Goal: Task Accomplishment & Management: Use online tool/utility

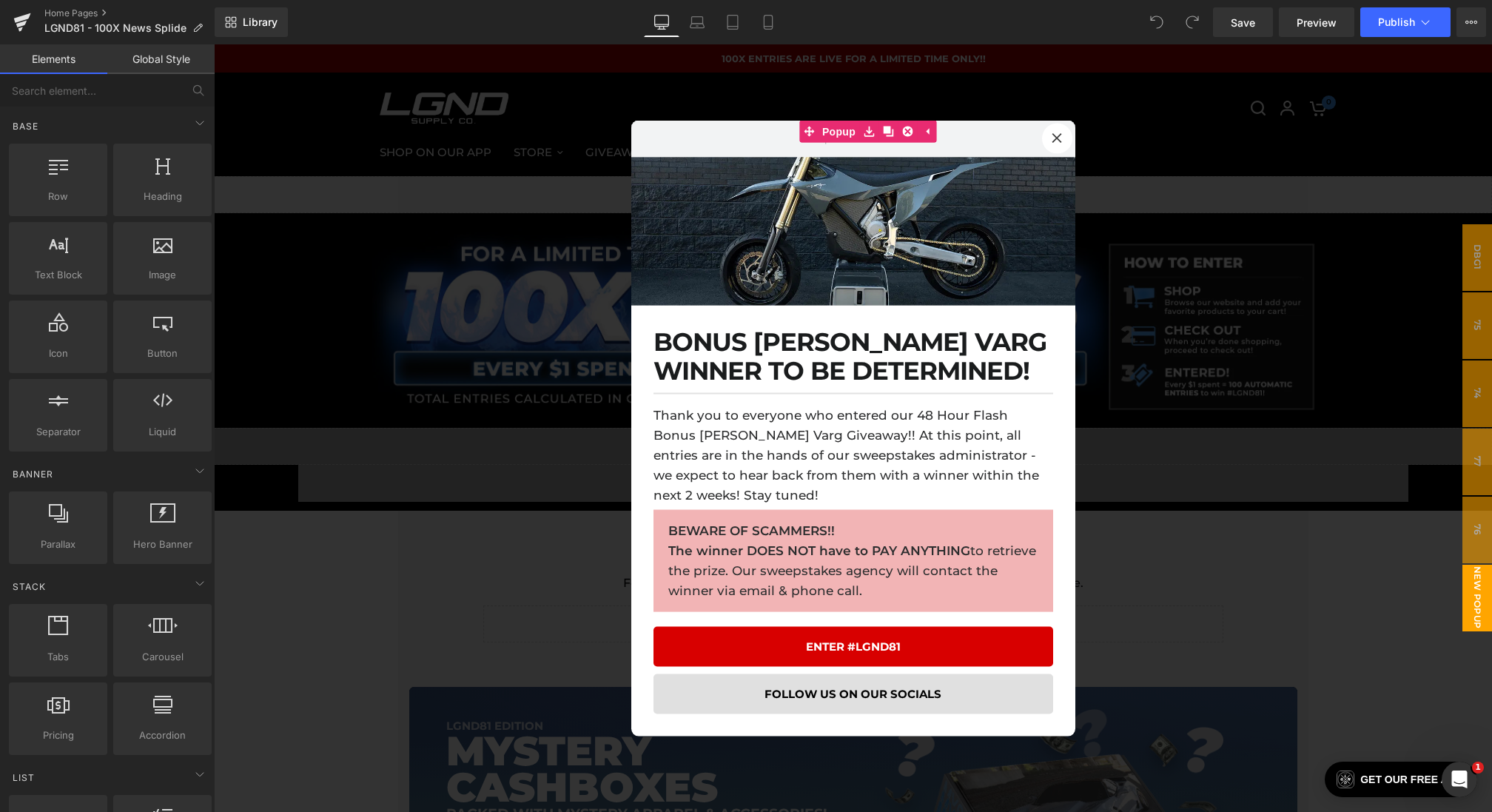
click at [501, 360] on div at bounding box center [852, 428] width 1278 height 767
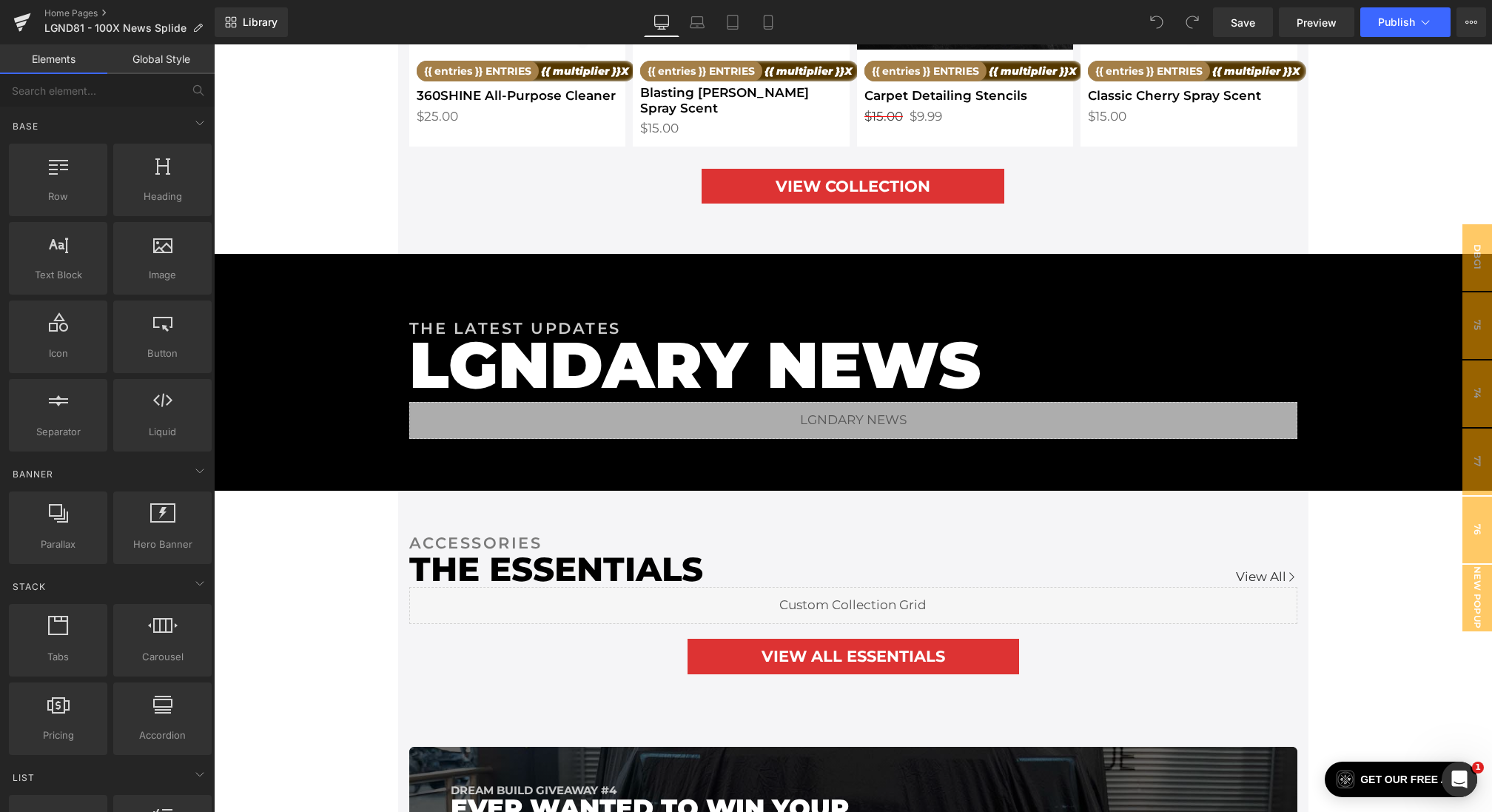
scroll to position [2370, 0]
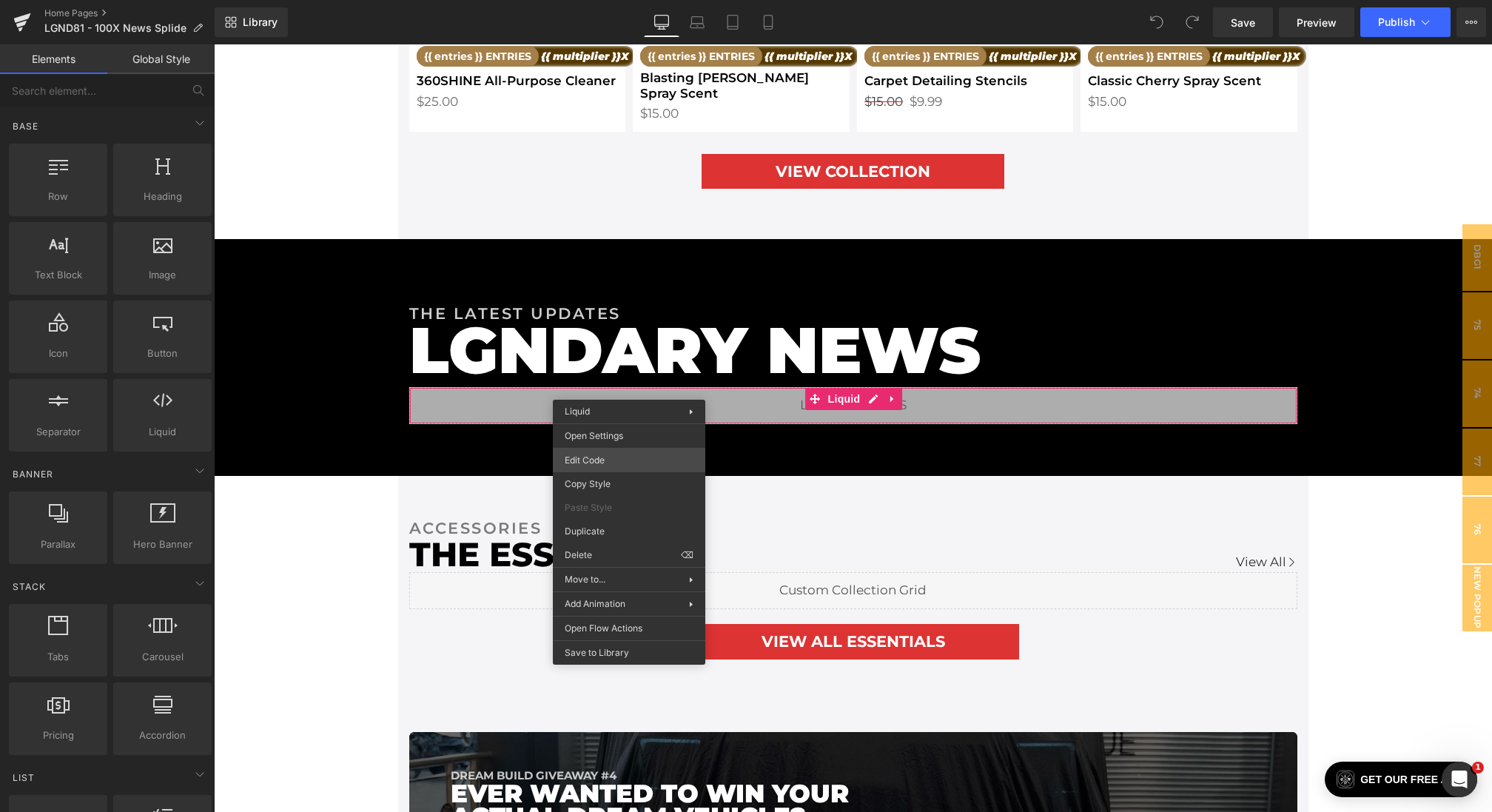
click at [633, 0] on div "You are previewing how the will restyle your page. You can not edit Elements in…" at bounding box center [746, 0] width 1492 height 0
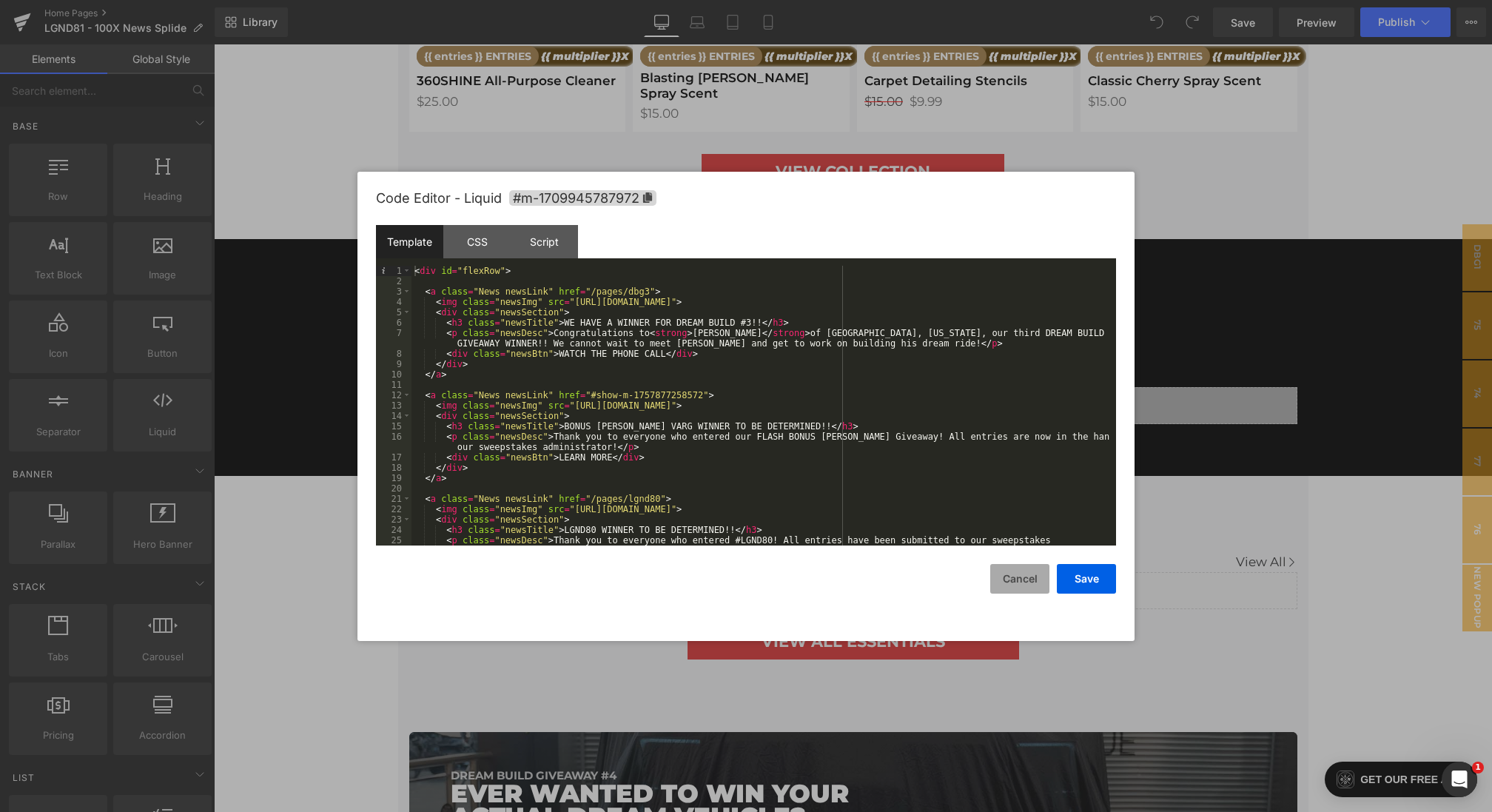
click at [1033, 585] on button "Cancel" at bounding box center [1020, 579] width 59 height 30
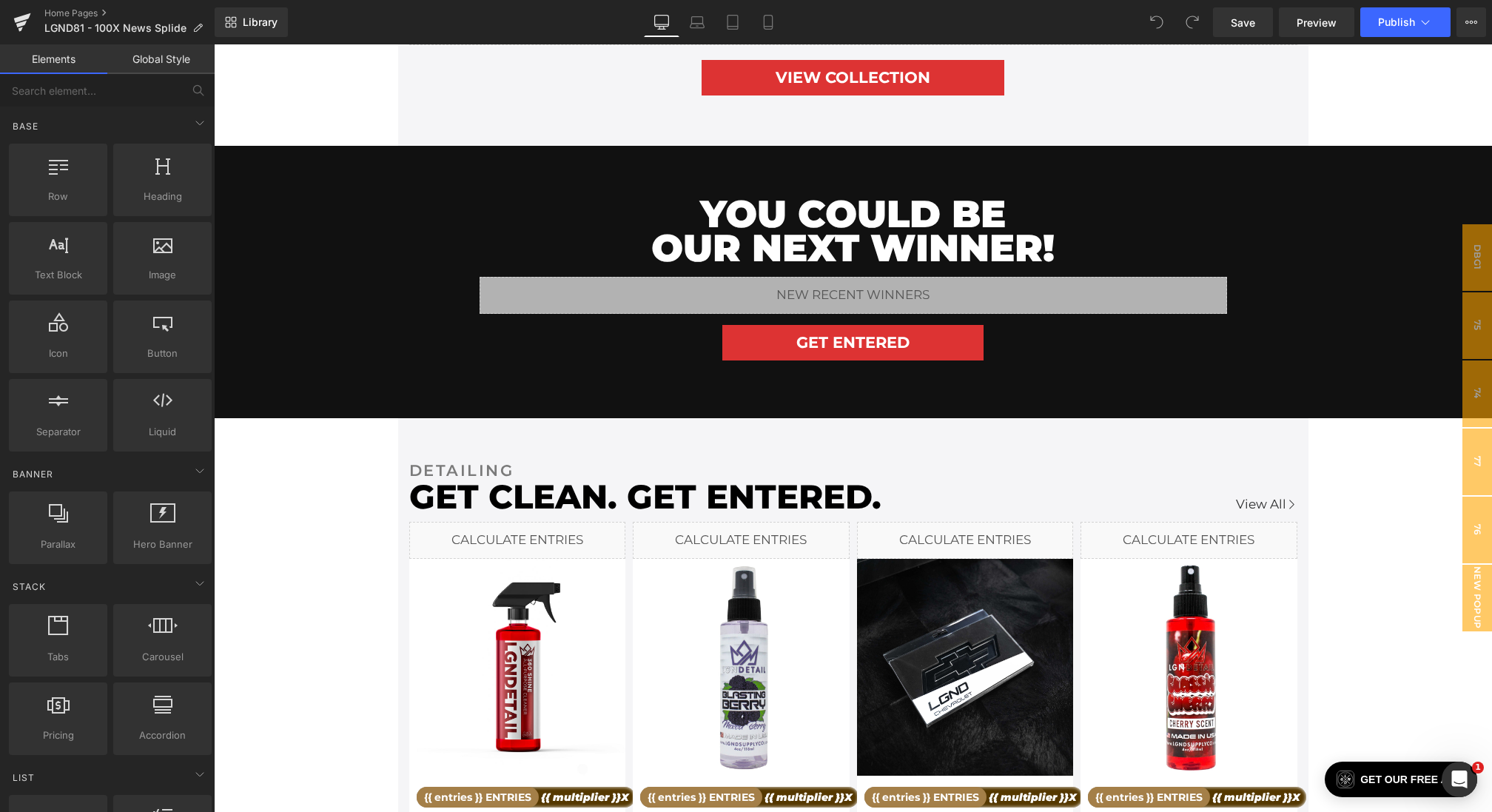
scroll to position [1089, 0]
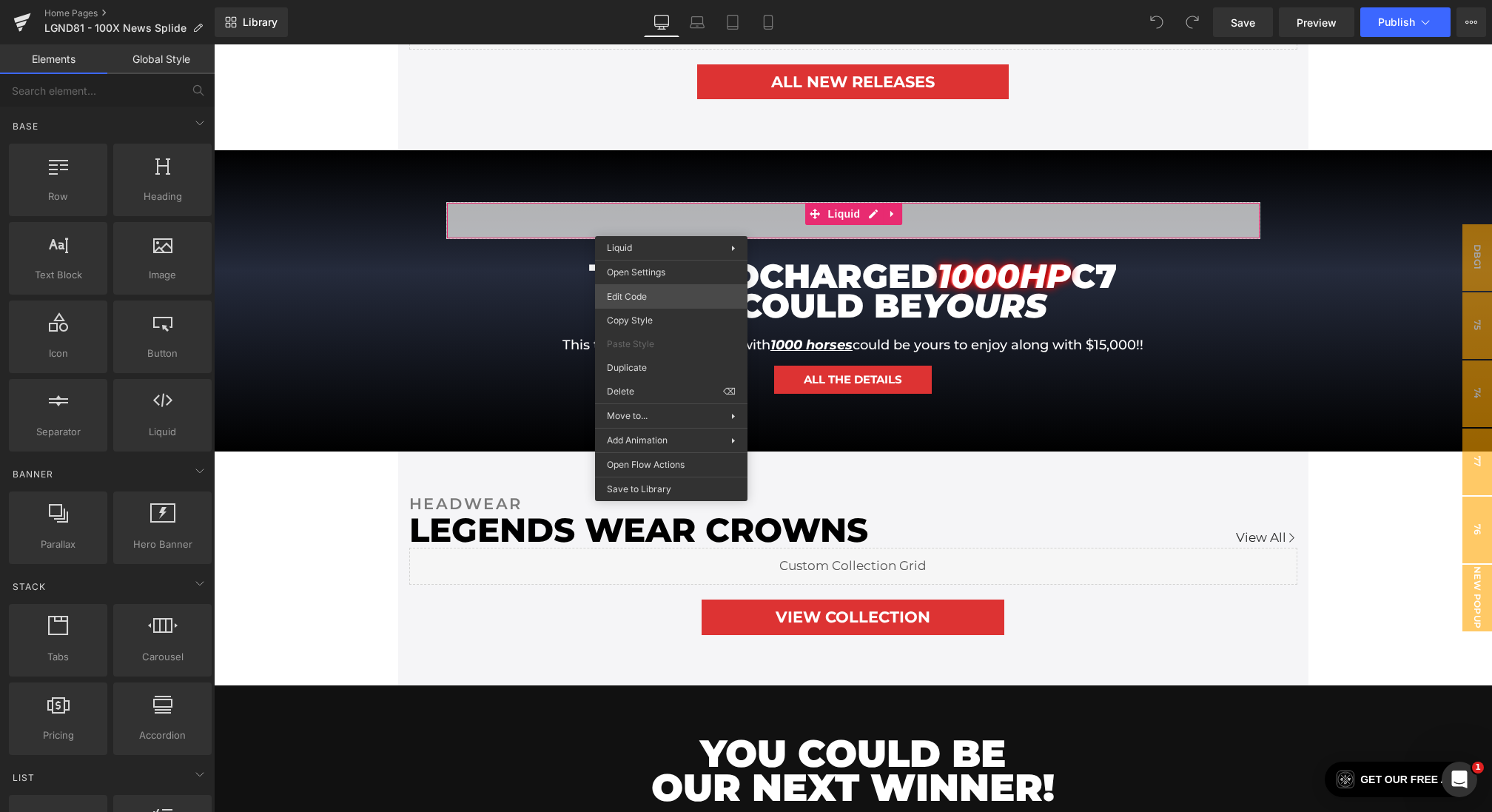
click at [625, 0] on div "You are previewing how the will restyle your page. You can not edit Elements in…" at bounding box center [746, 0] width 1492 height 0
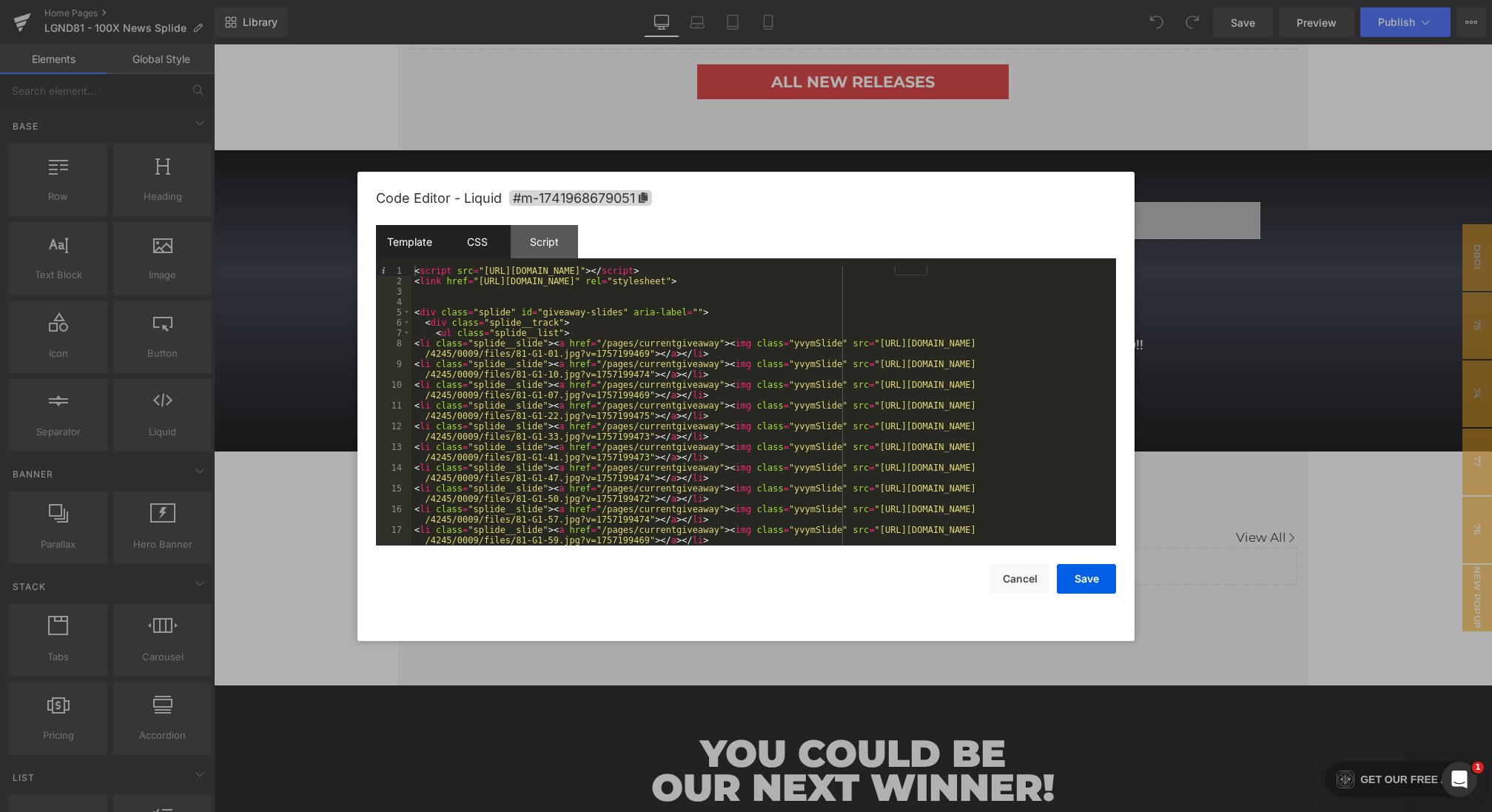
click at [454, 230] on div "CSS" at bounding box center [477, 242] width 68 height 33
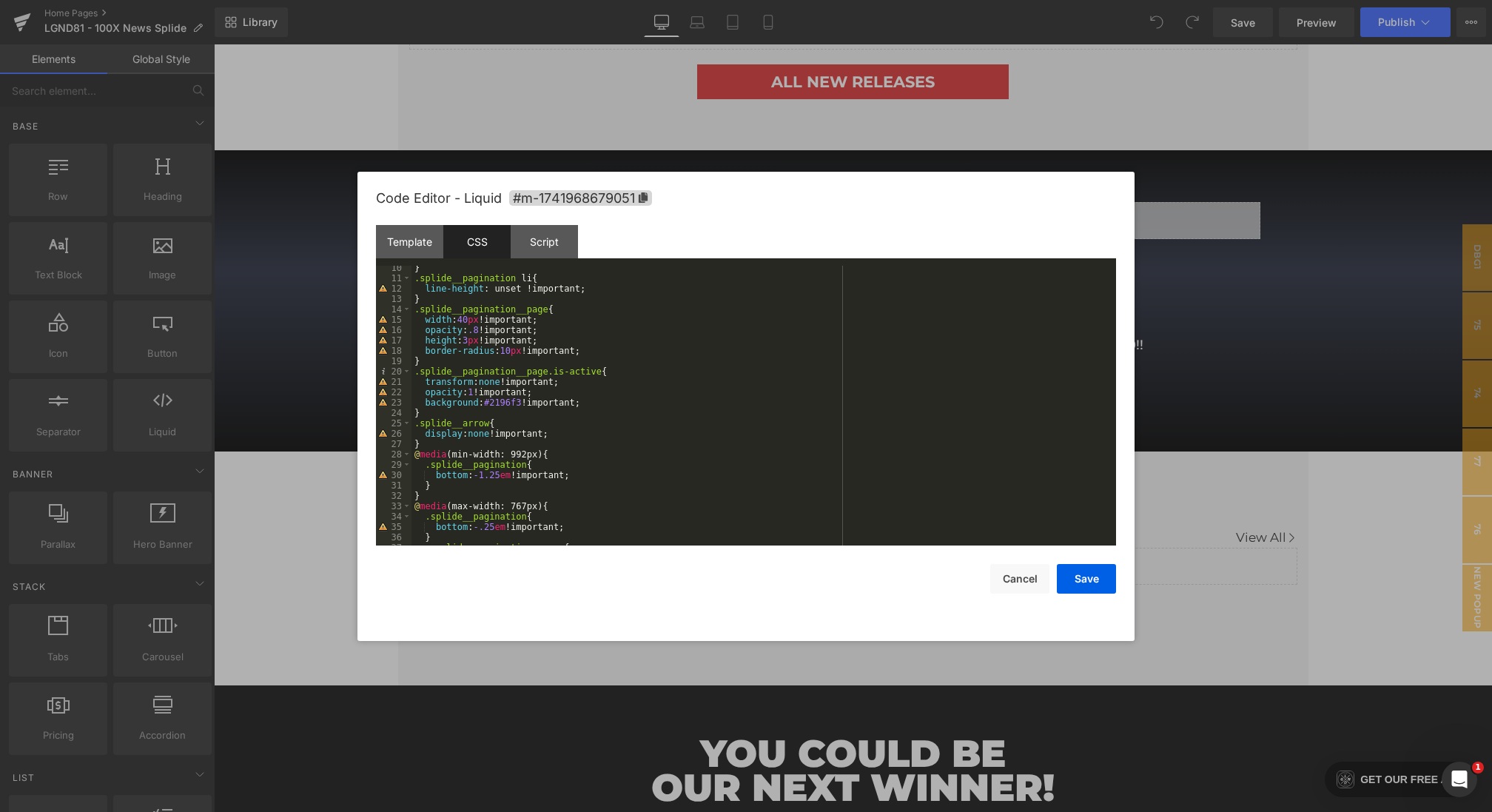
scroll to position [145, 0]
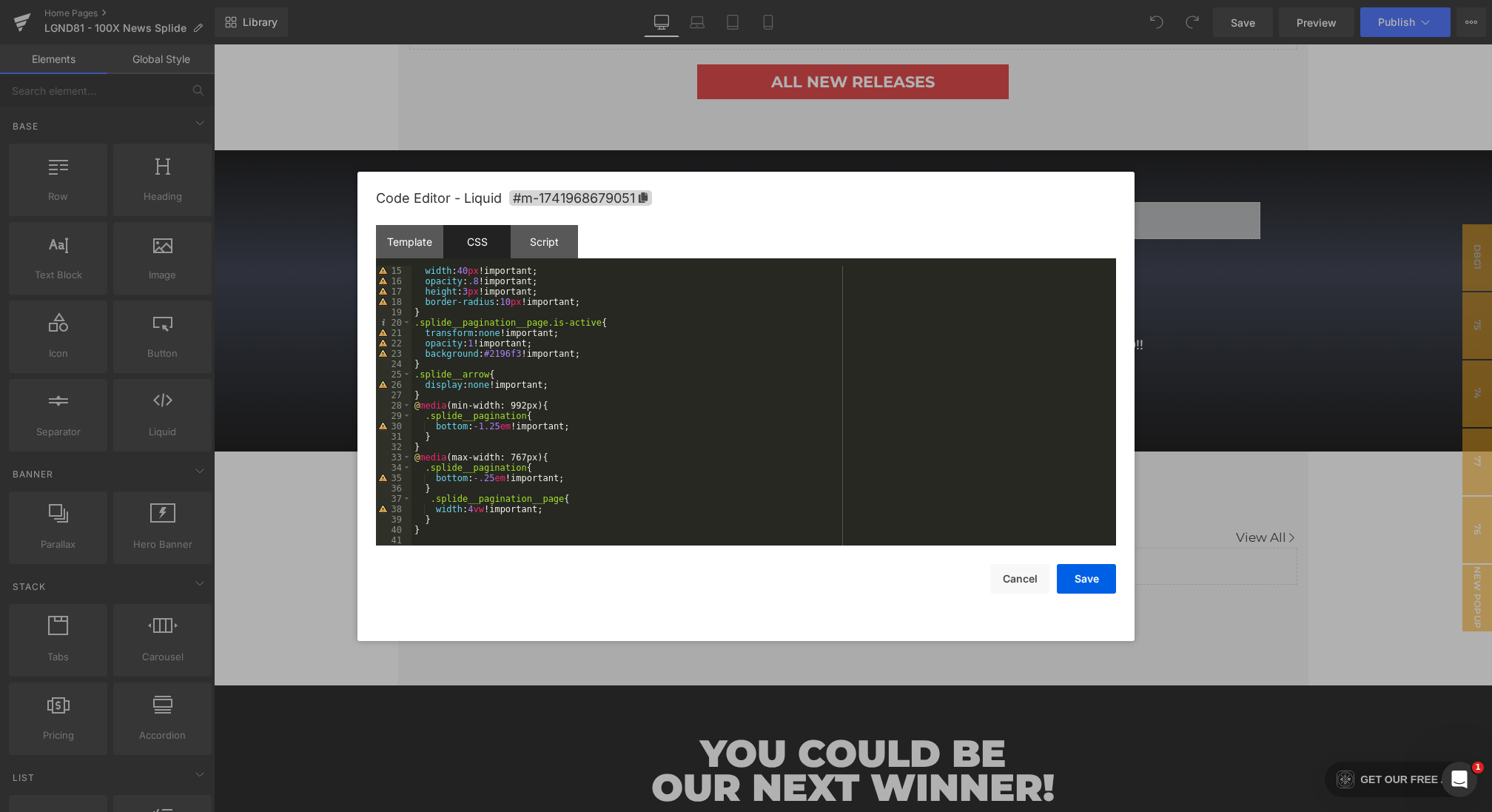
click at [1269, 448] on div at bounding box center [746, 406] width 1492 height 812
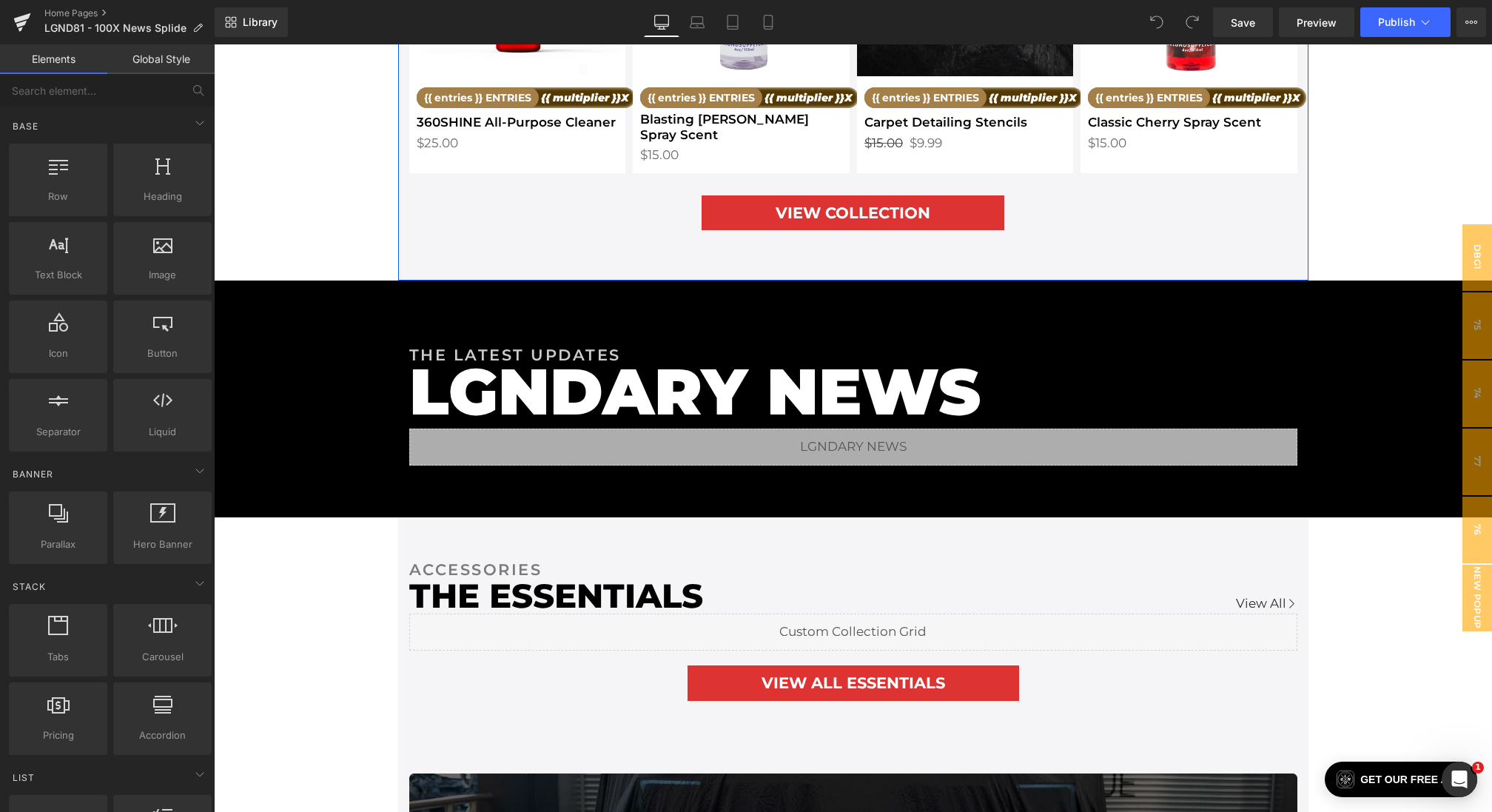
scroll to position [2331, 0]
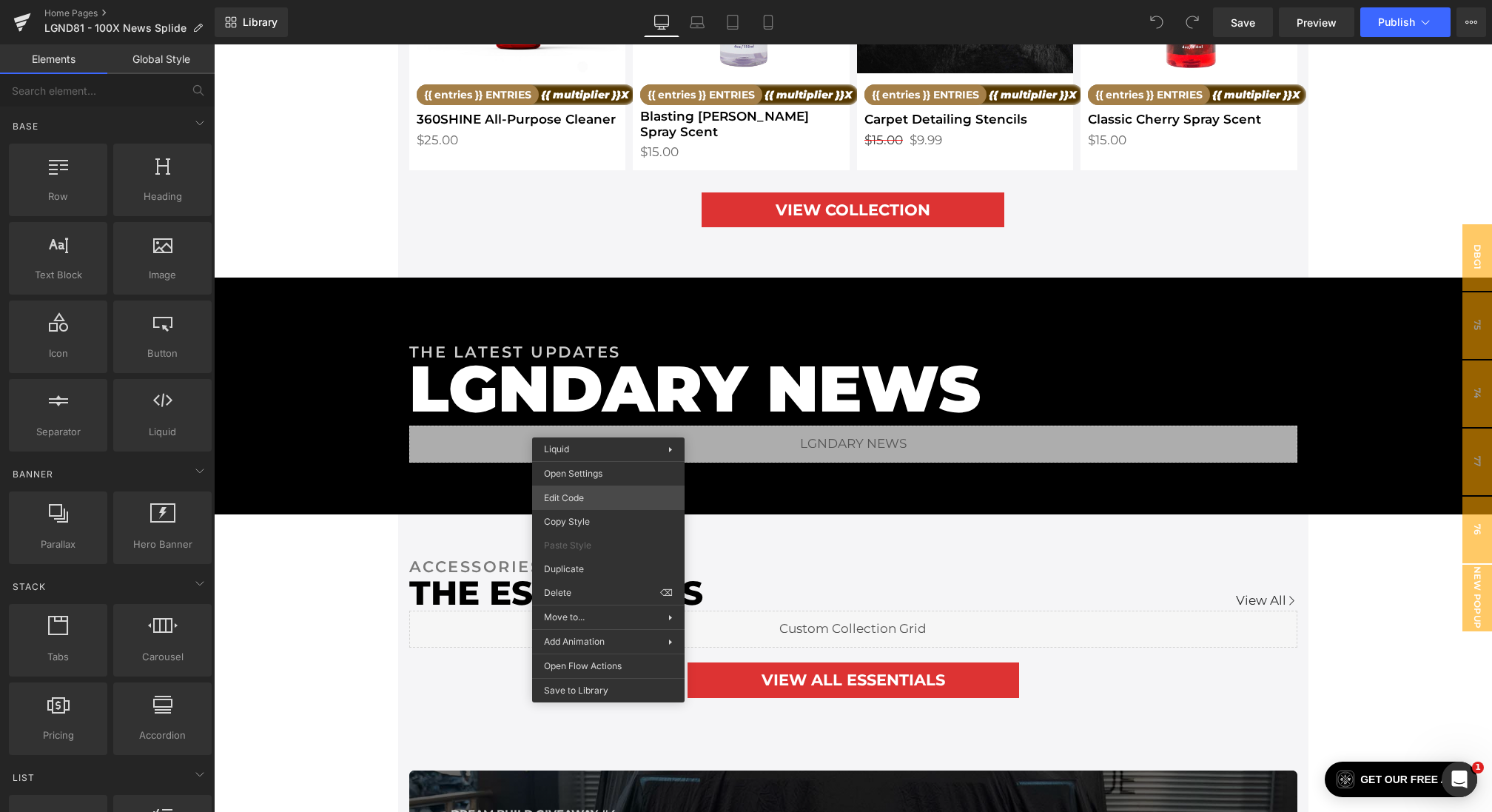
click at [560, 0] on div "You are previewing how the will restyle your page. You can not edit Elements in…" at bounding box center [746, 0] width 1492 height 0
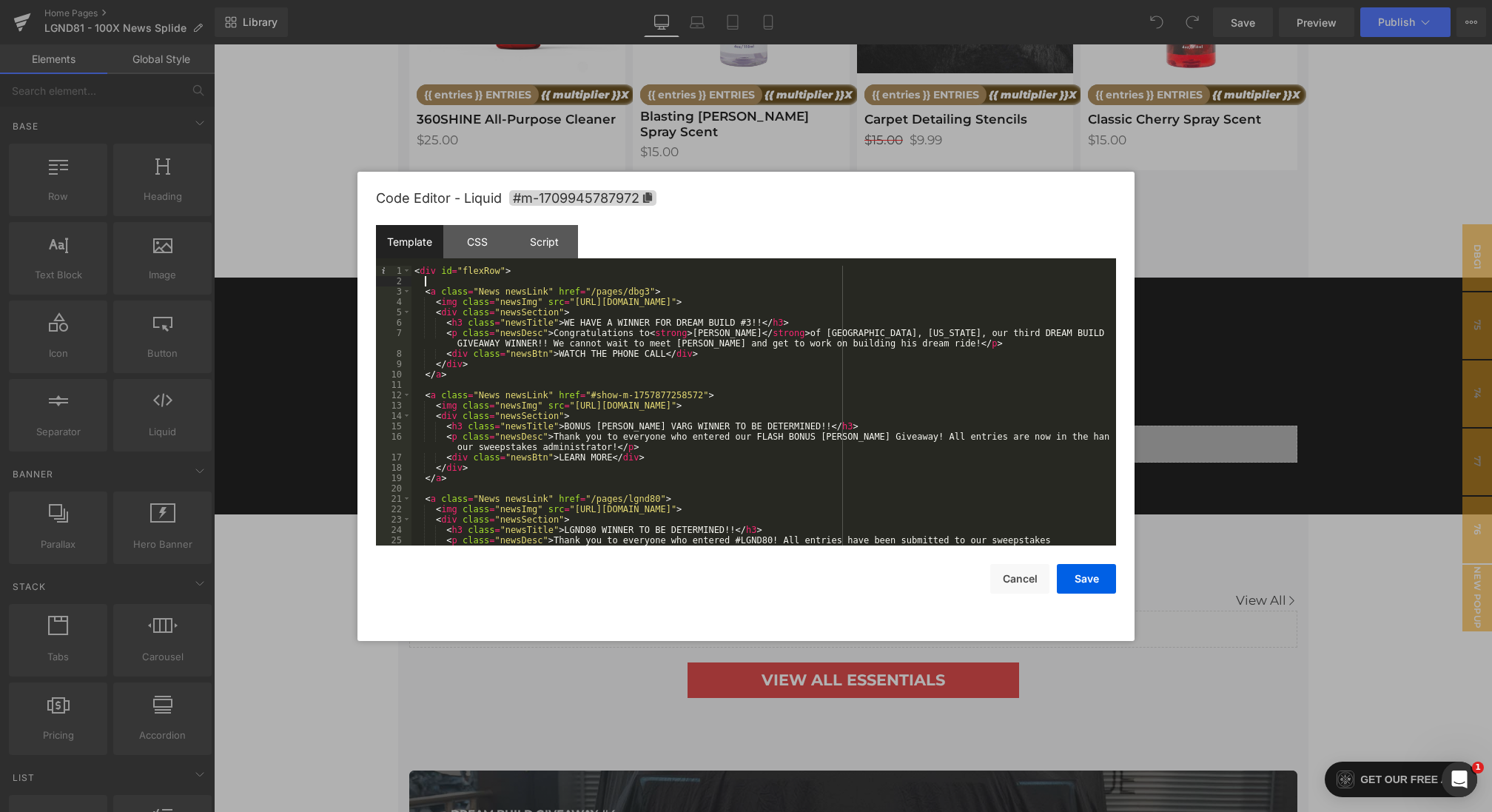
click at [547, 277] on div "< div id = "flexRow" > < a class = "News newsLink" href = "/pages/dbg3" > < img…" at bounding box center [761, 421] width 698 height 311
click at [545, 268] on div "< div id = "flexRow" > < a class = "News newsLink" href = "/pages/dbg3" > < img…" at bounding box center [761, 421] width 698 height 311
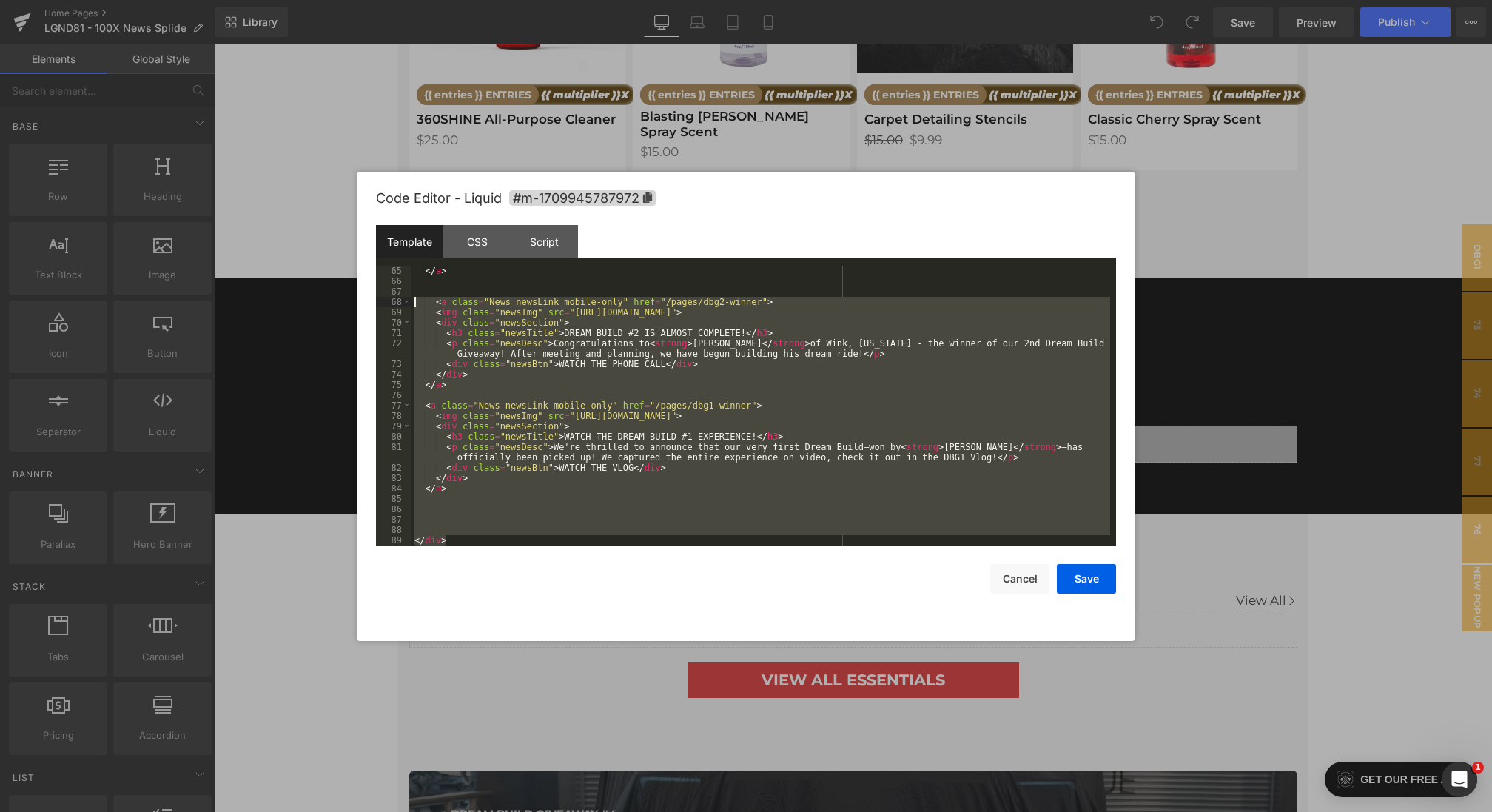
scroll to position [0, 0]
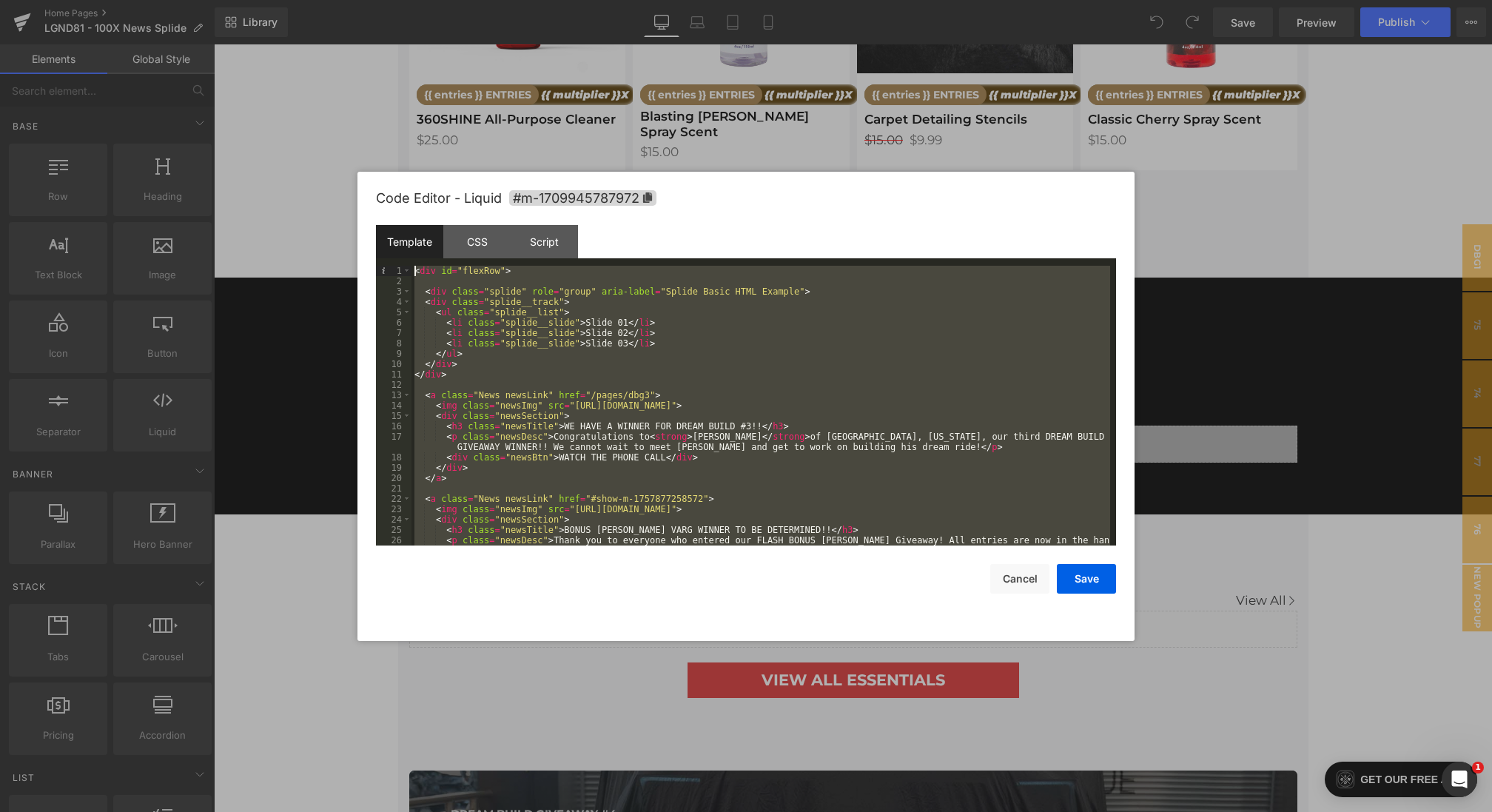
drag, startPoint x: 465, startPoint y: 539, endPoint x: 311, endPoint y: 30, distance: 531.8
click at [311, 30] on body "You are previewing how the will restyle your page. You can not edit Elements in…" at bounding box center [746, 406] width 1492 height 812
click at [480, 238] on div "CSS" at bounding box center [477, 242] width 68 height 33
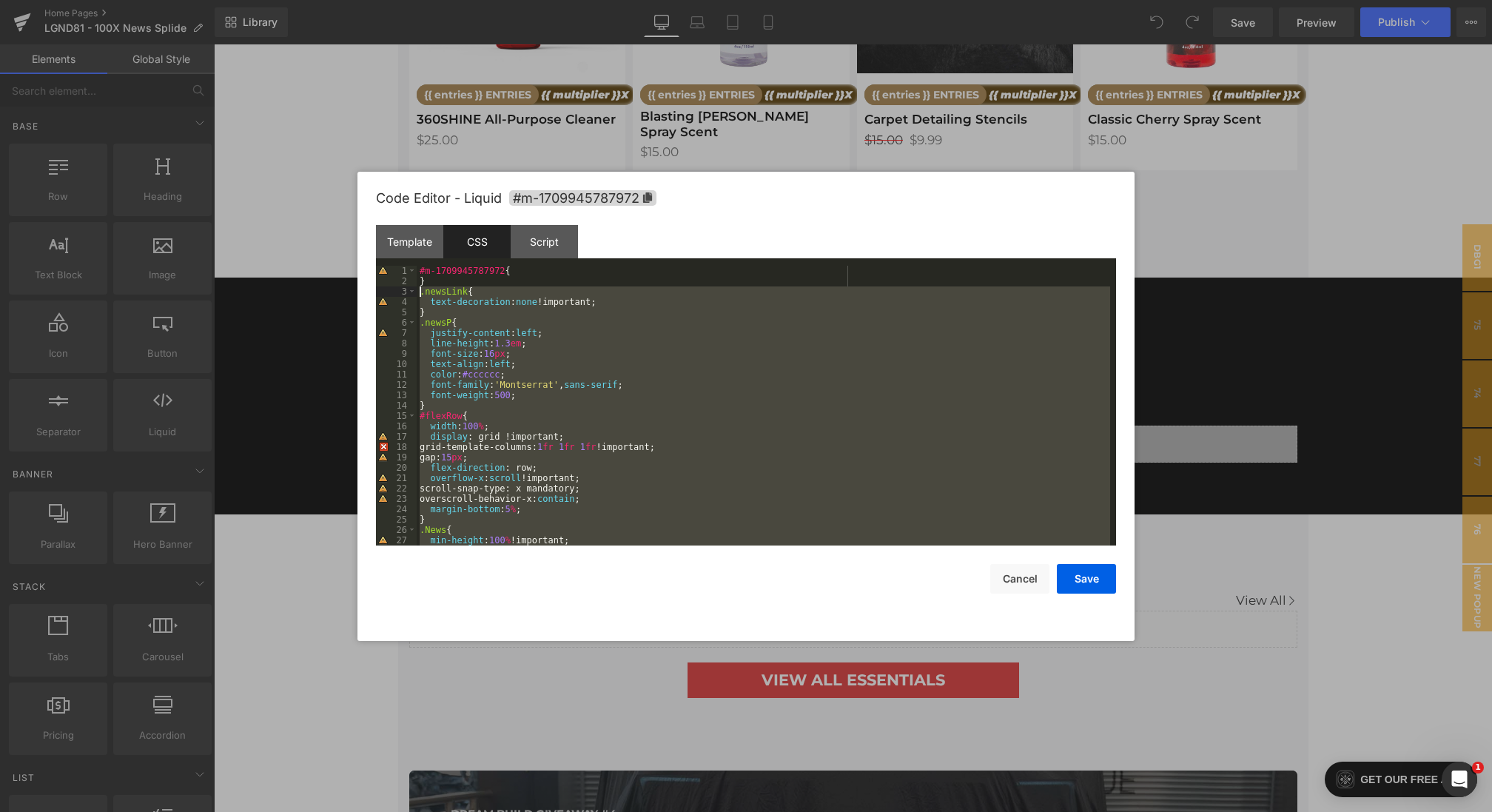
drag, startPoint x: 435, startPoint y: 530, endPoint x: 394, endPoint y: 291, distance: 242.5
click at [394, 291] on pre "1 2 3 4 5 6 7 8 9 10 11 12 13 14 15 16 17 18 19 20 21 22 23 24 25 26 27 28 #m-1…" at bounding box center [745, 406] width 740 height 280
click at [401, 253] on div "Template" at bounding box center [409, 242] width 68 height 33
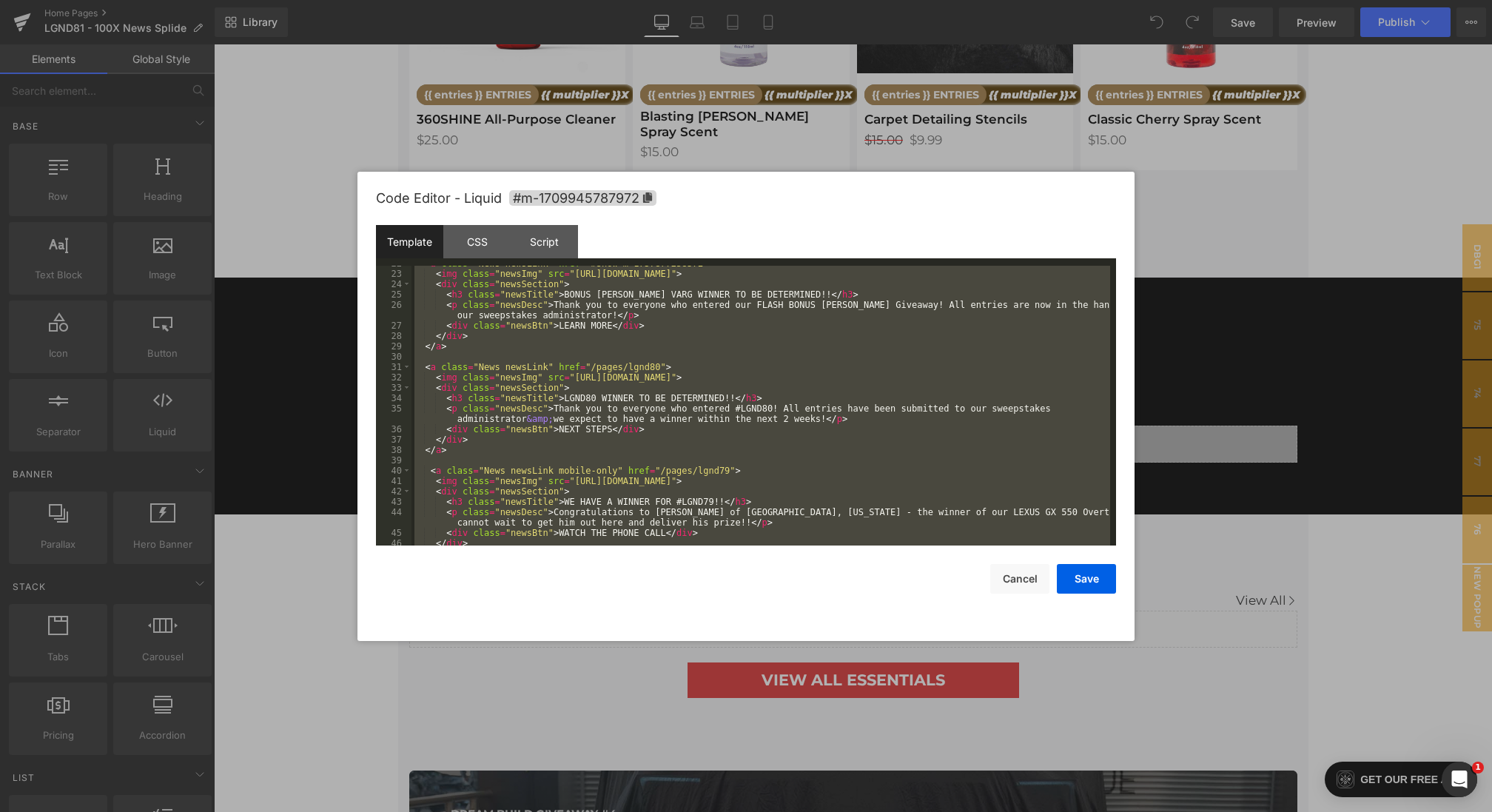
scroll to position [725, 0]
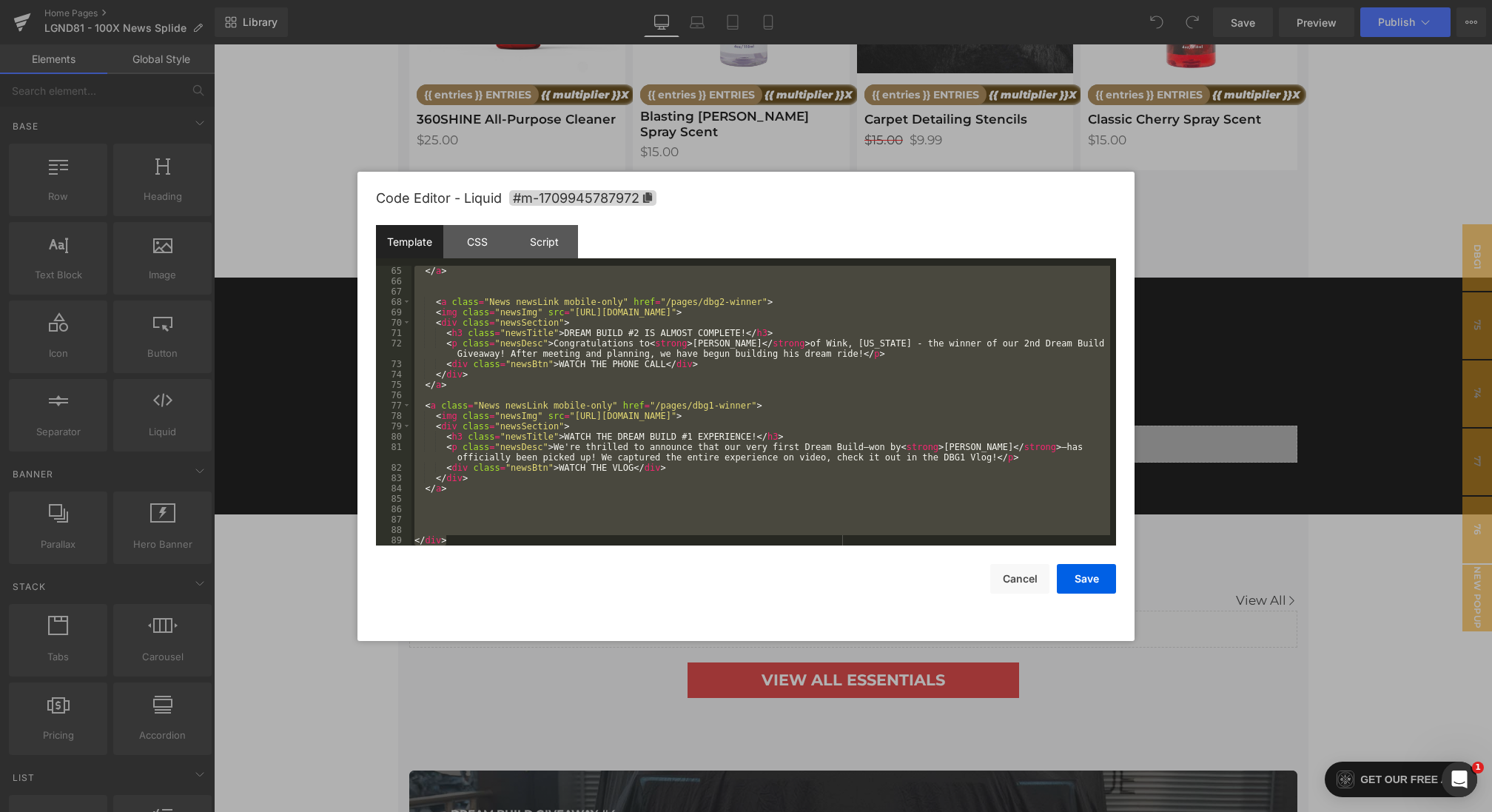
click at [1207, 301] on div at bounding box center [746, 406] width 1492 height 812
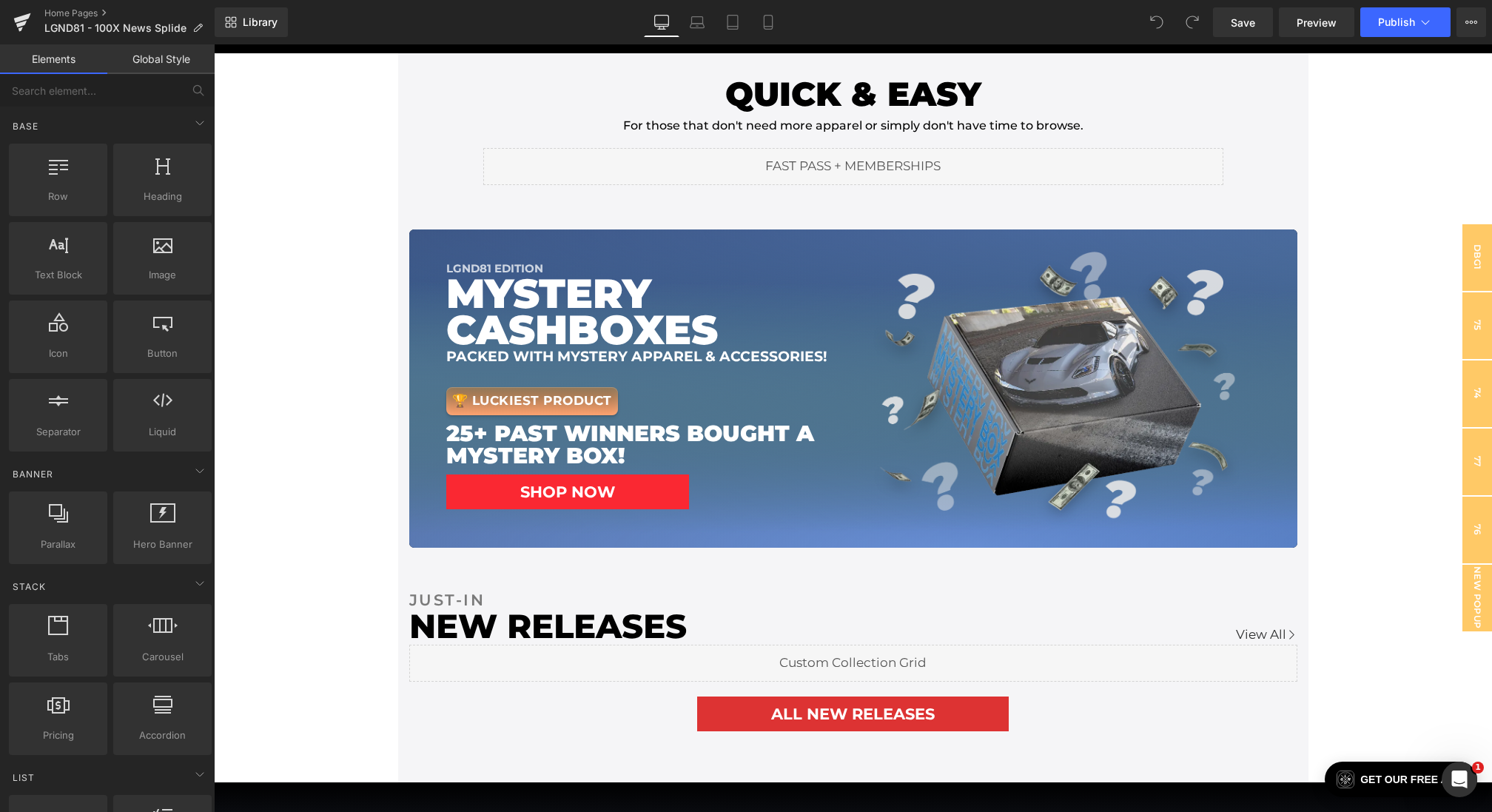
scroll to position [0, 0]
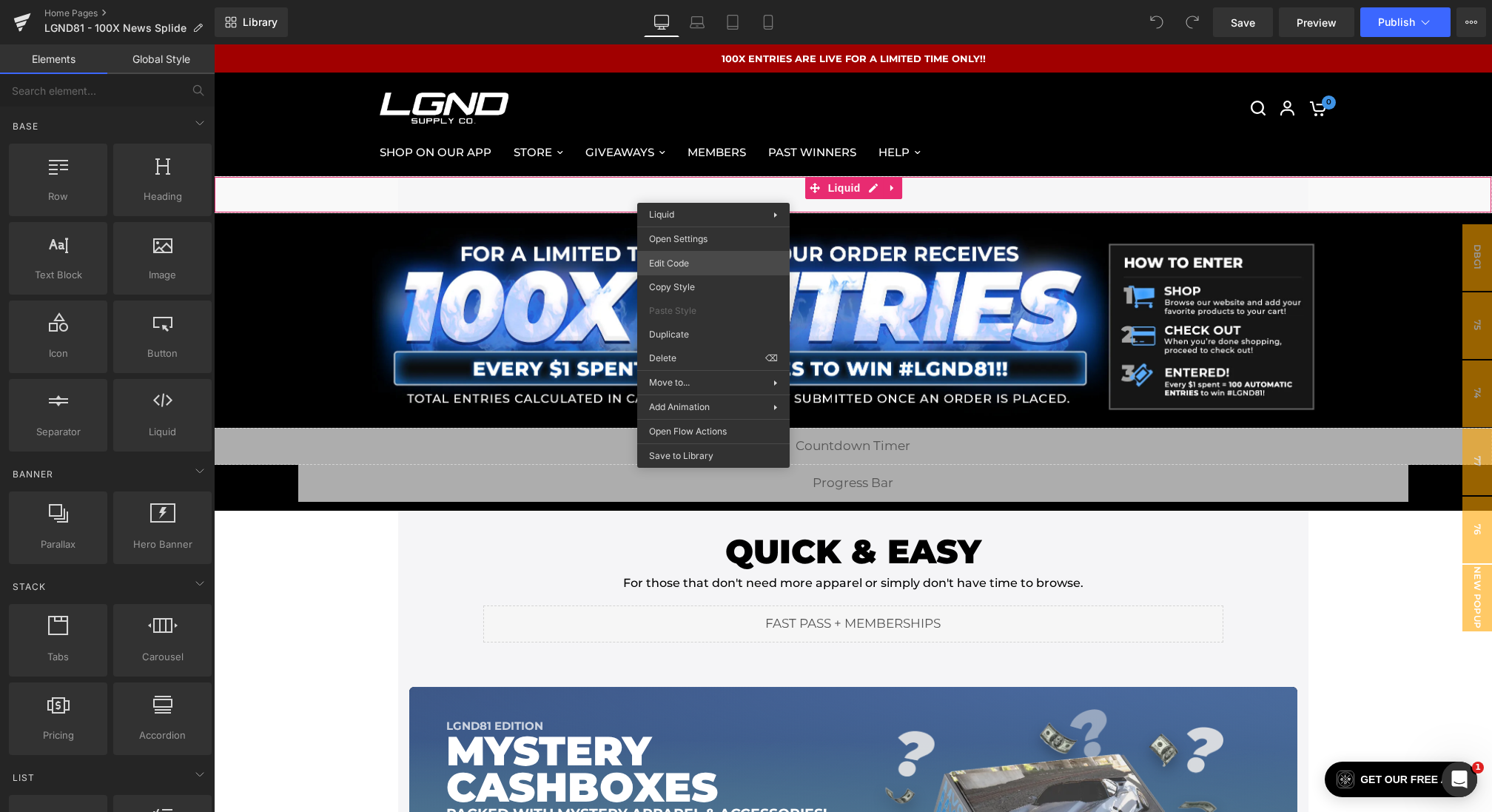
click at [661, 0] on div "You are previewing how the will restyle your page. You can not edit Elements in…" at bounding box center [746, 0] width 1492 height 0
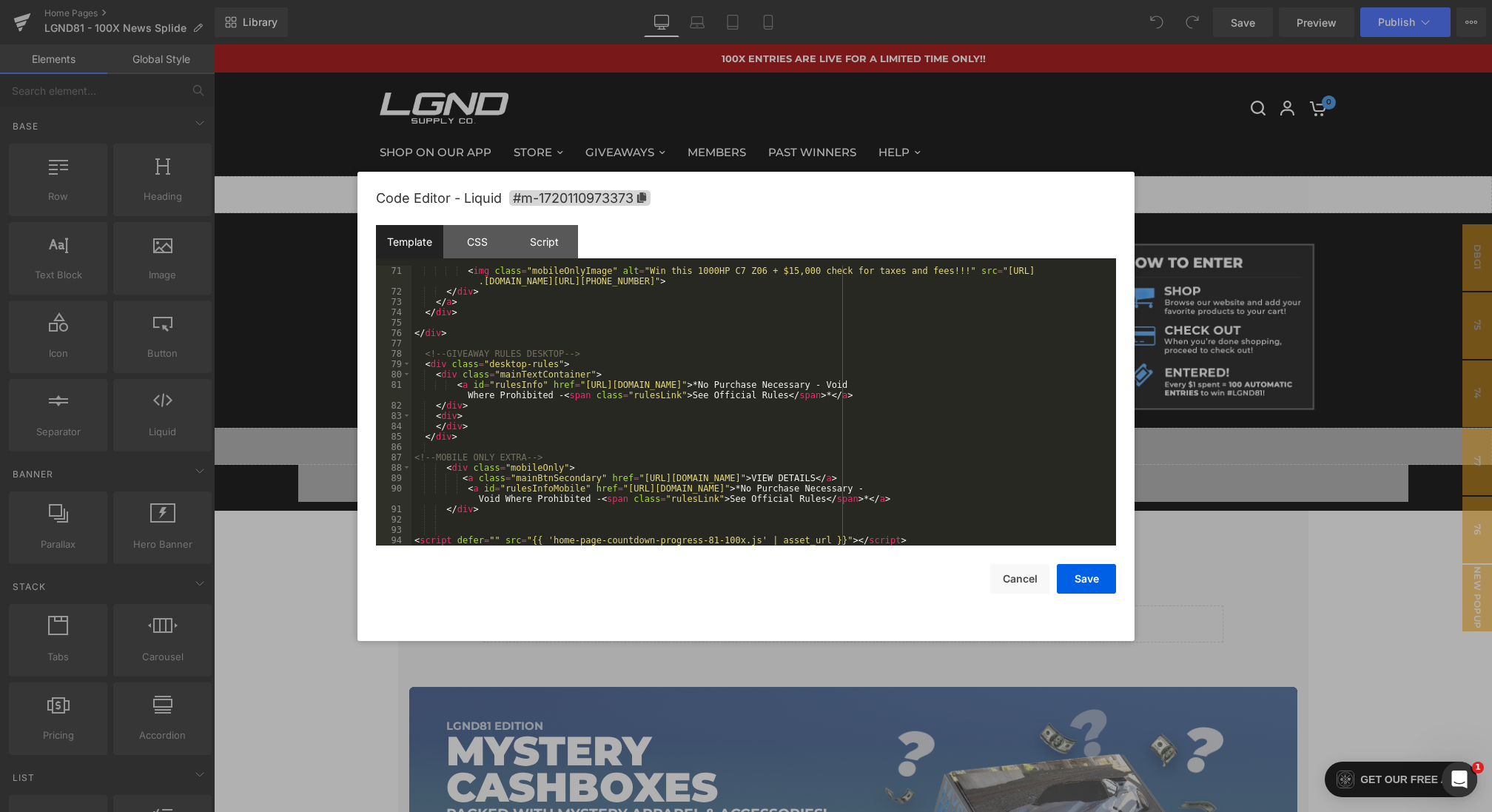
scroll to position [777, 0]
click at [484, 239] on div "CSS" at bounding box center [477, 242] width 68 height 33
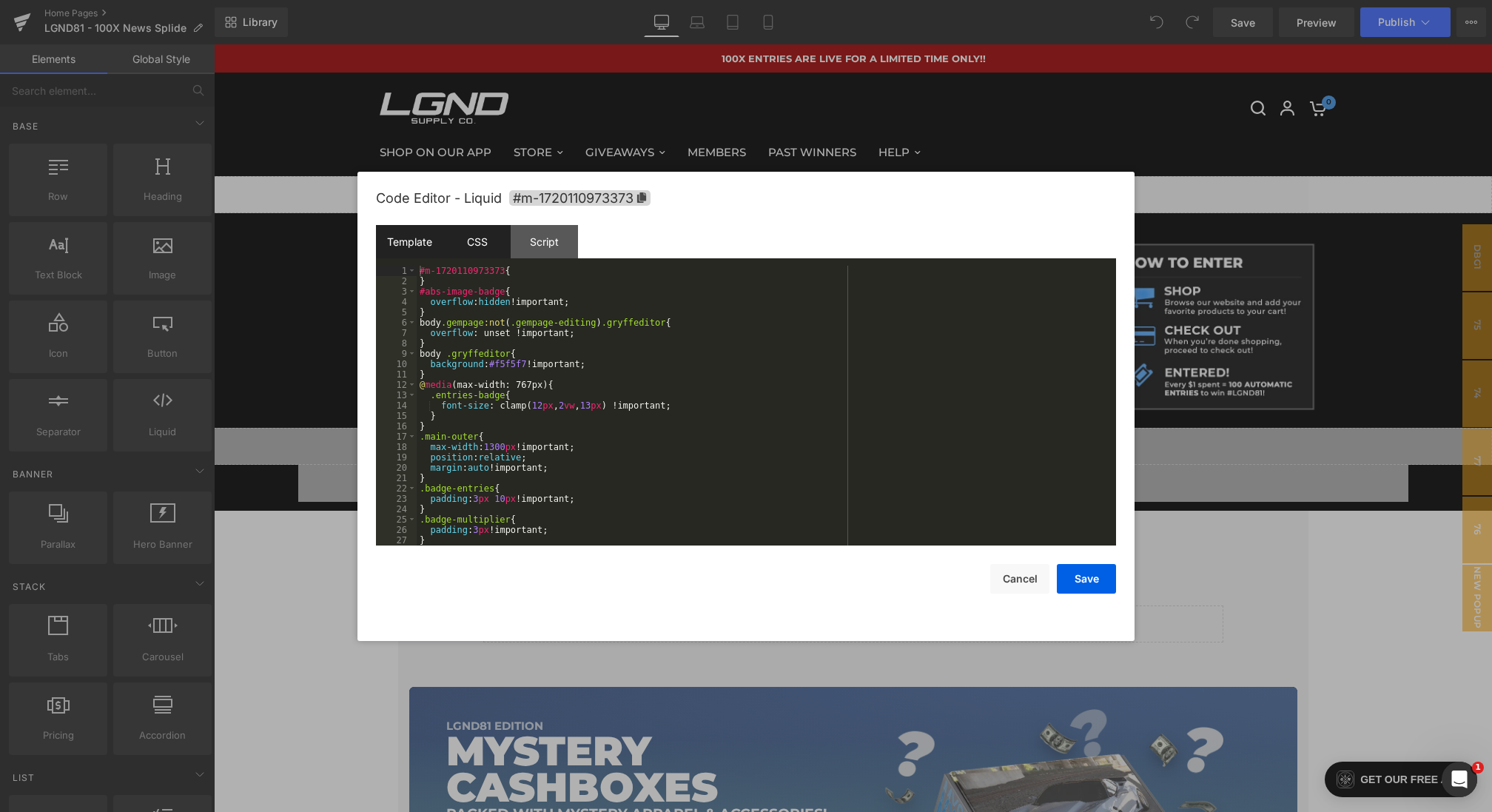
click at [411, 245] on div "Template" at bounding box center [409, 242] width 68 height 33
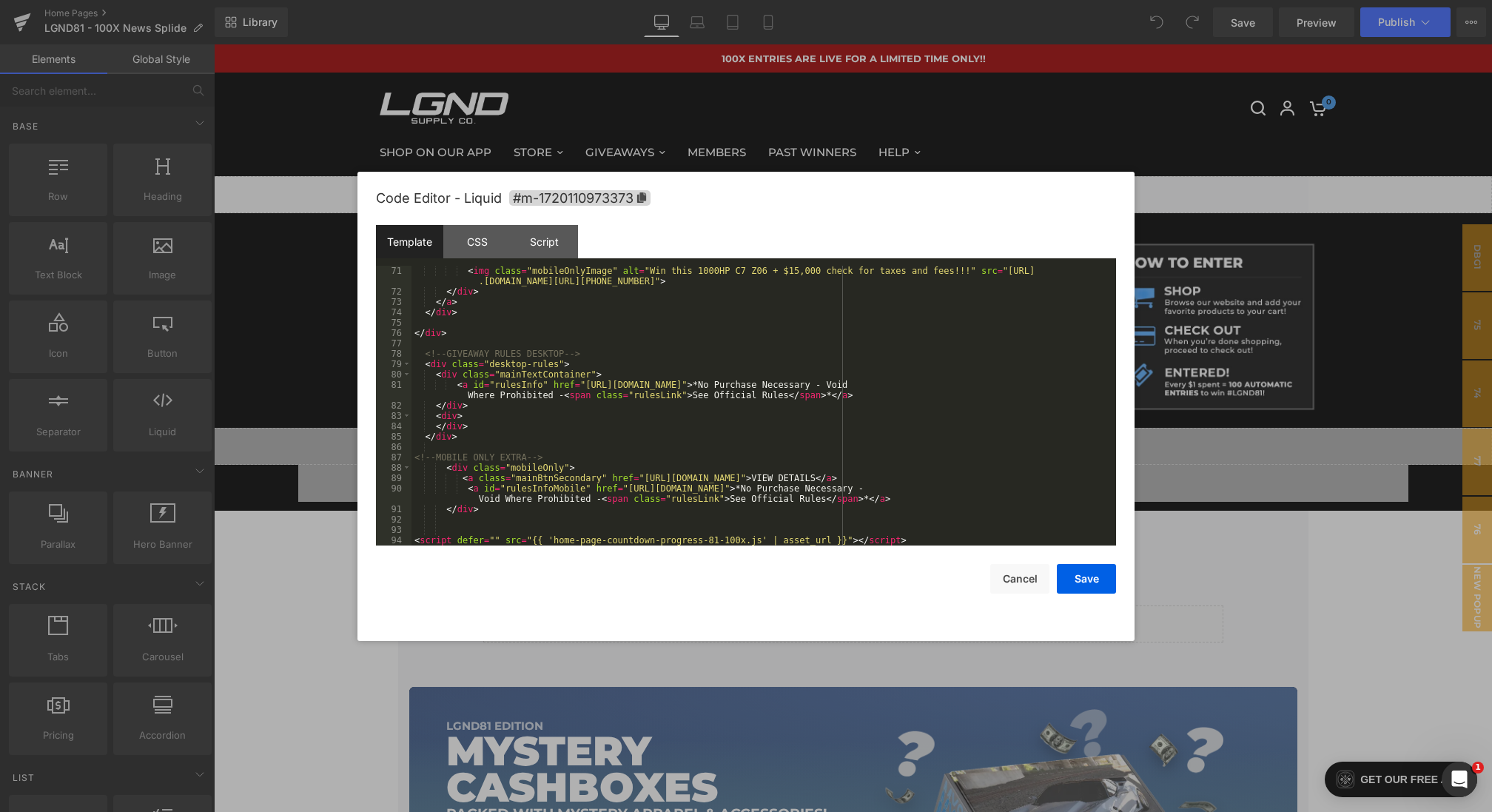
click at [305, 289] on div at bounding box center [746, 406] width 1492 height 812
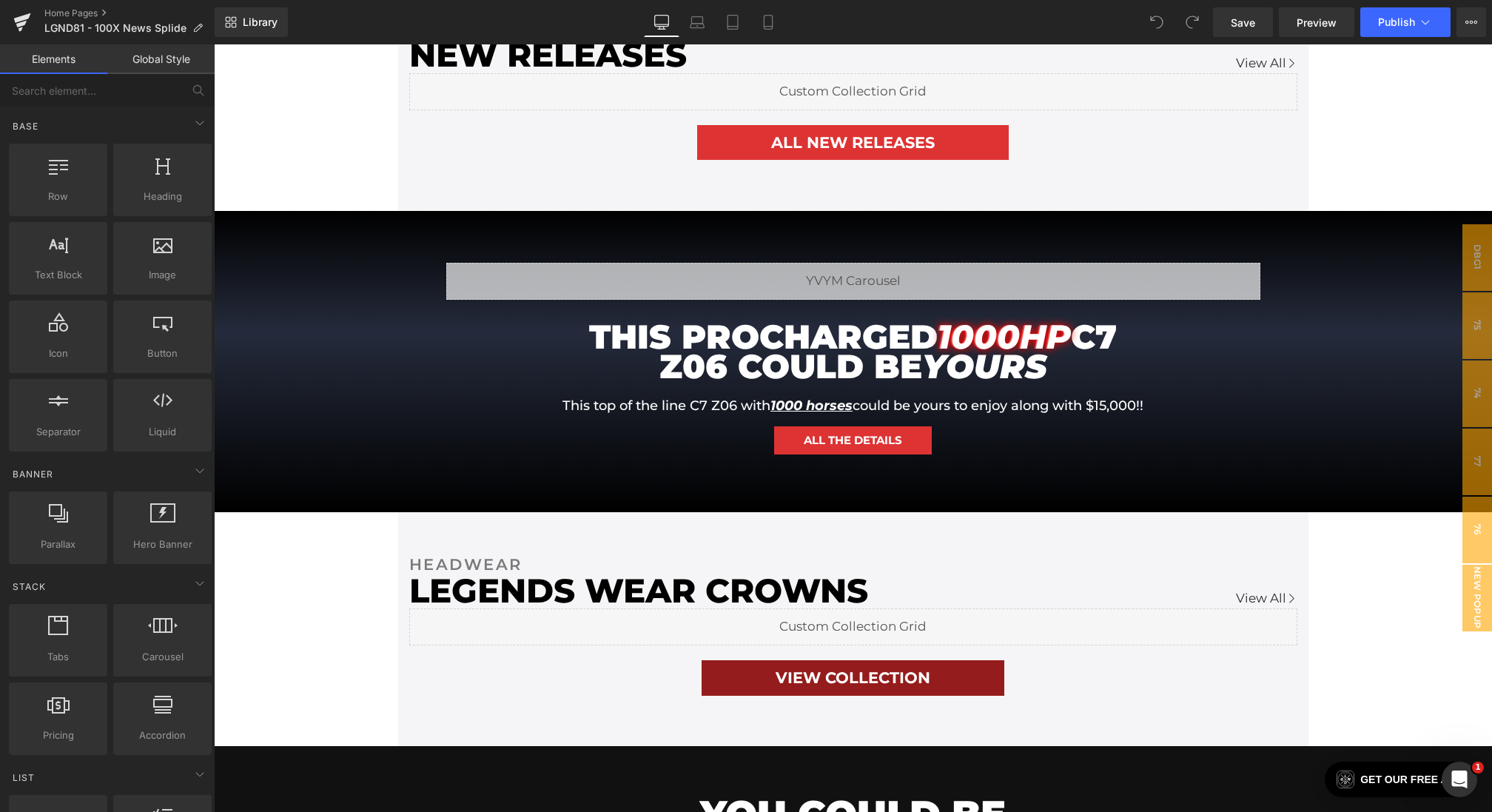
scroll to position [845, 0]
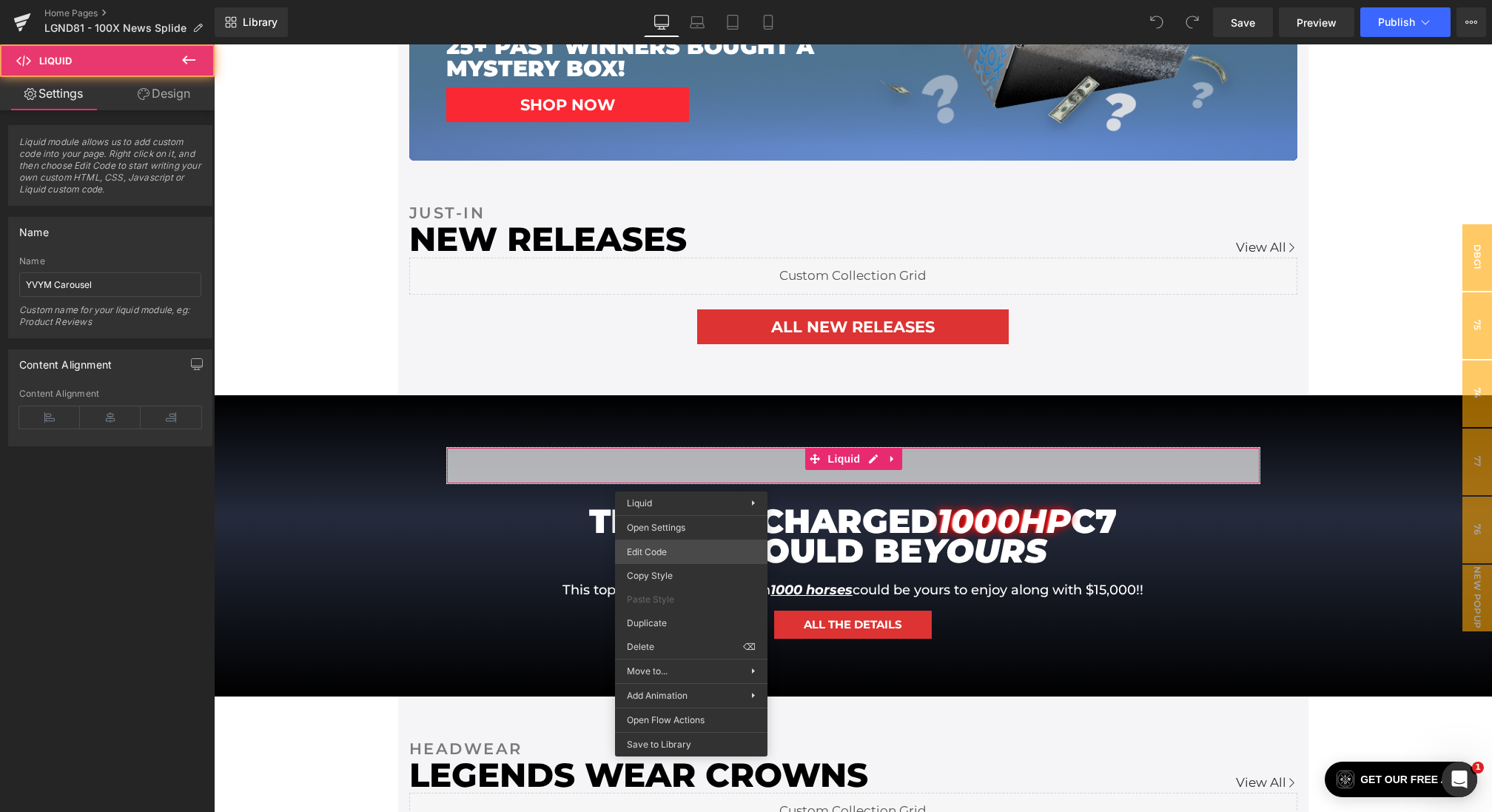
click at [652, 0] on div "You are previewing how the will restyle your page. You can not edit Elements in…" at bounding box center [746, 0] width 1492 height 0
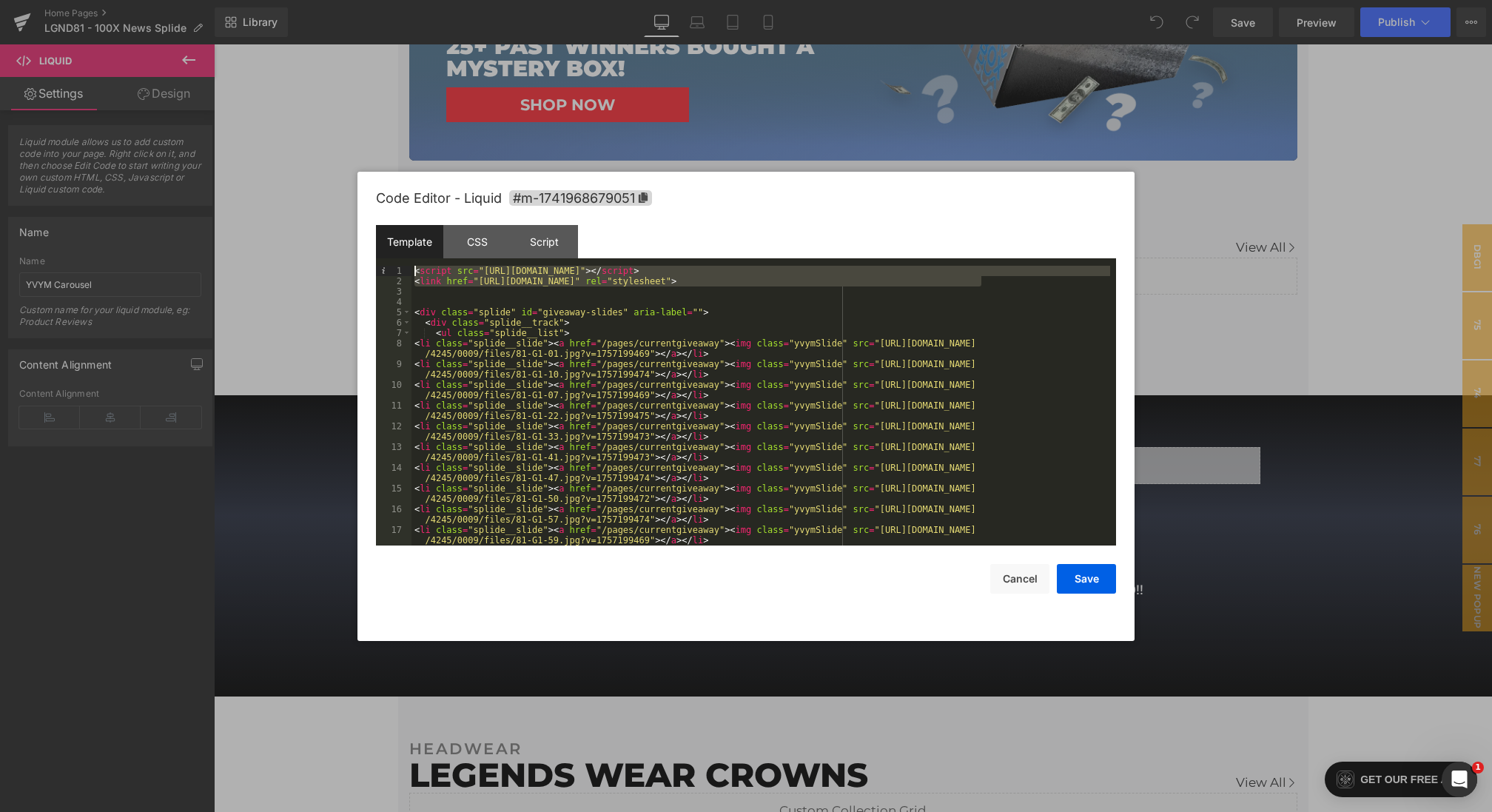
drag, startPoint x: 1009, startPoint y: 279, endPoint x: 341, endPoint y: 167, distance: 677.3
click at [341, 167] on body "You are previewing how the will restyle your page. You can not edit Elements in…" at bounding box center [746, 406] width 1492 height 812
click at [477, 238] on div "CSS" at bounding box center [477, 242] width 68 height 33
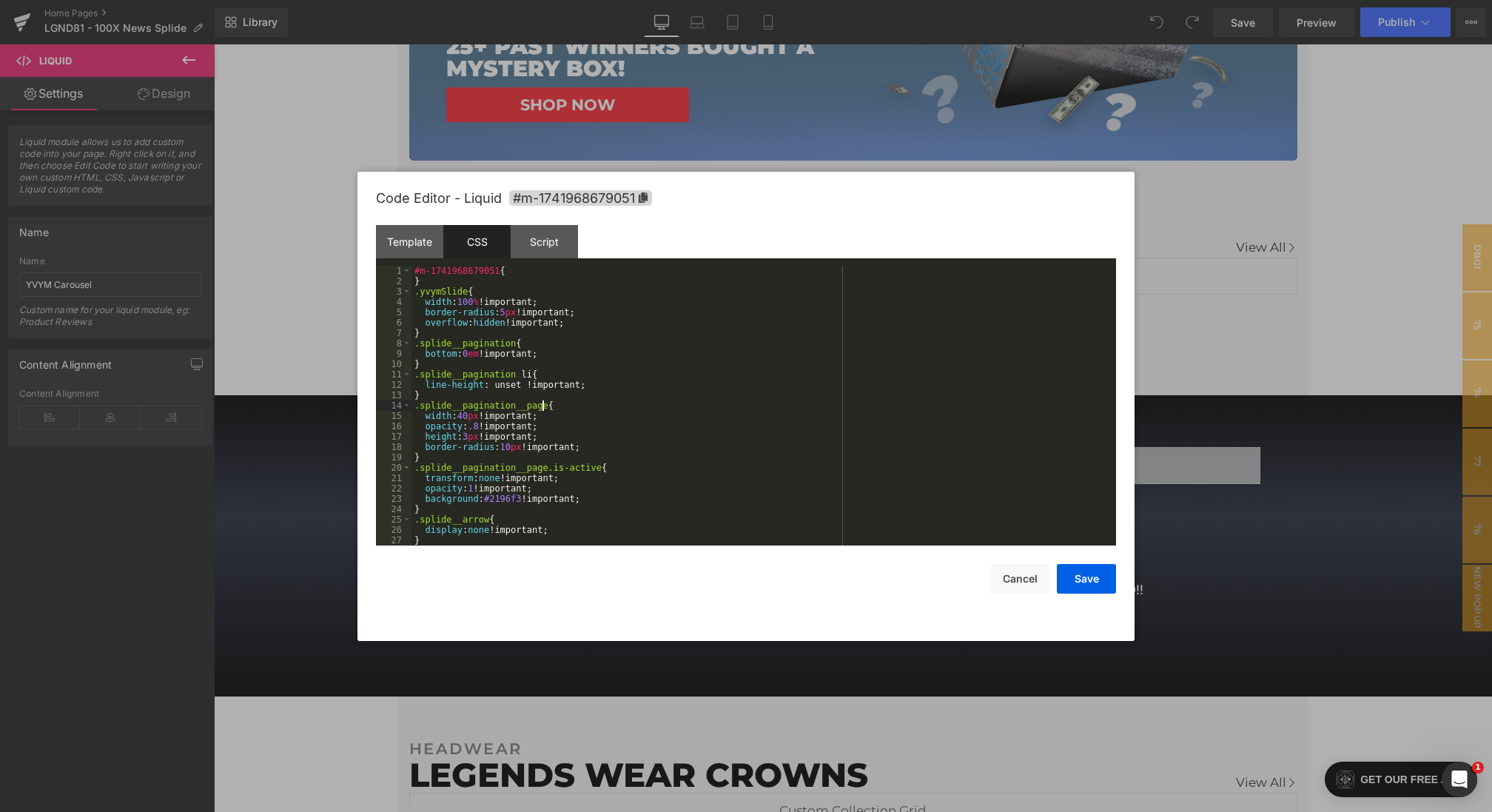
click at [545, 410] on div "#m-1741968679051 { } .yvymSlide { width : 100 % !important; border-radius : 5 p…" at bounding box center [761, 416] width 698 height 301
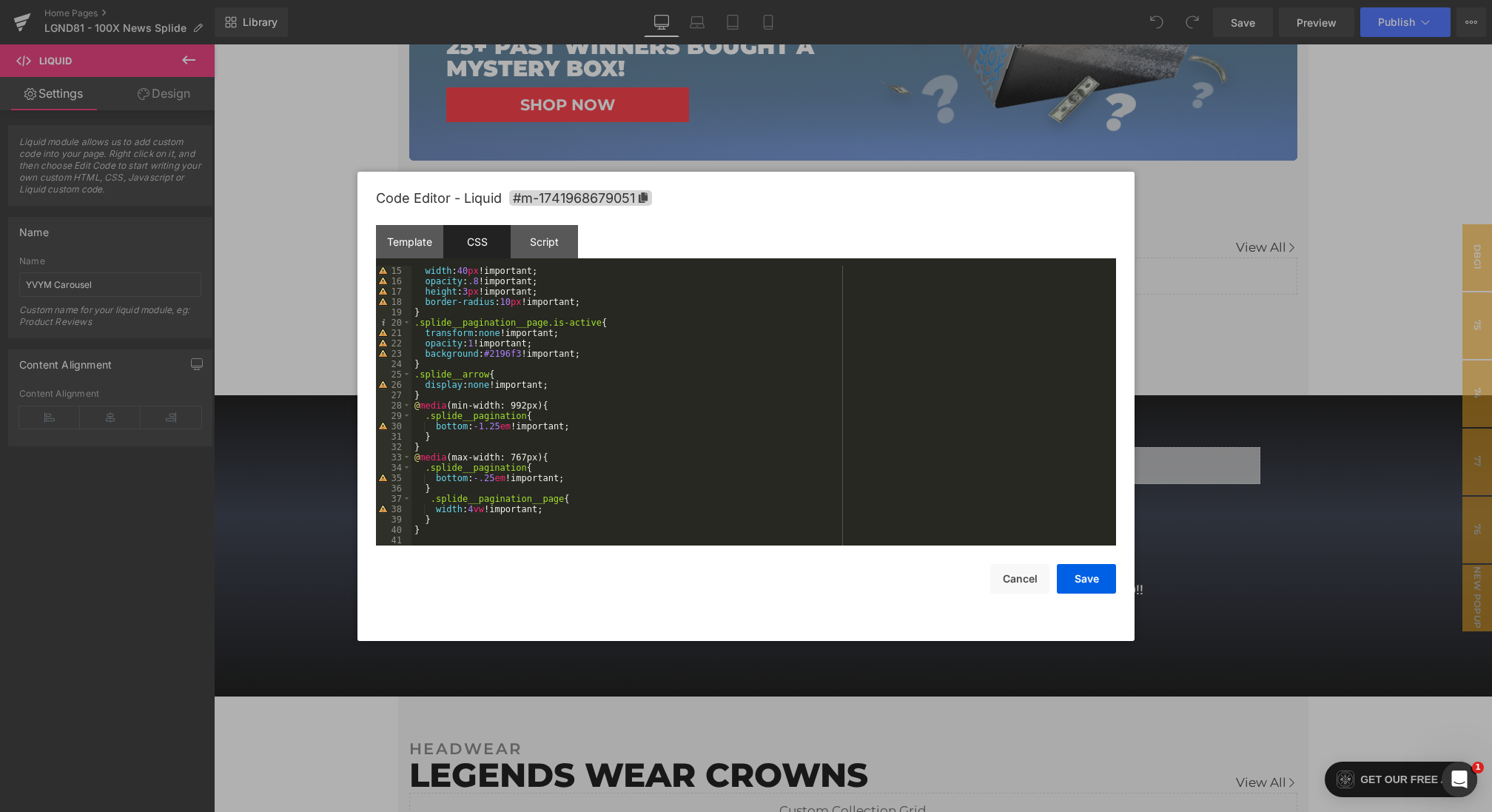
scroll to position [145, 0]
click at [300, 467] on div at bounding box center [746, 406] width 1492 height 812
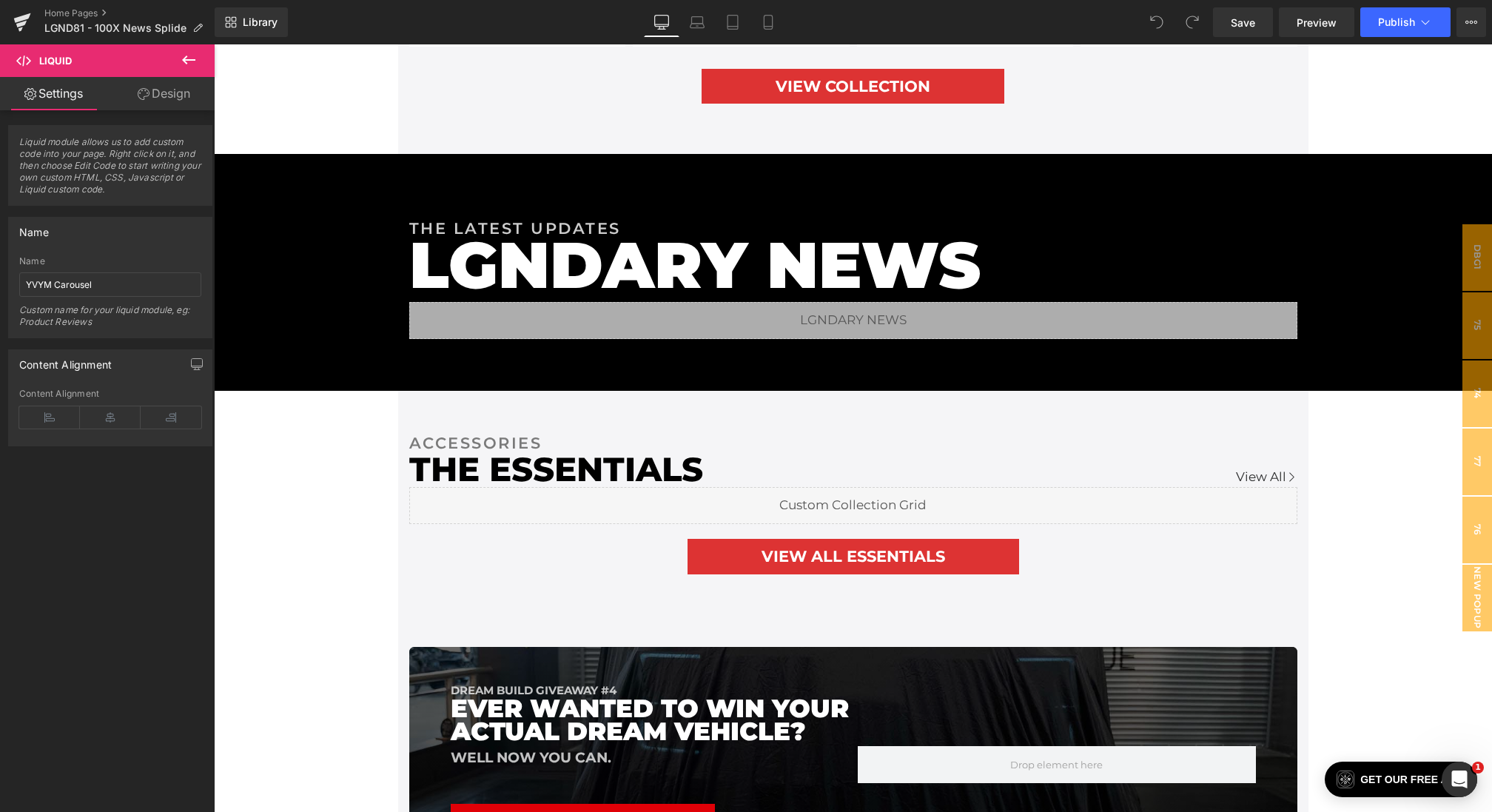
scroll to position [2460, 0]
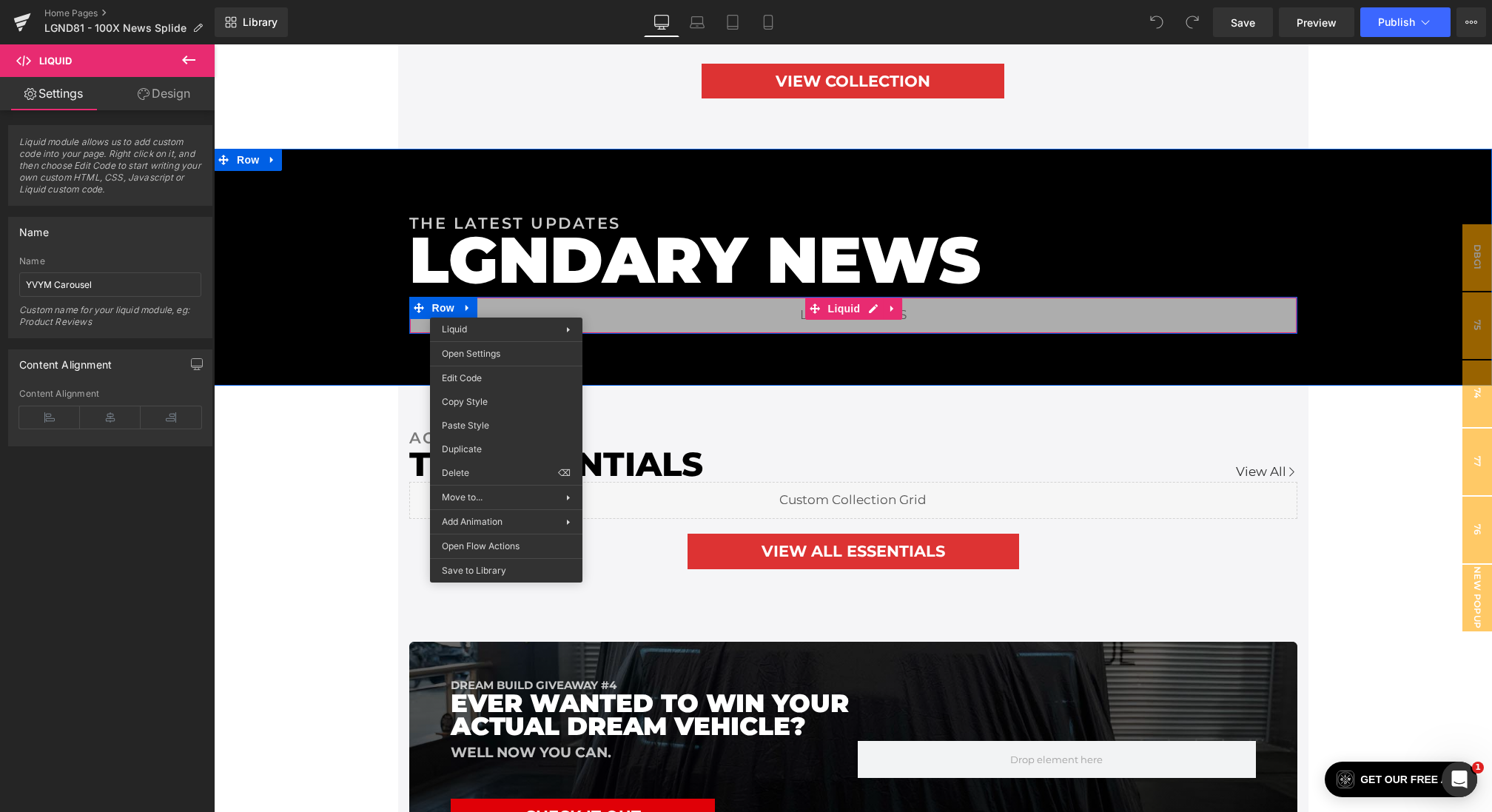
drag, startPoint x: 506, startPoint y: 306, endPoint x: 720, endPoint y: 369, distance: 223.1
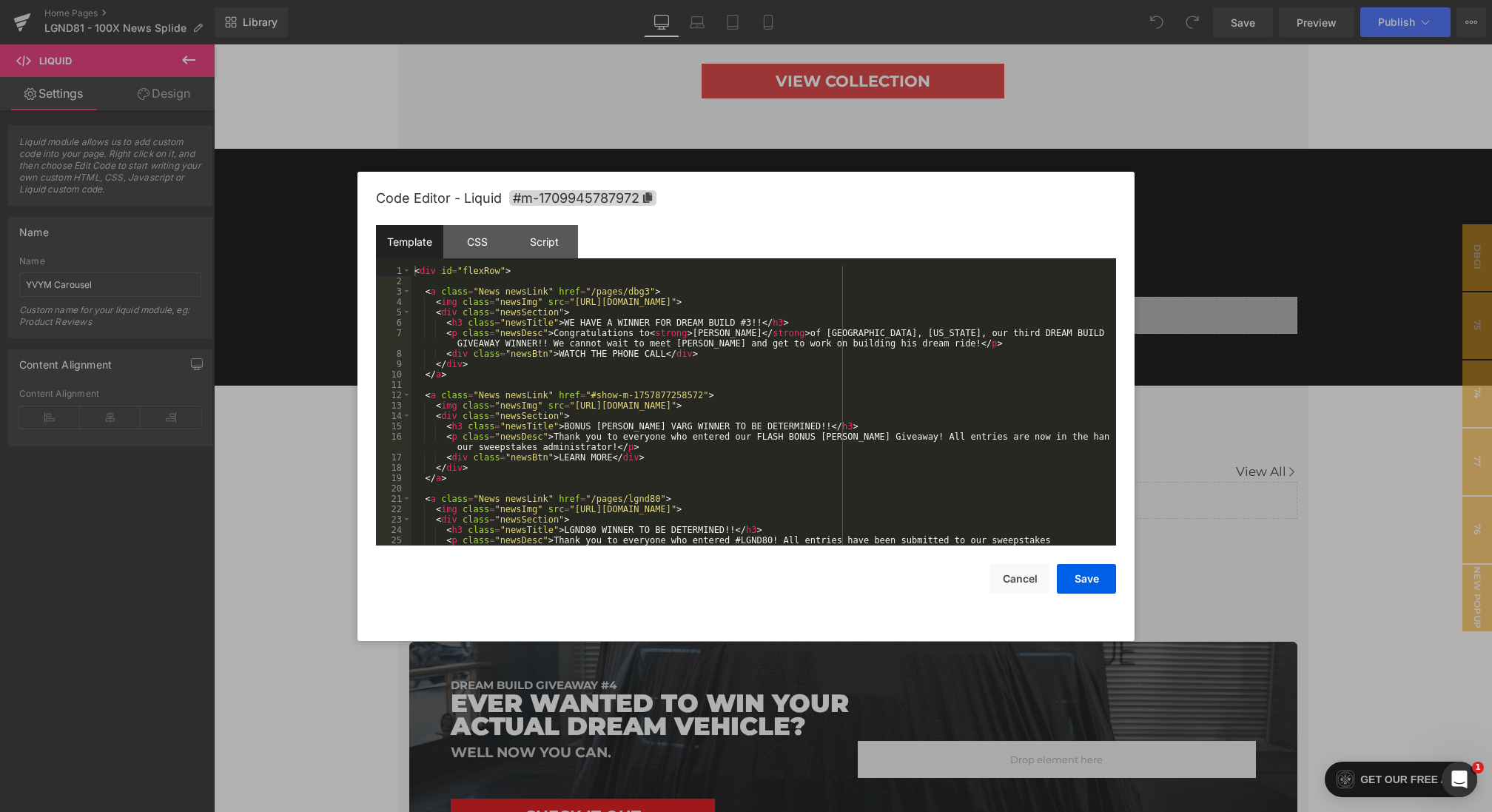
click at [479, 0] on div "You are previewing how the will restyle your page. You can not edit Elements in…" at bounding box center [746, 0] width 1492 height 0
click at [472, 264] on div "Template CSS Script Data" at bounding box center [745, 245] width 740 height 40
click at [472, 254] on div "CSS" at bounding box center [477, 242] width 68 height 33
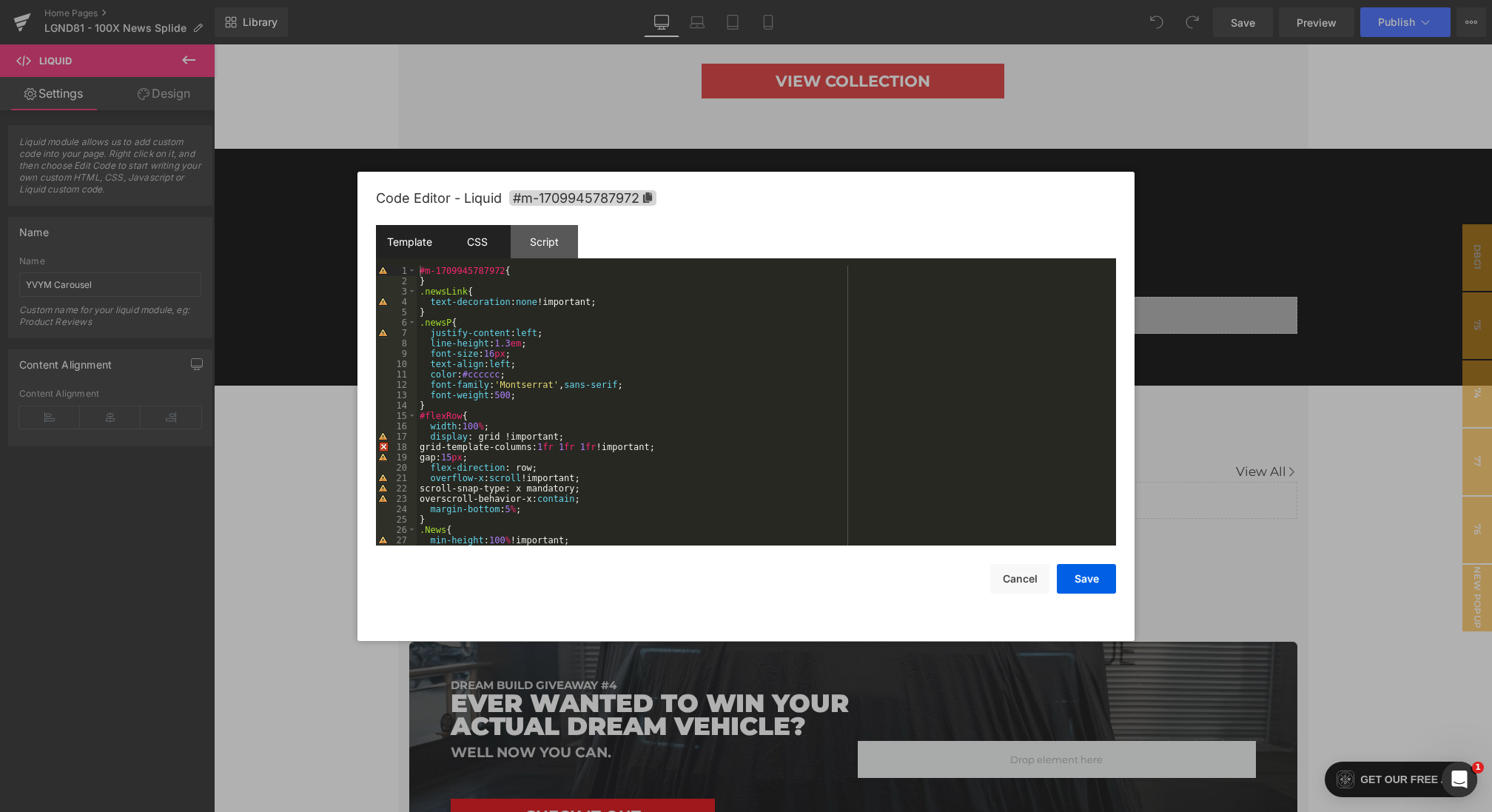
click at [419, 243] on div "Template" at bounding box center [409, 242] width 68 height 33
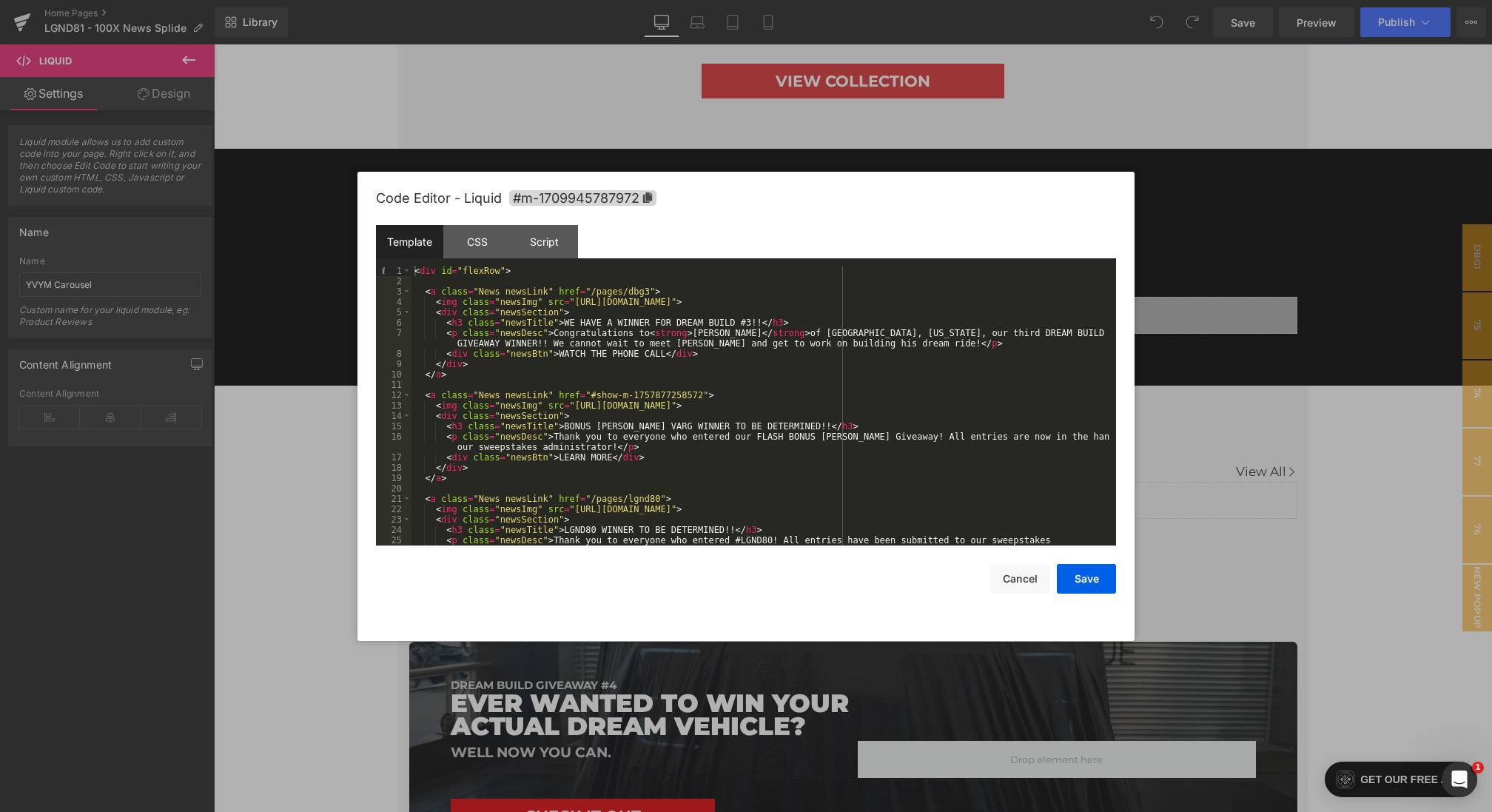
click at [515, 435] on div "< div id = "flexRow" > < a class = "News newsLink" href = "/pages/dbg3" > < img…" at bounding box center [761, 421] width 698 height 311
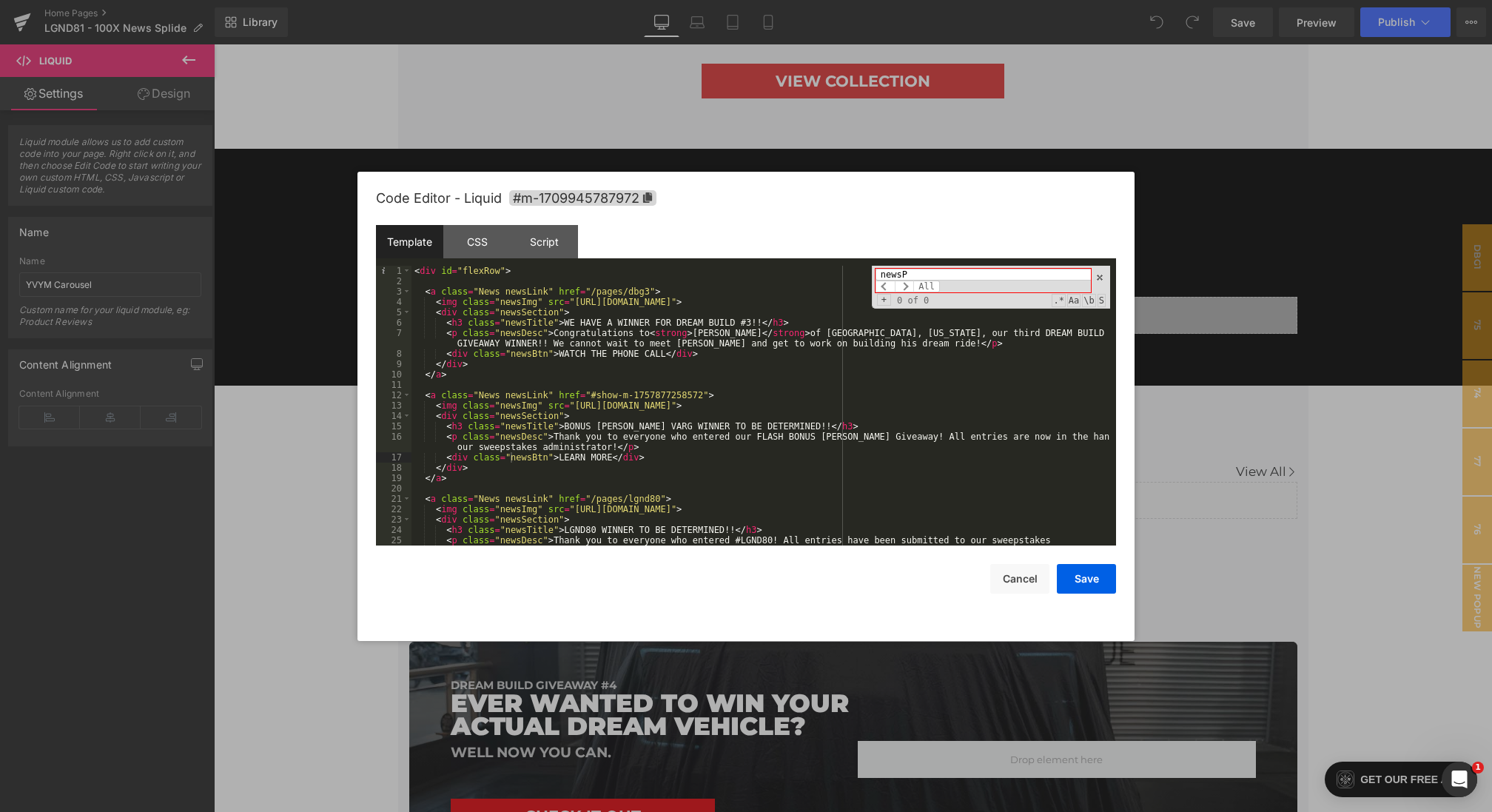
type input "newsP"
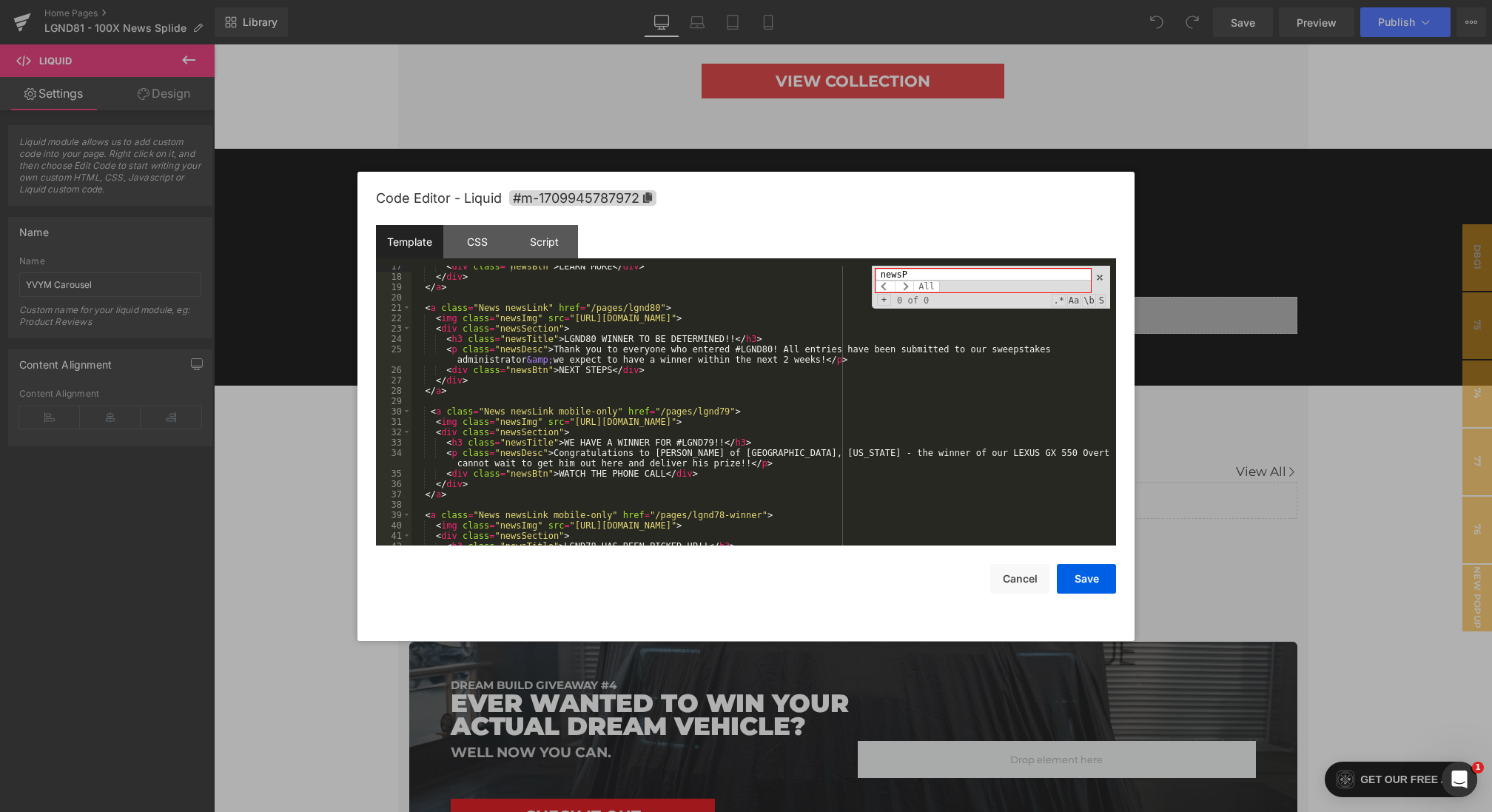
scroll to position [622, 0]
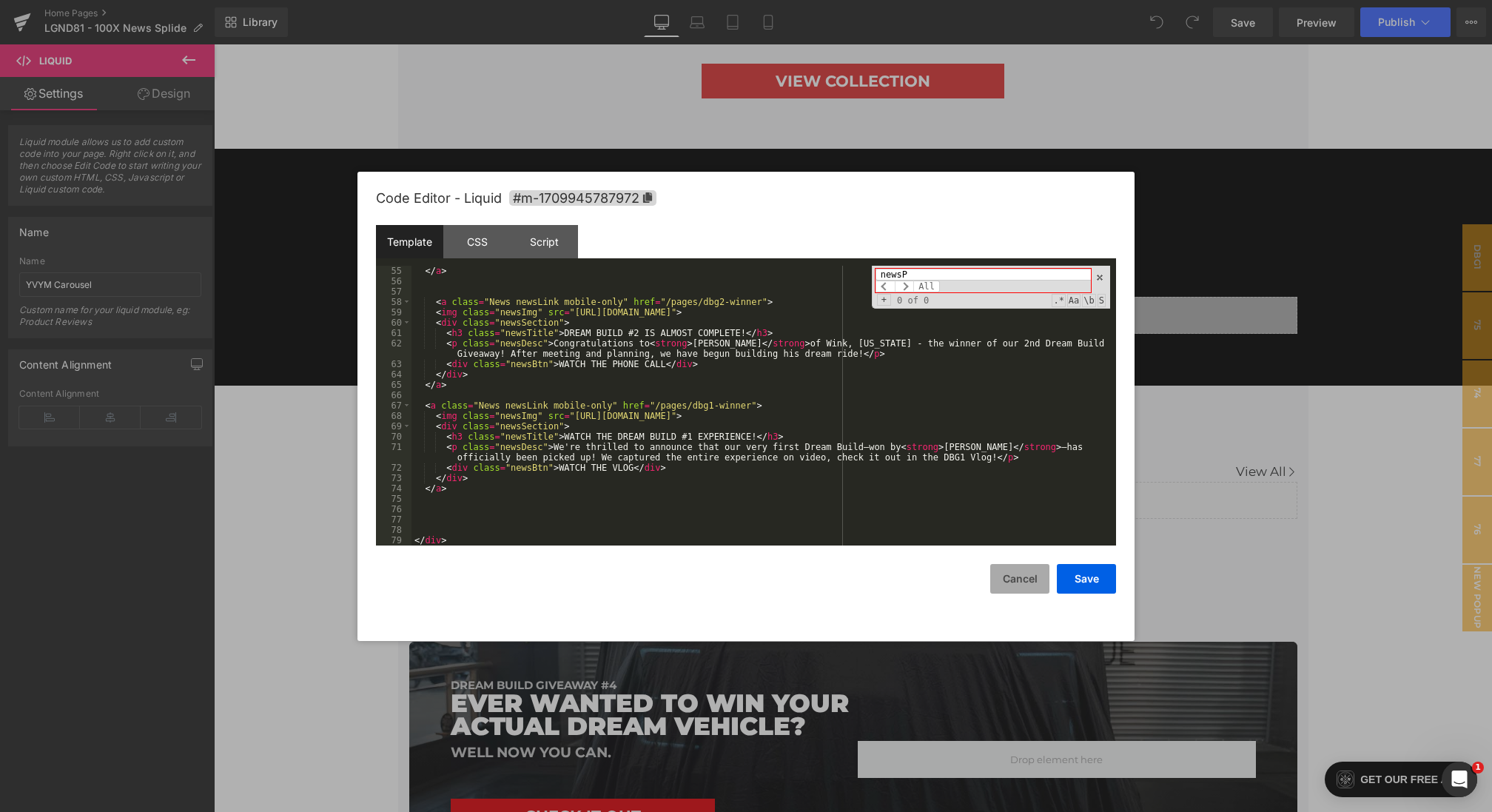
click at [1013, 584] on button "Cancel" at bounding box center [1020, 579] width 59 height 30
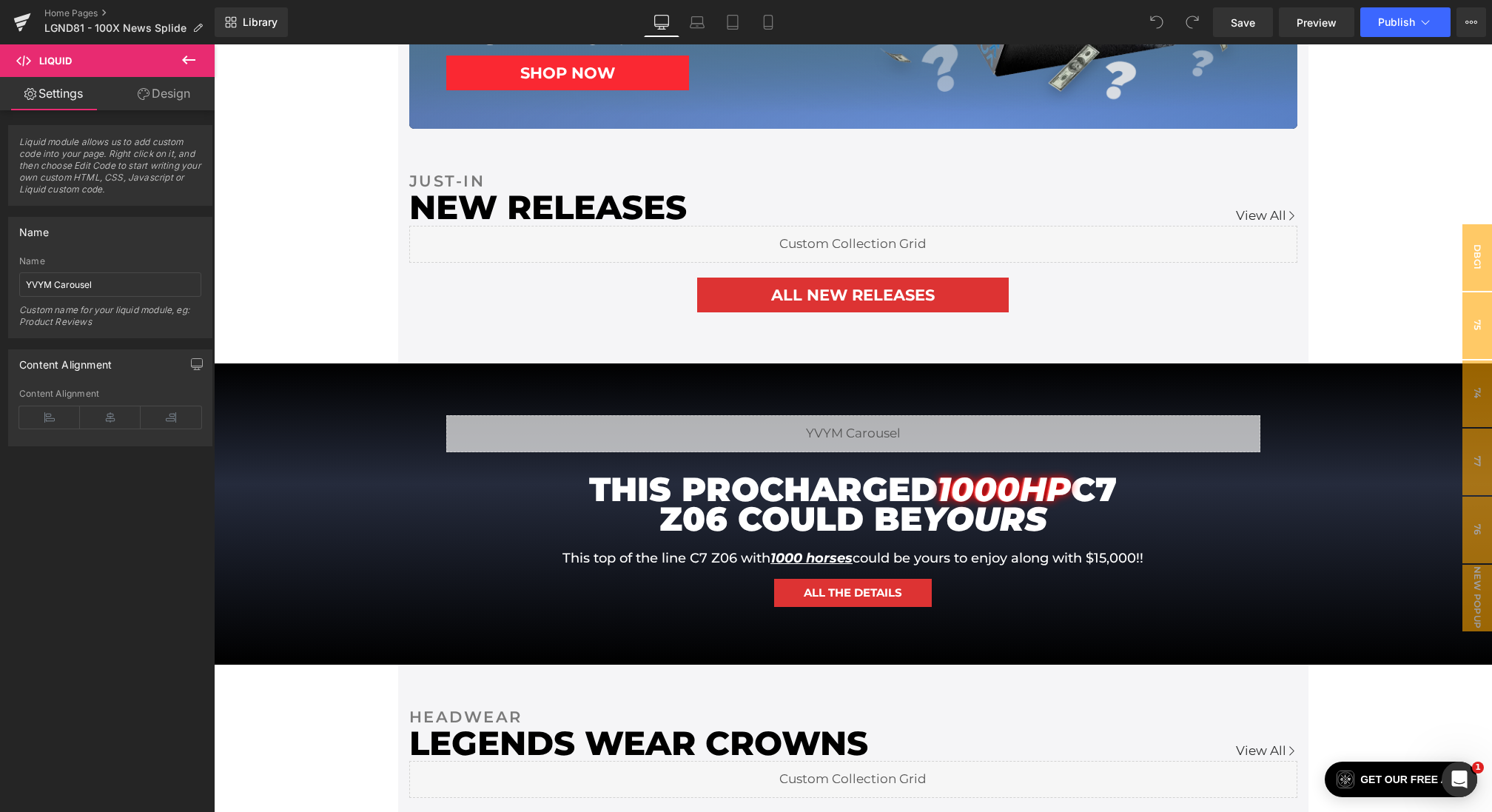
scroll to position [878, 0]
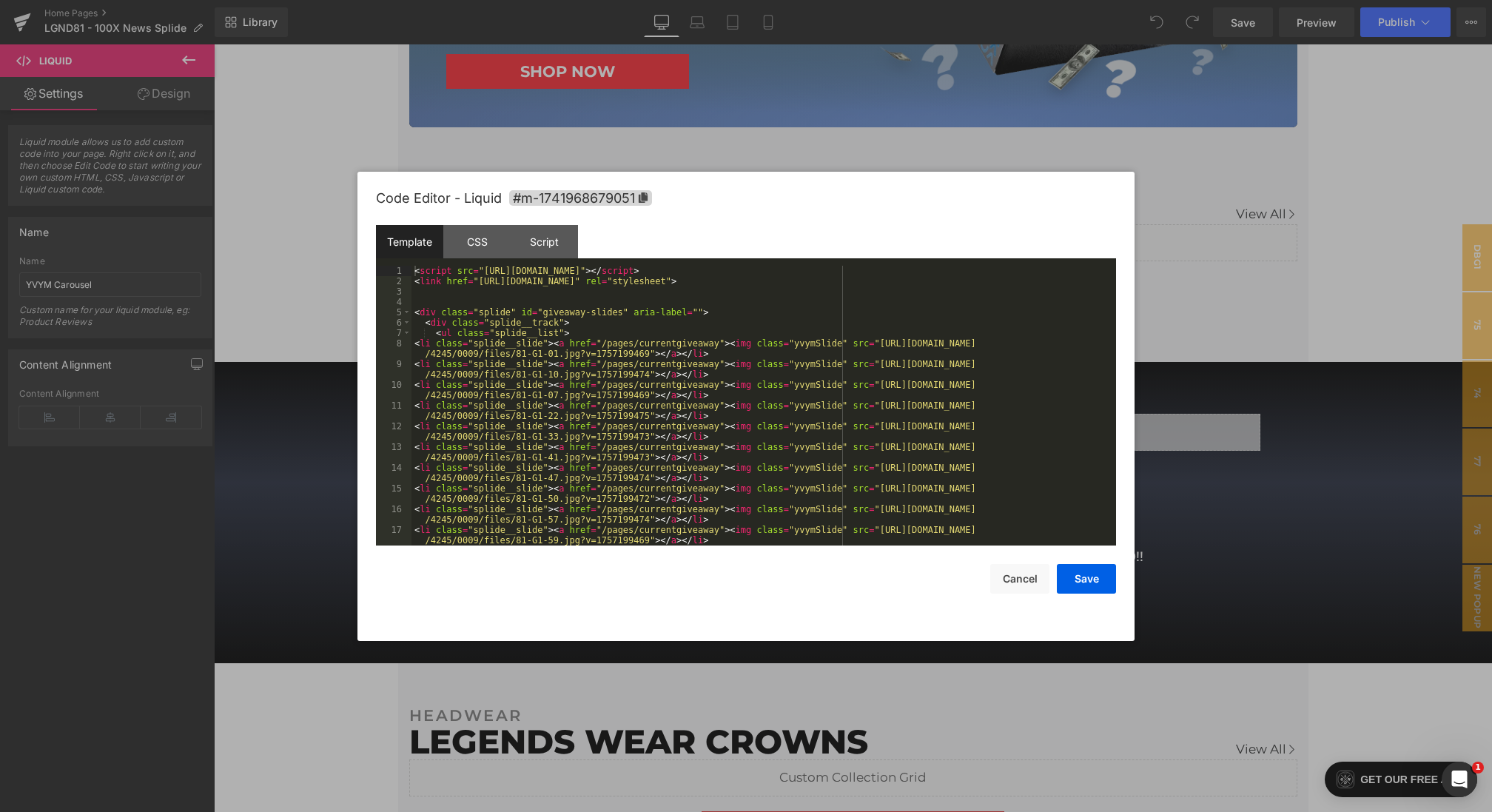
click at [654, 0] on div "You are previewing how the will restyle your page. You can not edit Elements in…" at bounding box center [746, 0] width 1492 height 0
click at [467, 245] on div "CSS" at bounding box center [477, 242] width 68 height 33
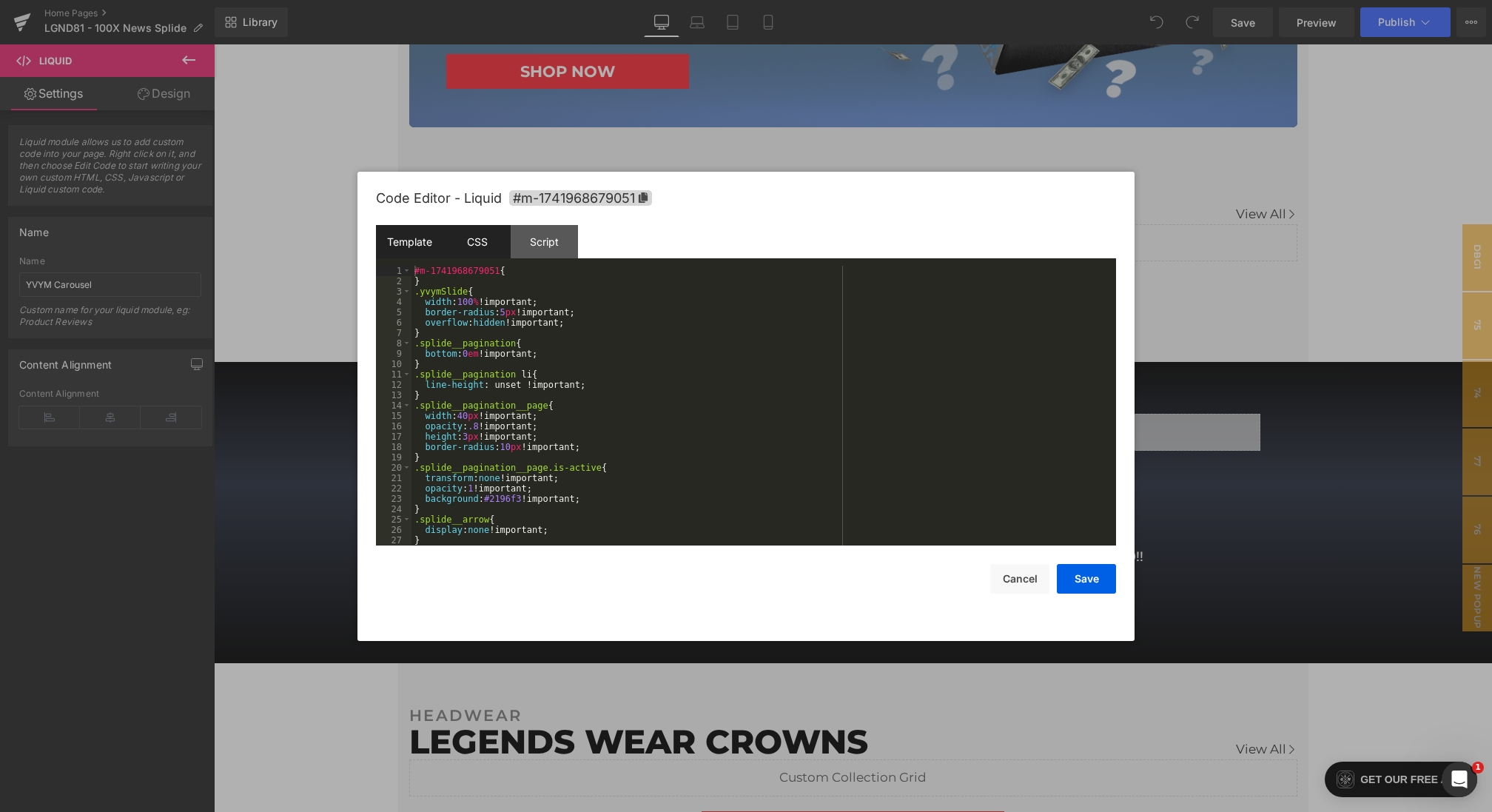
click at [410, 246] on div "Template" at bounding box center [409, 242] width 68 height 33
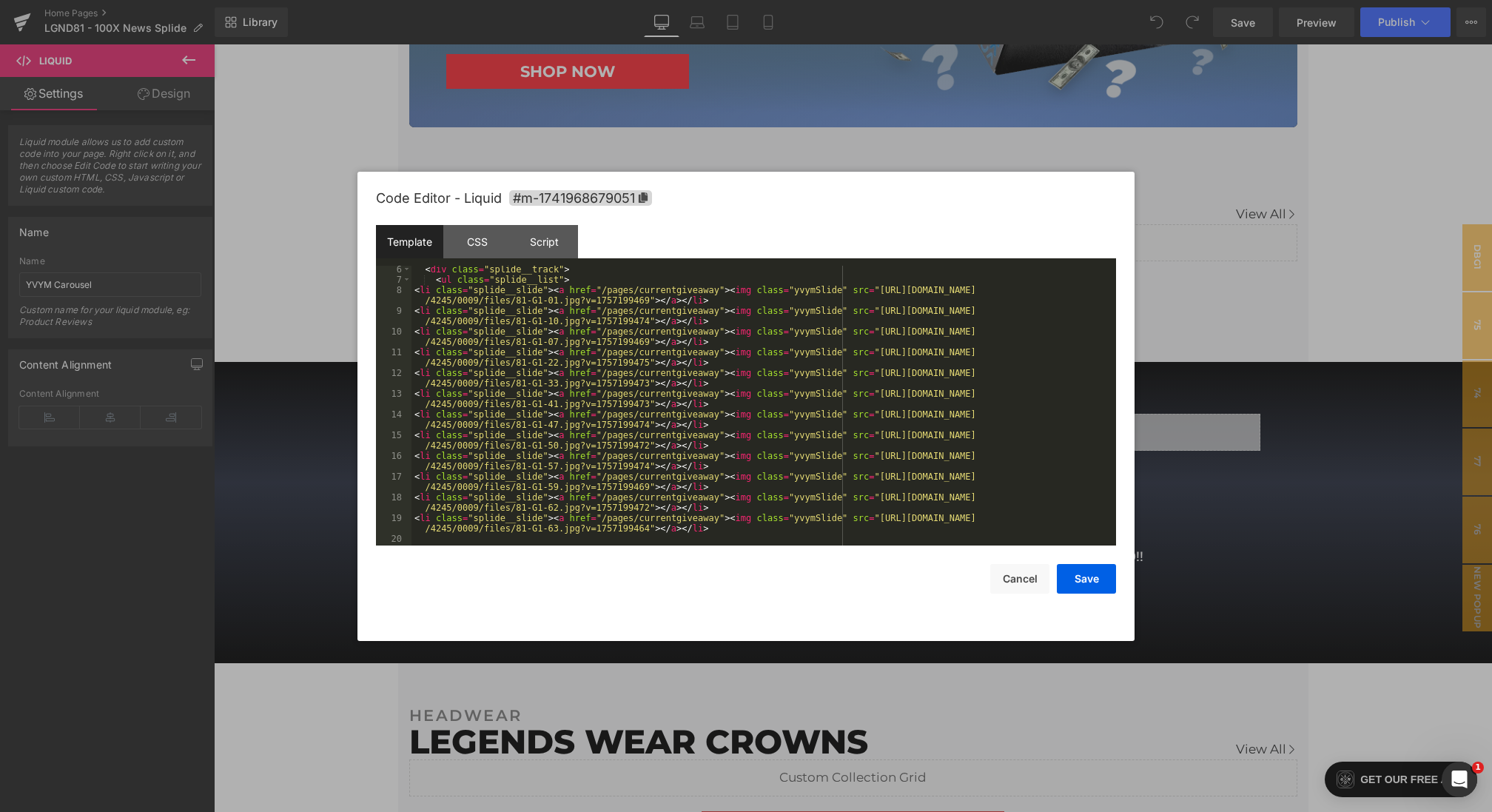
scroll to position [124, 0]
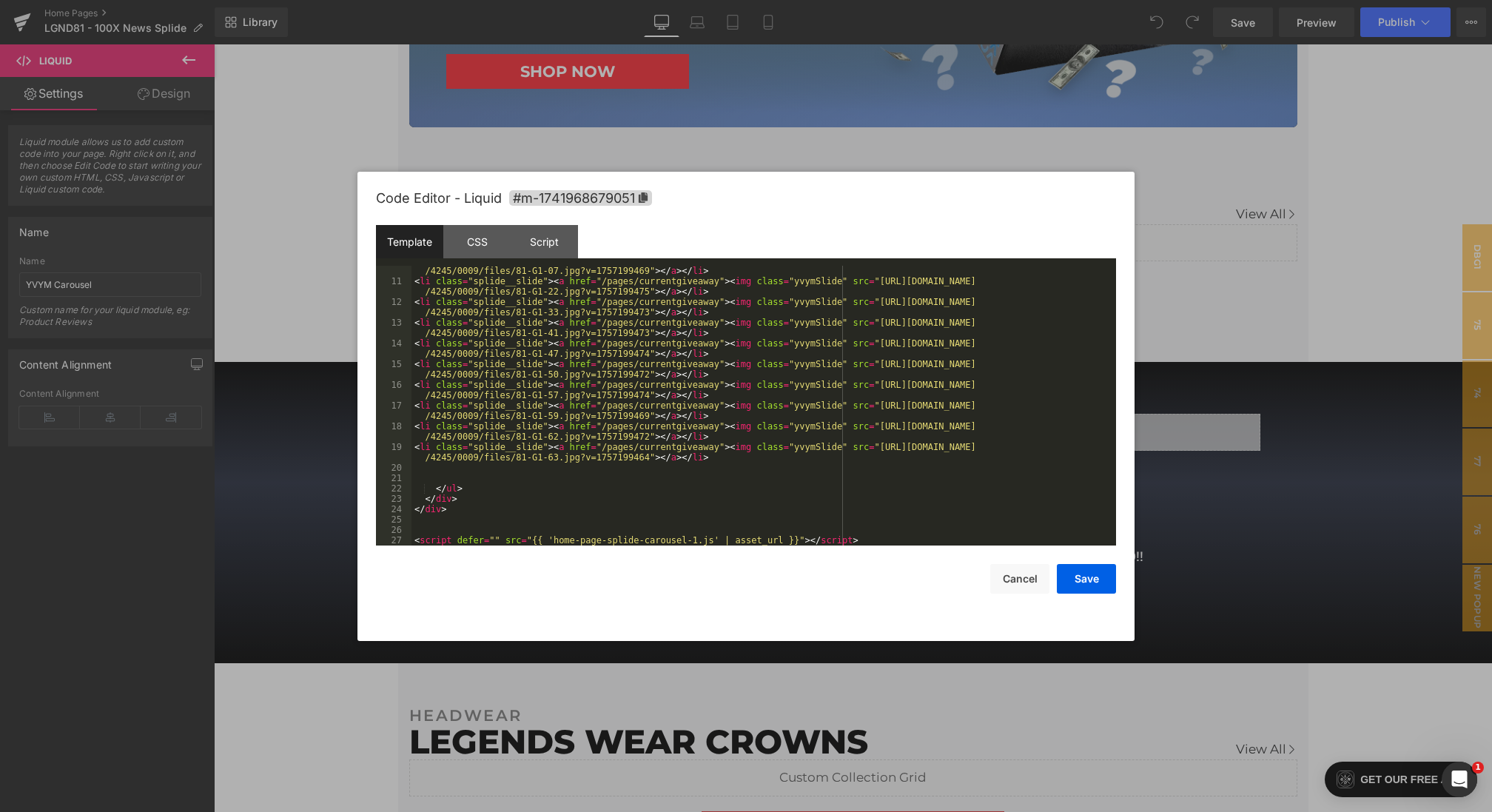
click at [1320, 427] on div at bounding box center [746, 406] width 1492 height 812
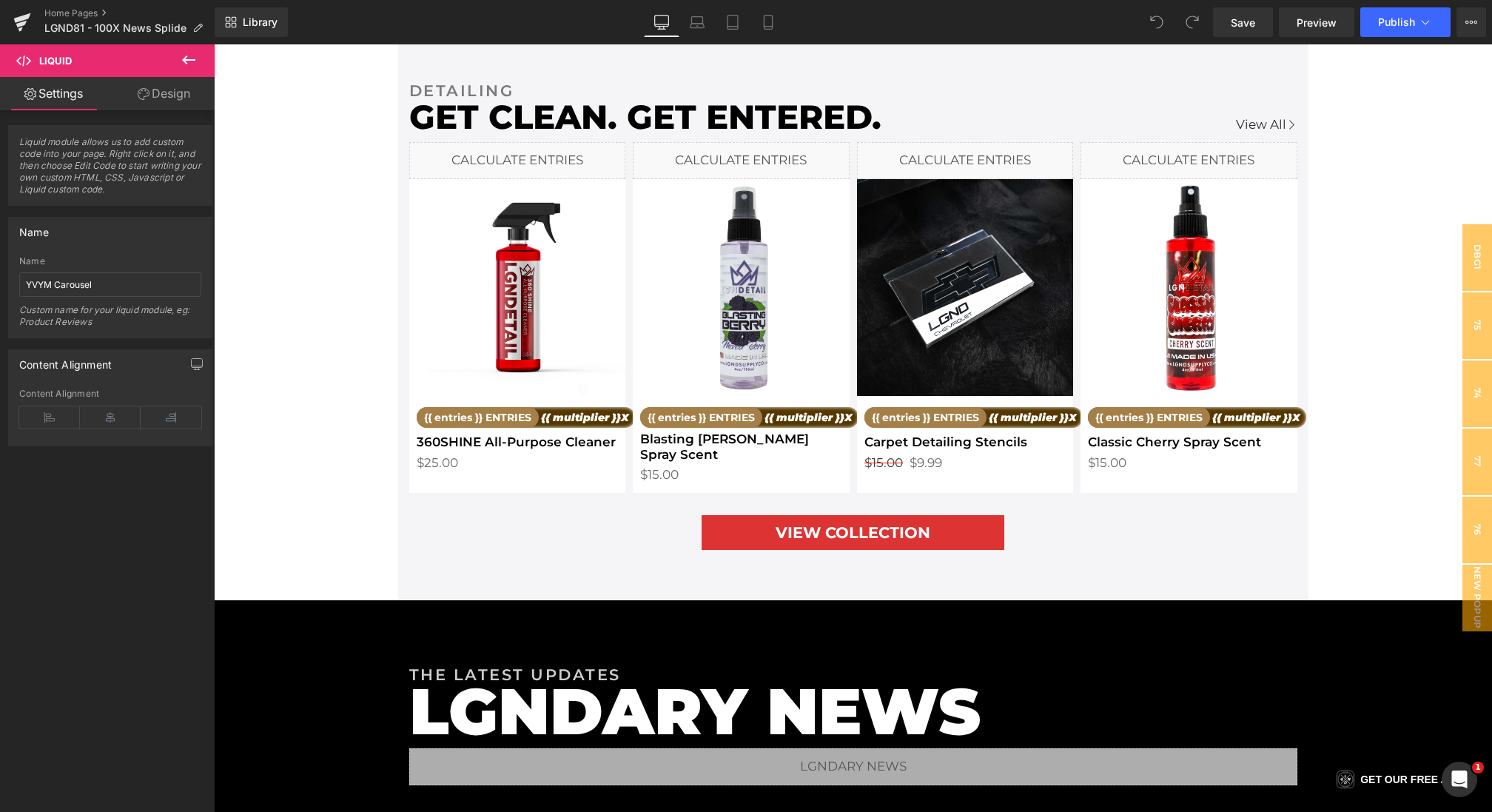
scroll to position [2268, 0]
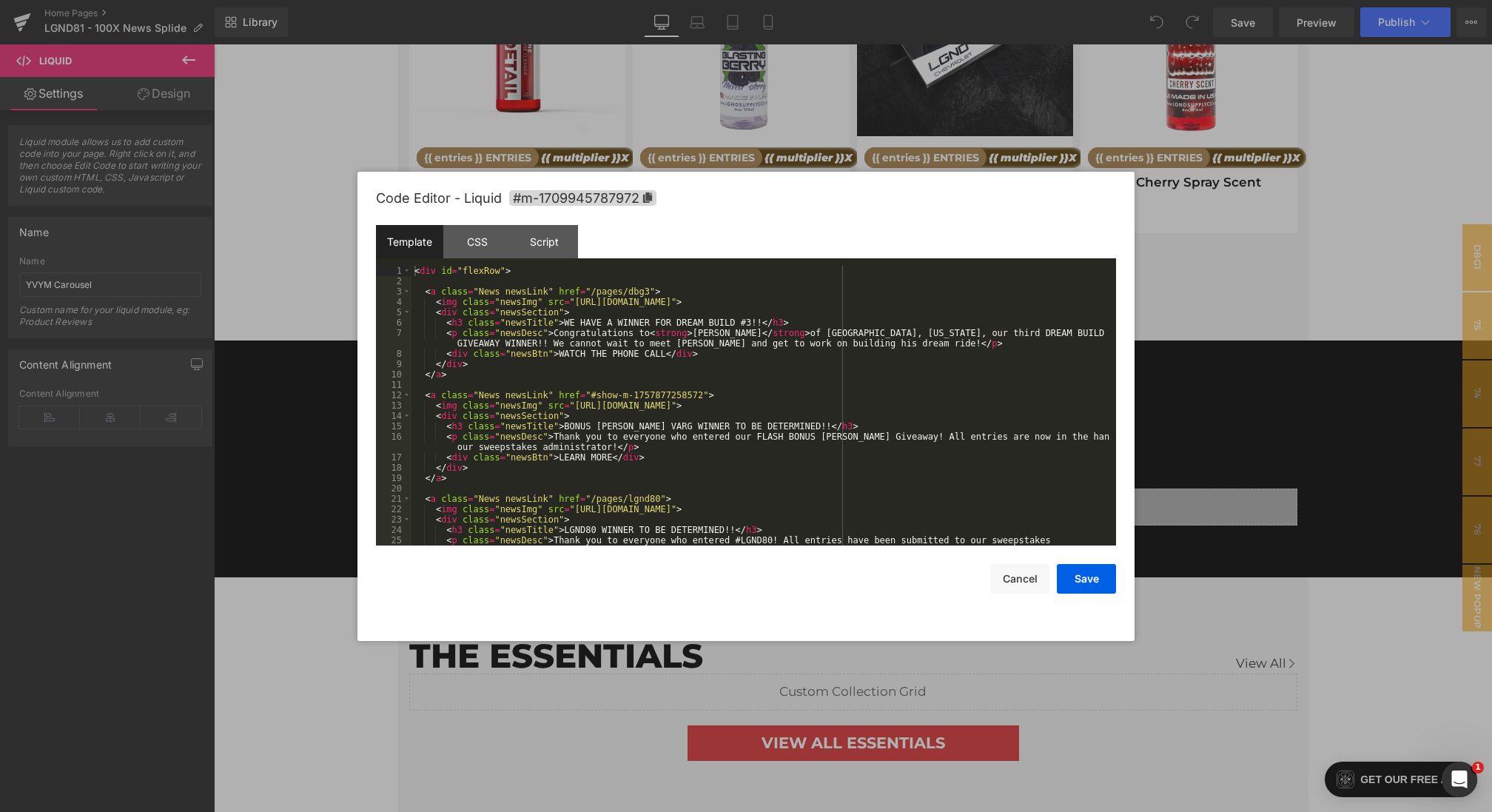
click at [530, 0] on div "You are previewing how the will restyle your page. You can not edit Elements in…" at bounding box center [746, 0] width 1492 height 0
click at [991, 580] on button "Cancel" at bounding box center [1020, 579] width 59 height 30
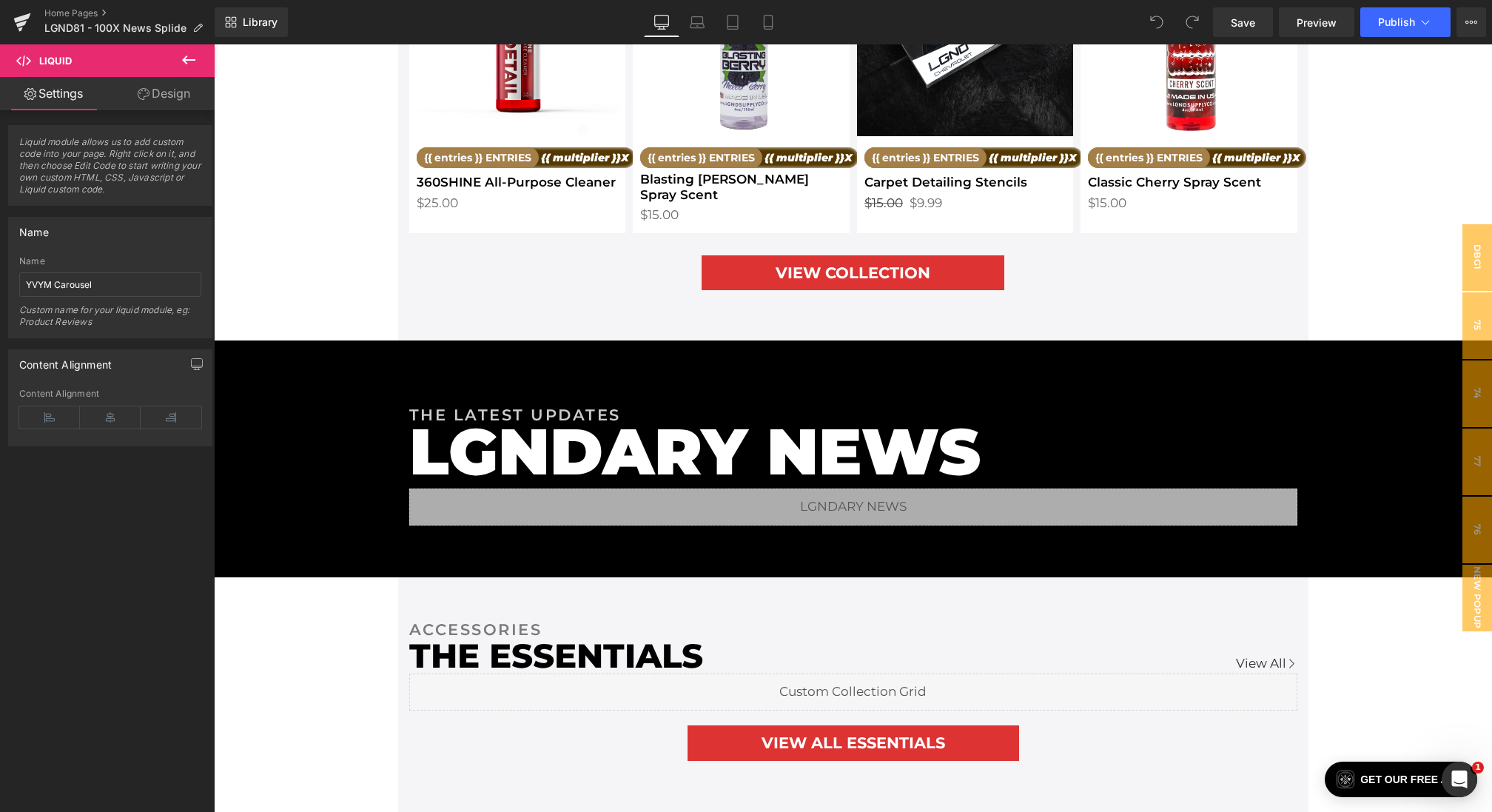
click at [198, 54] on button at bounding box center [188, 60] width 52 height 33
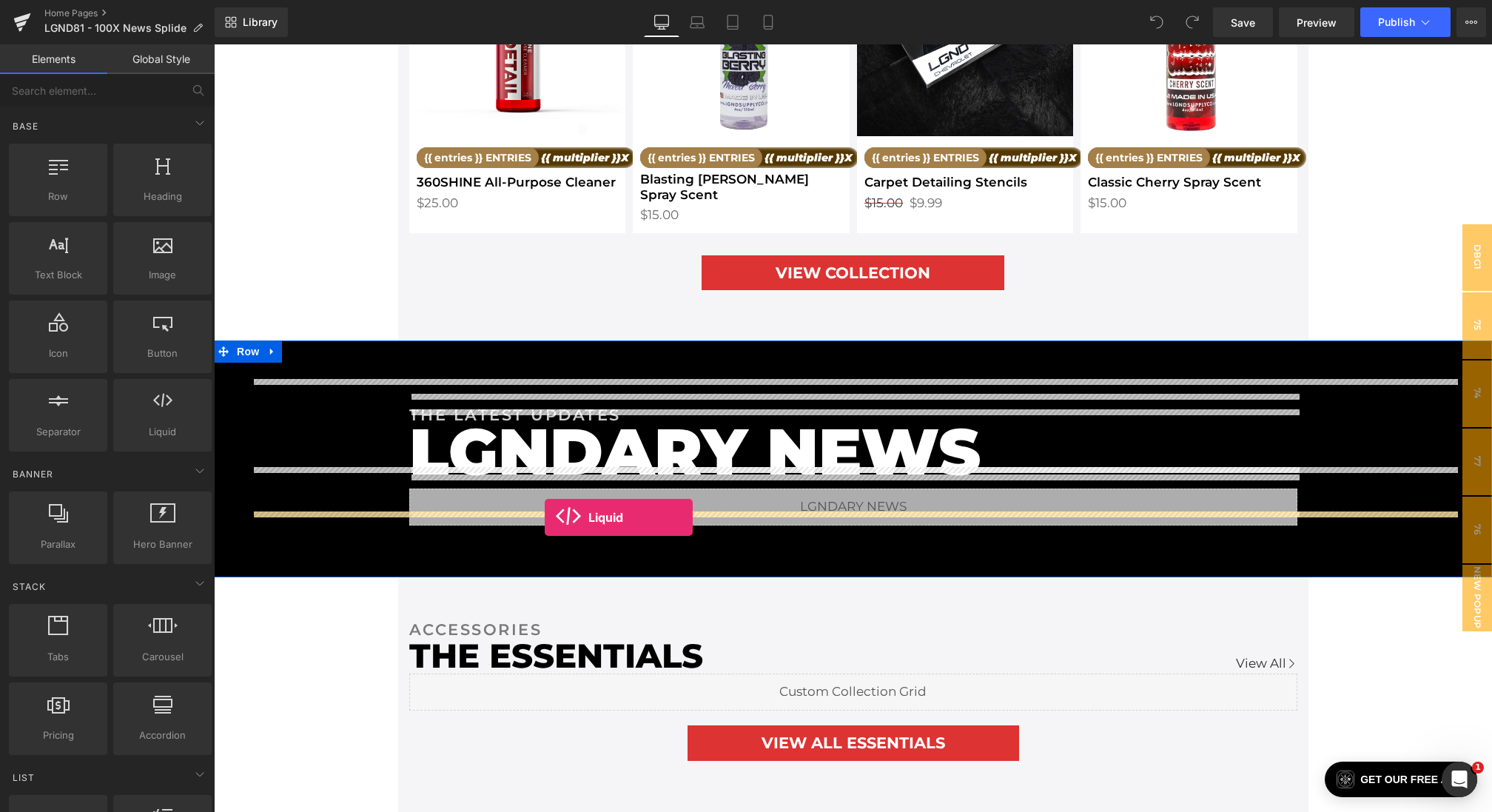
drag, startPoint x: 362, startPoint y: 456, endPoint x: 545, endPoint y: 516, distance: 192.6
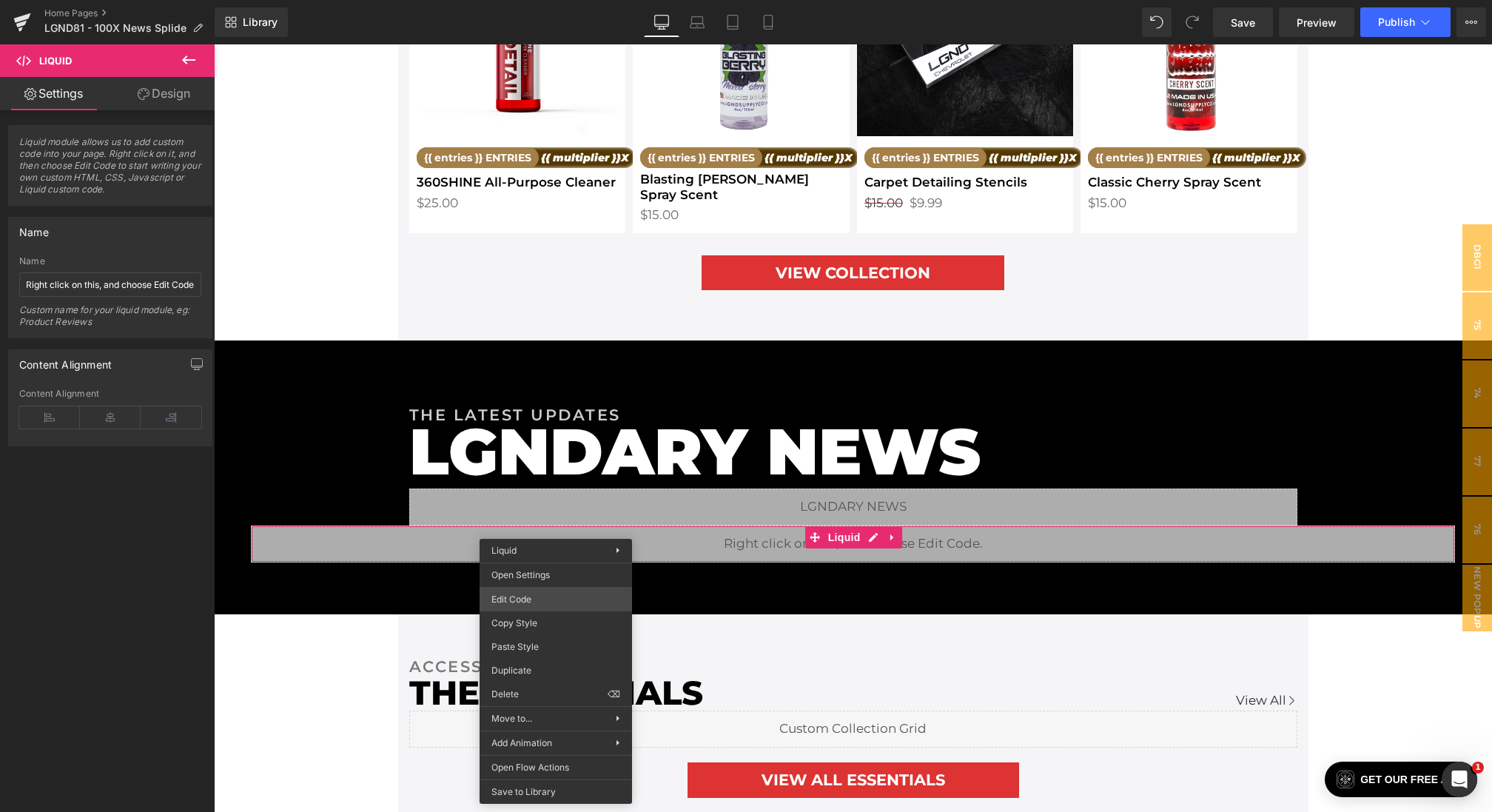
click at [520, 0] on div "Liquid You are previewing how the will restyle your page. You can not edit Elem…" at bounding box center [746, 0] width 1492 height 0
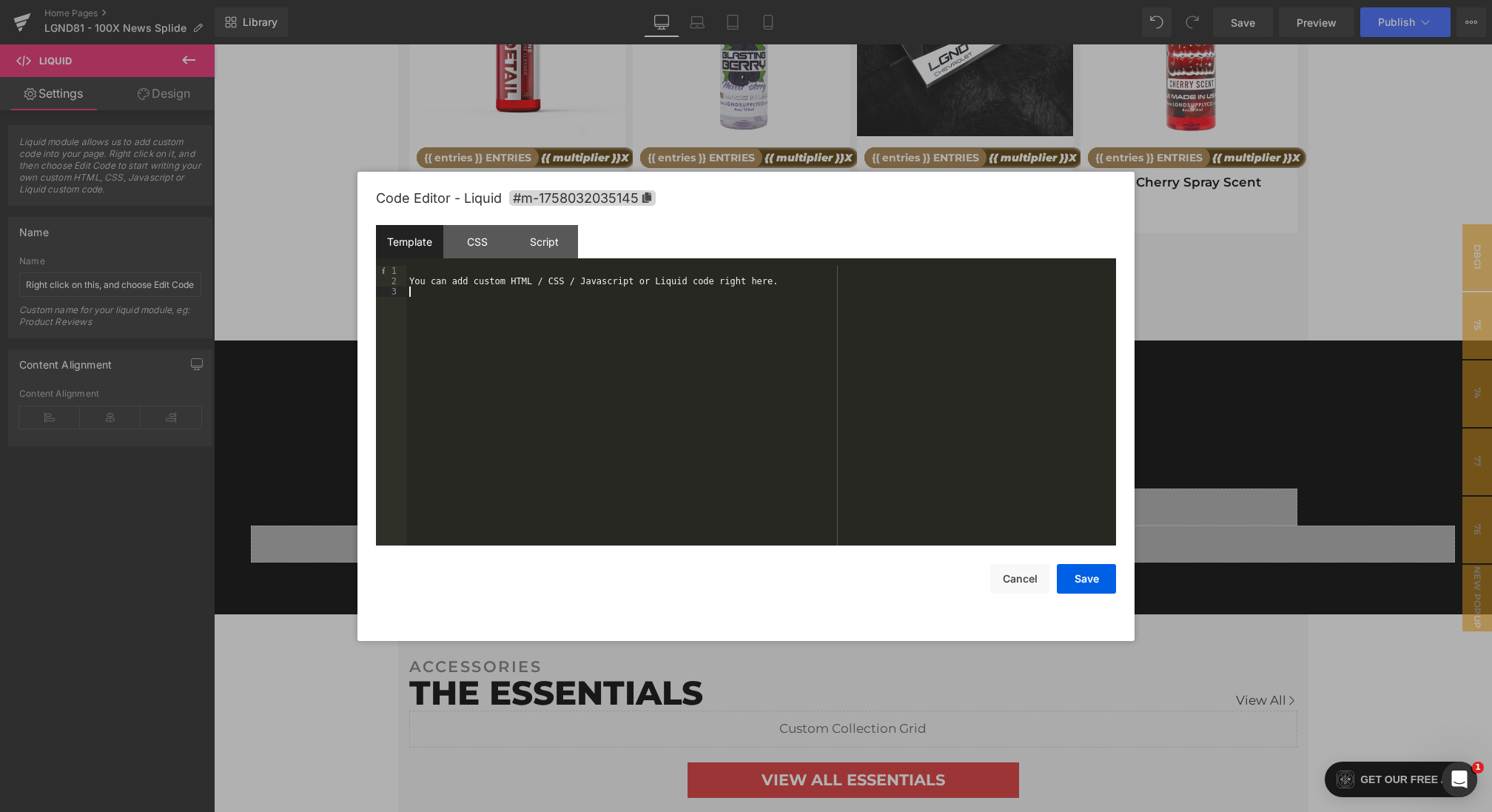
drag, startPoint x: 553, startPoint y: 457, endPoint x: 352, endPoint y: 132, distance: 382.1
click at [352, 132] on body "Liquid You are previewing how the will restyle your page. You can not edit Elem…" at bounding box center [746, 406] width 1492 height 812
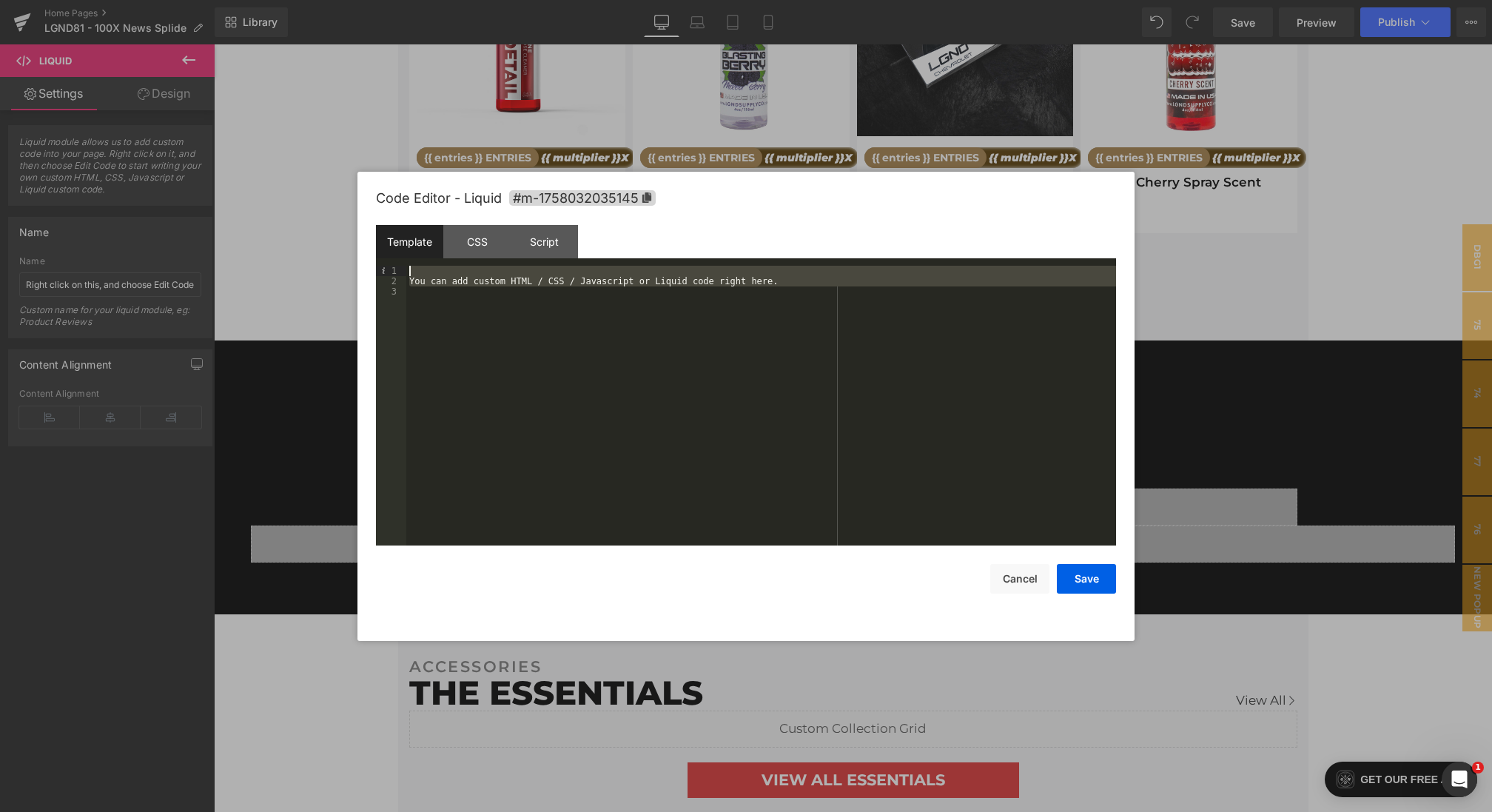
scroll to position [995, 0]
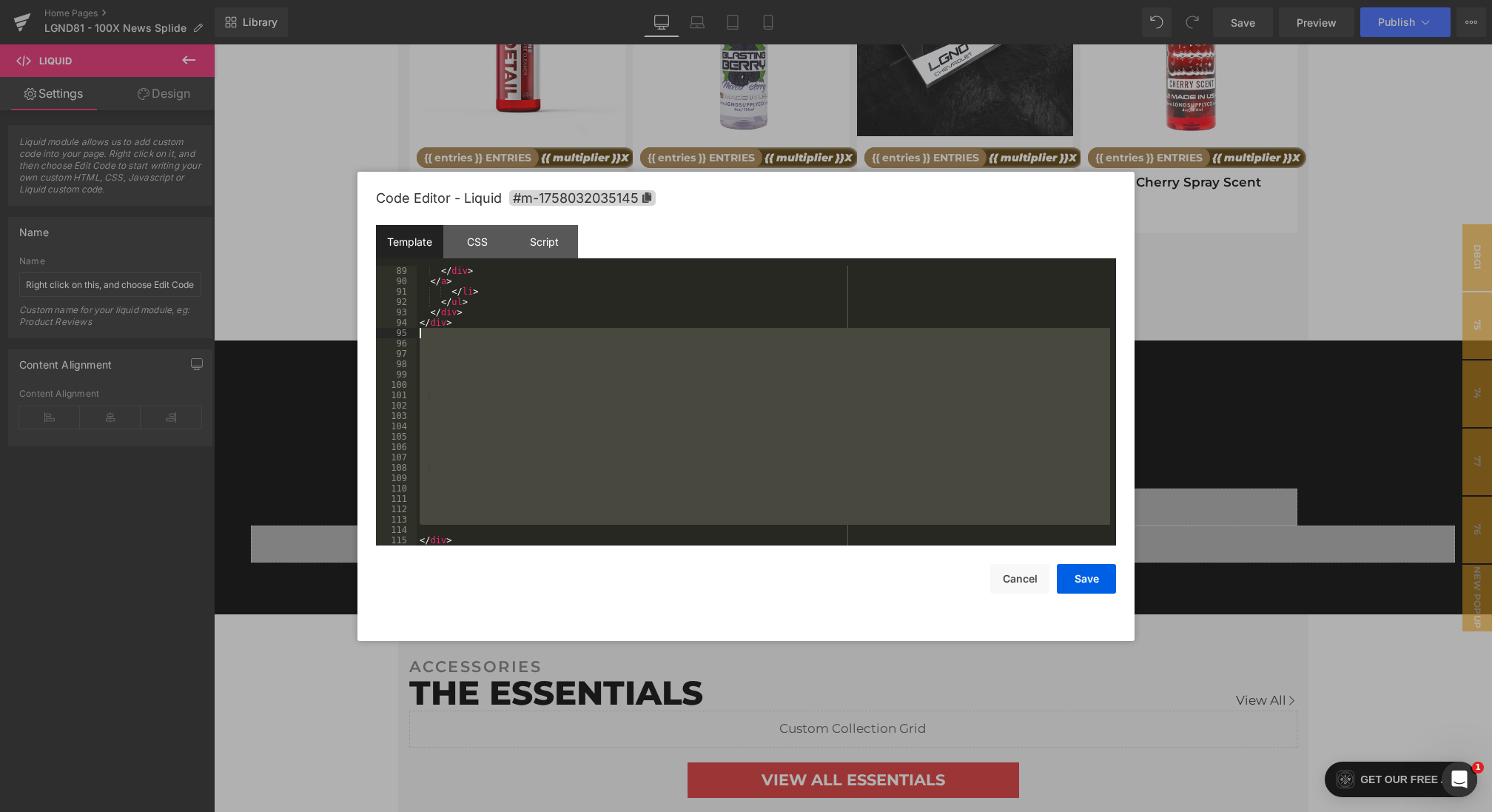
drag, startPoint x: 453, startPoint y: 529, endPoint x: 411, endPoint y: 333, distance: 200.4
click at [411, 333] on pre "89 90 91 92 93 94 95 96 97 98 99 100 101 102 103 104 105 106 107 108 109 110 11…" at bounding box center [745, 406] width 740 height 280
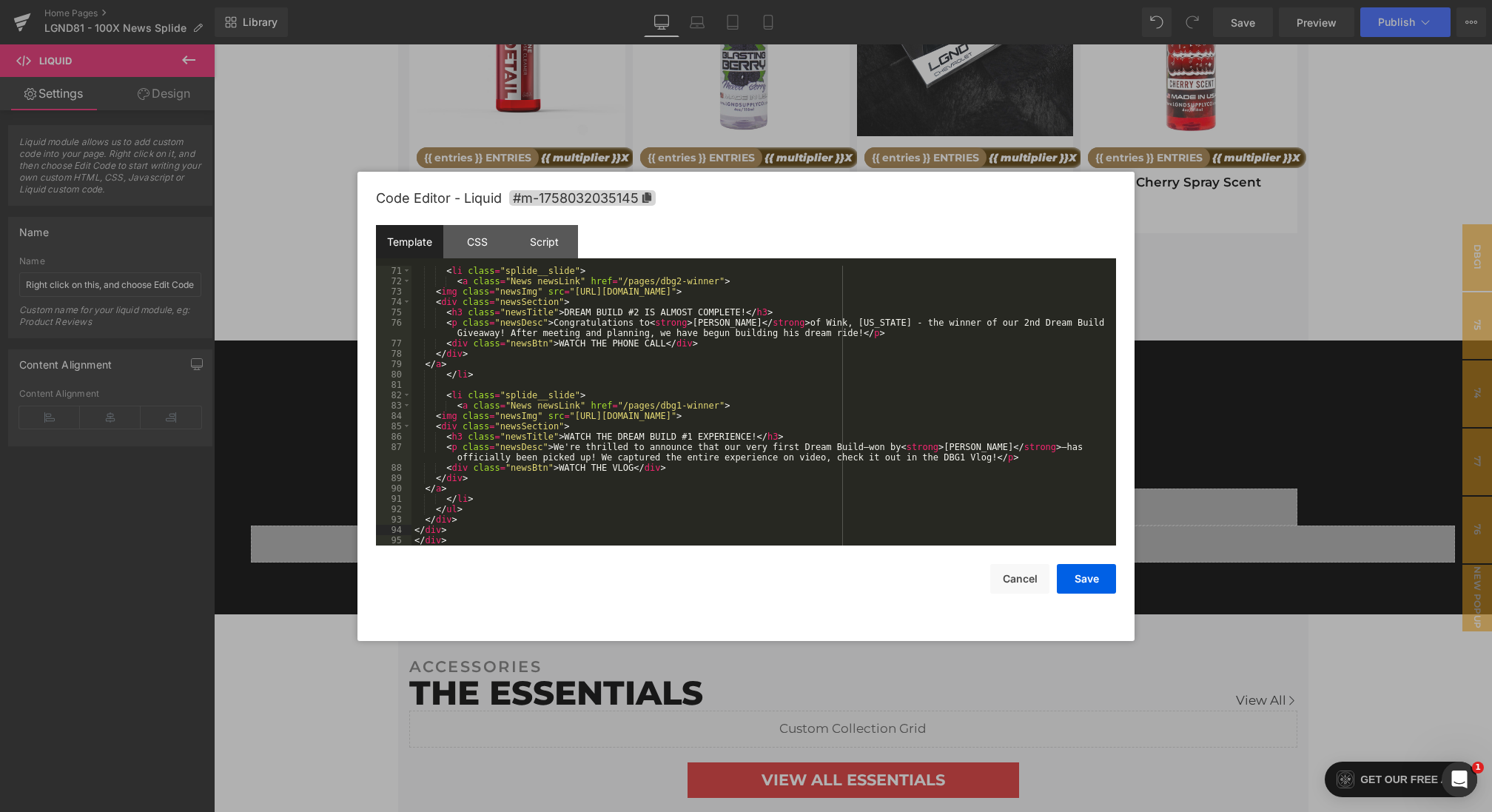
scroll to position [0, 0]
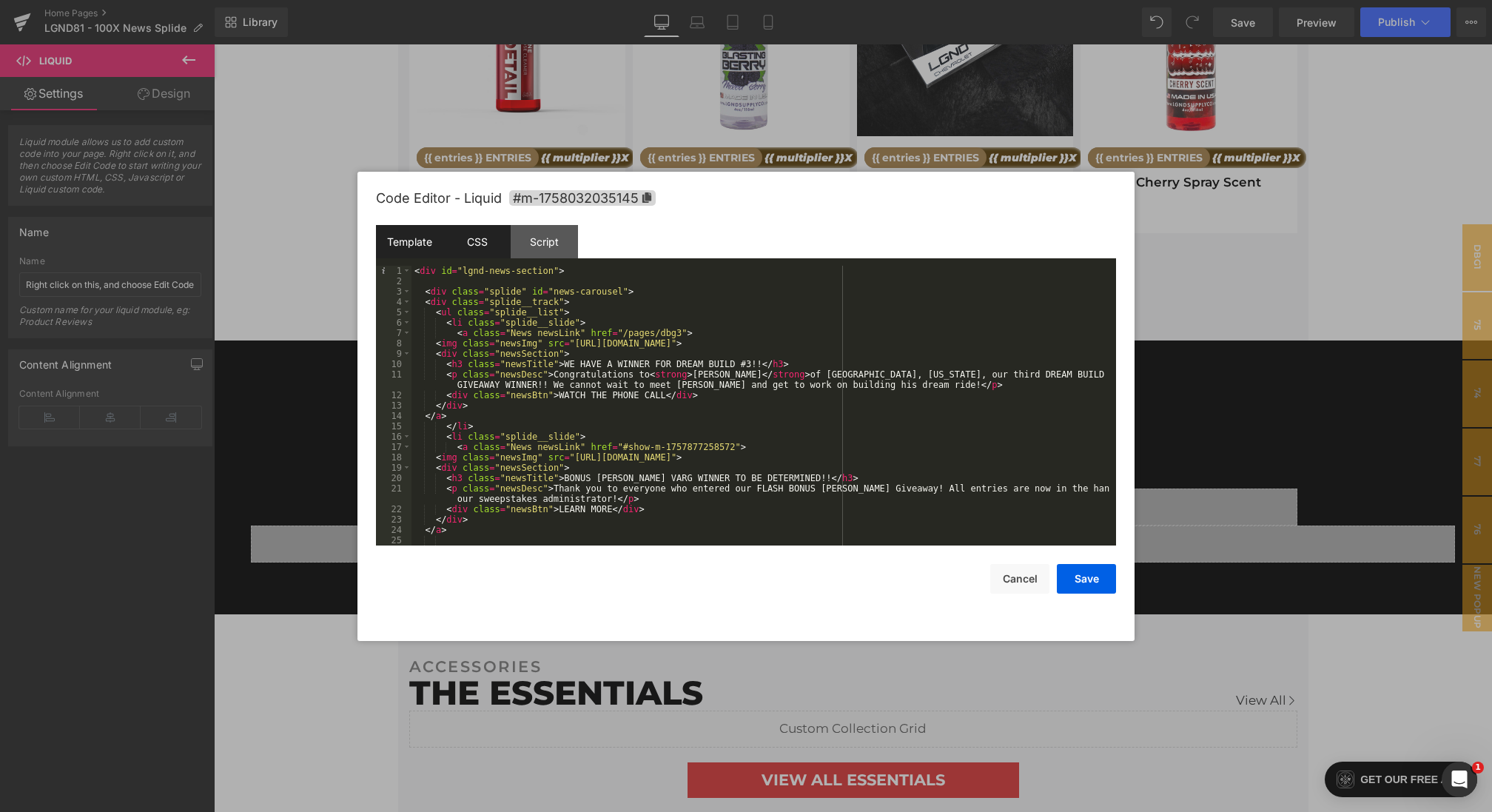
click at [485, 238] on div "CSS" at bounding box center [477, 242] width 68 height 33
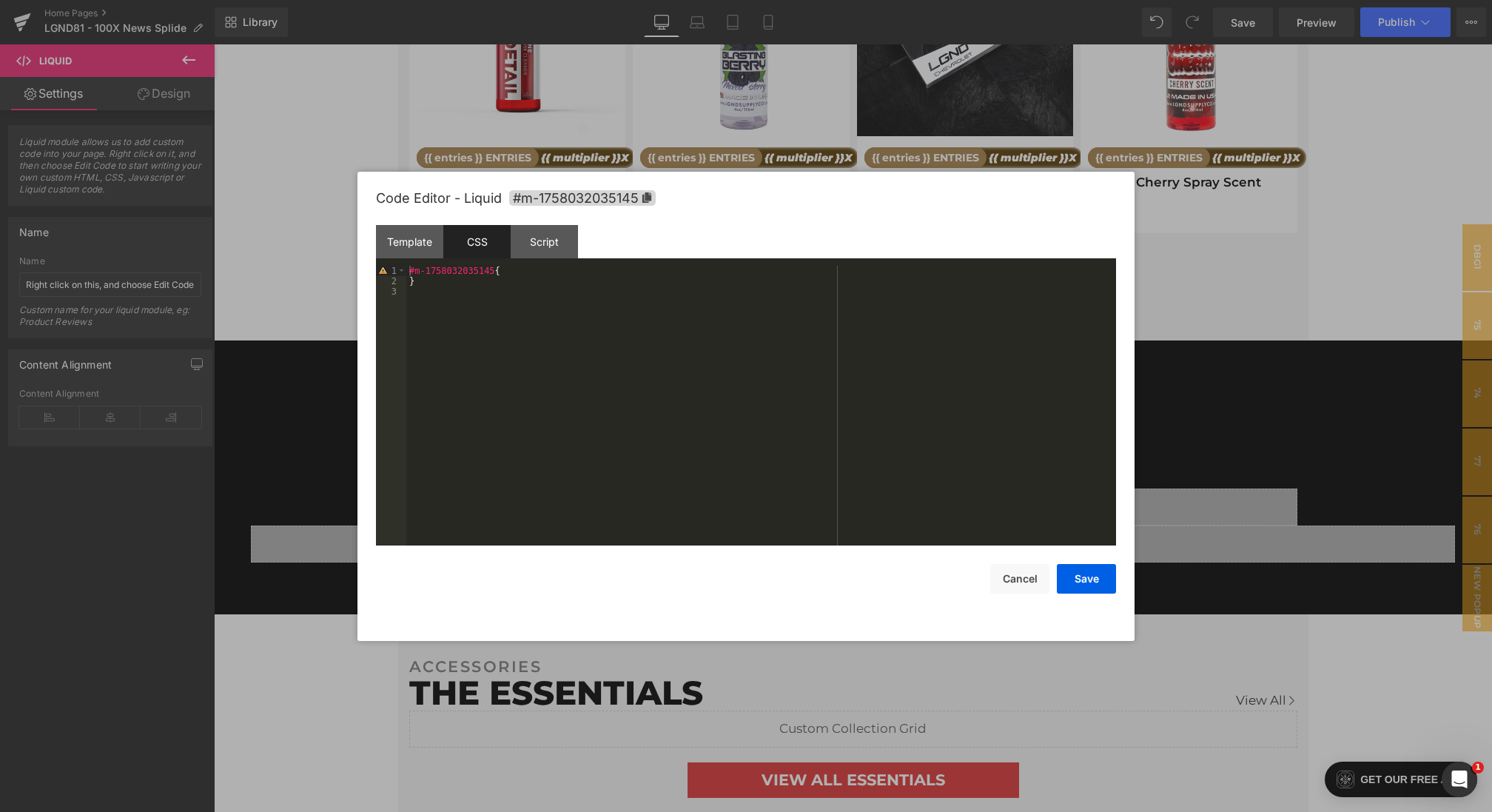
click at [494, 376] on div "#m-1758032035145 { }" at bounding box center [761, 416] width 710 height 301
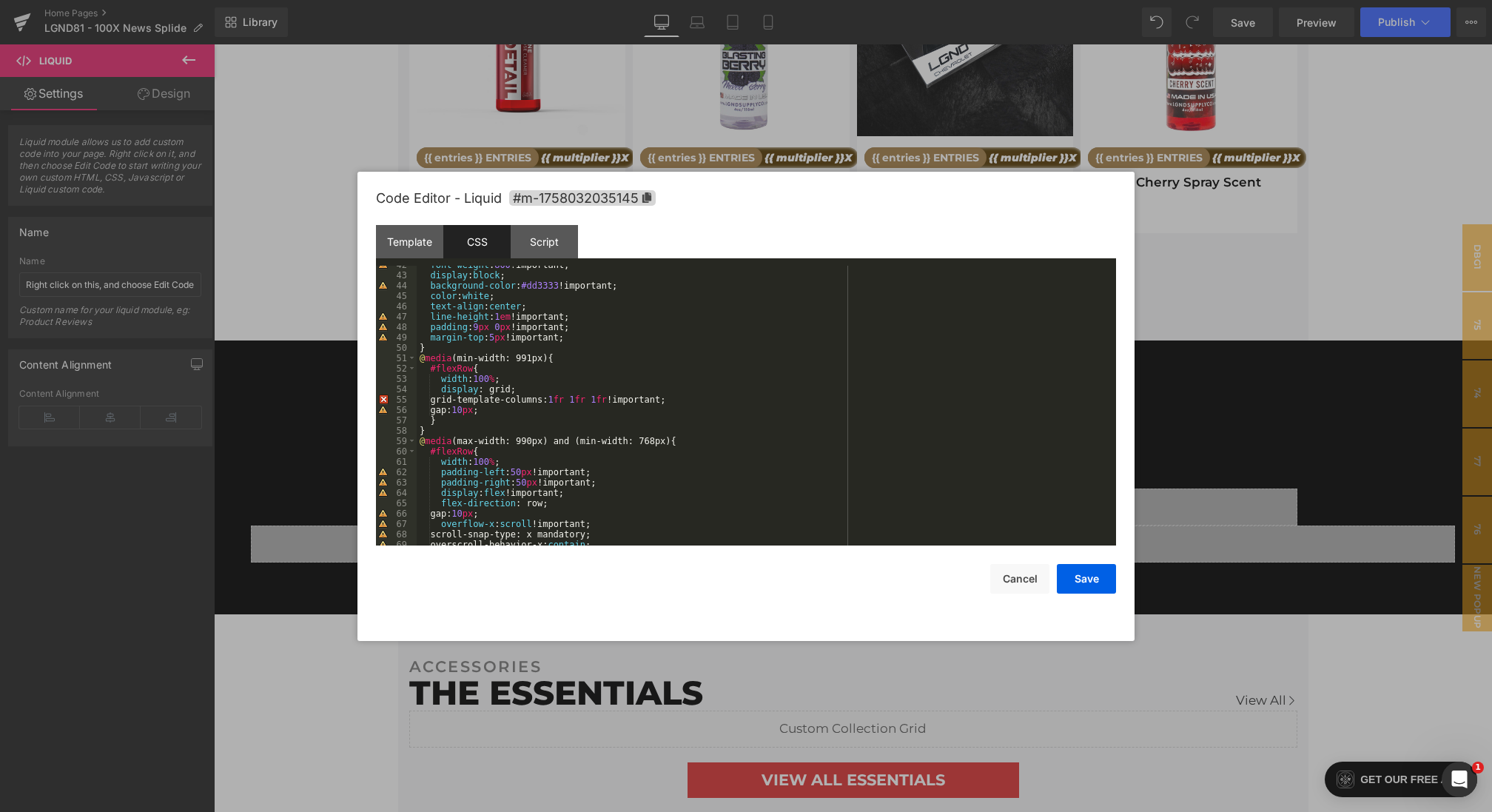
scroll to position [891, 0]
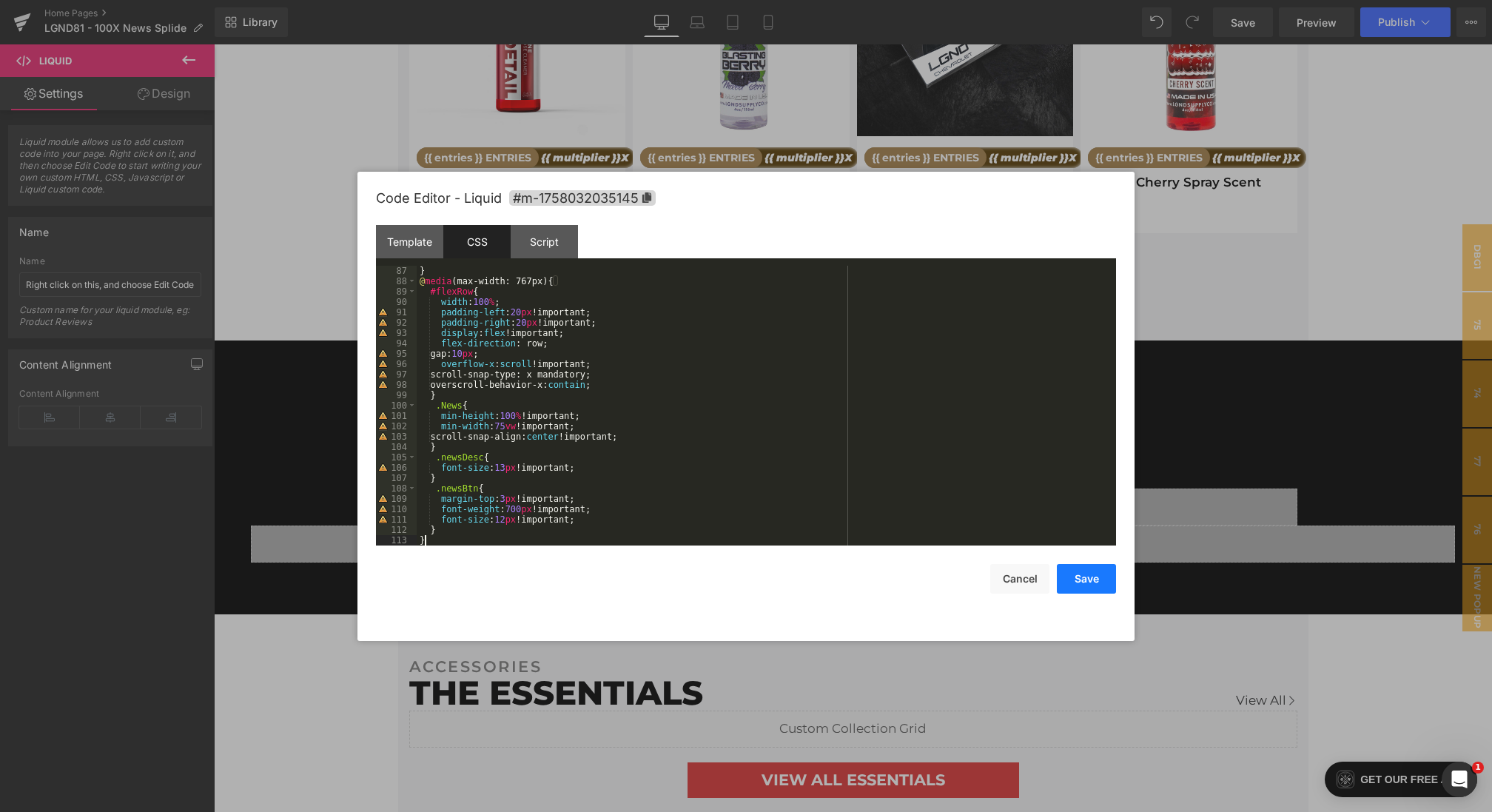
click at [1071, 576] on button "Save" at bounding box center [1086, 579] width 59 height 30
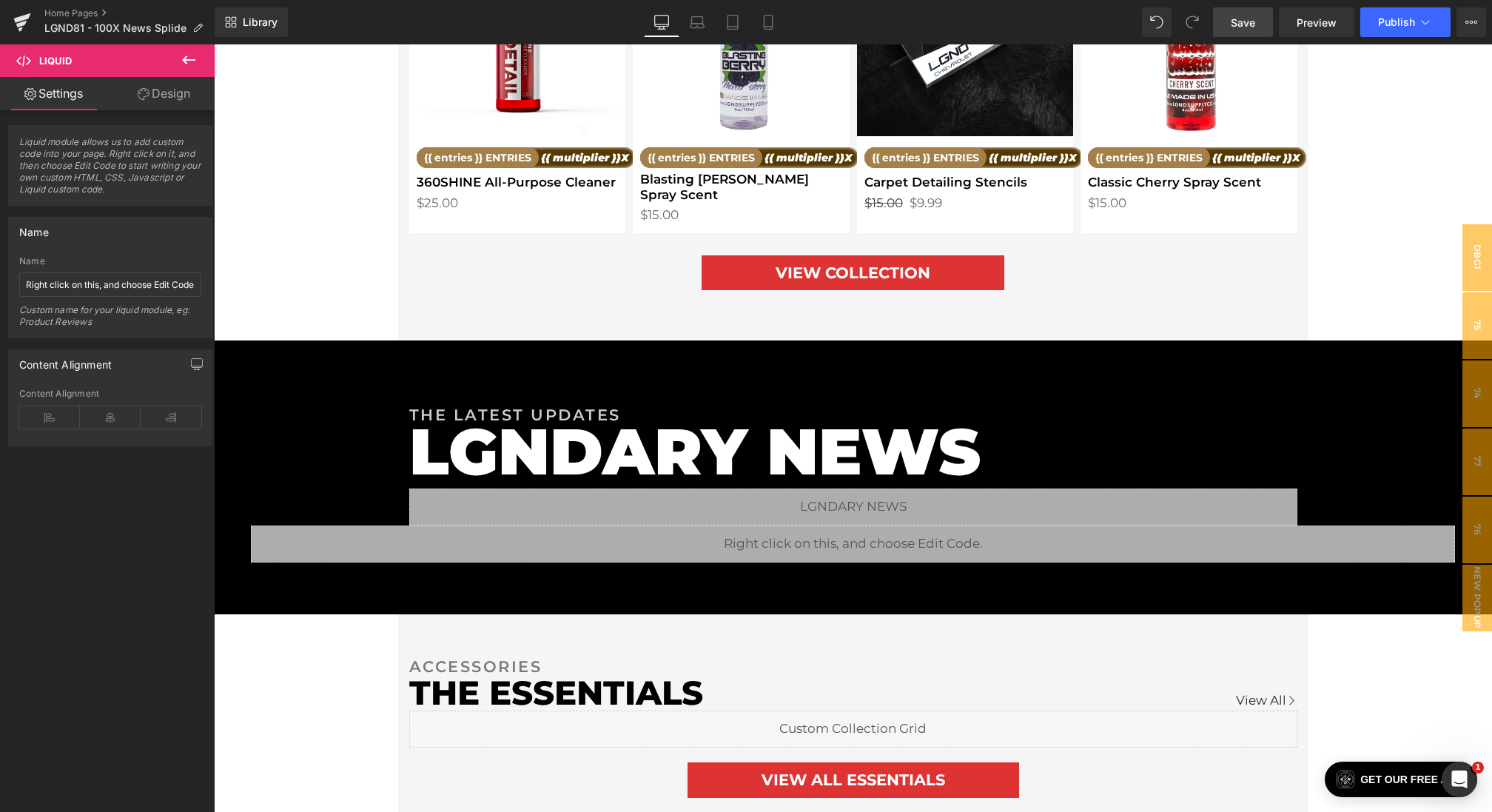
click at [1247, 7] on link "Save" at bounding box center [1243, 22] width 60 height 30
click at [1284, 27] on link "Preview" at bounding box center [1317, 22] width 76 height 30
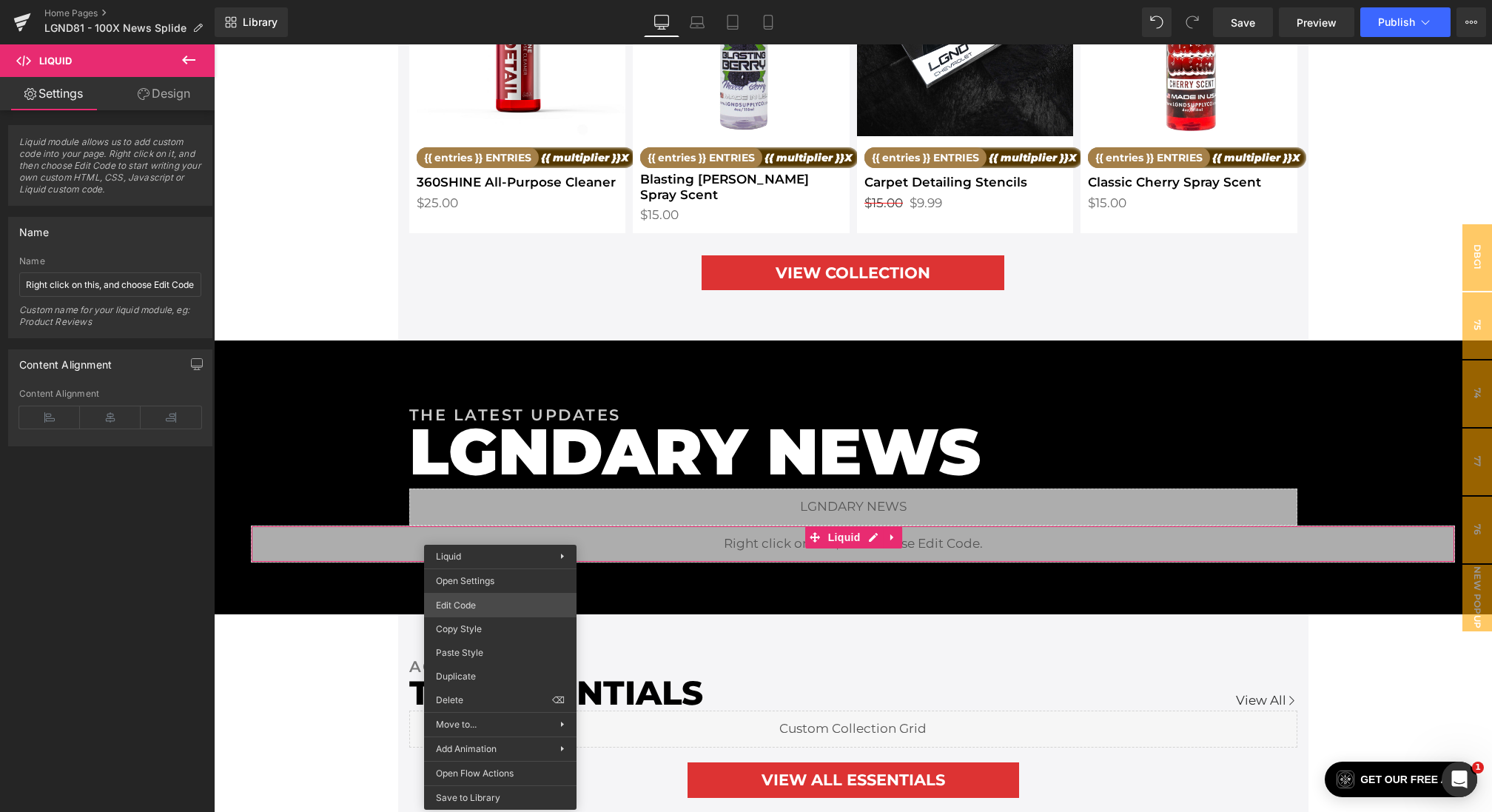
click at [455, 0] on div "Liquid You are previewing how the will restyle your page. You can not edit Elem…" at bounding box center [746, 0] width 1492 height 0
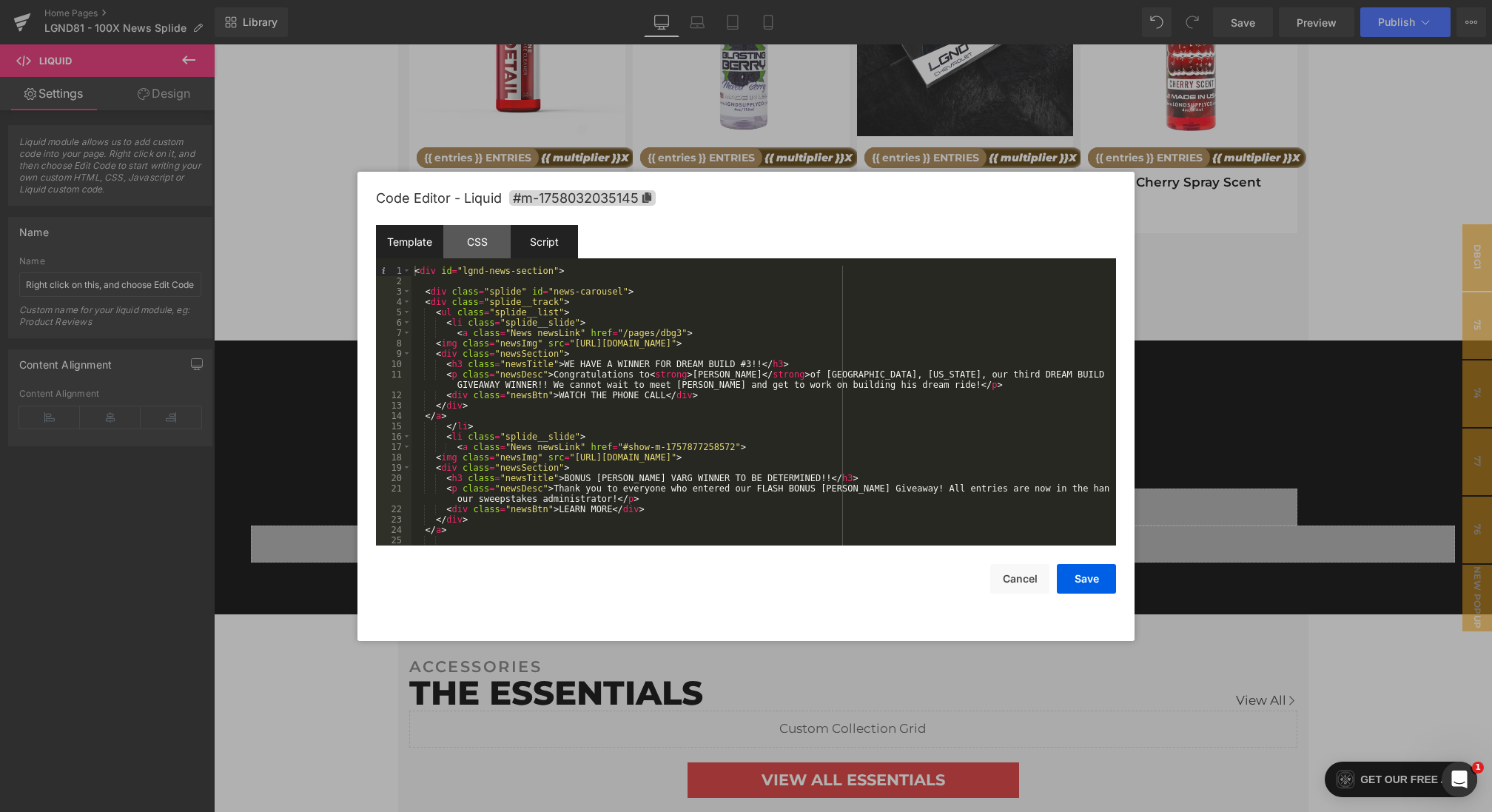
click at [557, 257] on div "Script" at bounding box center [544, 242] width 68 height 33
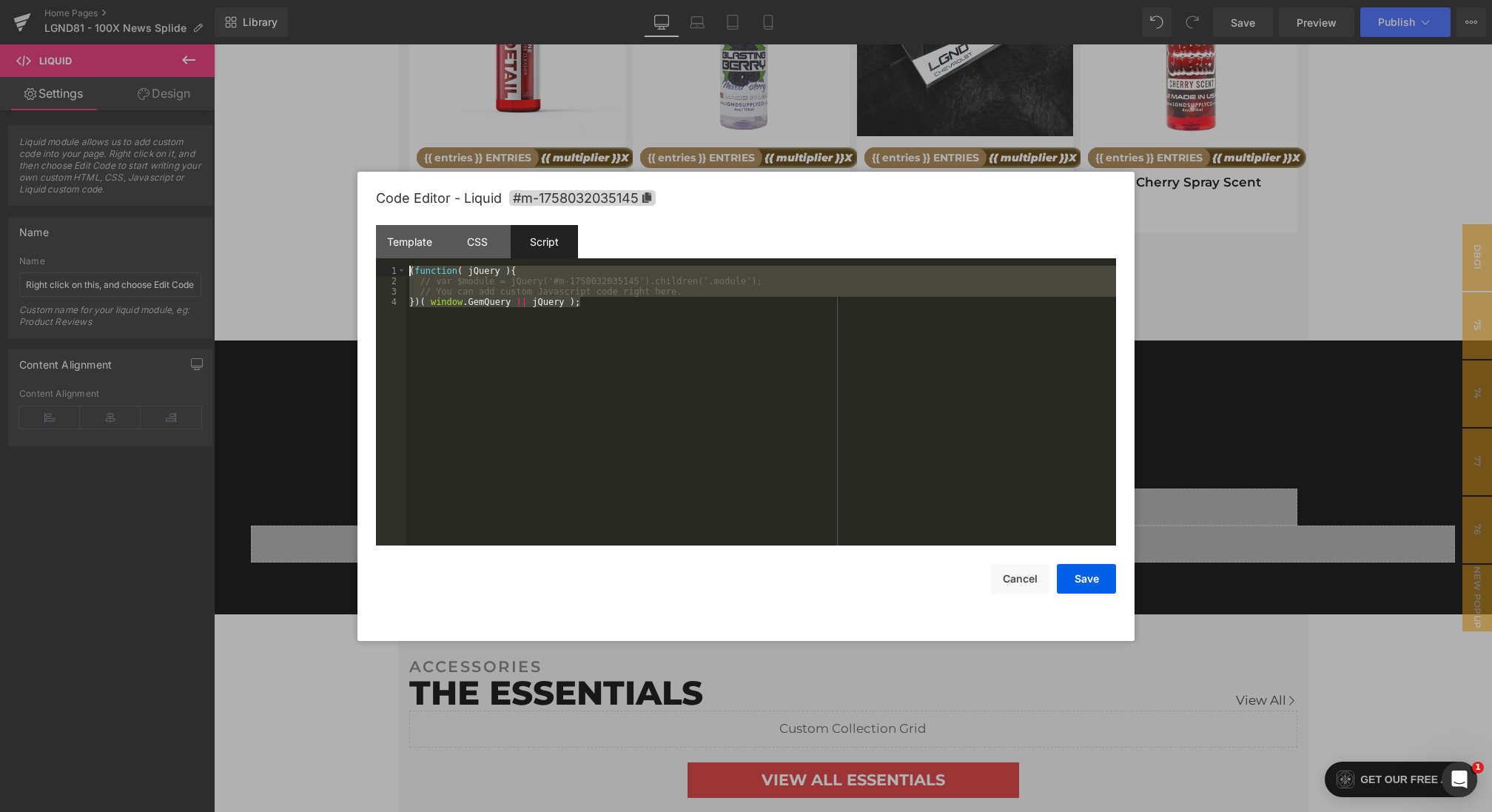
drag, startPoint x: 427, startPoint y: 199, endPoint x: 315, endPoint y: 73, distance: 168.6
click at [315, 73] on body "Liquid You are previewing how the will restyle your page. You can not edit Elem…" at bounding box center [746, 406] width 1492 height 812
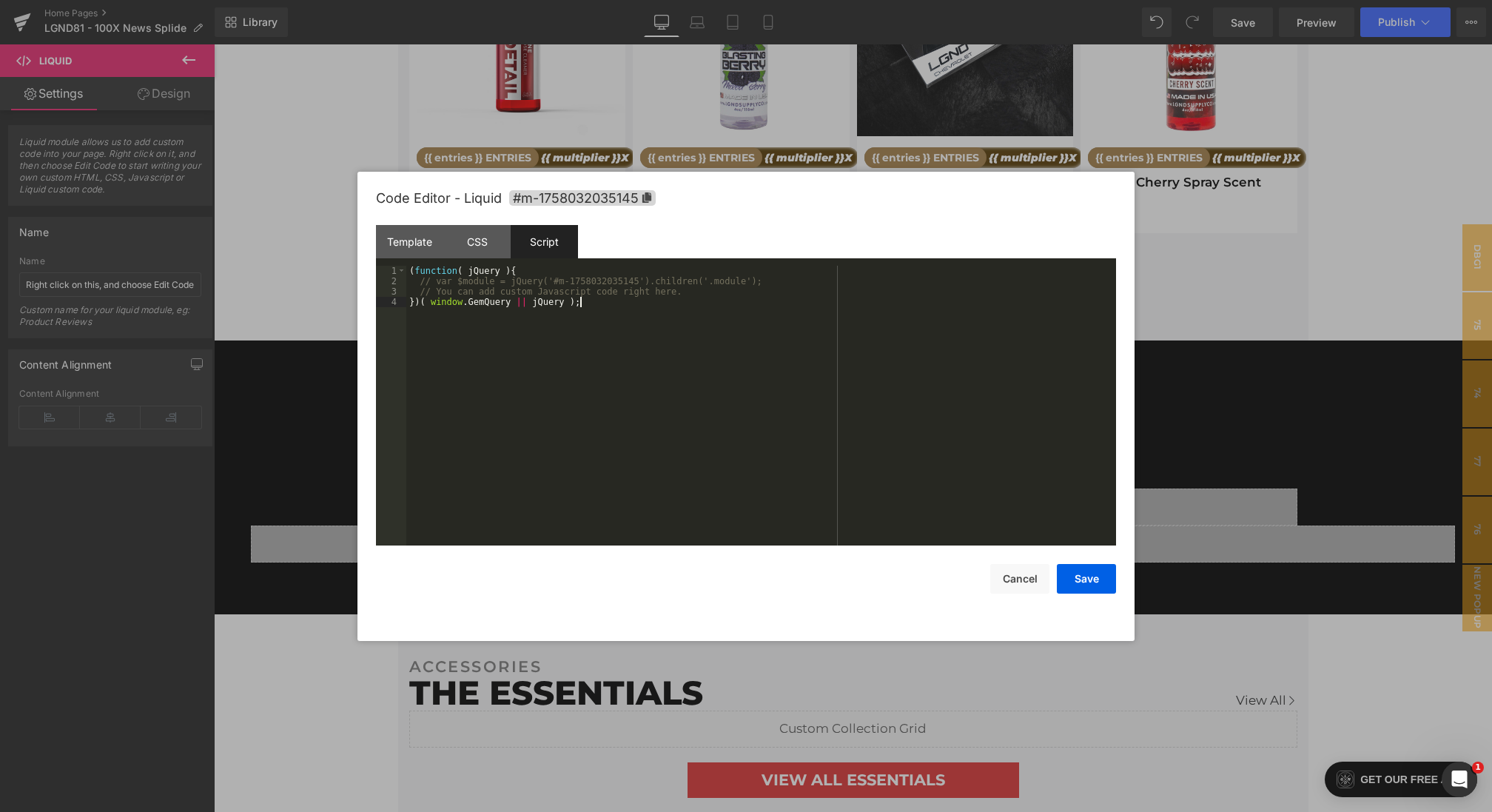
click at [648, 380] on div "( function ( jQuery ) { // var $module = jQuery('#m-1758032035145').children('.…" at bounding box center [761, 416] width 710 height 301
drag, startPoint x: 689, startPoint y: 376, endPoint x: 188, endPoint y: 157, distance: 546.8
click at [188, 157] on body "Liquid You are previewing how the will restyle your page. You can not edit Elem…" at bounding box center [746, 406] width 1492 height 812
click at [1093, 584] on button "Save" at bounding box center [1086, 579] width 59 height 30
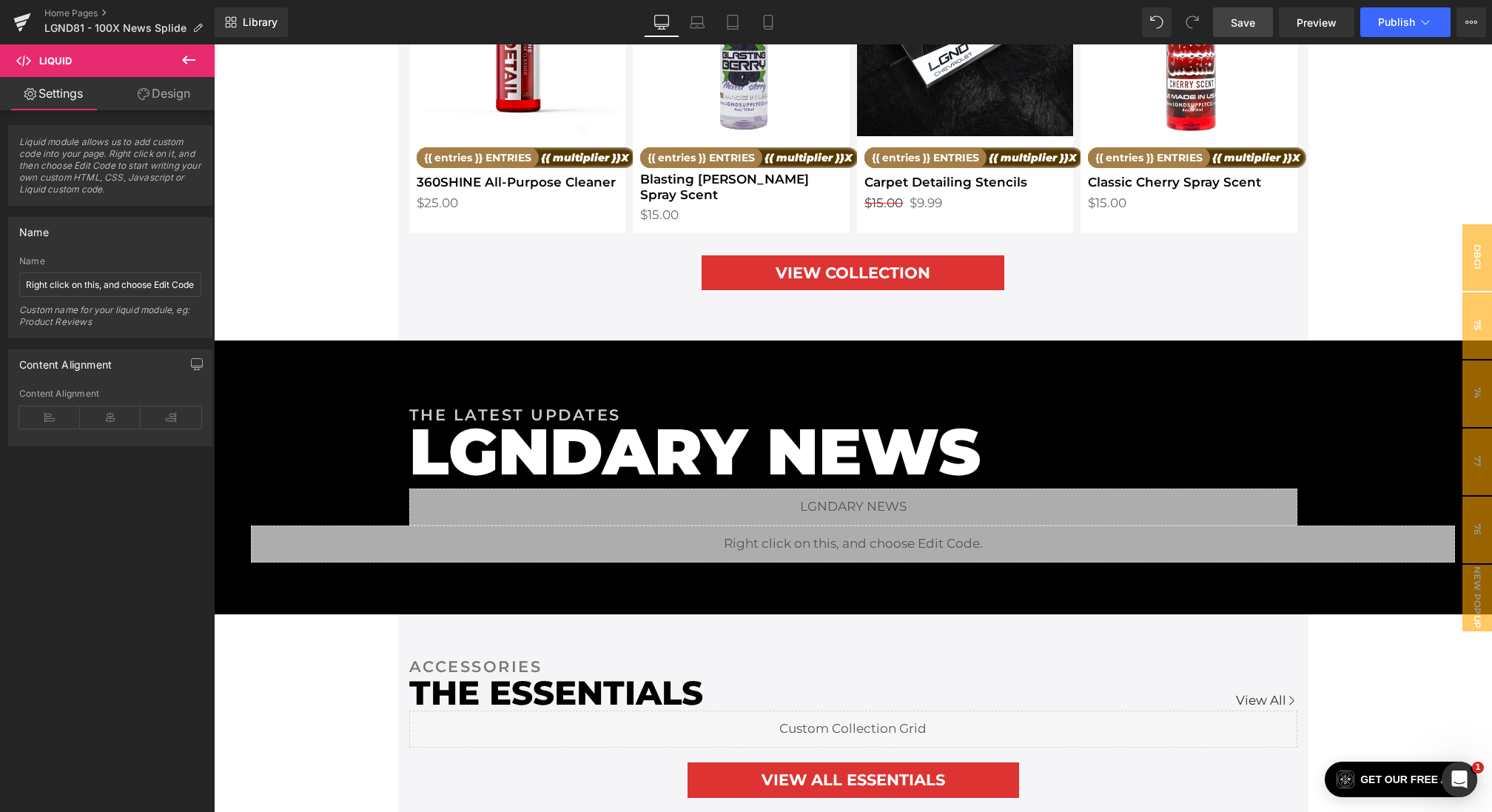
click at [1255, 22] on span "Save" at bounding box center [1243, 23] width 25 height 16
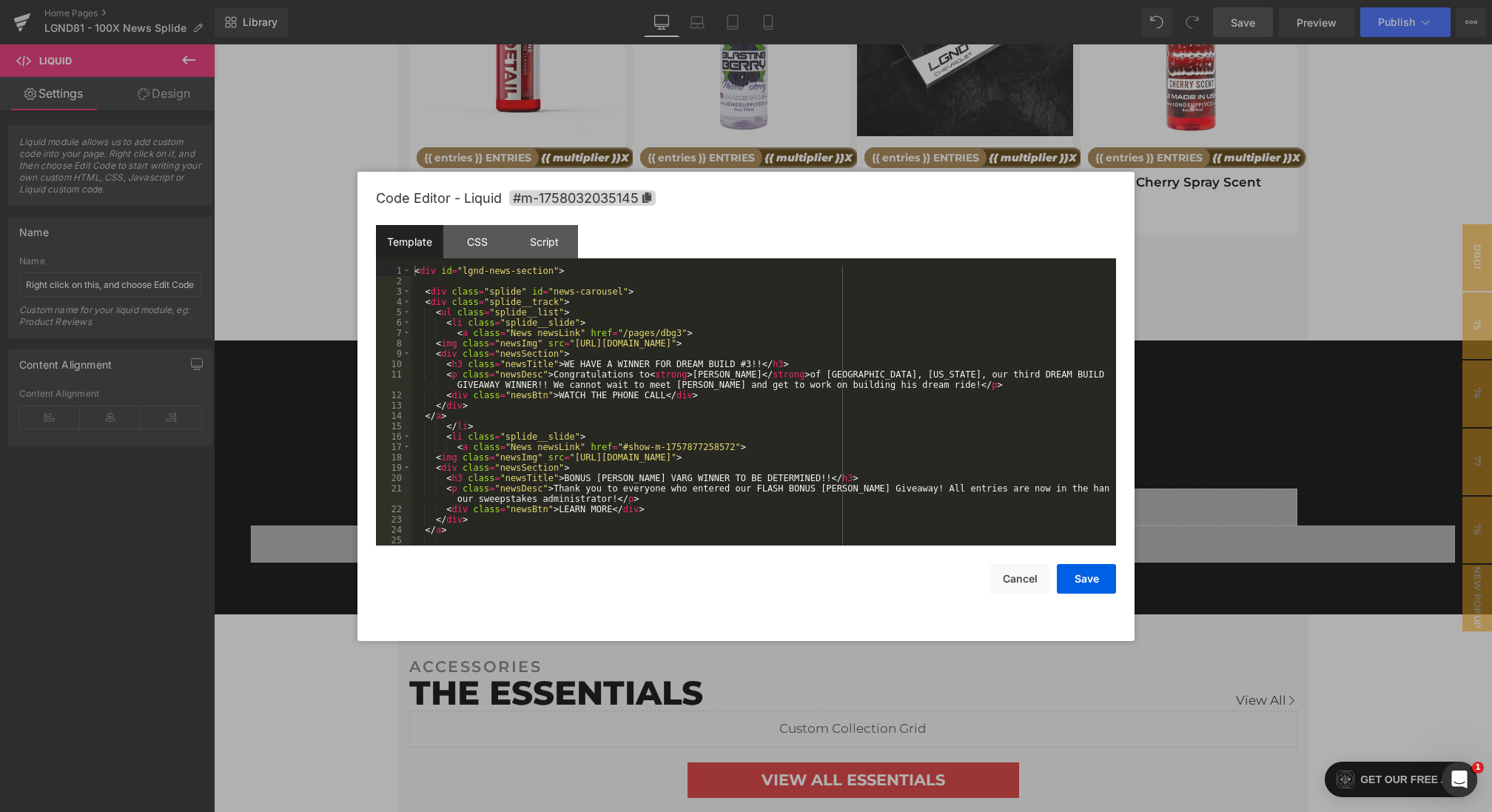
click at [453, 0] on div "Liquid You are previewing how the will restyle your page. You can not edit Elem…" at bounding box center [746, 0] width 1492 height 0
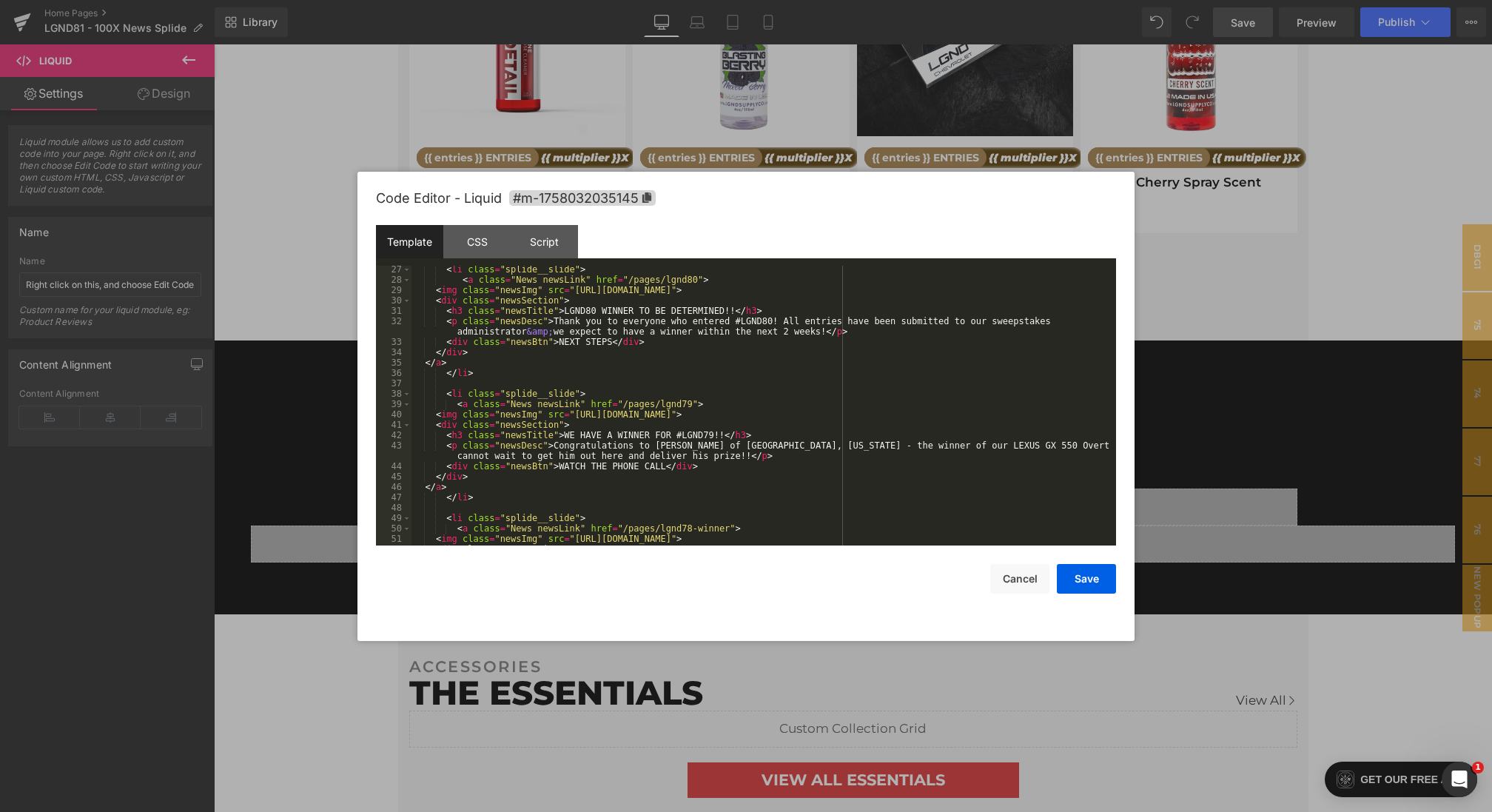
scroll to position [787, 0]
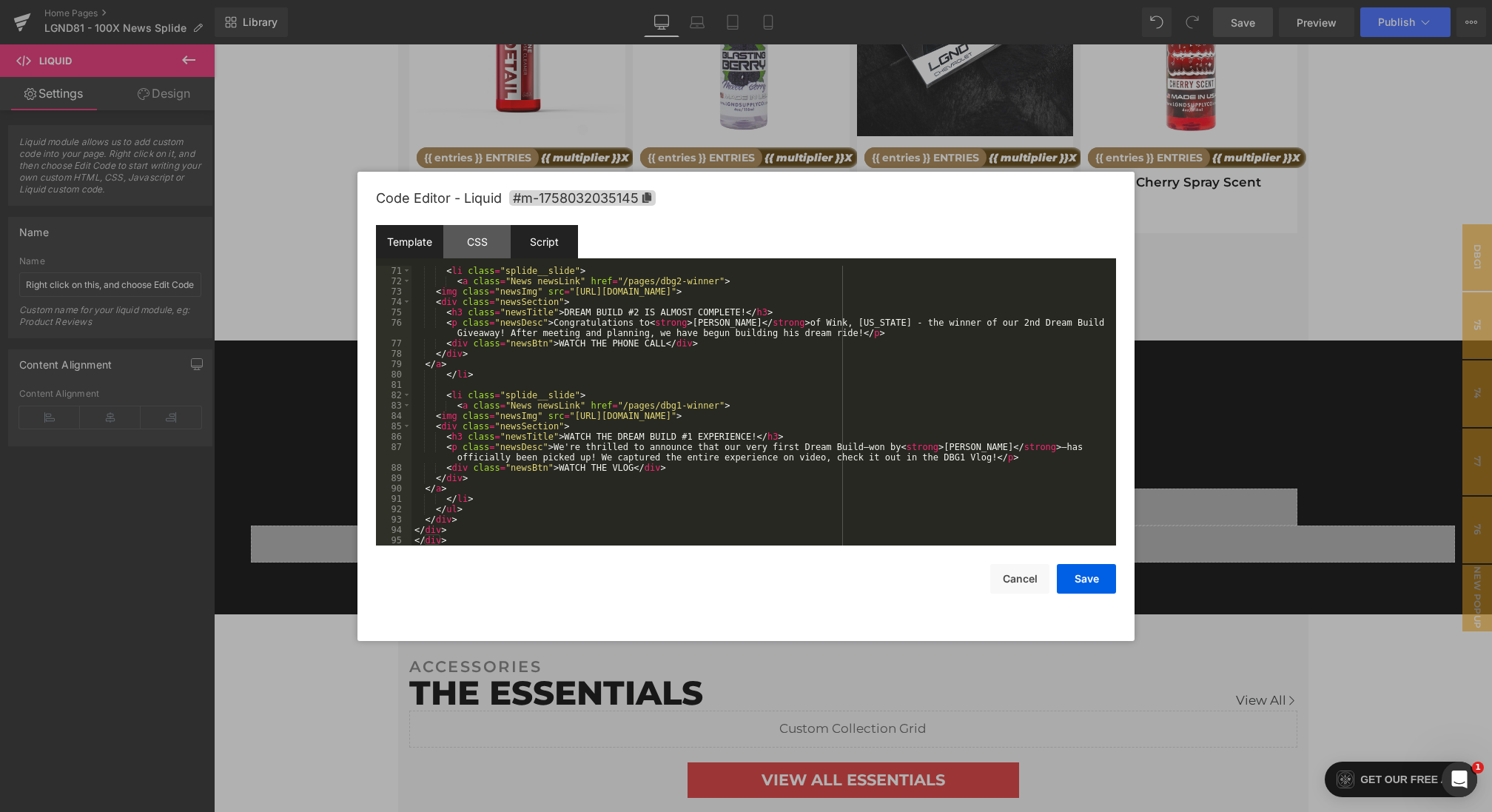
click at [546, 245] on div "Script" at bounding box center [544, 242] width 68 height 33
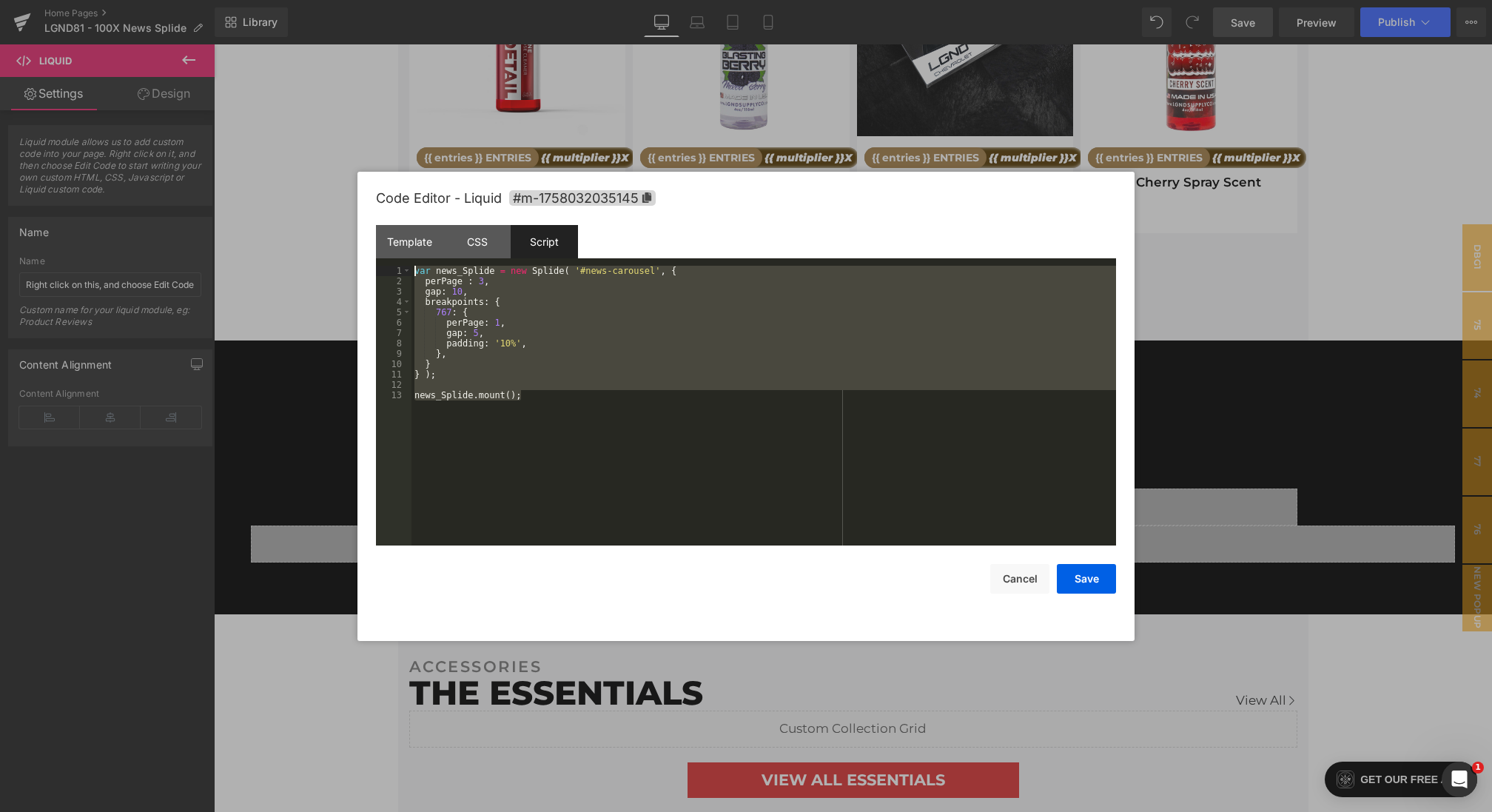
drag, startPoint x: 544, startPoint y: 458, endPoint x: 275, endPoint y: 124, distance: 428.9
click at [275, 124] on body "Liquid You are previewing how the will restyle your page. You can not edit Elem…" at bounding box center [746, 406] width 1492 height 812
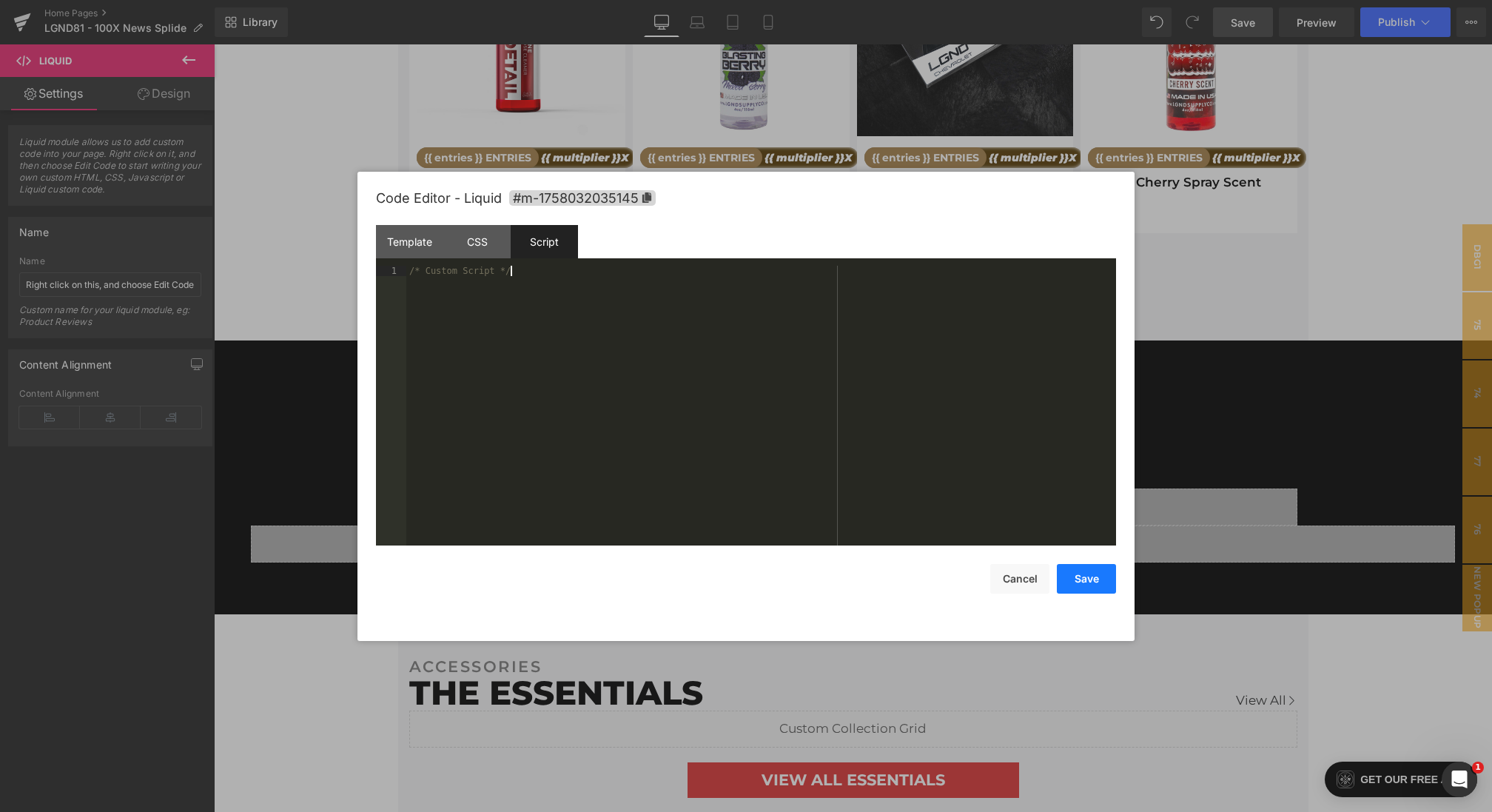
click at [1065, 575] on button "Save" at bounding box center [1086, 579] width 59 height 30
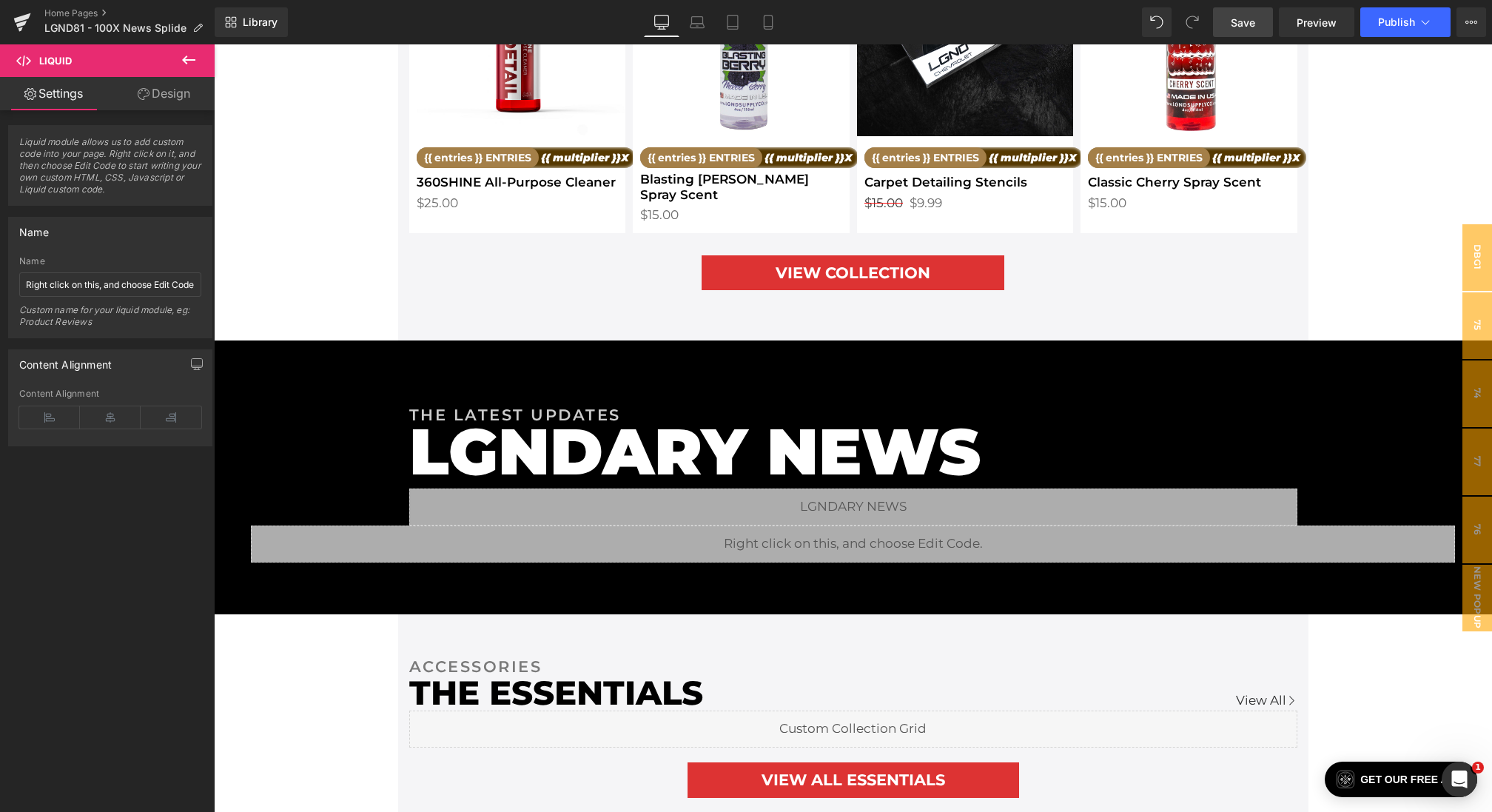
click at [1242, 21] on span "Save" at bounding box center [1243, 23] width 25 height 16
click at [1262, 26] on link "Save" at bounding box center [1243, 22] width 60 height 30
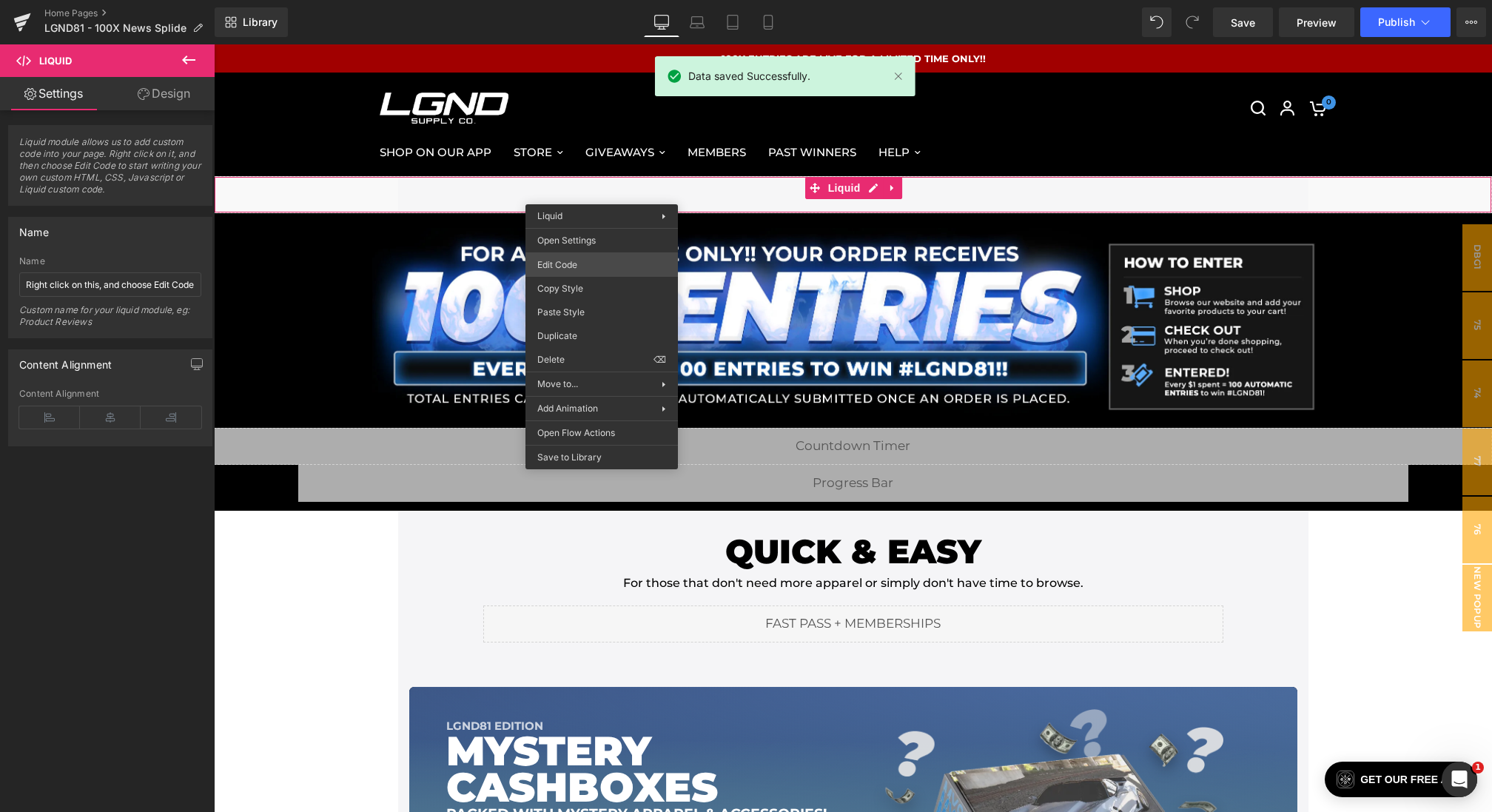
click at [554, 0] on div "Liquid You are previewing how the will restyle your page. You can not edit Elem…" at bounding box center [746, 0] width 1492 height 0
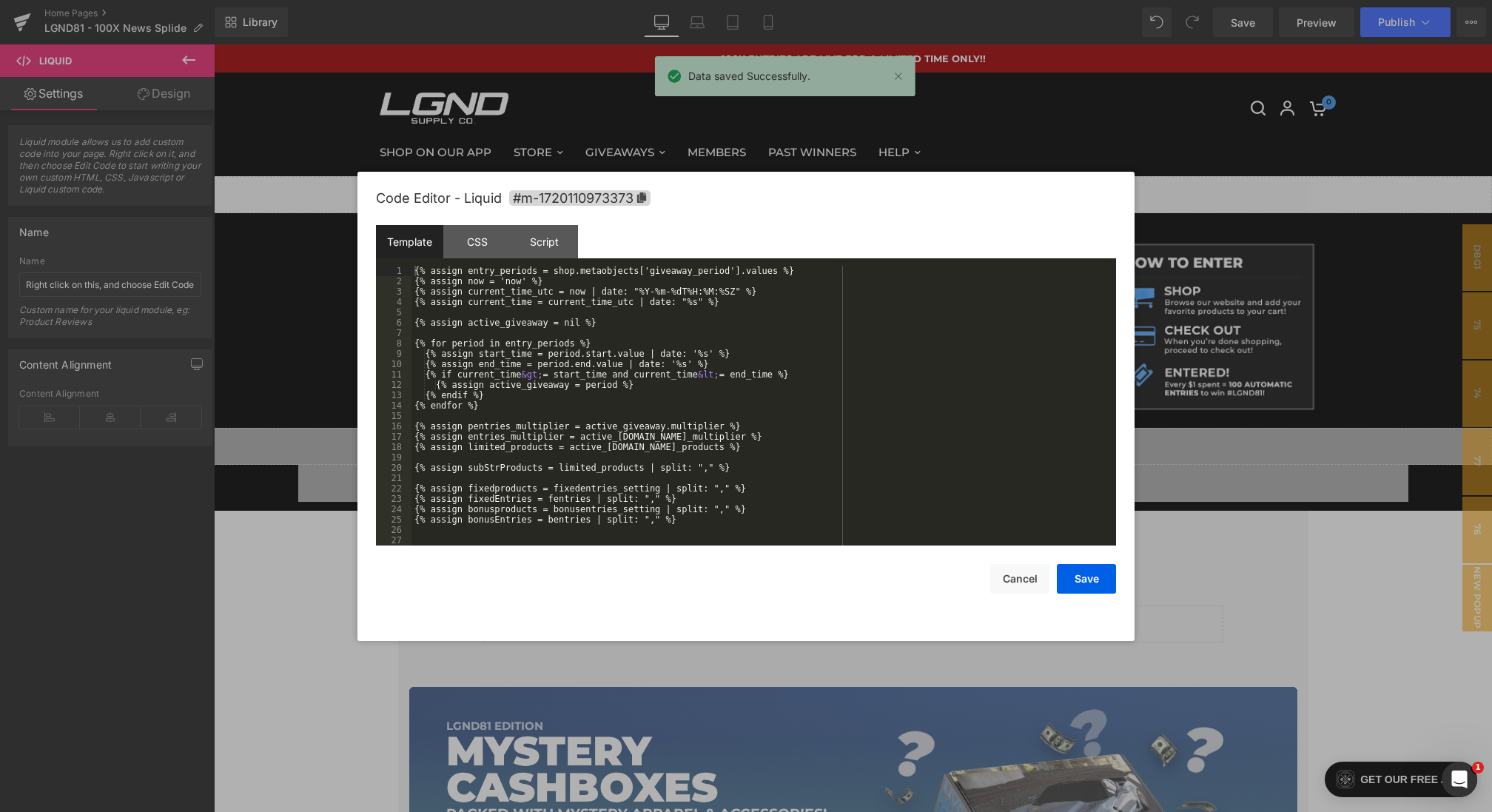
scroll to position [777, 0]
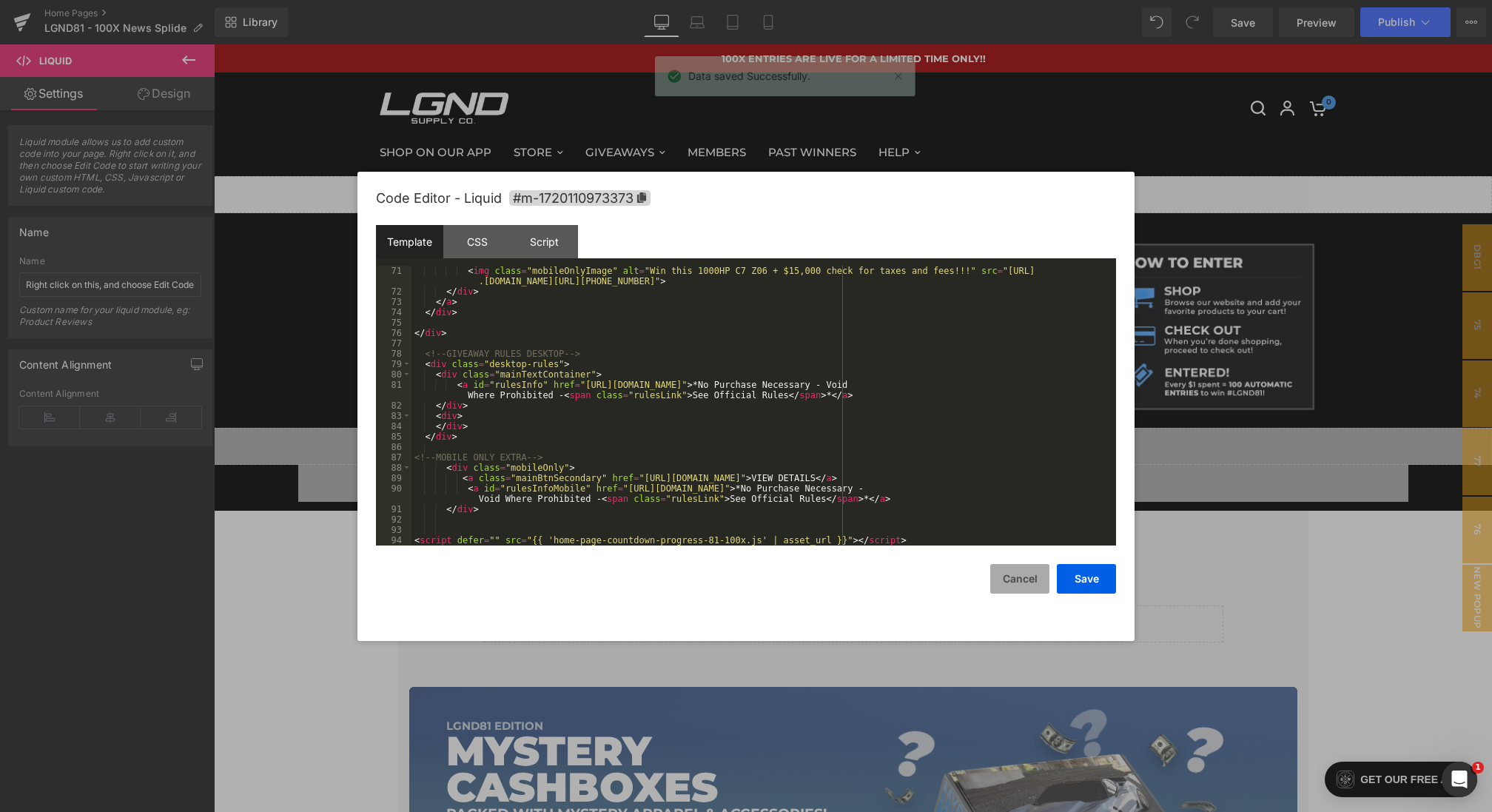
click at [1014, 573] on button "Cancel" at bounding box center [1020, 579] width 59 height 30
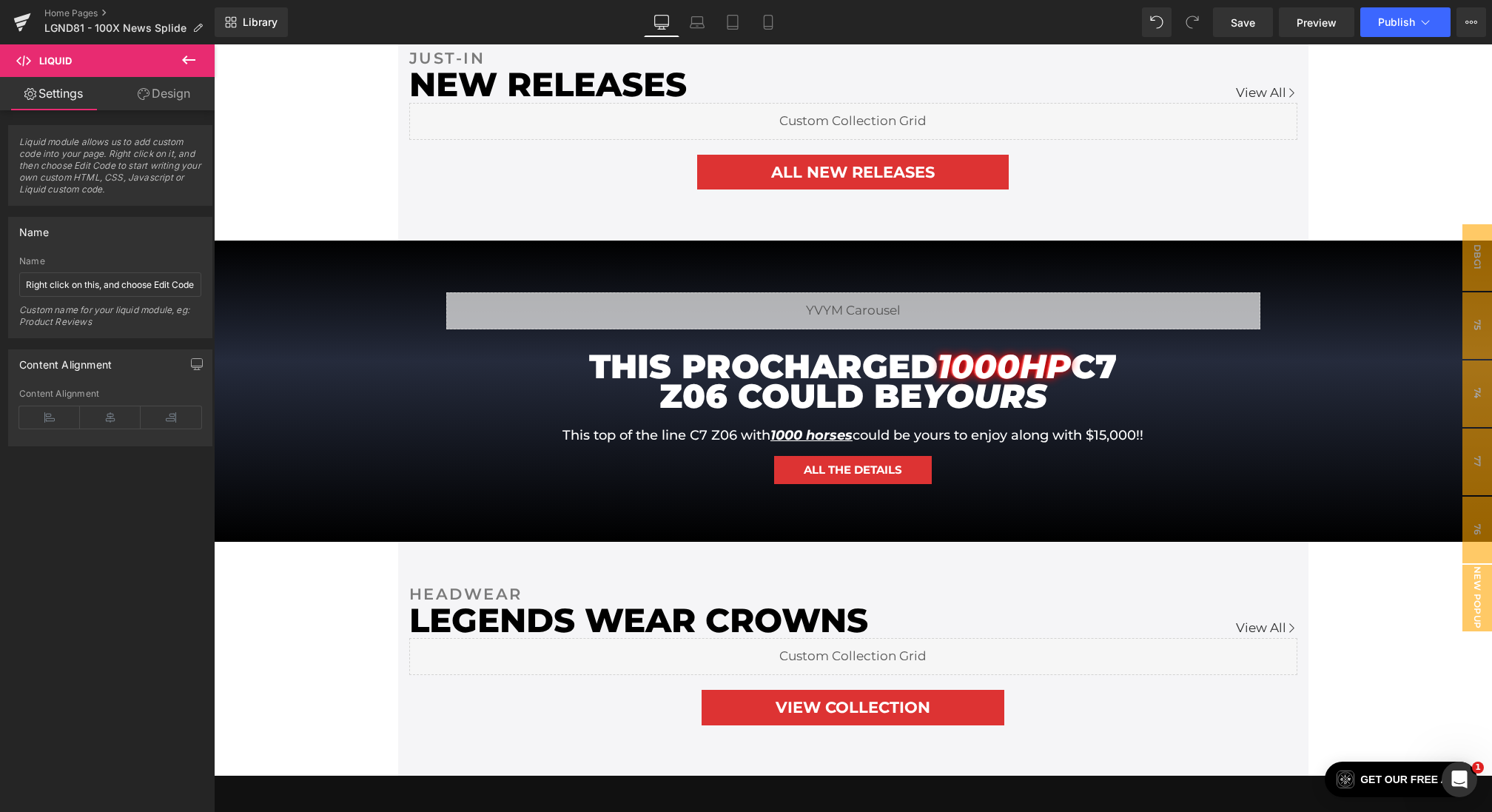
scroll to position [1146, 0]
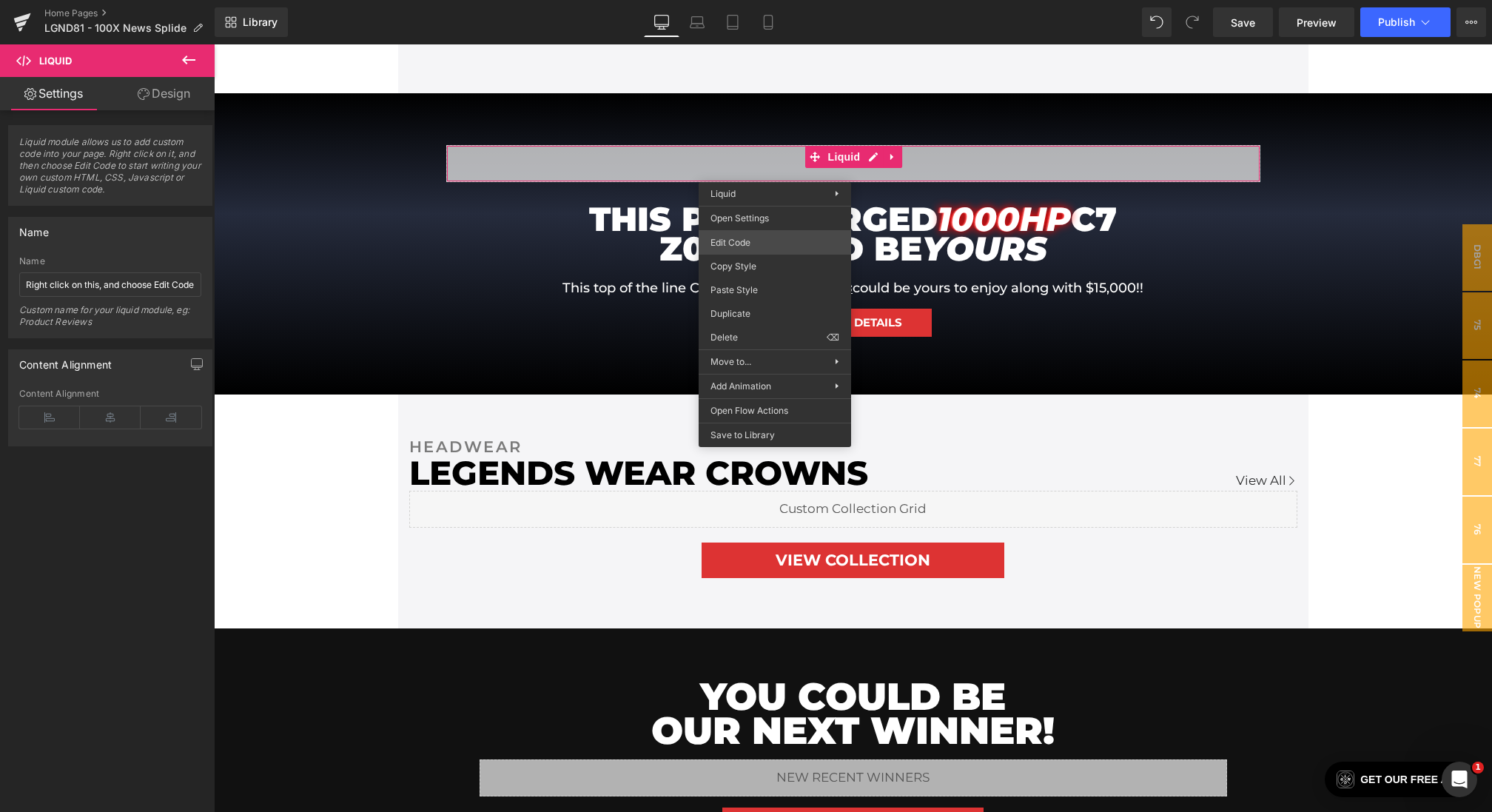
click at [735, 0] on div "Liquid You are previewing how the will restyle your page. You can not edit Elem…" at bounding box center [746, 0] width 1492 height 0
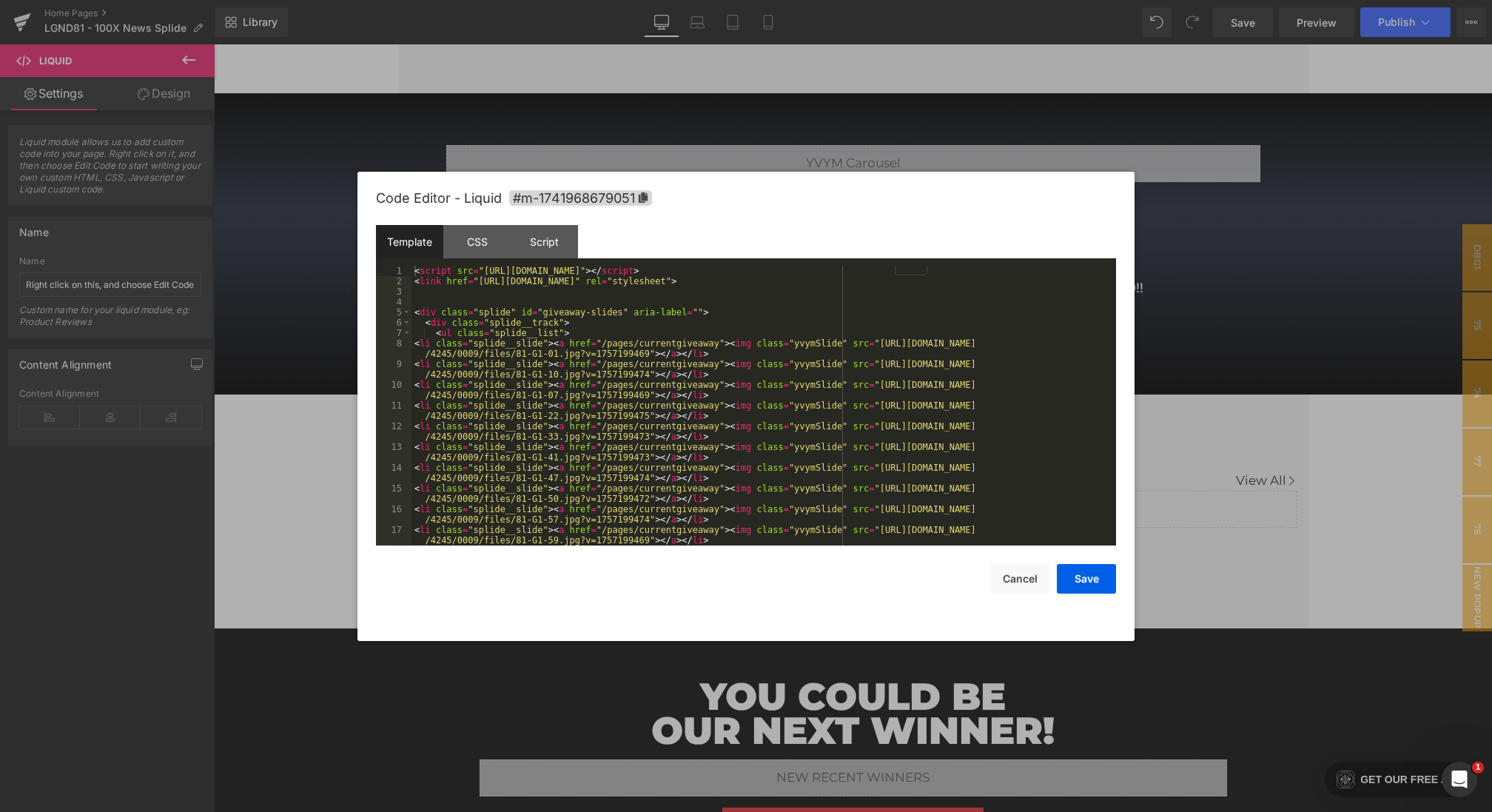
scroll to position [124, 0]
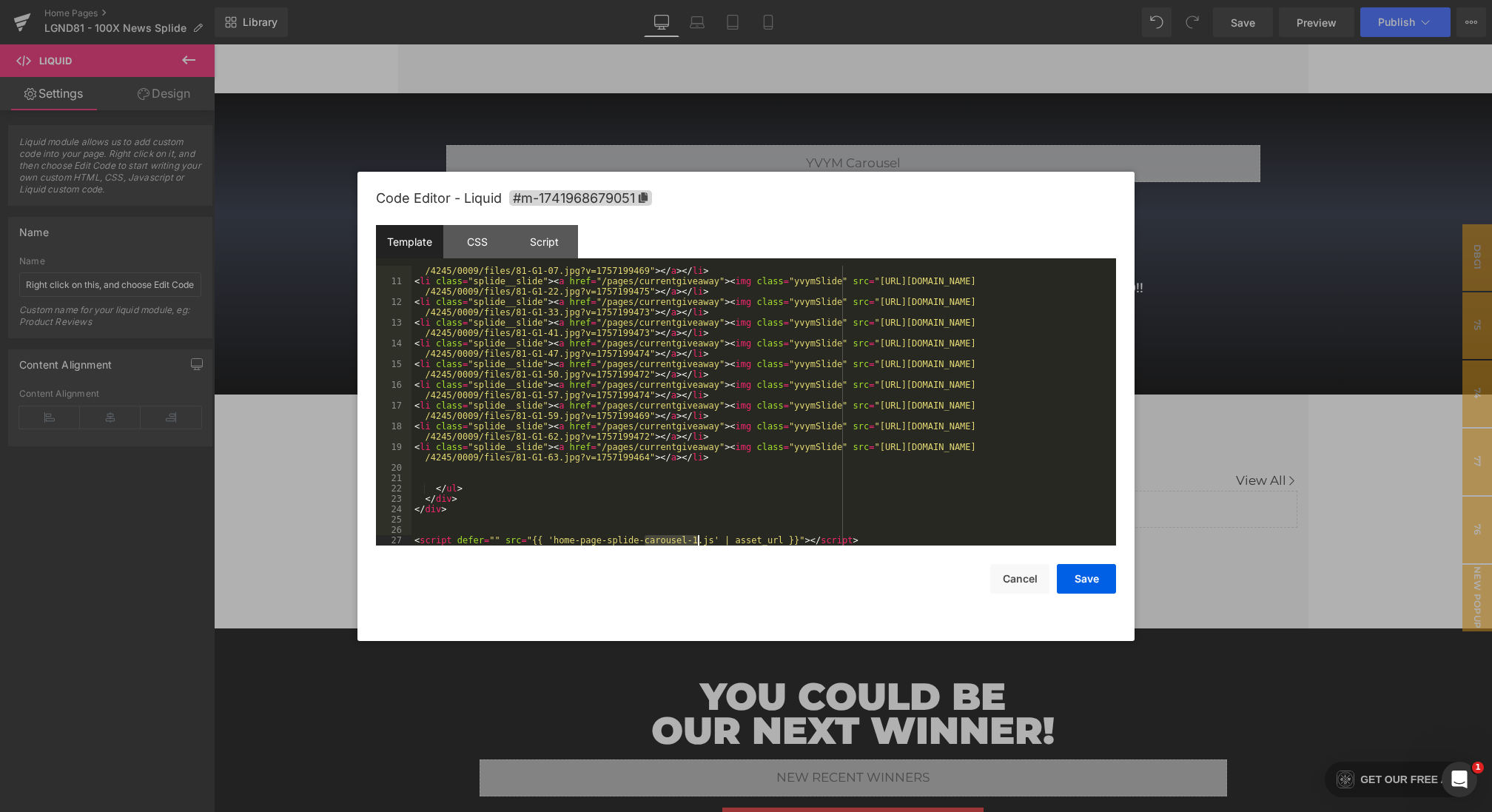
drag, startPoint x: 645, startPoint y: 538, endPoint x: 696, endPoint y: 539, distance: 51.0
click at [696, 539] on div "< li class = "splide__slide" > < a href = "/pages/currentgiveaway" > < img clas…" at bounding box center [761, 410] width 698 height 311
click at [1093, 577] on button "Save" at bounding box center [1086, 579] width 59 height 30
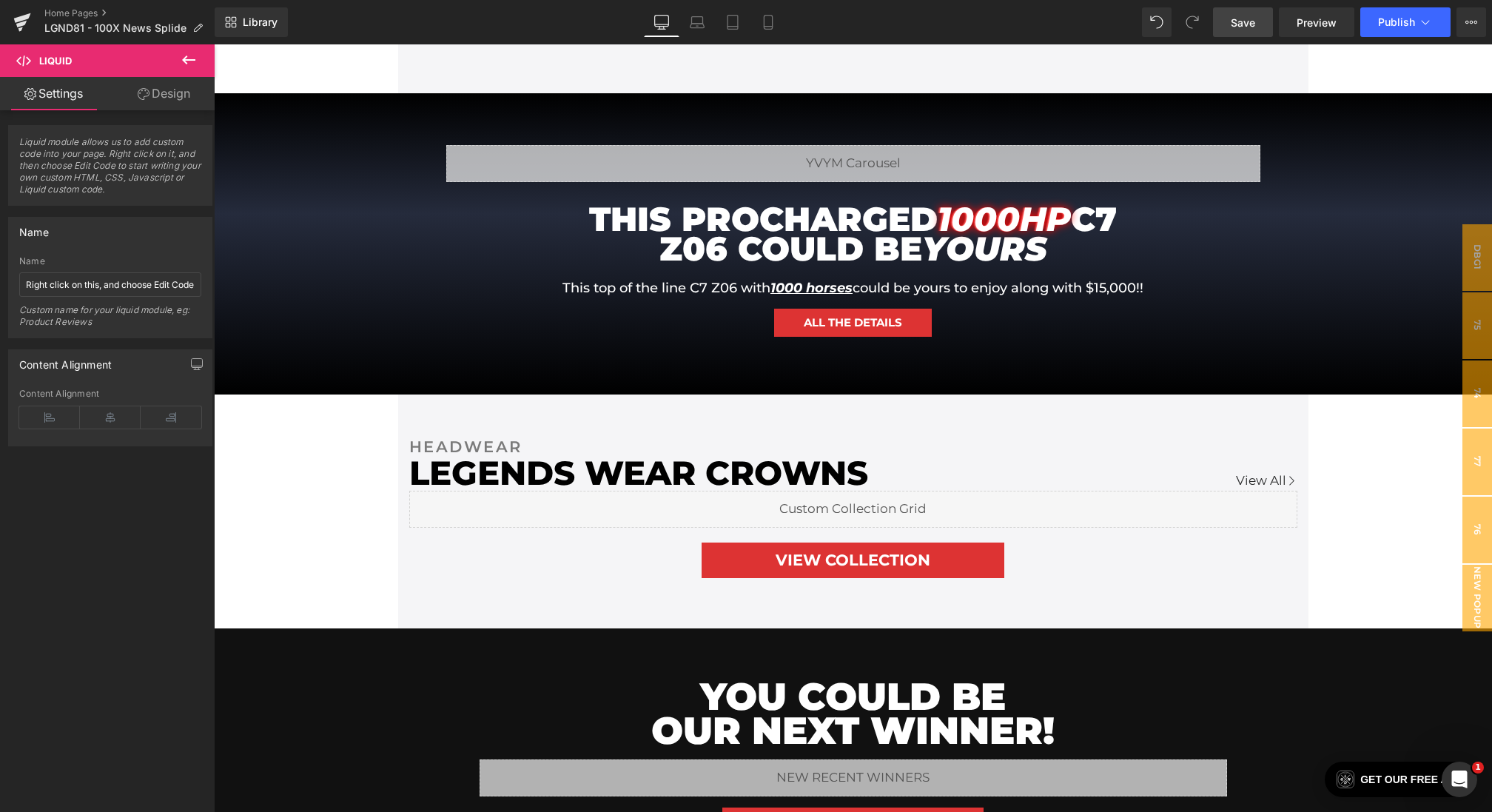
click at [1247, 26] on span "Save" at bounding box center [1243, 23] width 25 height 16
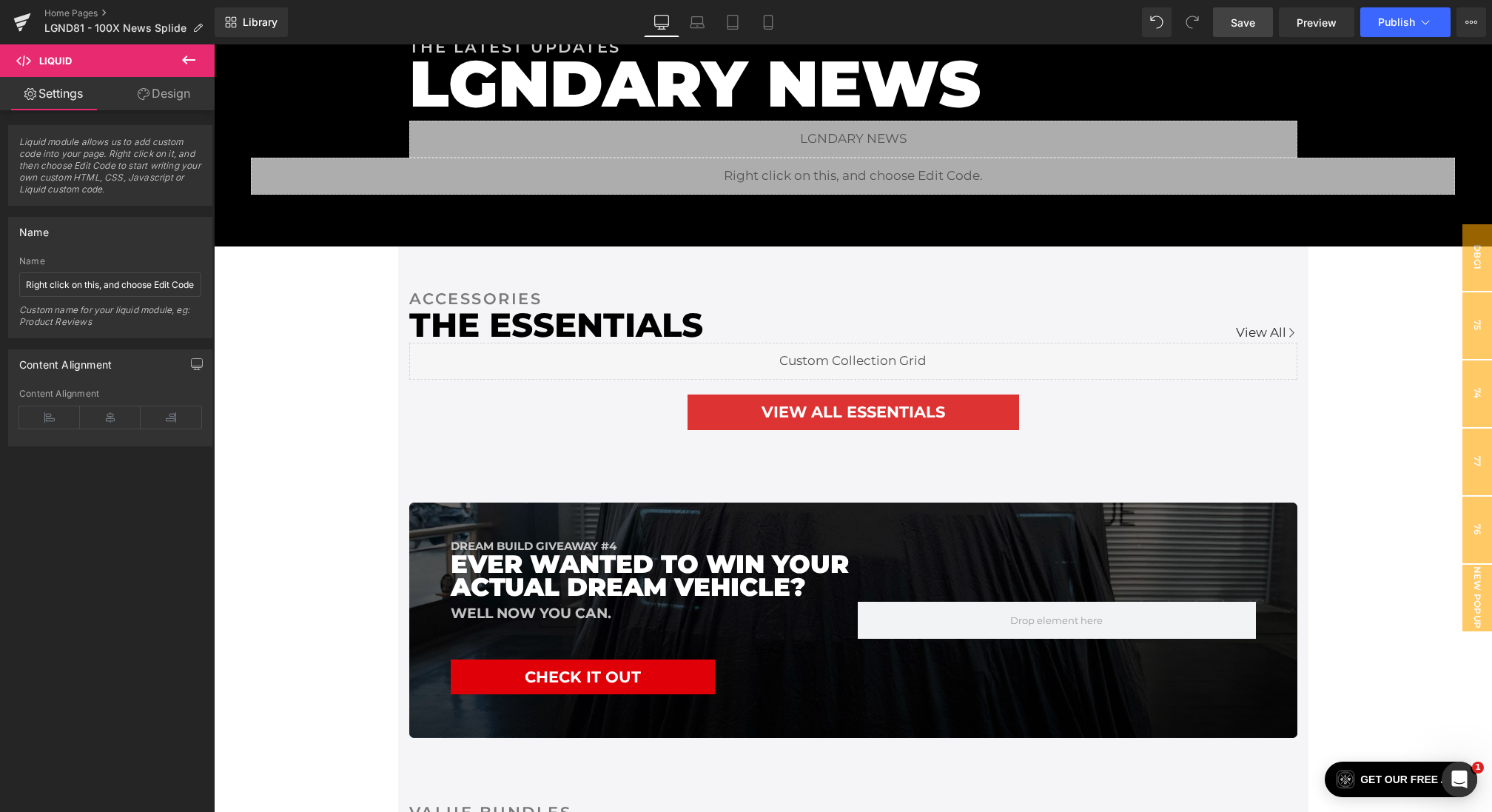
scroll to position [2681, 0]
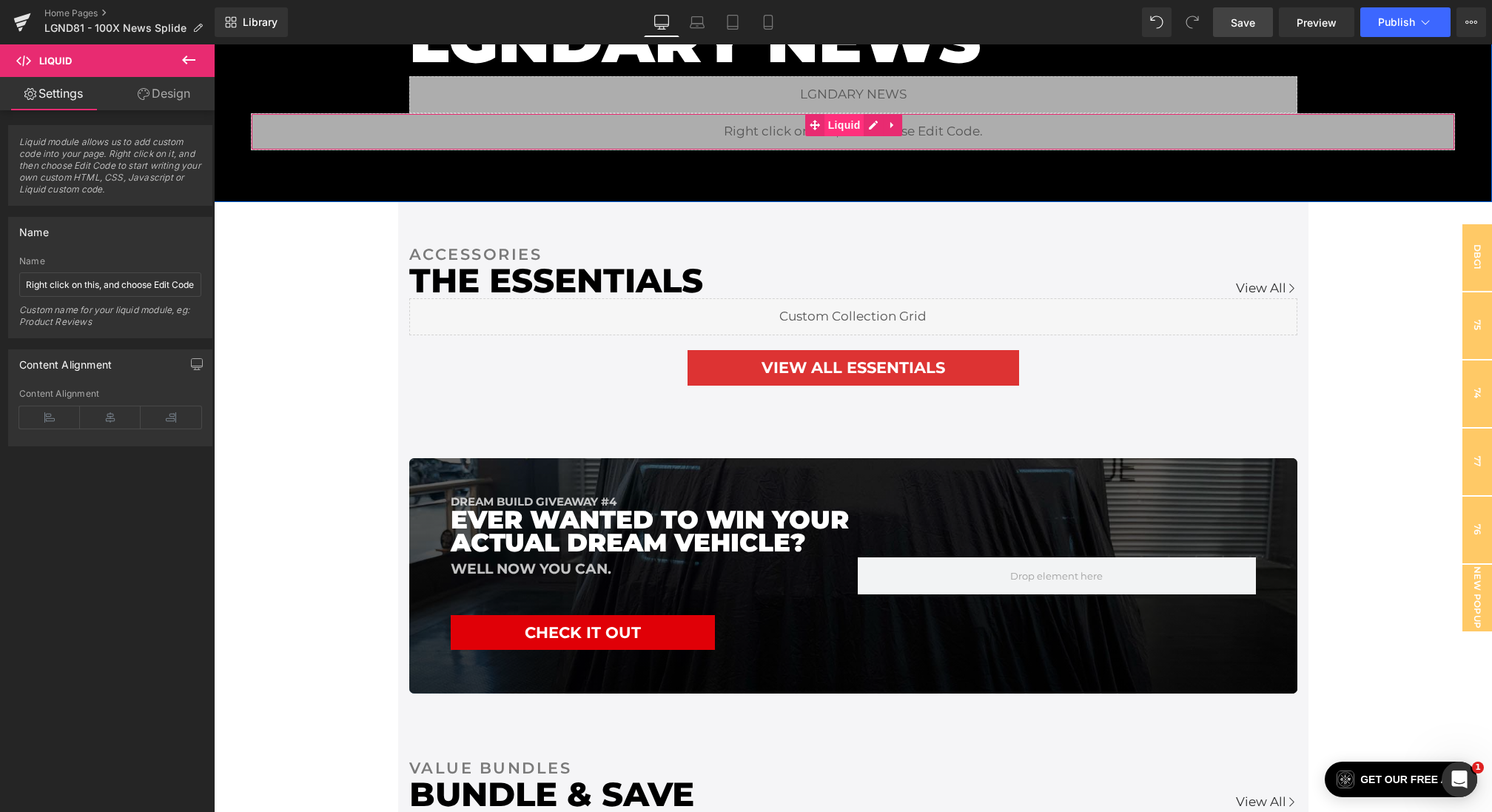
click at [849, 114] on span "Liquid" at bounding box center [844, 125] width 40 height 22
click at [61, 287] on input "Right click on this, and choose Edit Code." at bounding box center [110, 285] width 182 height 25
drag, startPoint x: 240, startPoint y: 328, endPoint x: 355, endPoint y: 295, distance: 119.6
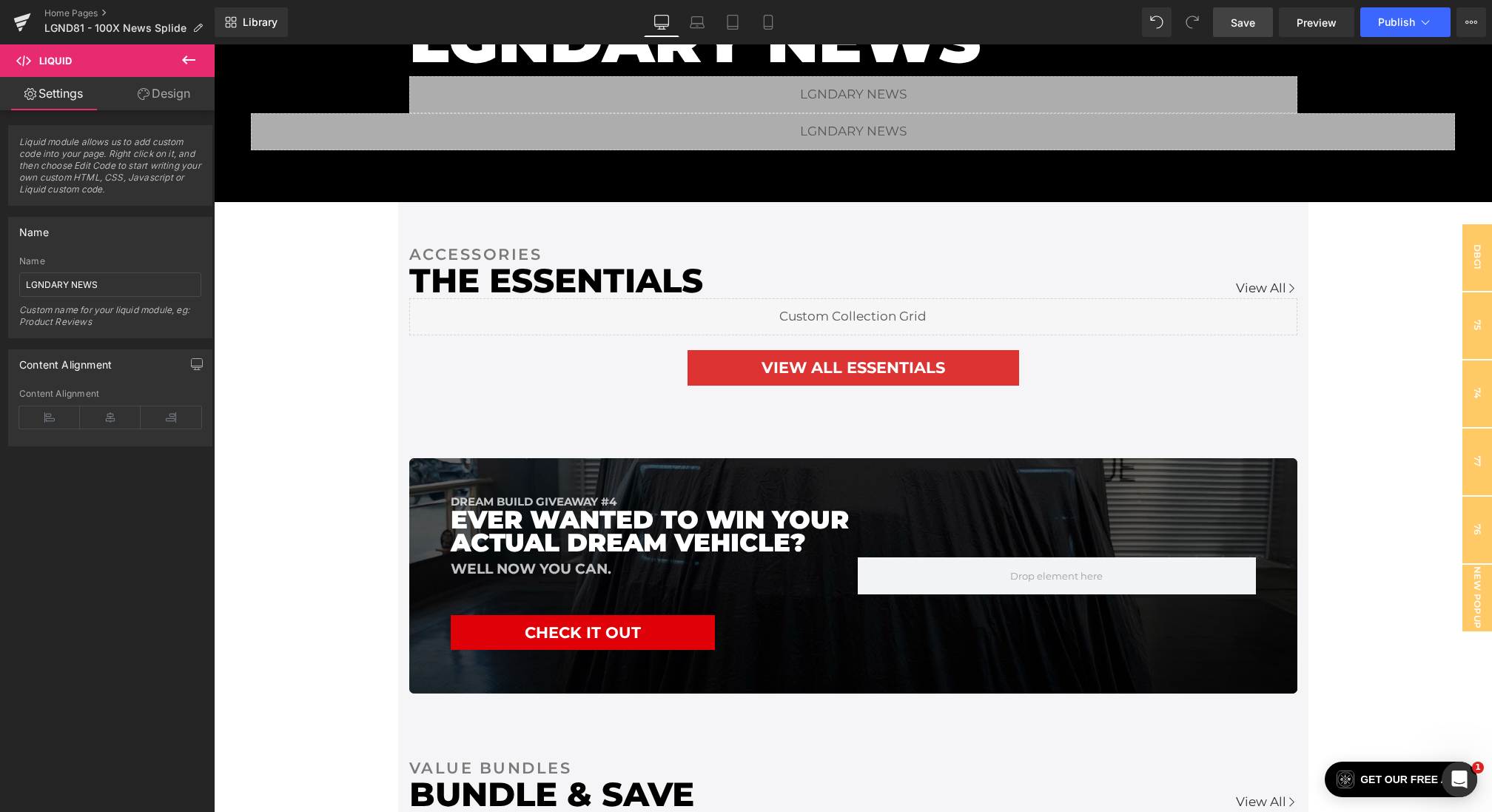
drag, startPoint x: 1244, startPoint y: 23, endPoint x: 739, endPoint y: 114, distance: 513.1
click at [1244, 23] on span "Save" at bounding box center [1243, 23] width 25 height 16
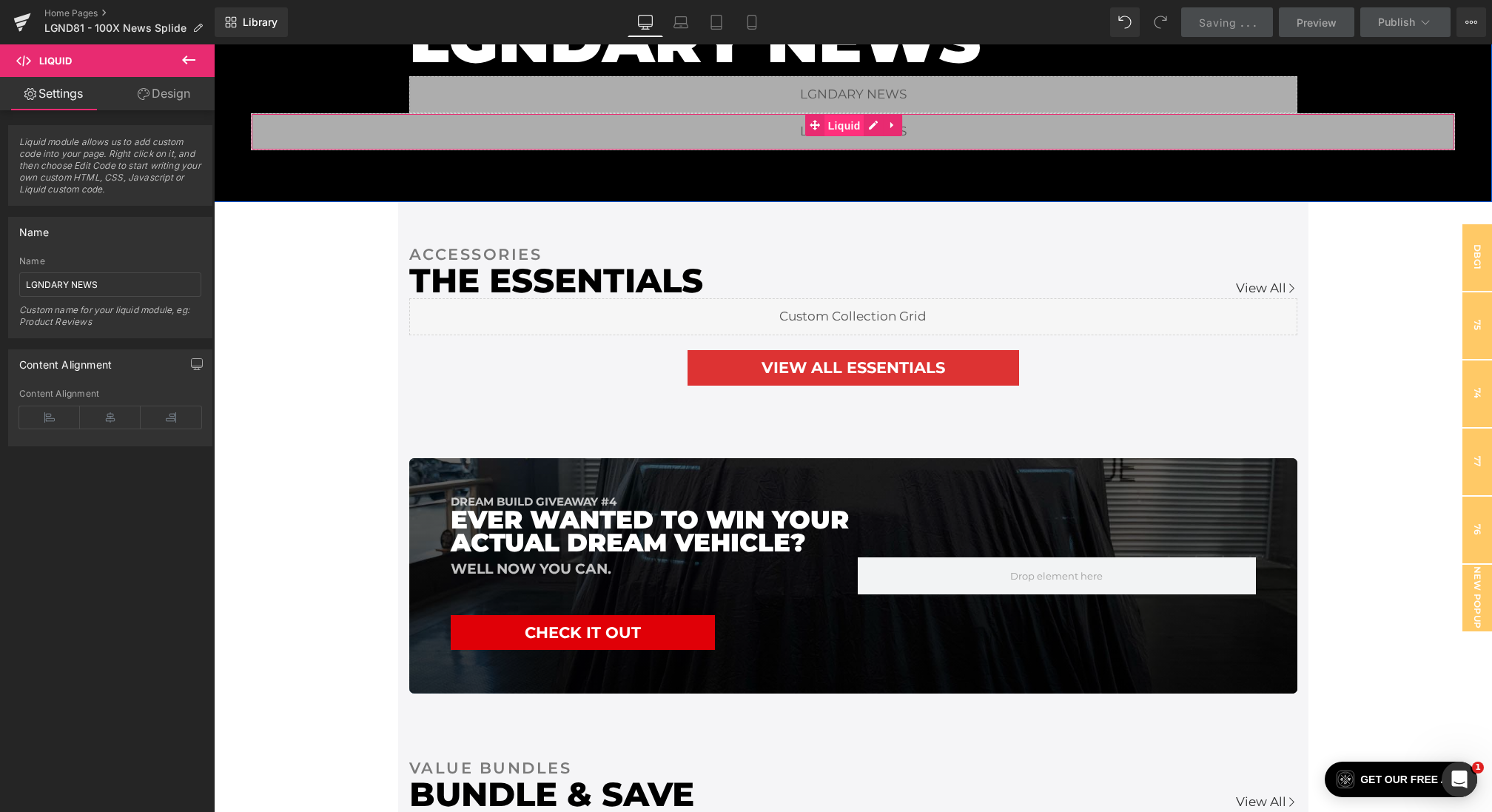
click at [833, 114] on span "Liquid" at bounding box center [844, 125] width 40 height 22
click at [131, 280] on input "LGNDARY NEWS" at bounding box center [110, 285] width 182 height 25
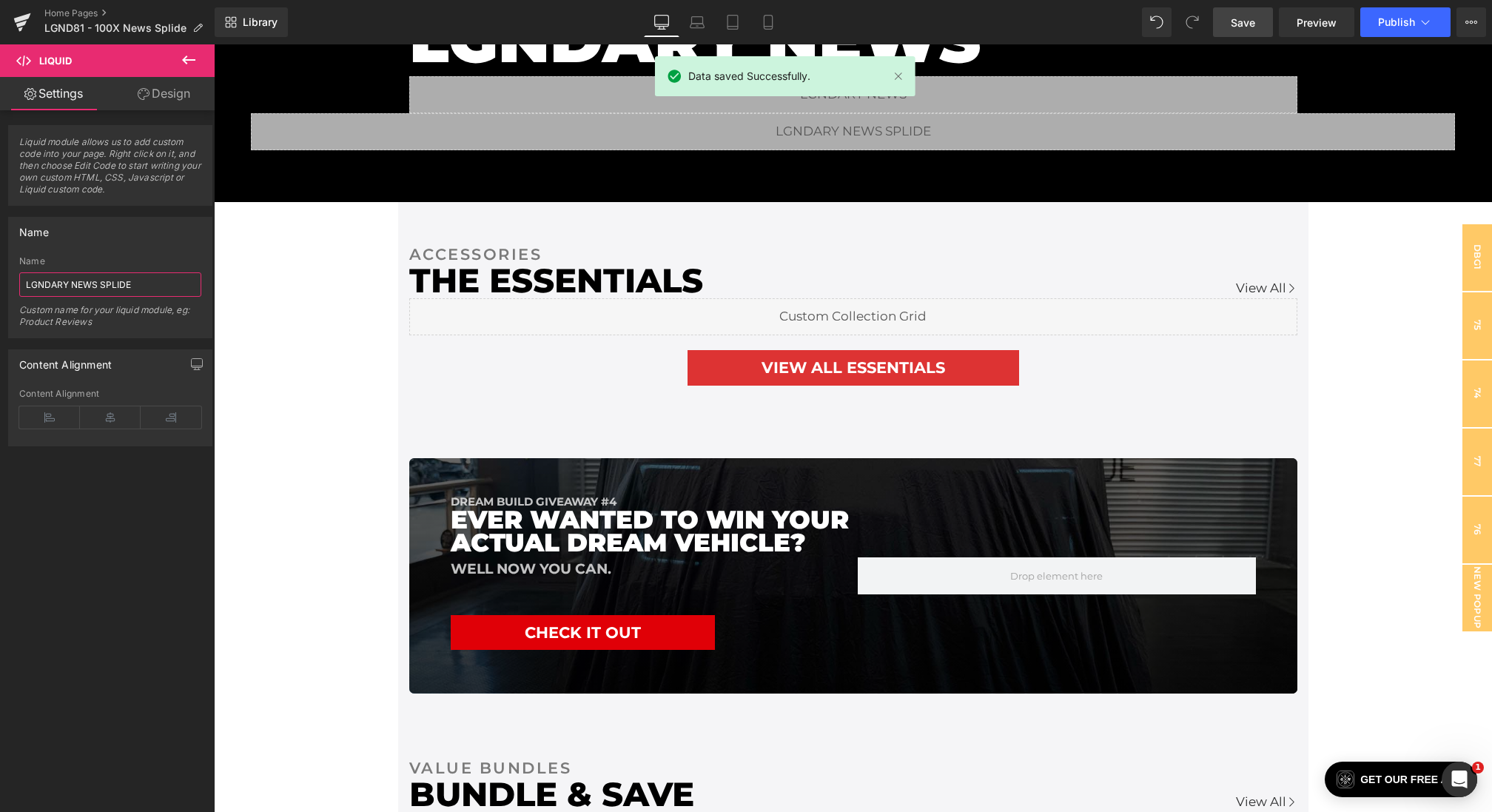
type input "LGNDARY NEWS SPLIDE"
click at [1248, 24] on span "Save" at bounding box center [1243, 23] width 25 height 16
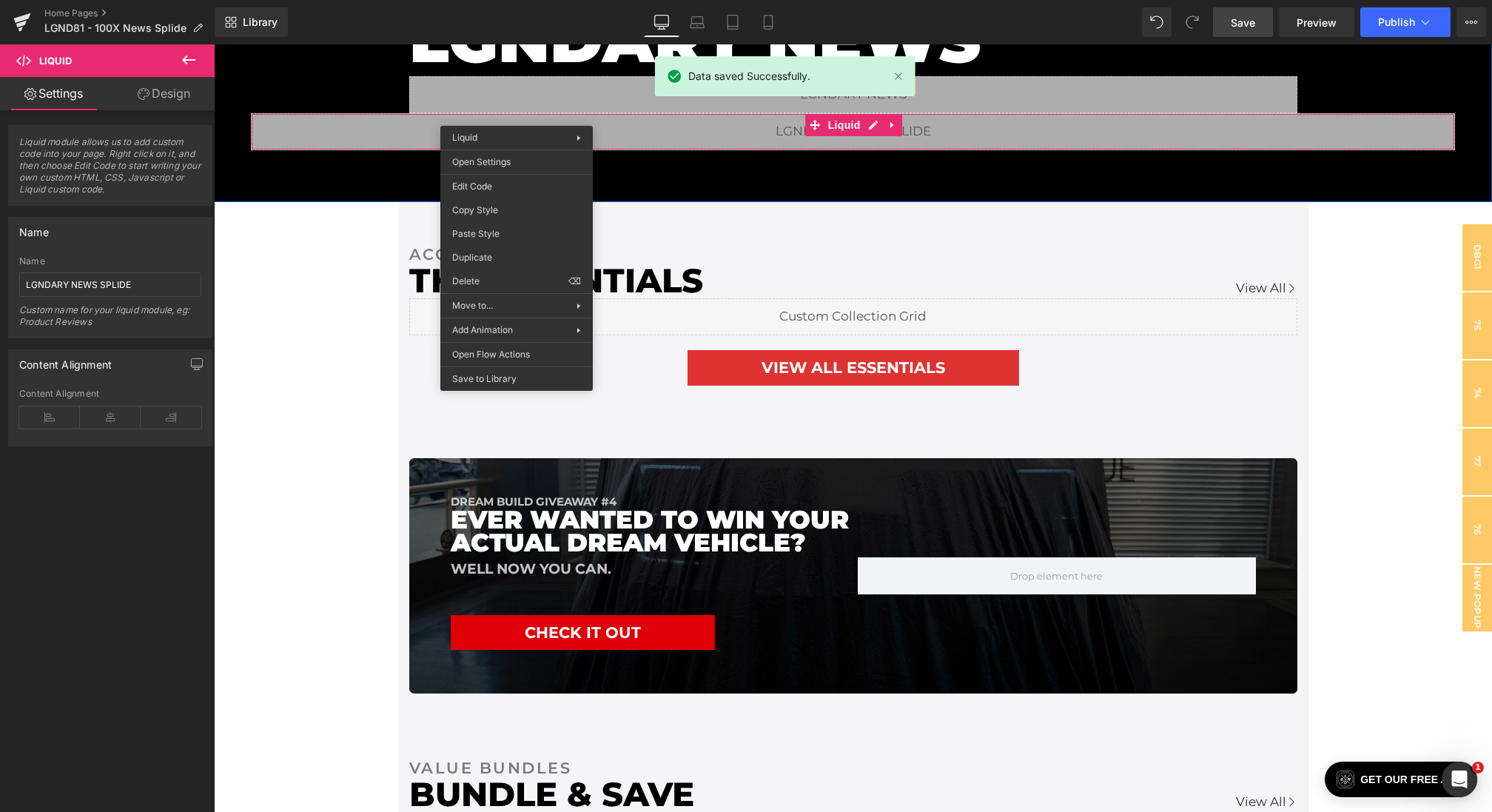
drag, startPoint x: 516, startPoint y: 114, endPoint x: 711, endPoint y: 217, distance: 220.5
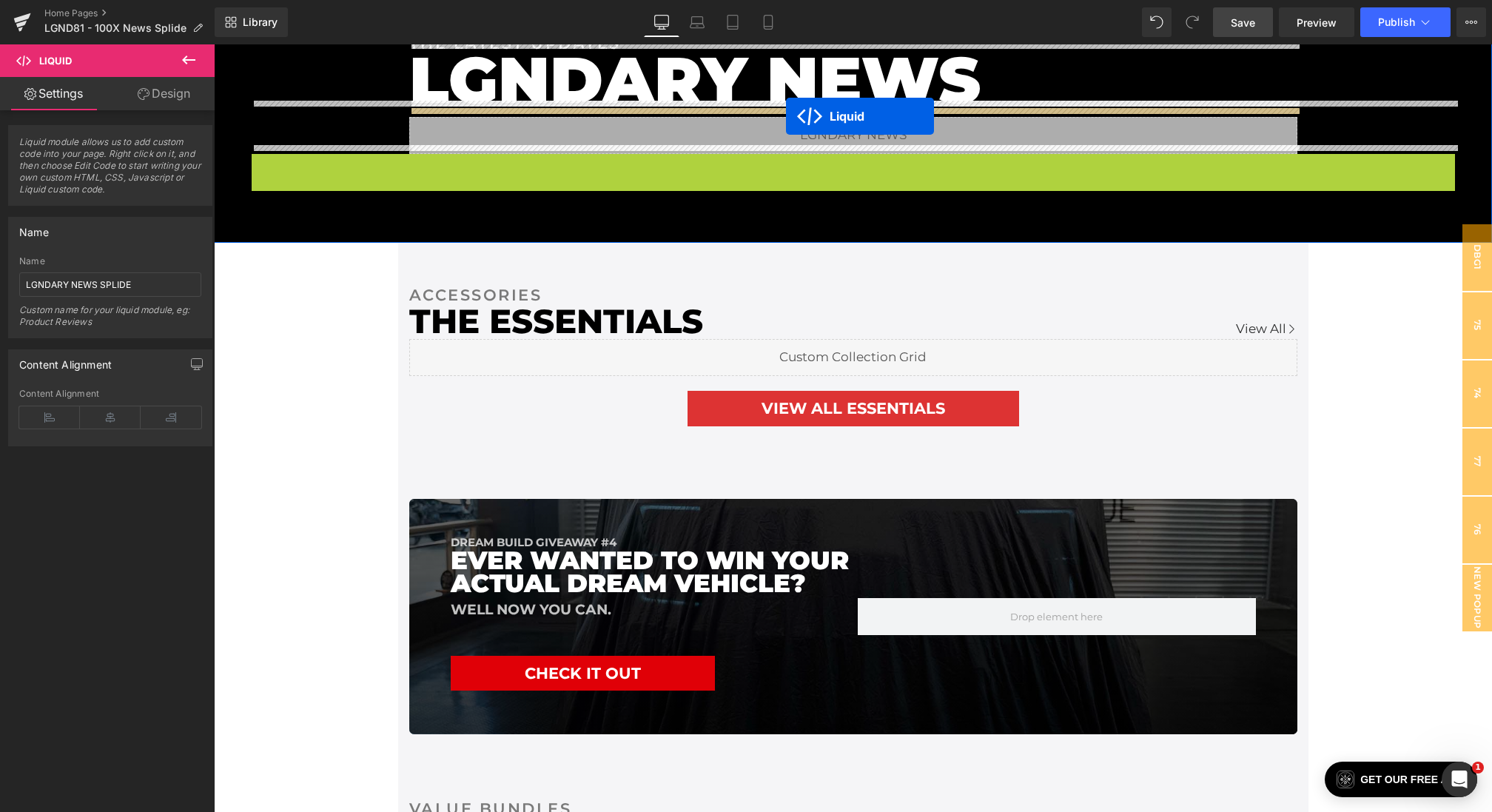
scroll to position [2631, 0]
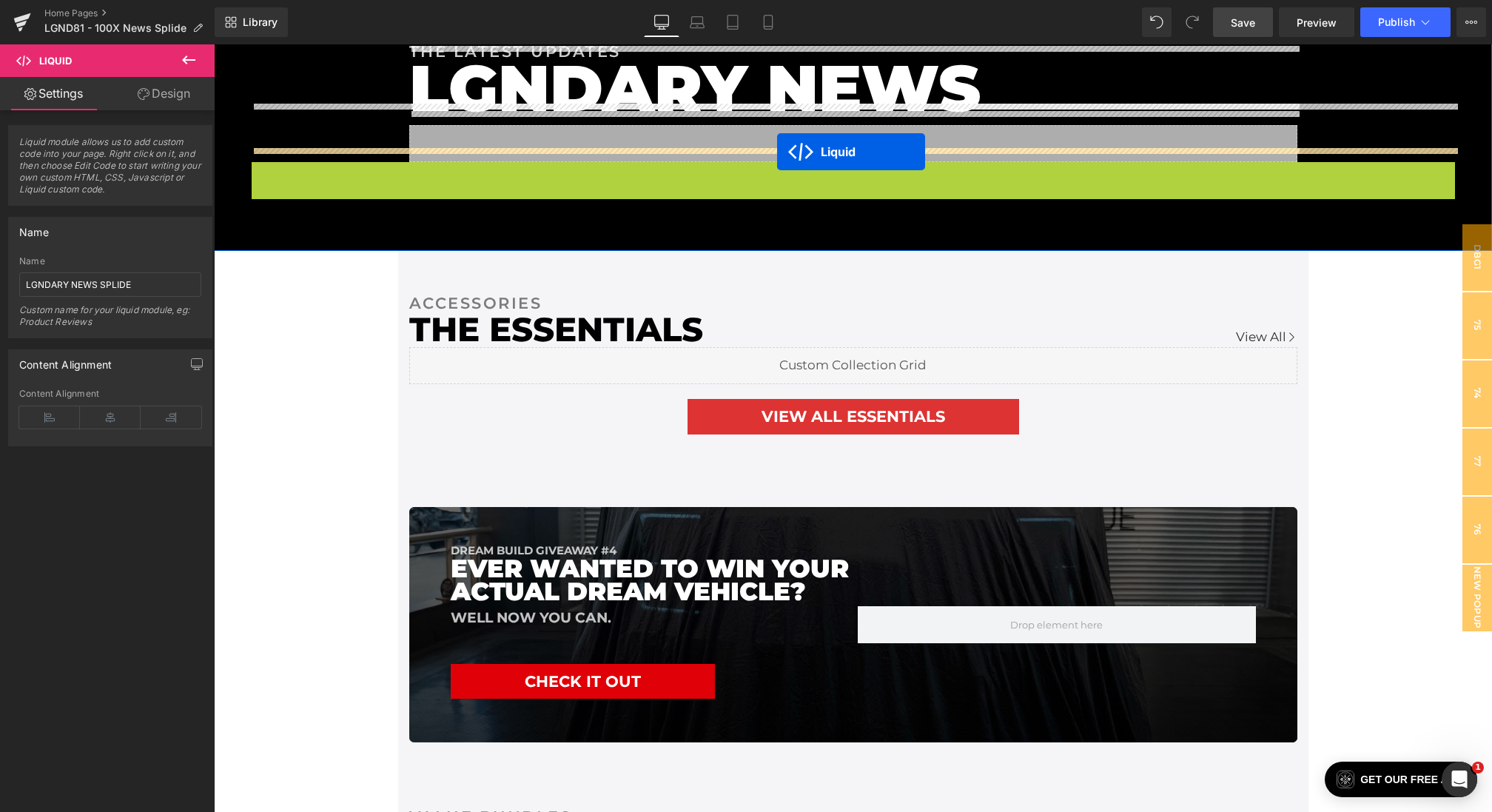
drag, startPoint x: 837, startPoint y: 109, endPoint x: 777, endPoint y: 150, distance: 72.7
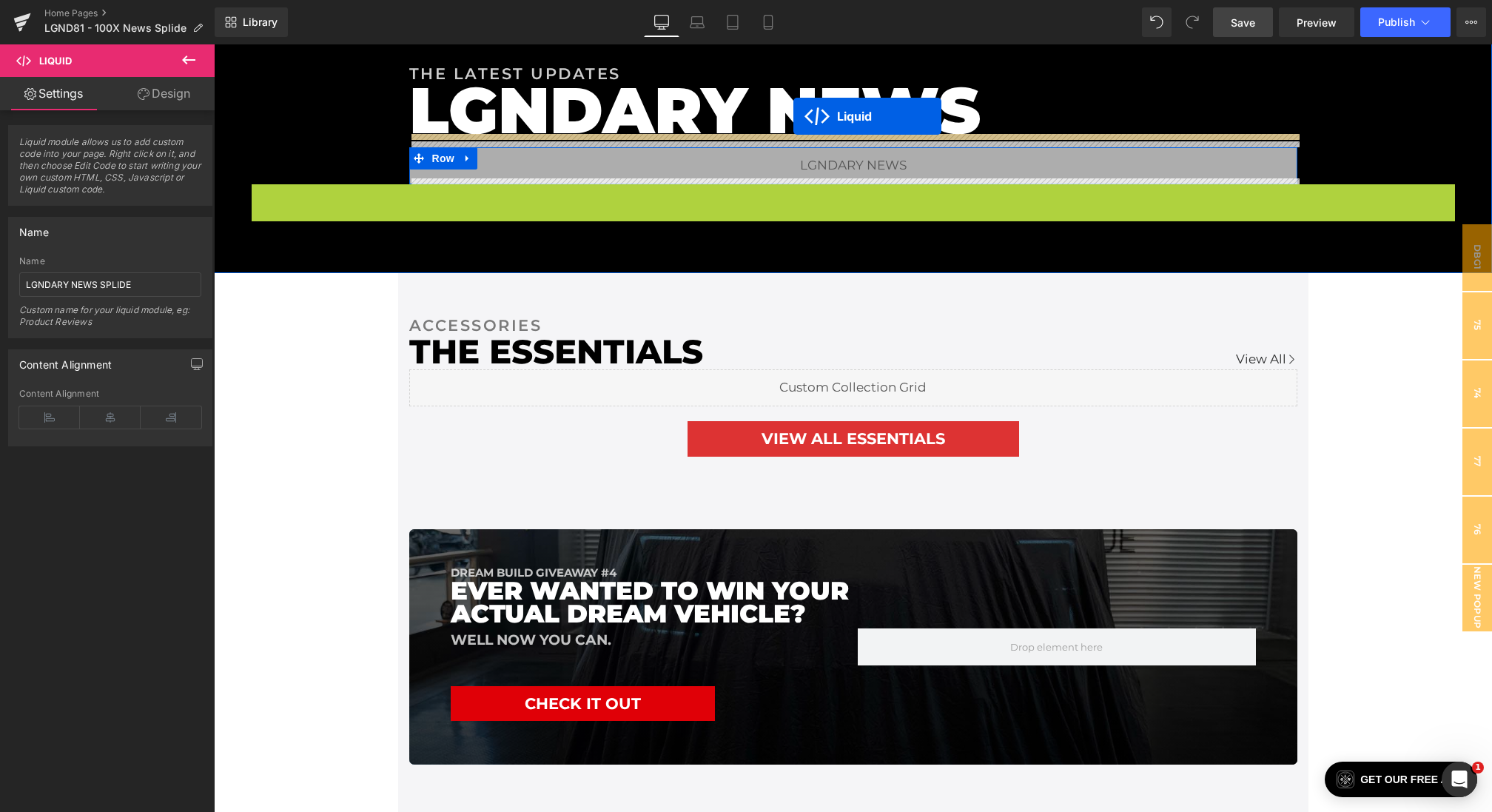
scroll to position [2601, 0]
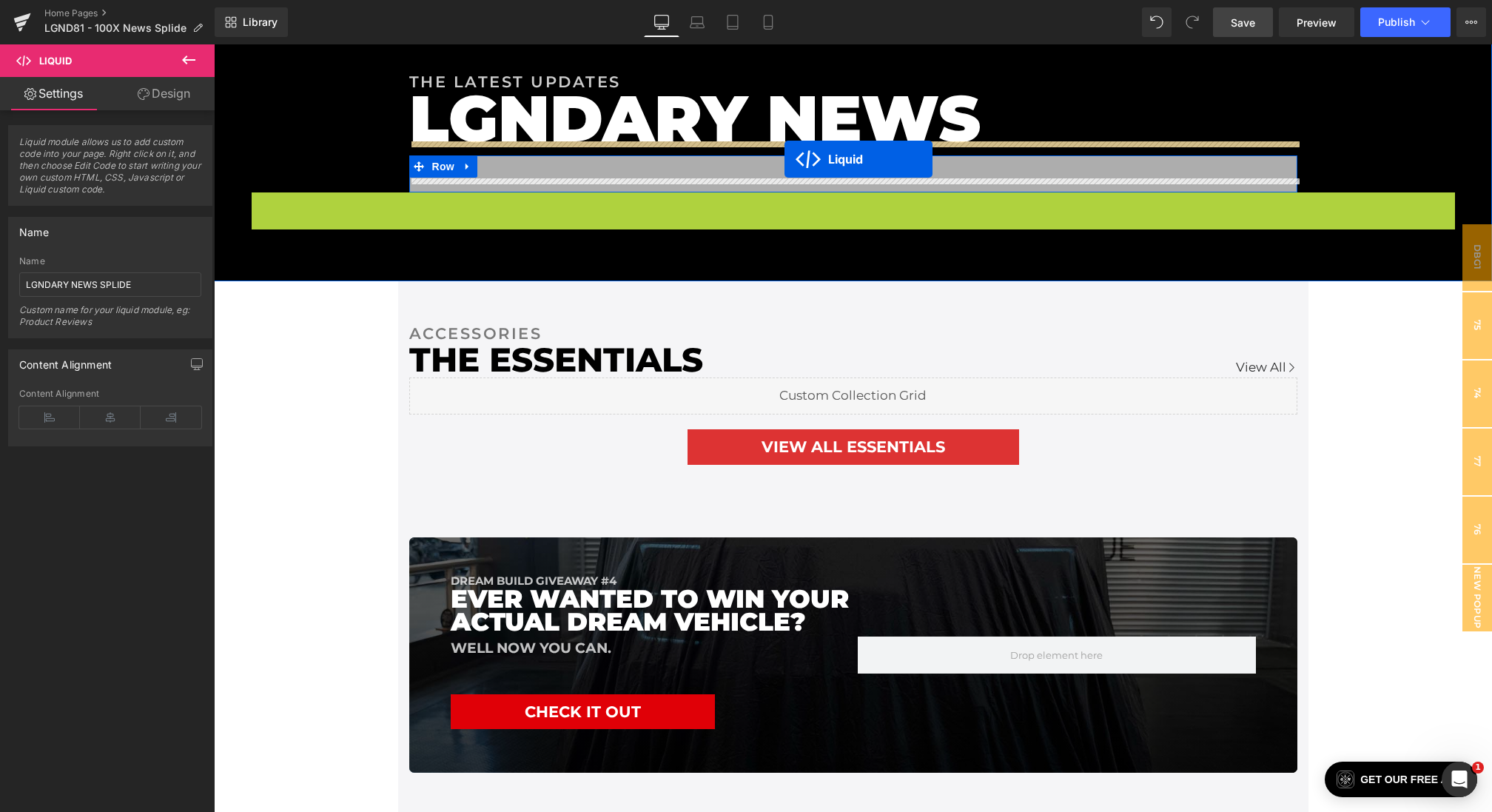
drag, startPoint x: 841, startPoint y: 165, endPoint x: 785, endPoint y: 157, distance: 56.6
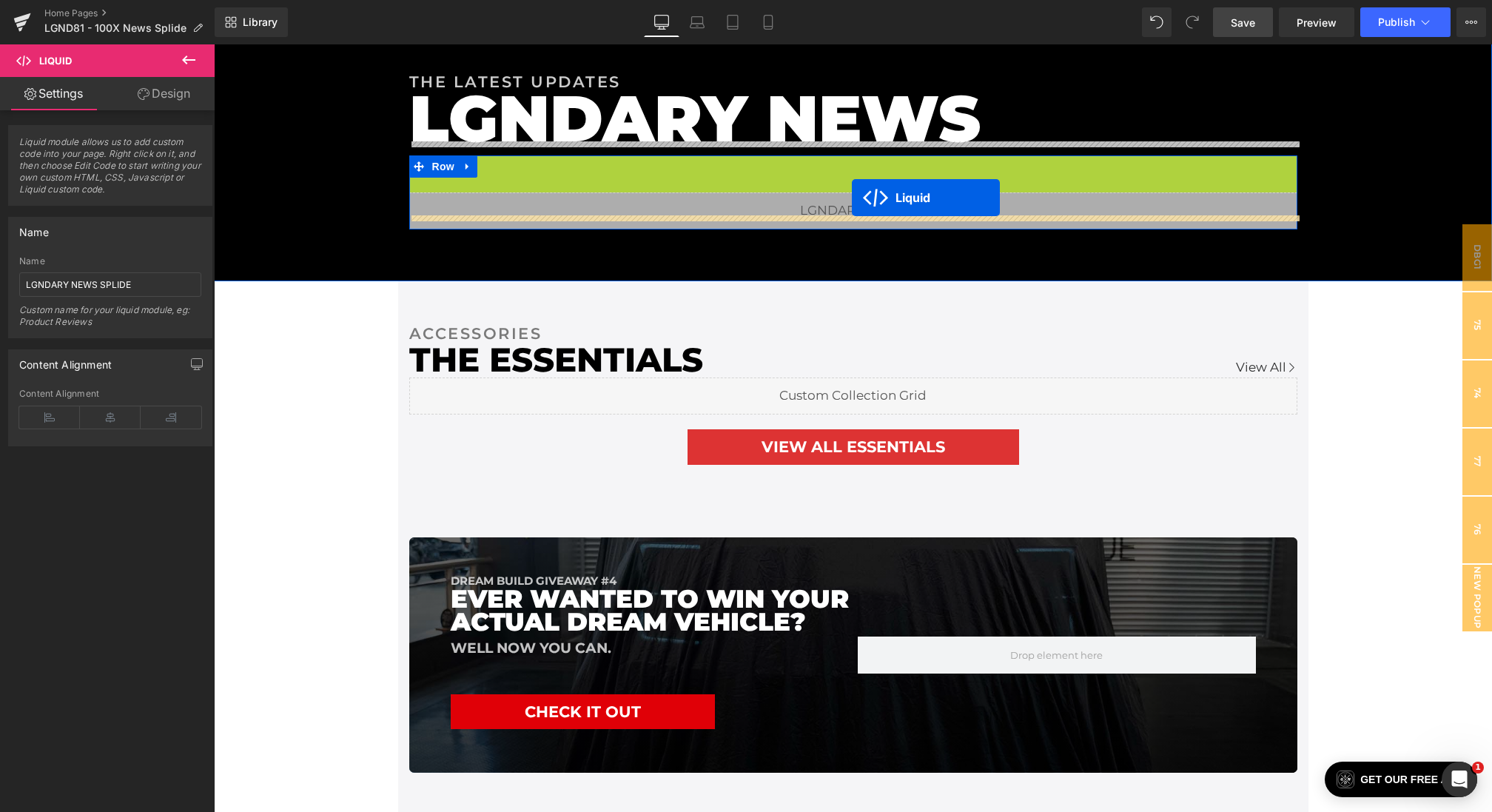
drag, startPoint x: 852, startPoint y: 157, endPoint x: 852, endPoint y: 198, distance: 41.0
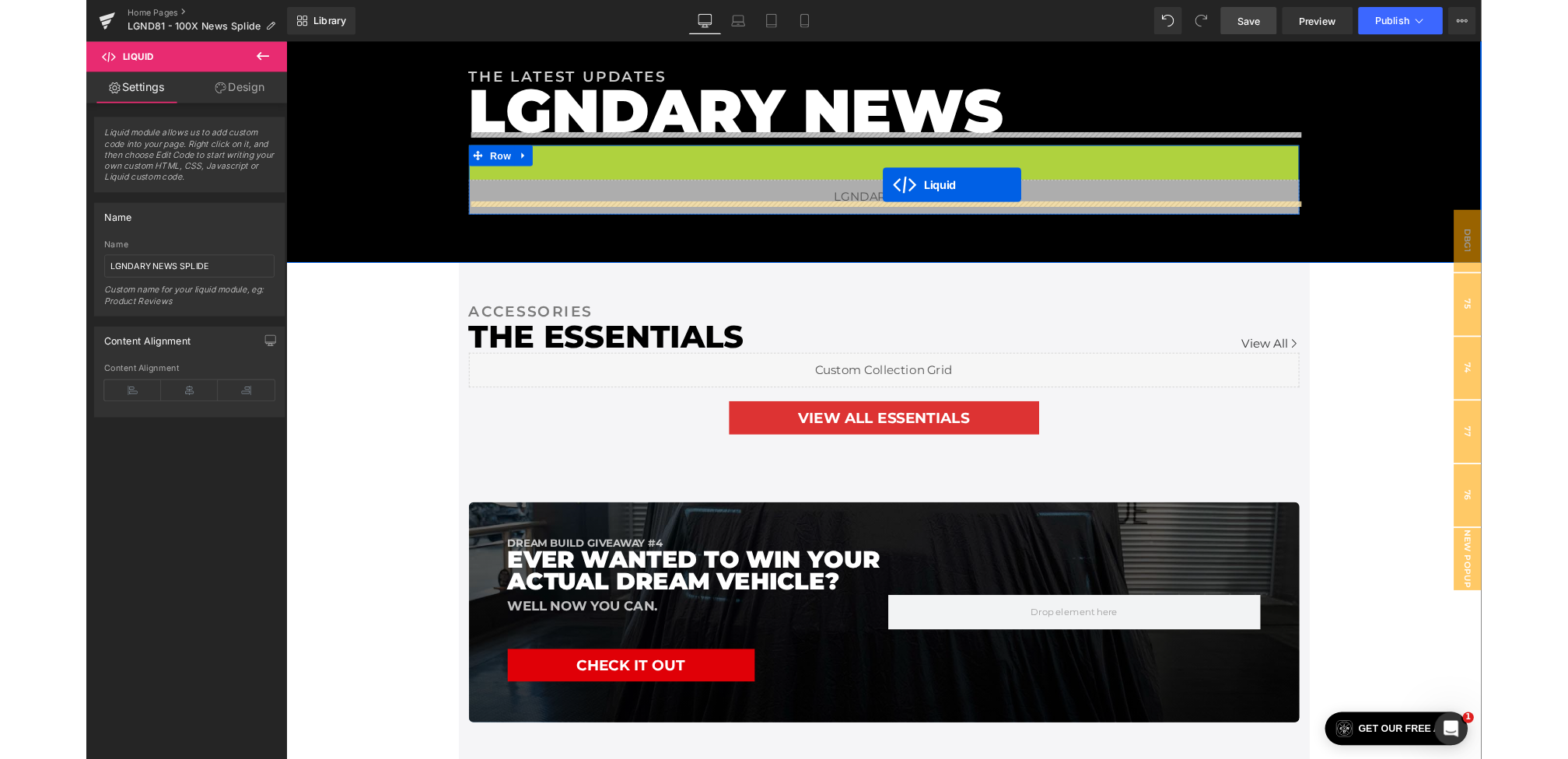
scroll to position [2695, 0]
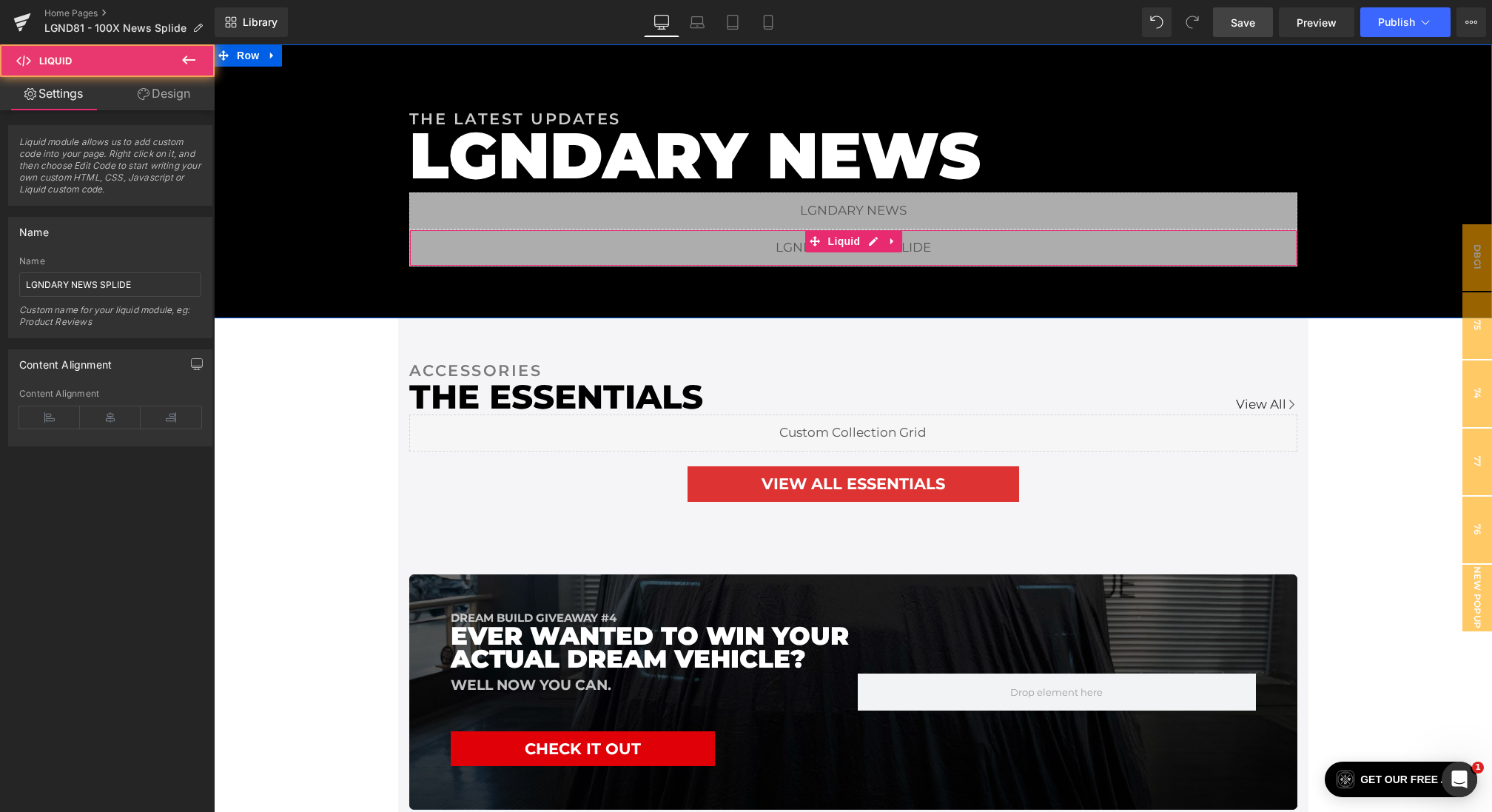
click at [1246, 30] on link "Save" at bounding box center [1243, 22] width 60 height 30
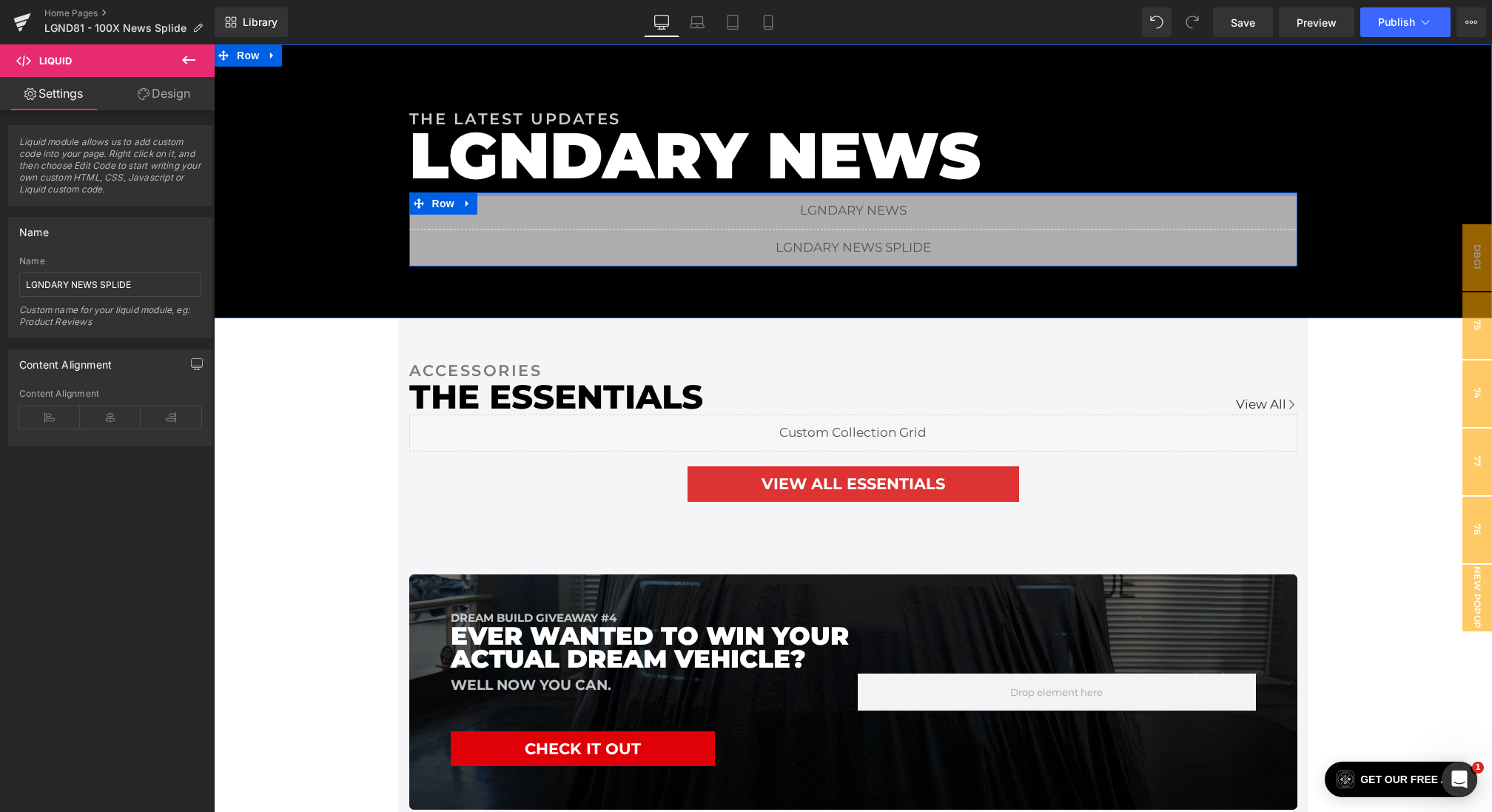
click at [889, 193] on div "Liquid" at bounding box center [852, 211] width 888 height 37
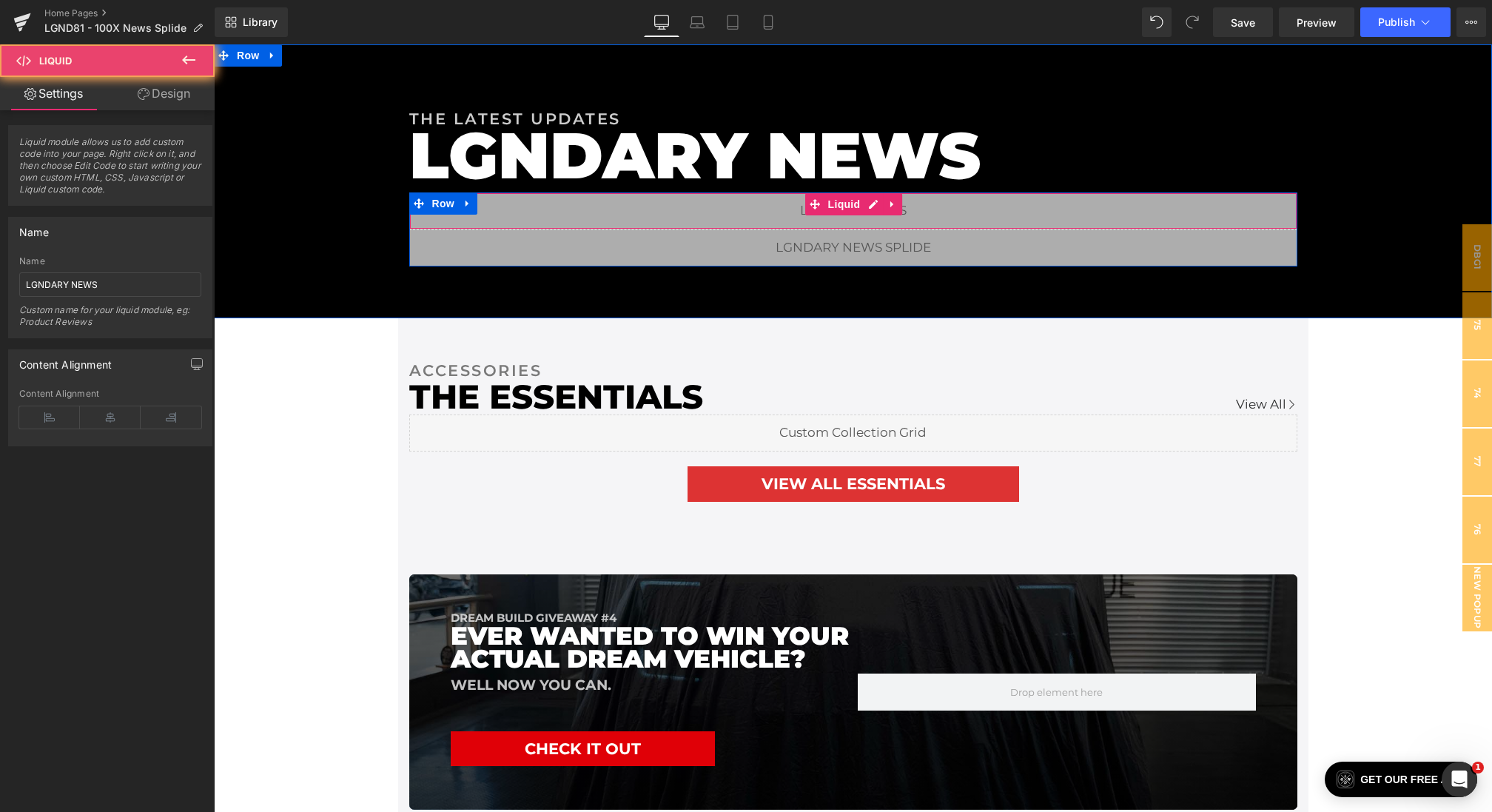
click at [892, 193] on div "Liquid" at bounding box center [852, 211] width 888 height 37
click at [892, 198] on icon at bounding box center [893, 203] width 11 height 11
click at [902, 199] on icon at bounding box center [903, 204] width 11 height 11
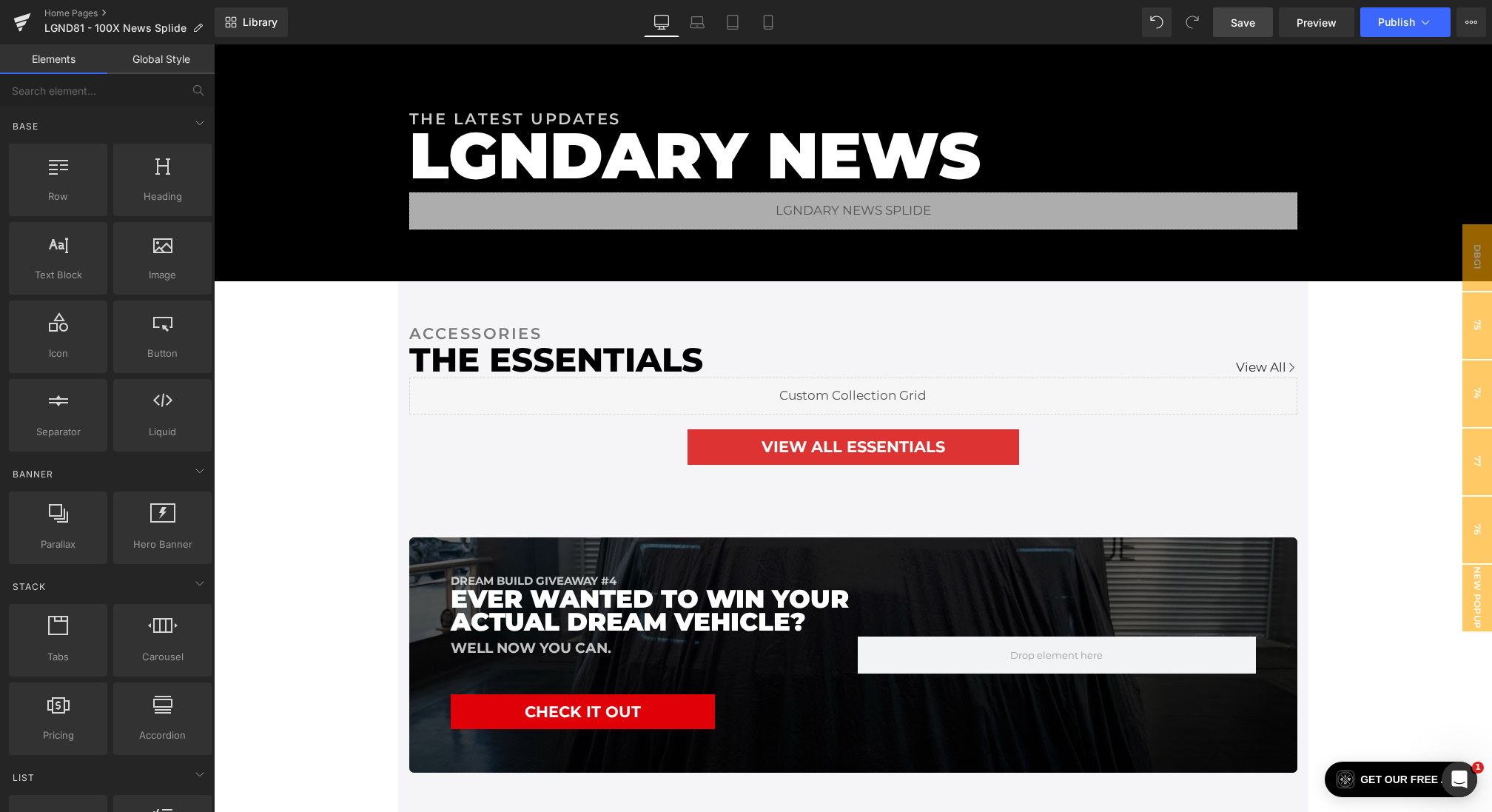
click at [1252, 28] on span "Save" at bounding box center [1243, 23] width 25 height 16
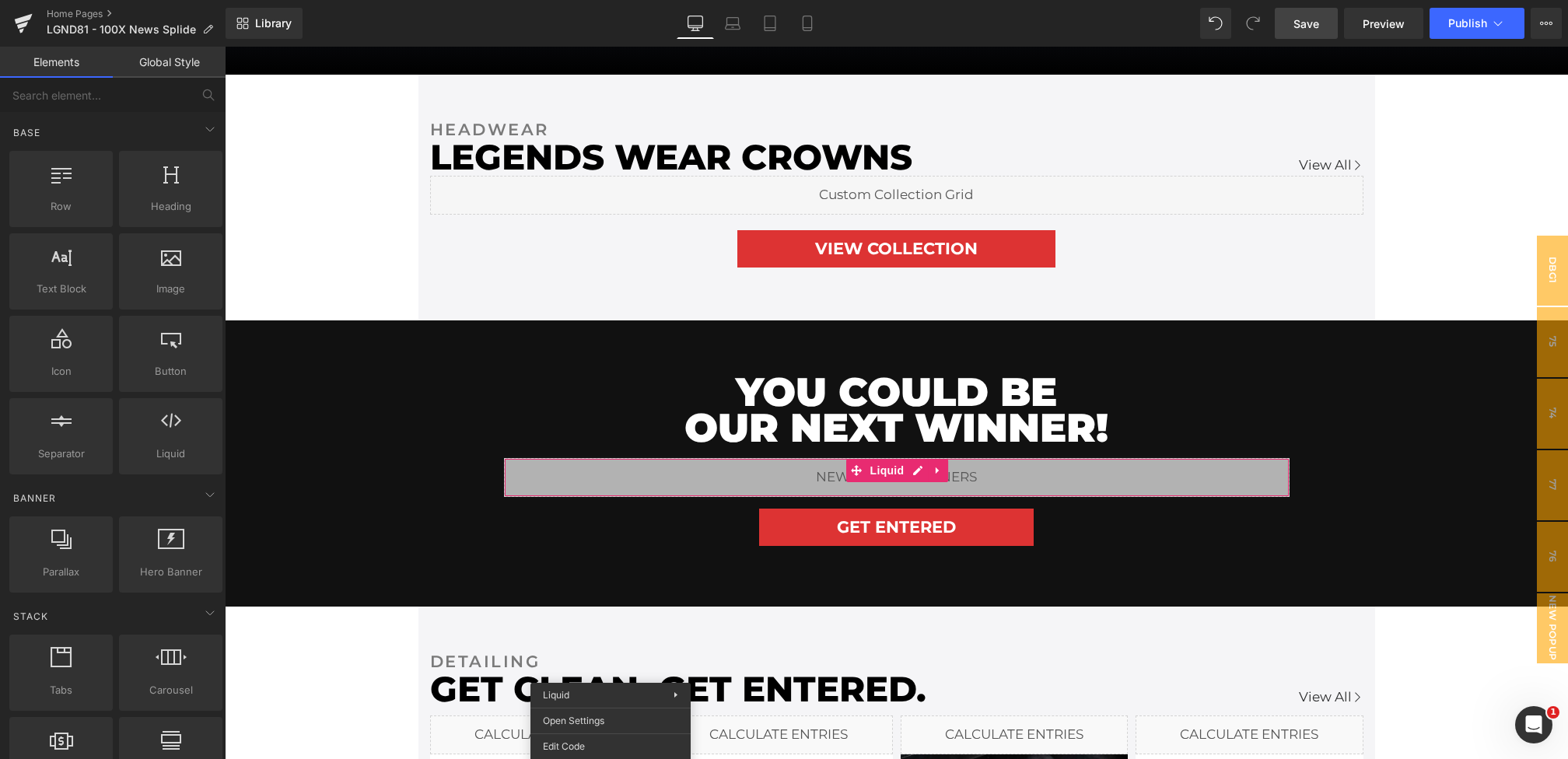
scroll to position [924, 0]
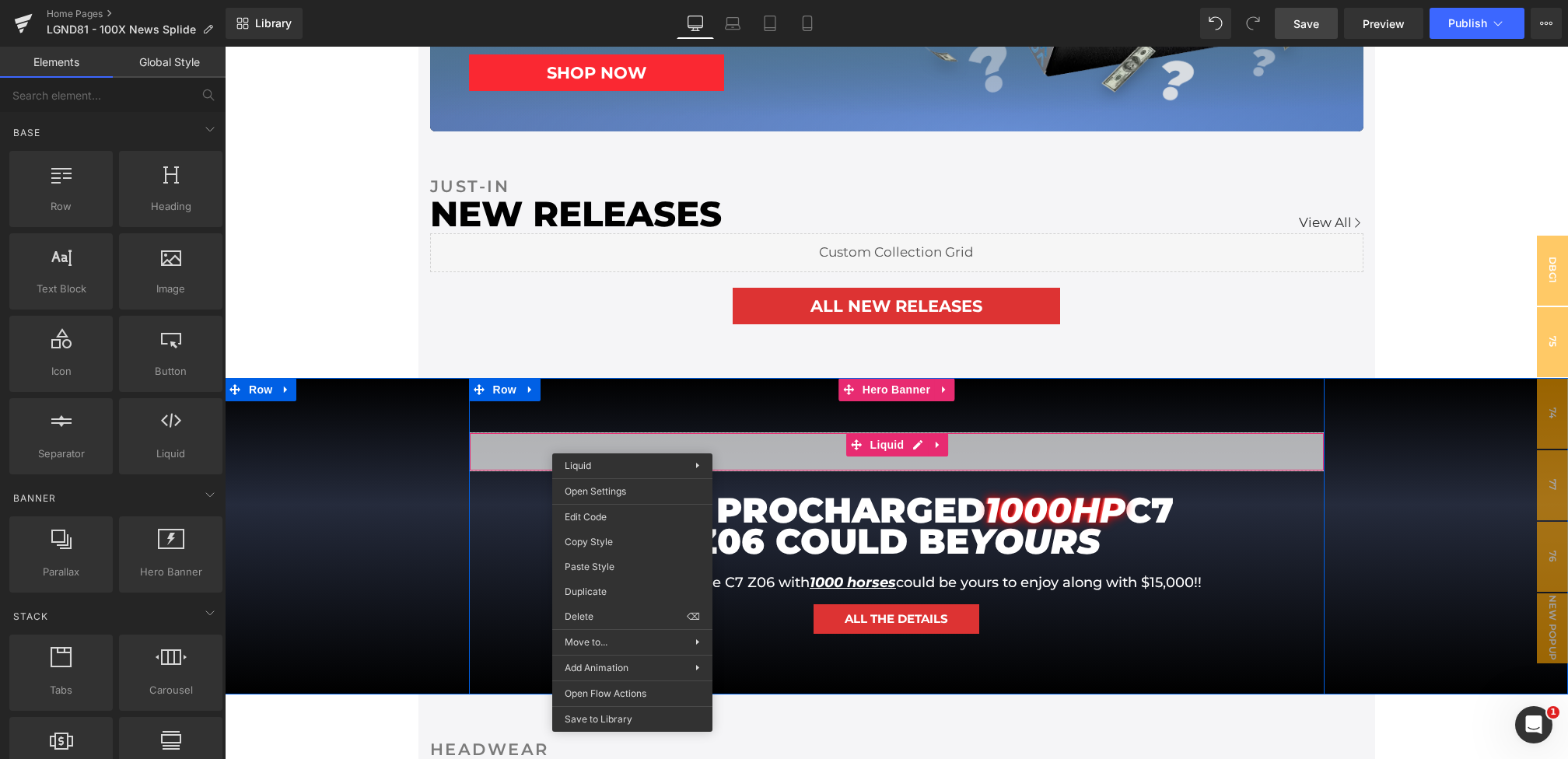
drag, startPoint x: 632, startPoint y: 442, endPoint x: 851, endPoint y: 500, distance: 226.6
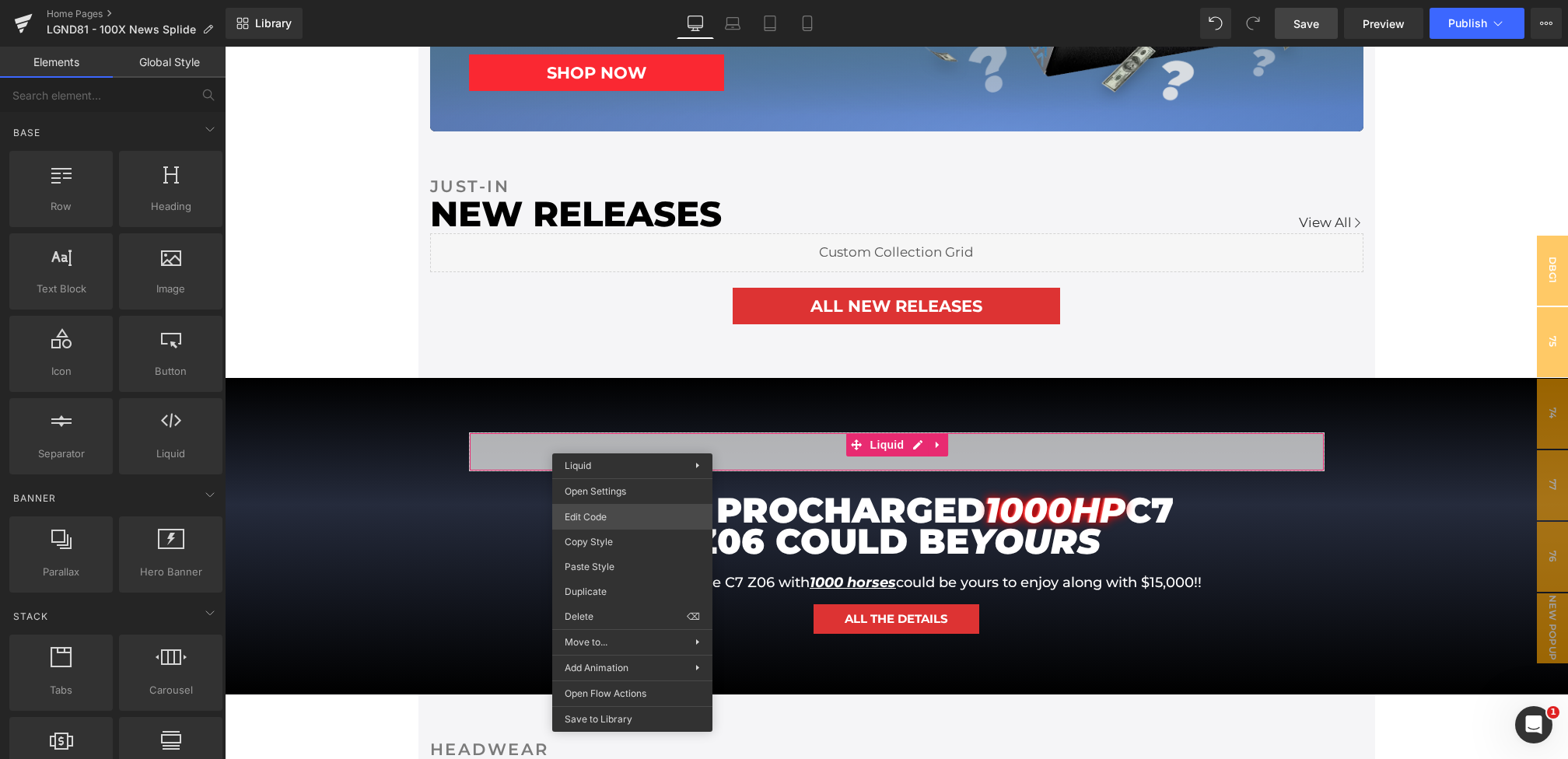
click at [581, 0] on div "Liquid You are previewing how the will restyle your page. You can not edit Elem…" at bounding box center [784, 0] width 1568 height 0
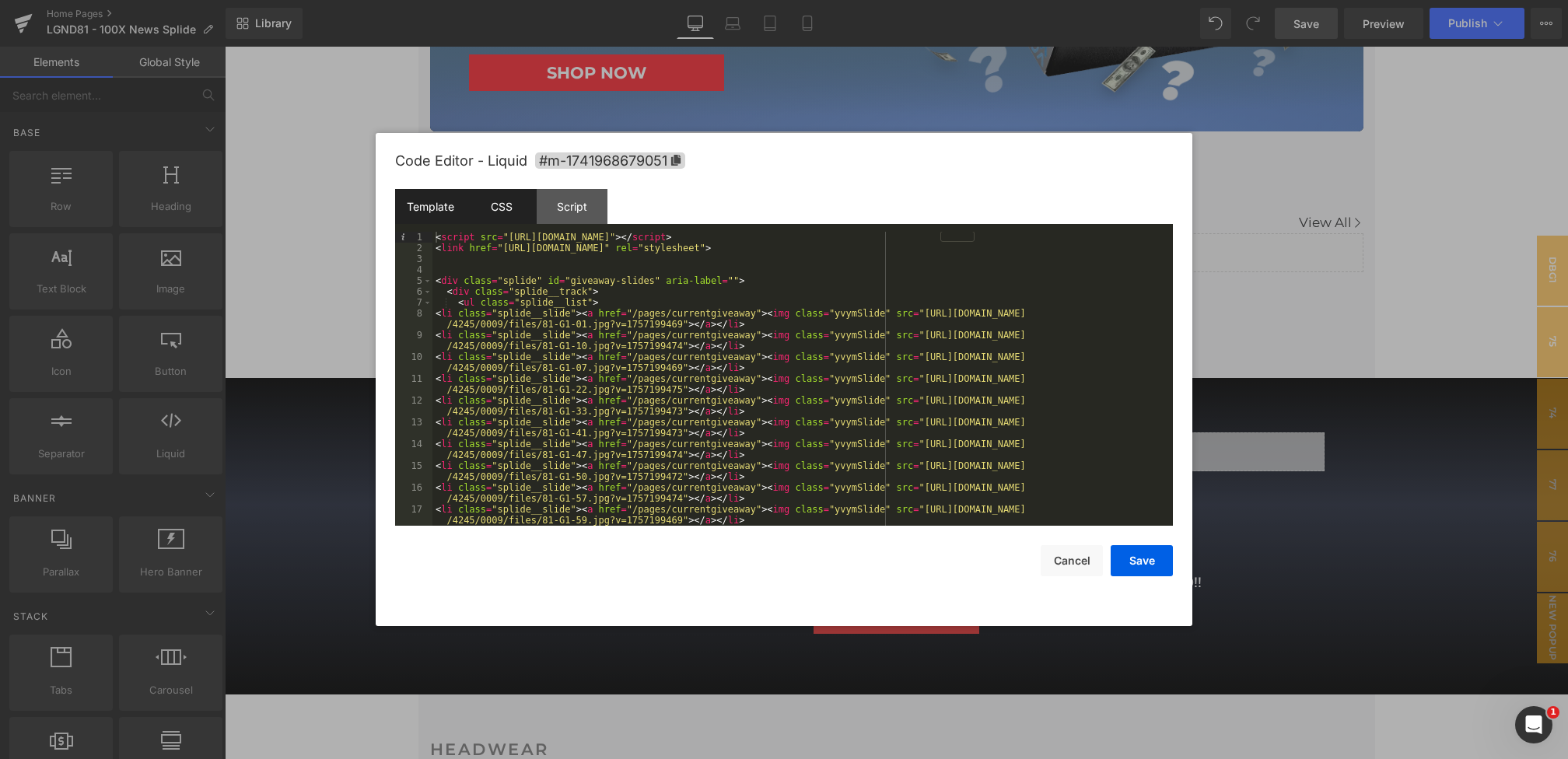
click at [508, 213] on div "CSS" at bounding box center [501, 206] width 71 height 35
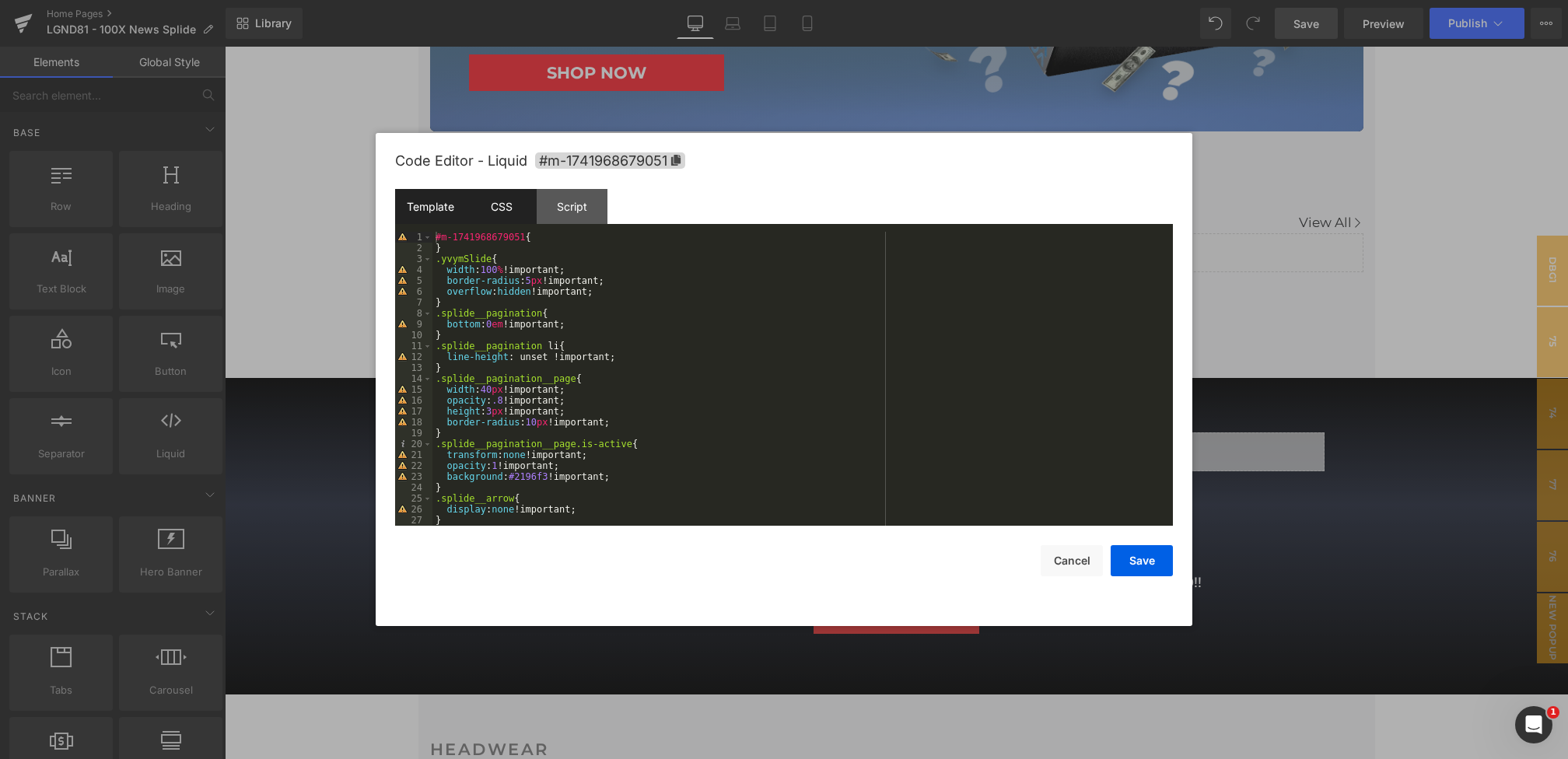
click at [425, 214] on div "Template" at bounding box center [430, 206] width 71 height 35
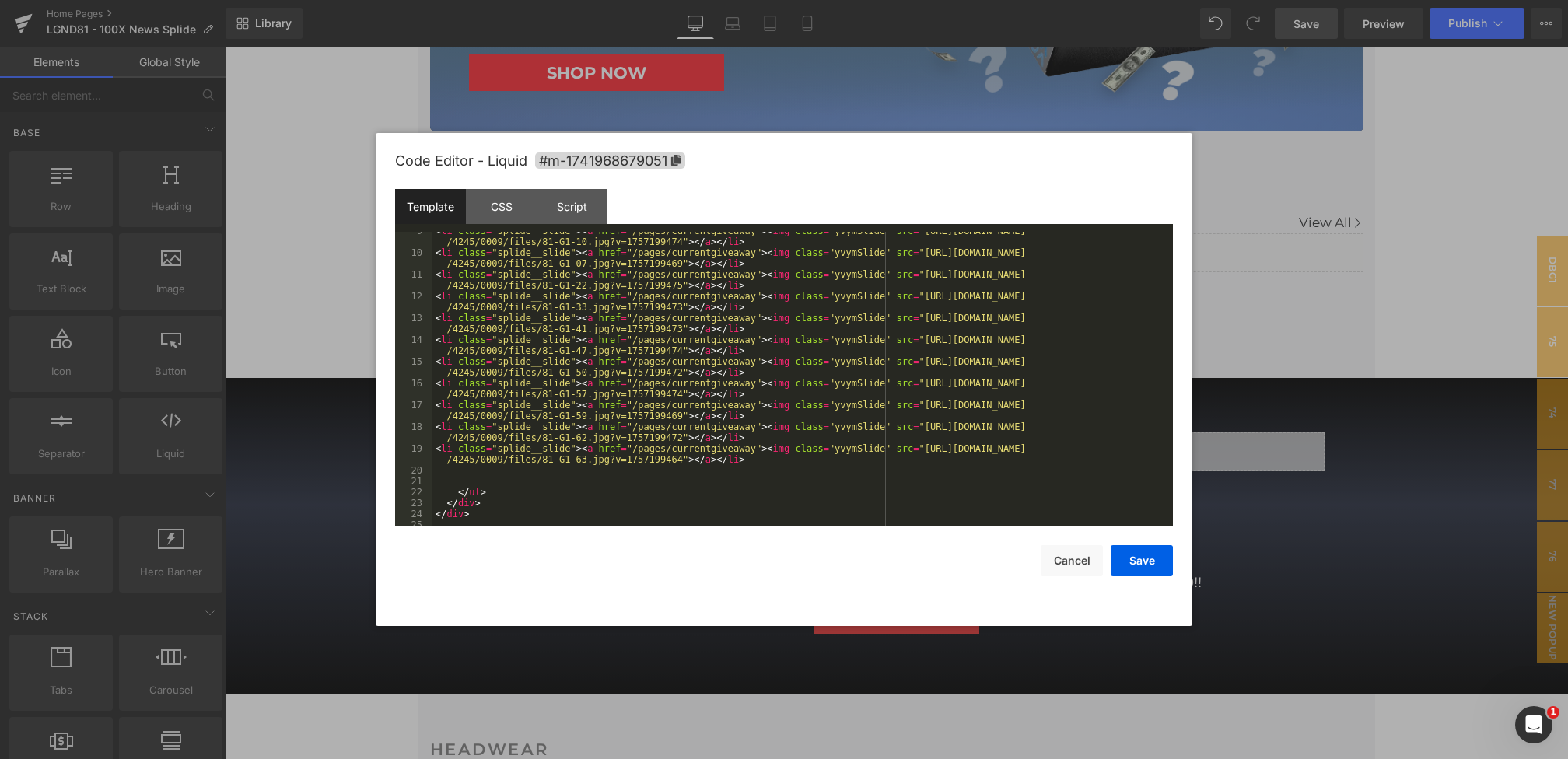
scroll to position [0, 0]
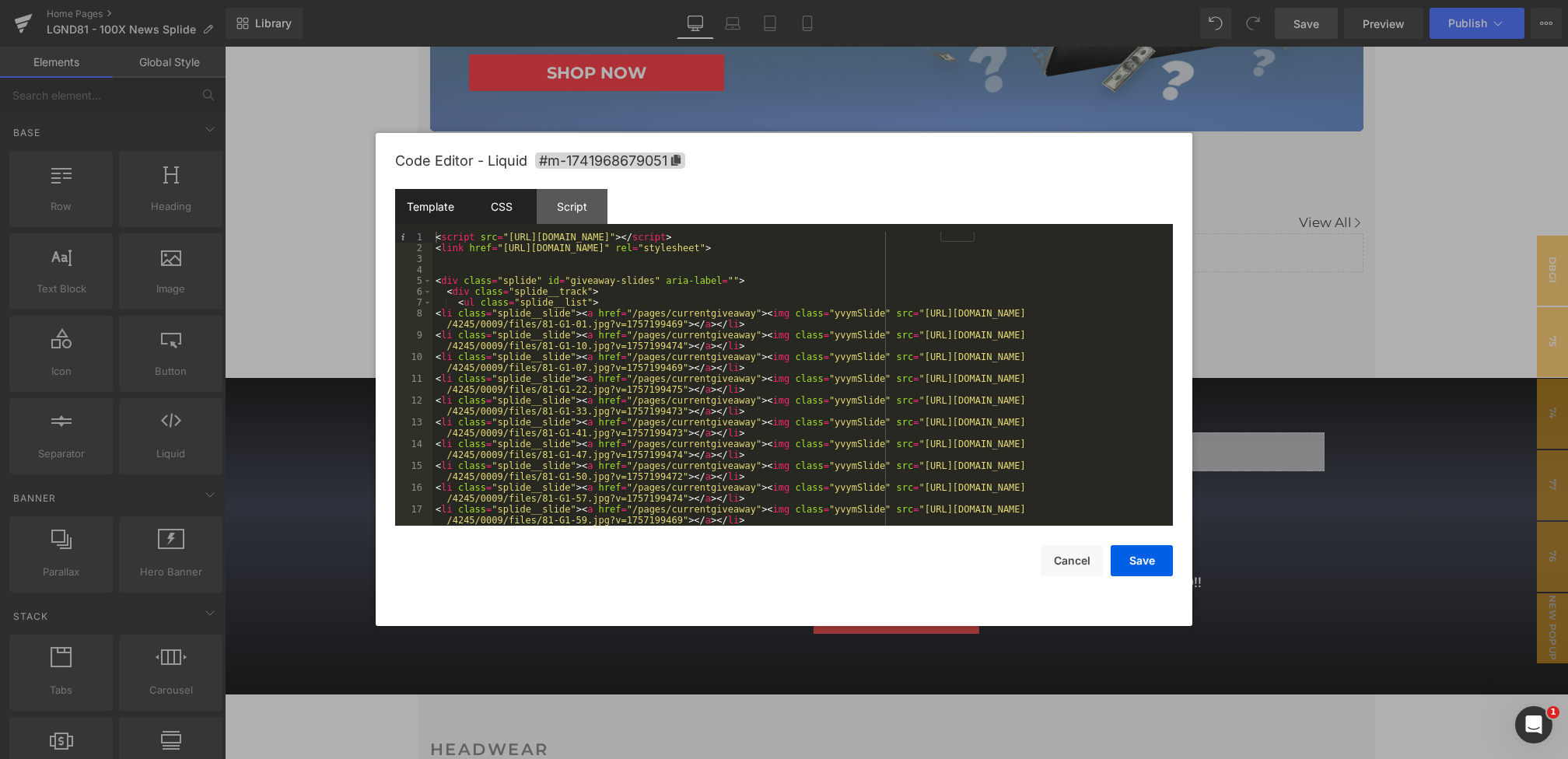
click at [503, 206] on div "CSS" at bounding box center [501, 206] width 71 height 35
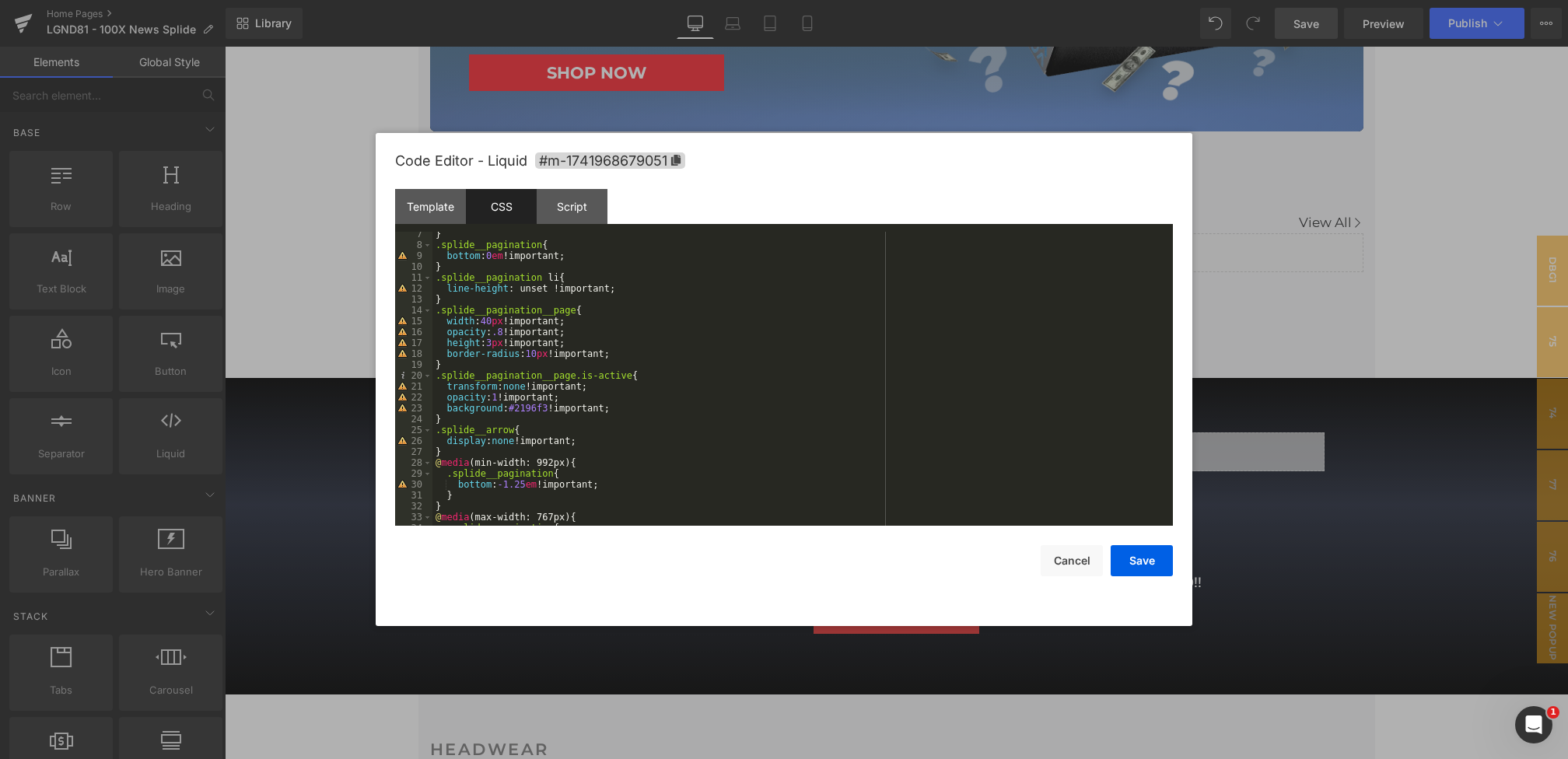
scroll to position [68, 0]
click at [429, 221] on div "Template" at bounding box center [430, 206] width 71 height 35
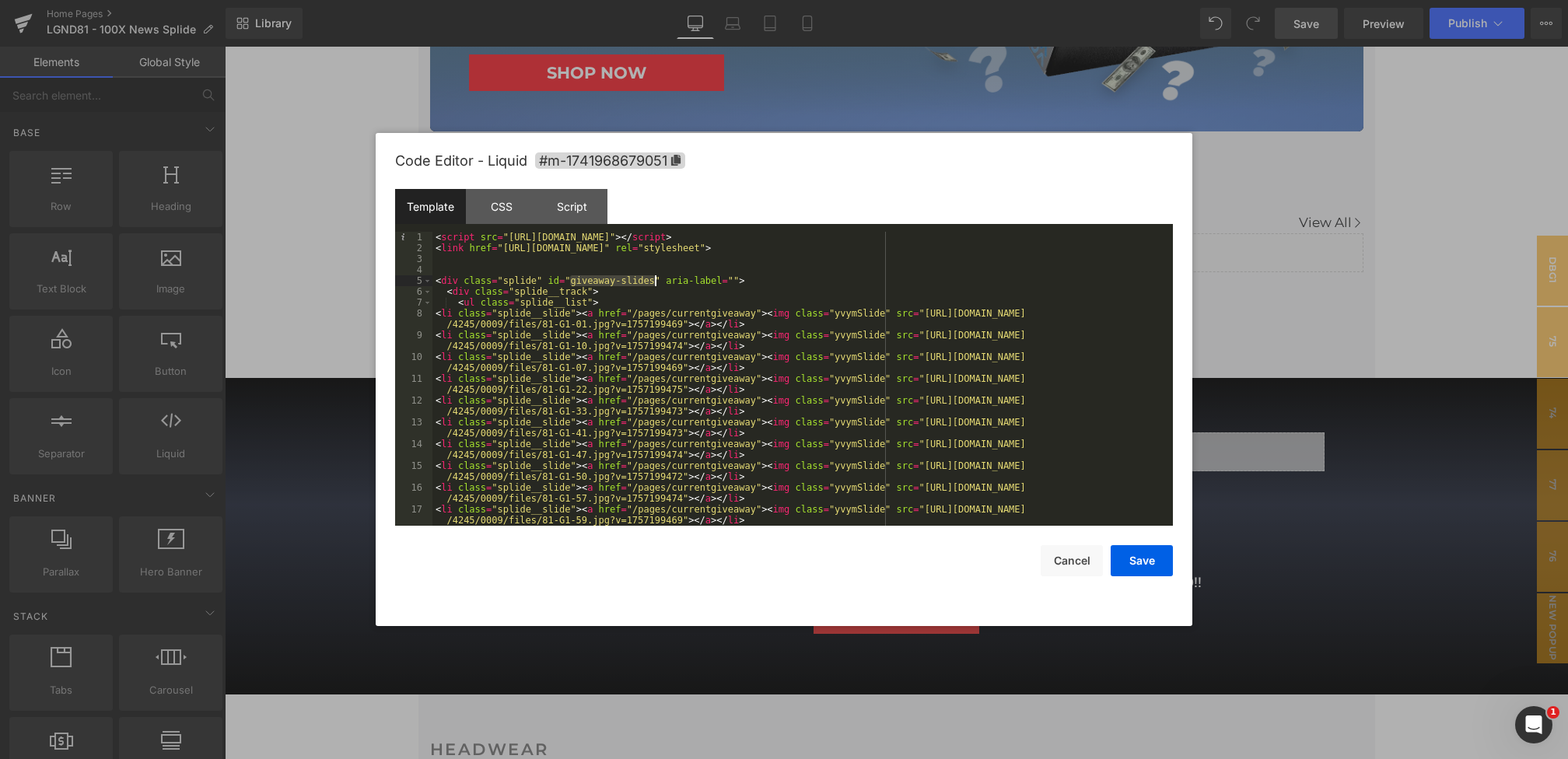
drag, startPoint x: 570, startPoint y: 282, endPoint x: 655, endPoint y: 282, distance: 85.0
click at [655, 282] on div "< script src = "[URL][DOMAIN_NAME]" > </ script > < link href = "[URL][DOMAIN_N…" at bounding box center [800, 395] width 734 height 326
click at [507, 206] on div "CSS" at bounding box center [501, 206] width 71 height 35
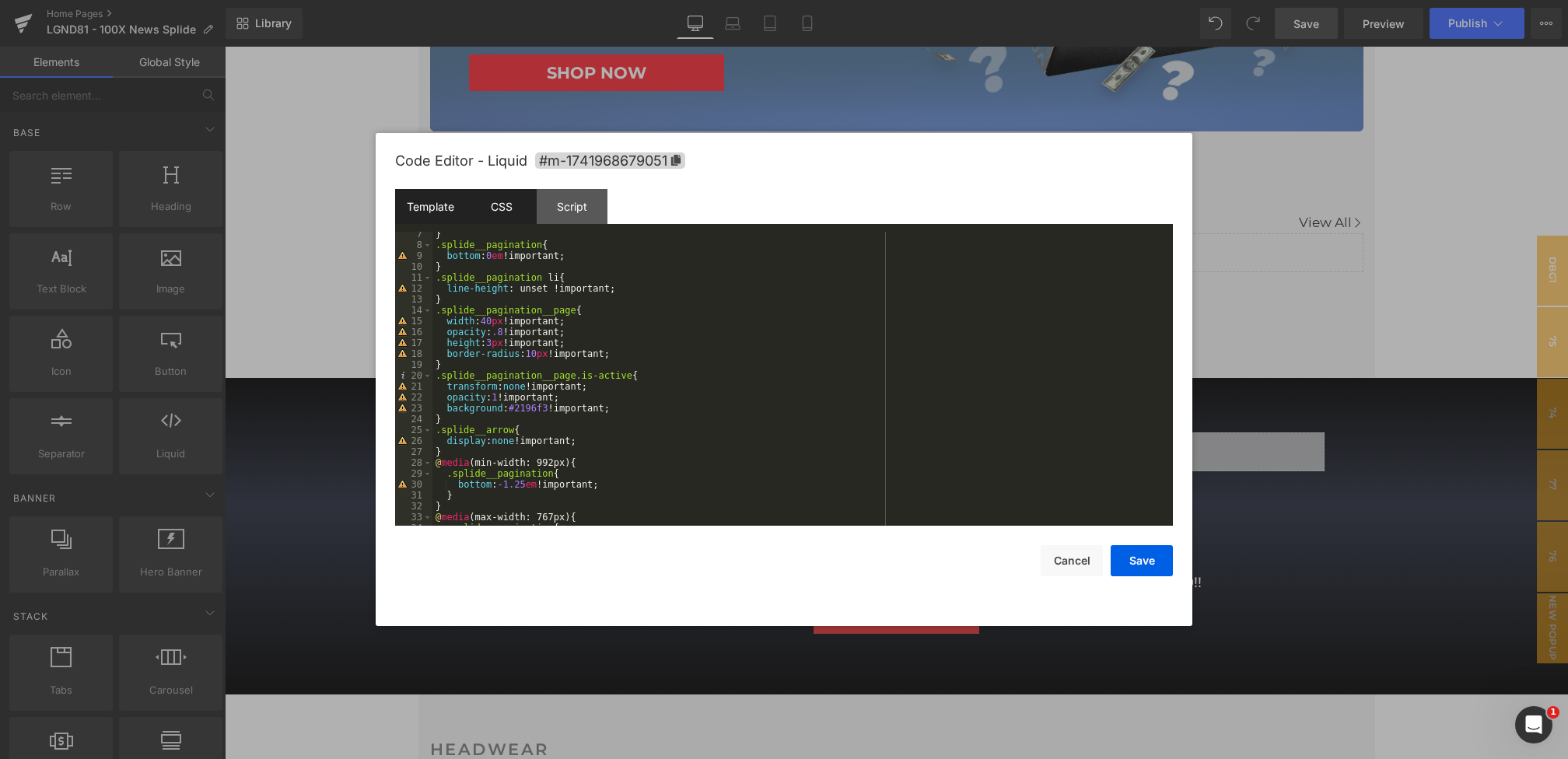
click at [441, 210] on div "Template" at bounding box center [430, 206] width 71 height 35
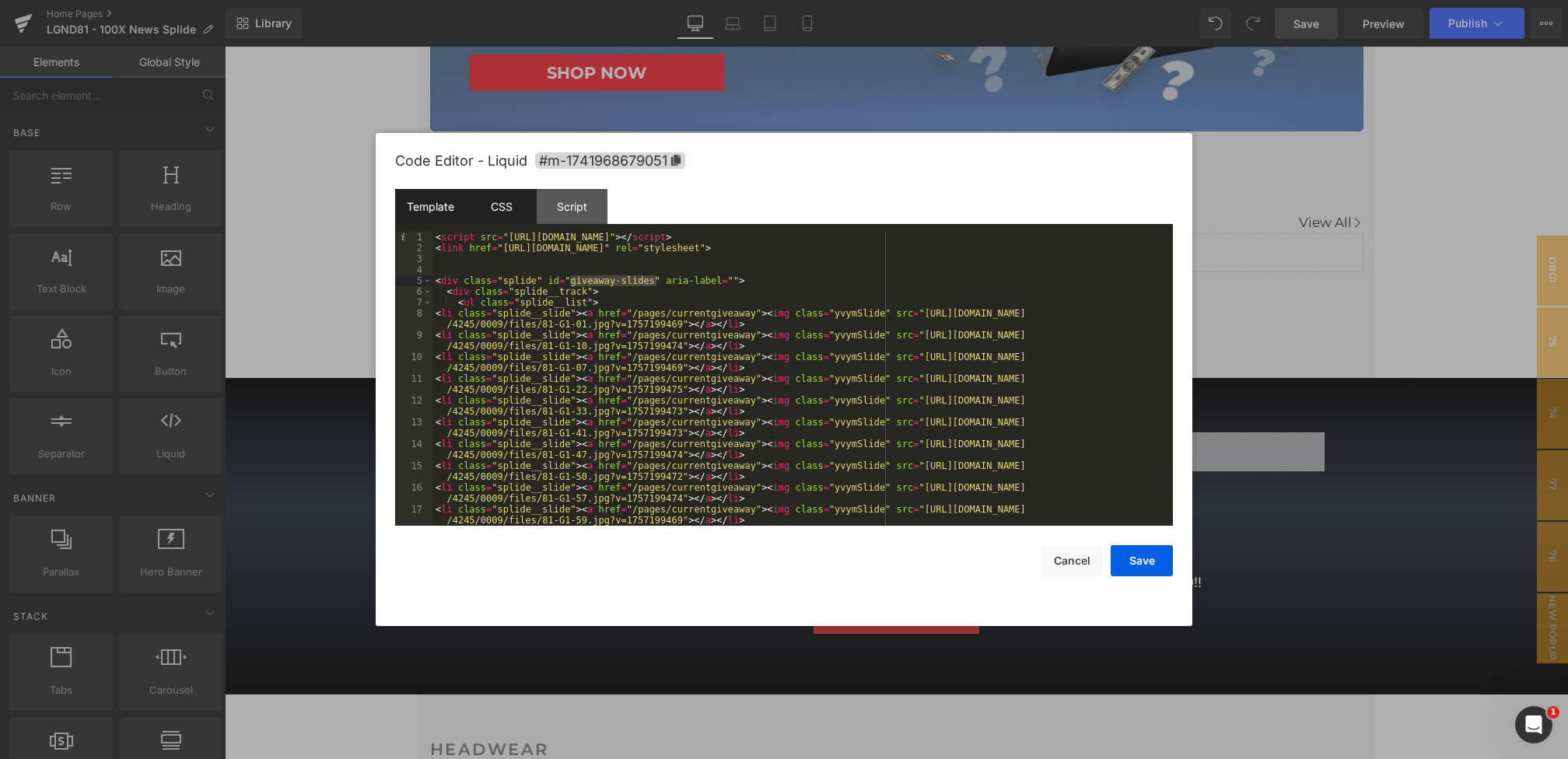
click at [508, 210] on div "CSS" at bounding box center [501, 206] width 71 height 35
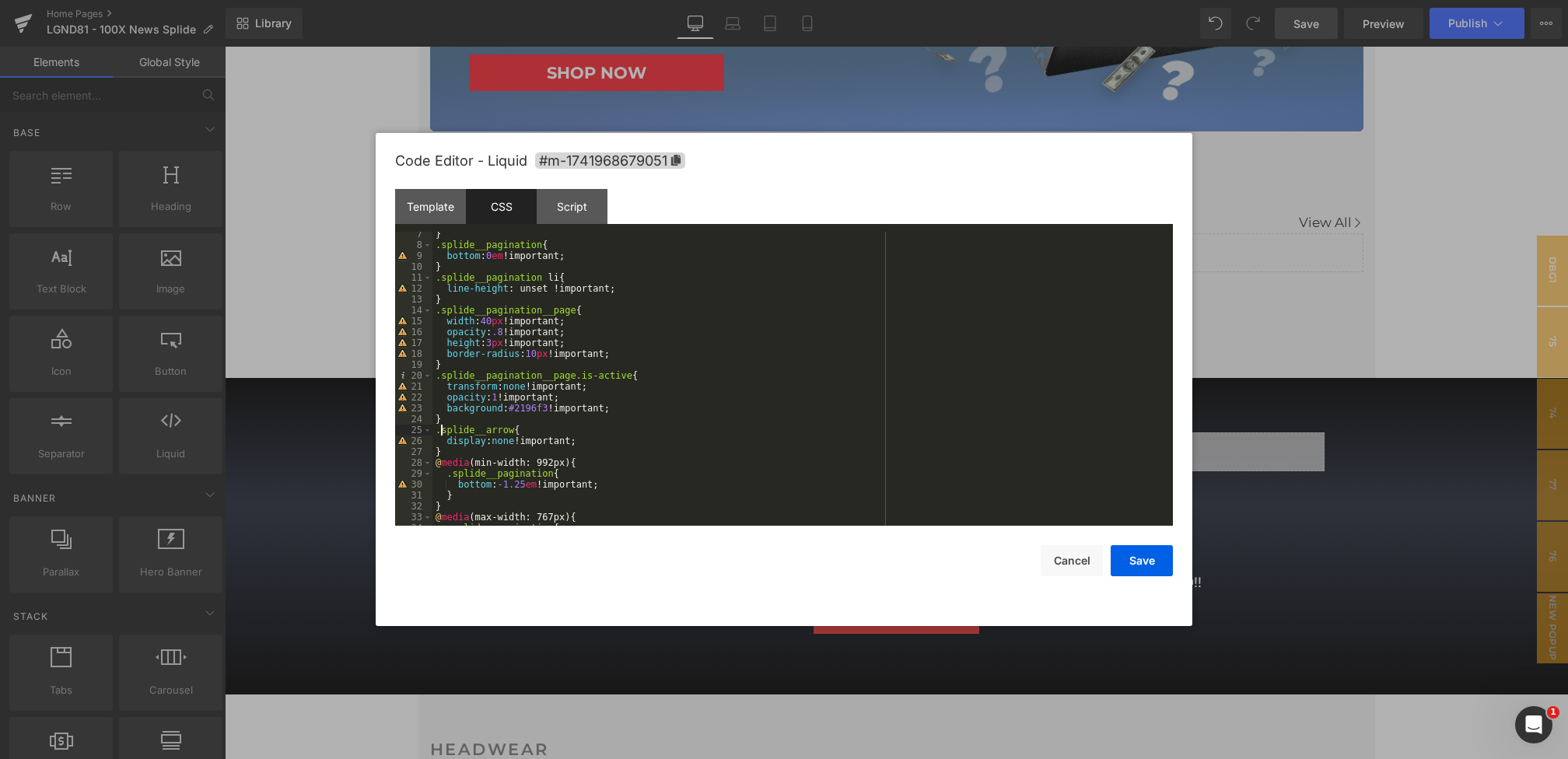
click at [438, 430] on div "} .splide__pagination { bottom : 0 em !important; } .splide__pagination li { li…" at bounding box center [800, 386] width 734 height 316
paste textarea
click at [1145, 558] on button "Save" at bounding box center [1141, 561] width 62 height 31
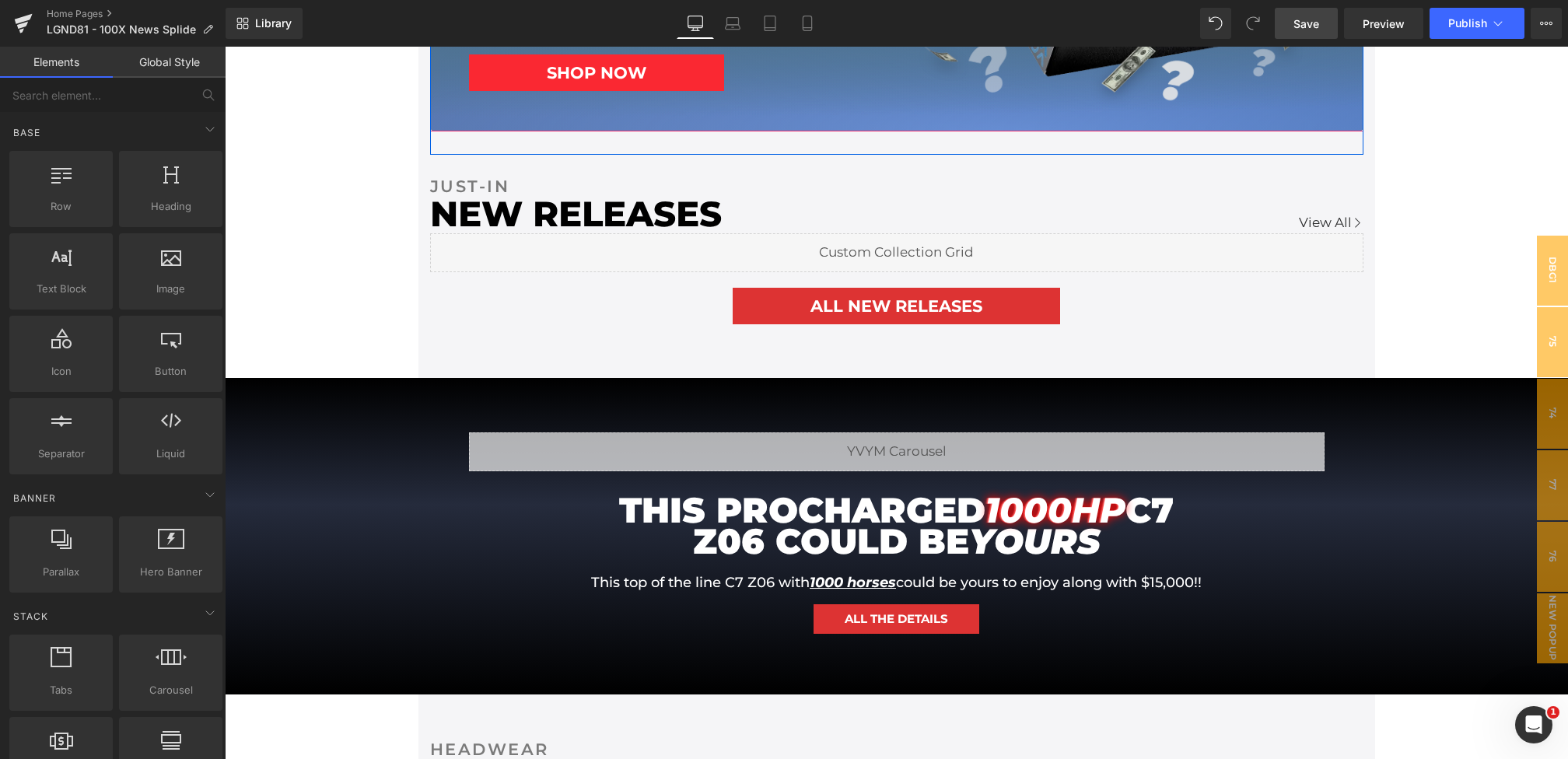
click at [1317, 36] on link "Save" at bounding box center [1306, 23] width 63 height 31
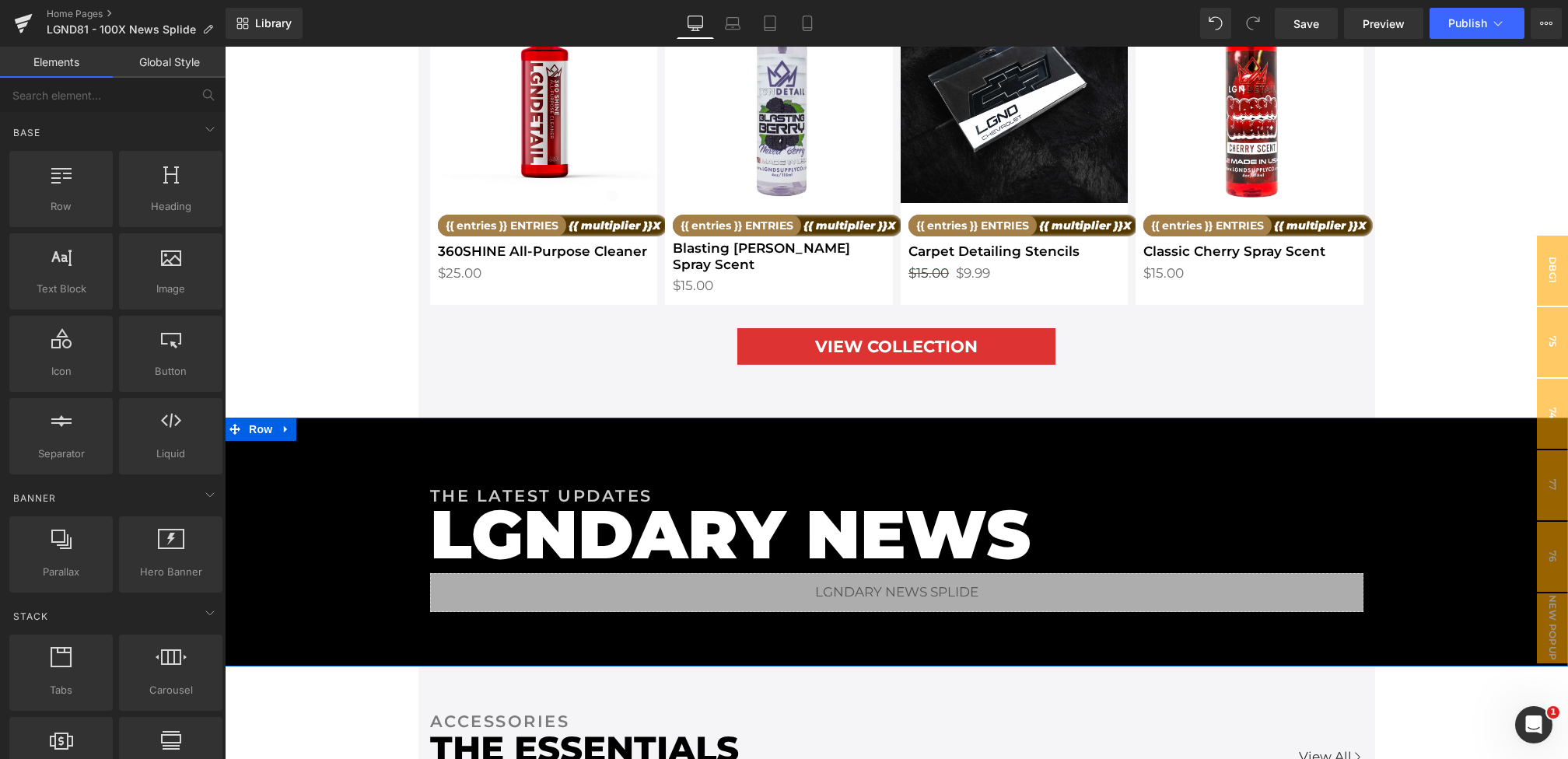
scroll to position [2529, 0]
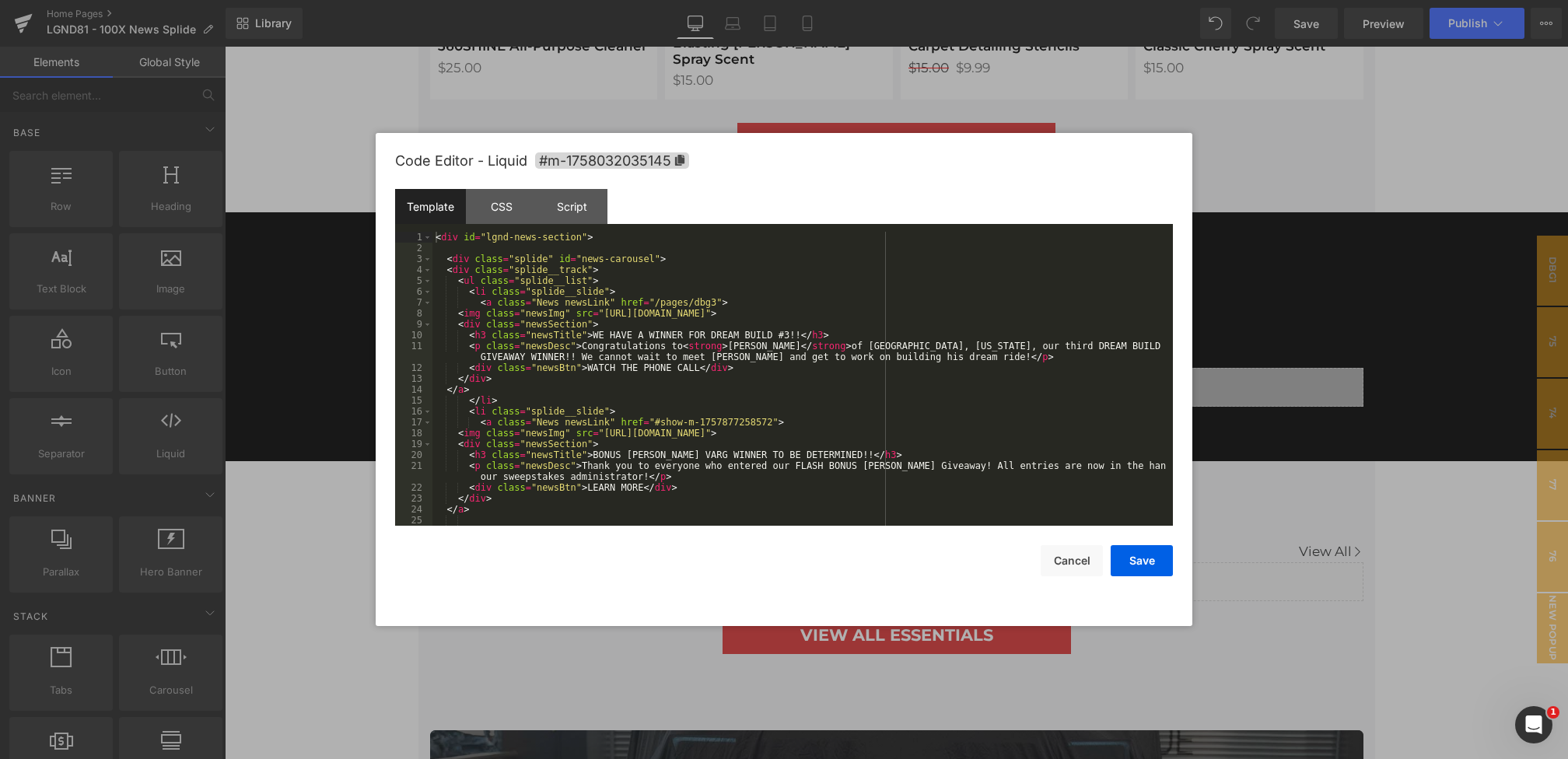
click at [597, 0] on div "Liquid You are previewing how the will restyle your page. You can not edit Elem…" at bounding box center [784, 0] width 1568 height 0
click at [519, 213] on div "CSS" at bounding box center [501, 206] width 71 height 35
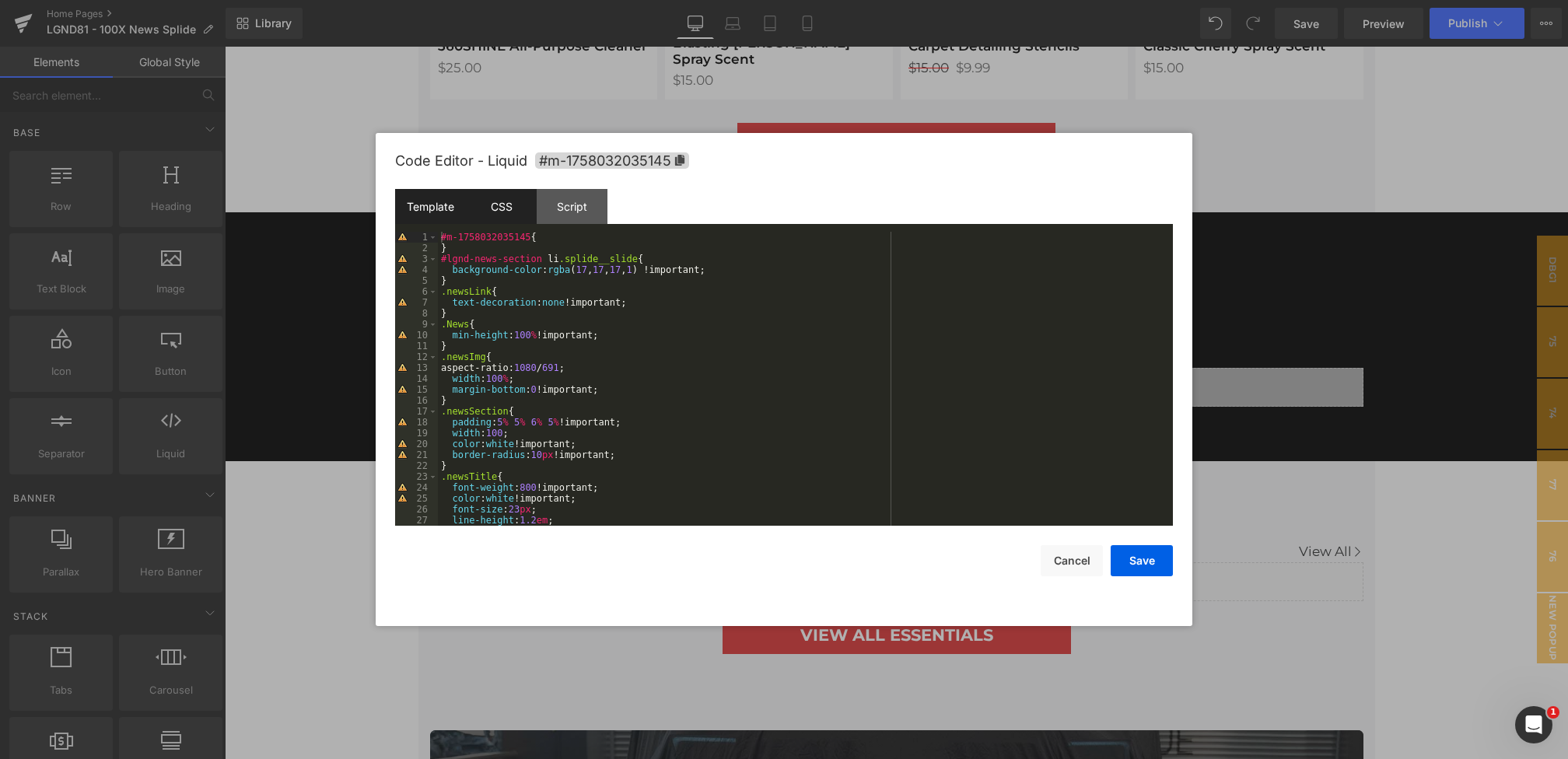
click at [447, 211] on div "Template" at bounding box center [430, 206] width 71 height 35
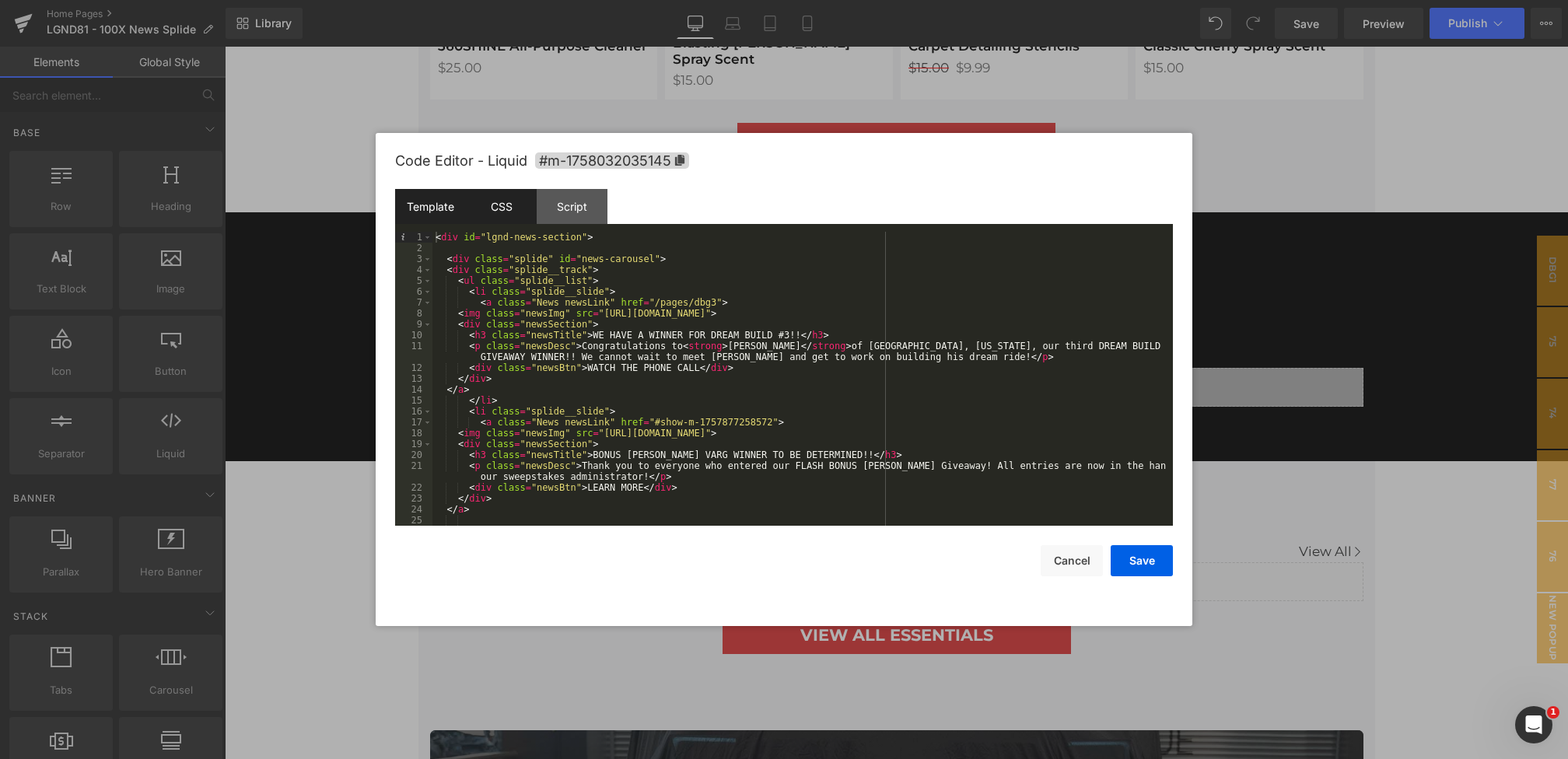
click at [502, 211] on div "CSS" at bounding box center [501, 206] width 71 height 35
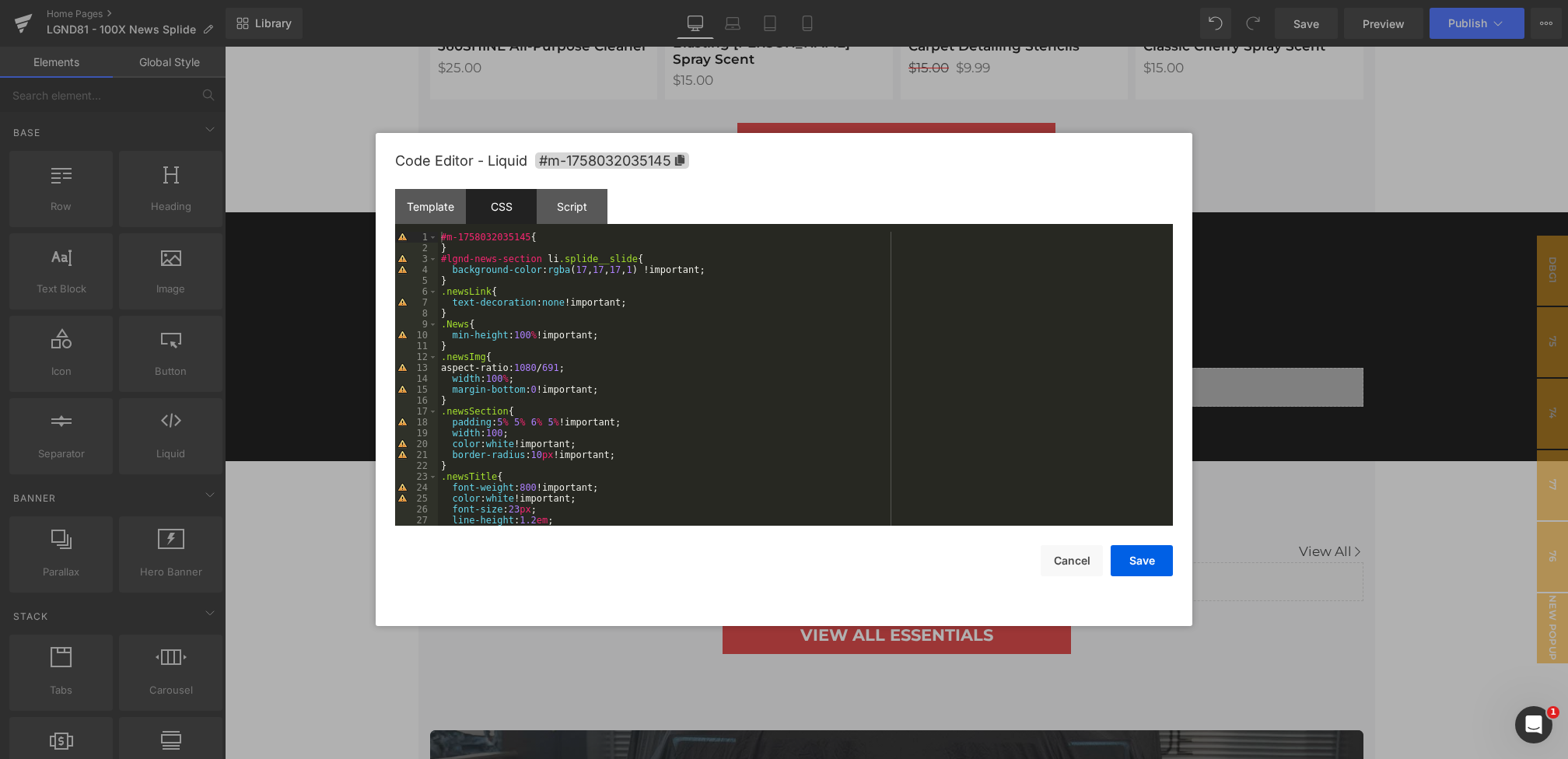
click at [561, 242] on div "#m-1758032035145 { } #lgnd-news-section li .splide__slide { background-color : …" at bounding box center [802, 390] width 729 height 316
click at [498, 252] on div "#m-1758032035145 { } #lgnd-news-section li .splide__slide { background-color : …" at bounding box center [802, 390] width 729 height 316
click at [480, 275] on div "#m-1758032035145 { } #lgnd-news-section li .splide__slide { background-color : …" at bounding box center [802, 390] width 729 height 316
click at [474, 280] on div "#m-1758032035145 { } #lgnd-news-section li .splide__slide { background-color : …" at bounding box center [802, 390] width 729 height 316
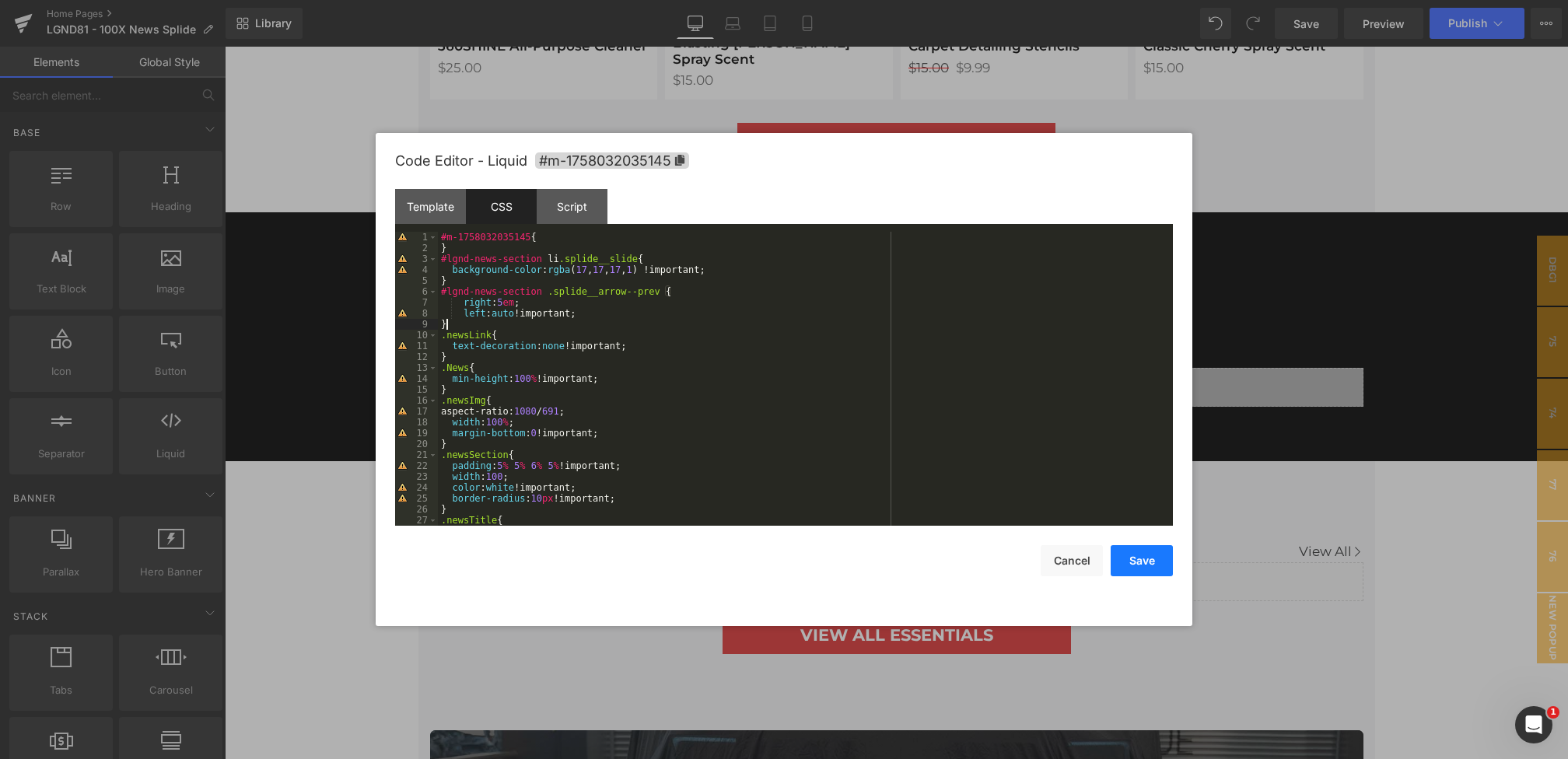
click at [1138, 559] on button "Save" at bounding box center [1141, 561] width 62 height 31
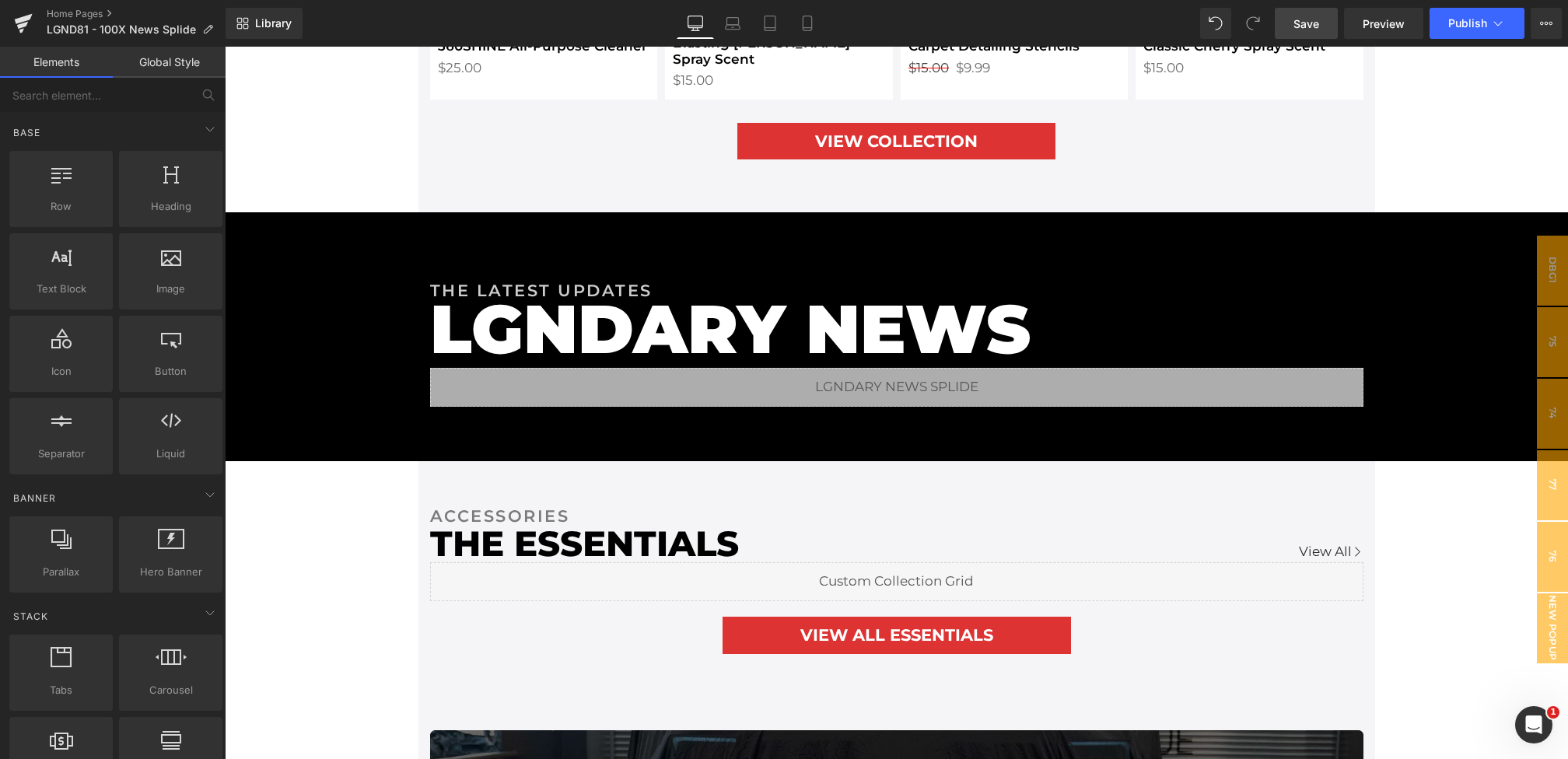
click at [1312, 31] on span "Save" at bounding box center [1306, 24] width 26 height 17
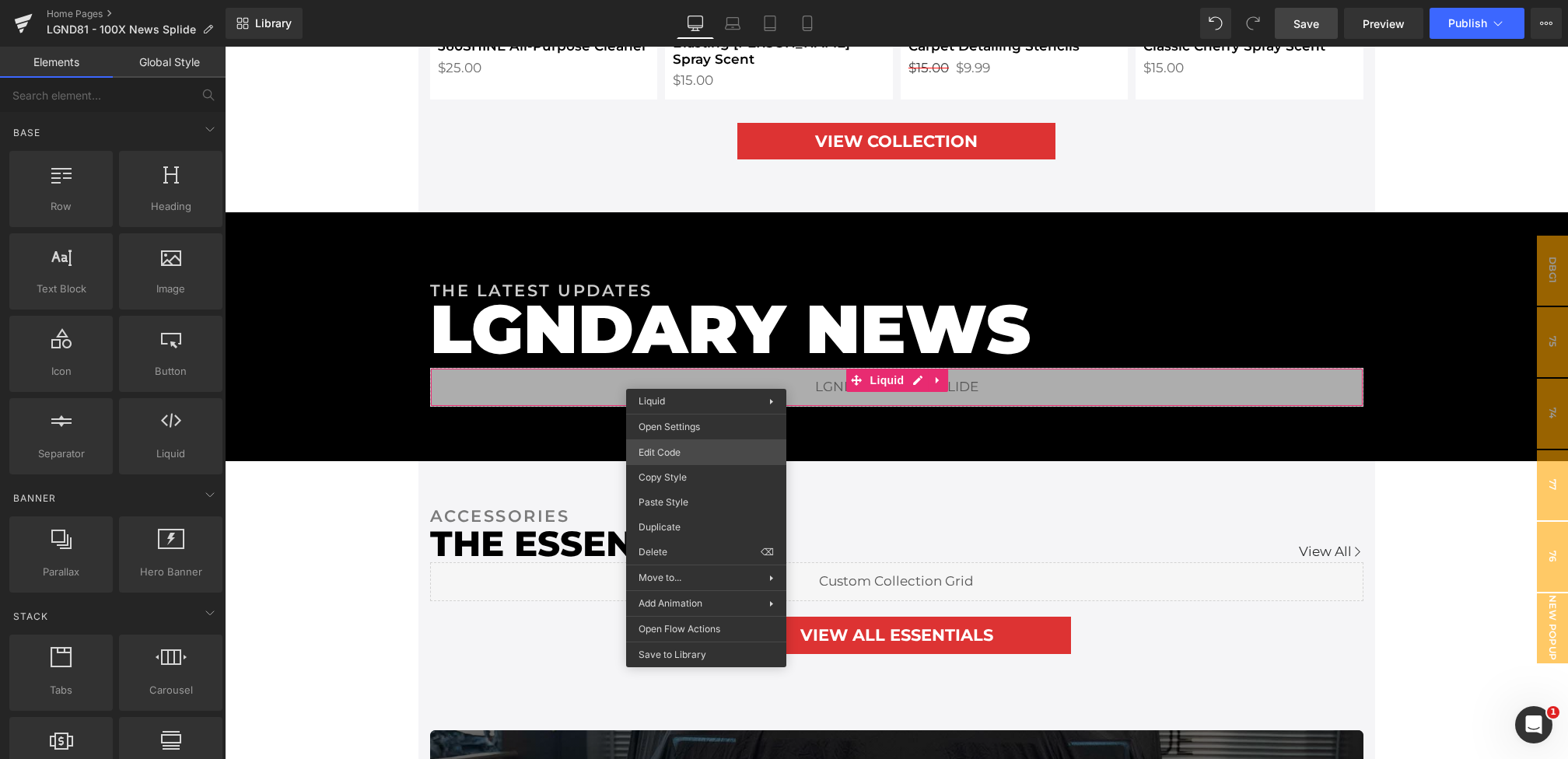
click at [680, 0] on div "Liquid You are previewing how the will restyle your page. You can not edit Elem…" at bounding box center [784, 0] width 1568 height 0
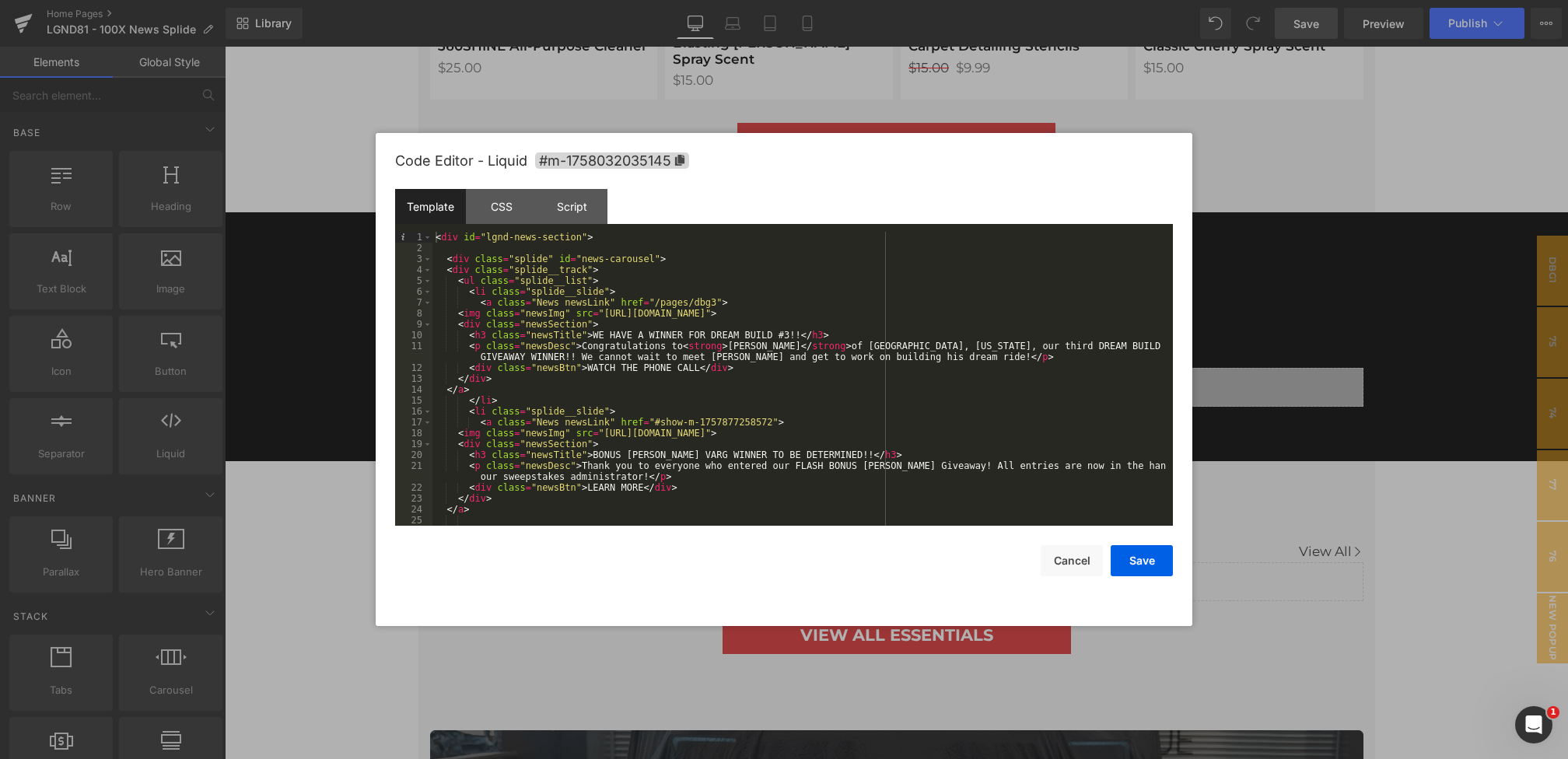
scroll to position [827, 0]
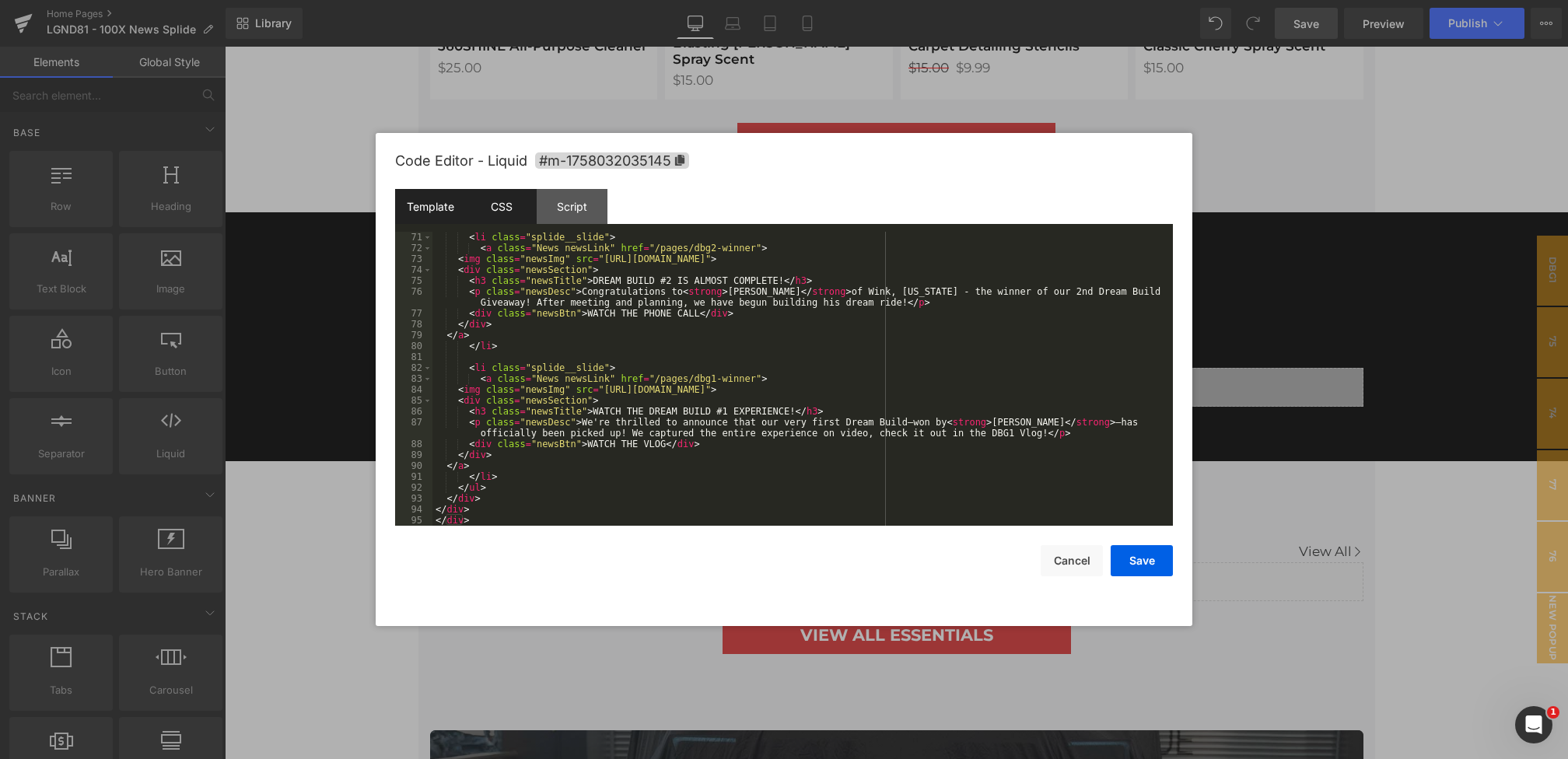
click at [512, 214] on div "CSS" at bounding box center [501, 206] width 71 height 35
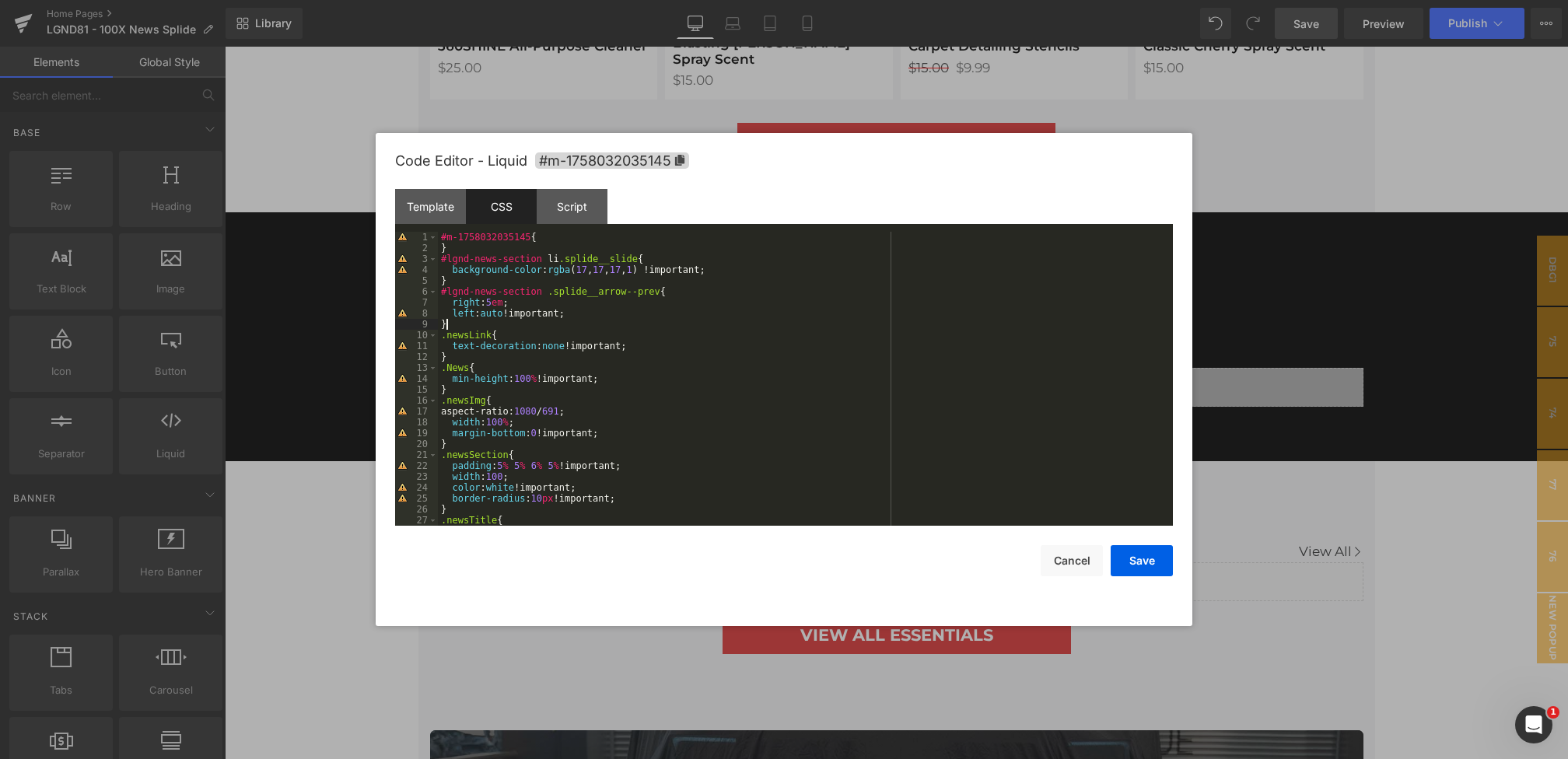
click at [486, 326] on div "#m-1758032035145 { } #lgnd-news-section li .splide__slide { background-color : …" at bounding box center [802, 390] width 729 height 316
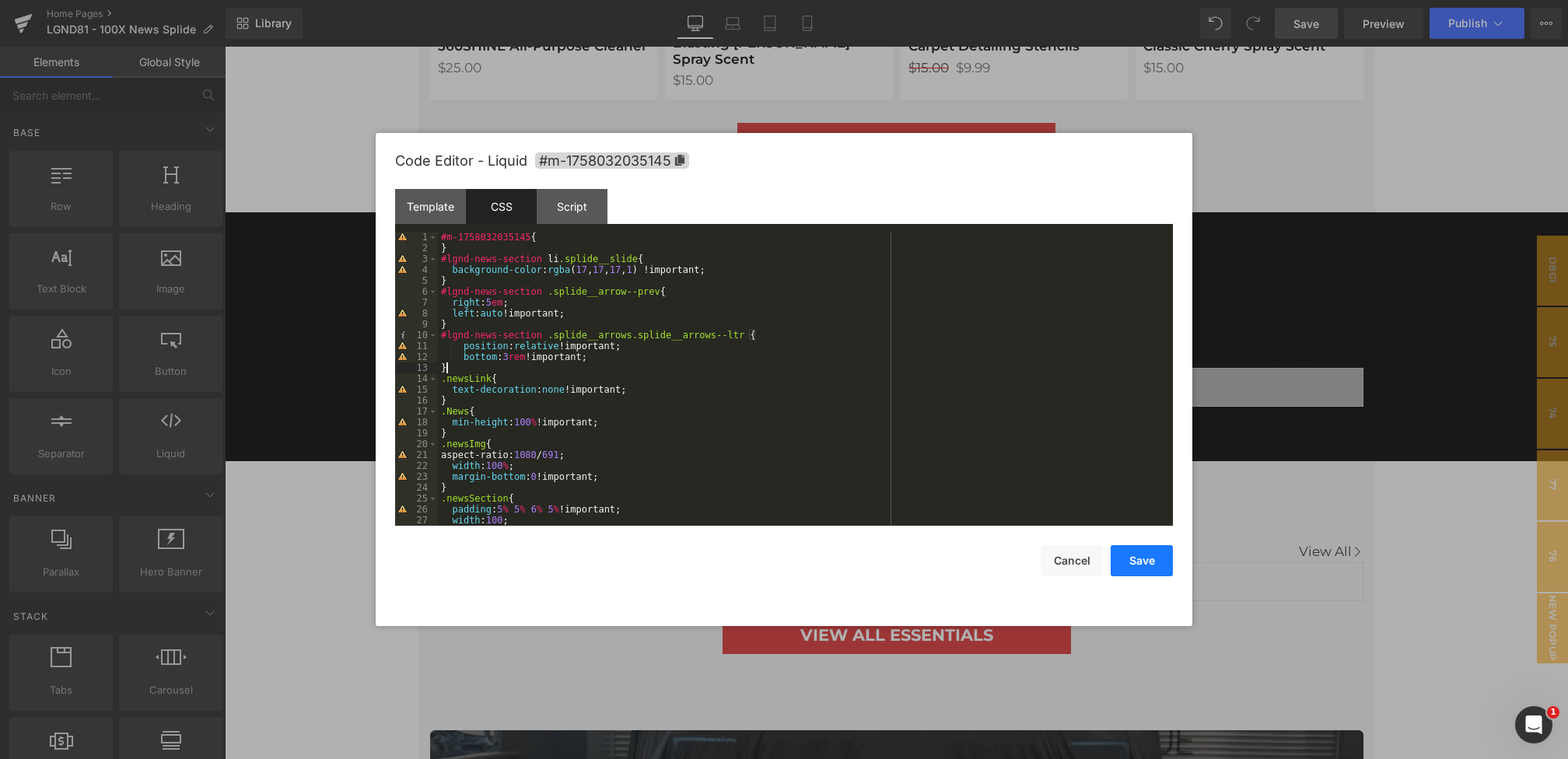
click at [1134, 562] on button "Save" at bounding box center [1141, 561] width 62 height 31
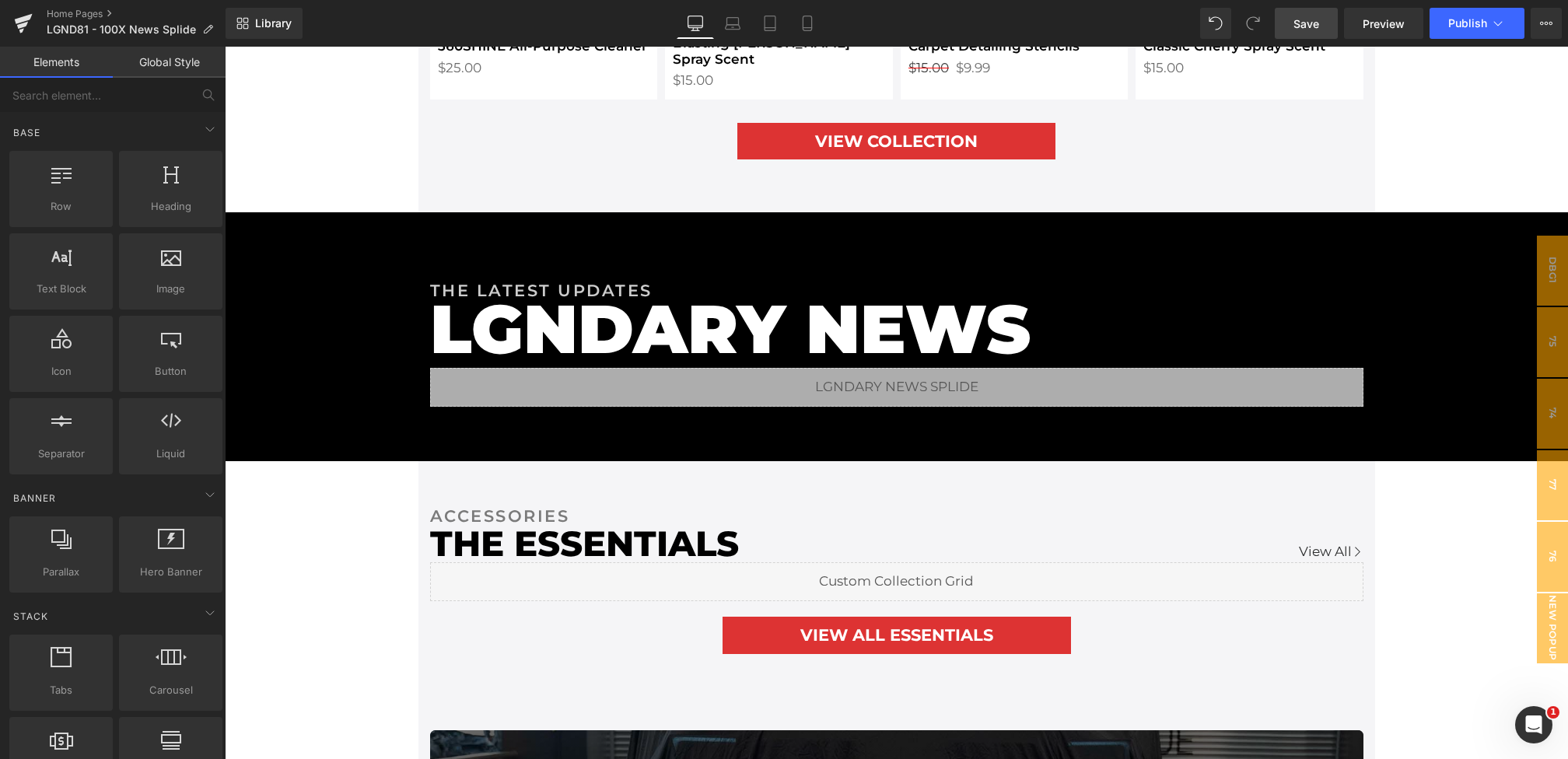
click at [1319, 30] on span "Save" at bounding box center [1306, 24] width 26 height 17
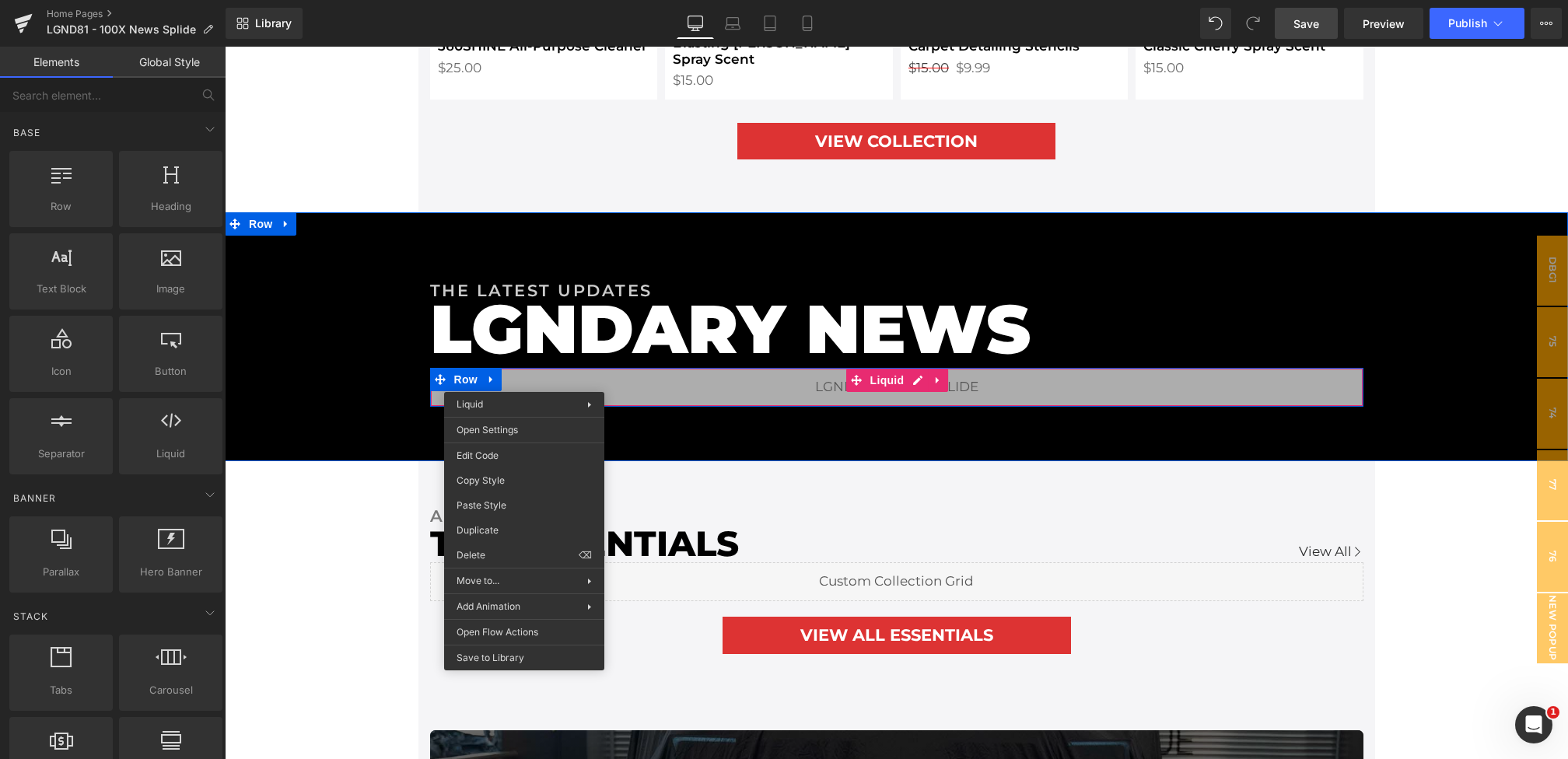
drag, startPoint x: 524, startPoint y: 380, endPoint x: 743, endPoint y: 468, distance: 236.0
click at [493, 0] on div "Liquid You are previewing how the will restyle your page. You can not edit Elem…" at bounding box center [784, 0] width 1568 height 0
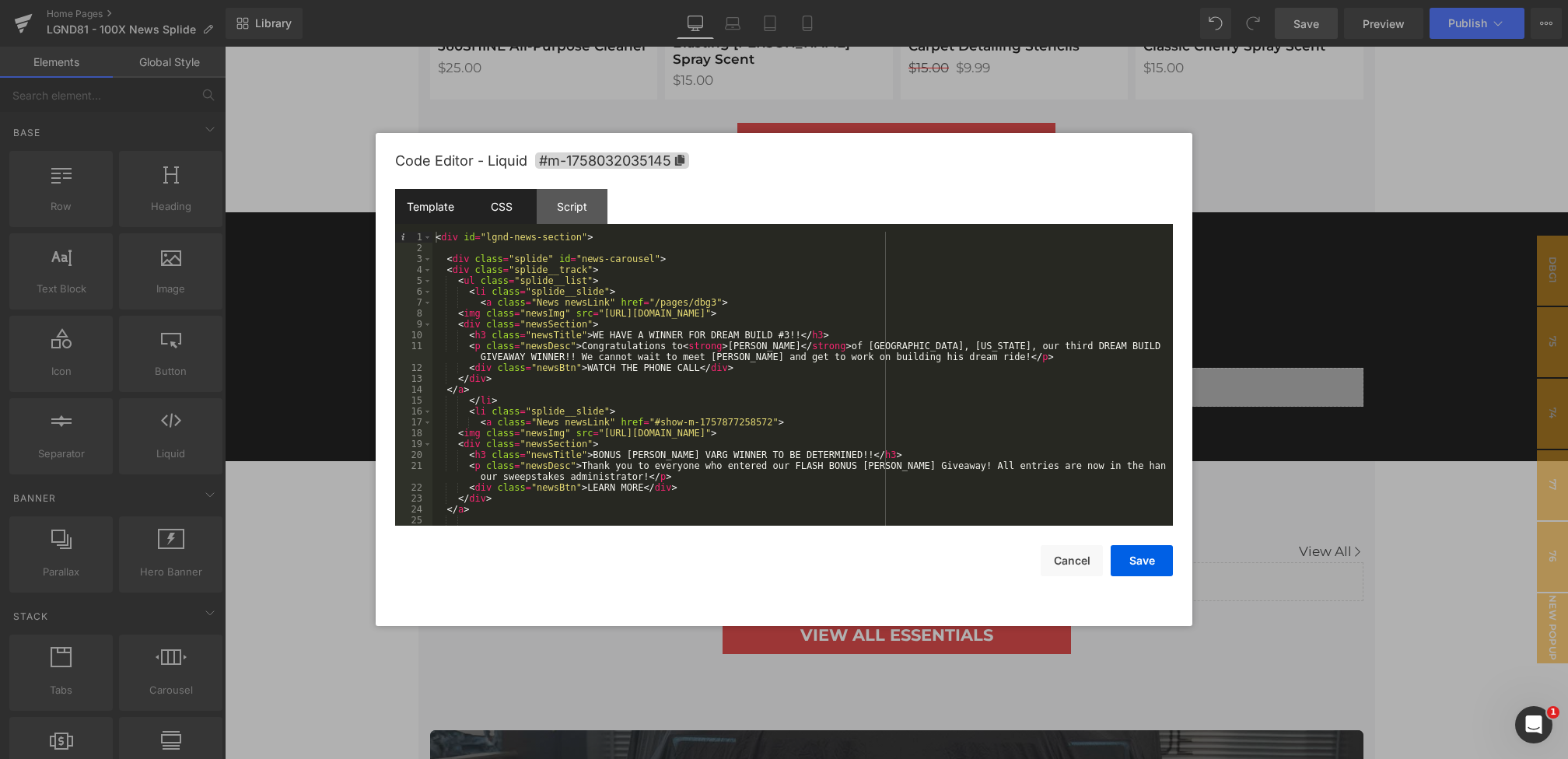
click at [493, 213] on div "CSS" at bounding box center [501, 206] width 71 height 35
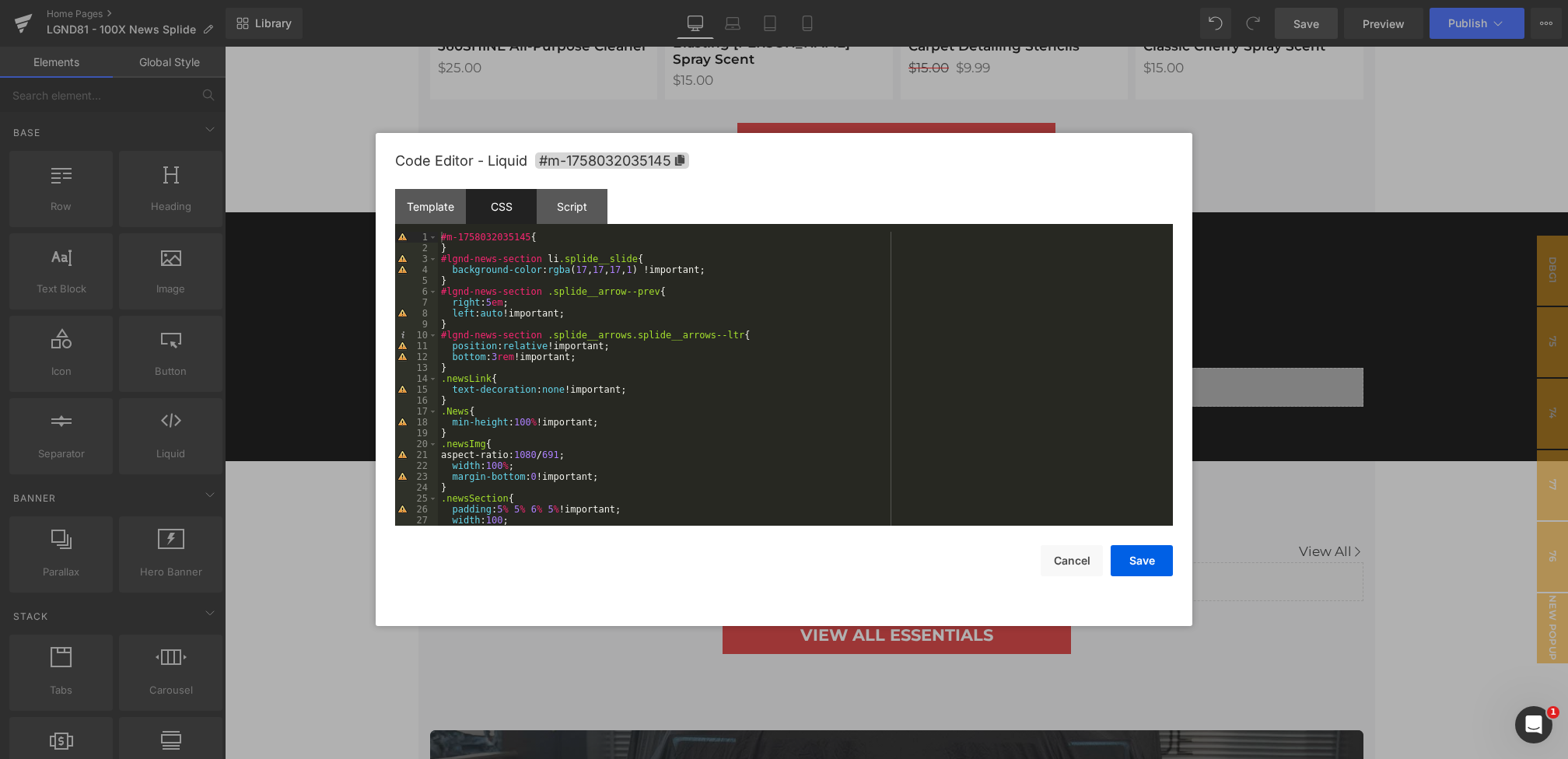
click at [458, 370] on div "#m-1758032035145 { } #lgnd-news-section li .splide__slide { background-color : …" at bounding box center [802, 390] width 729 height 316
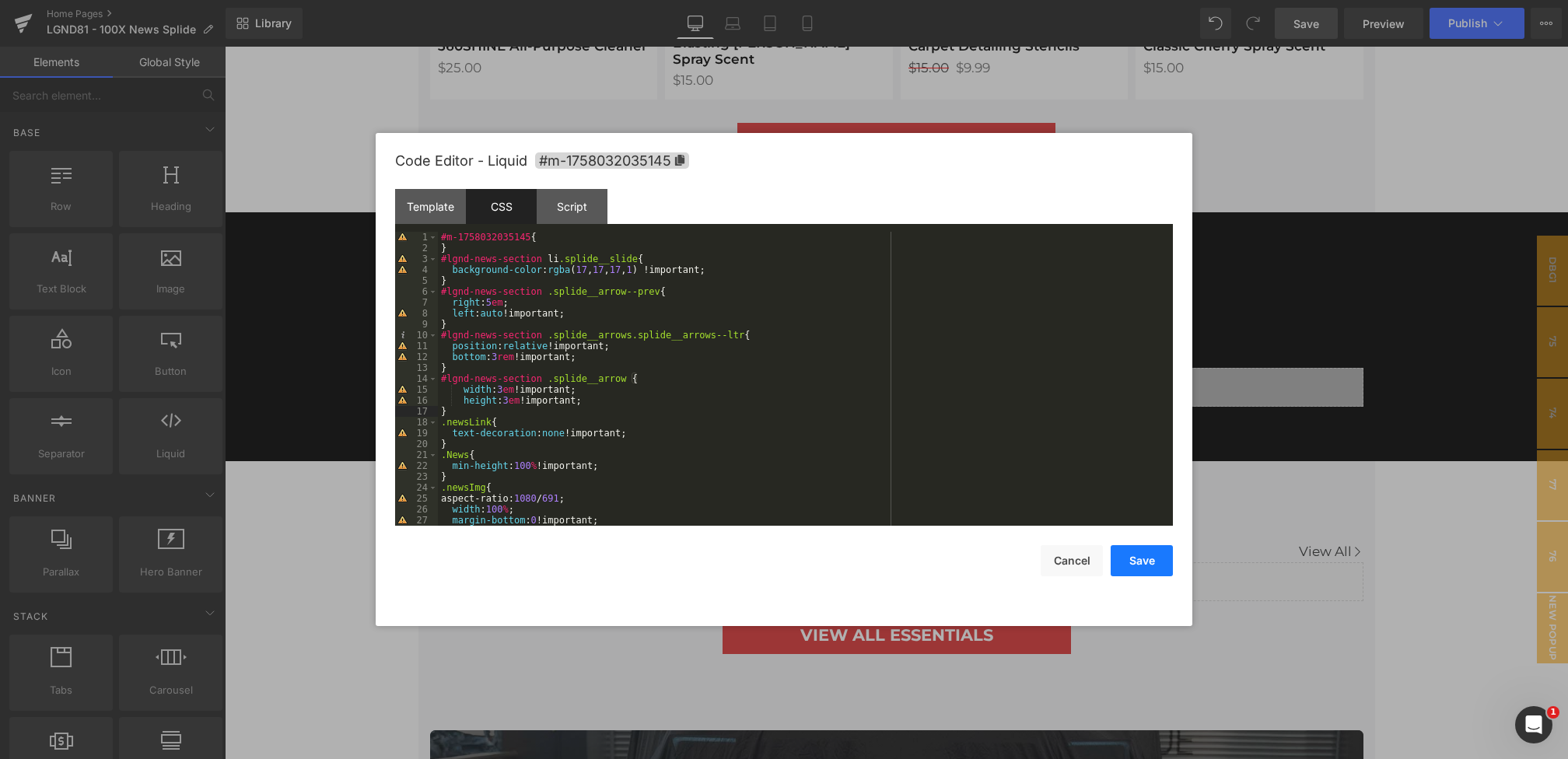
click at [1137, 556] on button "Save" at bounding box center [1141, 561] width 62 height 31
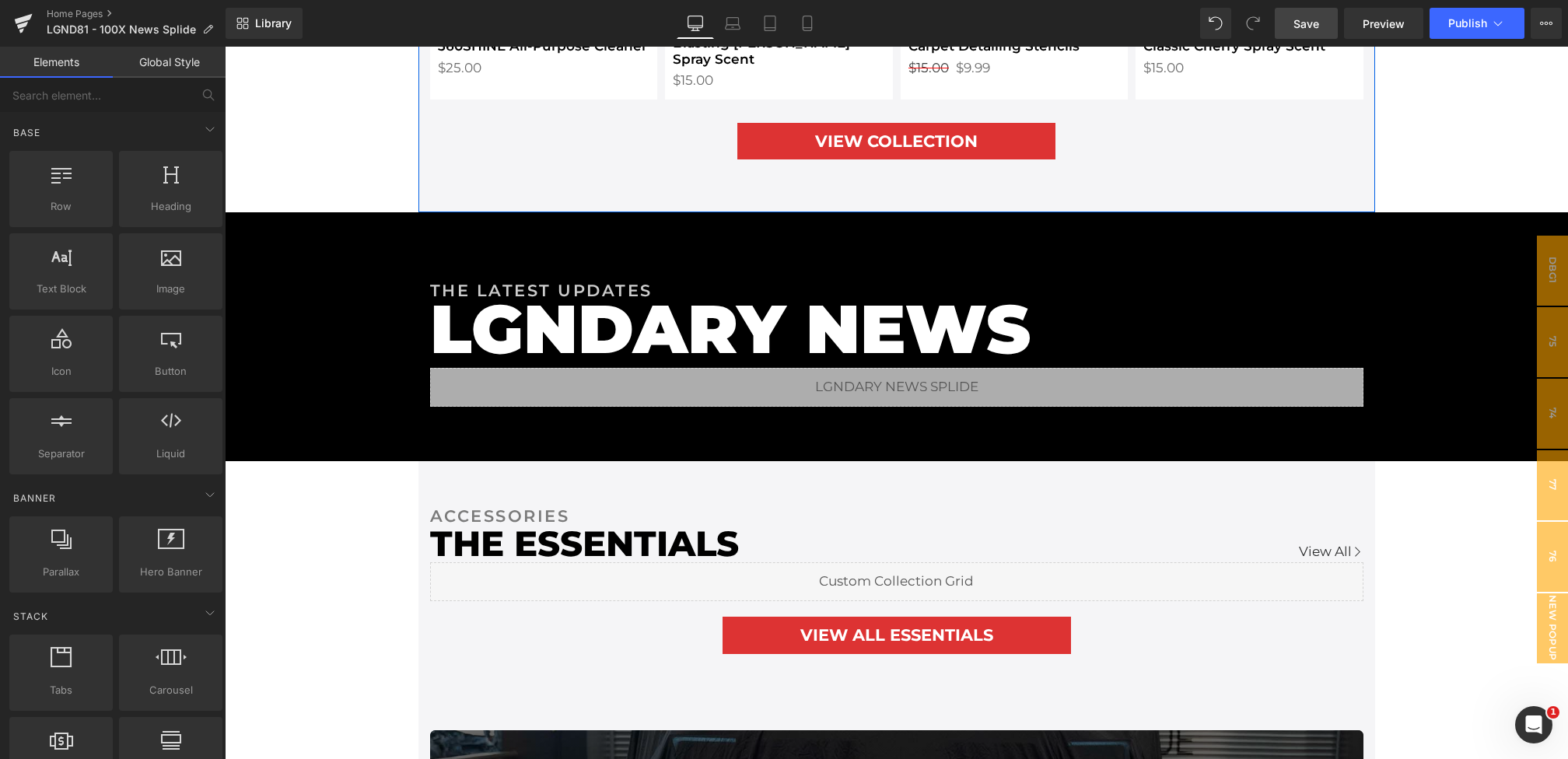
click at [1321, 31] on link "Save" at bounding box center [1306, 23] width 63 height 31
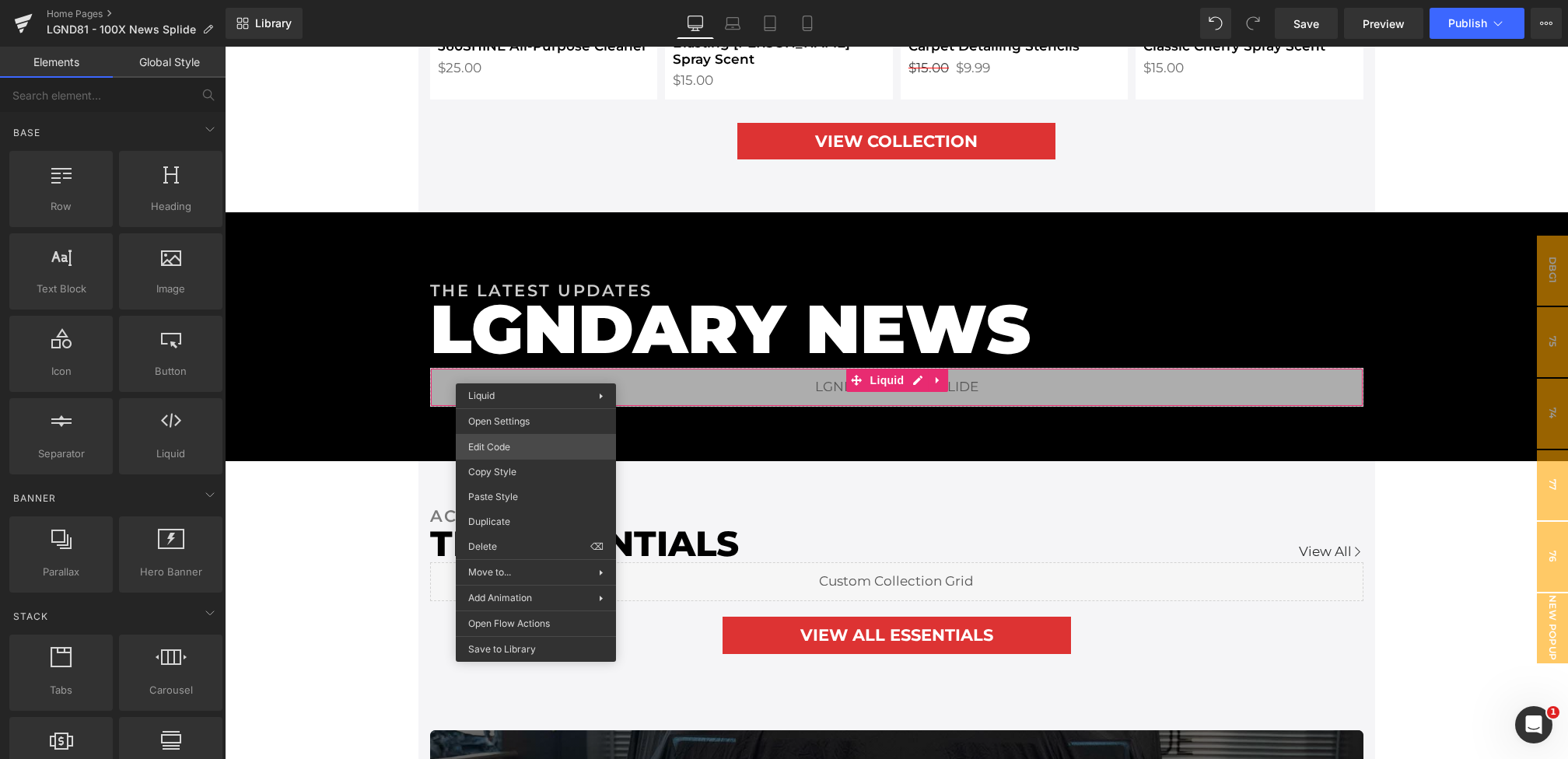
click at [521, 0] on div "Liquid You are previewing how the will restyle your page. You can not edit Elem…" at bounding box center [784, 0] width 1568 height 0
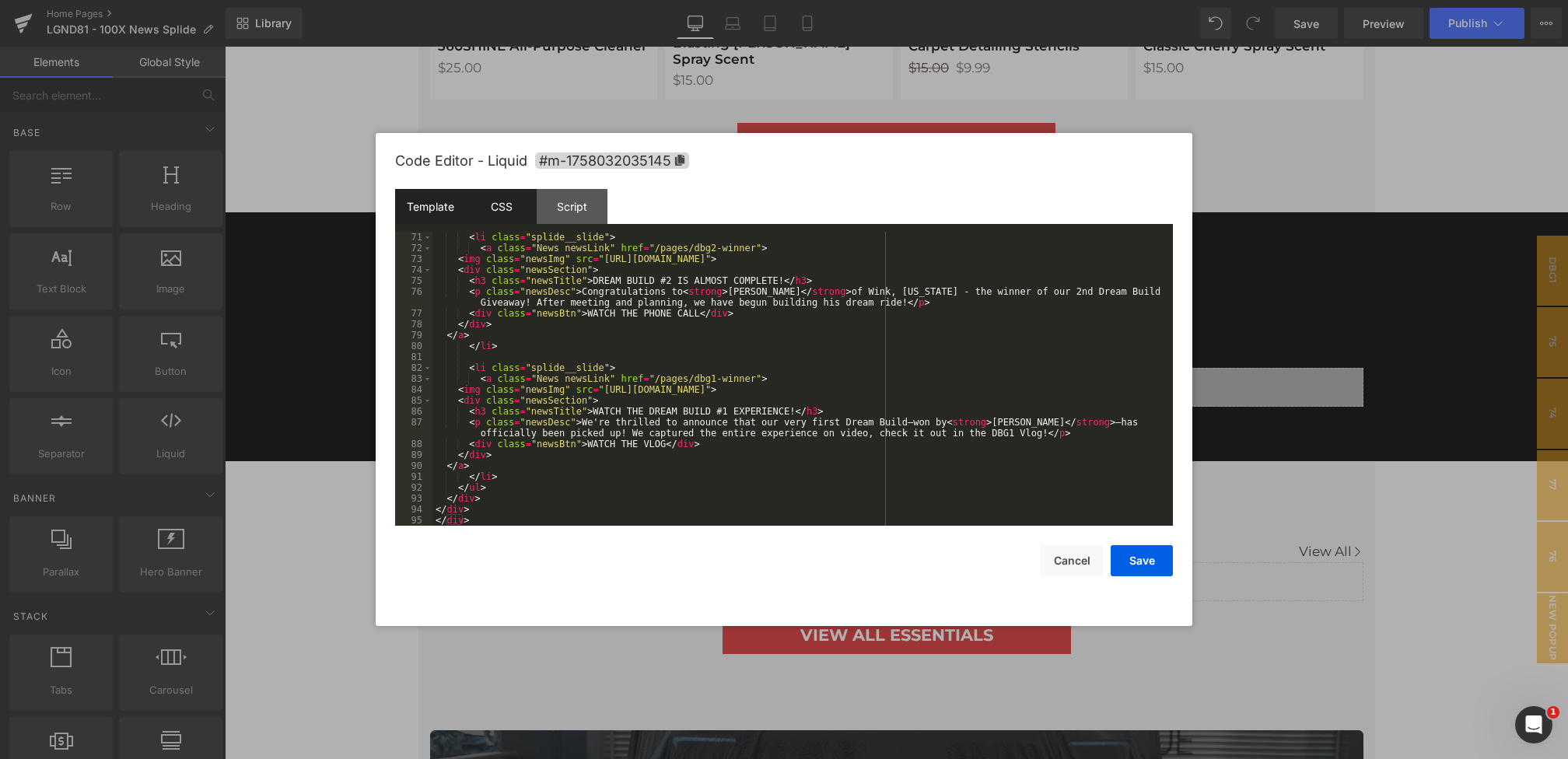
click at [509, 212] on div "CSS" at bounding box center [501, 206] width 71 height 35
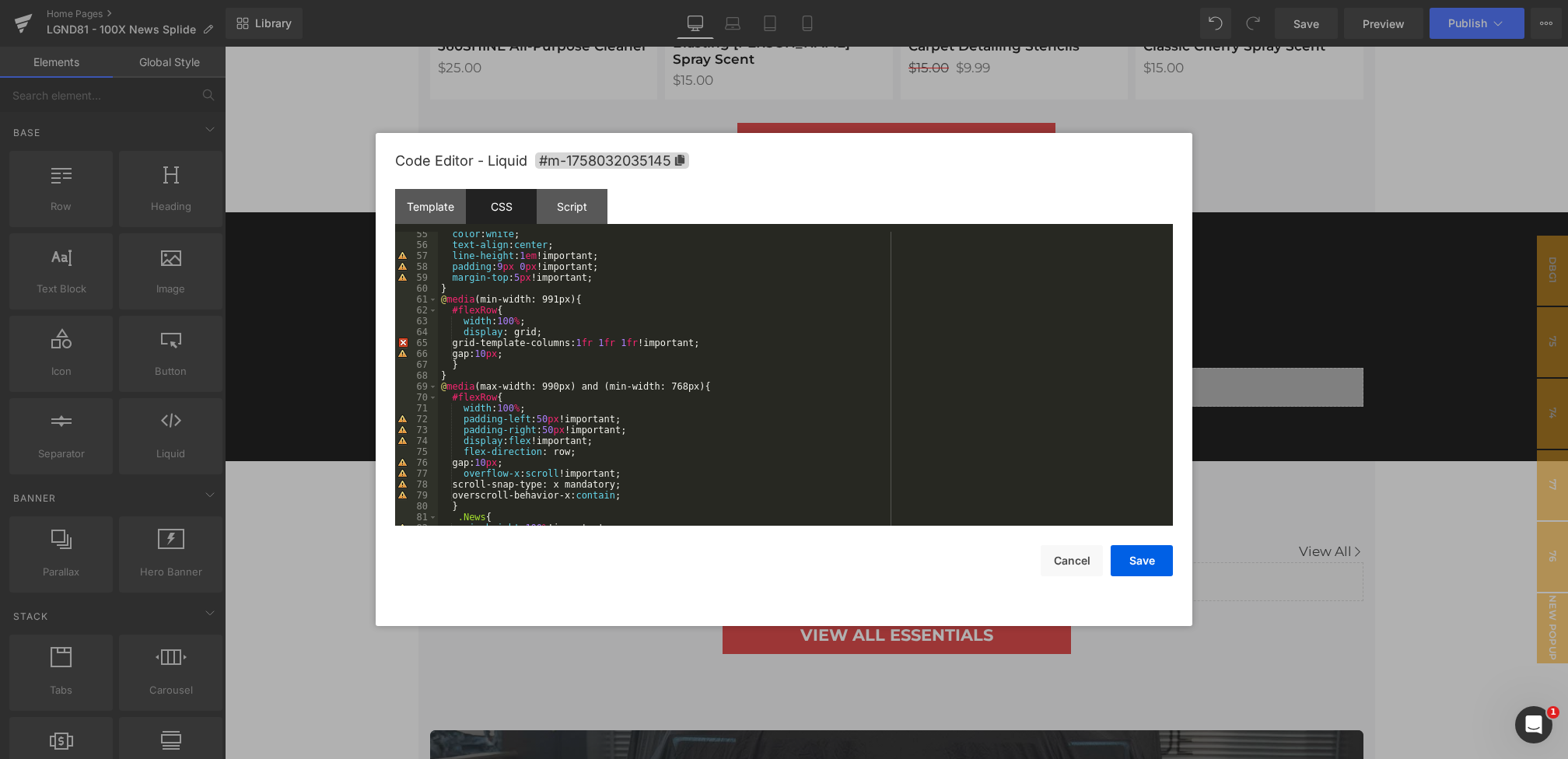
scroll to position [636, 0]
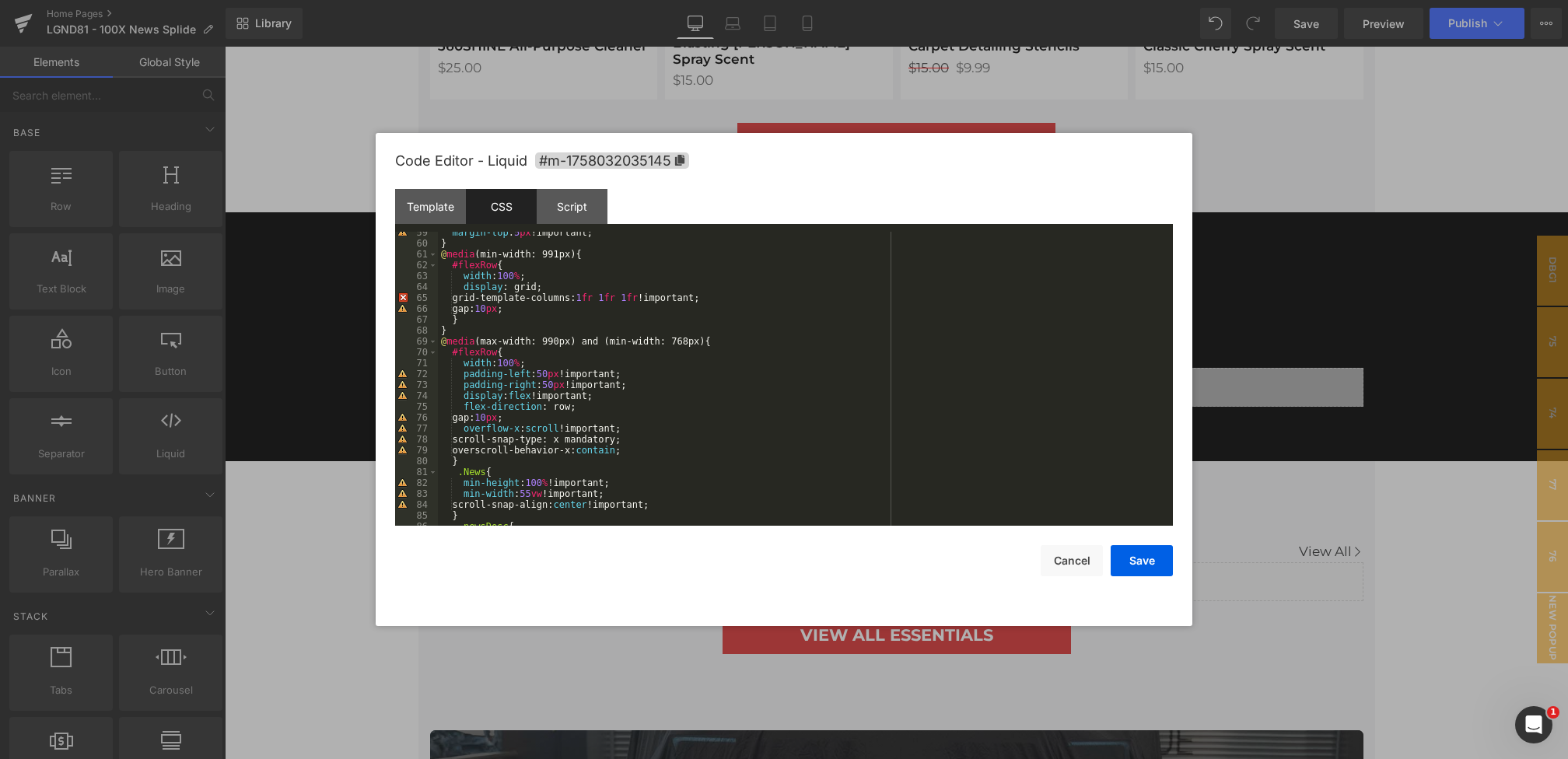
click at [733, 341] on div "margin-top : 5 px !important; } @ media (min-width: 991px) { #flexRow { width :…" at bounding box center [802, 386] width 729 height 316
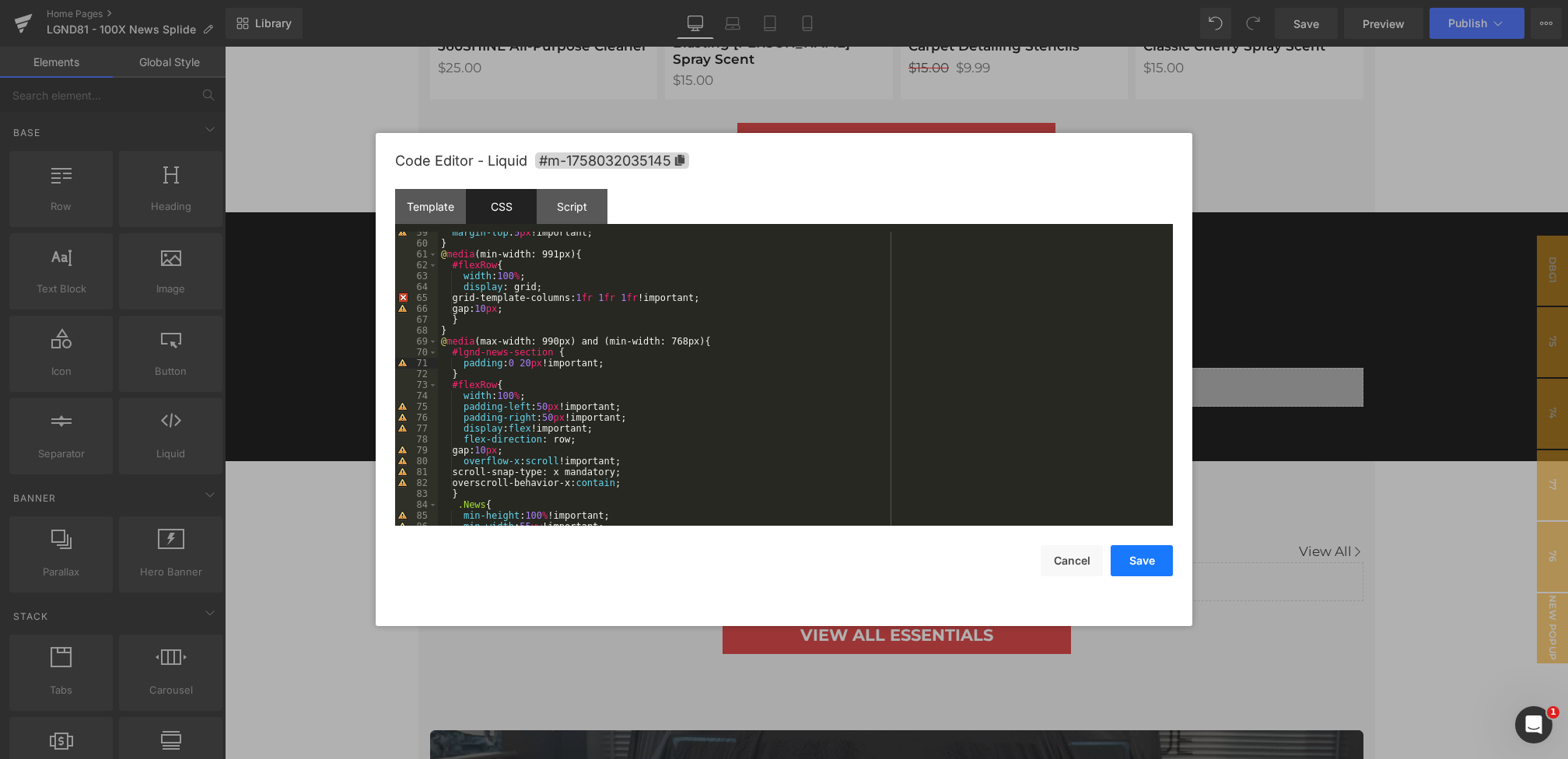
click at [1145, 560] on button "Save" at bounding box center [1141, 561] width 62 height 31
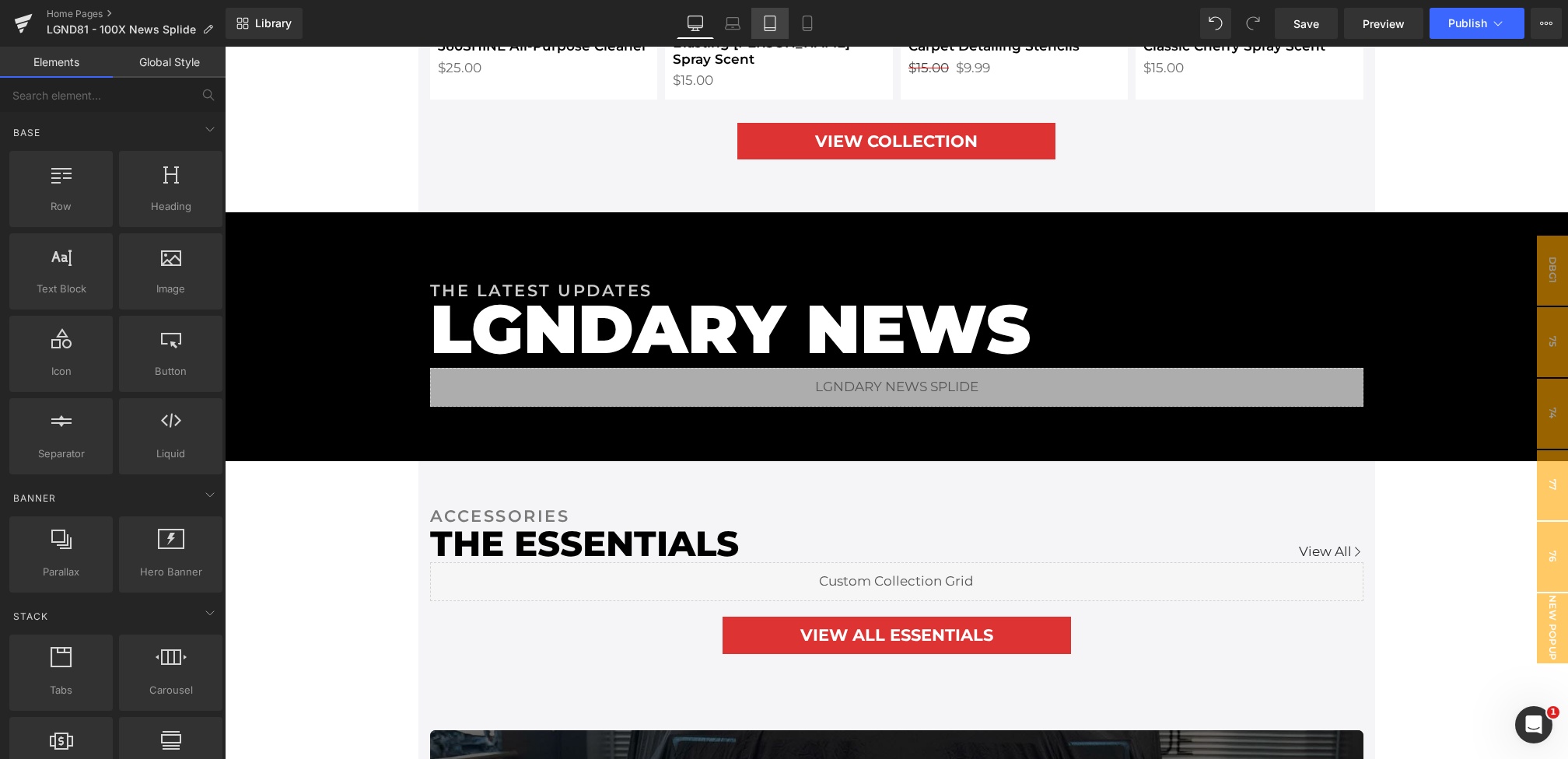
click at [769, 18] on icon at bounding box center [769, 23] width 16 height 16
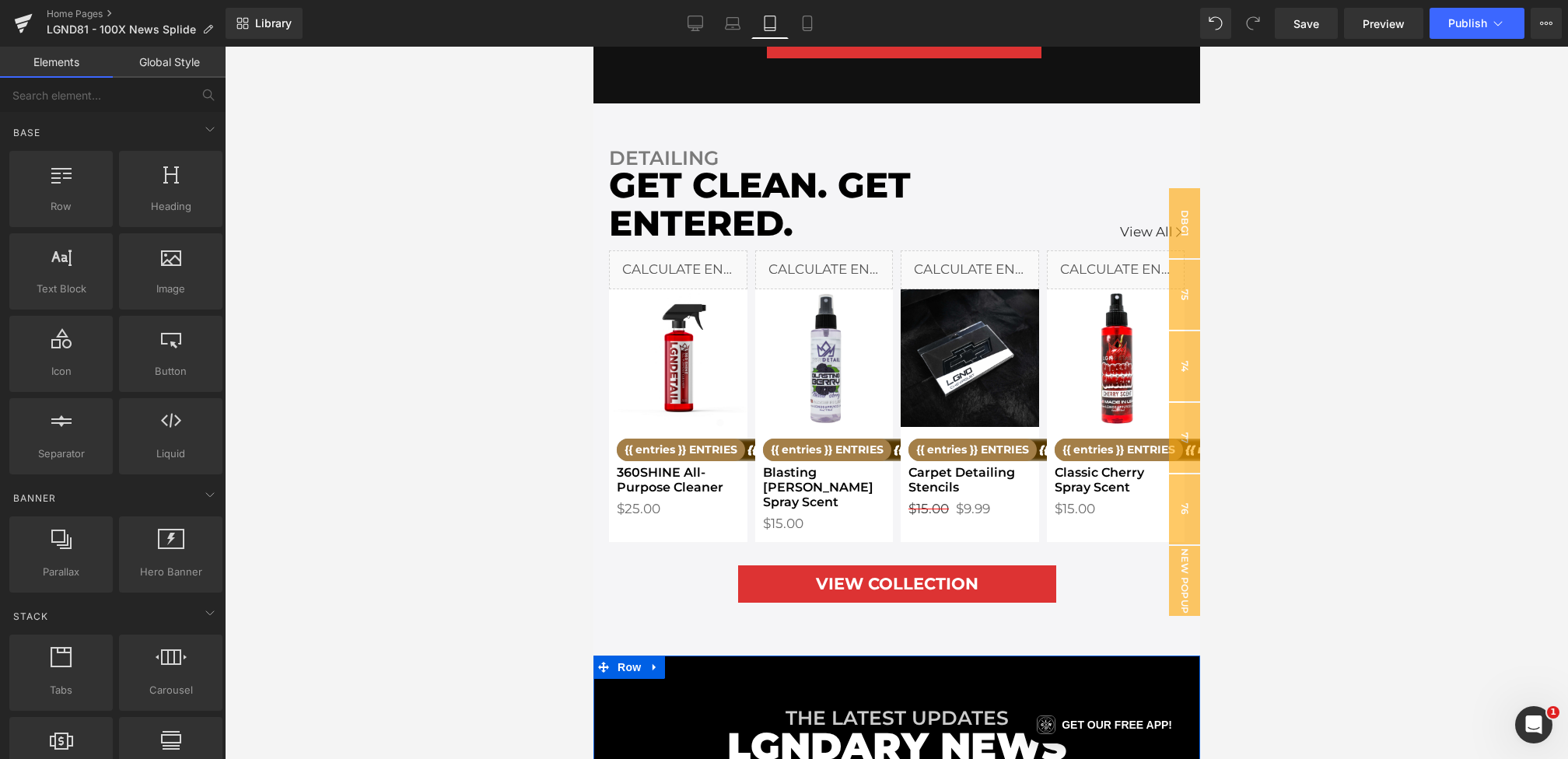
scroll to position [2121, 0]
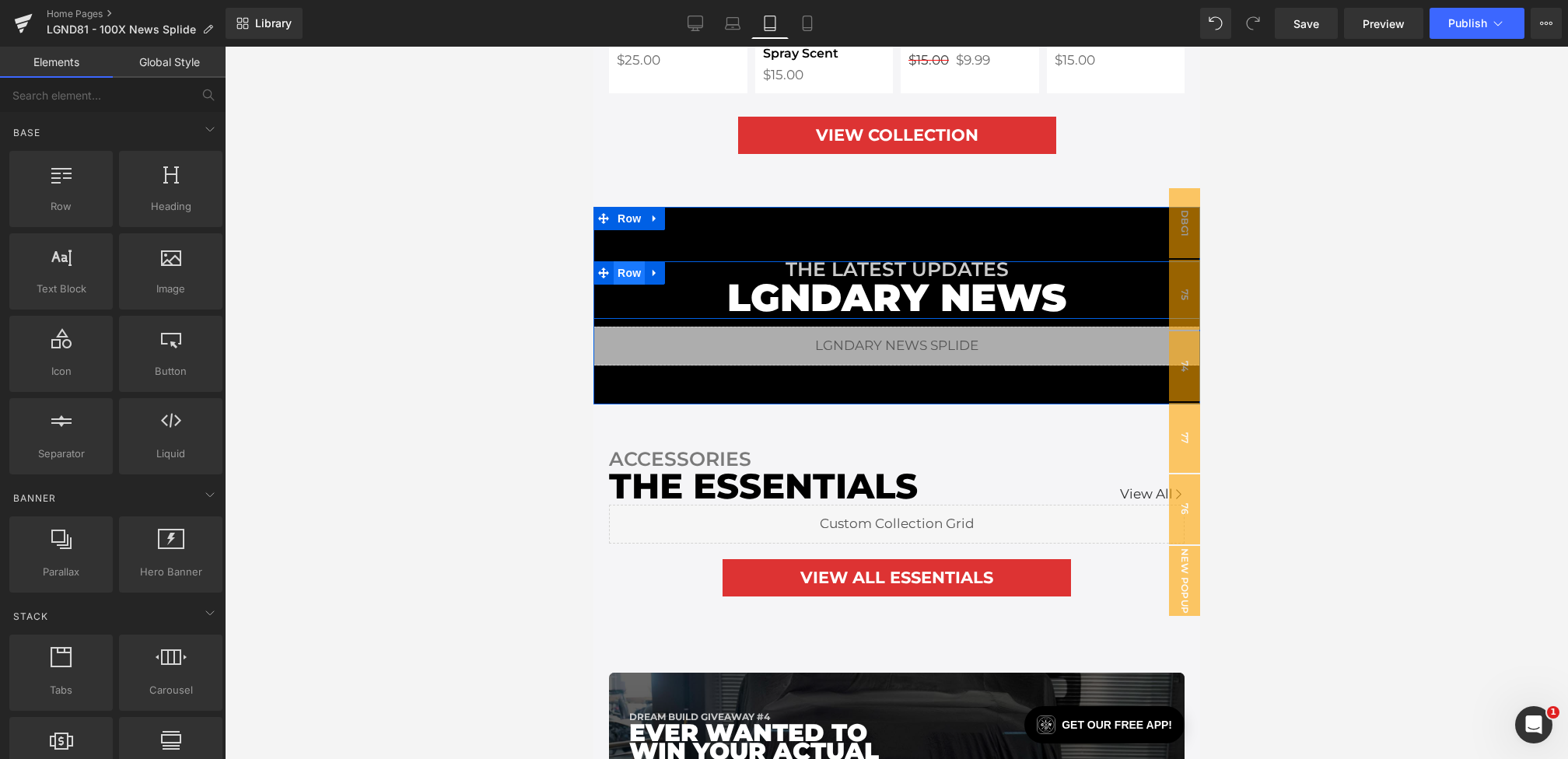
click at [625, 262] on span "Row" at bounding box center [629, 273] width 31 height 23
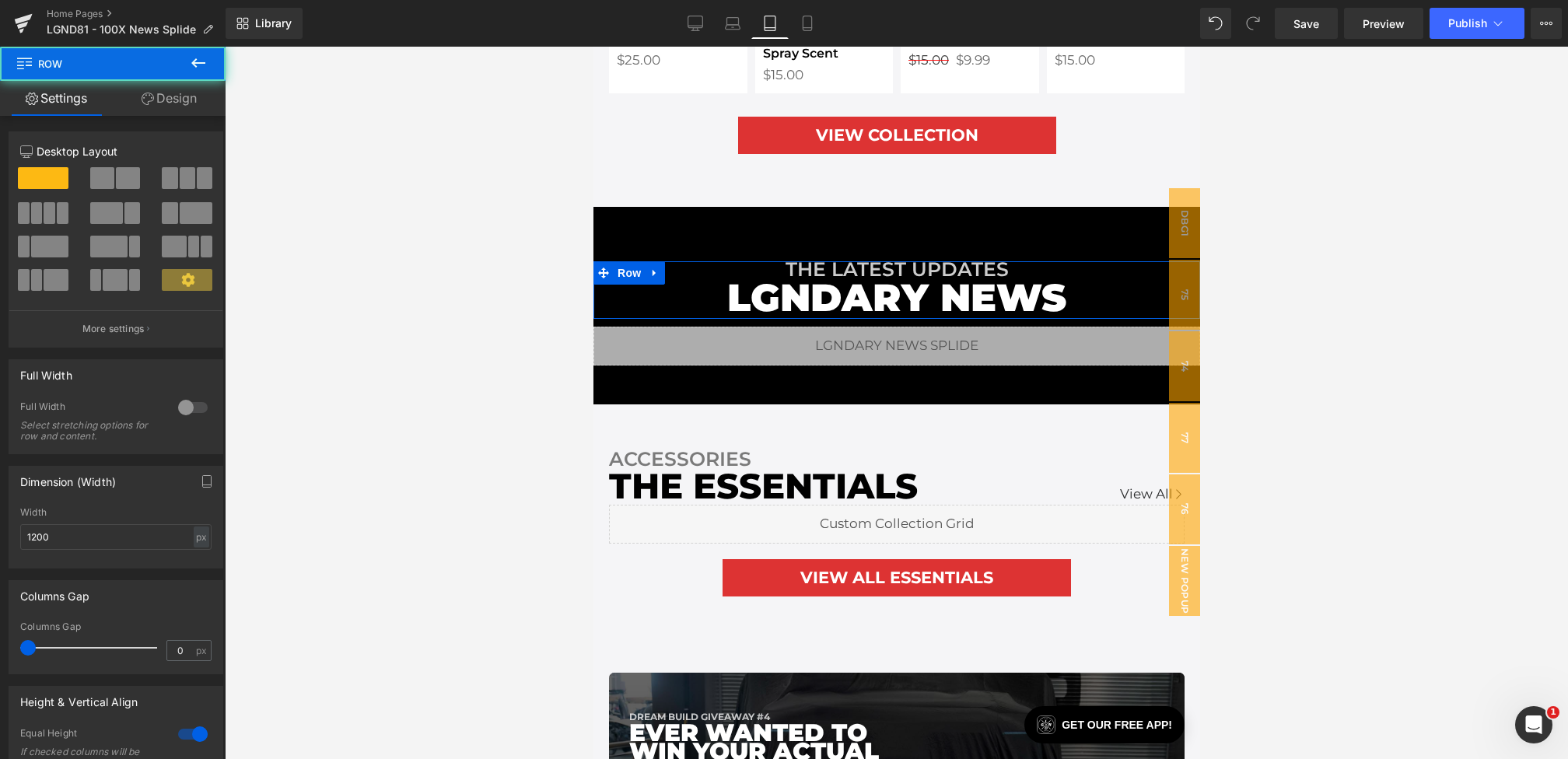
click at [159, 104] on link "Design" at bounding box center [169, 98] width 113 height 35
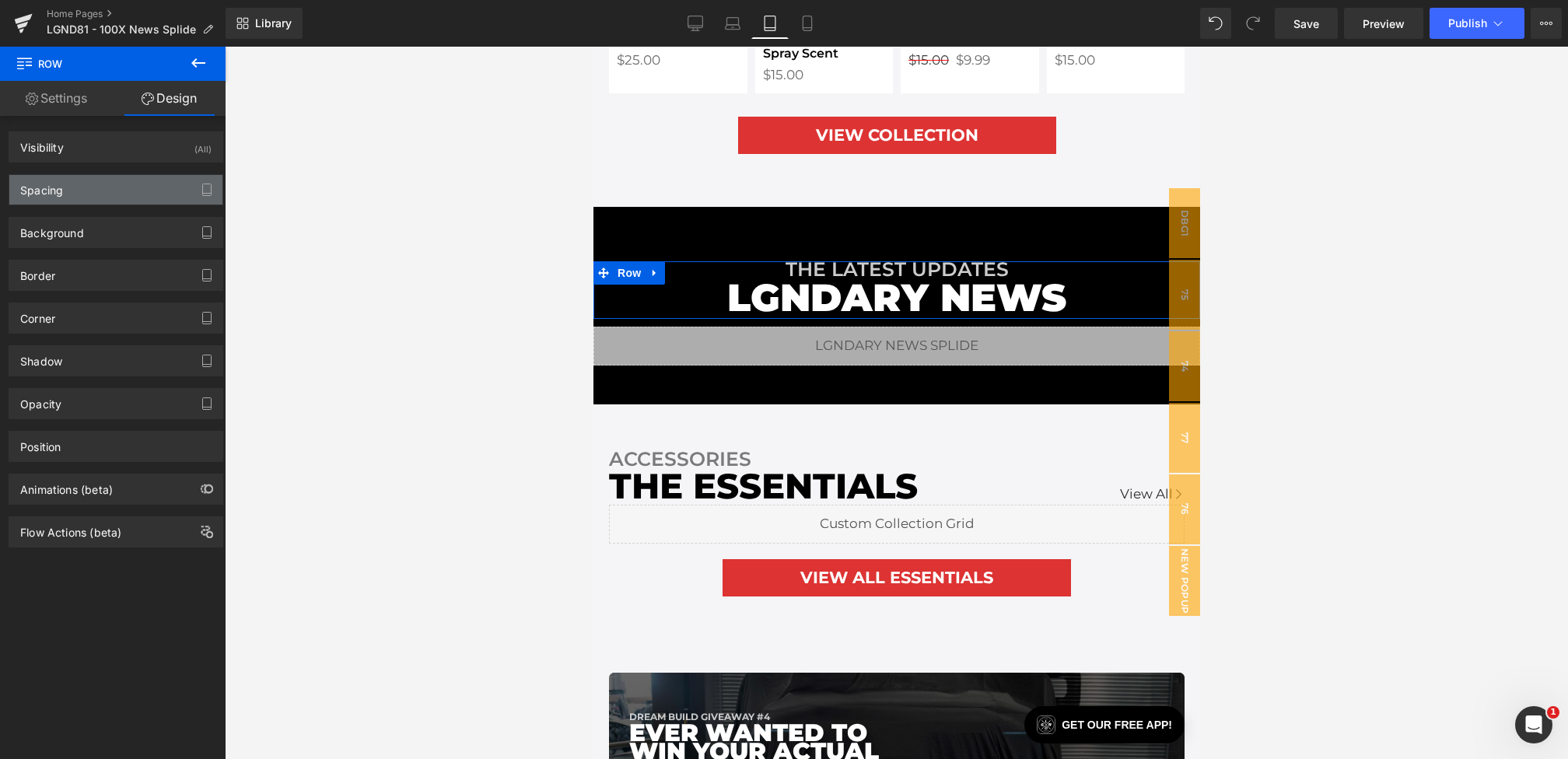
click at [76, 175] on div "Spacing" at bounding box center [116, 190] width 213 height 30
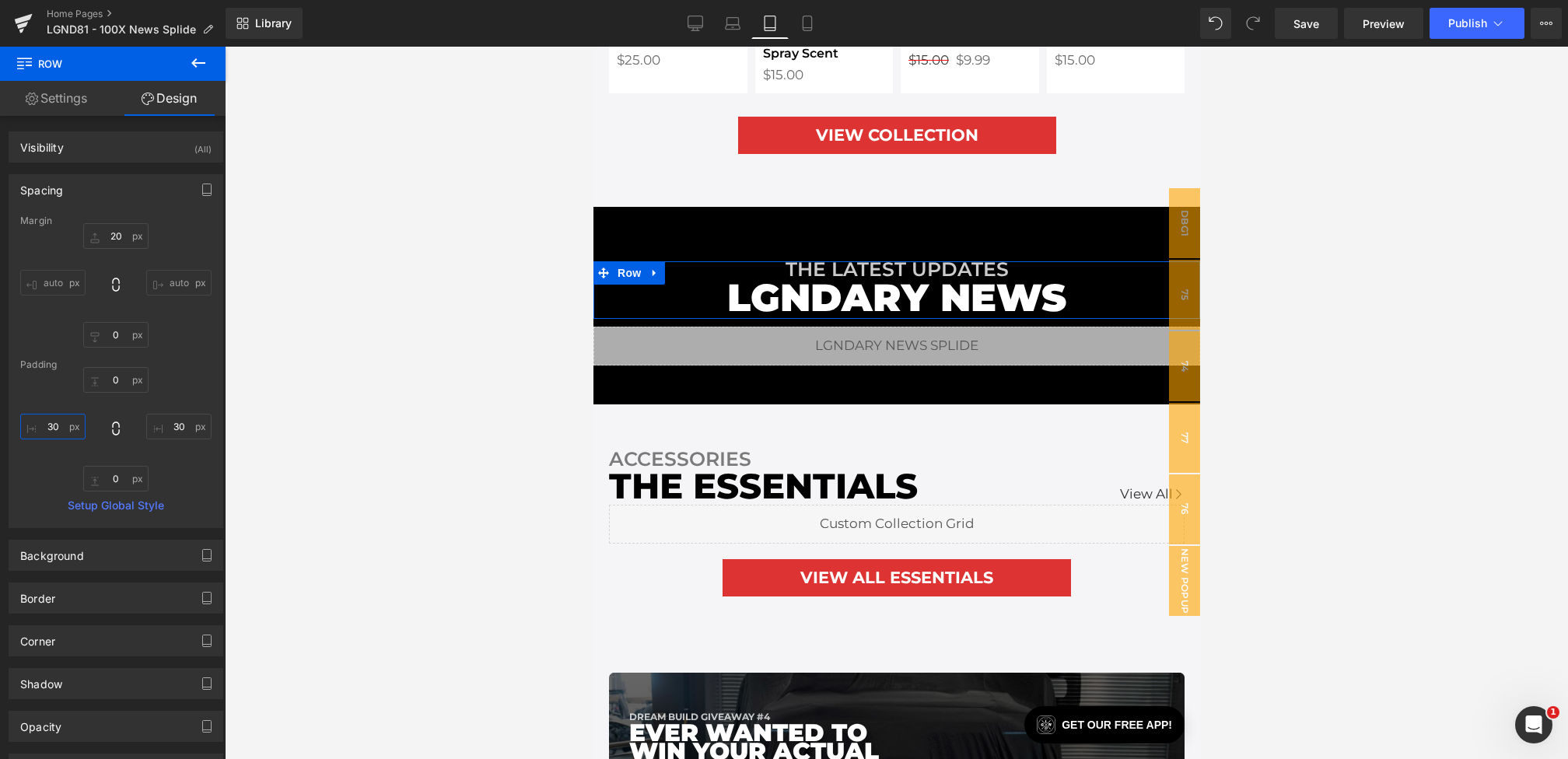
click at [56, 423] on input "30" at bounding box center [53, 427] width 66 height 26
click at [51, 423] on input "30" at bounding box center [53, 427] width 66 height 26
type input "20"
click at [169, 425] on input "30" at bounding box center [178, 427] width 66 height 26
click at [170, 423] on input "30" at bounding box center [178, 427] width 66 height 26
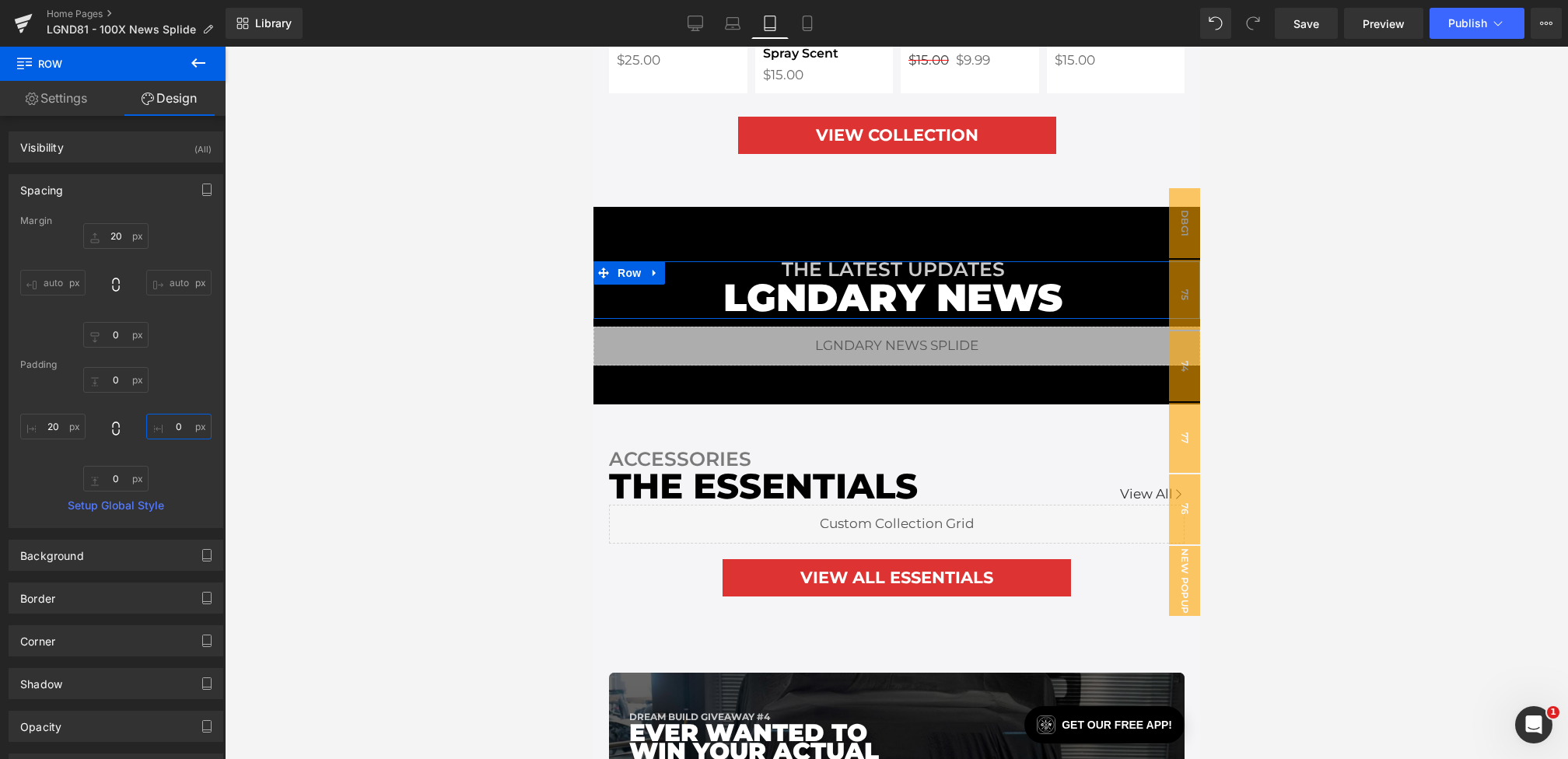
type input "20"
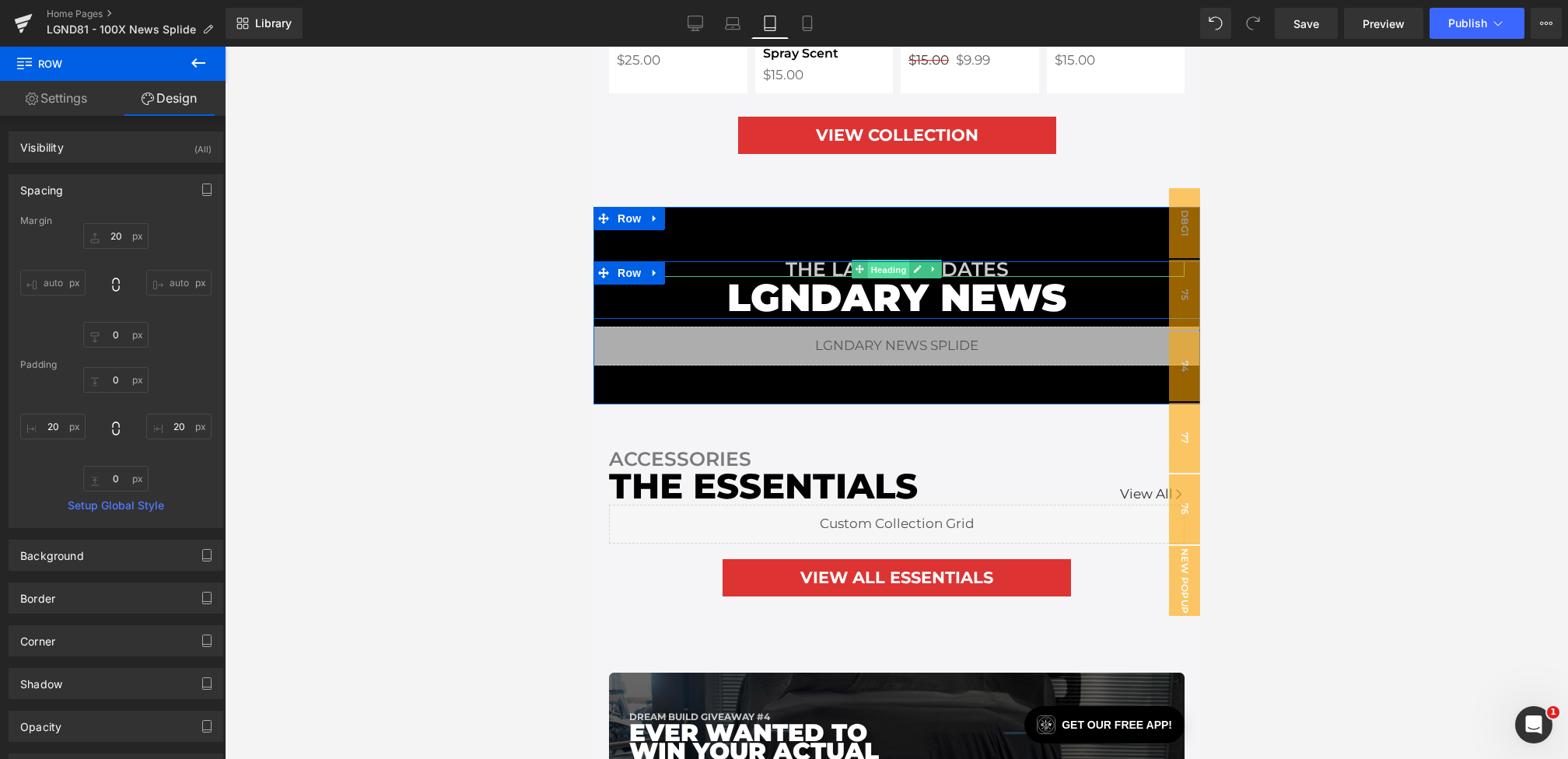
click at [887, 261] on span "Heading" at bounding box center [888, 270] width 42 height 18
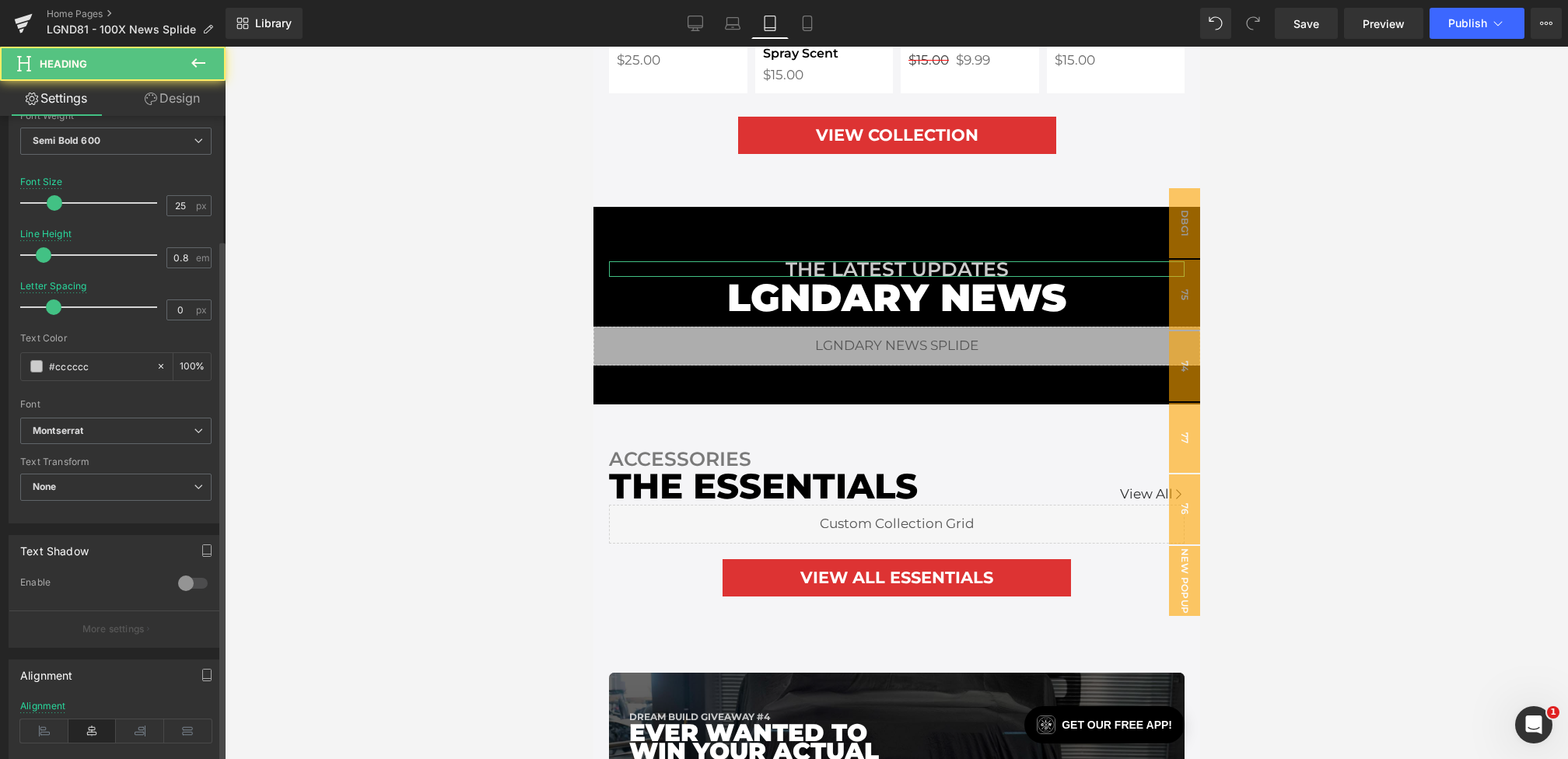
scroll to position [458, 0]
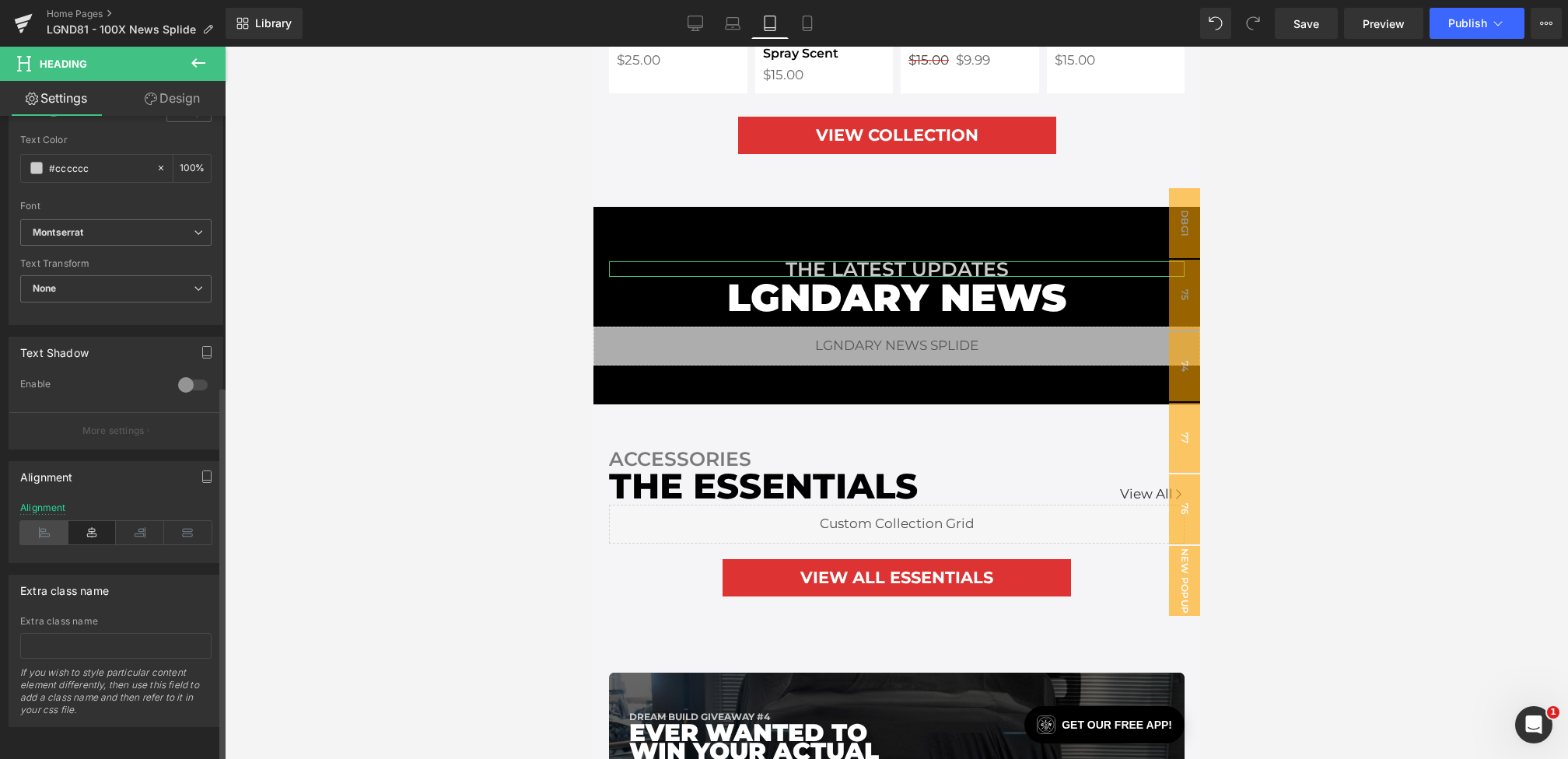
click at [35, 526] on icon at bounding box center [44, 533] width 48 height 23
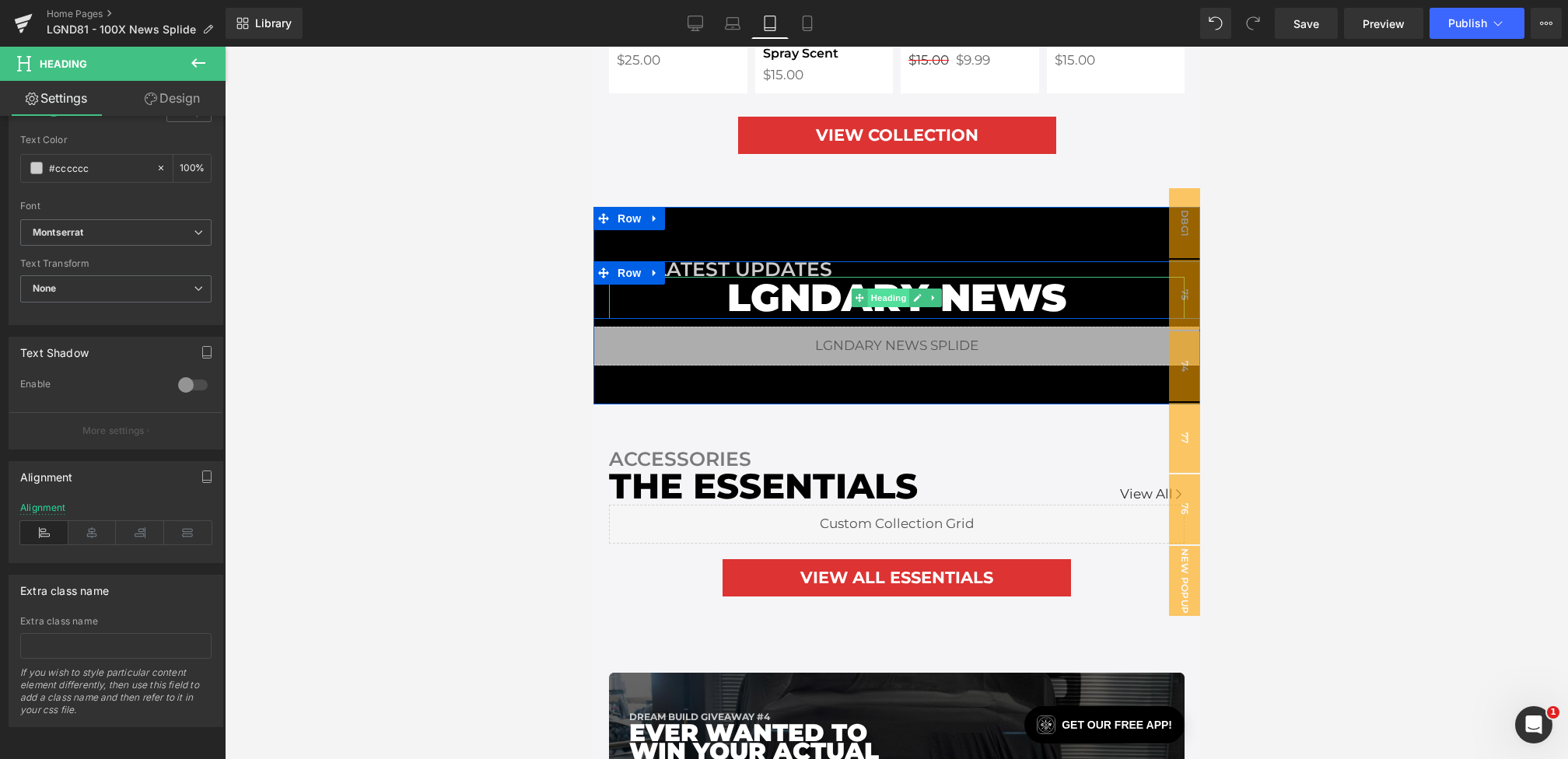
click at [886, 288] on span "Heading" at bounding box center [888, 298] width 42 height 18
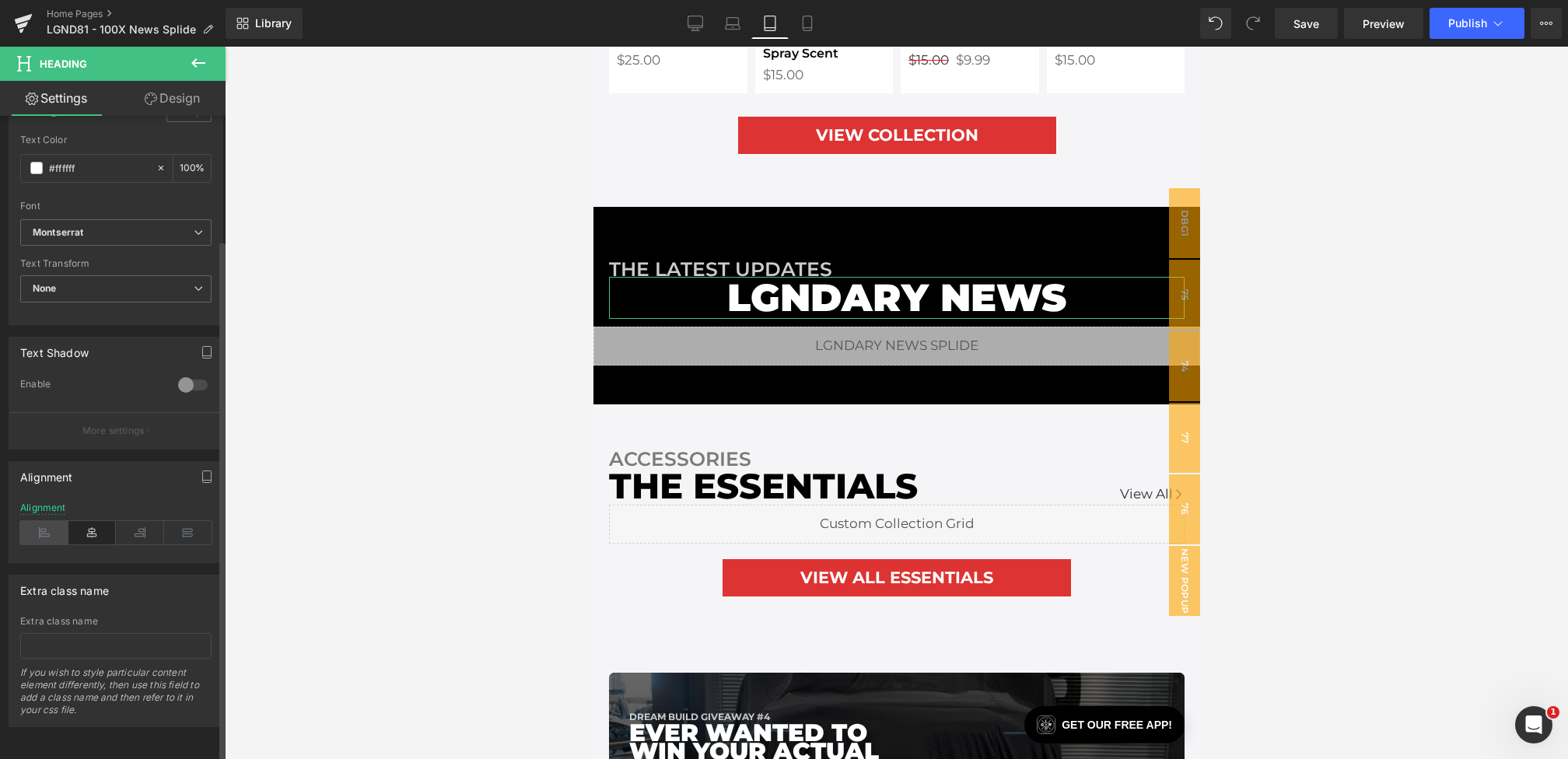
click at [49, 521] on icon at bounding box center [44, 533] width 48 height 23
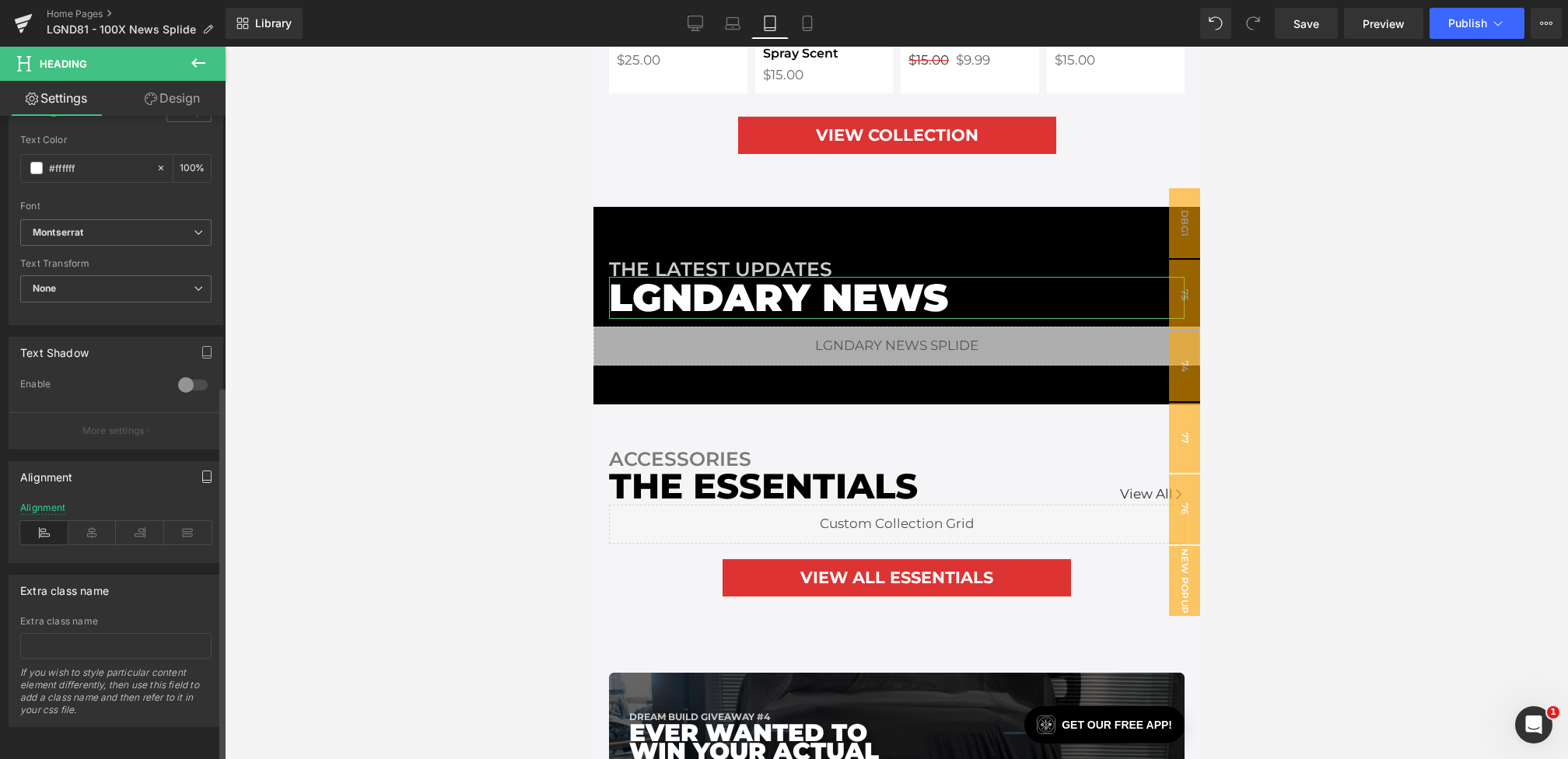
click at [205, 471] on icon "button" at bounding box center [206, 476] width 12 height 12
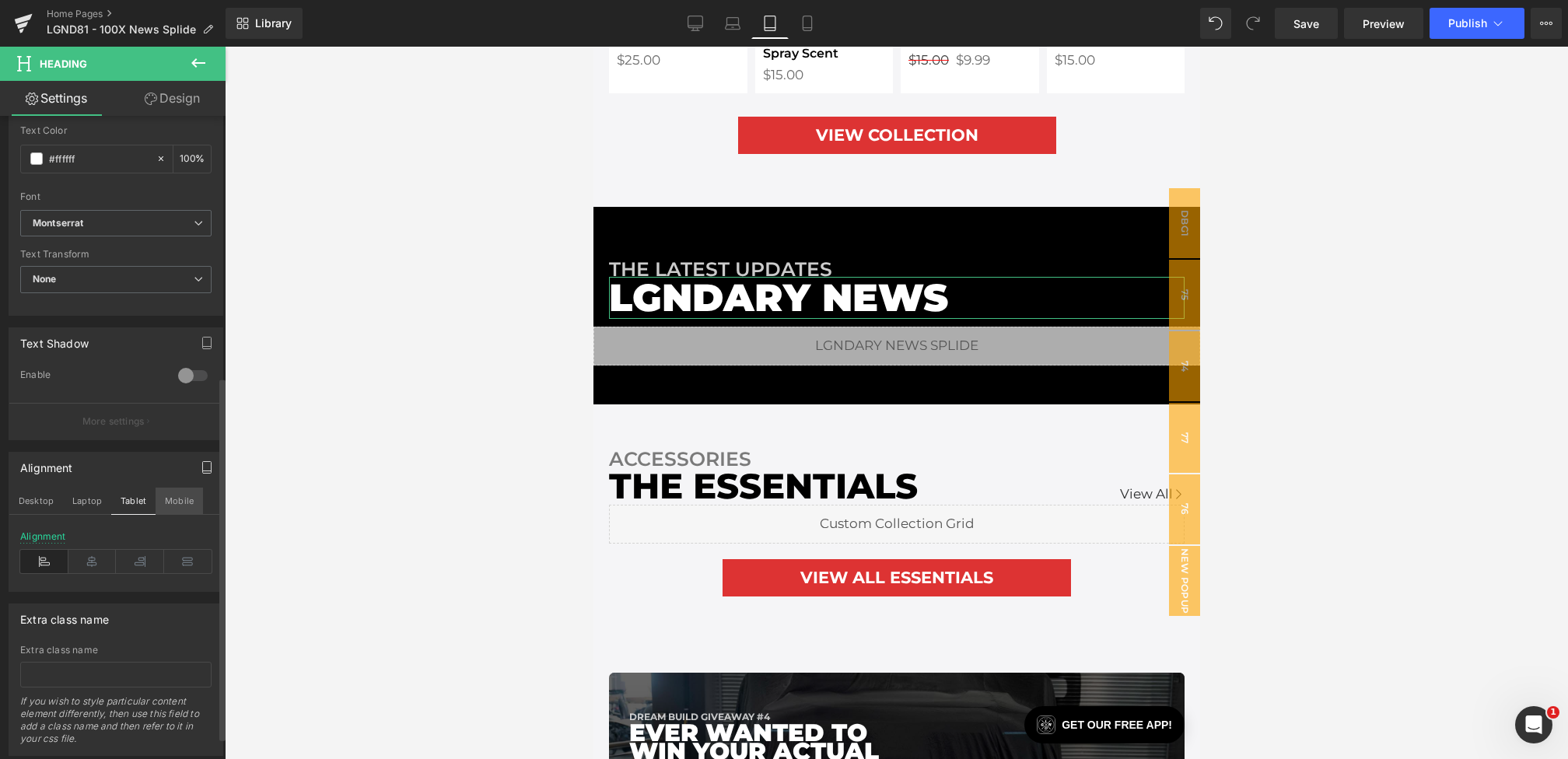
click at [162, 495] on button "Mobile" at bounding box center [178, 500] width 47 height 27
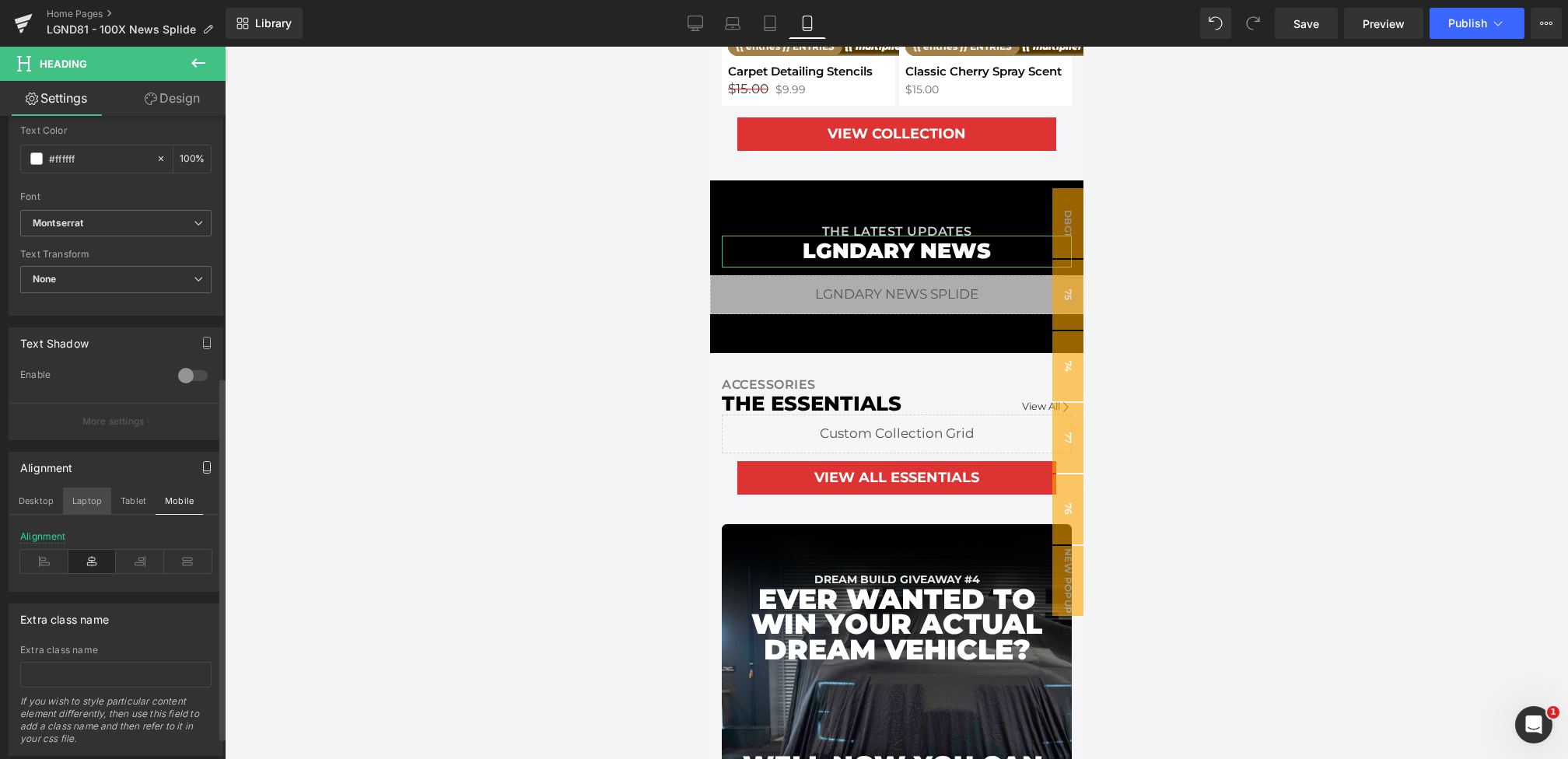
click at [80, 499] on button "Laptop" at bounding box center [87, 500] width 48 height 27
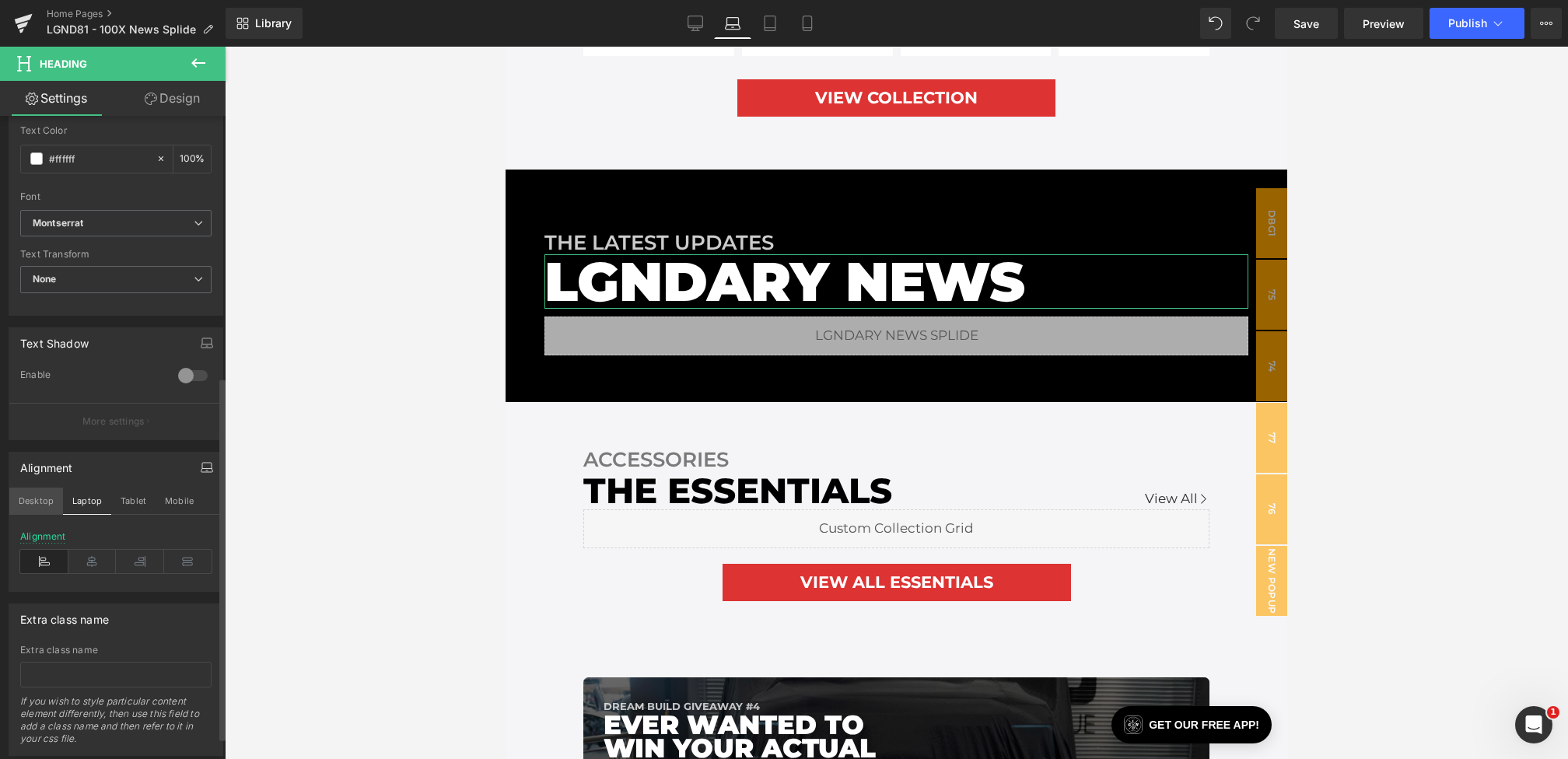
click at [31, 499] on button "Desktop" at bounding box center [36, 500] width 54 height 27
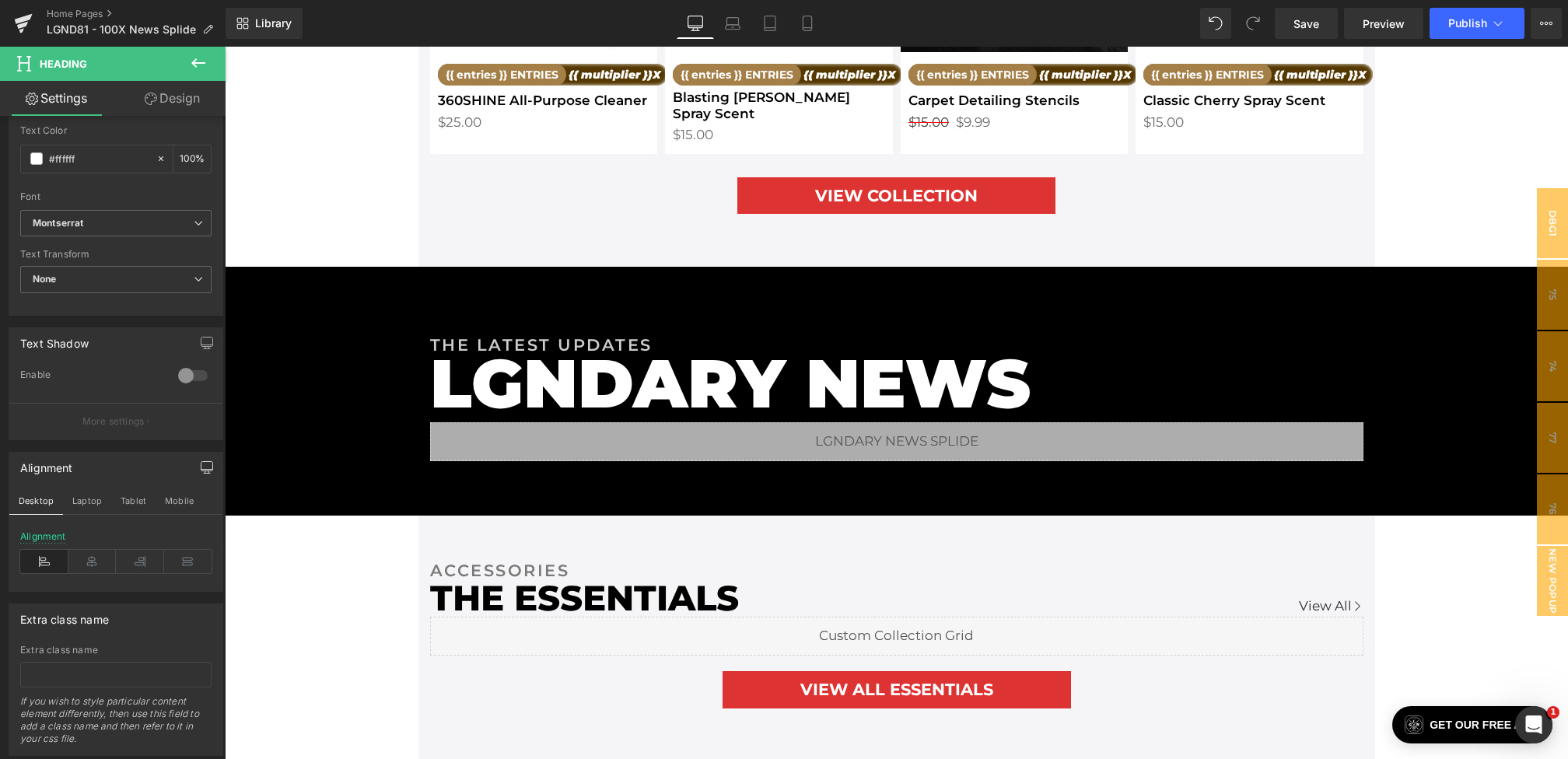
scroll to position [2609, 0]
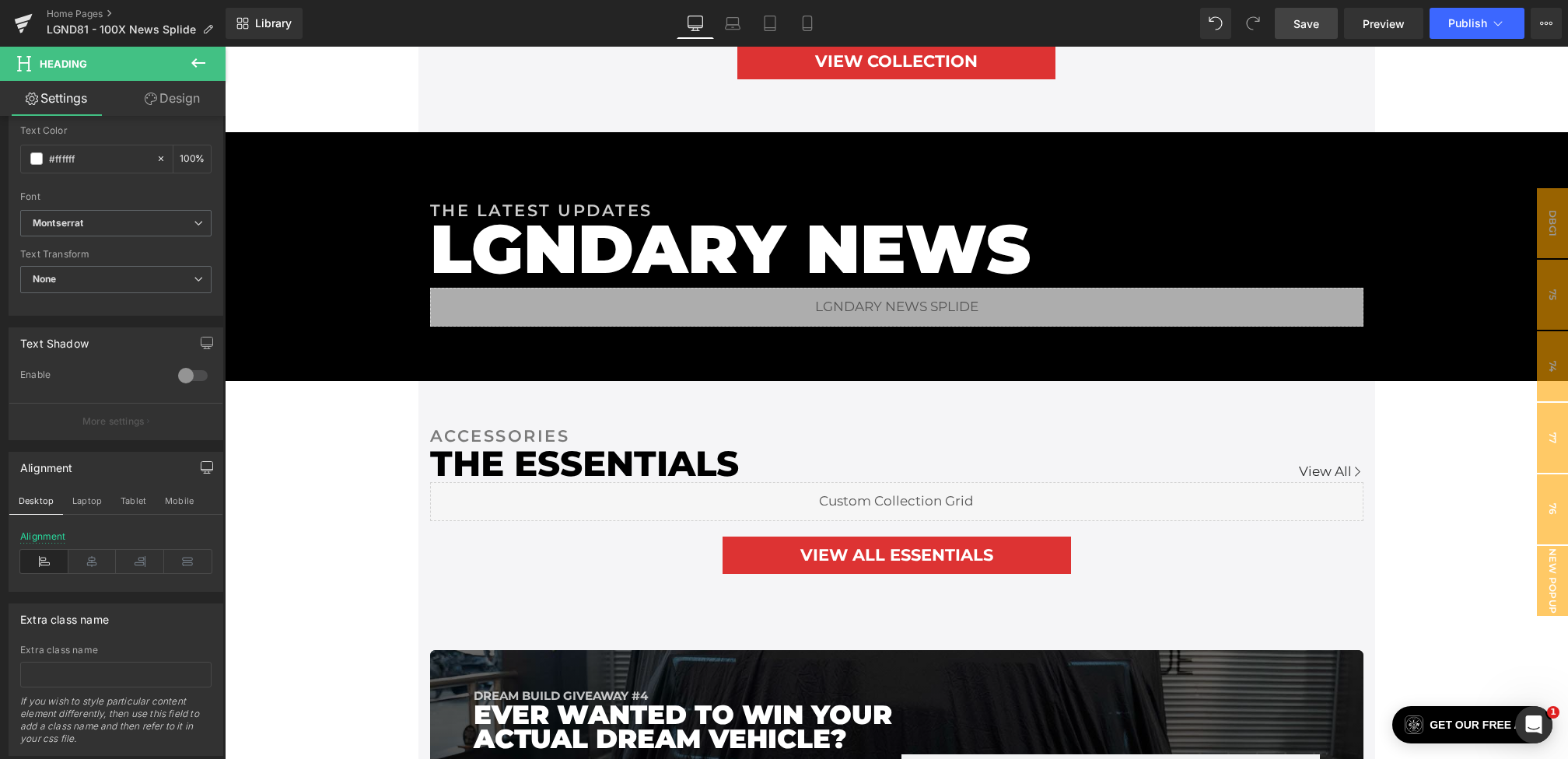
click at [1303, 36] on link "Save" at bounding box center [1306, 23] width 63 height 31
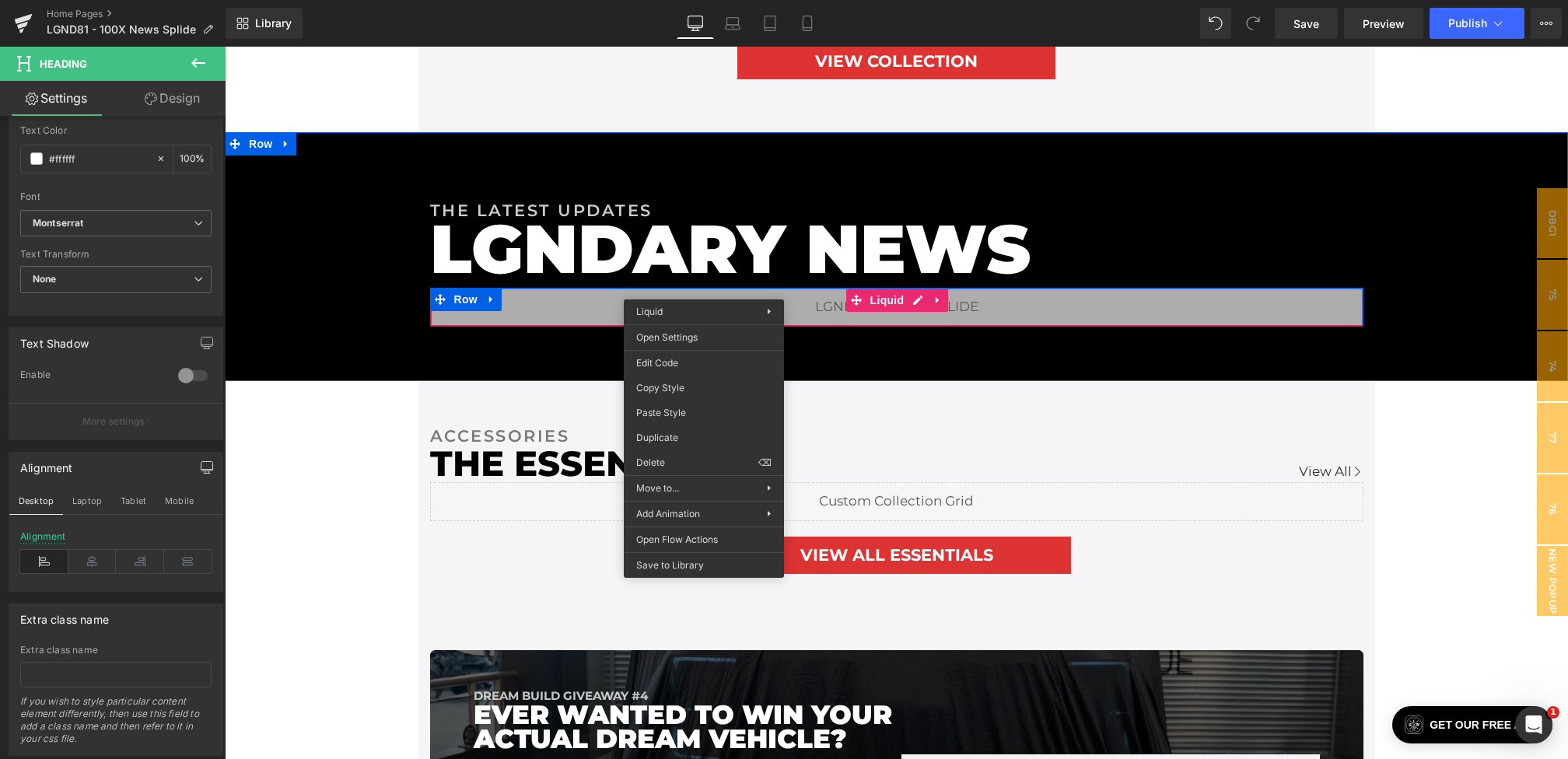
drag, startPoint x: 704, startPoint y: 288, endPoint x: 921, endPoint y: 355, distance: 227.1
click at [661, 0] on div "Heading You are previewing how the will restyle your page. You can not edit Ele…" at bounding box center [784, 0] width 1568 height 0
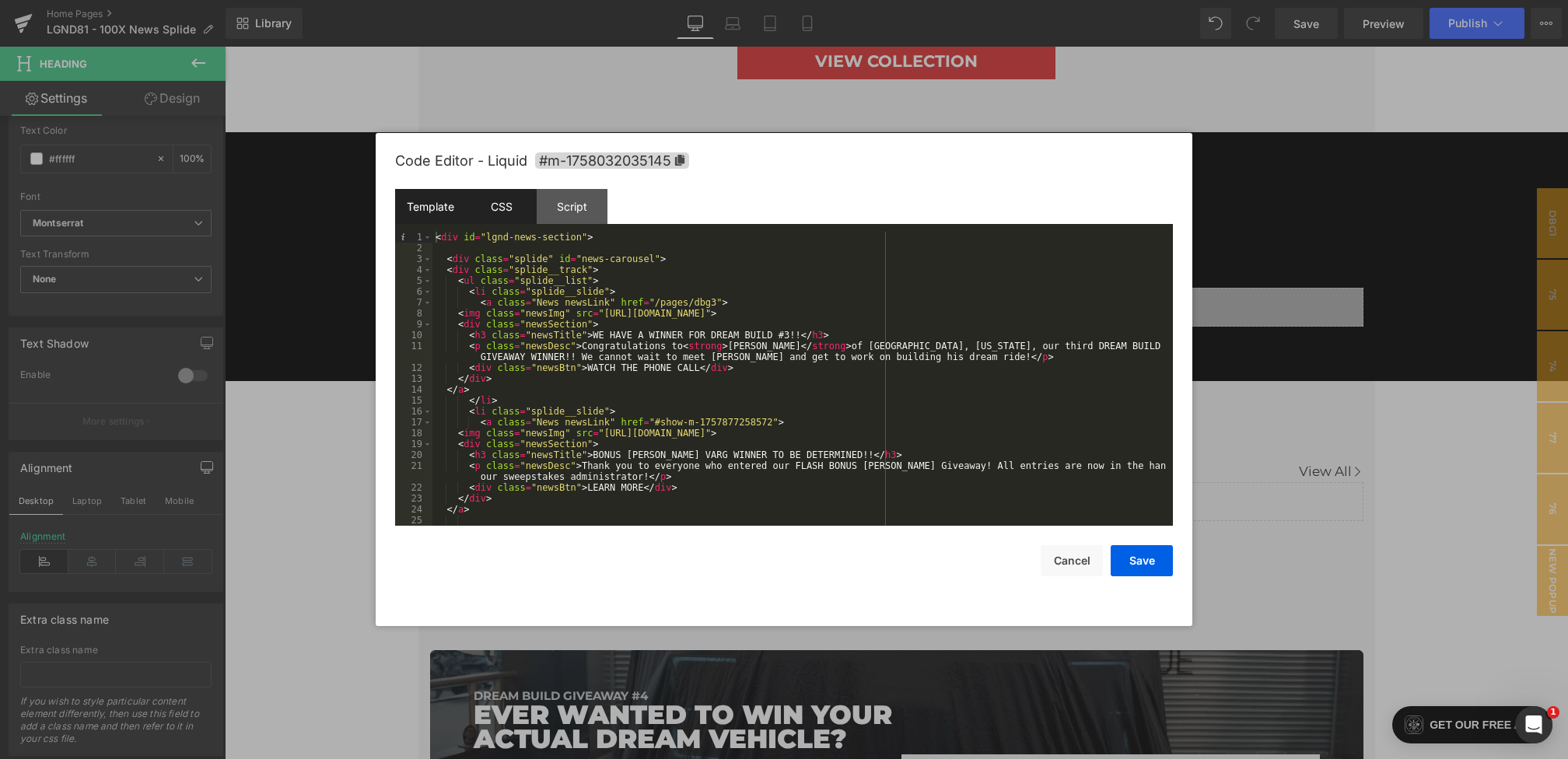
click at [489, 191] on div "CSS" at bounding box center [501, 206] width 71 height 35
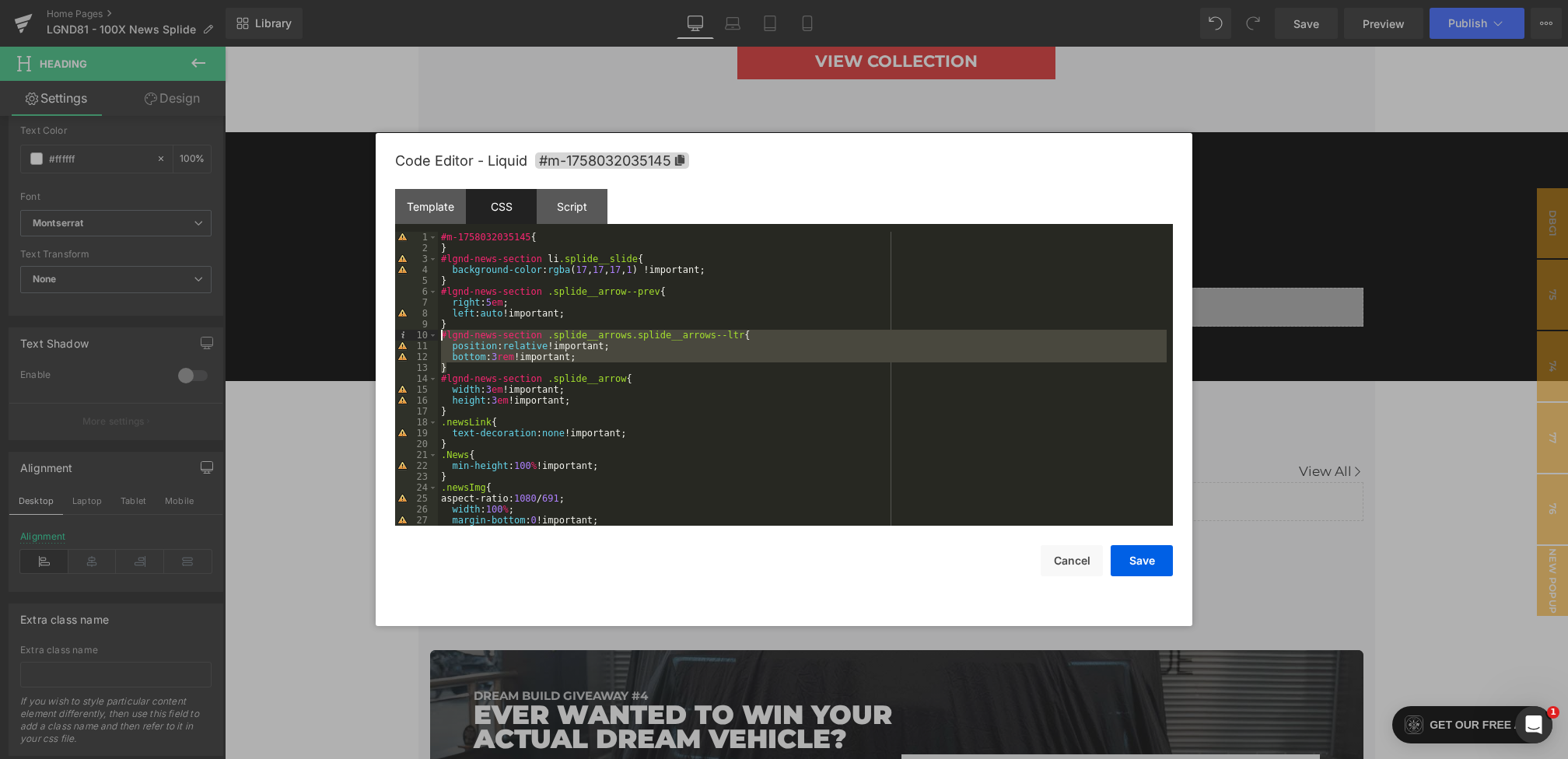
drag, startPoint x: 458, startPoint y: 366, endPoint x: 422, endPoint y: 337, distance: 46.2
click at [422, 337] on pre "1 2 3 4 5 6 7 8 9 10 11 12 13 14 15 16 17 18 19 20 21 22 23 24 25 26 27 28 #m-1…" at bounding box center [783, 379] width 778 height 294
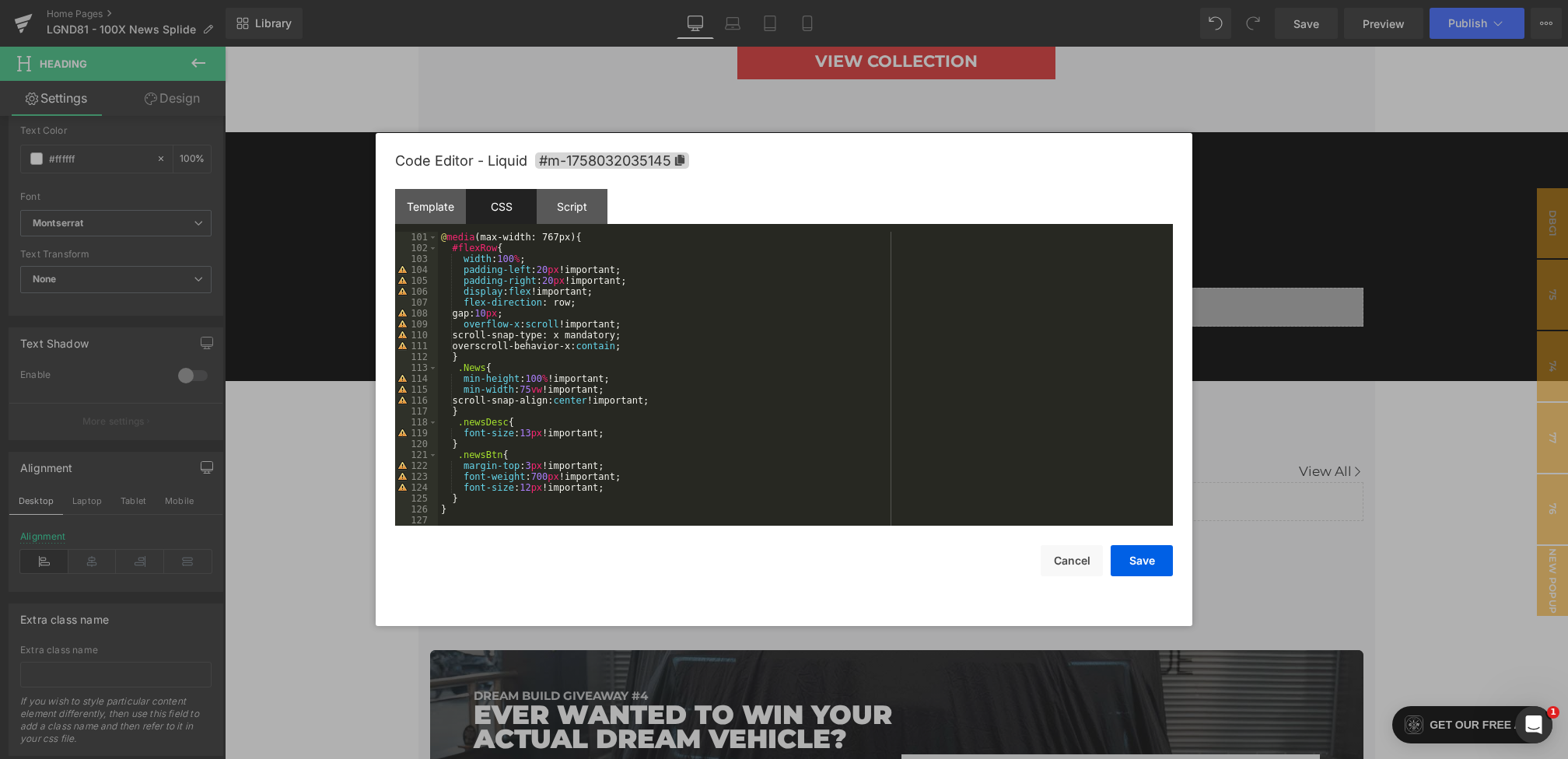
scroll to position [1037, 0]
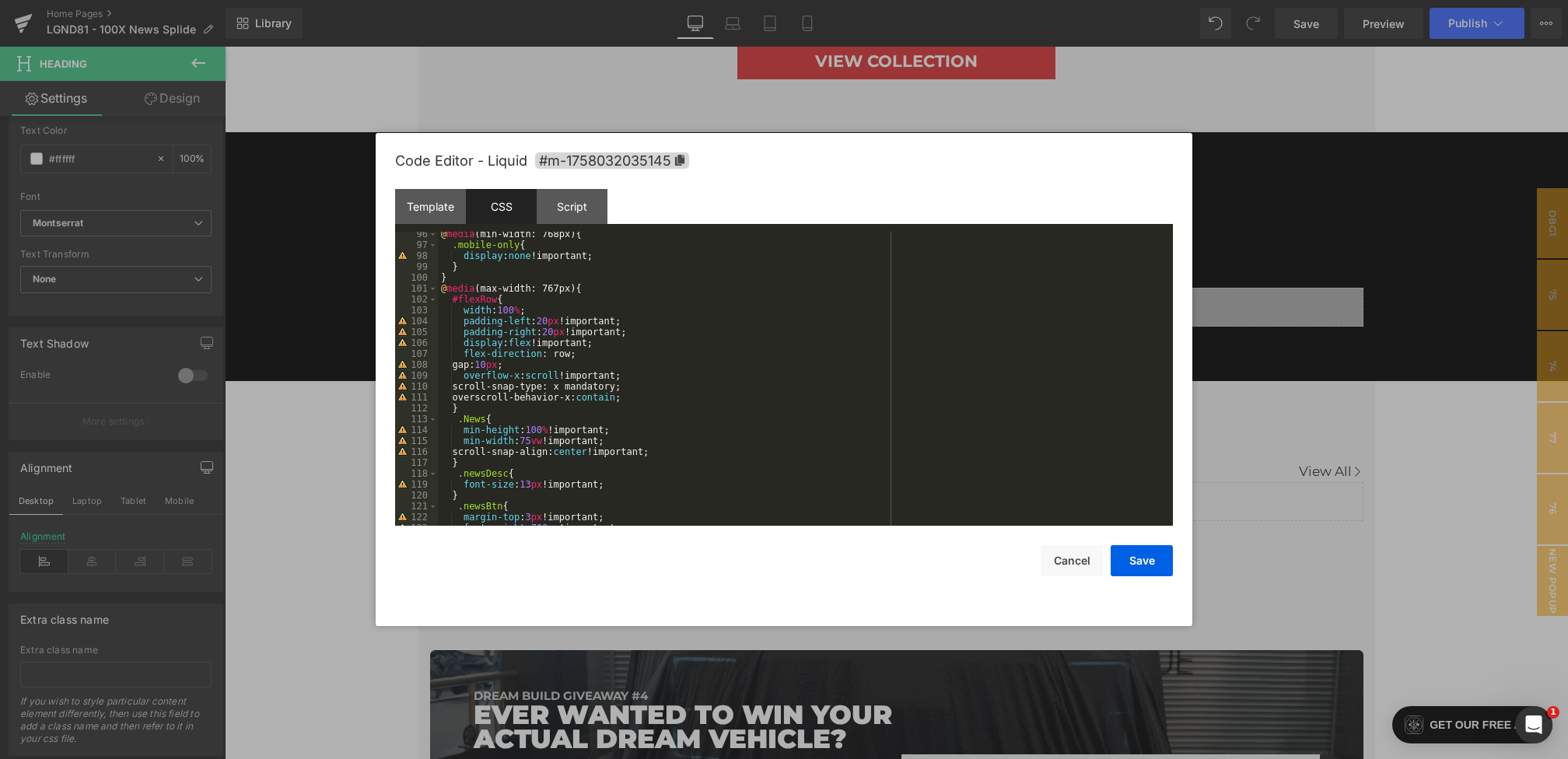
click at [600, 288] on div "@ media (min-width: 768px) { .mobile-only { display : none !important; } } @ me…" at bounding box center [802, 386] width 729 height 316
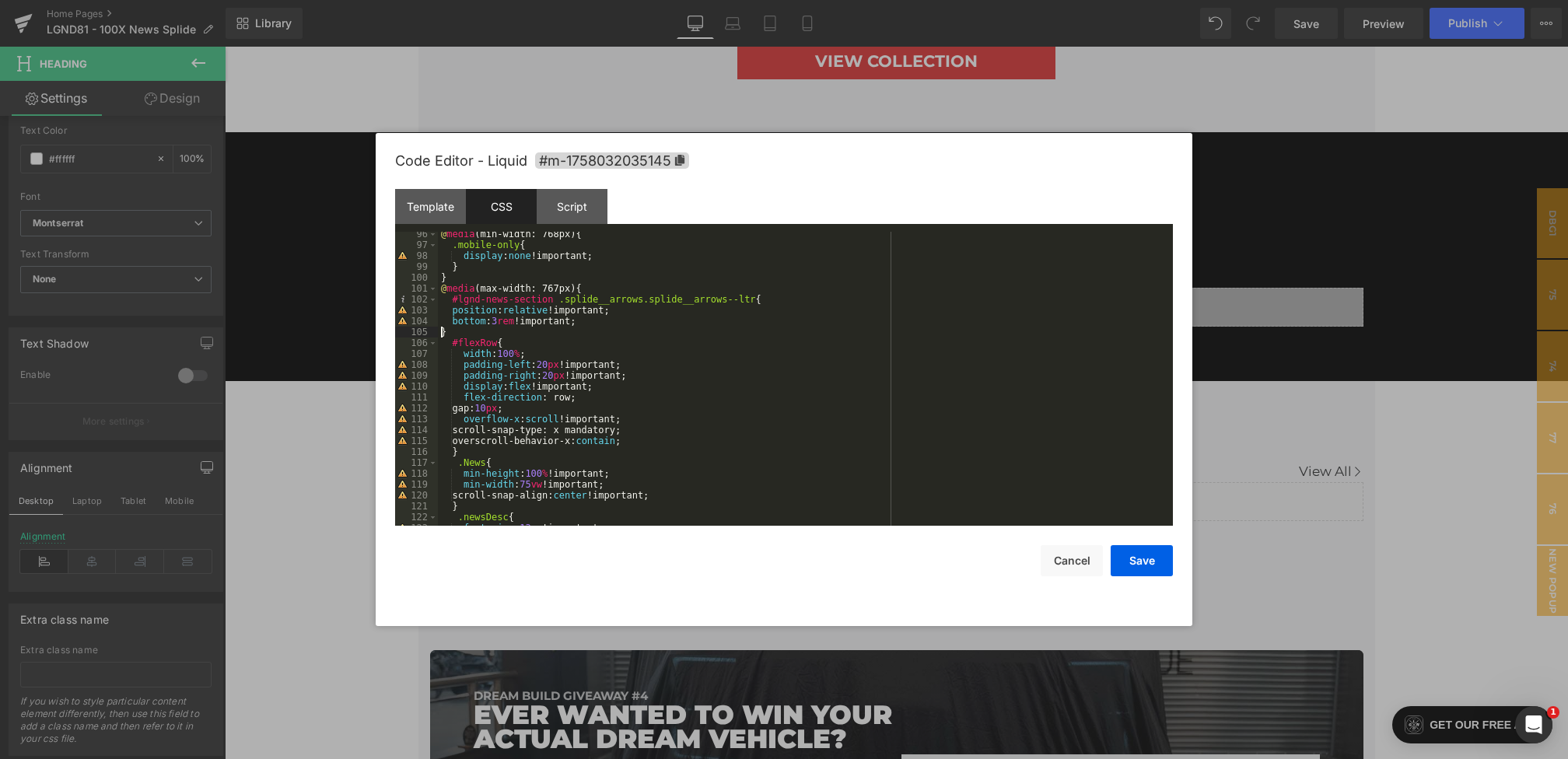
click at [440, 331] on div "@ media (min-width: 768px) { .mobile-only { display : none !important; } } @ me…" at bounding box center [802, 386] width 729 height 316
click at [455, 311] on div "@ media (min-width: 768px) { .mobile-only { display : none !important; } } @ me…" at bounding box center [802, 386] width 729 height 316
click at [453, 326] on div "@ media (min-width: 768px) { .mobile-only { display : none !important; } } @ me…" at bounding box center [802, 386] width 729 height 316
drag, startPoint x: 634, startPoint y: 329, endPoint x: 468, endPoint y: 319, distance: 166.3
click at [468, 319] on div "@ media (min-width: 768px) { .mobile-only { display : none !important; } } @ me…" at bounding box center [802, 386] width 729 height 316
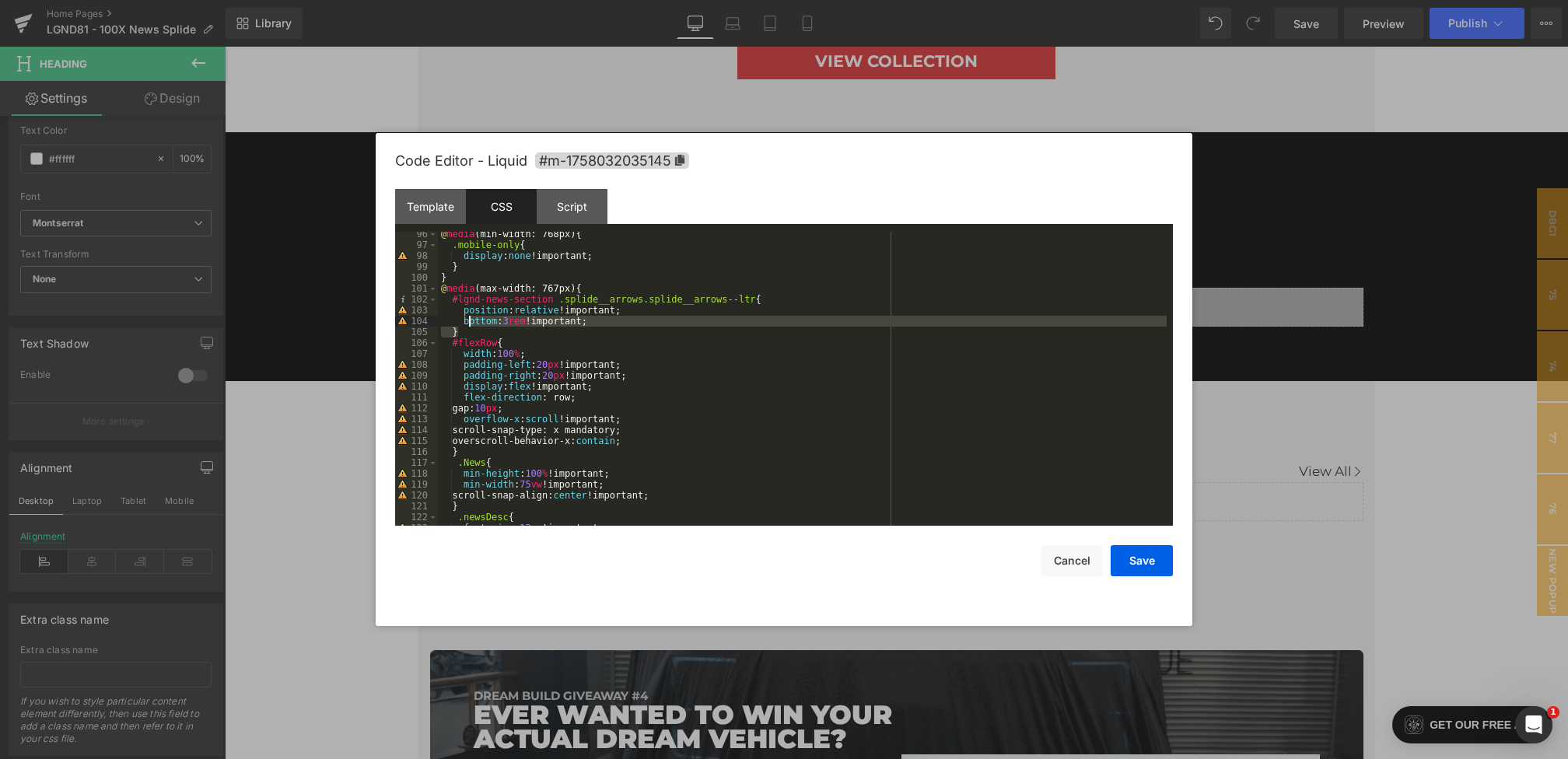
click at [468, 319] on div "@ media (min-width: 768px) { .mobile-only { display : none !important; } } @ me…" at bounding box center [802, 386] width 729 height 316
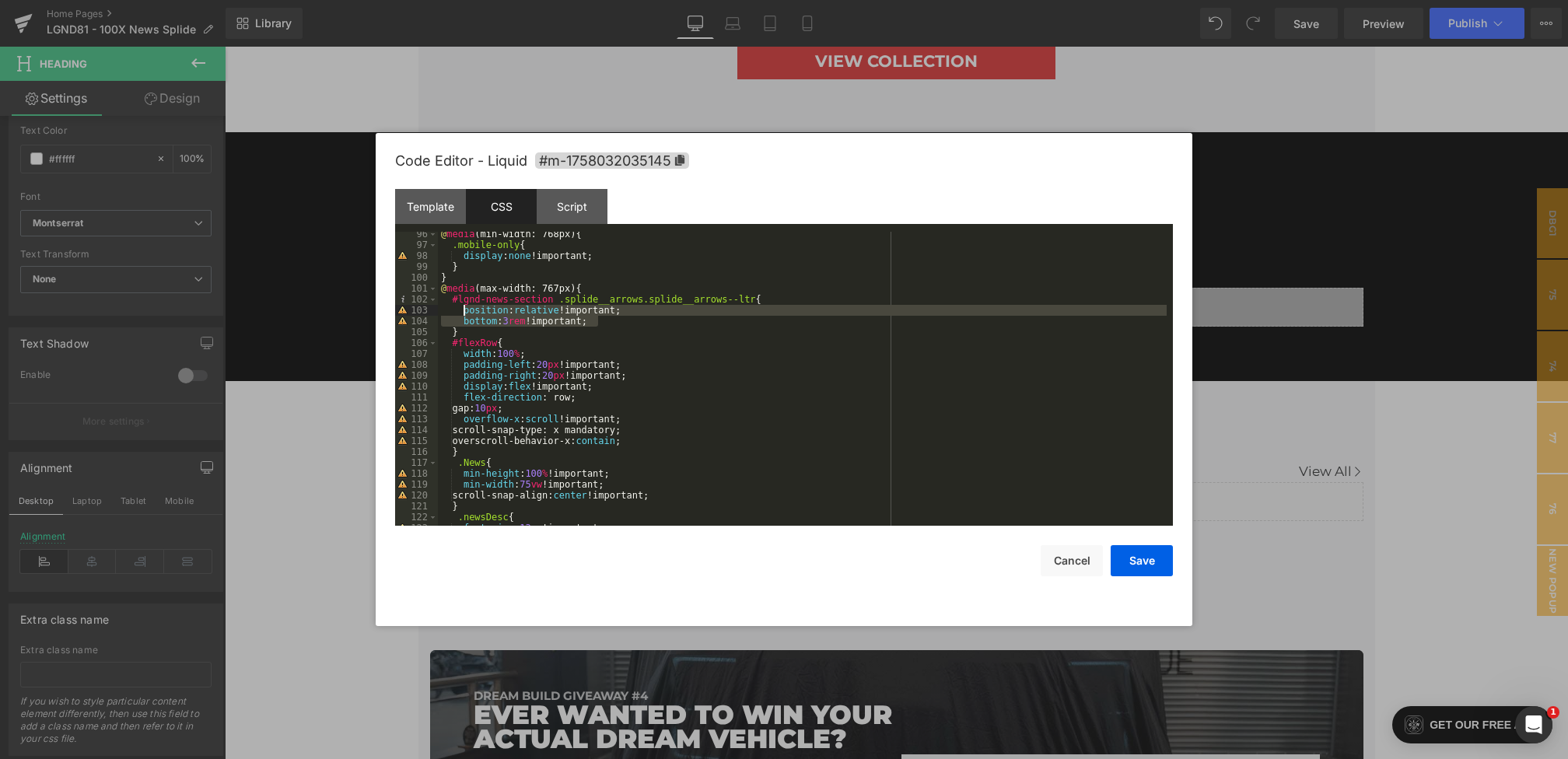
drag, startPoint x: 613, startPoint y: 321, endPoint x: 463, endPoint y: 312, distance: 150.3
click at [463, 312] on div "@ media (min-width: 768px) { .mobile-only { display : none !important; } } @ me…" at bounding box center [802, 386] width 729 height 316
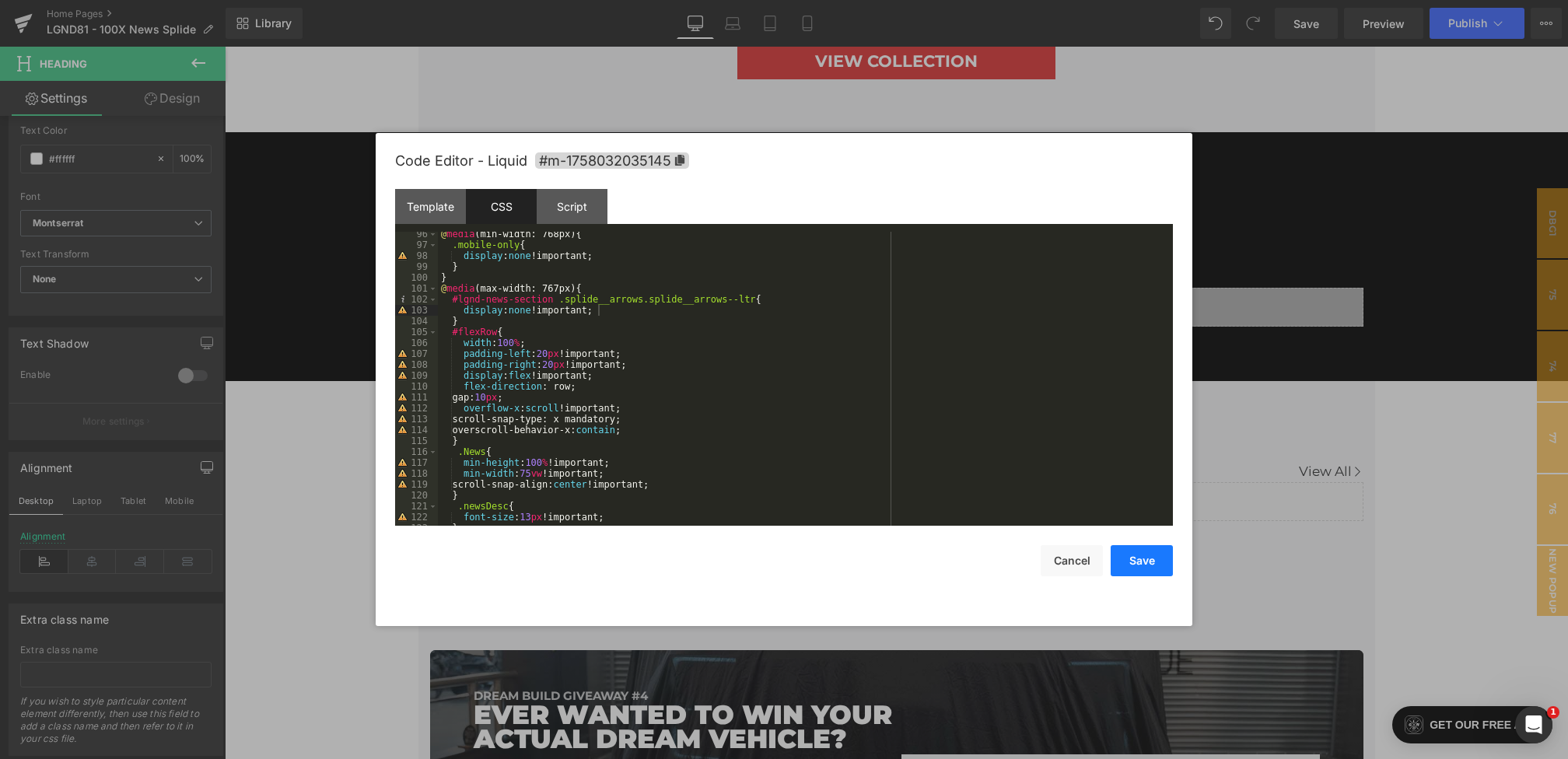
click at [1133, 564] on button "Save" at bounding box center [1141, 561] width 62 height 31
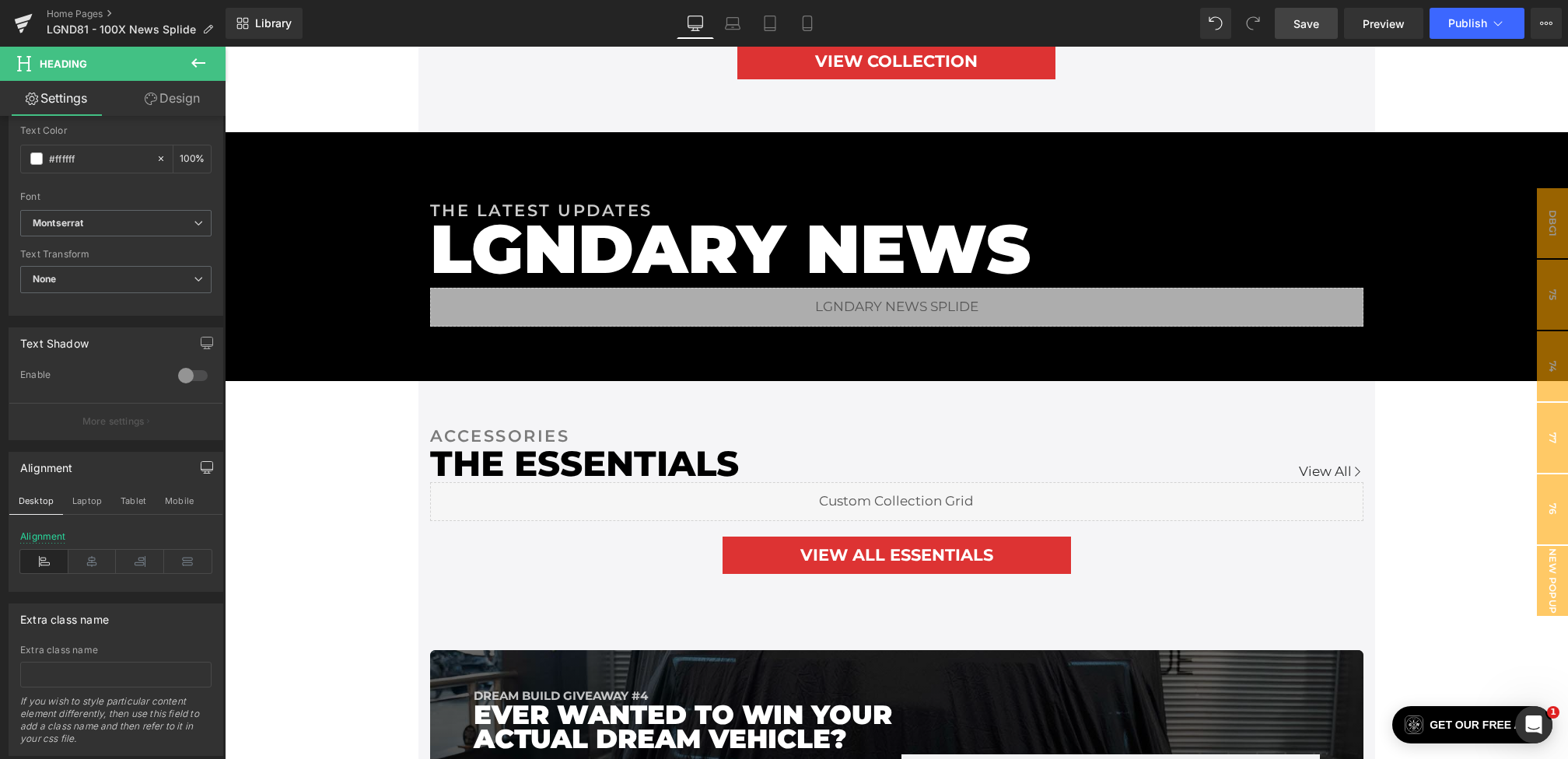
click at [1316, 31] on span "Save" at bounding box center [1306, 24] width 26 height 17
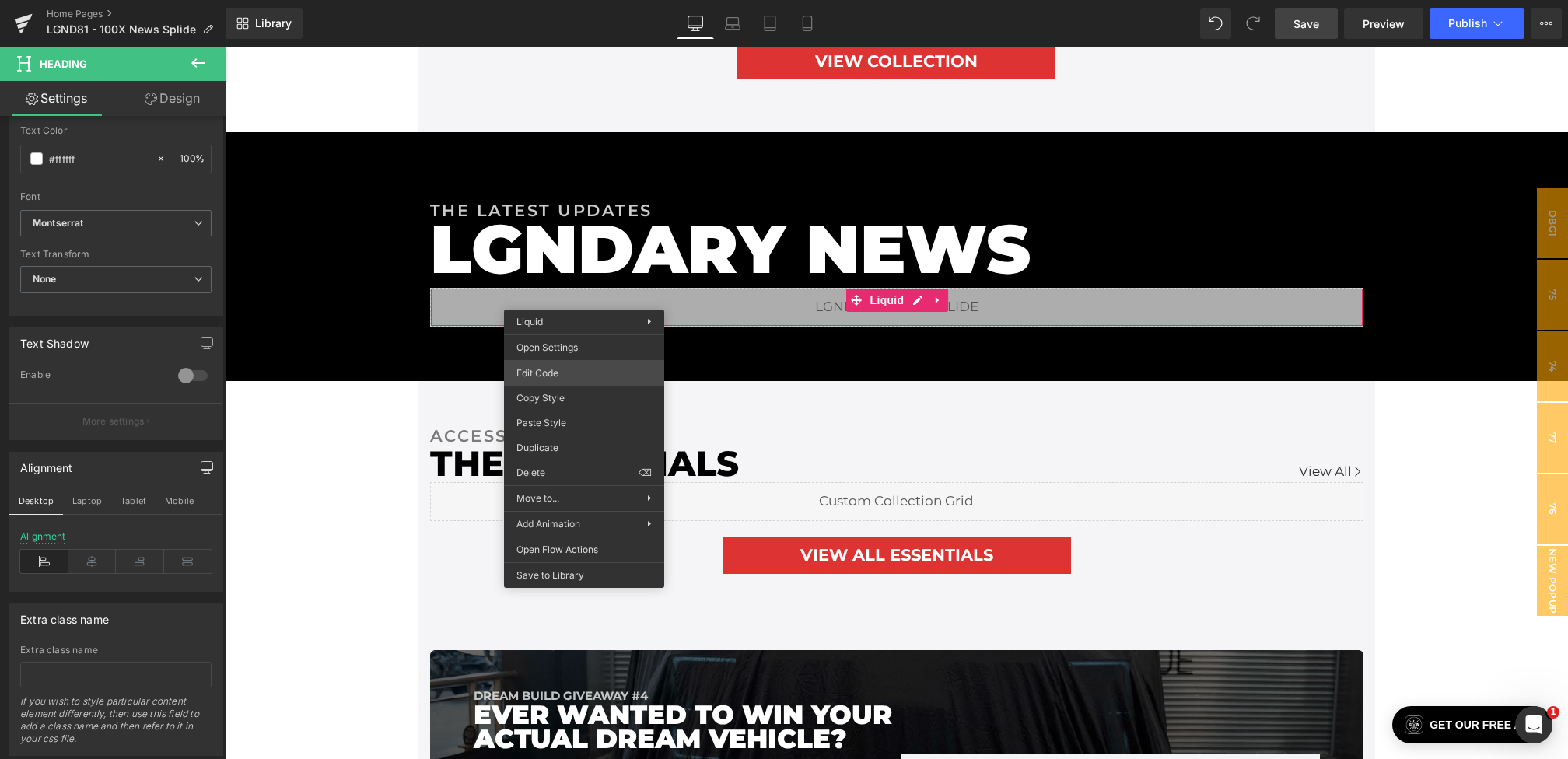
click at [556, 0] on div "Heading You are previewing how the will restyle your page. You can not edit Ele…" at bounding box center [784, 0] width 1568 height 0
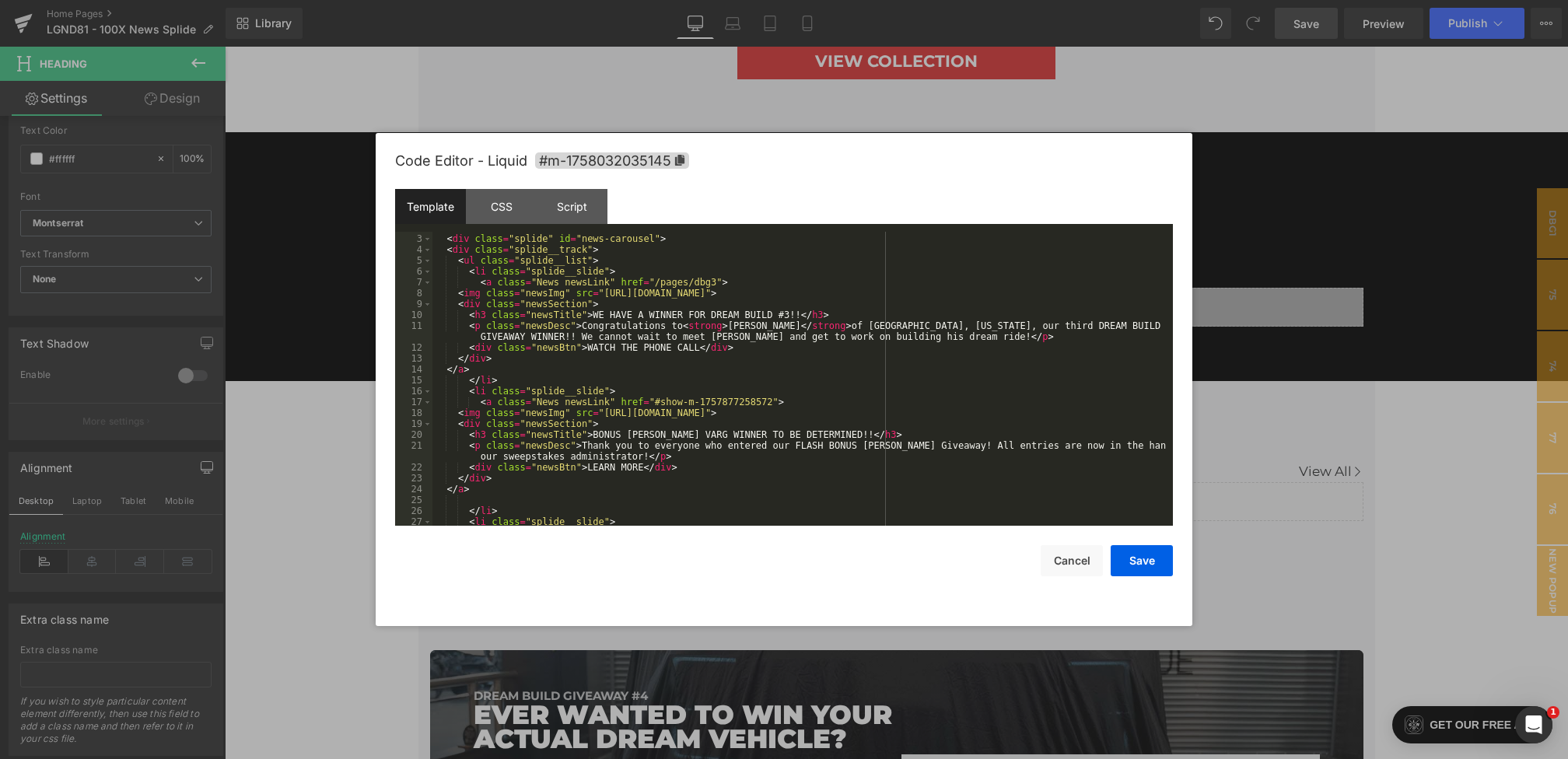
scroll to position [827, 0]
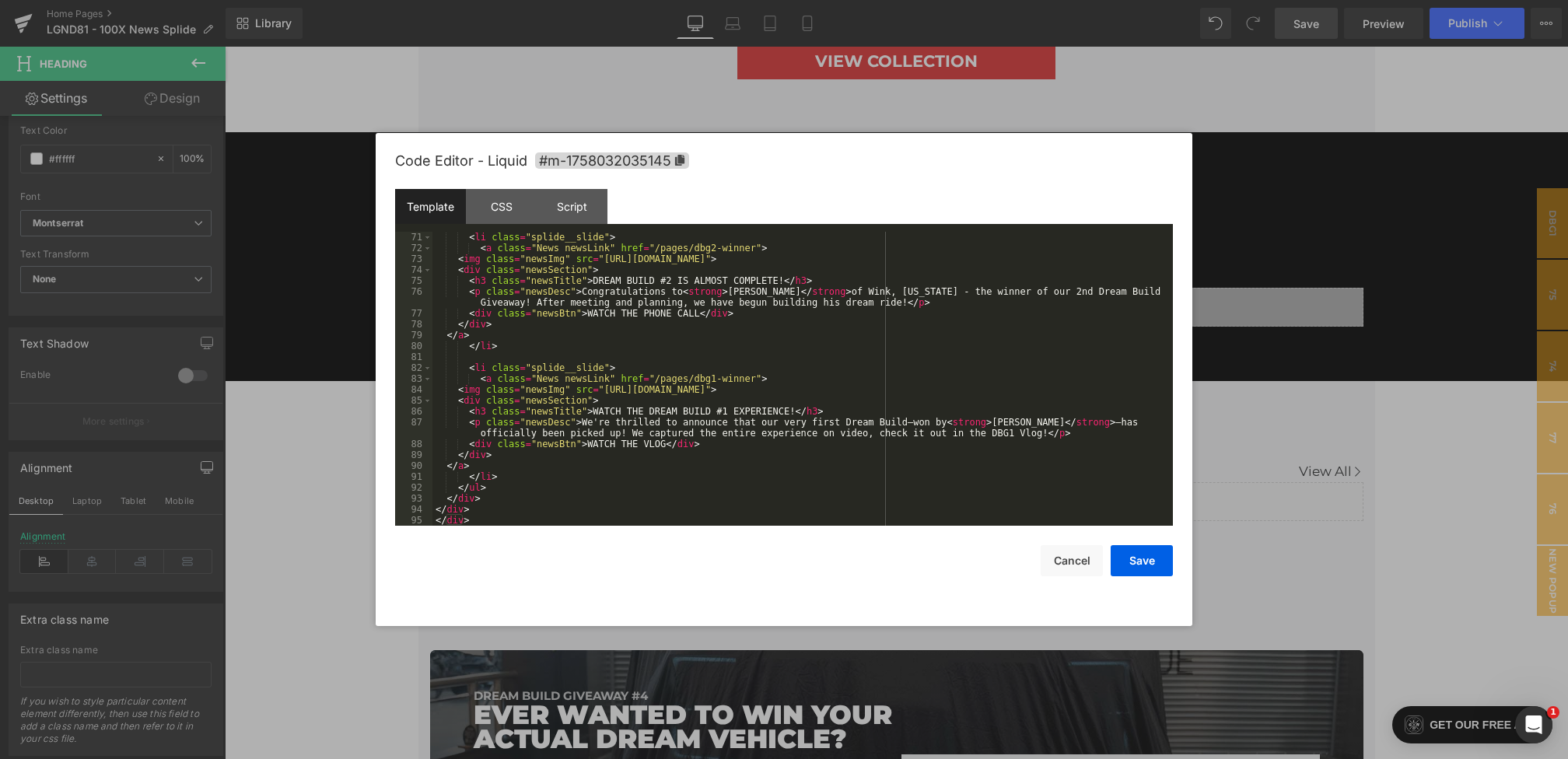
click at [481, 521] on div "< li class = "splide__slide" > < a class = "News newsLink" href = "/pages/dbg2-…" at bounding box center [800, 390] width 734 height 316
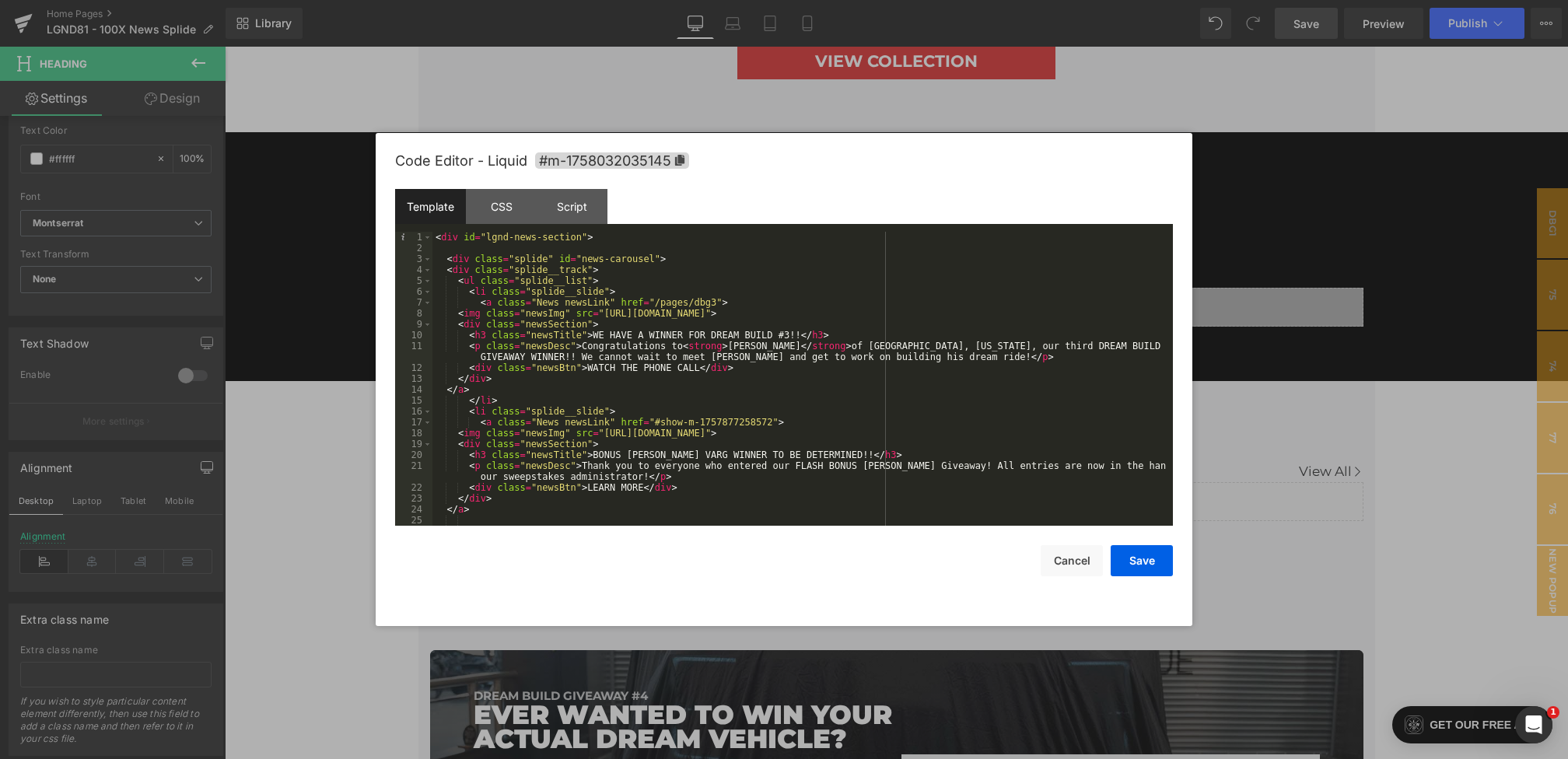
click at [434, 239] on div "< div id = "lgnd-news-section" > < div class = "splide" id = "news-carousel" > …" at bounding box center [800, 390] width 734 height 316
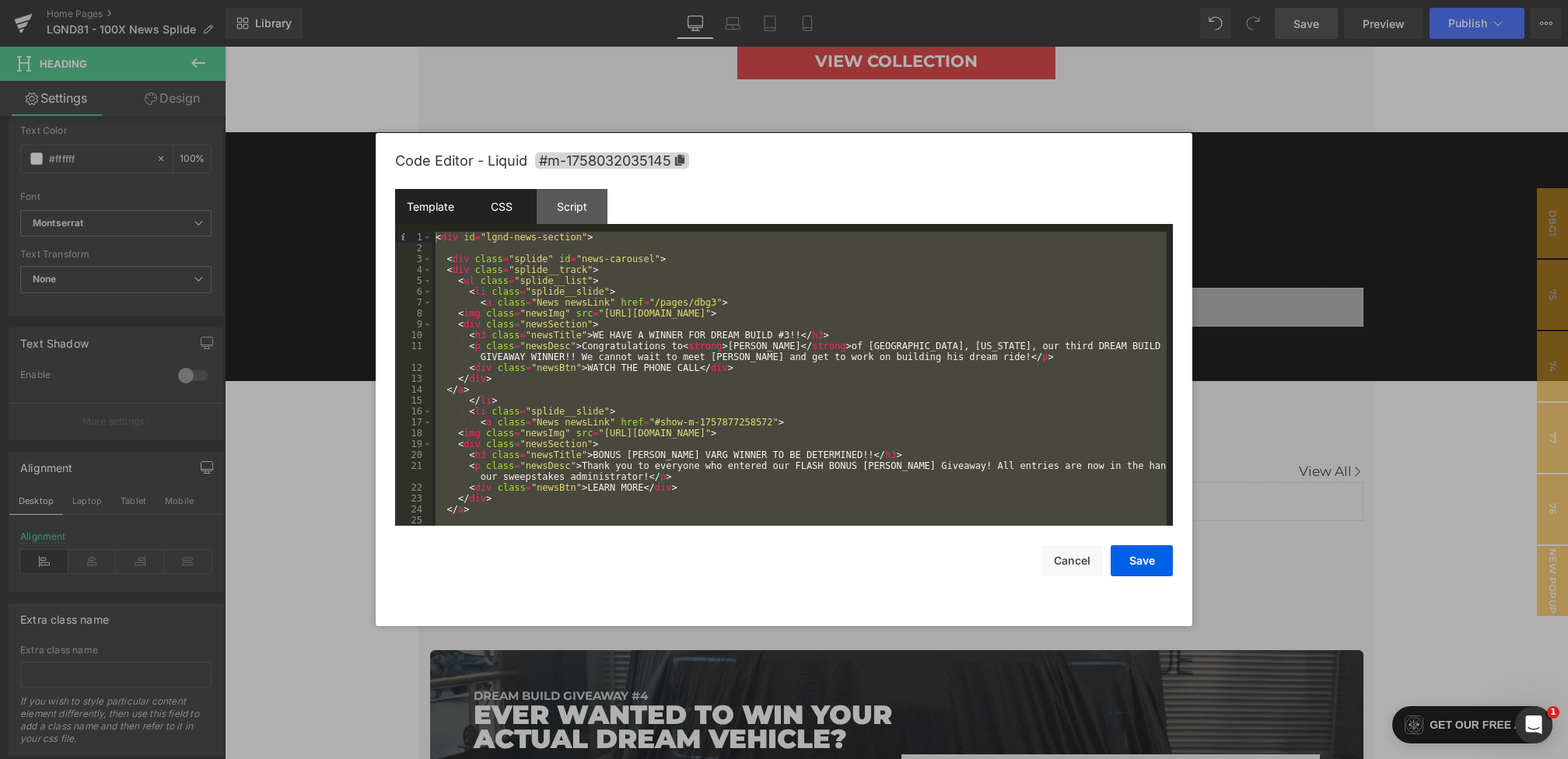
click at [496, 213] on div "CSS" at bounding box center [501, 206] width 71 height 35
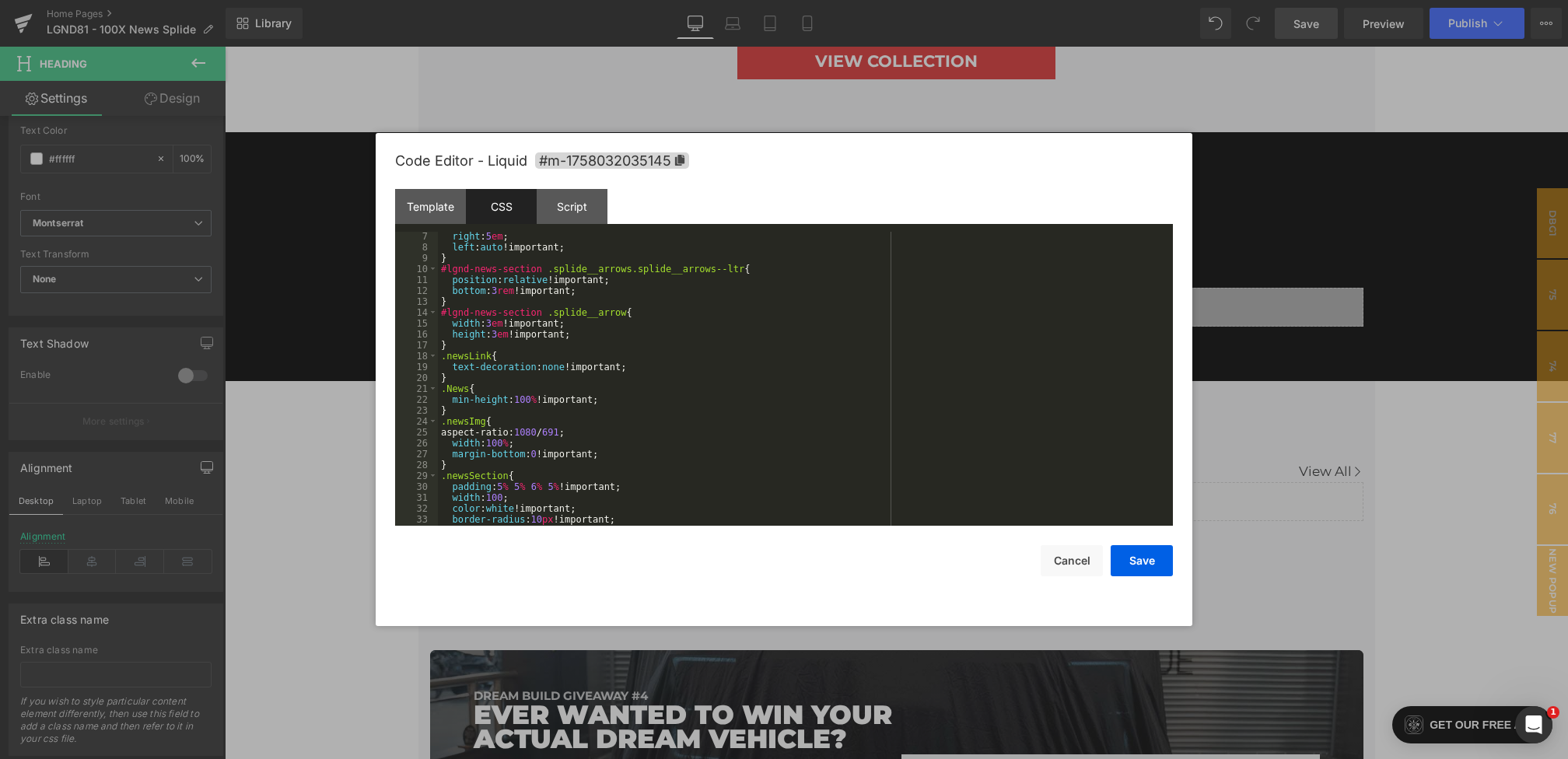
scroll to position [1121, 0]
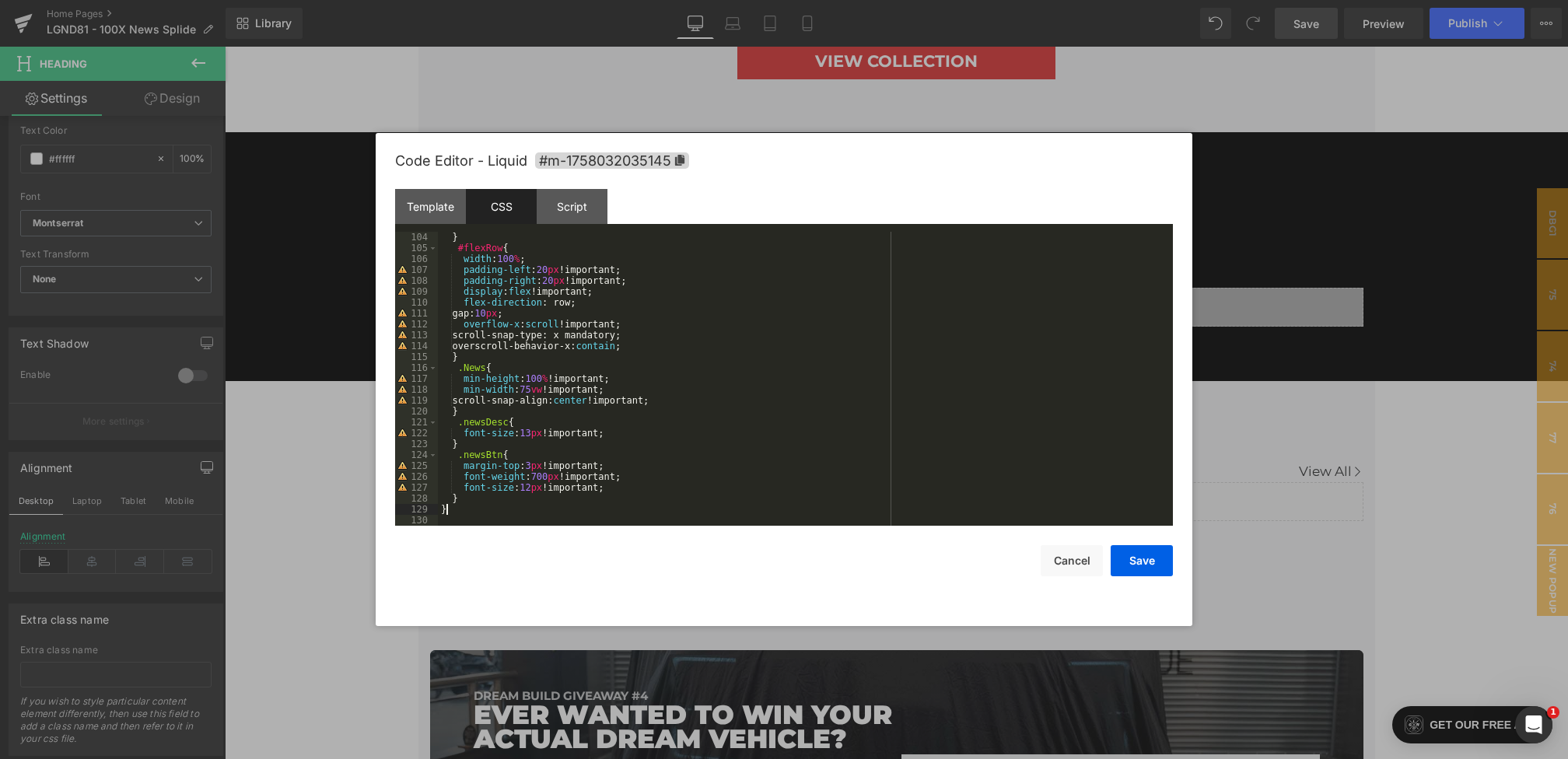
click at [456, 512] on div "} #flexRow { width : 100 % ; padding-left : 20 px !important; padding-right : 2…" at bounding box center [802, 390] width 729 height 316
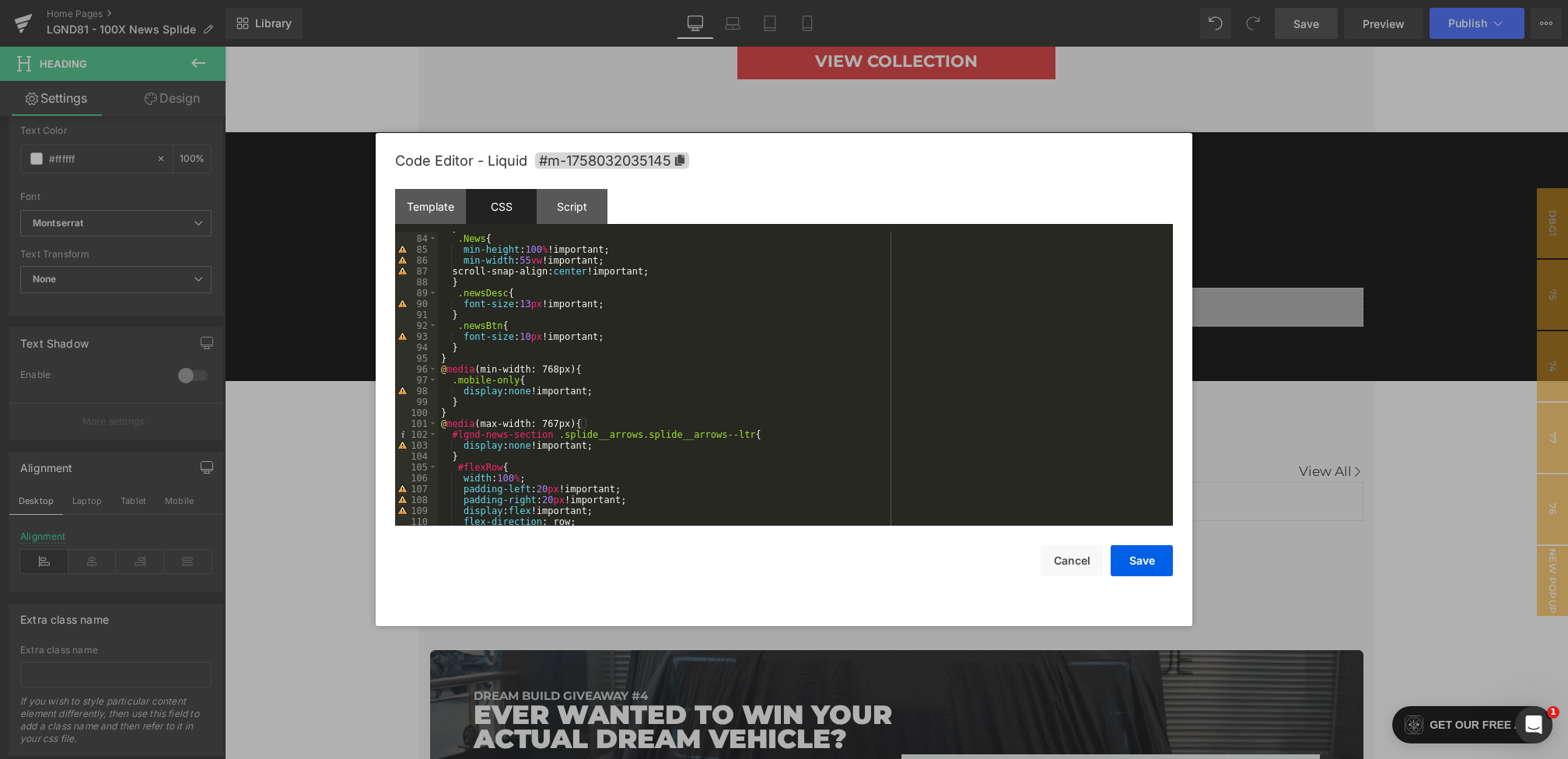
scroll to position [0, 0]
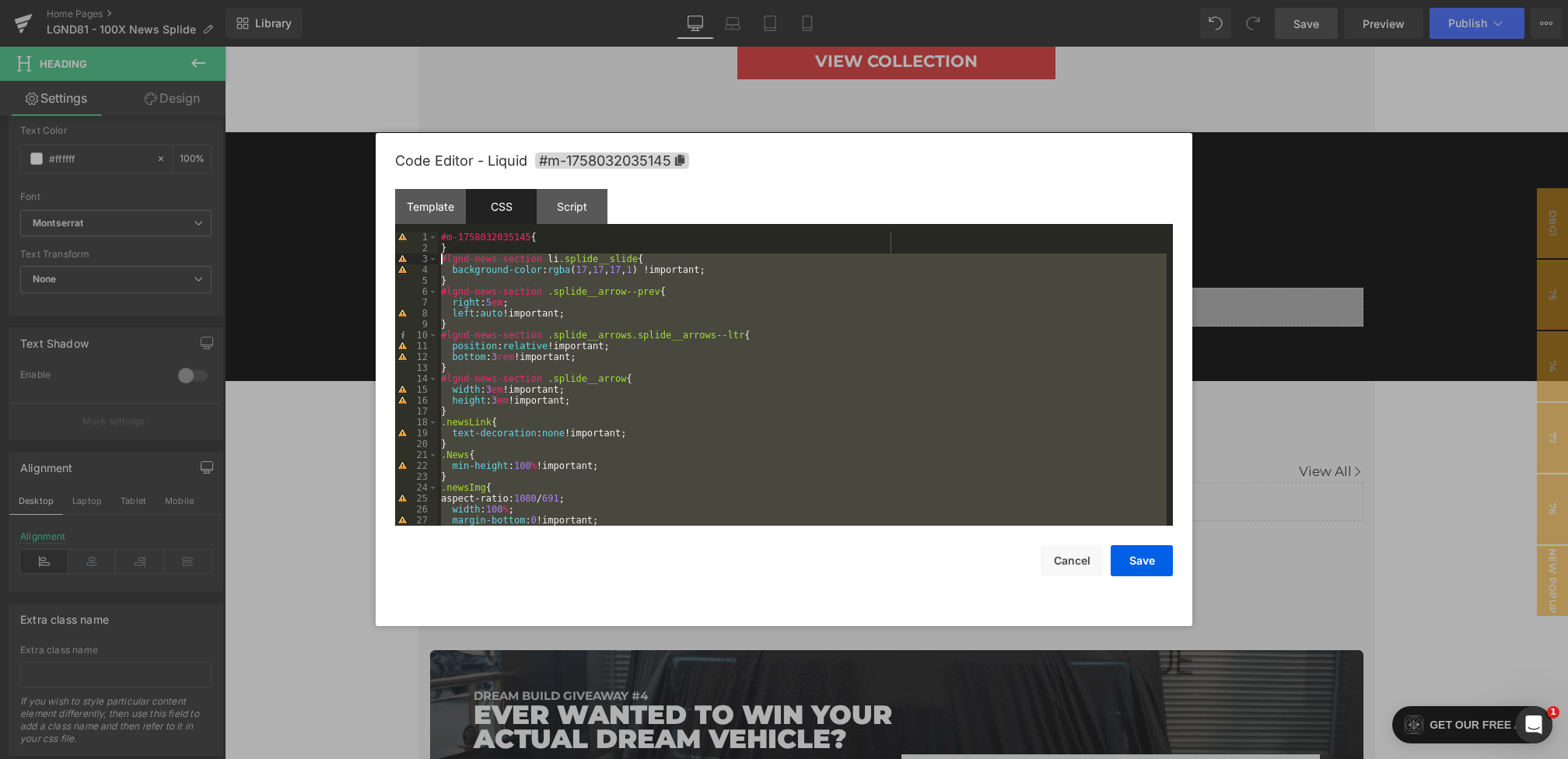
click at [440, 262] on div "#m-1758032035145 { } #lgnd-news-section li .splide__slide { background-color : …" at bounding box center [802, 390] width 729 height 316
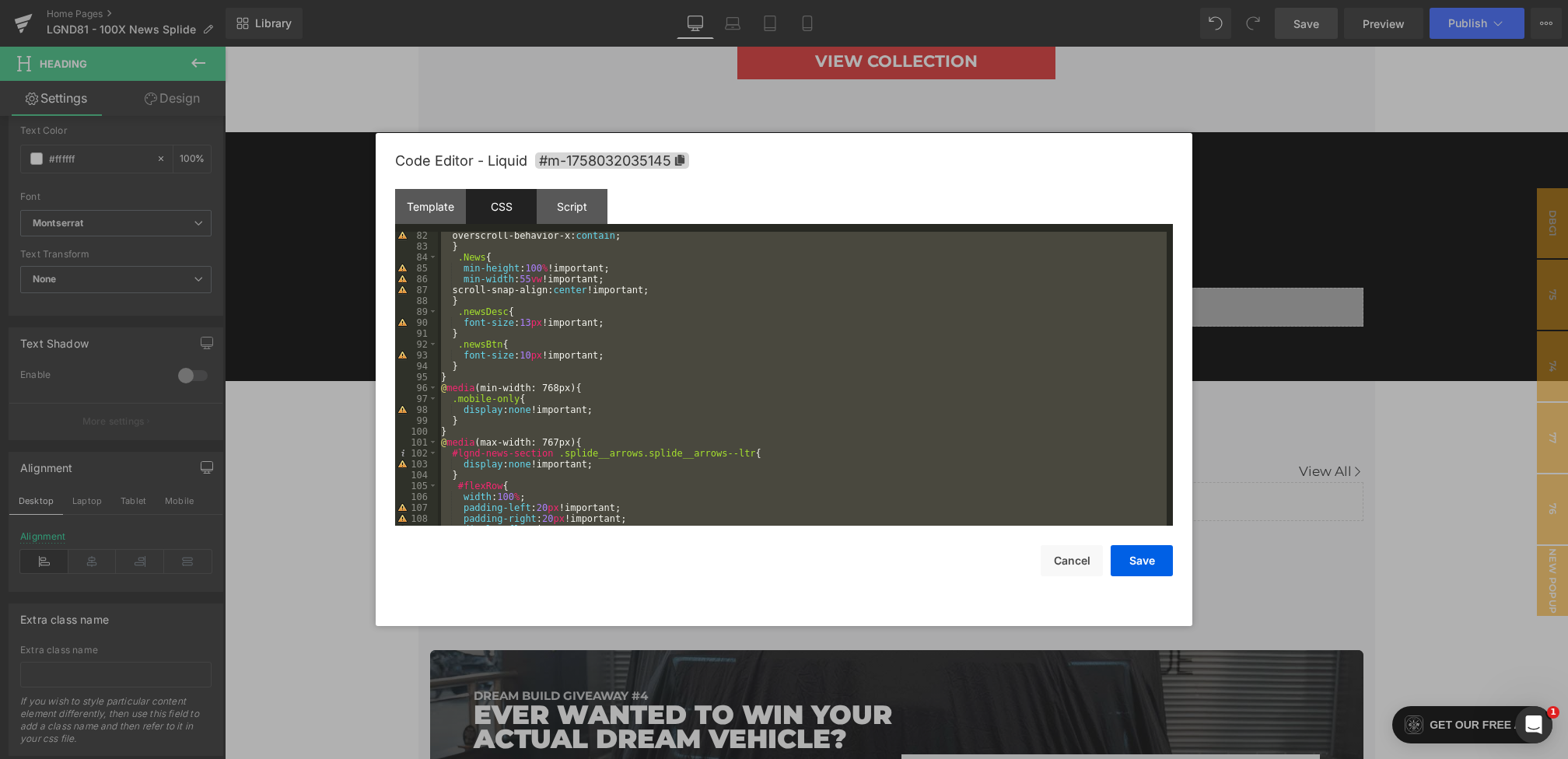
scroll to position [1064, 0]
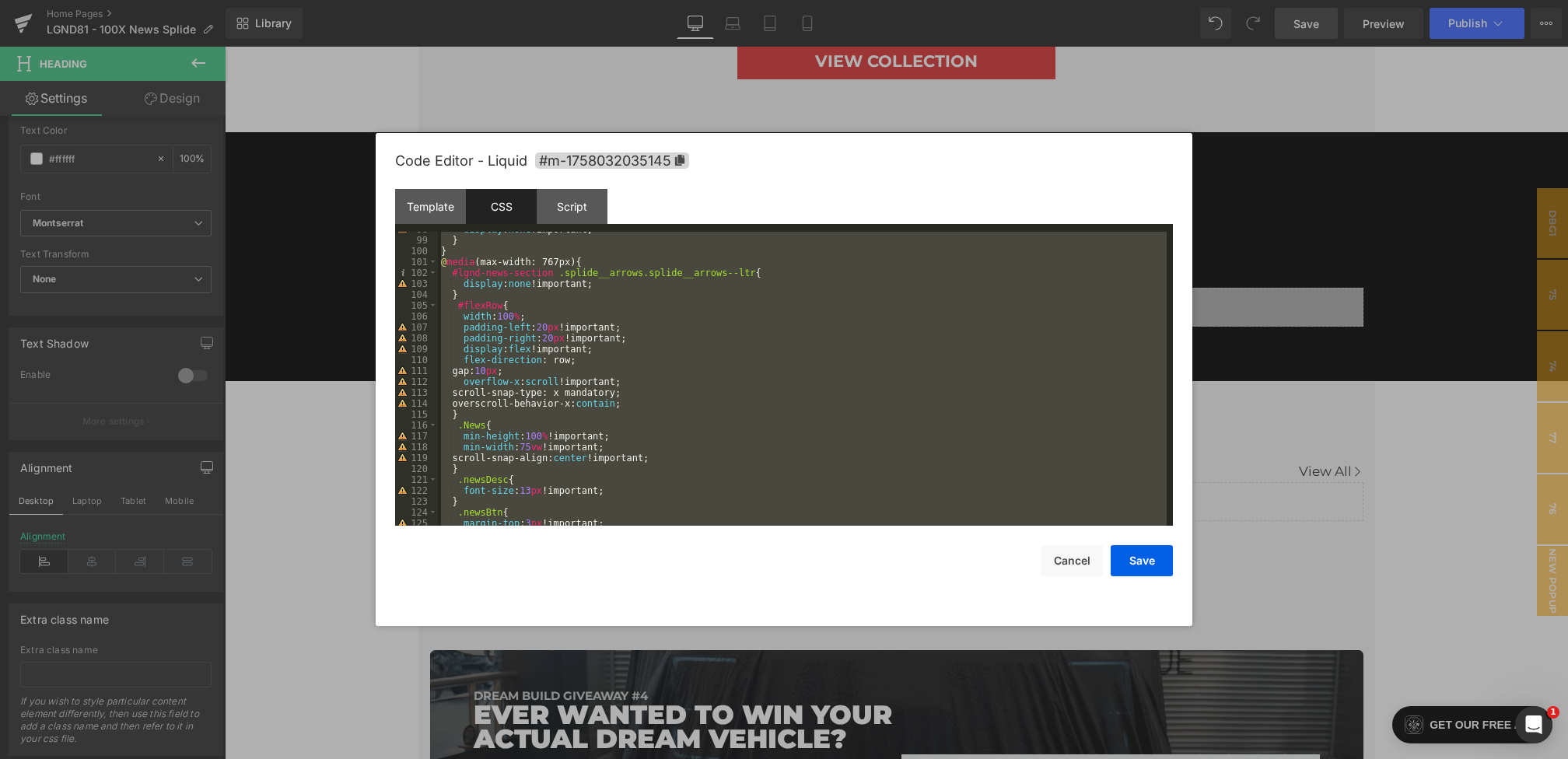
click at [539, 325] on div "display : none !important; } } @ media (max-width: 767px) { #lgnd-news-section …" at bounding box center [802, 382] width 729 height 316
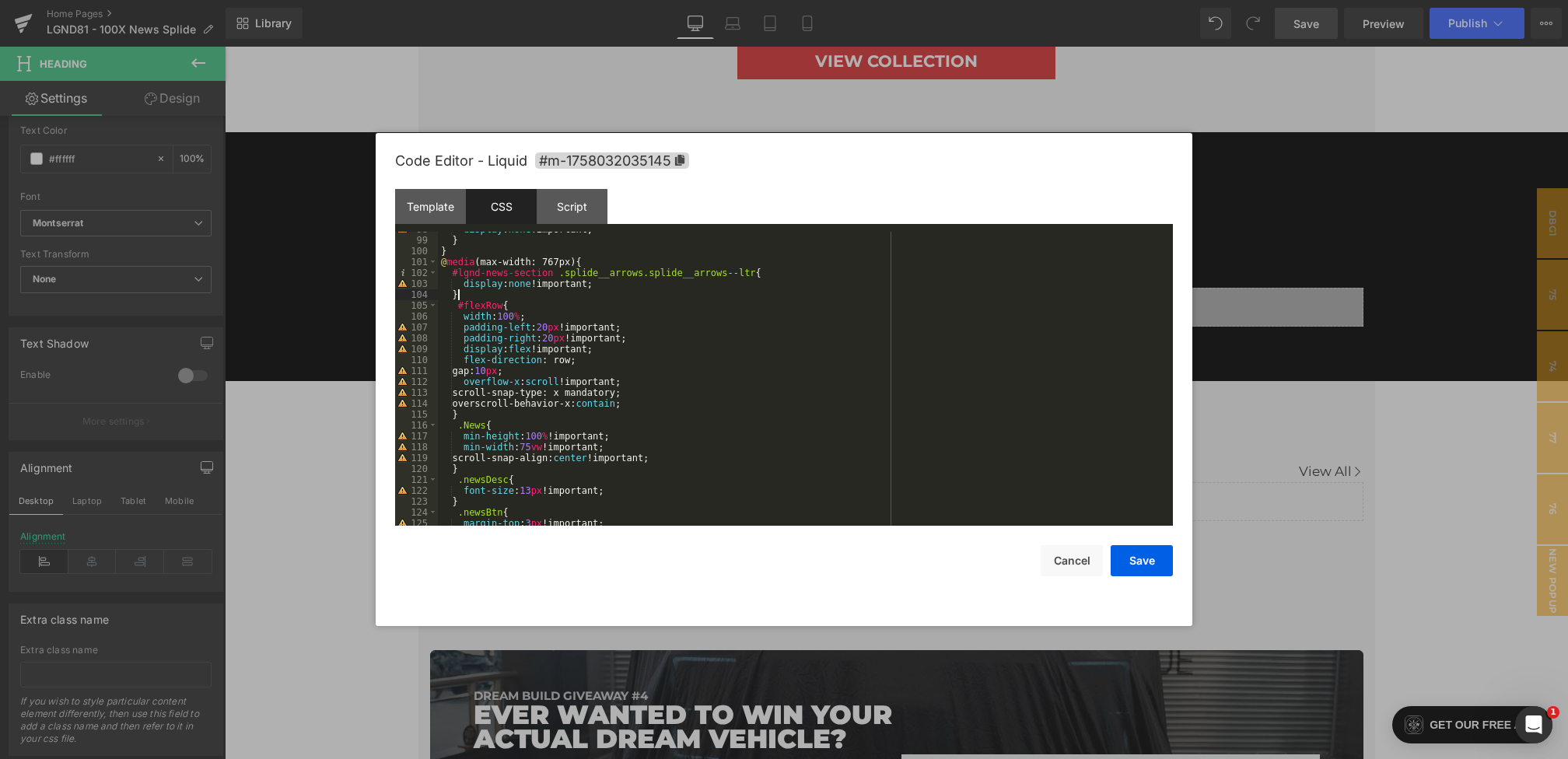
click at [519, 299] on div "display : none !important; } } @ media (max-width: 767px) { #lgnd-news-section …" at bounding box center [802, 382] width 729 height 316
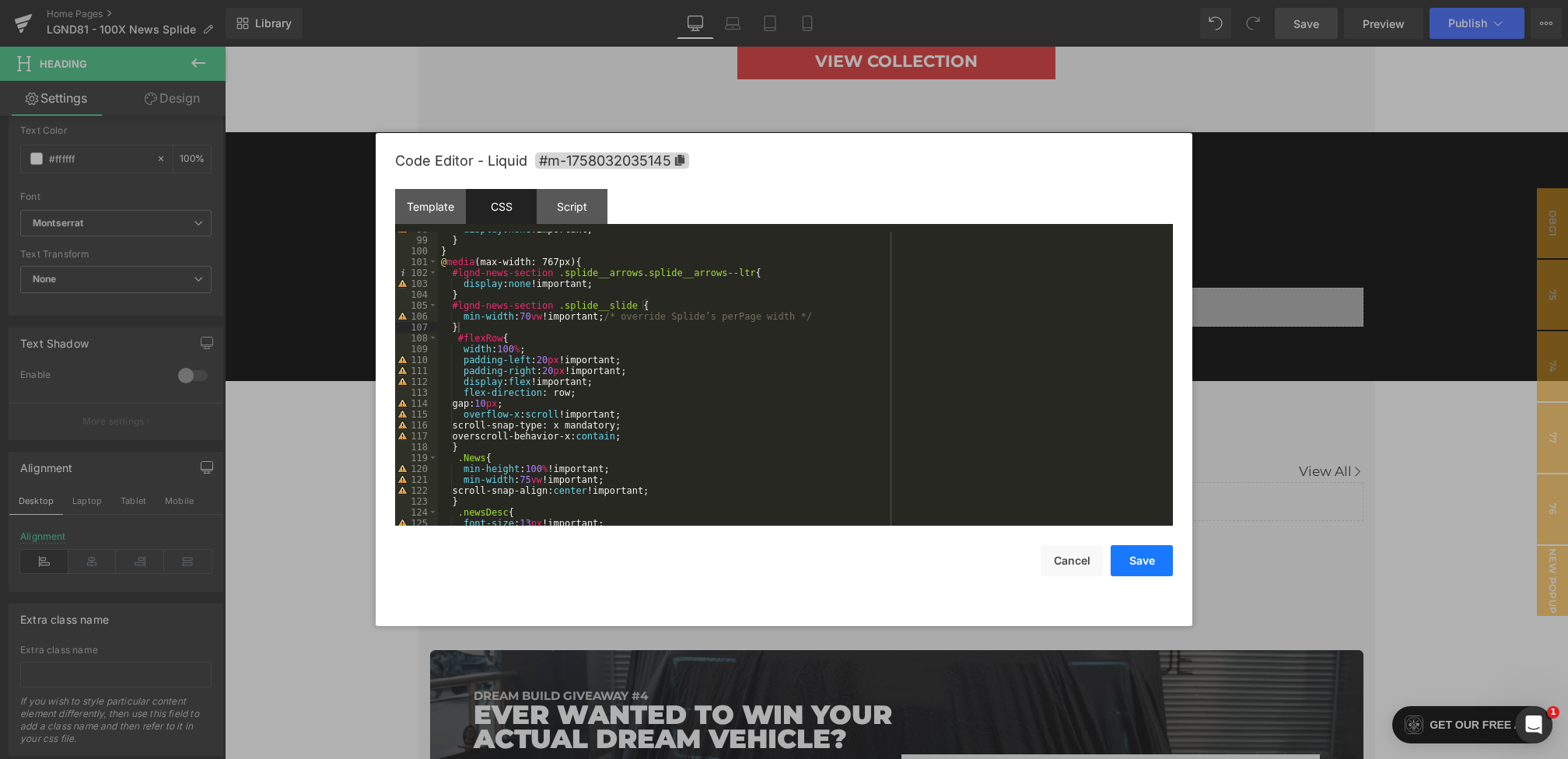
click at [1132, 560] on button "Save" at bounding box center [1141, 561] width 62 height 31
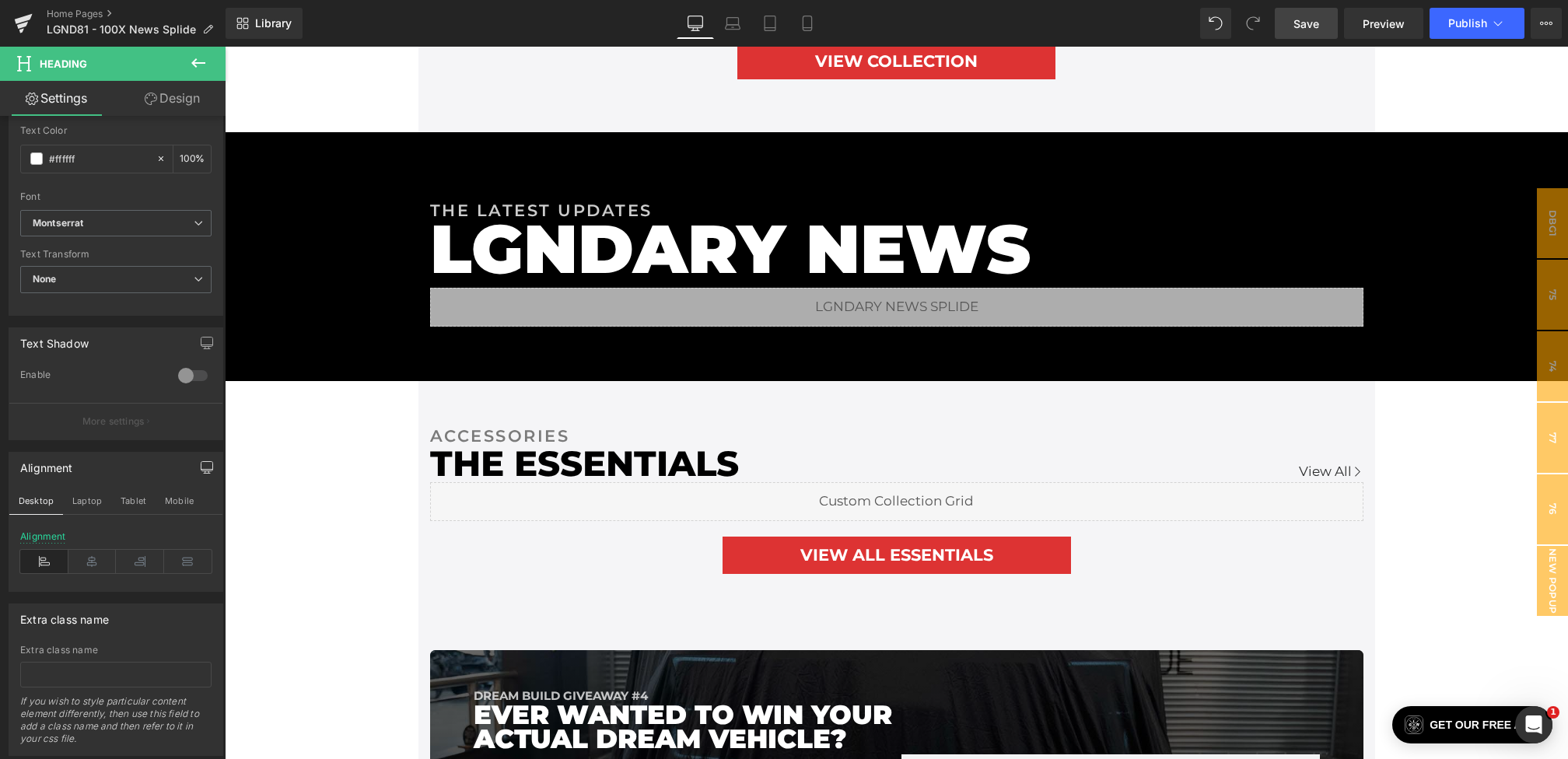
click at [1304, 13] on link "Save" at bounding box center [1306, 23] width 63 height 31
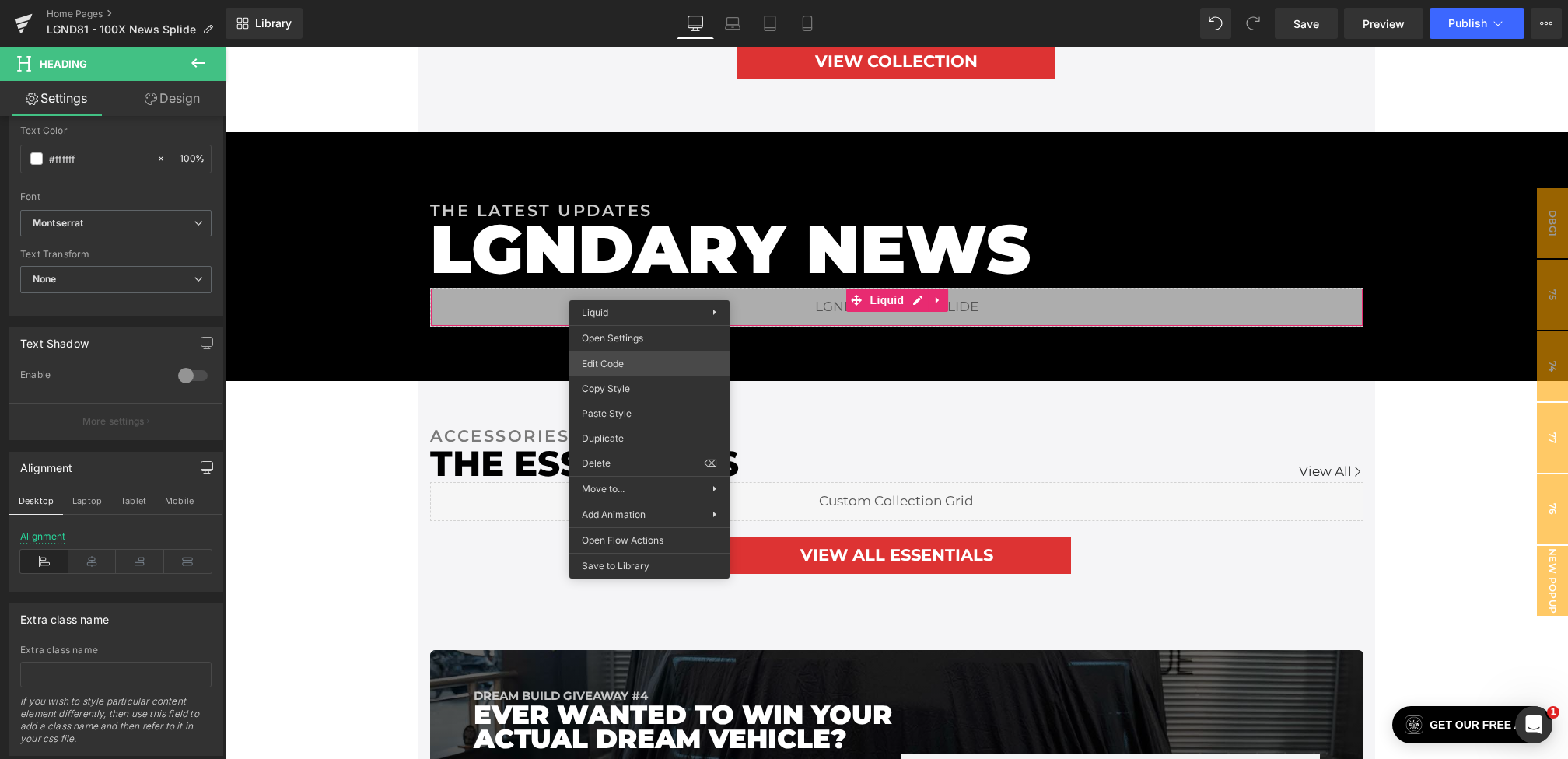
click at [615, 0] on div "Heading You are previewing how the will restyle your page. You can not edit Ele…" at bounding box center [784, 0] width 1568 height 0
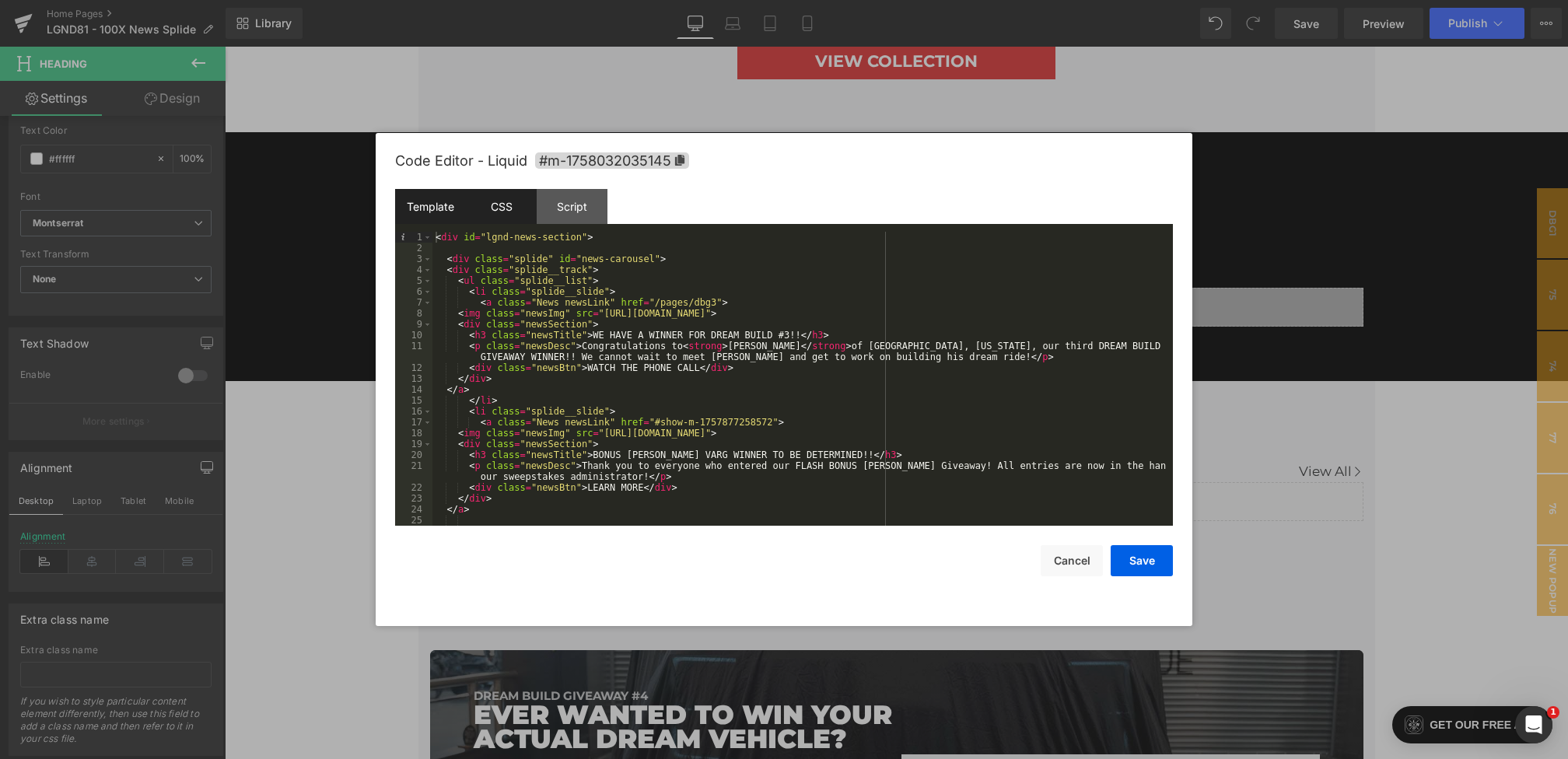
click at [508, 213] on div "CSS" at bounding box center [501, 206] width 71 height 35
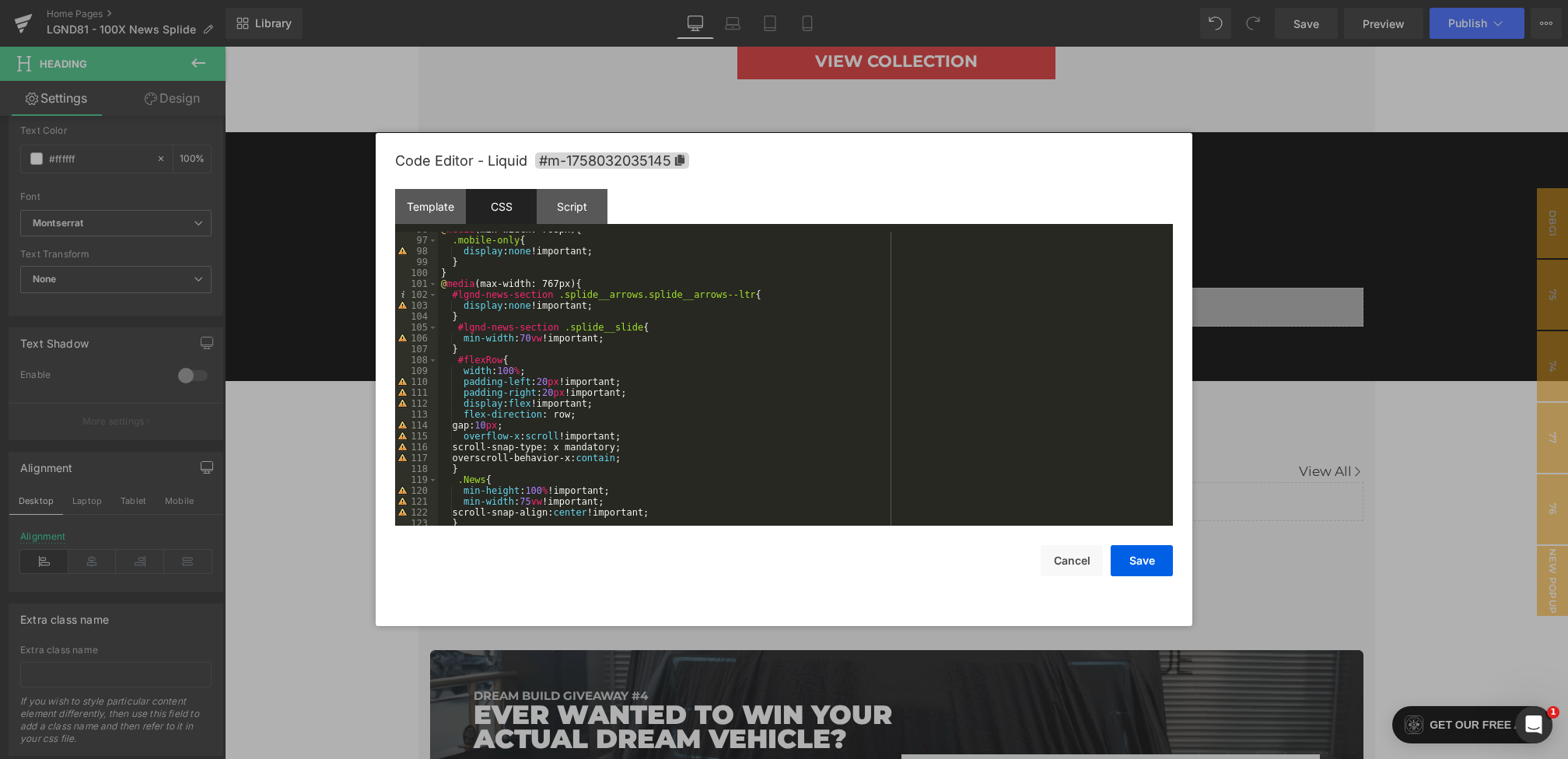
scroll to position [1047, 0]
click at [487, 335] on div ".mobile-only { display : none !important; } } @ media (max-width: 767px) { #lgn…" at bounding box center [802, 388] width 729 height 316
click at [1128, 563] on button "Save" at bounding box center [1141, 561] width 62 height 31
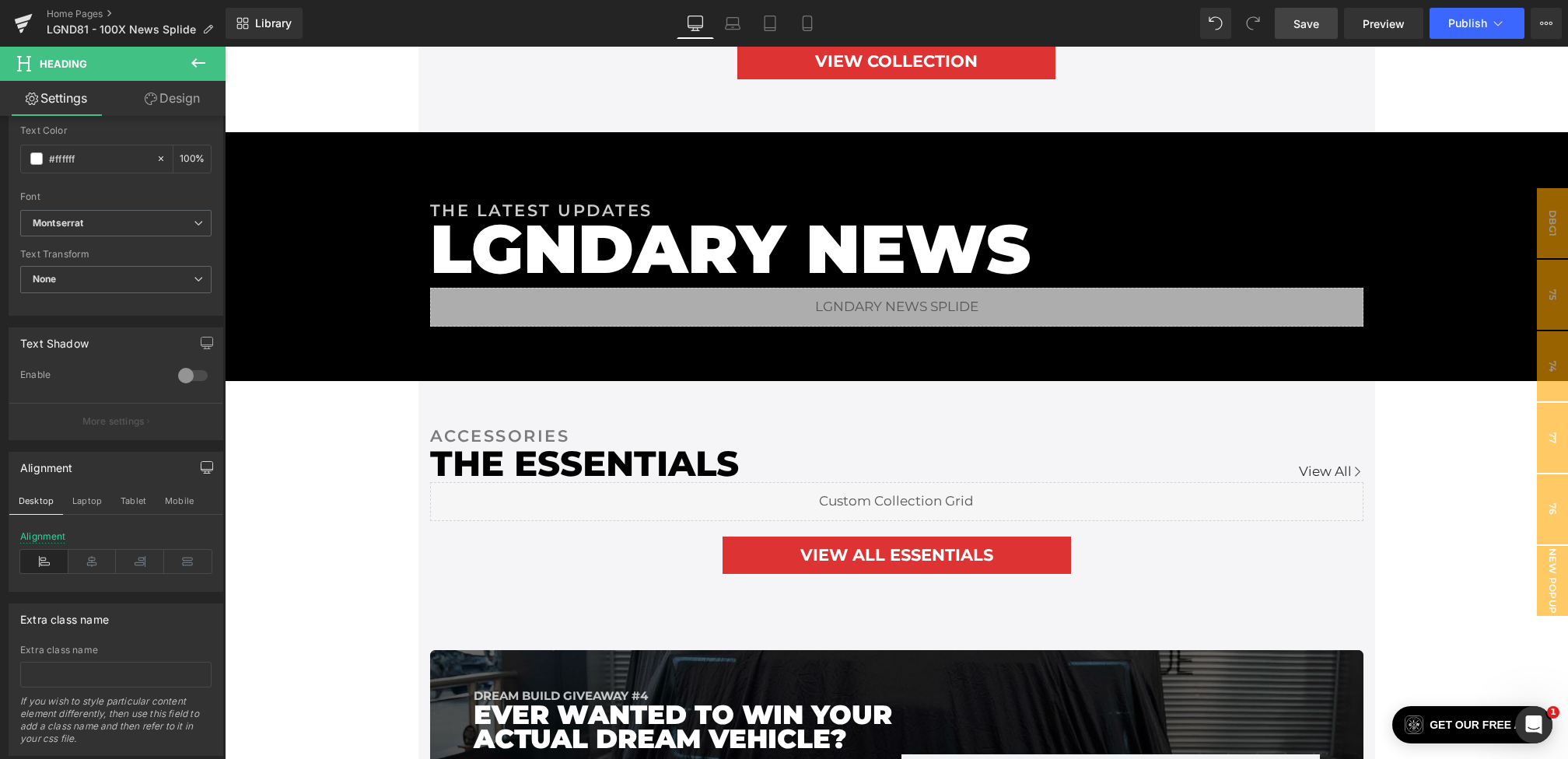
click at [1302, 25] on span "Save" at bounding box center [1306, 24] width 26 height 17
click at [1480, 22] on span "Publish" at bounding box center [1467, 23] width 39 height 12
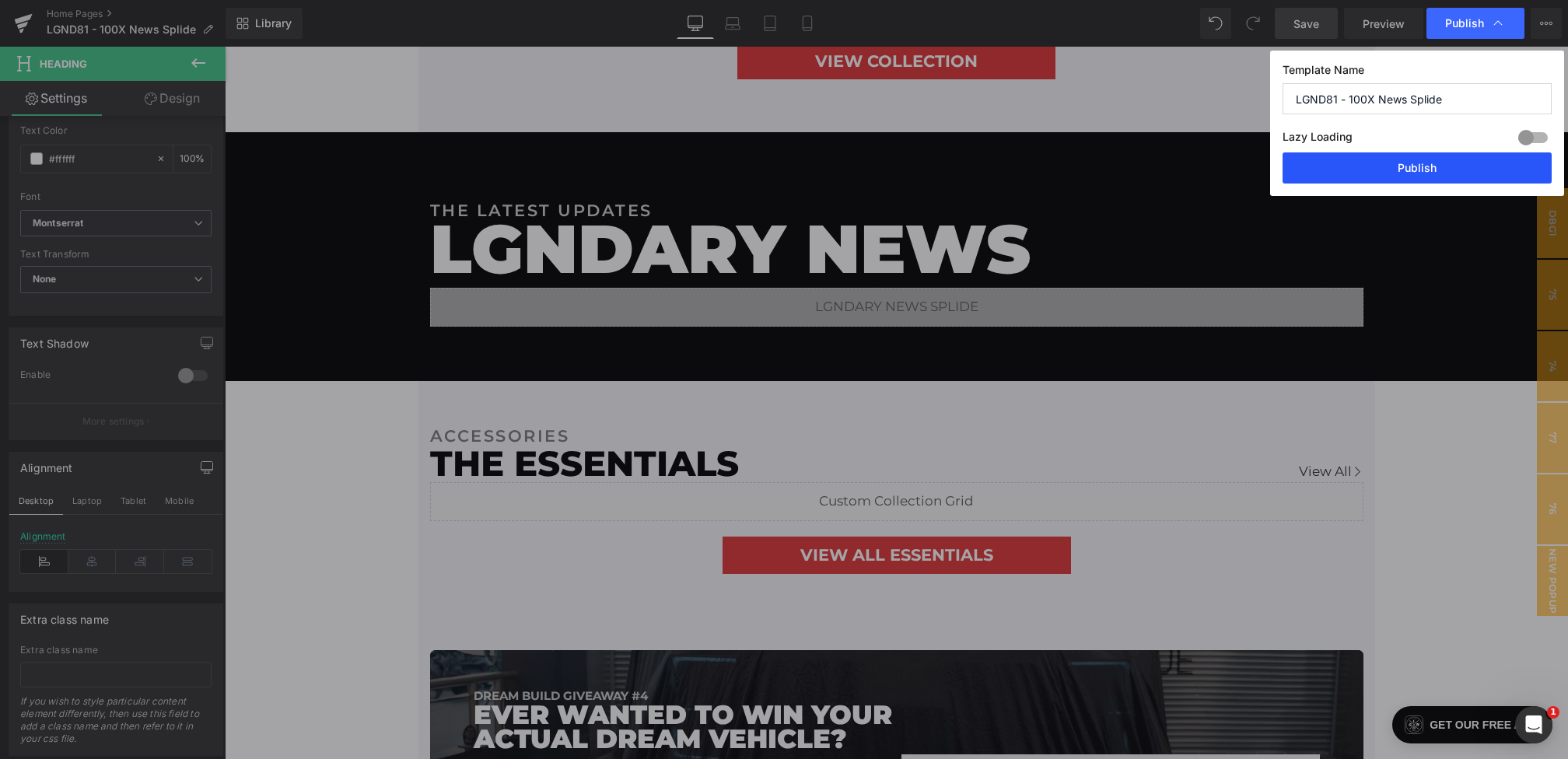
click at [1416, 161] on button "Publish" at bounding box center [1416, 168] width 269 height 31
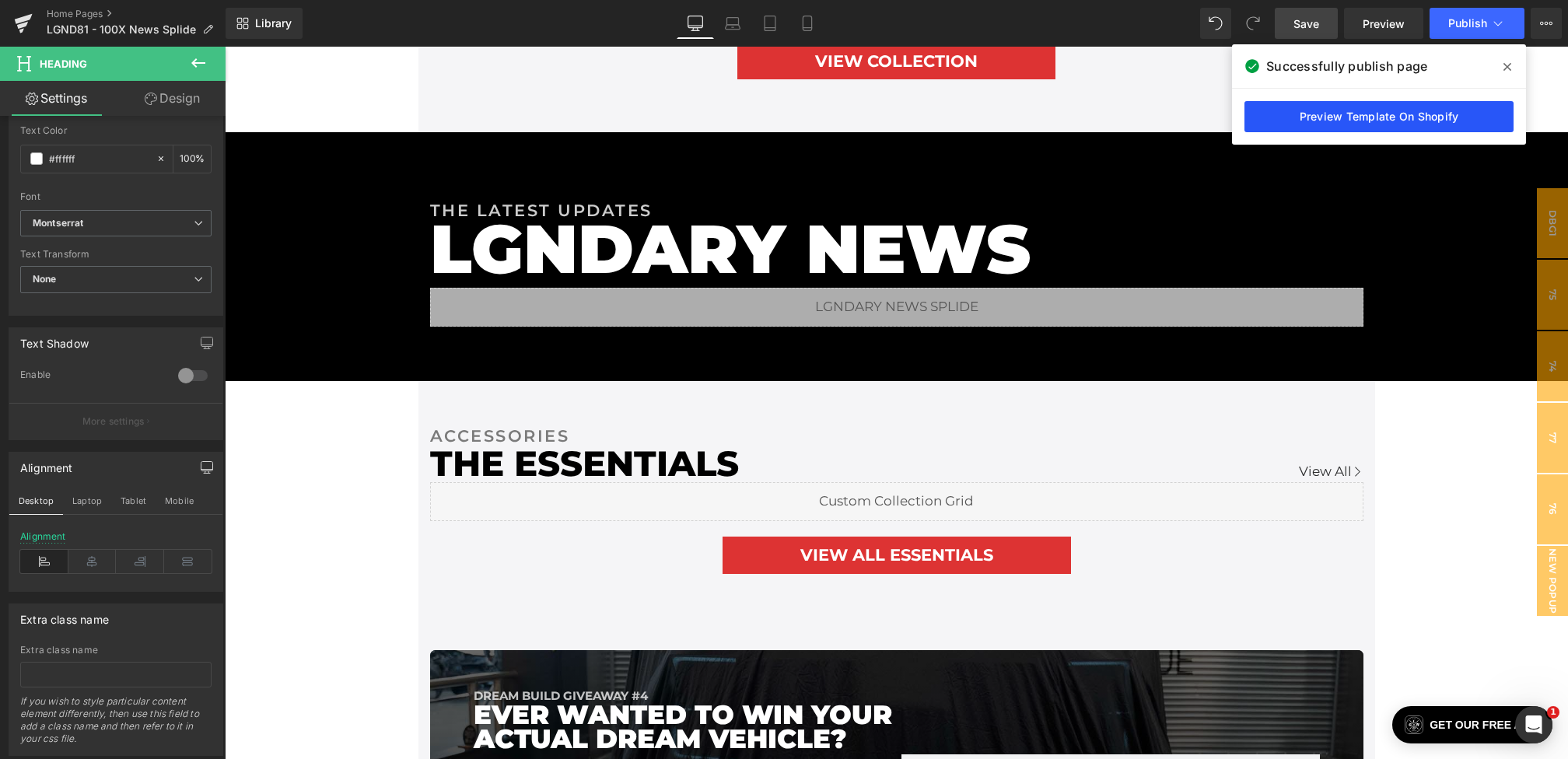
click at [1426, 116] on link "Preview Template On Shopify" at bounding box center [1378, 116] width 269 height 31
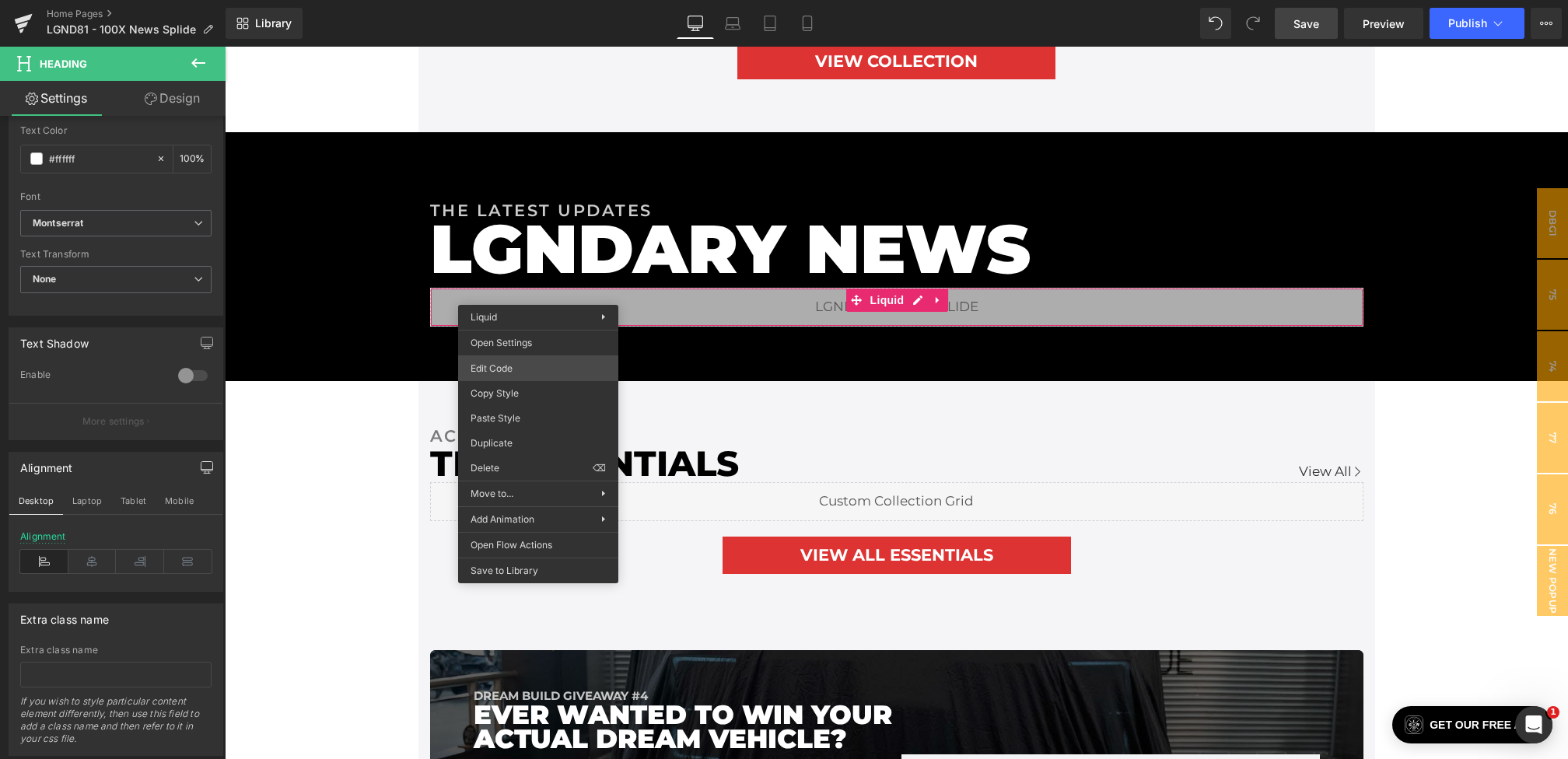
click at [484, 0] on div "Heading You are previewing how the will restyle your page. You can not edit Ele…" at bounding box center [784, 0] width 1568 height 0
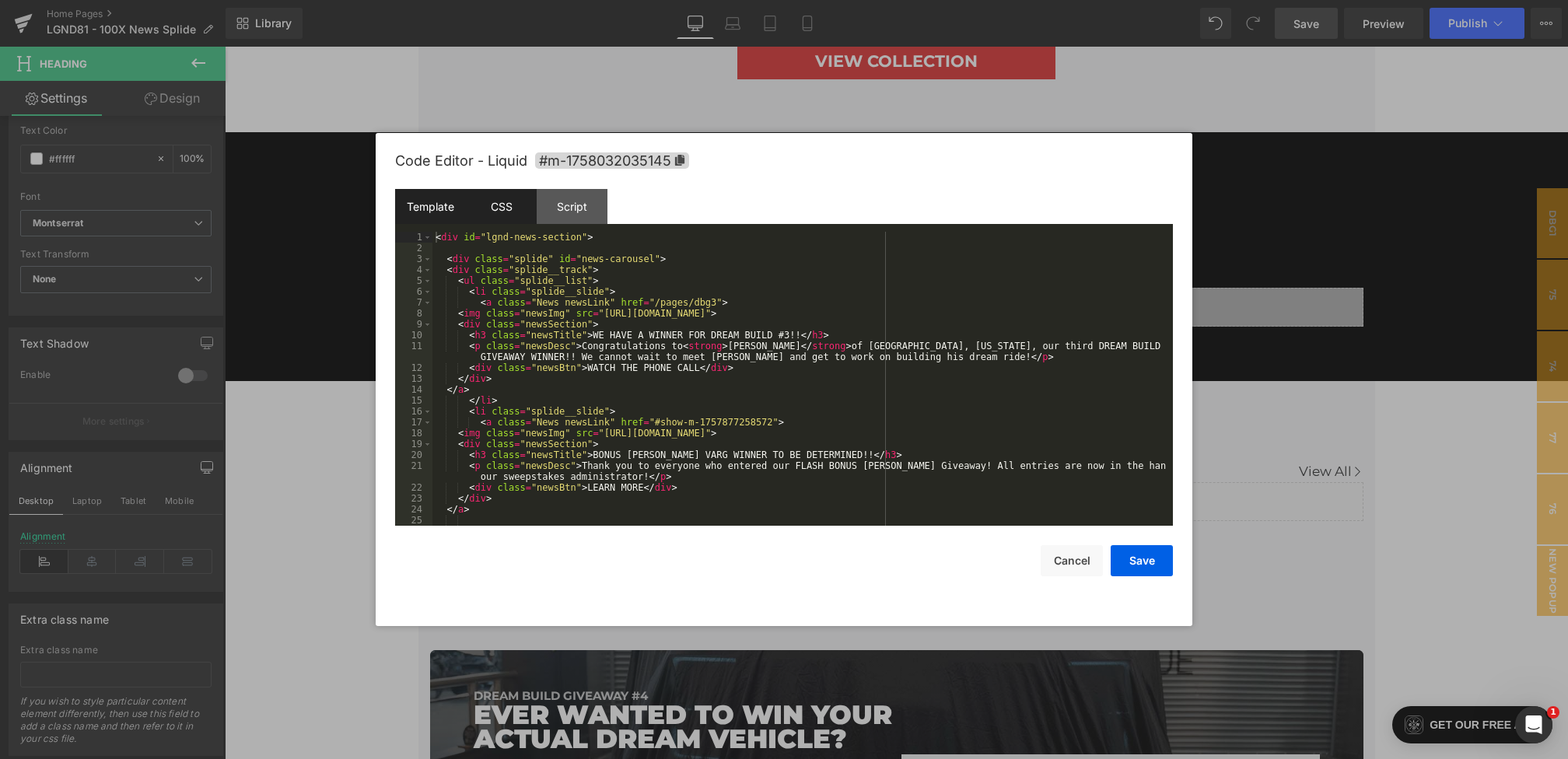
click at [492, 214] on div "CSS" at bounding box center [501, 206] width 71 height 35
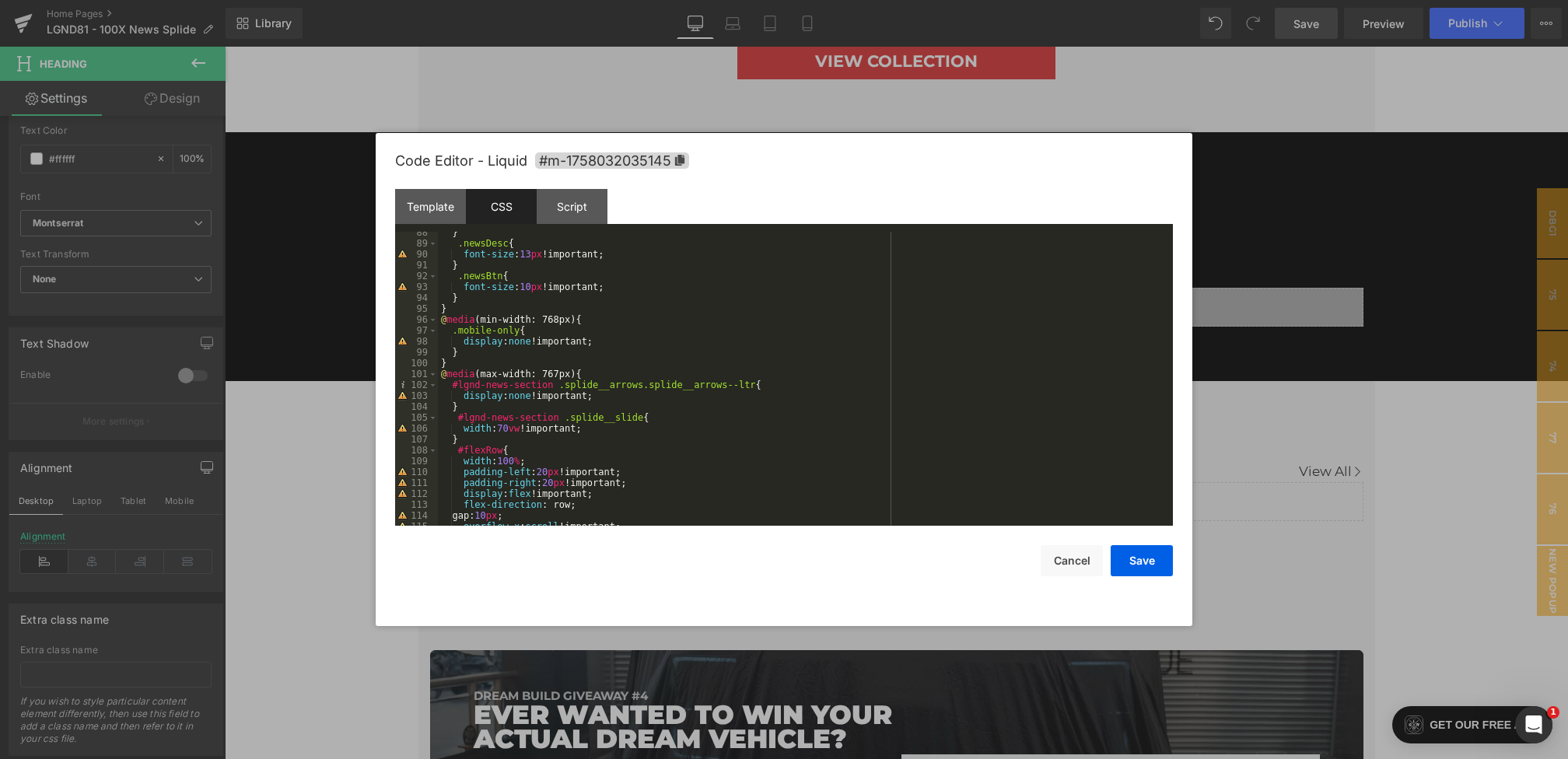
scroll to position [985, 0]
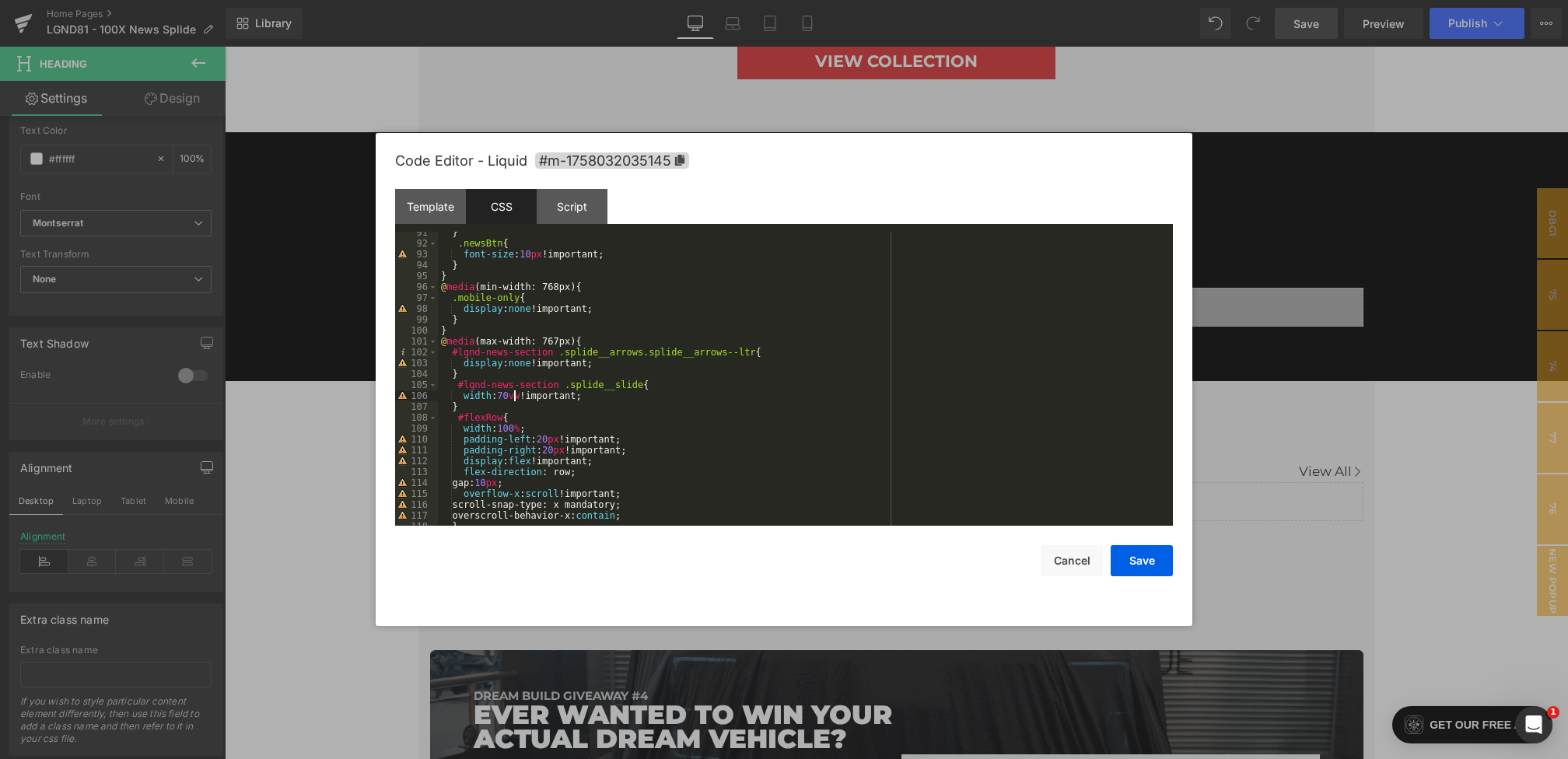
click at [513, 399] on div "} .newsBtn { font-size : 10 px !important; } } @ media (min-width: 768px) { .mo…" at bounding box center [802, 386] width 729 height 316
click at [1132, 559] on button "Save" at bounding box center [1141, 561] width 62 height 31
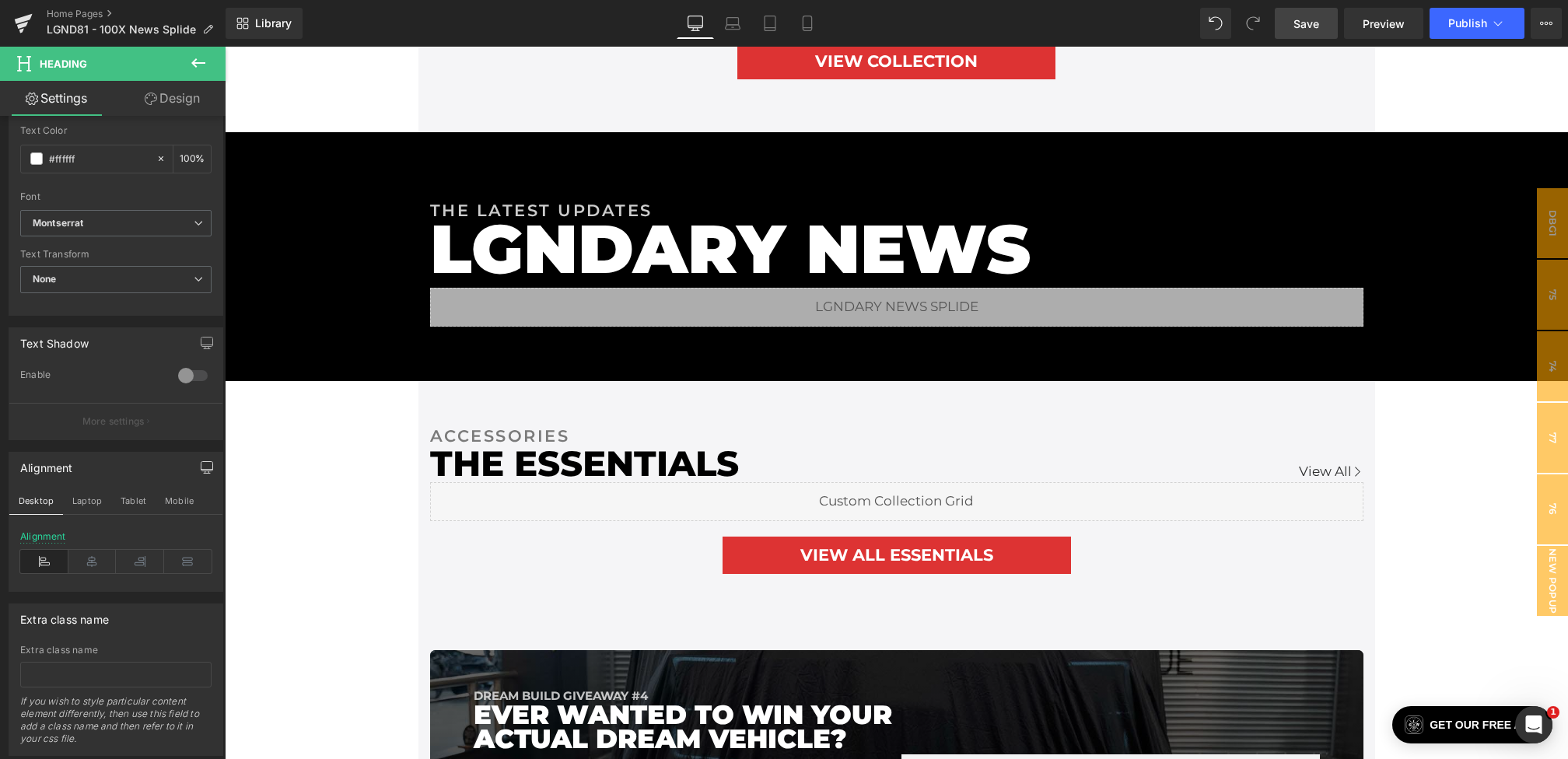
click at [1314, 27] on span "Save" at bounding box center [1306, 24] width 26 height 17
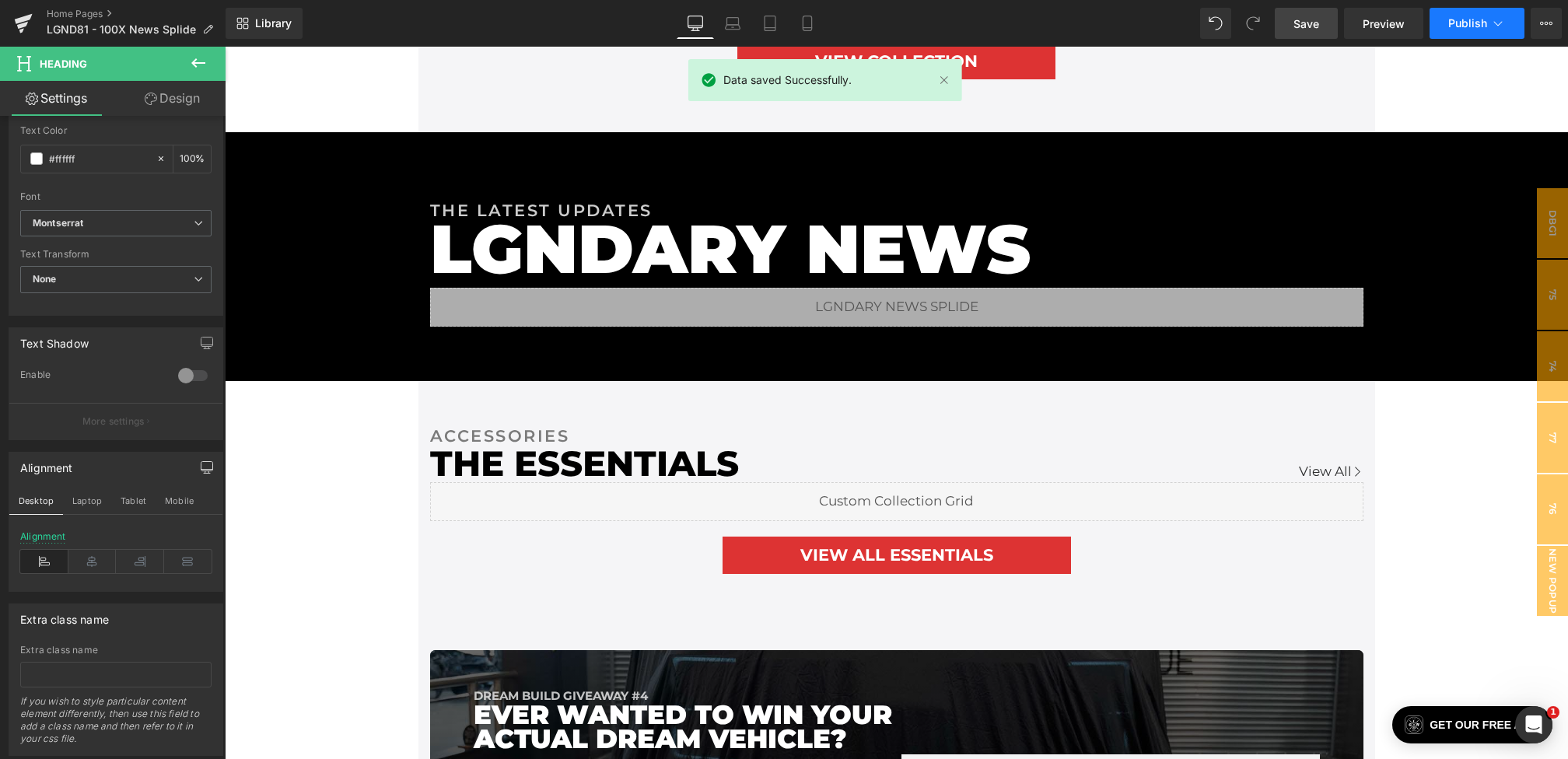
click at [1458, 31] on button "Publish" at bounding box center [1476, 23] width 95 height 31
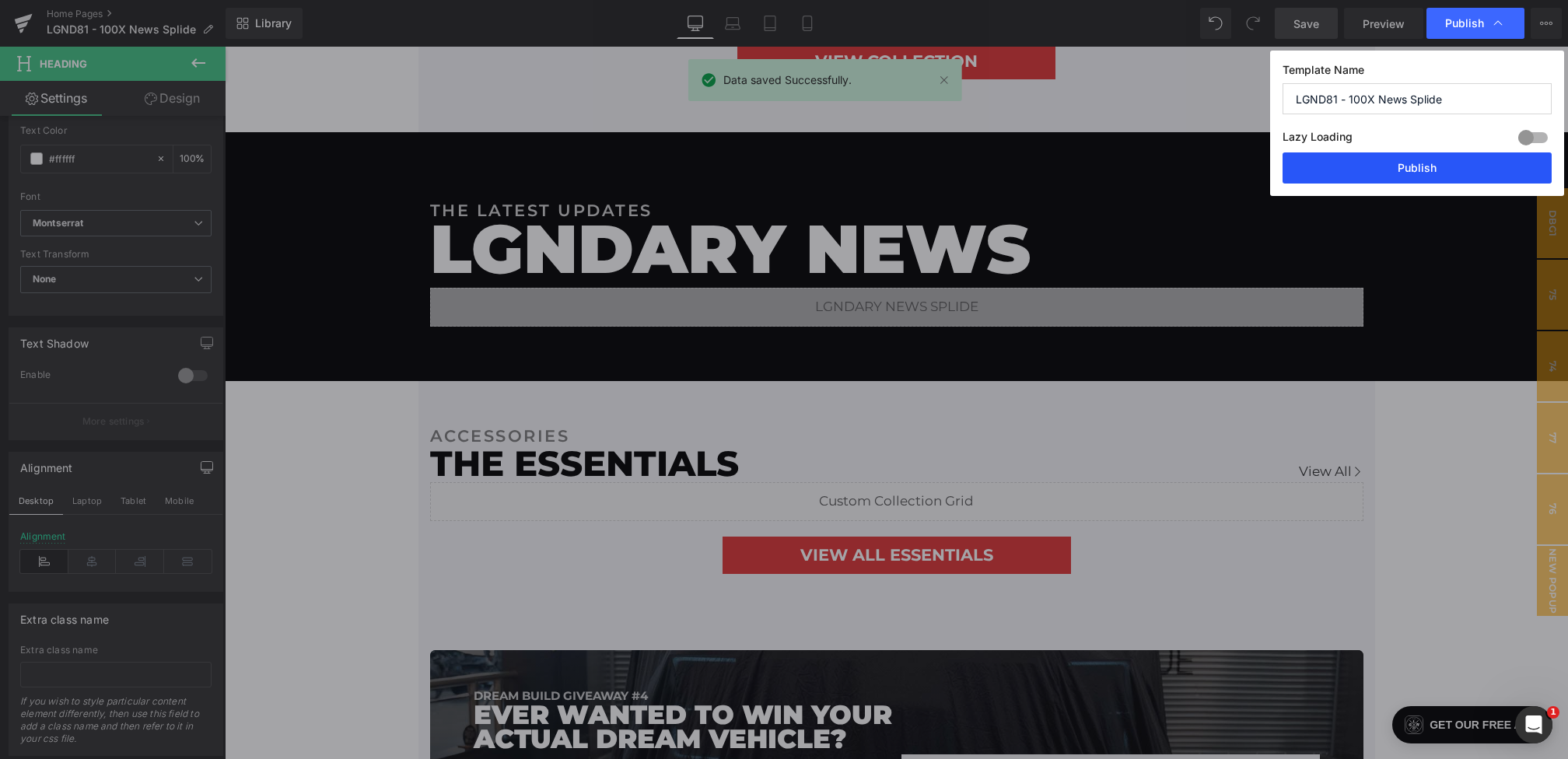
click at [1401, 162] on button "Publish" at bounding box center [1416, 168] width 269 height 31
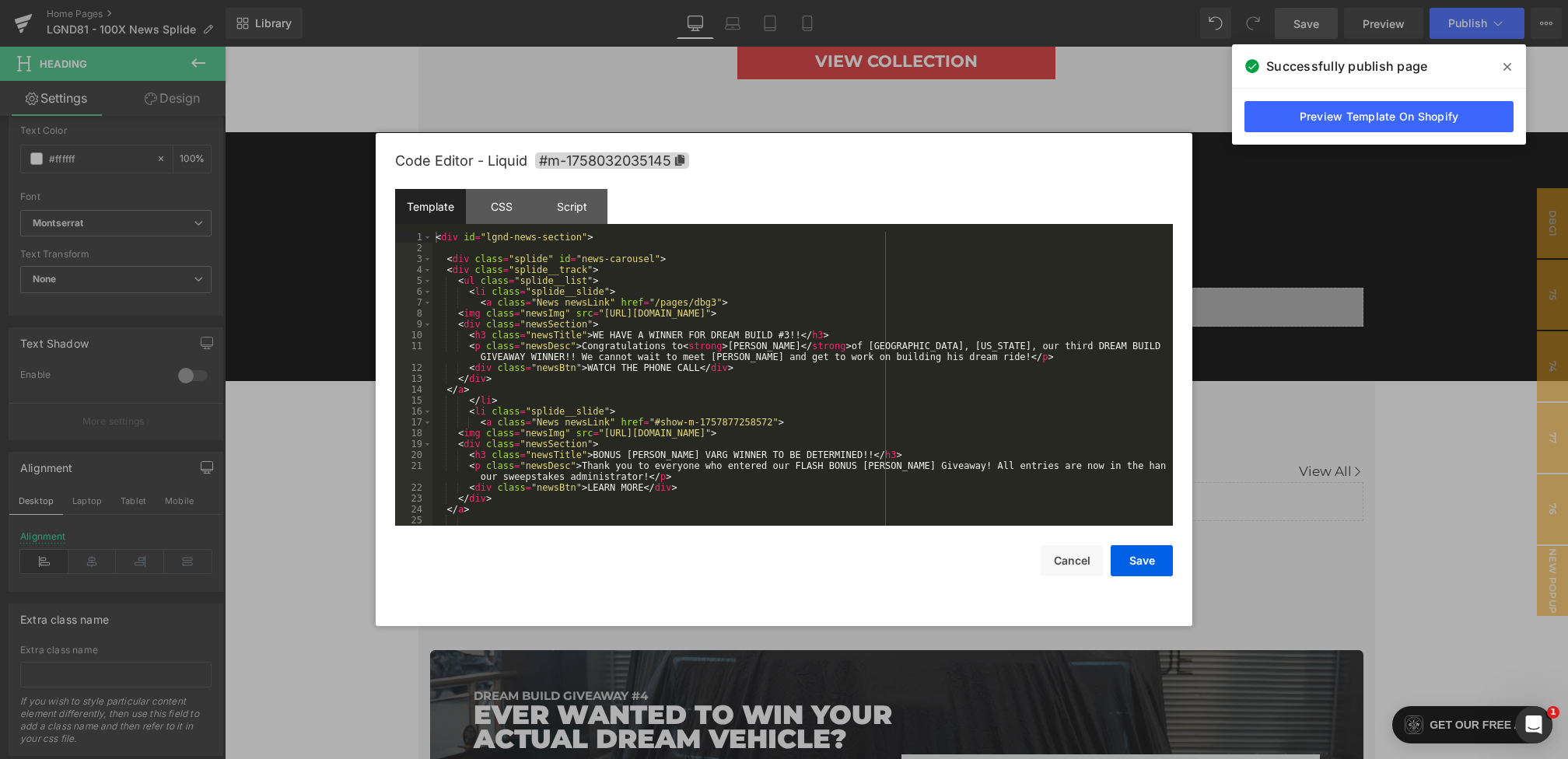
click at [600, 0] on div "Heading You are previewing how the will restyle your page. You can not edit Ele…" at bounding box center [784, 0] width 1568 height 0
click at [501, 218] on div "CSS" at bounding box center [501, 206] width 71 height 35
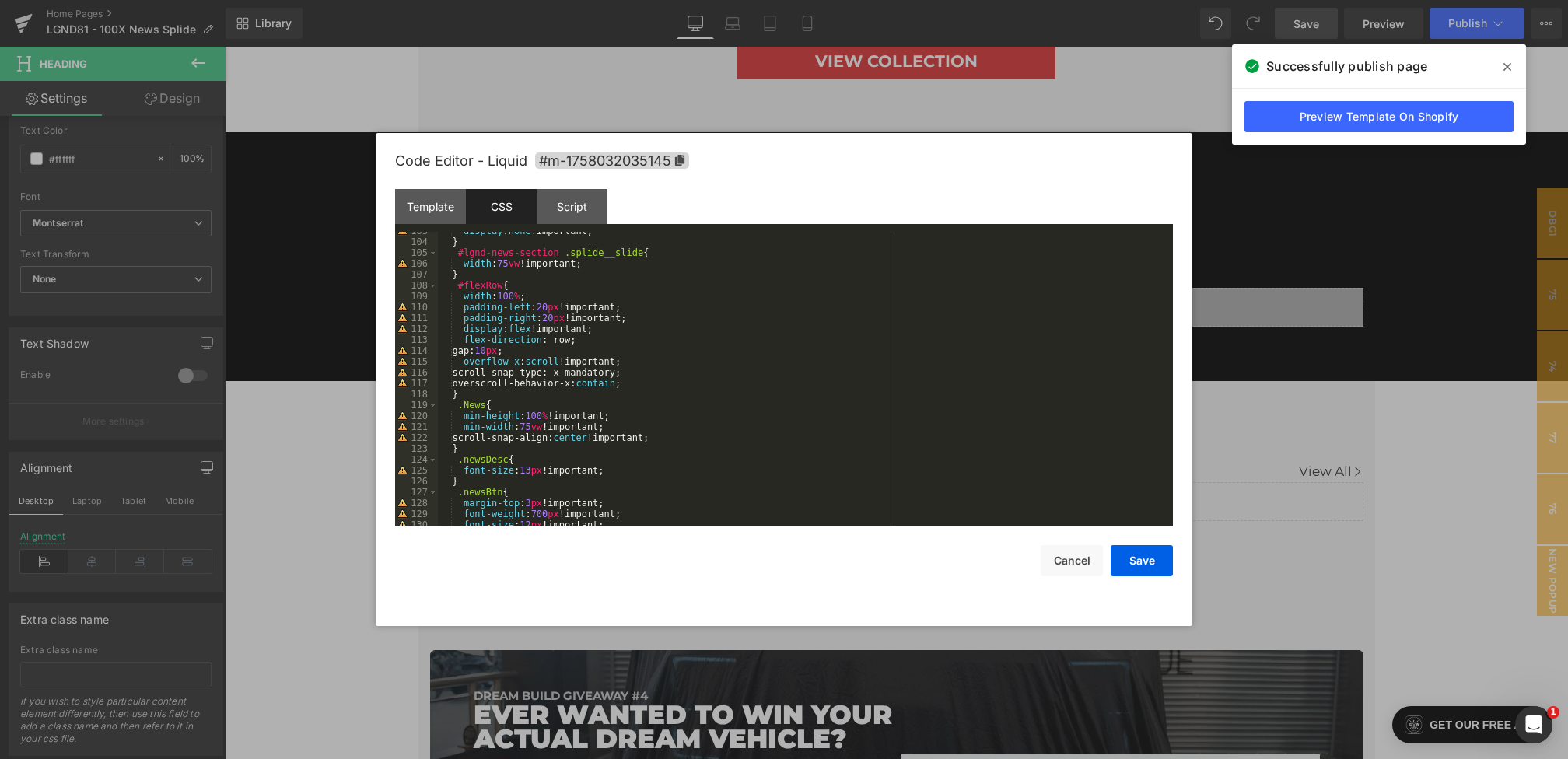
scroll to position [1154, 0]
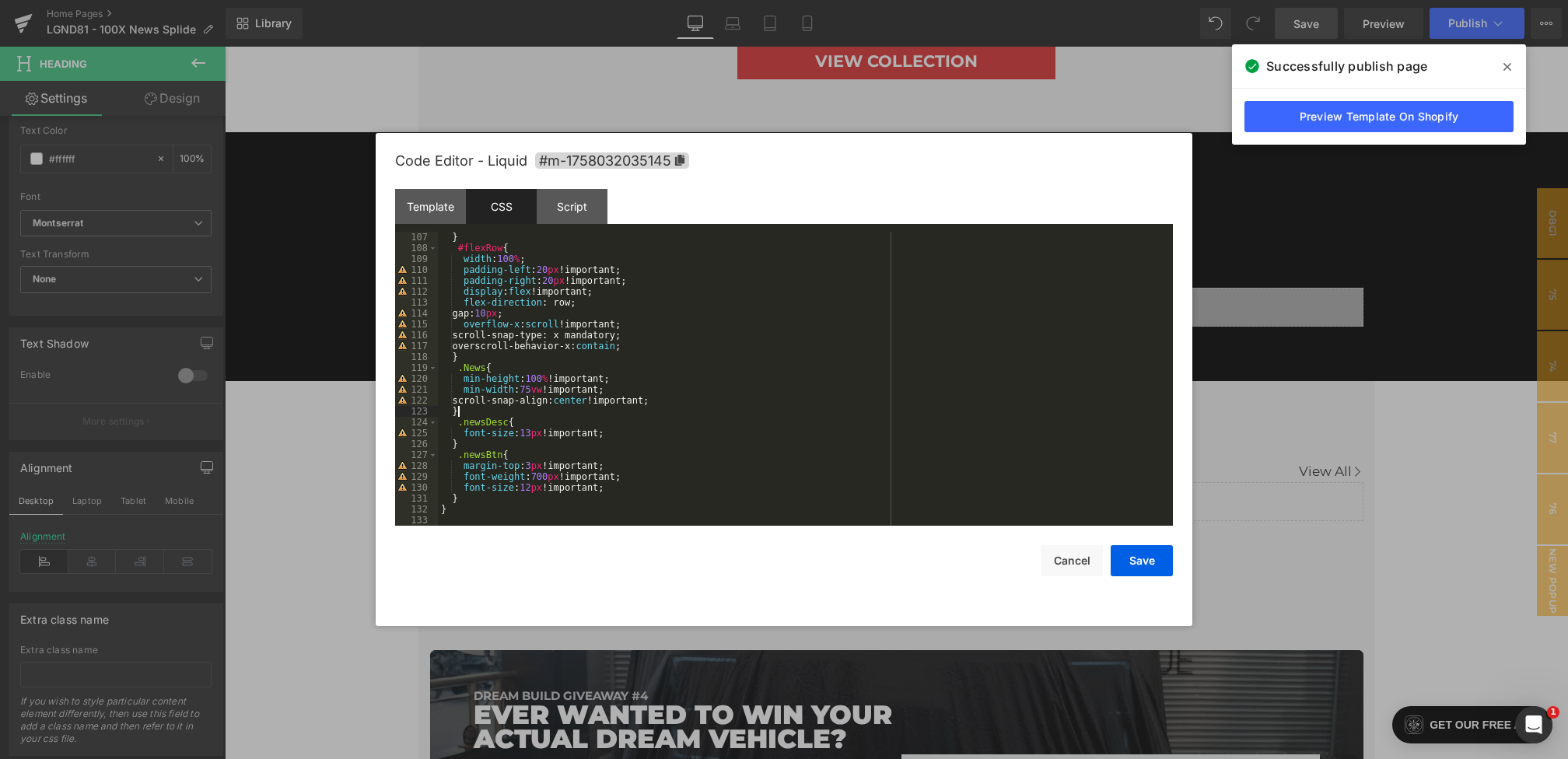
click at [473, 414] on div "} #flexRow { width : 100 % ; padding-left : 20 px !important; padding-right : 2…" at bounding box center [802, 390] width 729 height 316
click at [1147, 557] on button "Save" at bounding box center [1141, 561] width 62 height 31
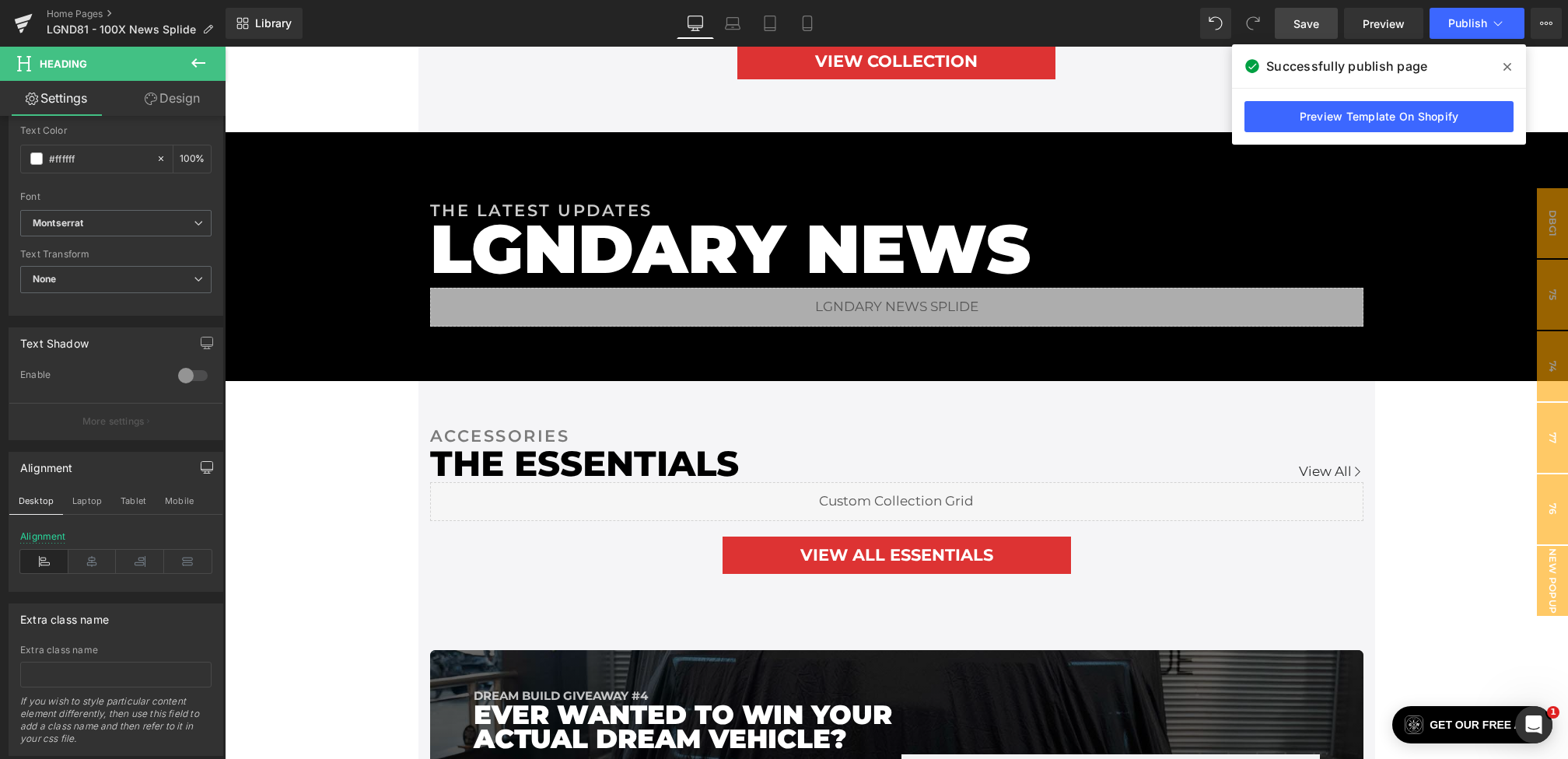
click at [1300, 34] on link "Save" at bounding box center [1306, 23] width 63 height 31
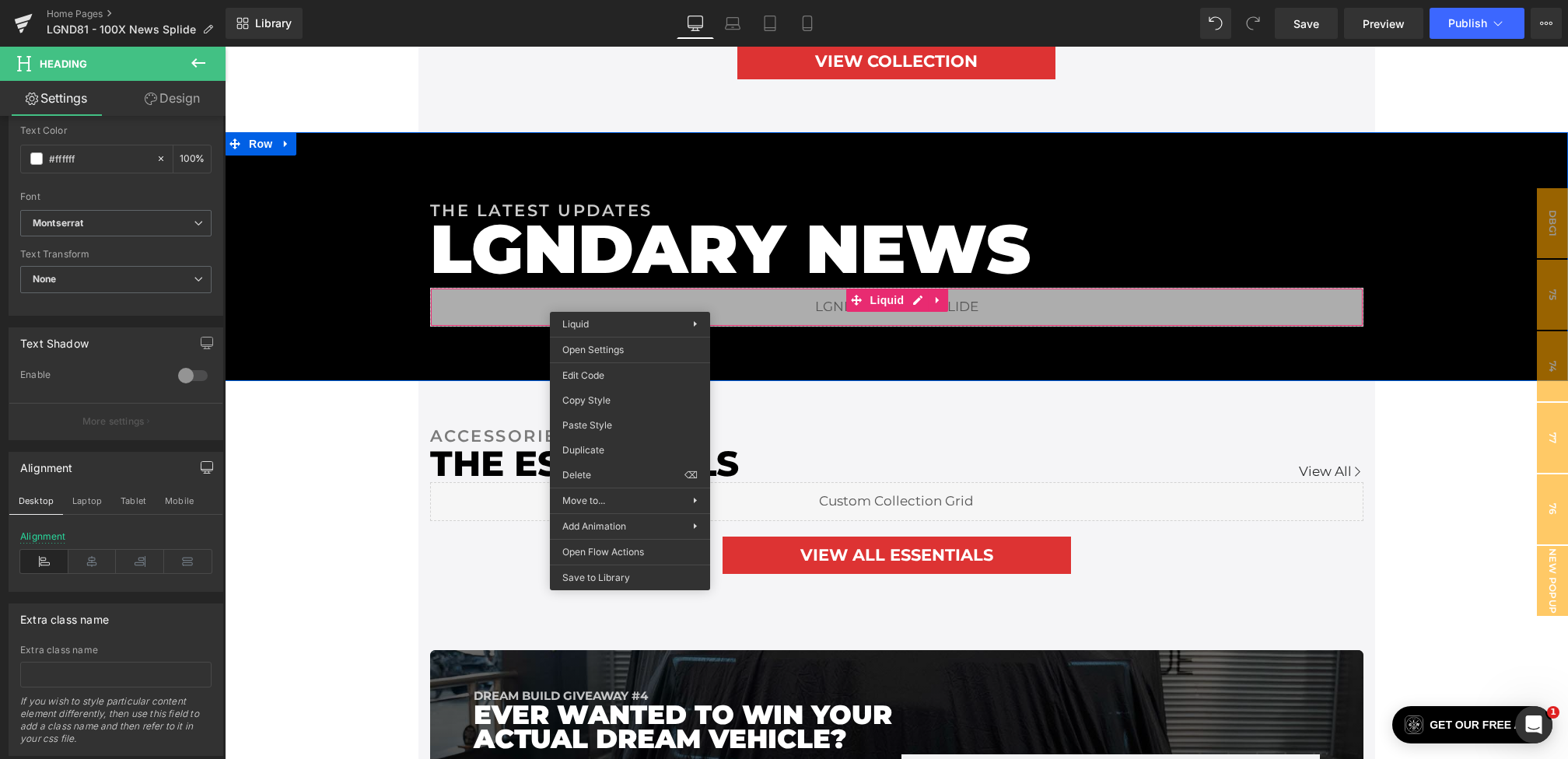
click at [570, 187] on div "THE LATEST UPDATES Heading LGNDARY NEWS Heading Row Liquid Row" at bounding box center [896, 256] width 1266 height 140
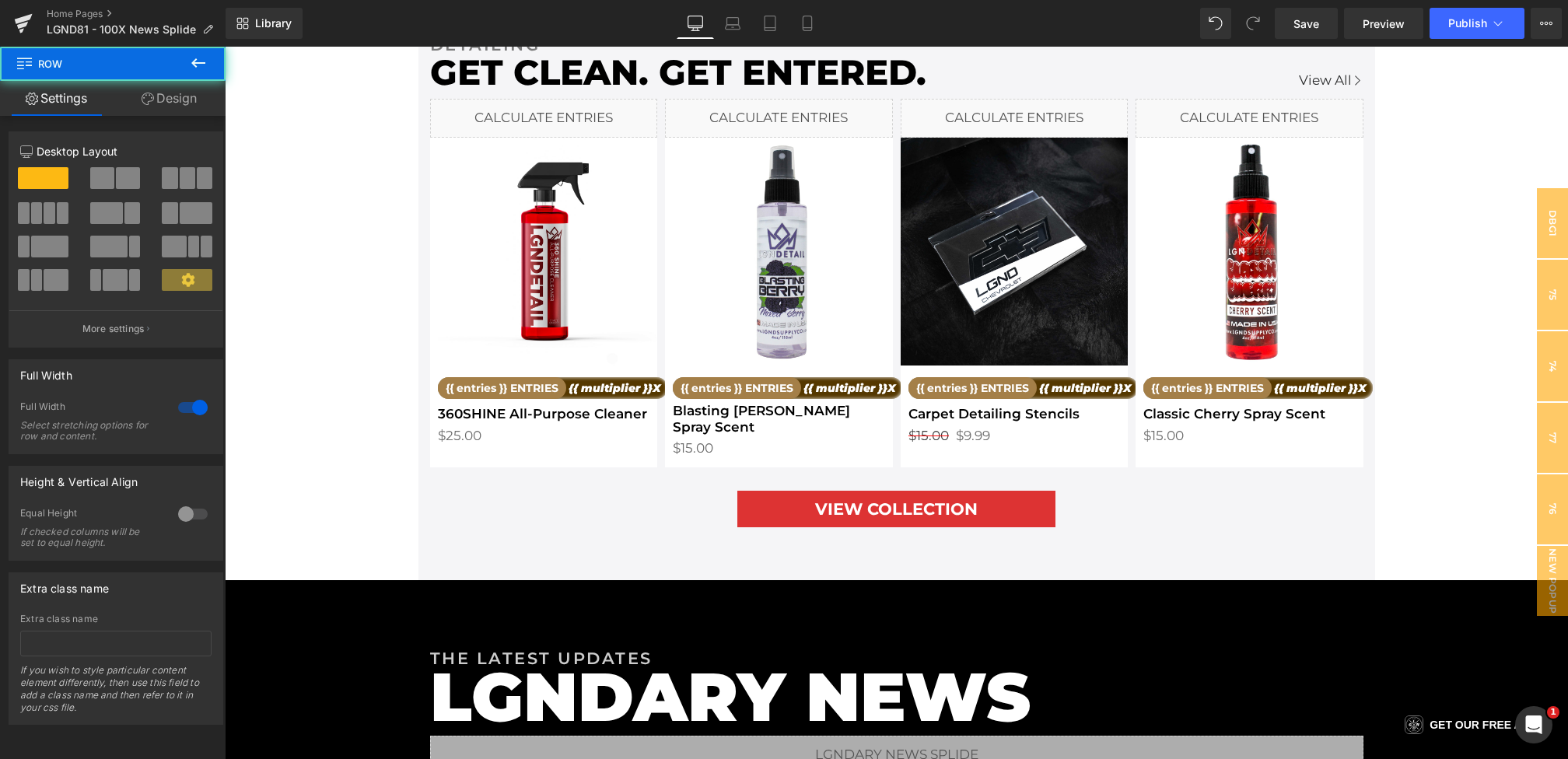
scroll to position [1751, 0]
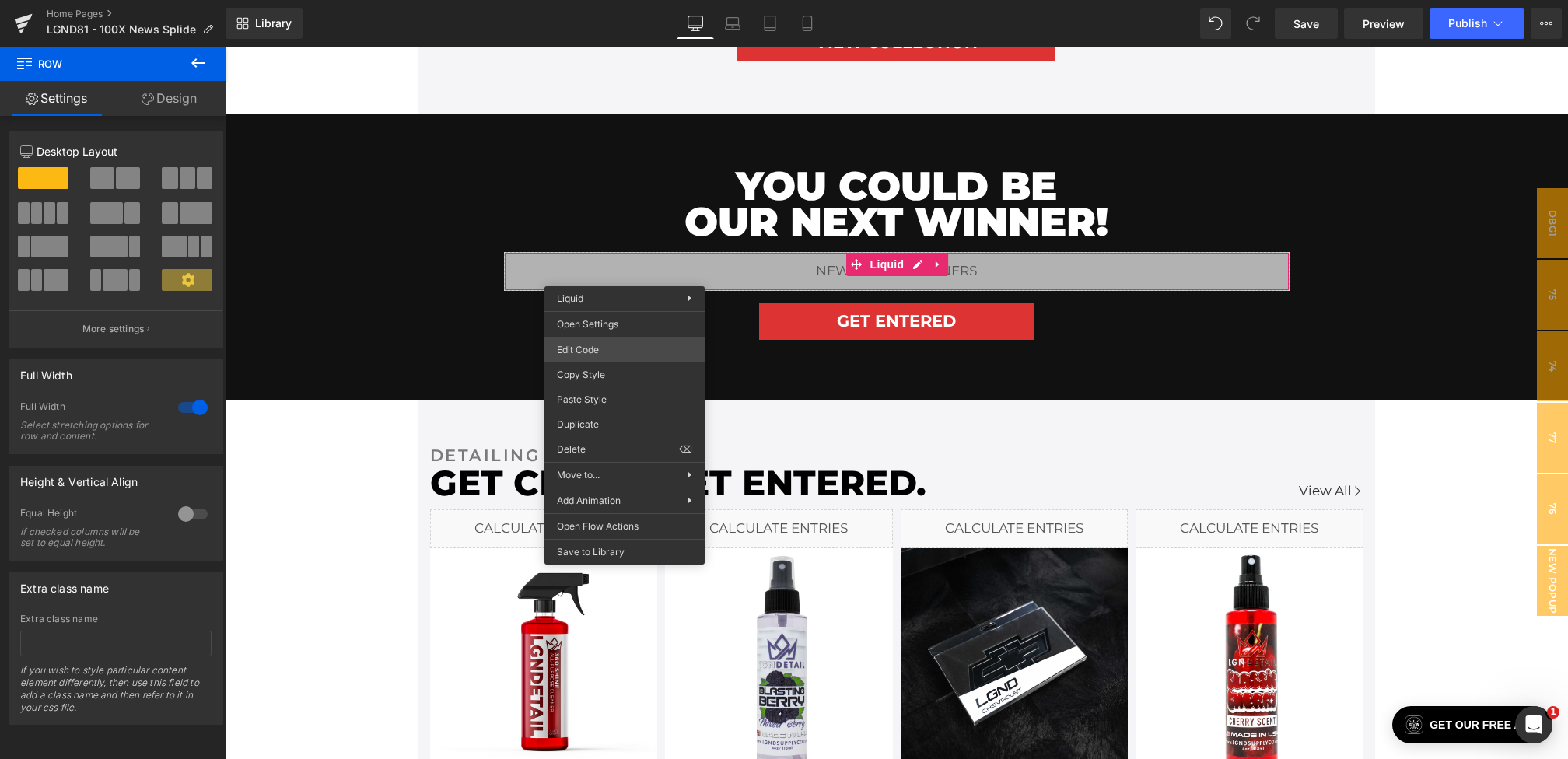
click at [595, 0] on div "Heading You are previewing how the will restyle your page. You can not edit Ele…" at bounding box center [784, 0] width 1568 height 0
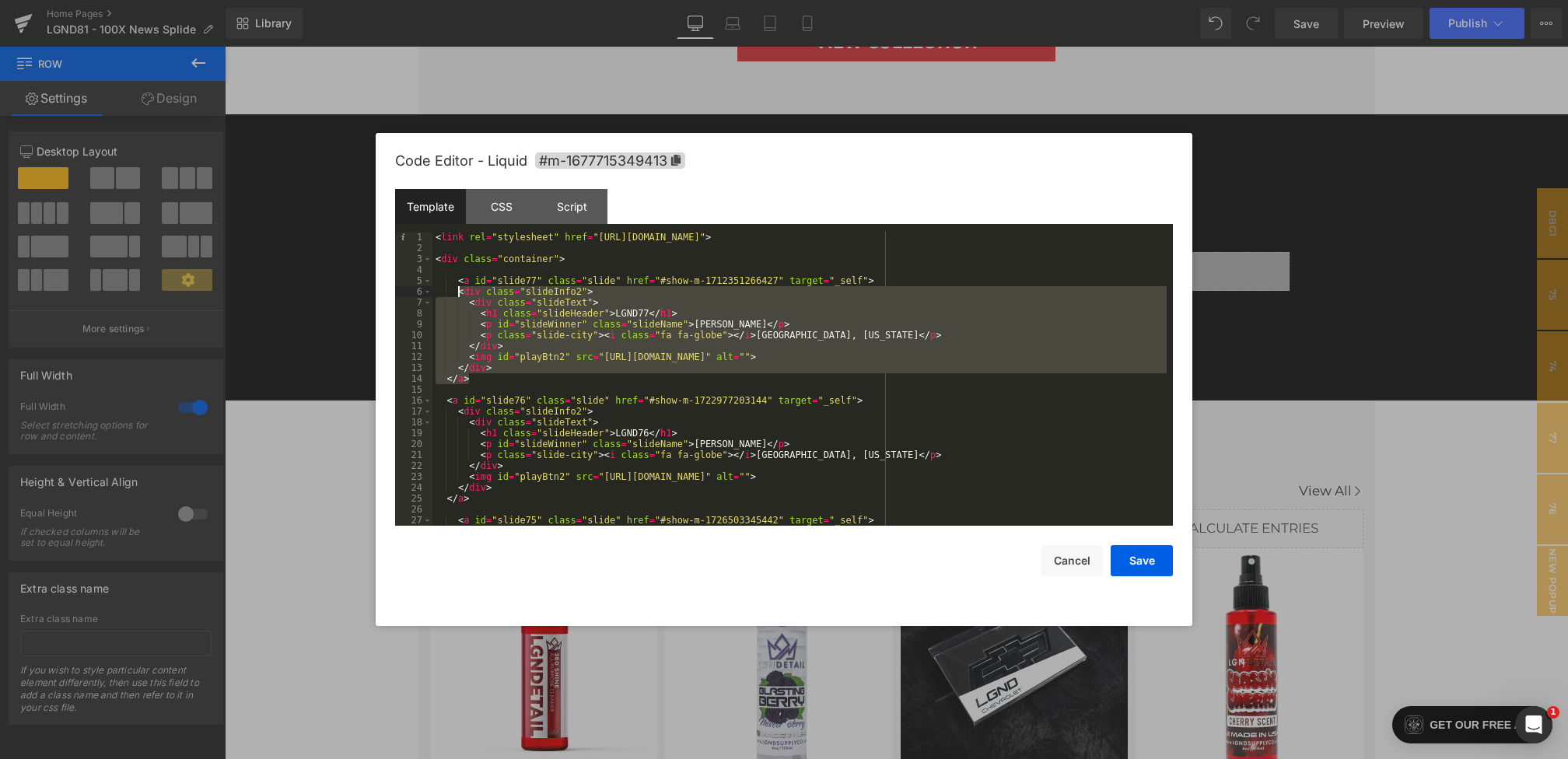
drag, startPoint x: 485, startPoint y: 379, endPoint x: 456, endPoint y: 287, distance: 96.5
click at [456, 287] on div "< link rel = "stylesheet" href = "[URL][DOMAIN_NAME]" > < div class = "containe…" at bounding box center [800, 390] width 734 height 316
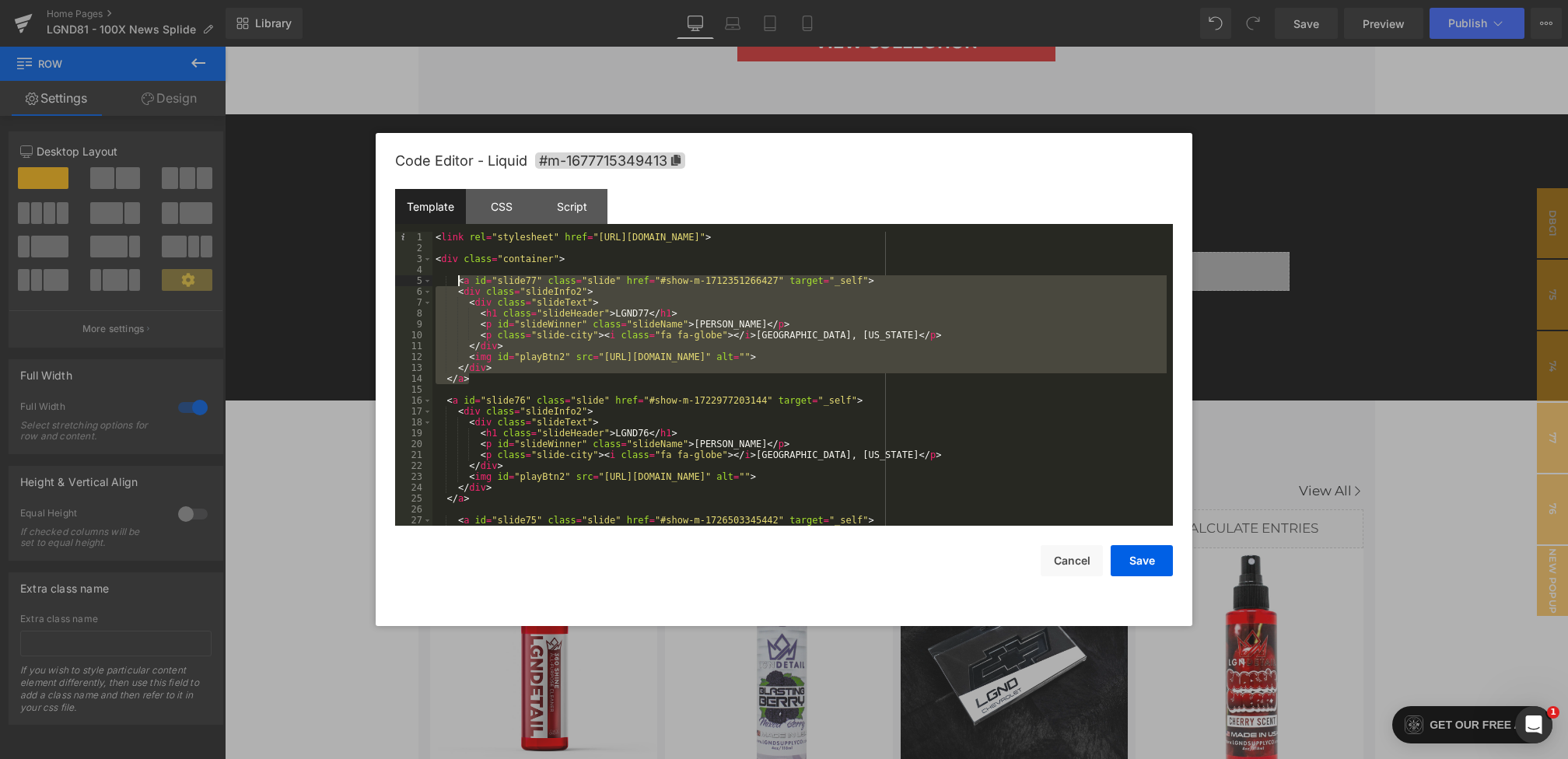
click at [584, 256] on div "< link rel = "stylesheet" href = "[URL][DOMAIN_NAME]" > < div class = "containe…" at bounding box center [800, 390] width 734 height 316
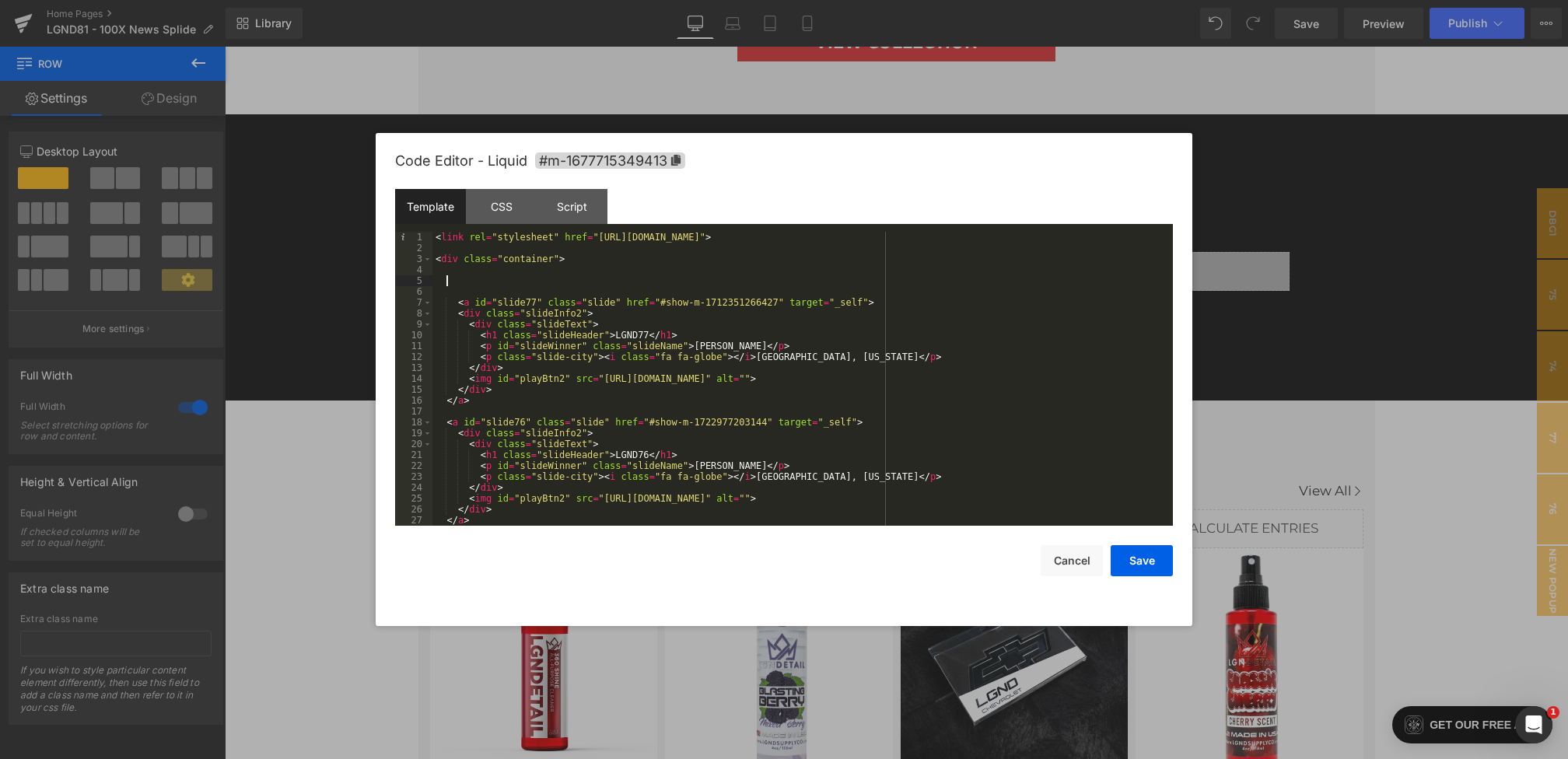
paste textarea
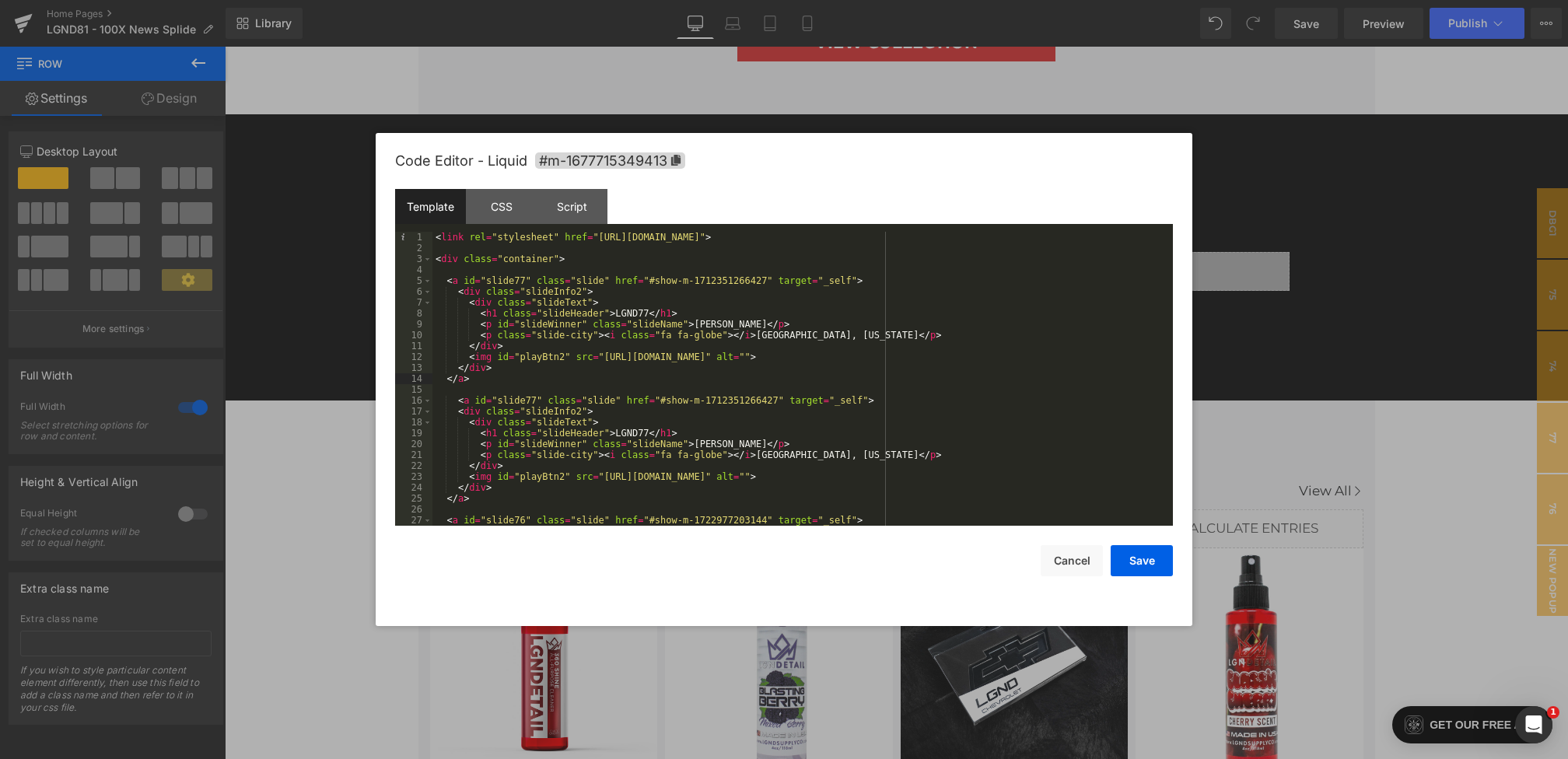
click at [526, 282] on div "< link rel = "stylesheet" href = "[URL][DOMAIN_NAME]" > < div class = "containe…" at bounding box center [800, 390] width 734 height 316
click at [648, 314] on div "< link rel = "stylesheet" href = "[URL][DOMAIN_NAME]" > < div class = "containe…" at bounding box center [800, 390] width 734 height 316
drag, startPoint x: 788, startPoint y: 329, endPoint x: 695, endPoint y: 326, distance: 93.0
click at [695, 326] on div "< link rel = "stylesheet" href = "[URL][DOMAIN_NAME]" > < div class = "containe…" at bounding box center [800, 390] width 734 height 316
drag, startPoint x: 886, startPoint y: 337, endPoint x: 761, endPoint y: 335, distance: 125.0
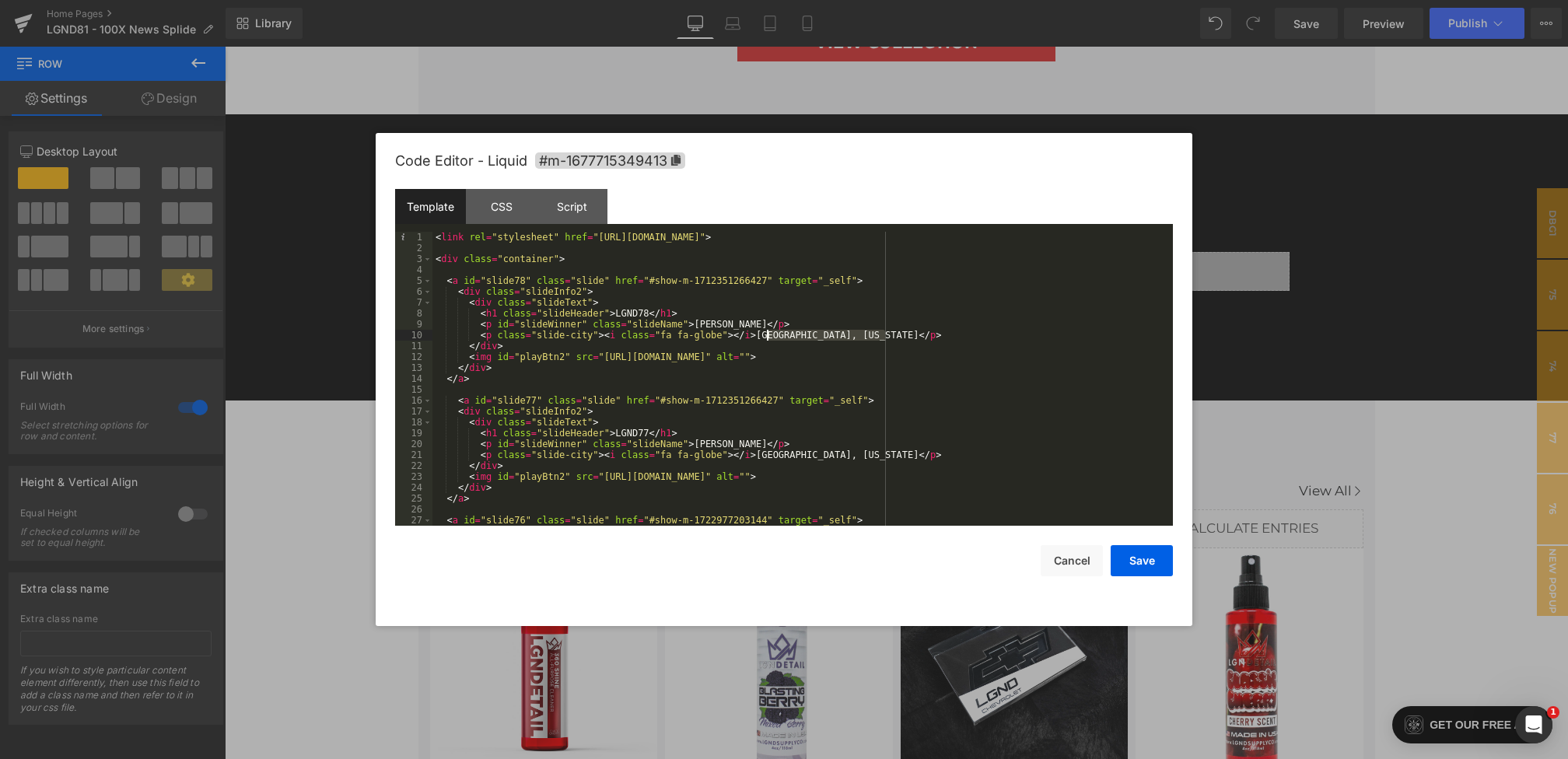
click at [761, 335] on div "< link rel = "stylesheet" href = "[URL][DOMAIN_NAME]" > < div class = "containe…" at bounding box center [800, 390] width 734 height 316
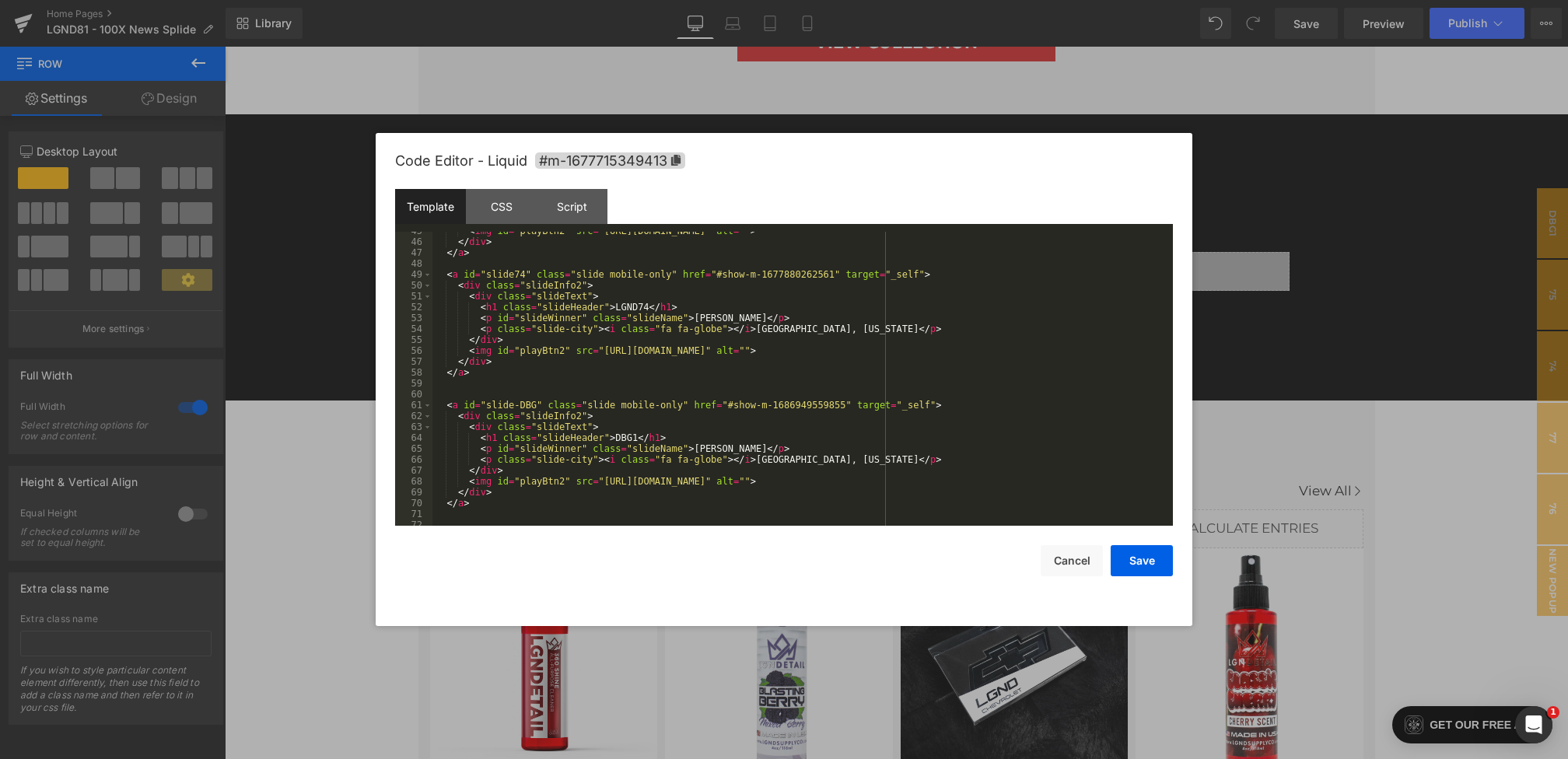
scroll to position [454, 0]
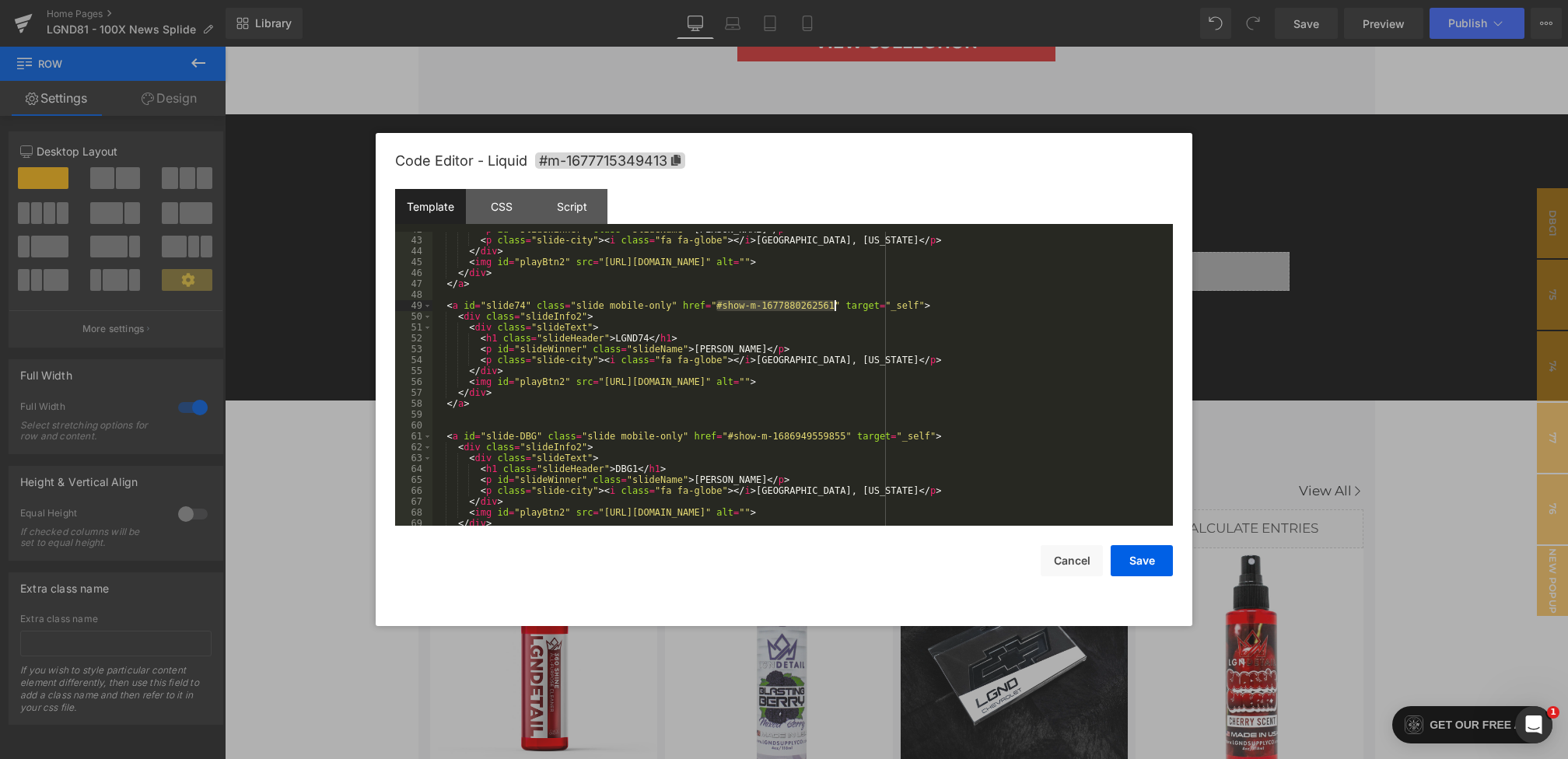
drag, startPoint x: 717, startPoint y: 302, endPoint x: 834, endPoint y: 304, distance: 117.0
click at [834, 304] on div "< p id = "slideWinner" class = "slideName" > [PERSON_NAME] </ p > < p class = "…" at bounding box center [800, 382] width 734 height 316
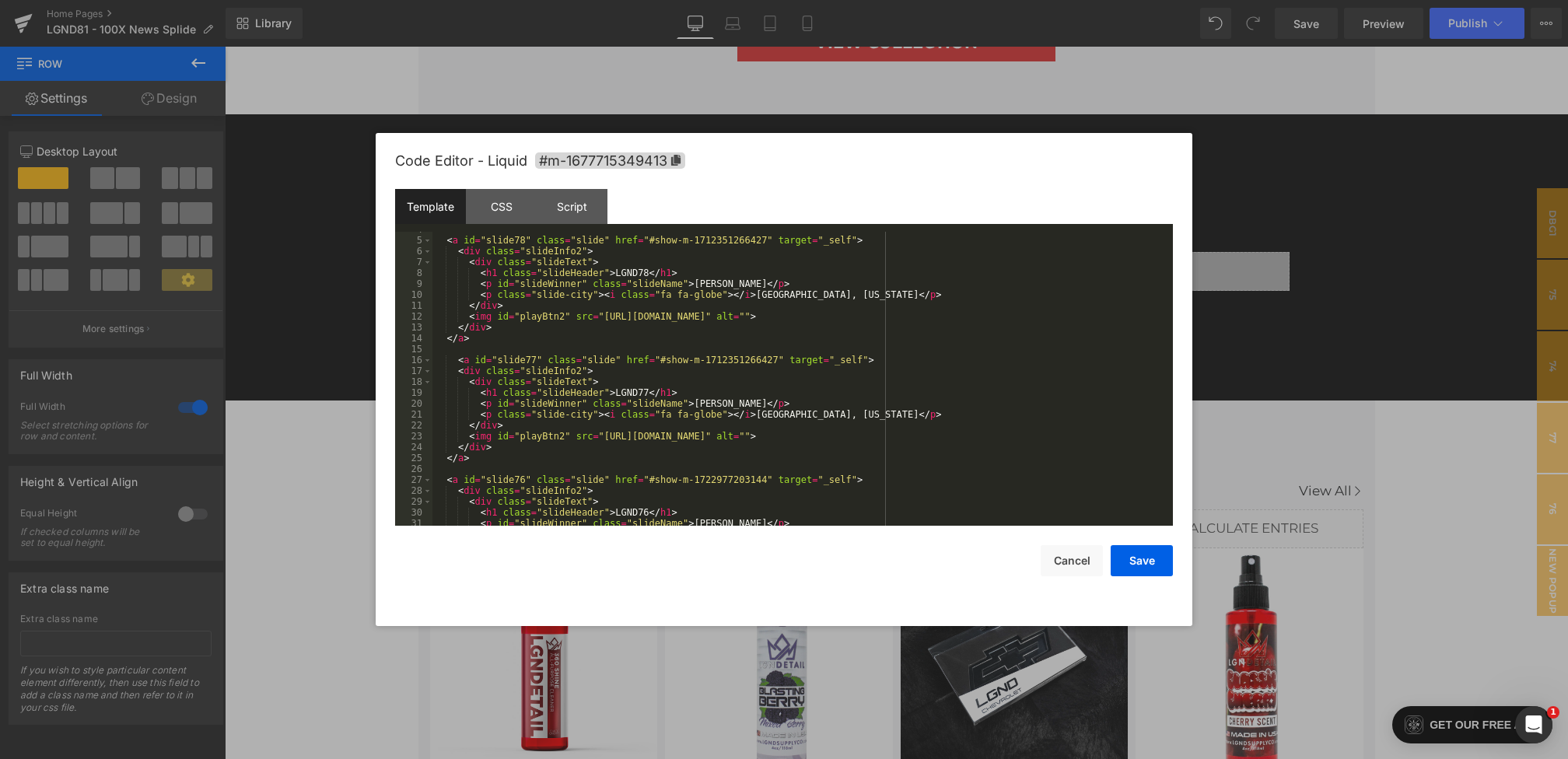
scroll to position [0, 0]
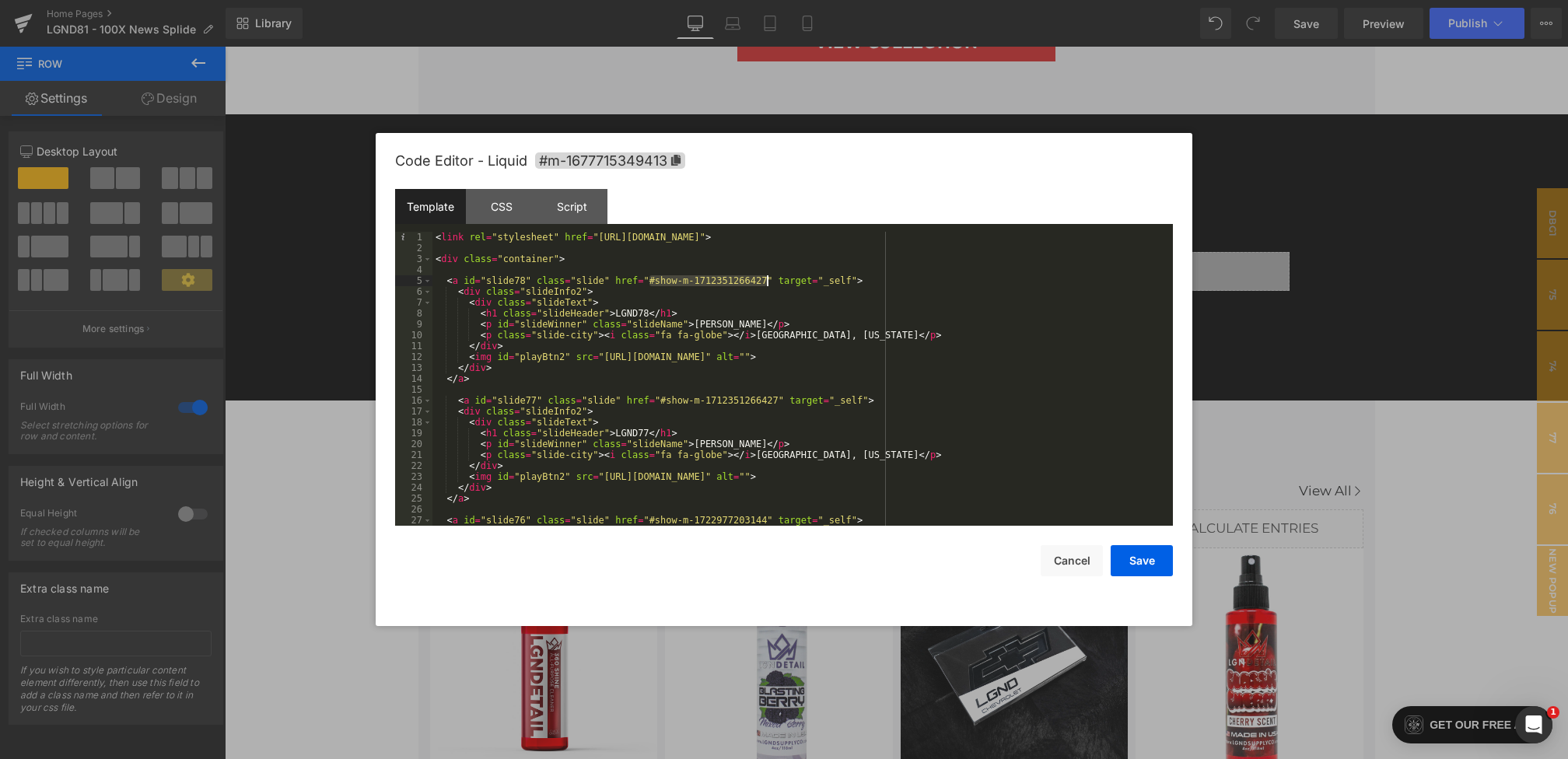
drag, startPoint x: 646, startPoint y: 280, endPoint x: 766, endPoint y: 283, distance: 120.0
click at [766, 283] on div "< link rel = "stylesheet" href = "[URL][DOMAIN_NAME]" > < div class = "containe…" at bounding box center [800, 390] width 734 height 316
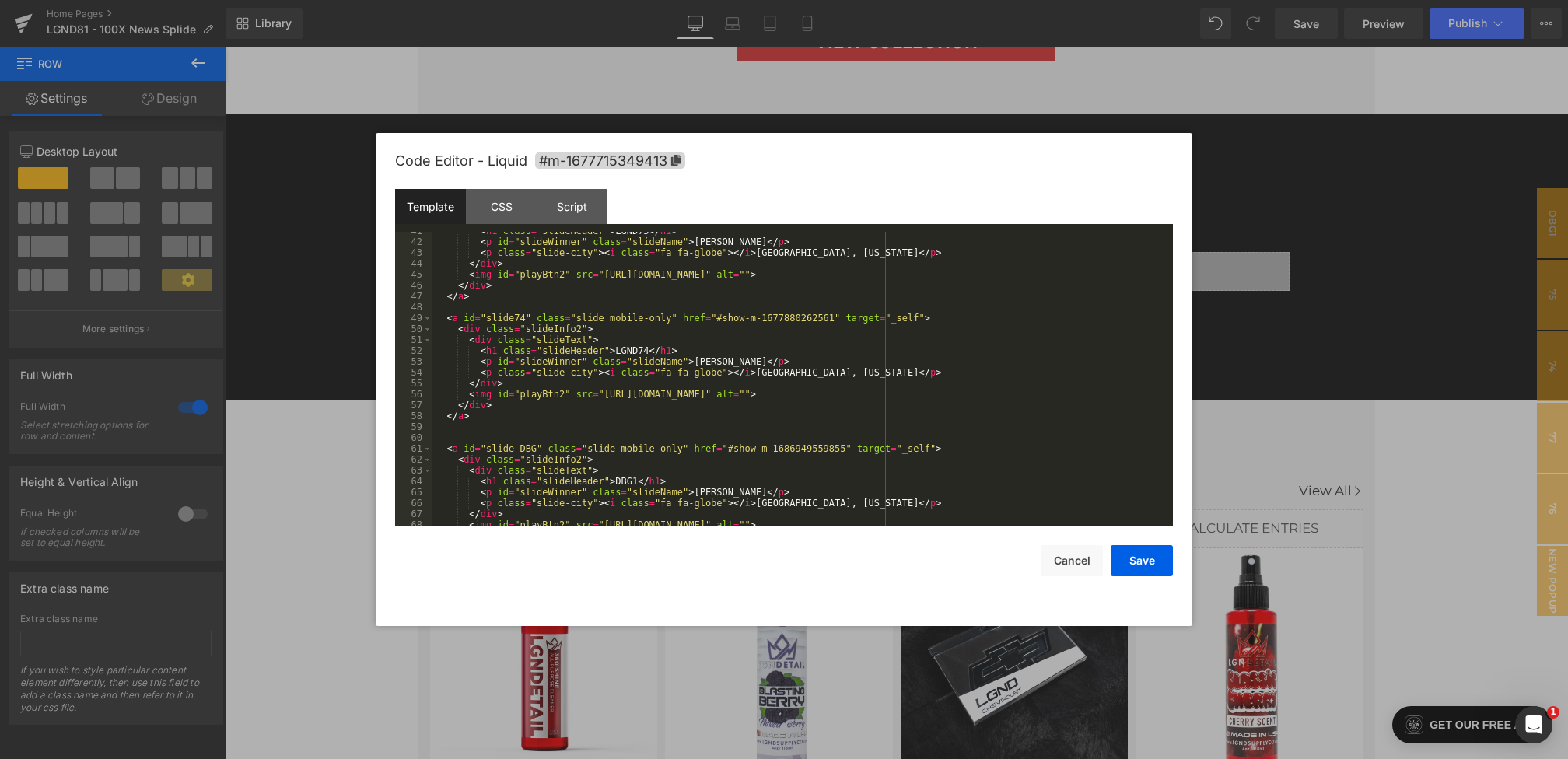
scroll to position [462, 0]
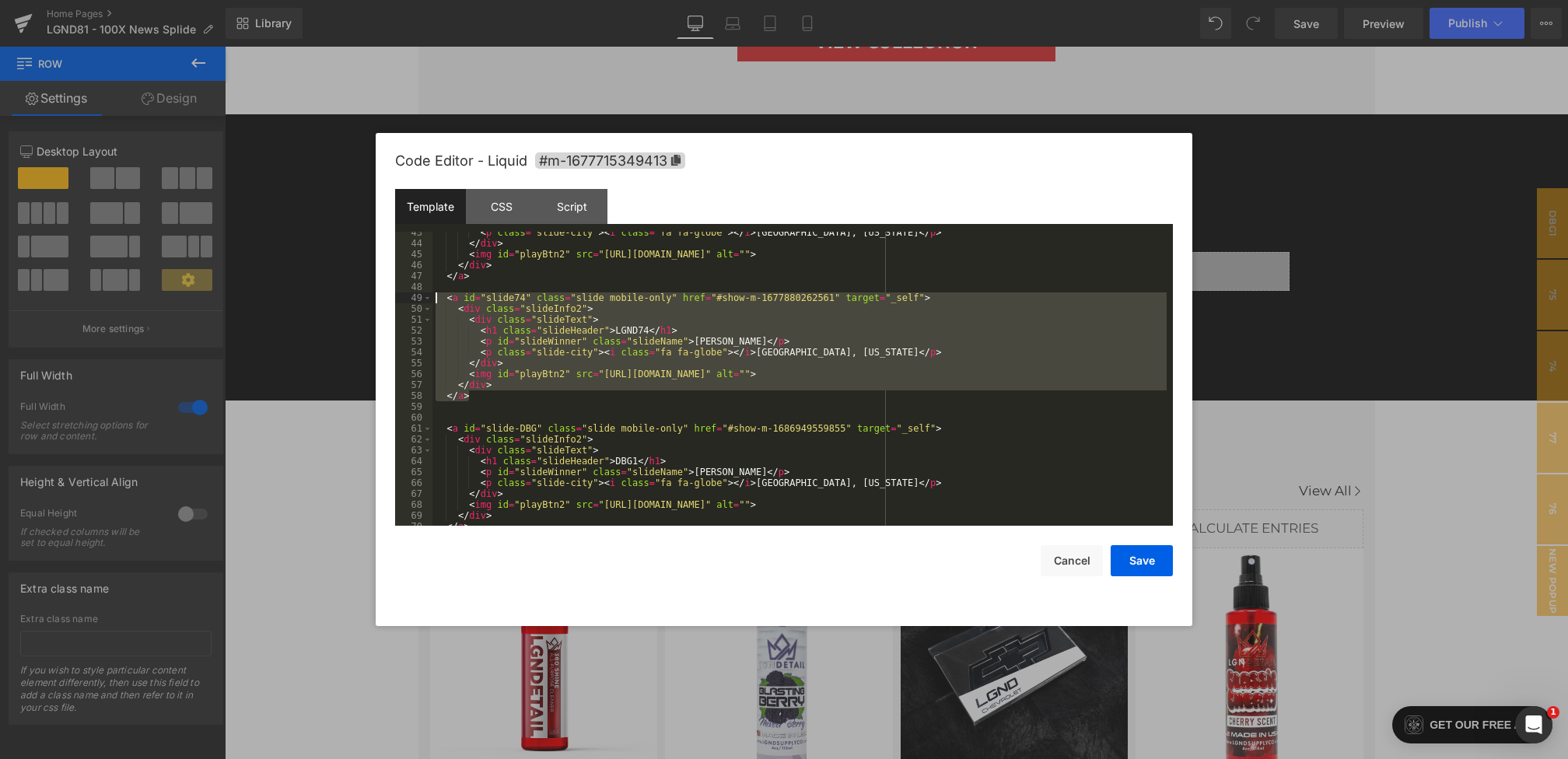
drag, startPoint x: 493, startPoint y: 399, endPoint x: 423, endPoint y: 300, distance: 121.2
click at [423, 300] on pre "43 44 45 46 47 48 49 50 51 52 53 54 55 56 57 58 59 60 61 62 63 64 65 66 67 68 6…" at bounding box center [783, 379] width 778 height 294
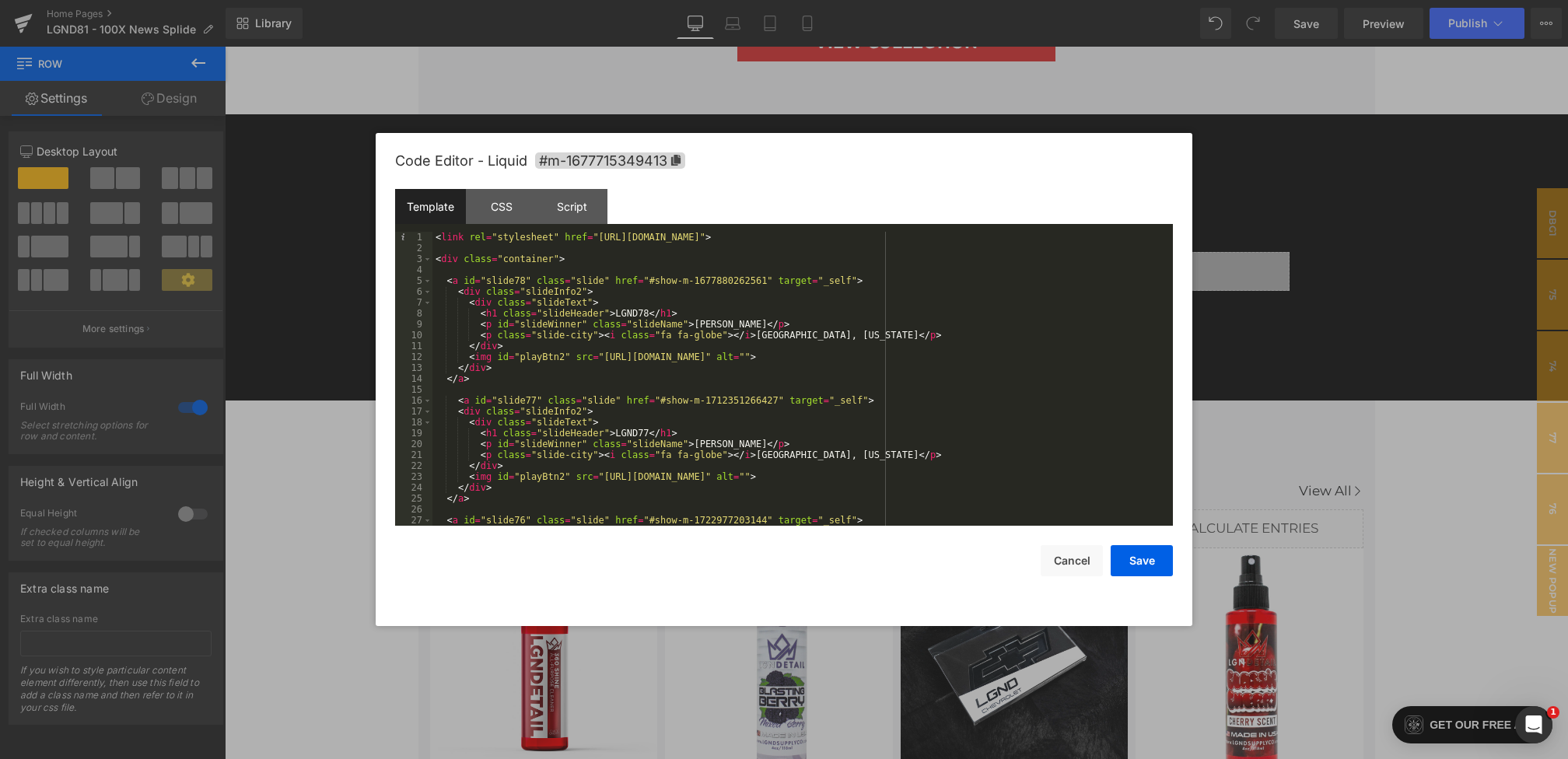
scroll to position [0, 0]
click at [513, 206] on div "CSS" at bounding box center [501, 206] width 71 height 35
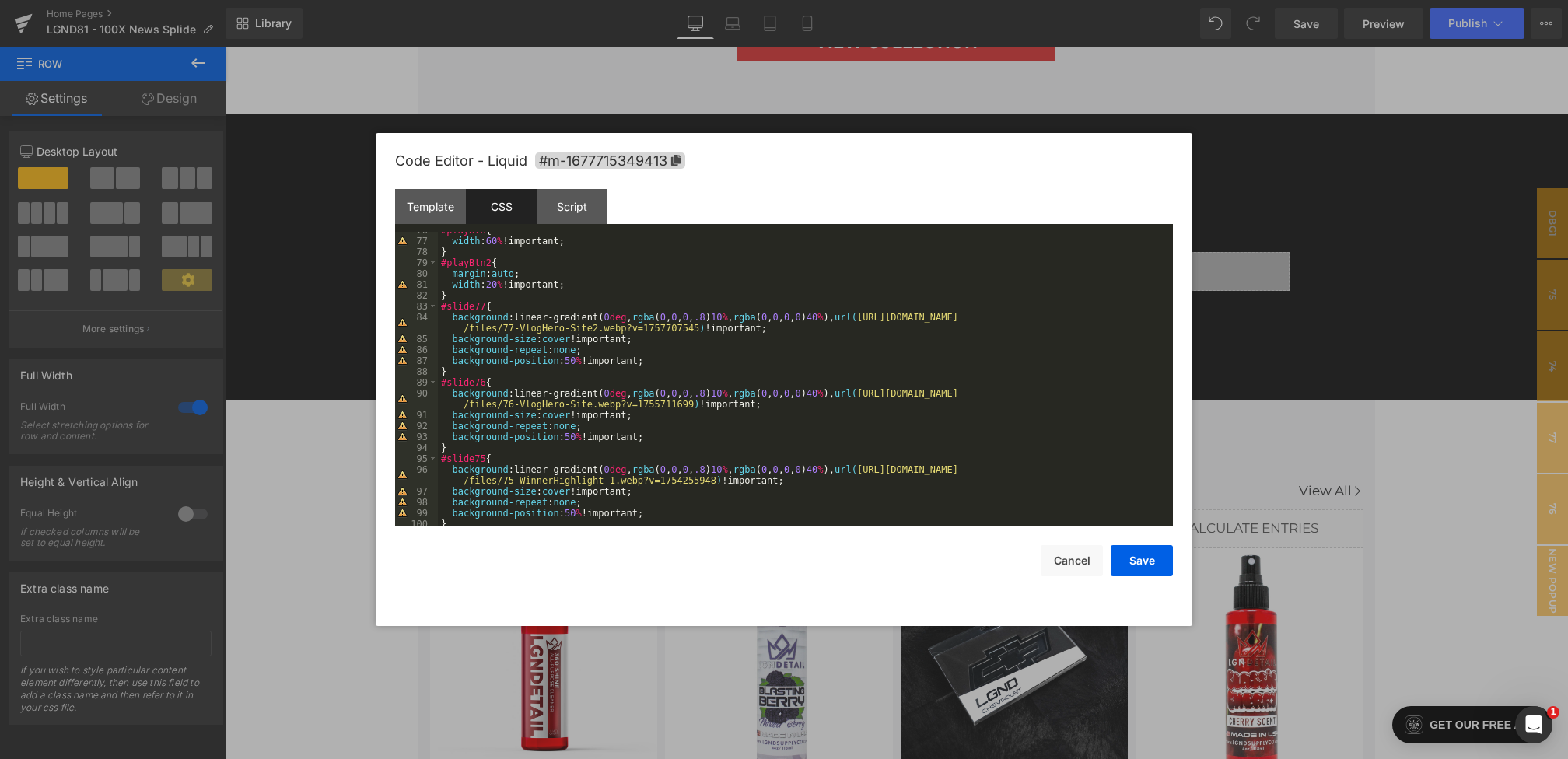
scroll to position [752, 0]
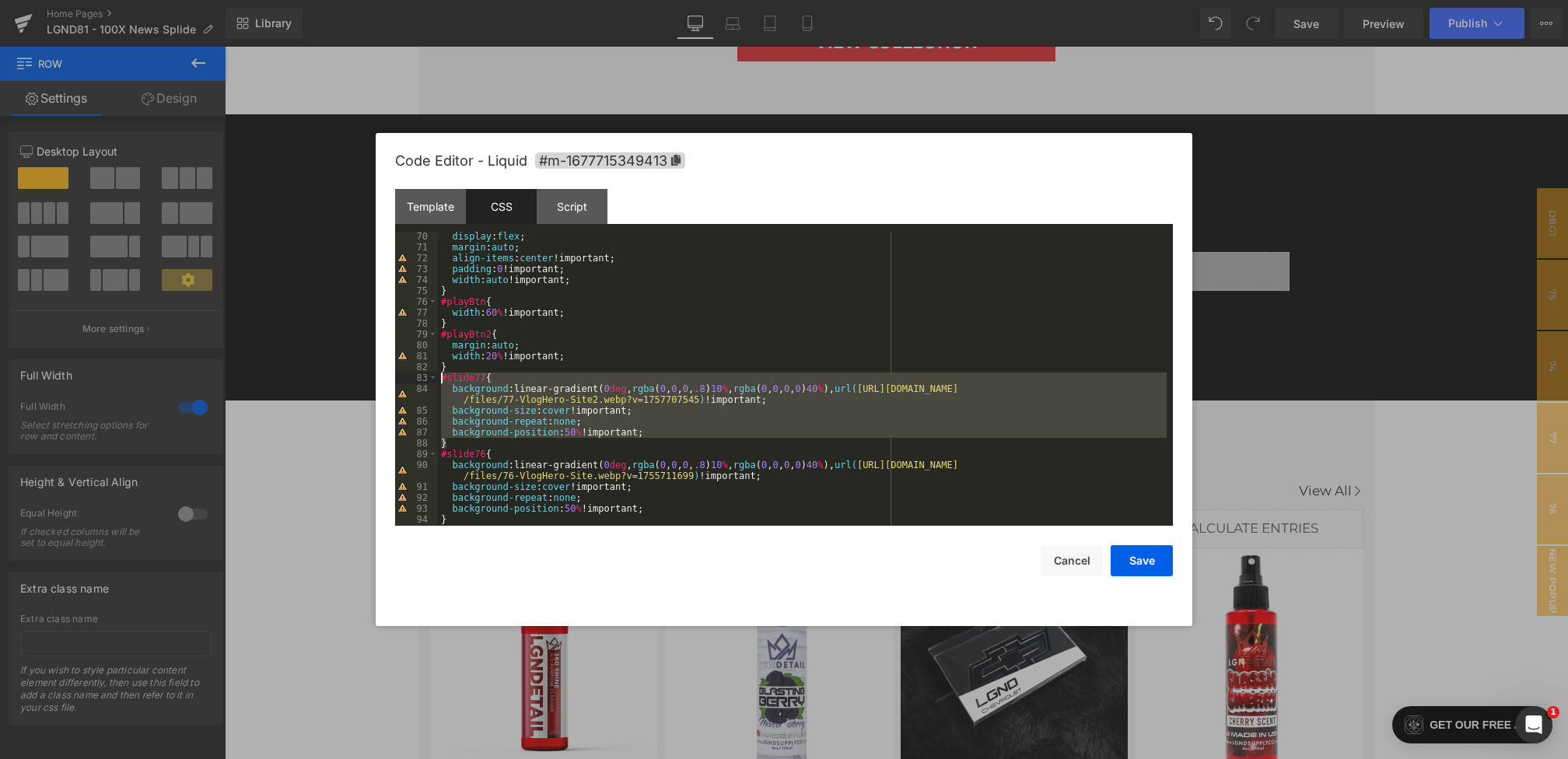
drag, startPoint x: 457, startPoint y: 444, endPoint x: 412, endPoint y: 382, distance: 76.6
click at [412, 382] on pre "70 71 72 73 74 75 76 77 78 79 80 81 82 83 84 85 86 87 88 89 90 91 92 93 94 95 9…" at bounding box center [783, 379] width 778 height 294
click at [504, 361] on div "display : flex ; margin : auto ; align-items : center !important; padding : 0 !…" at bounding box center [802, 389] width 729 height 316
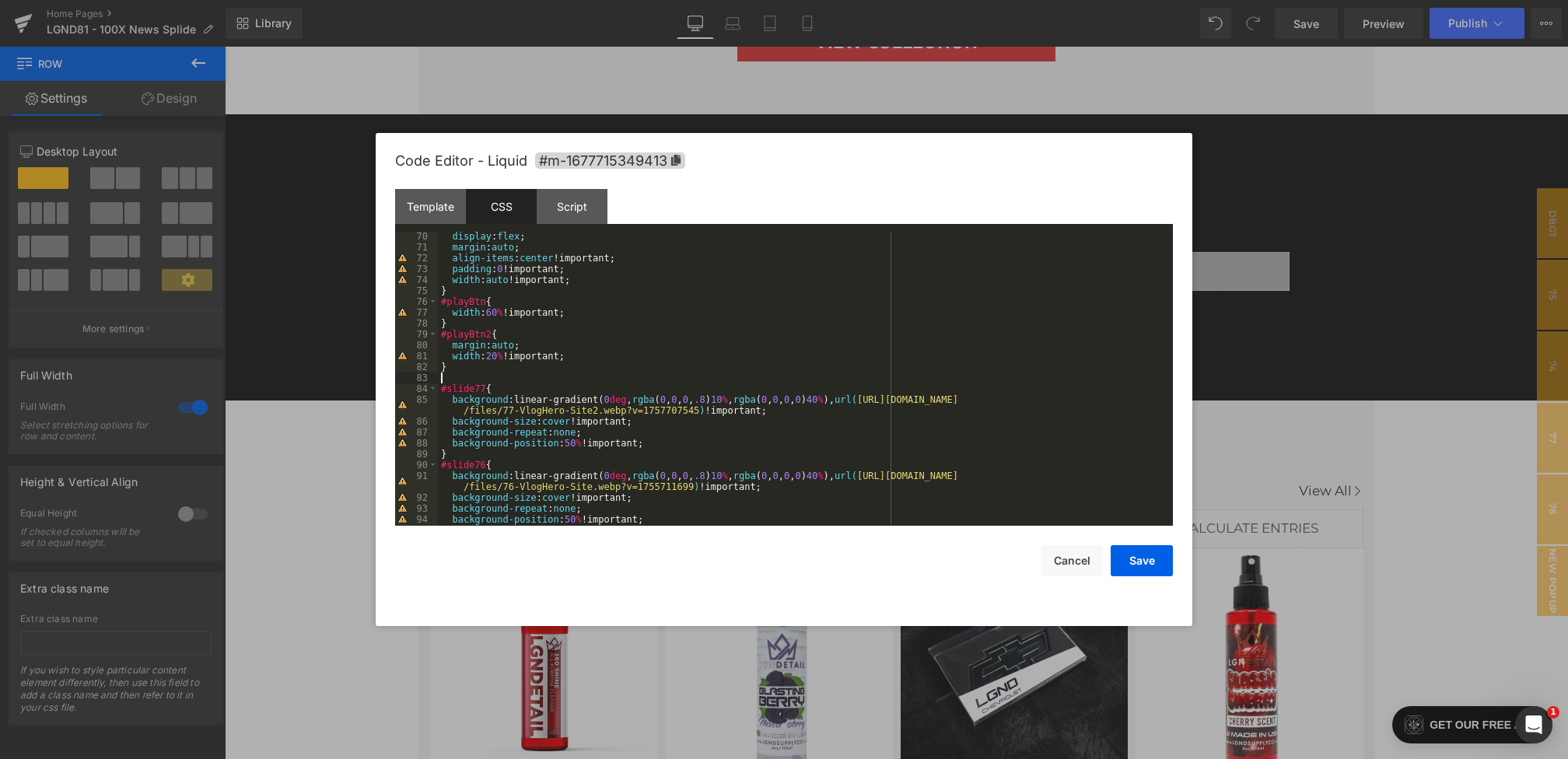
paste textarea
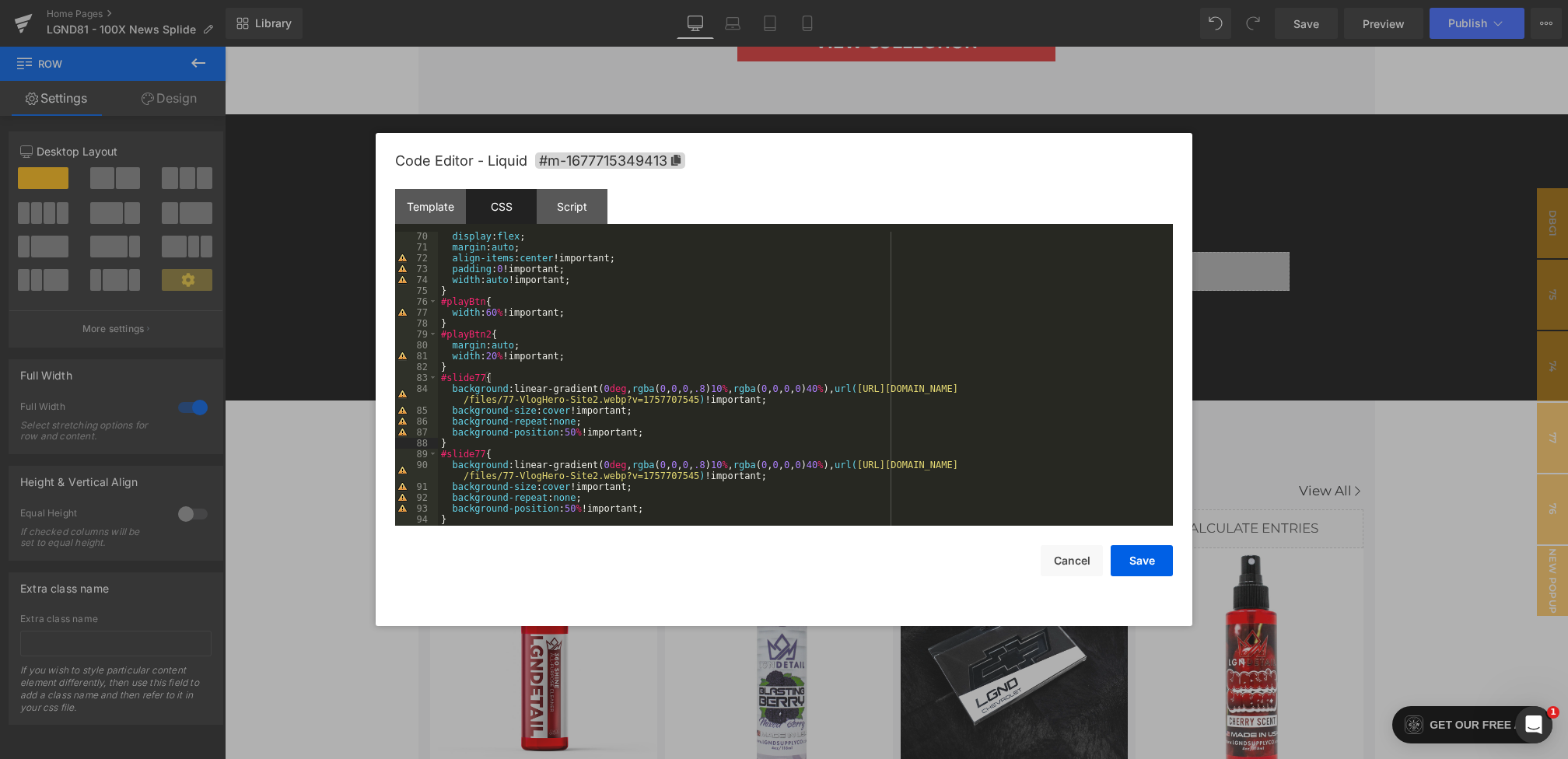
click at [483, 374] on div "display : flex ; margin : auto ; align-items : center !important; padding : 0 !…" at bounding box center [802, 389] width 729 height 316
click at [1151, 564] on button "Save" at bounding box center [1141, 561] width 62 height 31
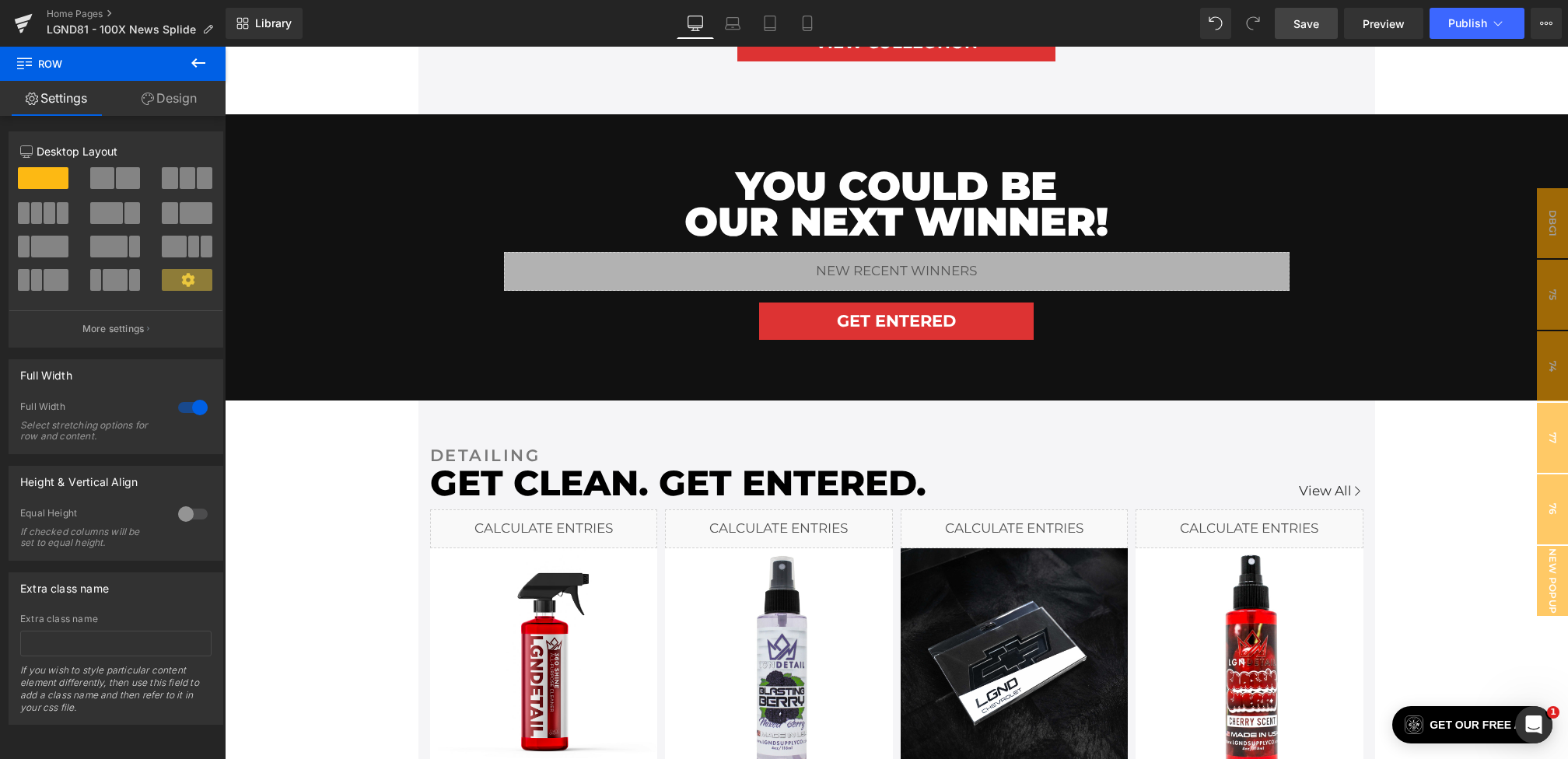
click at [1318, 19] on span "Save" at bounding box center [1306, 24] width 26 height 17
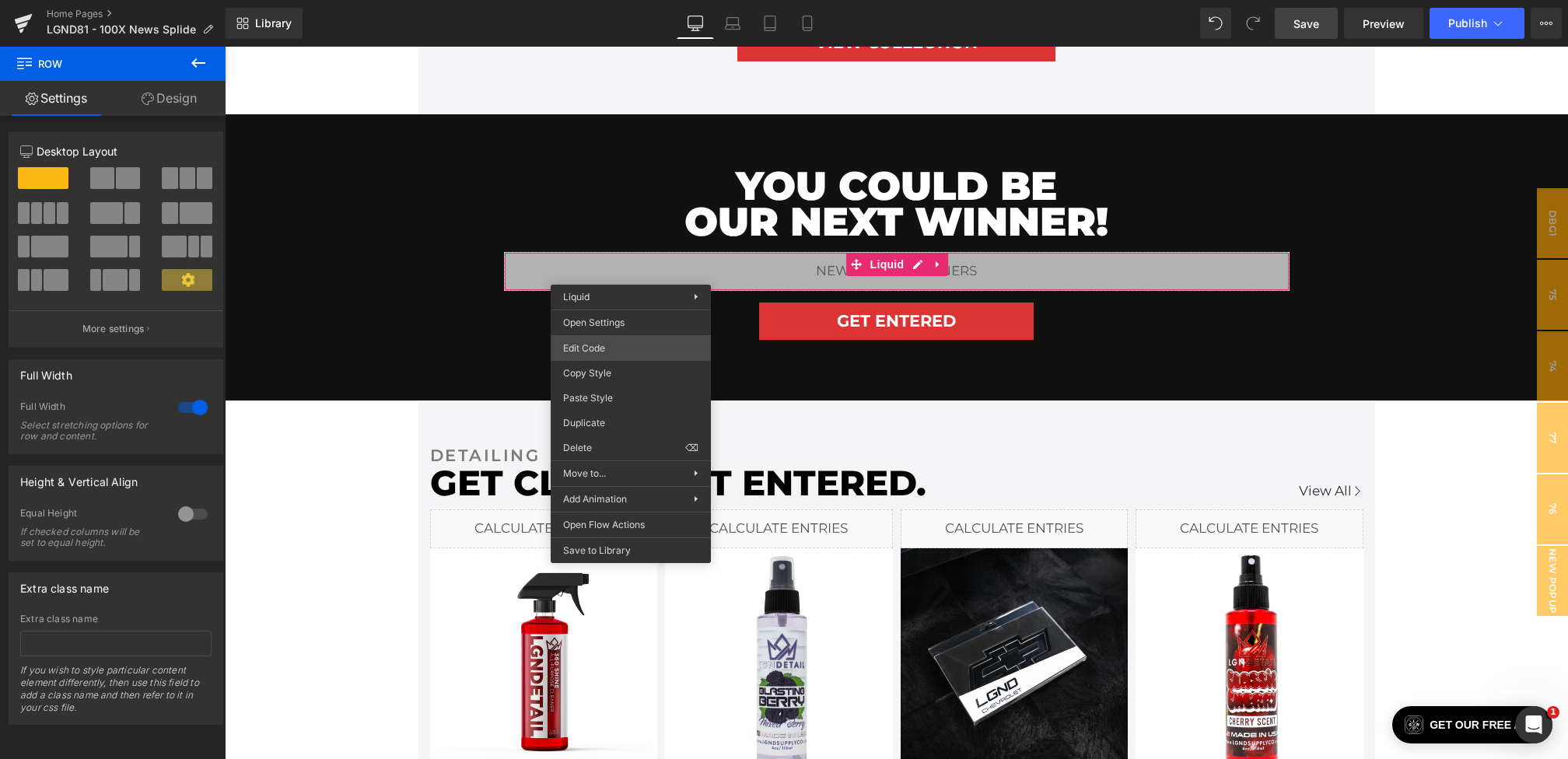
click at [610, 0] on div "Heading You are previewing how the will restyle your page. You can not edit Ele…" at bounding box center [784, 0] width 1568 height 0
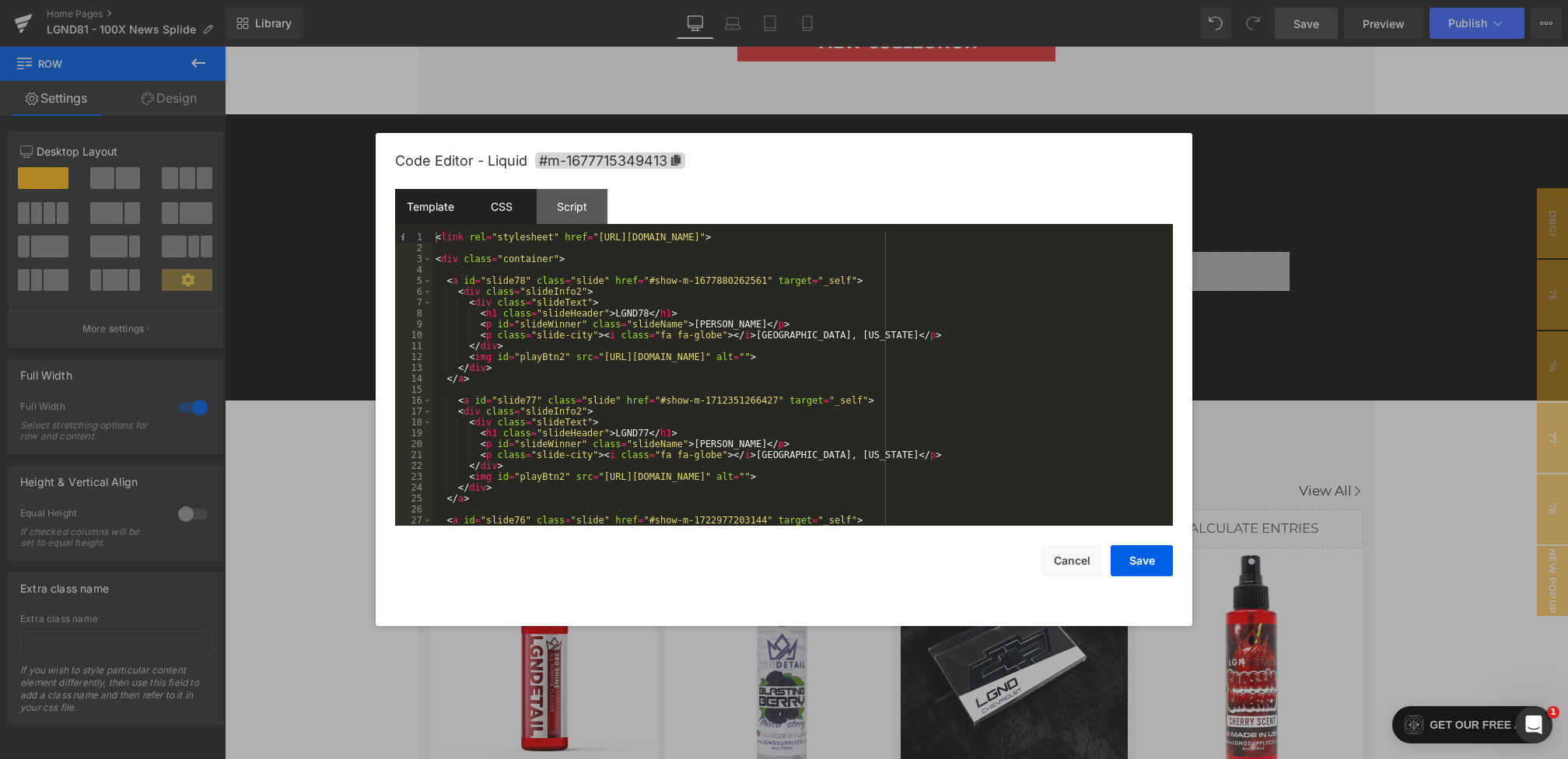
click at [501, 215] on div "CSS" at bounding box center [501, 206] width 71 height 35
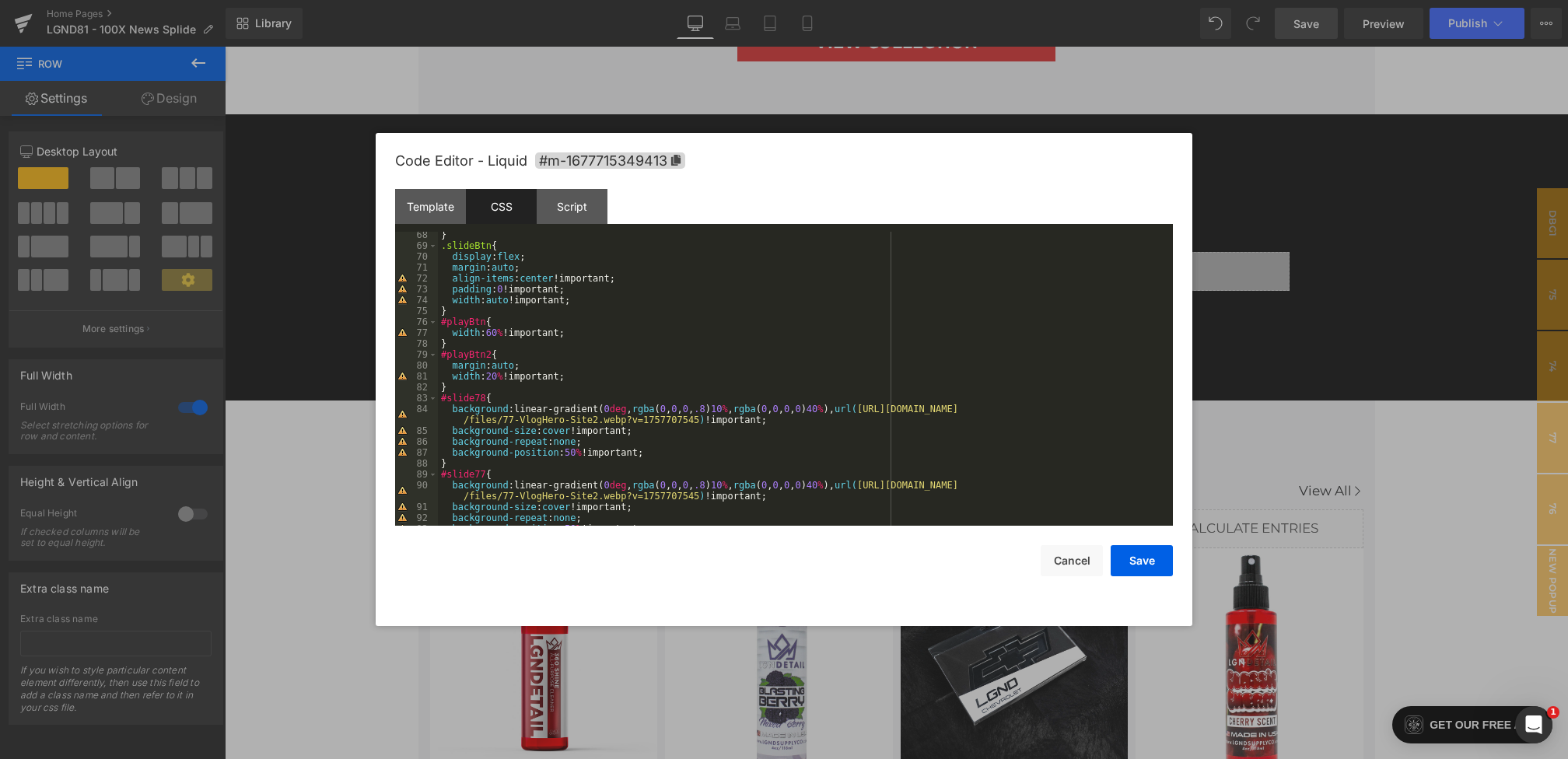
scroll to position [726, 0]
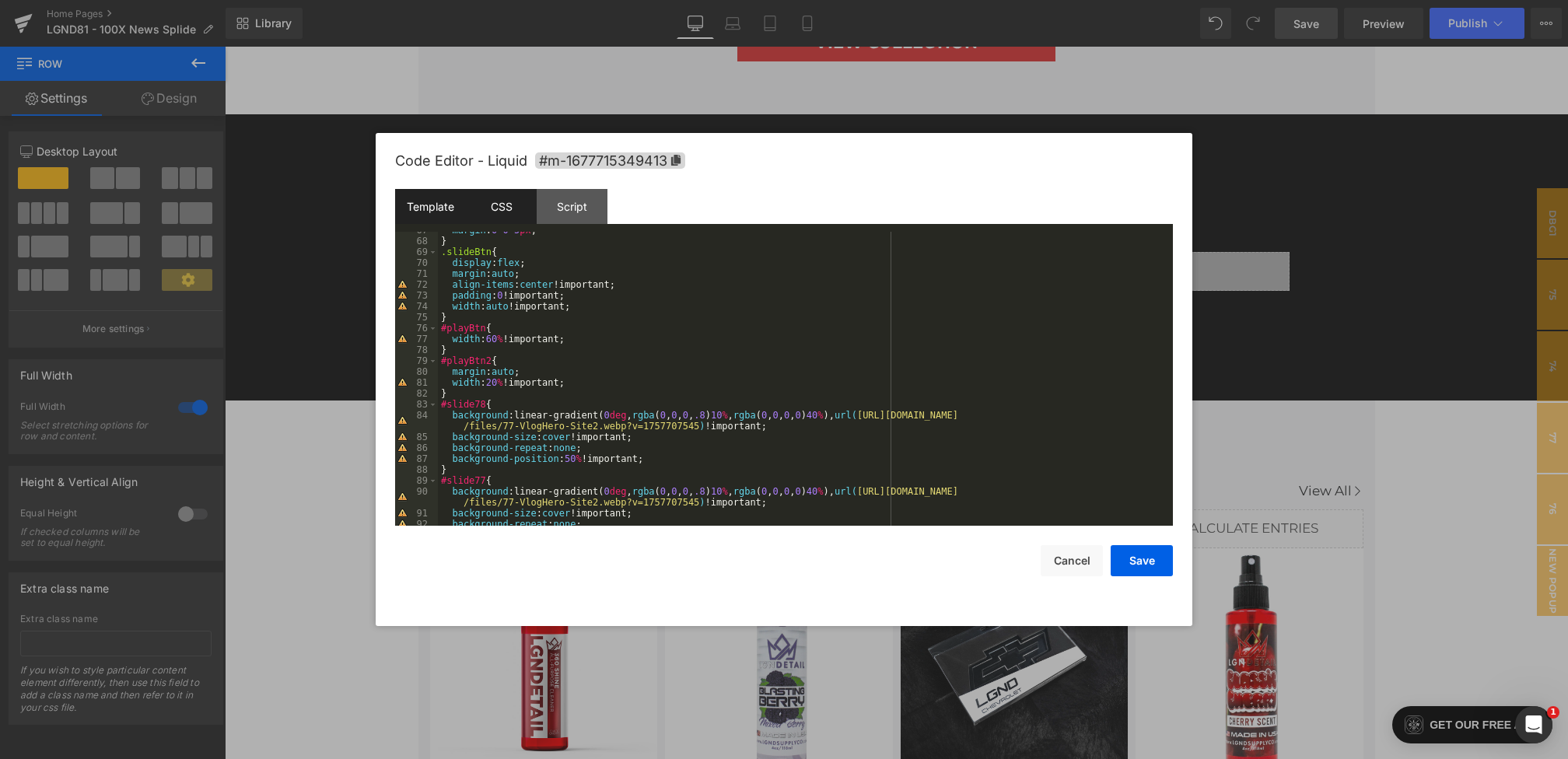
click at [458, 215] on div "Template" at bounding box center [430, 206] width 71 height 35
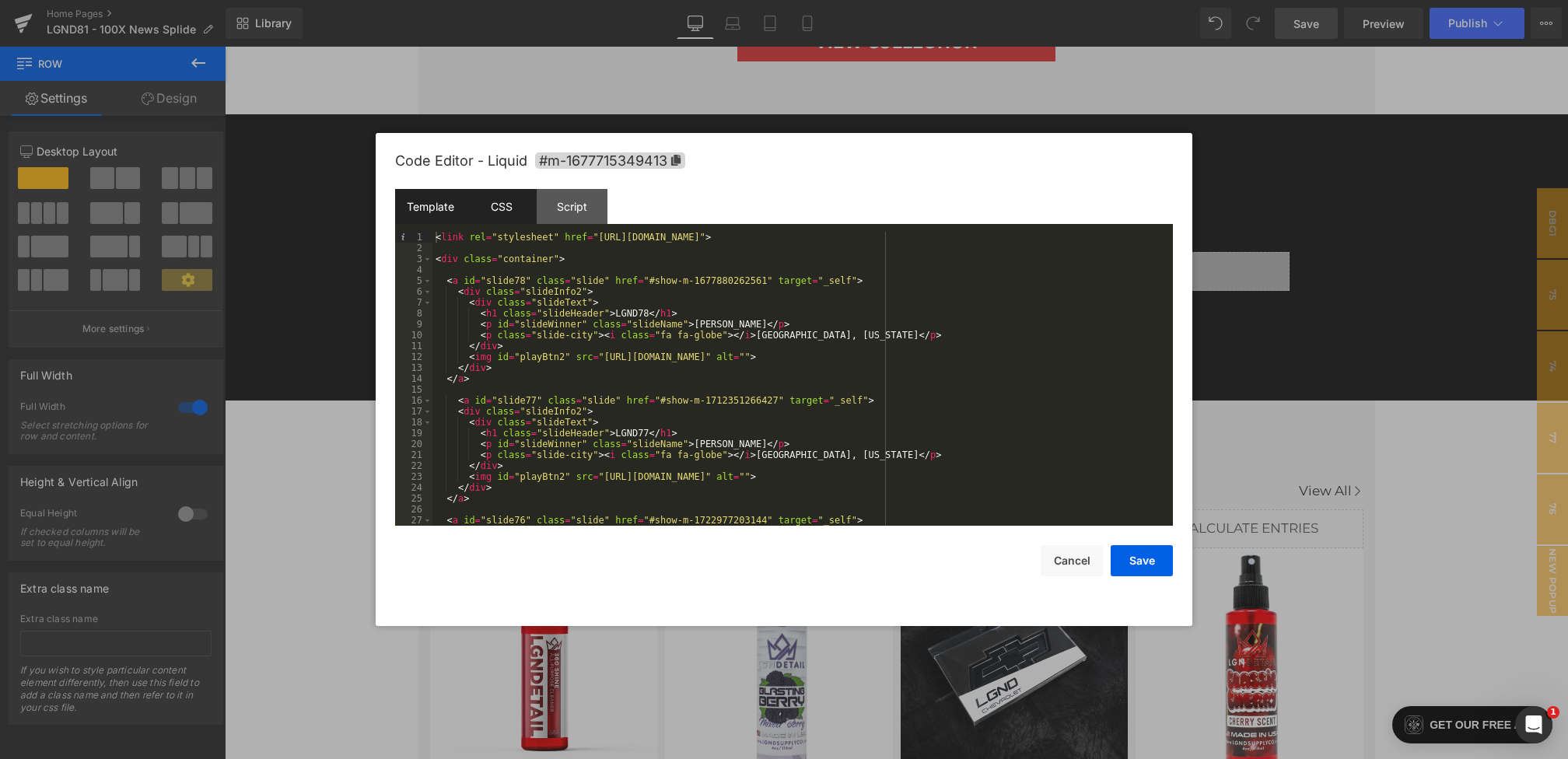
click at [501, 208] on div "CSS" at bounding box center [501, 206] width 71 height 35
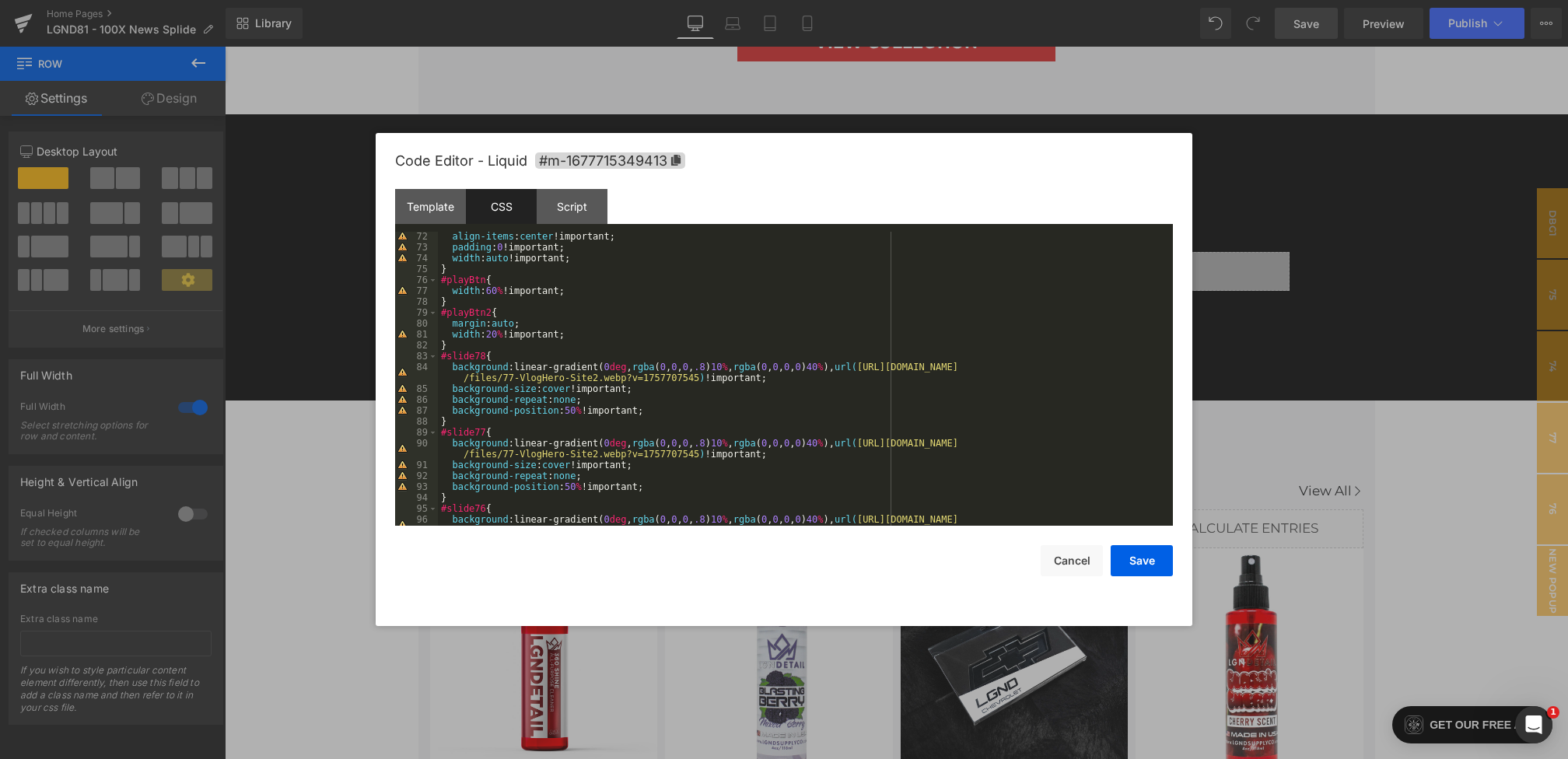
scroll to position [778, 0]
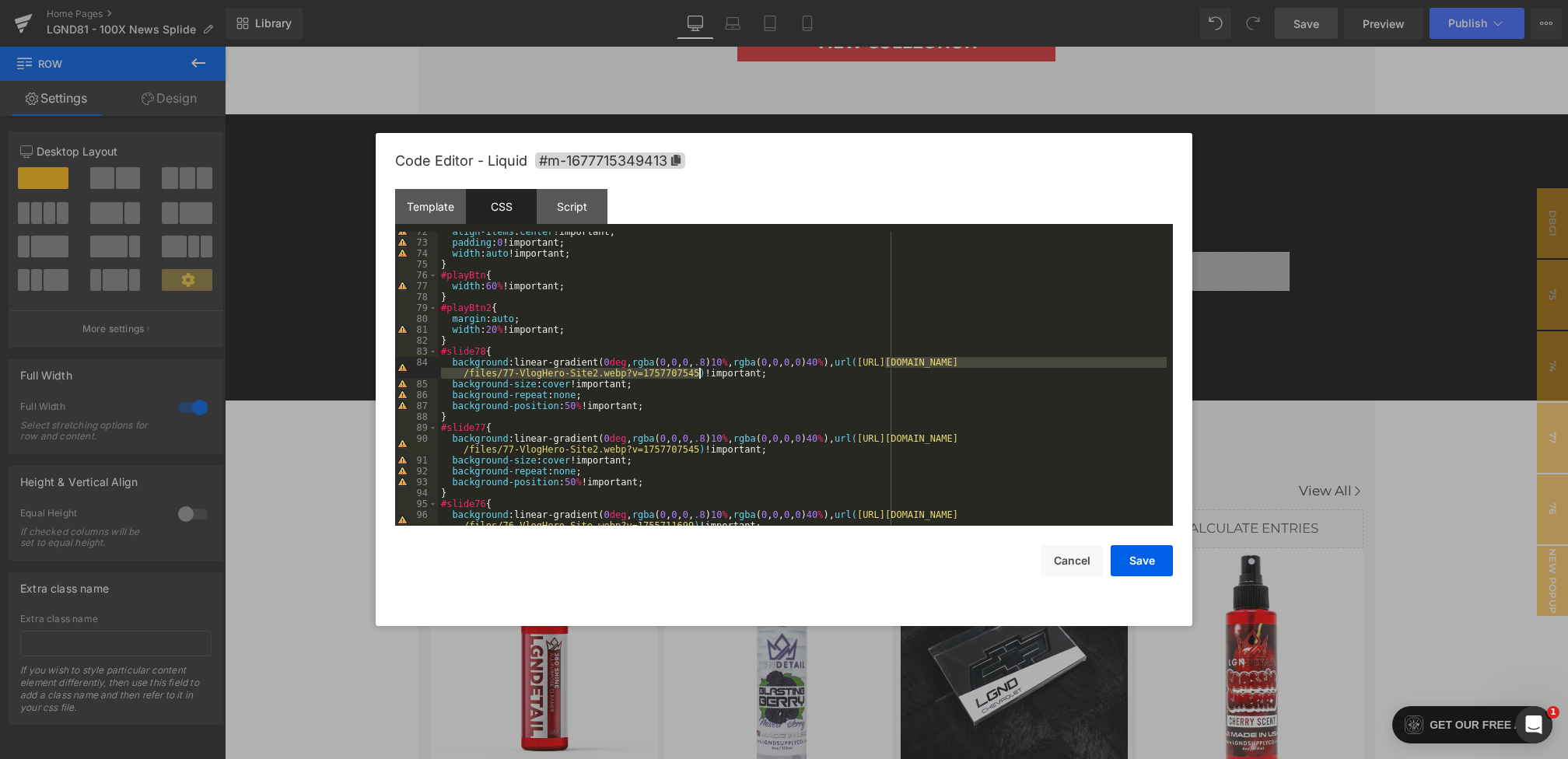
drag, startPoint x: 883, startPoint y: 363, endPoint x: 699, endPoint y: 371, distance: 184.2
click at [699, 371] on div "align-items : center !important; padding : 0 !important; width : auto !importan…" at bounding box center [802, 389] width 729 height 326
click at [1128, 561] on button "Save" at bounding box center [1141, 561] width 62 height 31
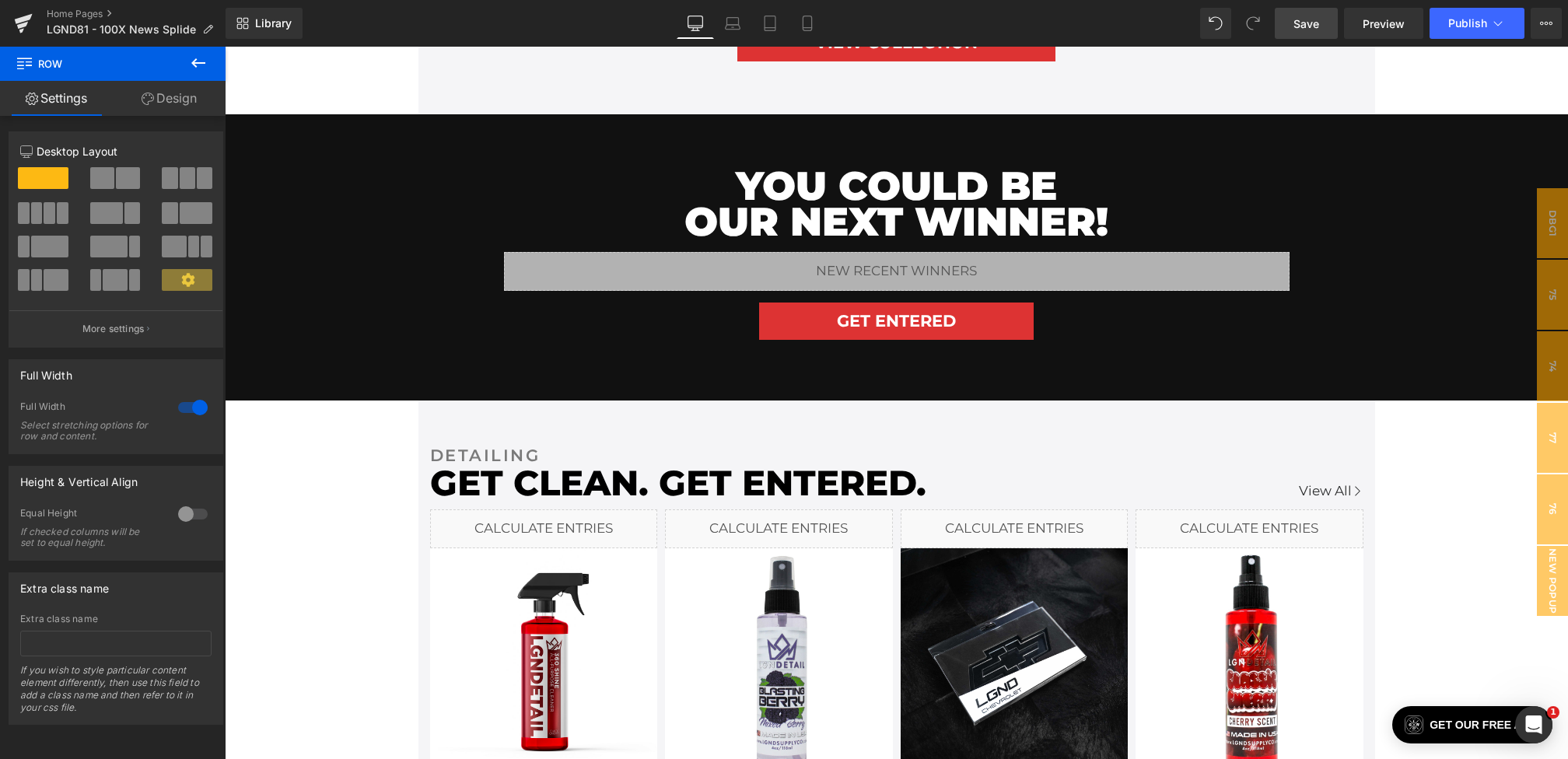
click at [1326, 21] on link "Save" at bounding box center [1306, 23] width 63 height 31
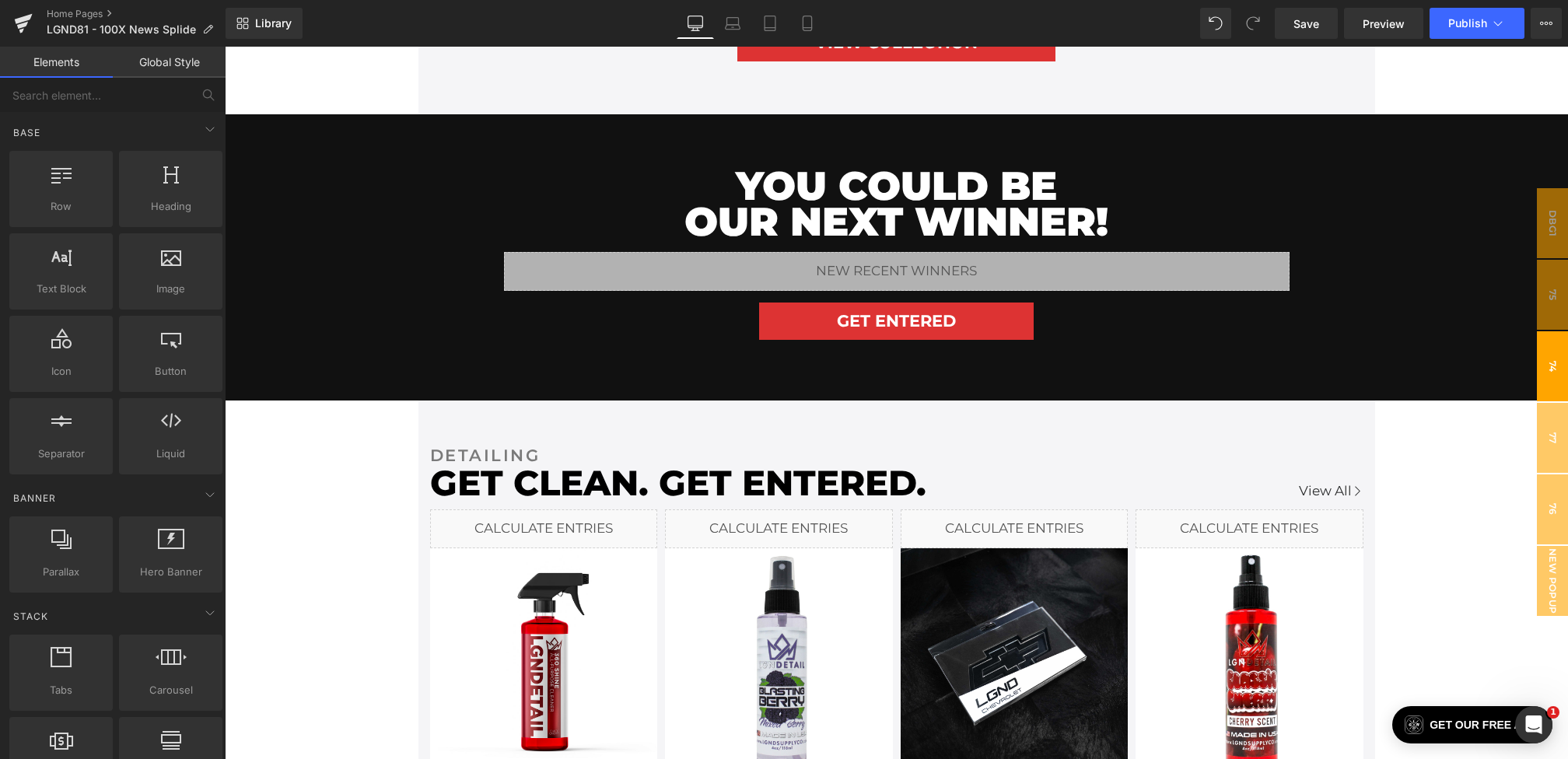
click at [1545, 364] on span "74" at bounding box center [1552, 366] width 31 height 70
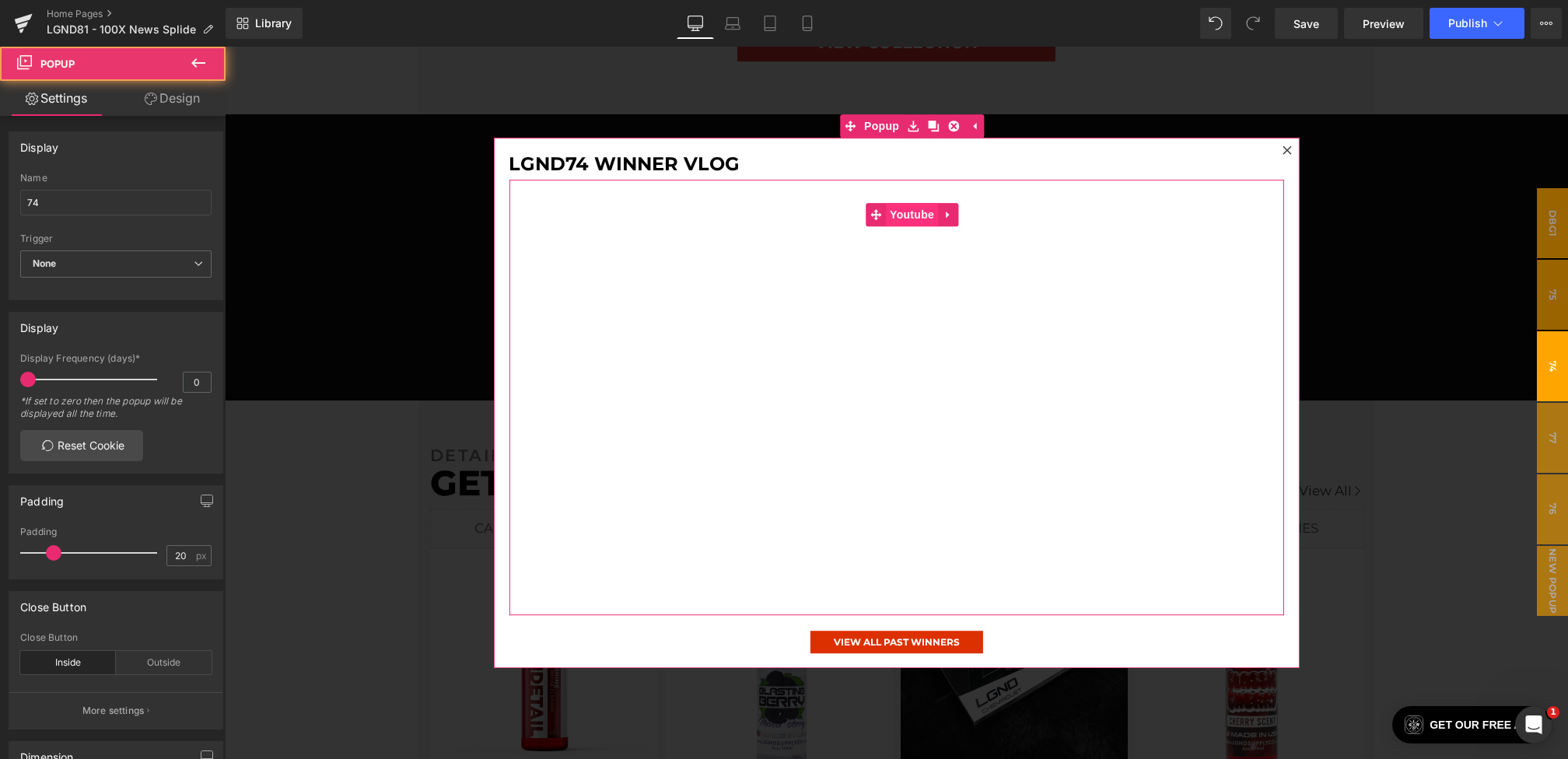
click at [906, 214] on span "Youtube" at bounding box center [912, 214] width 52 height 23
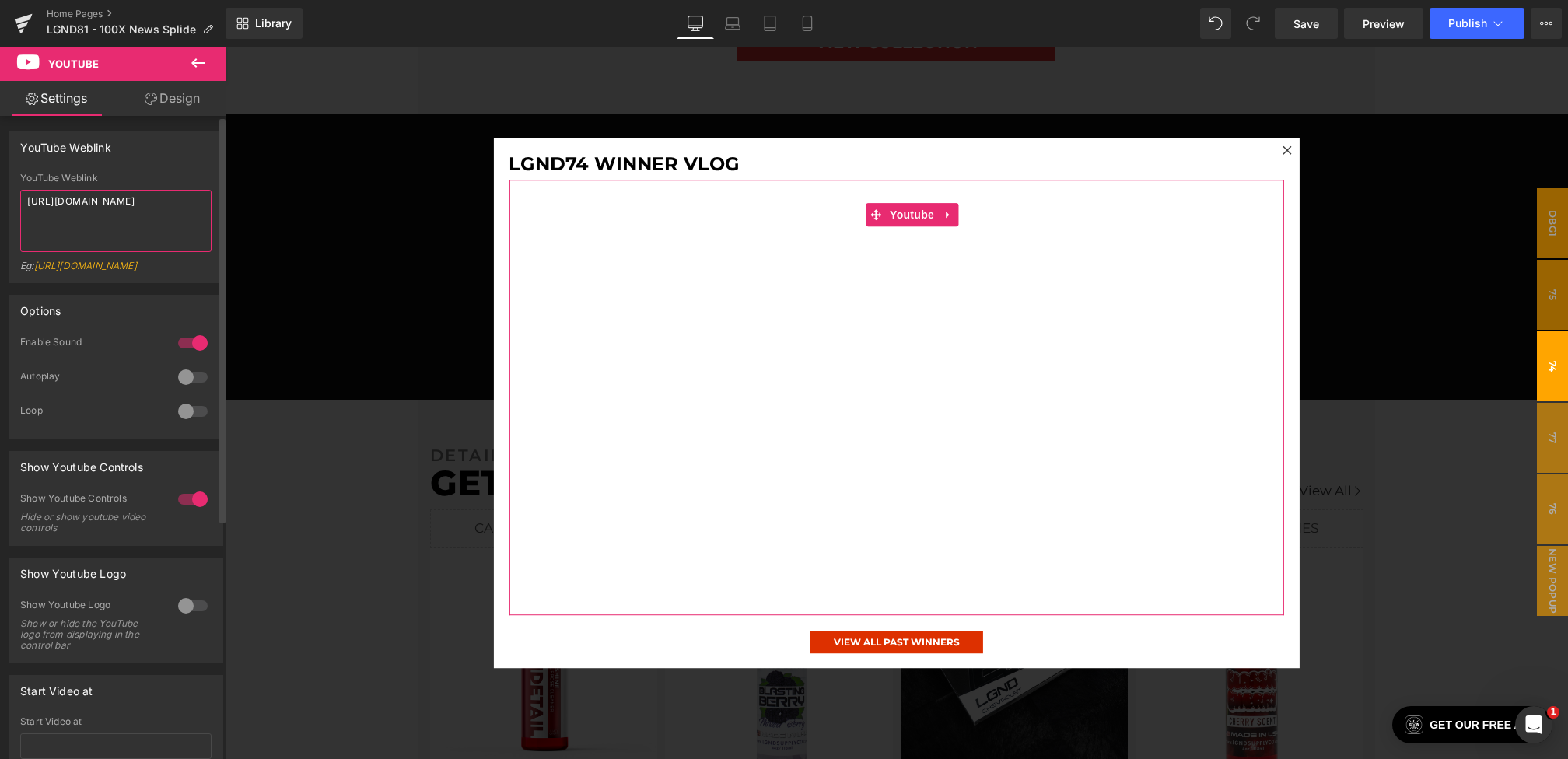
drag, startPoint x: 105, startPoint y: 212, endPoint x: 0, endPoint y: 160, distance: 117.2
click at [0, 160] on div "YouTube Weblink YouTube Weblink [URL][DOMAIN_NAME] Eg: [URL][DOMAIN_NAME]" at bounding box center [116, 202] width 233 height 164
paste textarea "hO8RYdfdPJY"
type textarea "[URL][DOMAIN_NAME]"
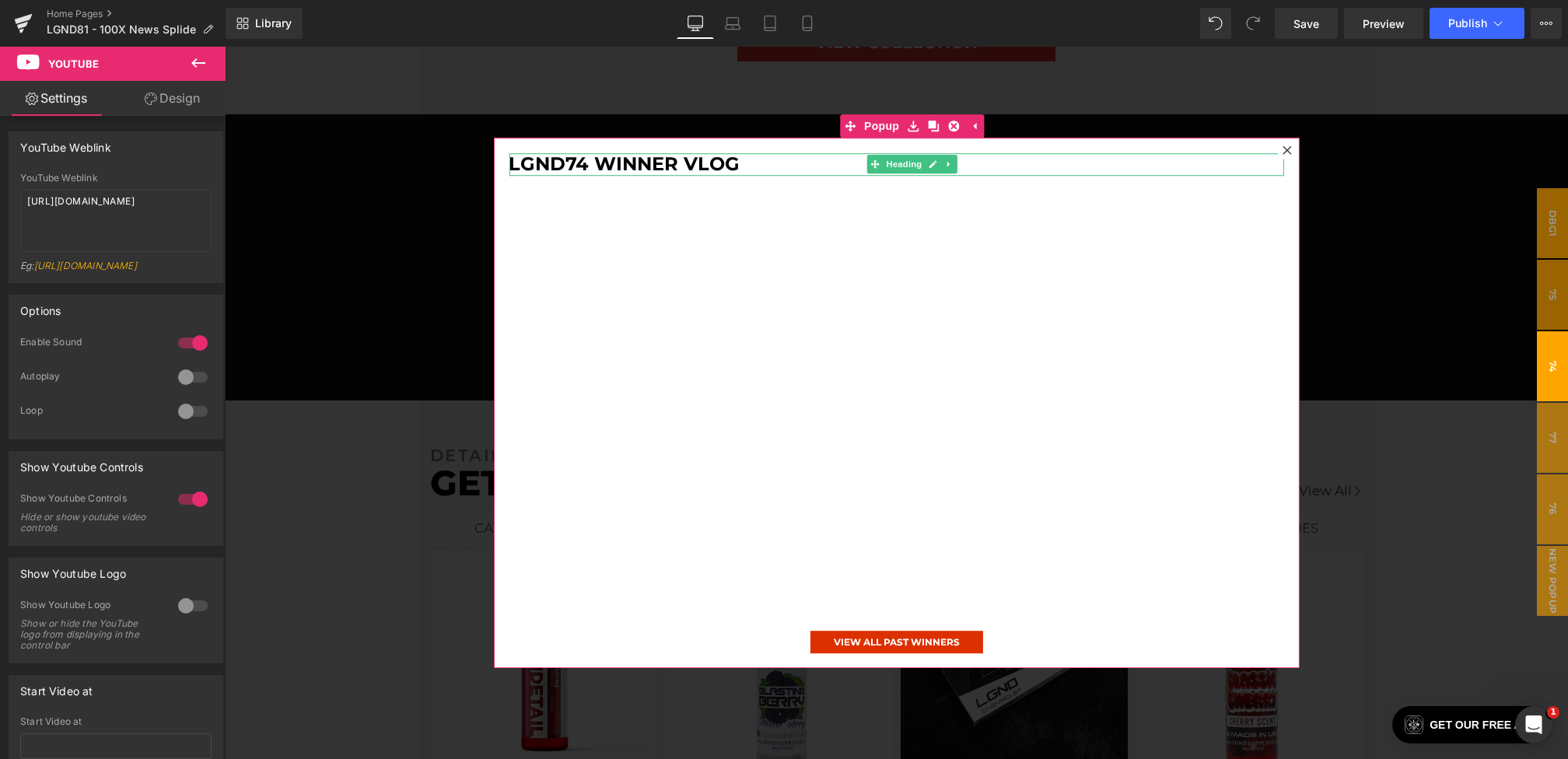
click at [578, 160] on h1 "LGND74 Winner Vlog" at bounding box center [896, 165] width 775 height 22
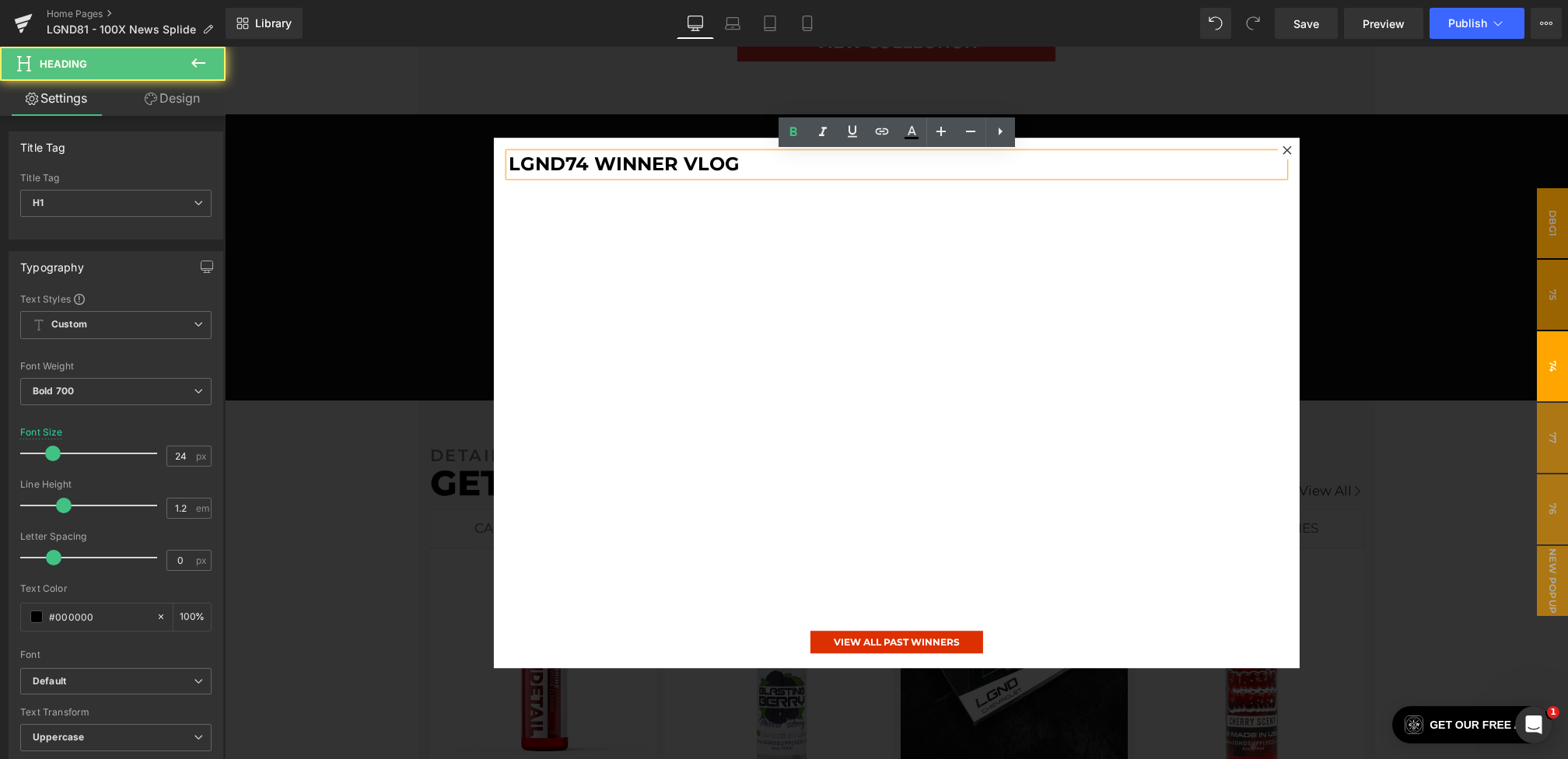
click at [586, 160] on h1 "LGND74 Winner Vlog" at bounding box center [896, 165] width 775 height 22
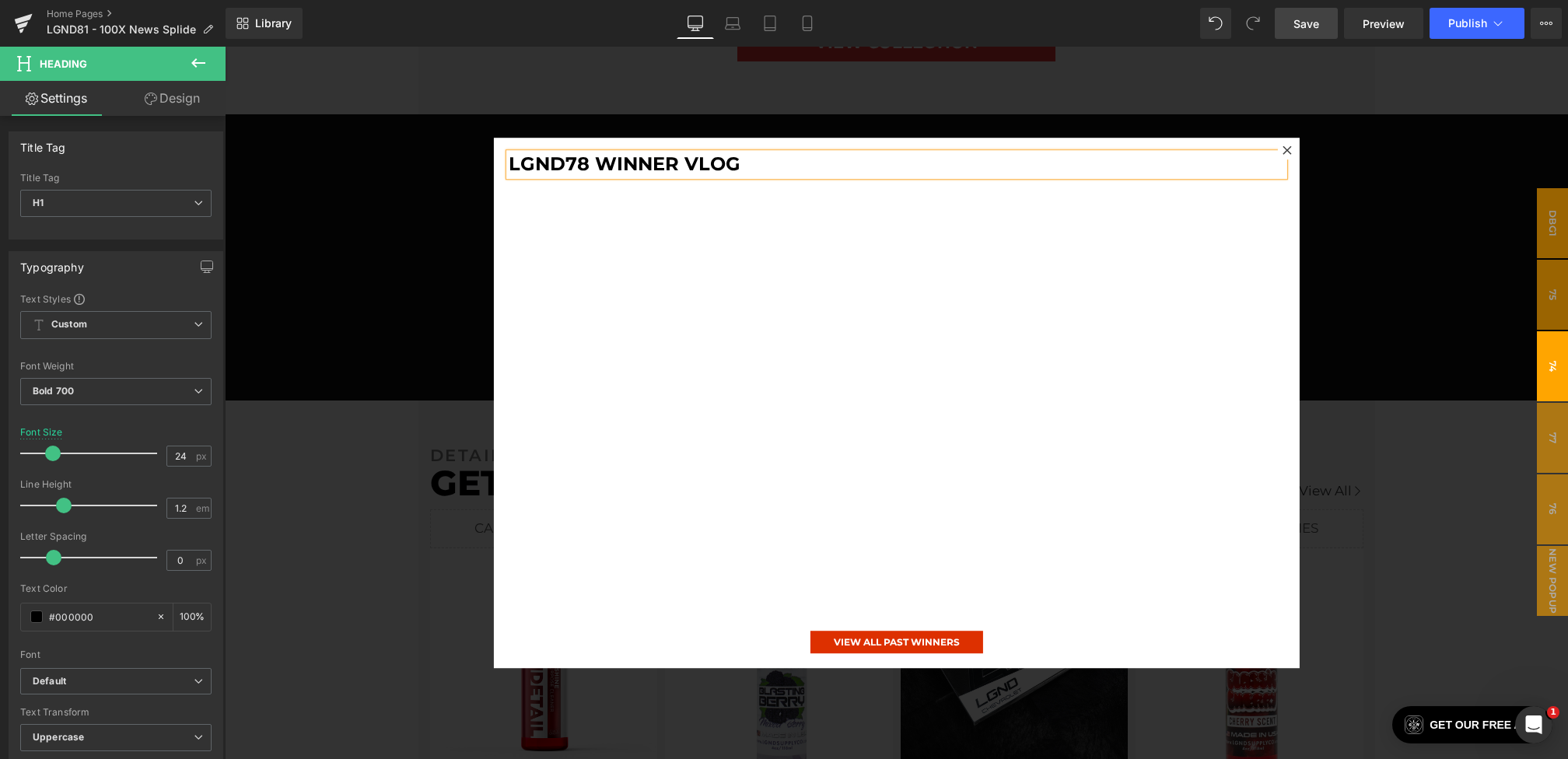
click at [1311, 23] on span "Save" at bounding box center [1306, 24] width 26 height 17
click at [1367, 27] on span "Preview" at bounding box center [1383, 24] width 42 height 17
click at [471, 324] on div at bounding box center [896, 402] width 1343 height 713
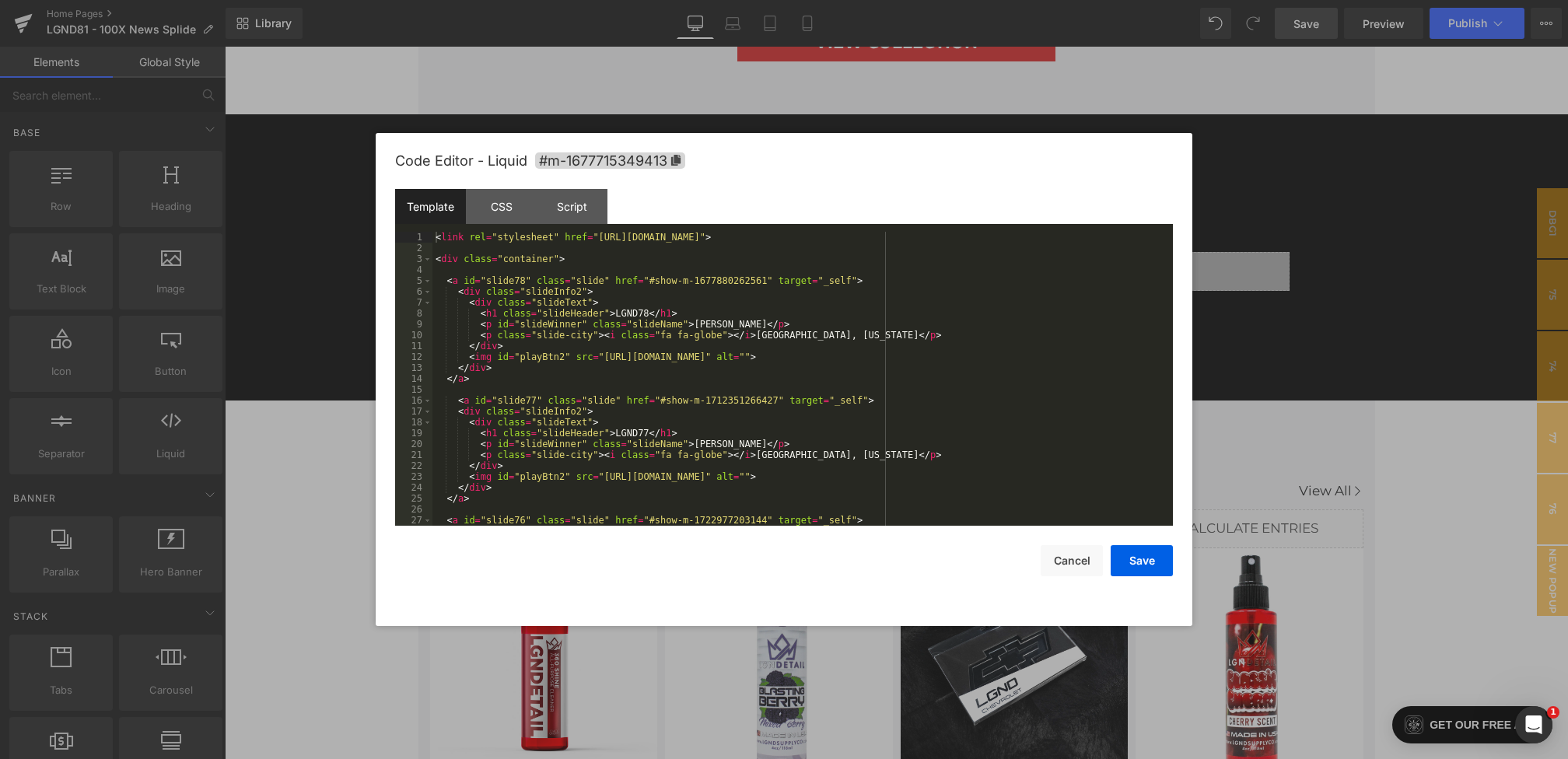
click at [668, 0] on div "Youtube You are previewing how the will restyle your page. You can not edit Ele…" at bounding box center [784, 0] width 1568 height 0
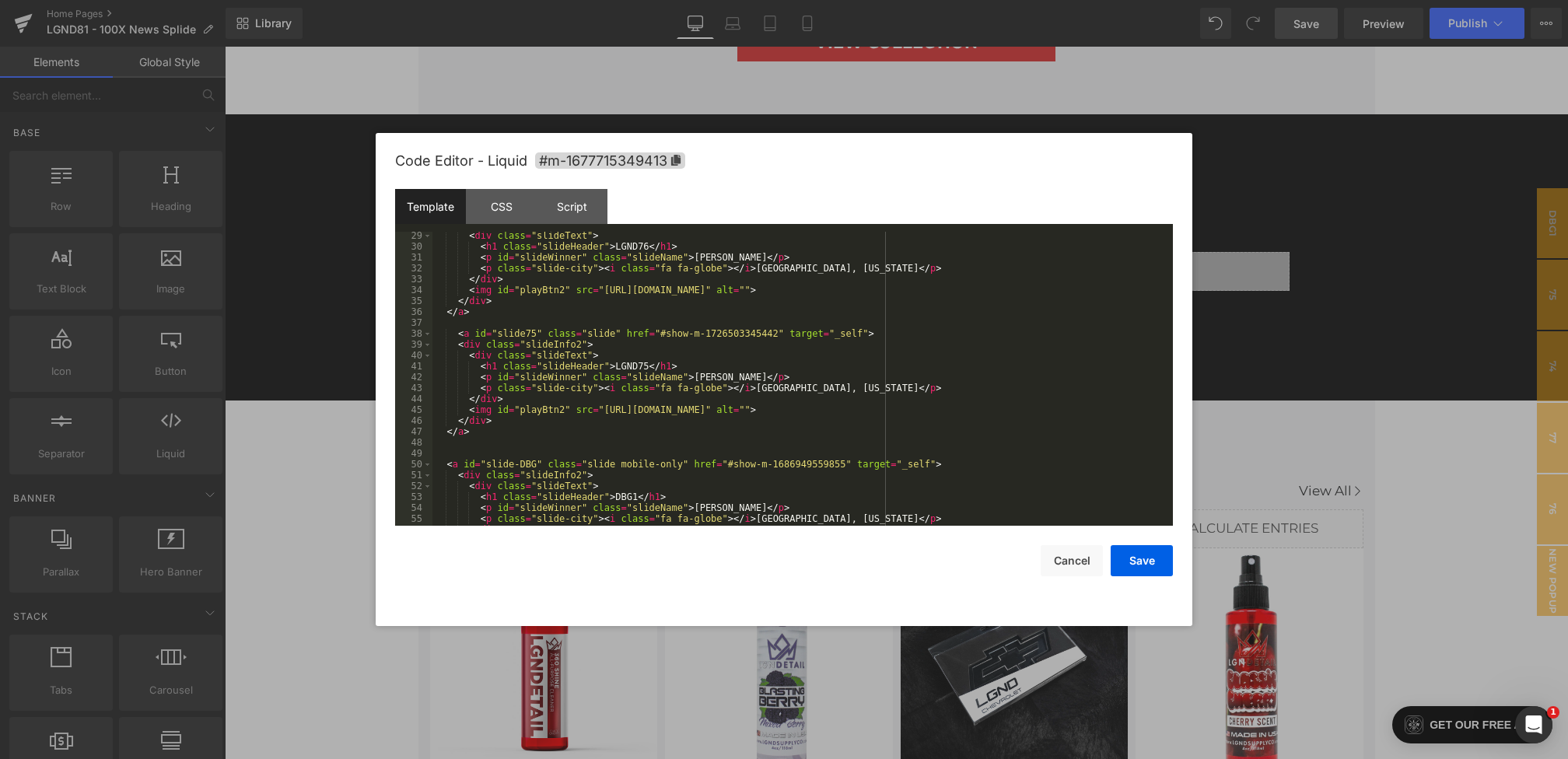
scroll to position [288, 0]
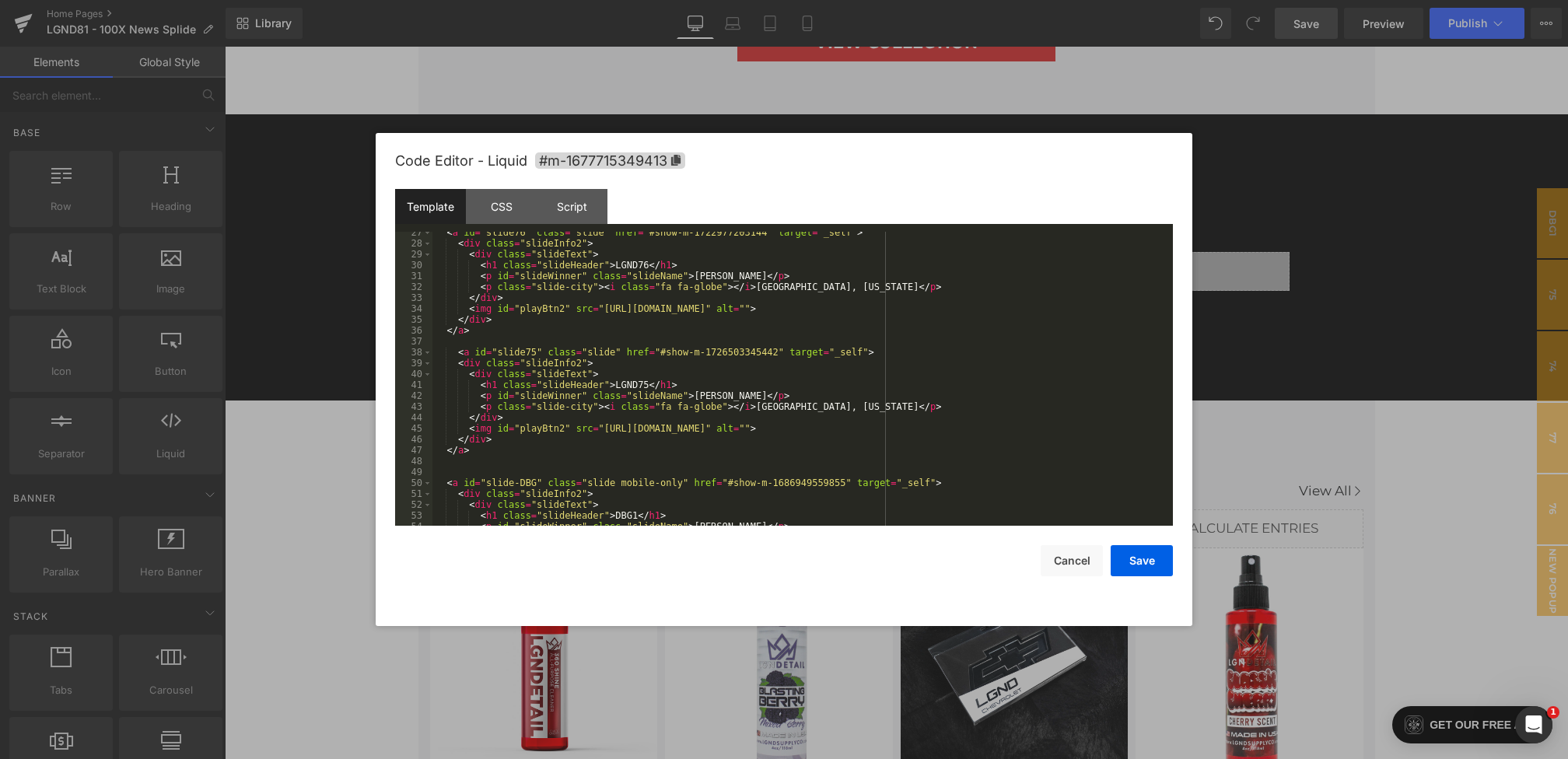
click at [615, 348] on div "< a id = "slide76" class = "slide" href = "#show-m-1722977203144" target = "_se…" at bounding box center [800, 386] width 734 height 316
click at [1139, 571] on button "Save" at bounding box center [1141, 561] width 62 height 31
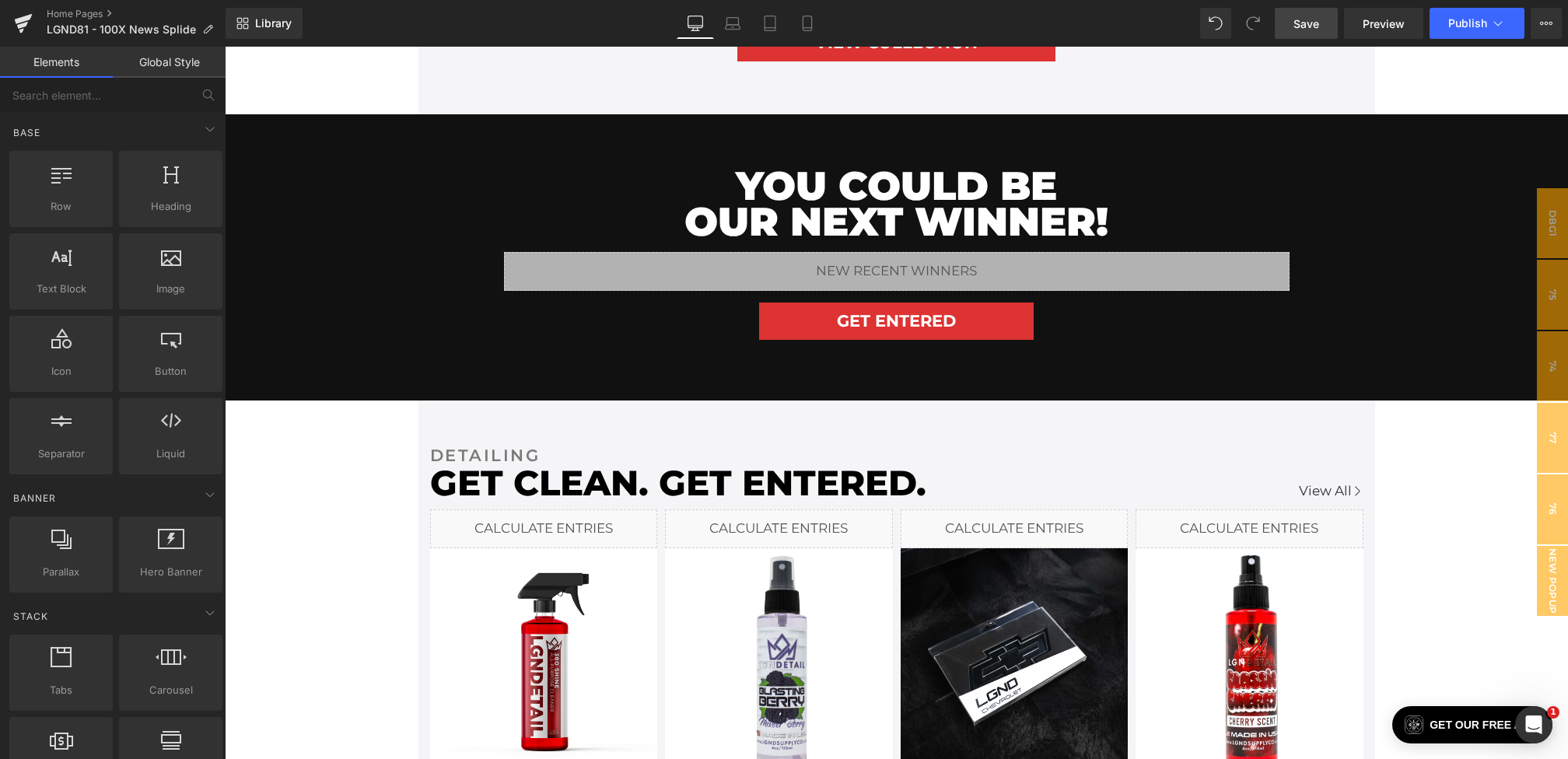
click at [1309, 8] on link "Save" at bounding box center [1306, 23] width 63 height 31
click at [1308, 27] on span "Save" at bounding box center [1306, 24] width 26 height 17
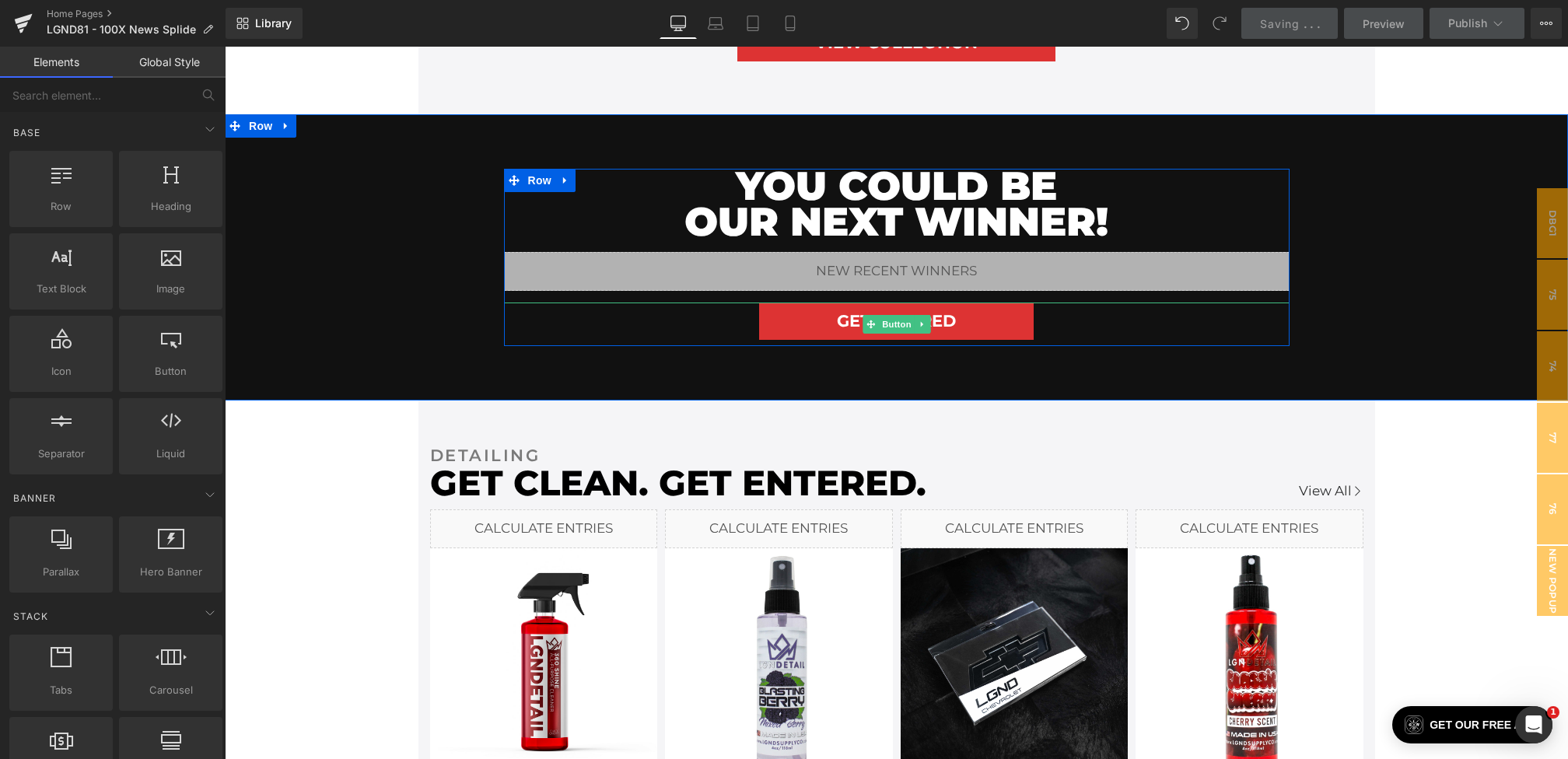
scroll to position [2389, 0]
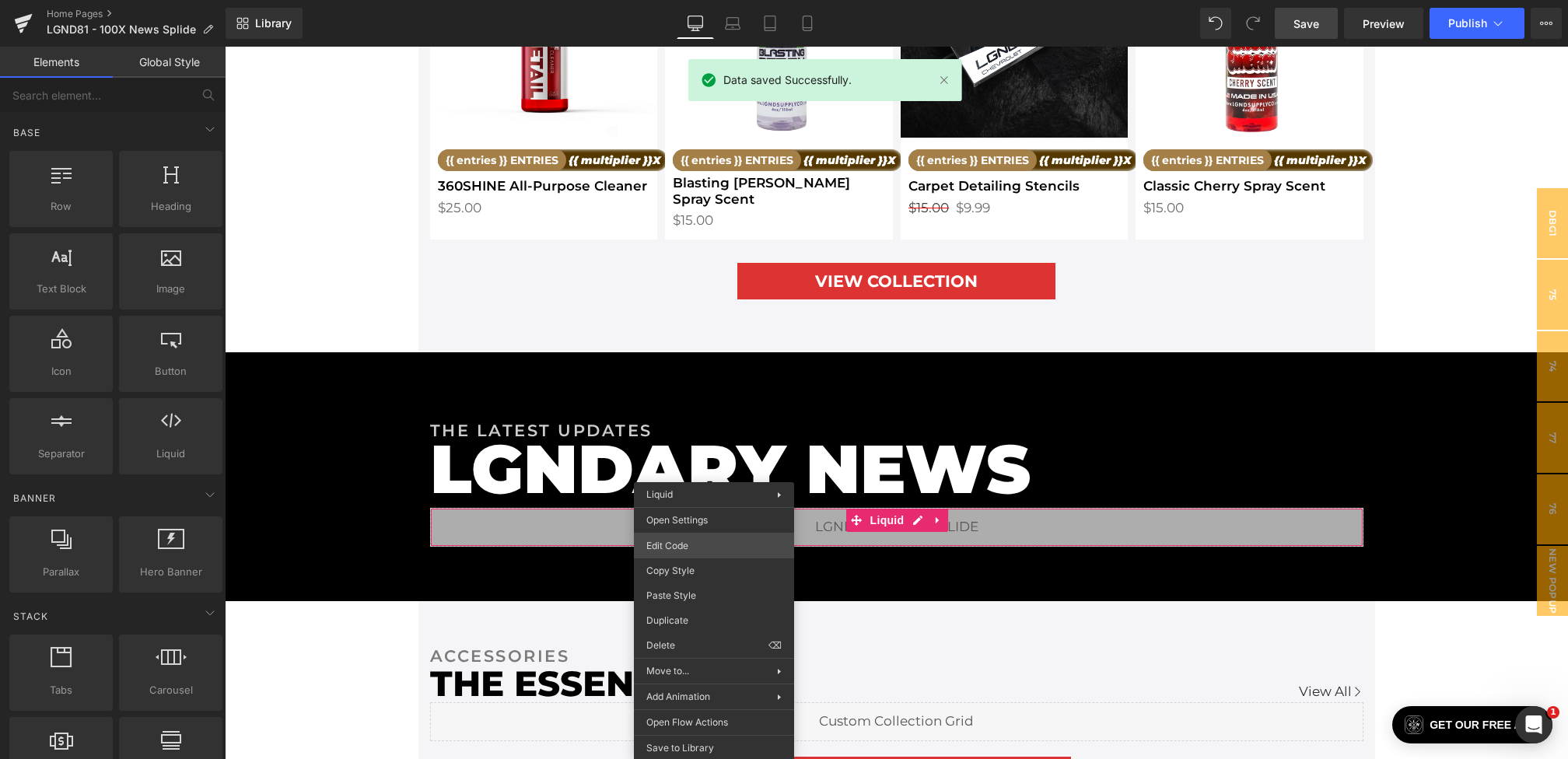
click at [673, 0] on div "Youtube You are previewing how the will restyle your page. You can not edit Ele…" at bounding box center [784, 0] width 1568 height 0
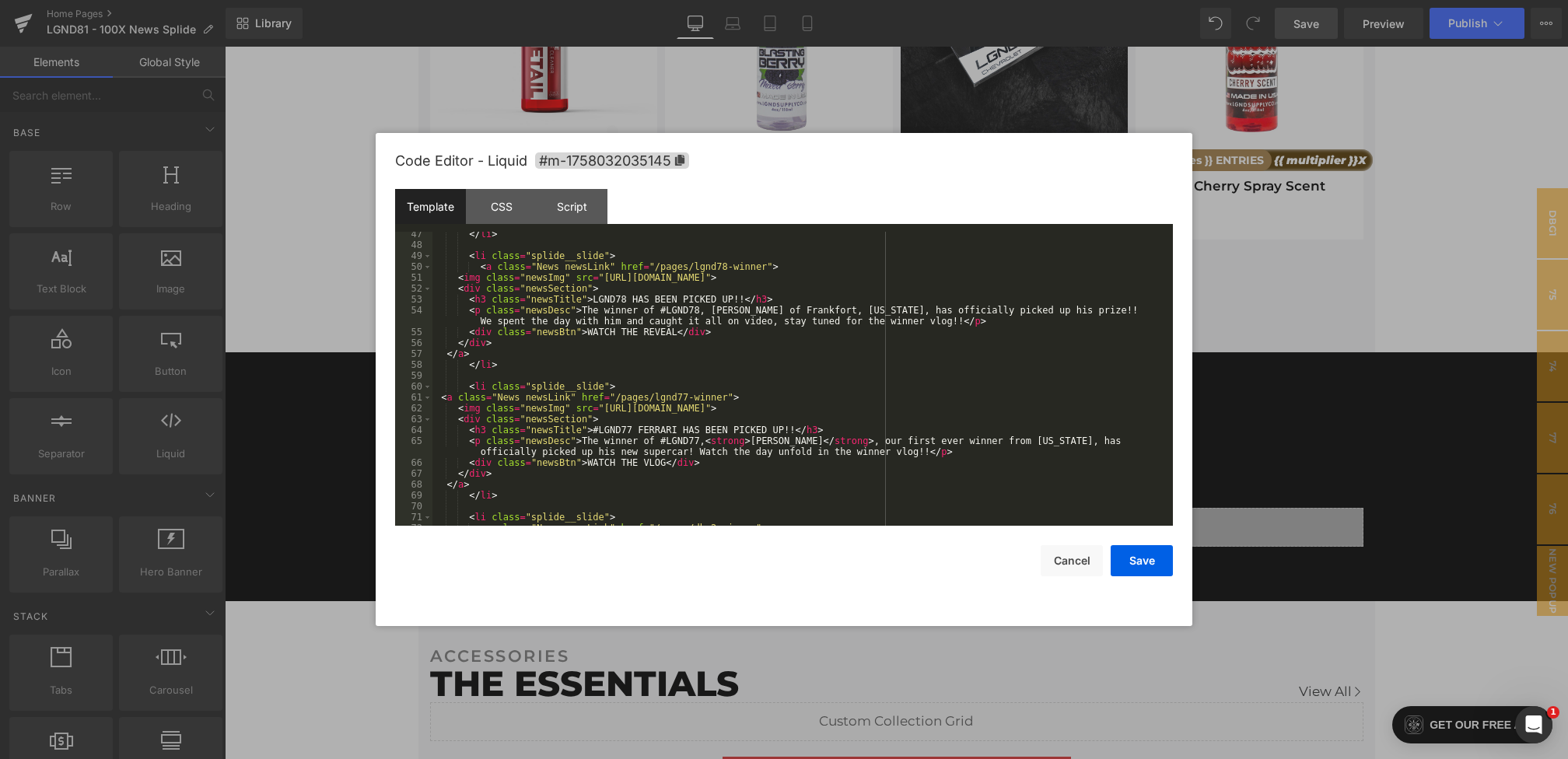
scroll to position [552, 0]
click at [594, 297] on div "</ li > < li class = "splide__slide" > < a class = "News newsLink" href = "/pag…" at bounding box center [800, 382] width 734 height 316
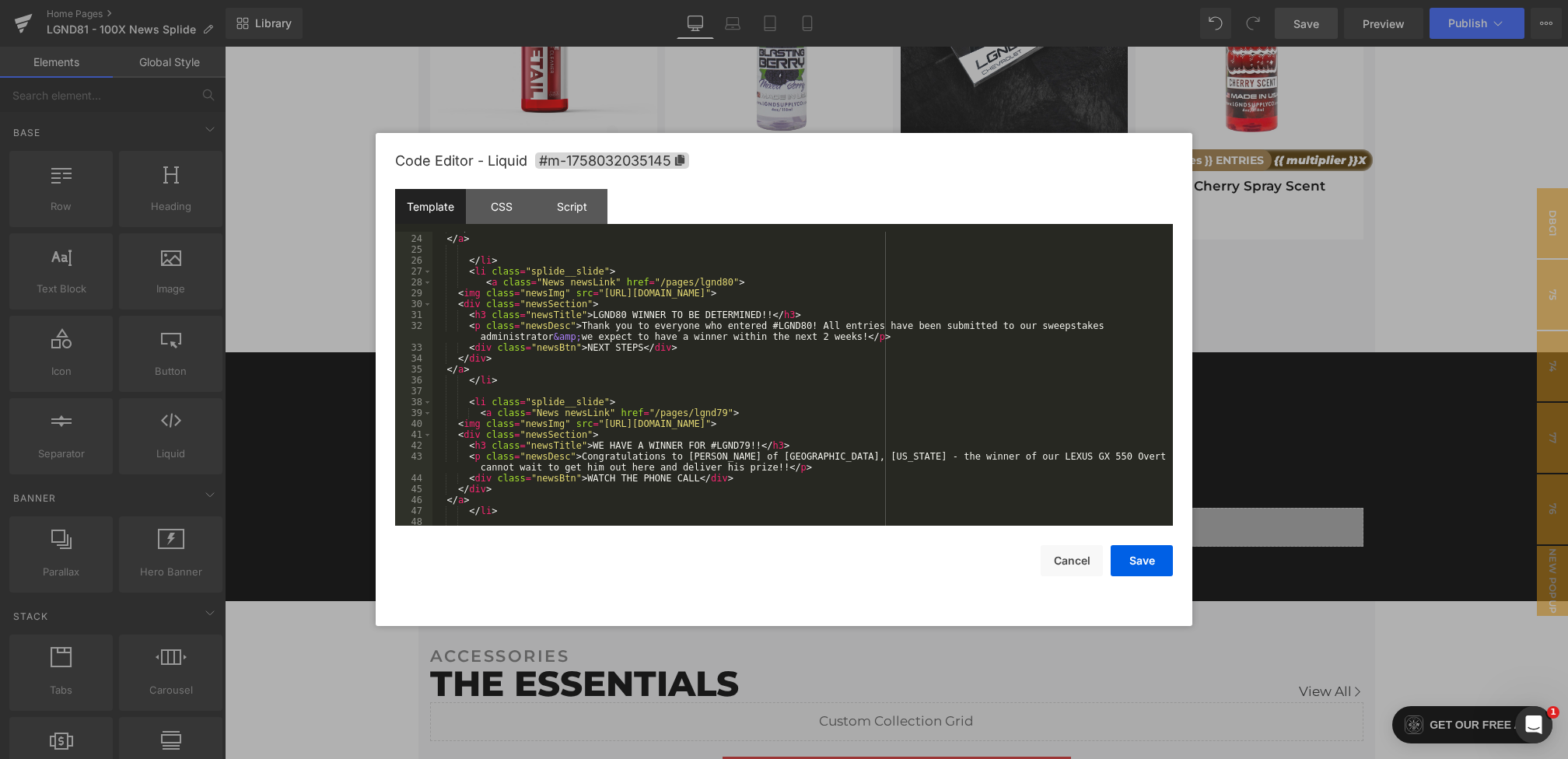
scroll to position [311, 0]
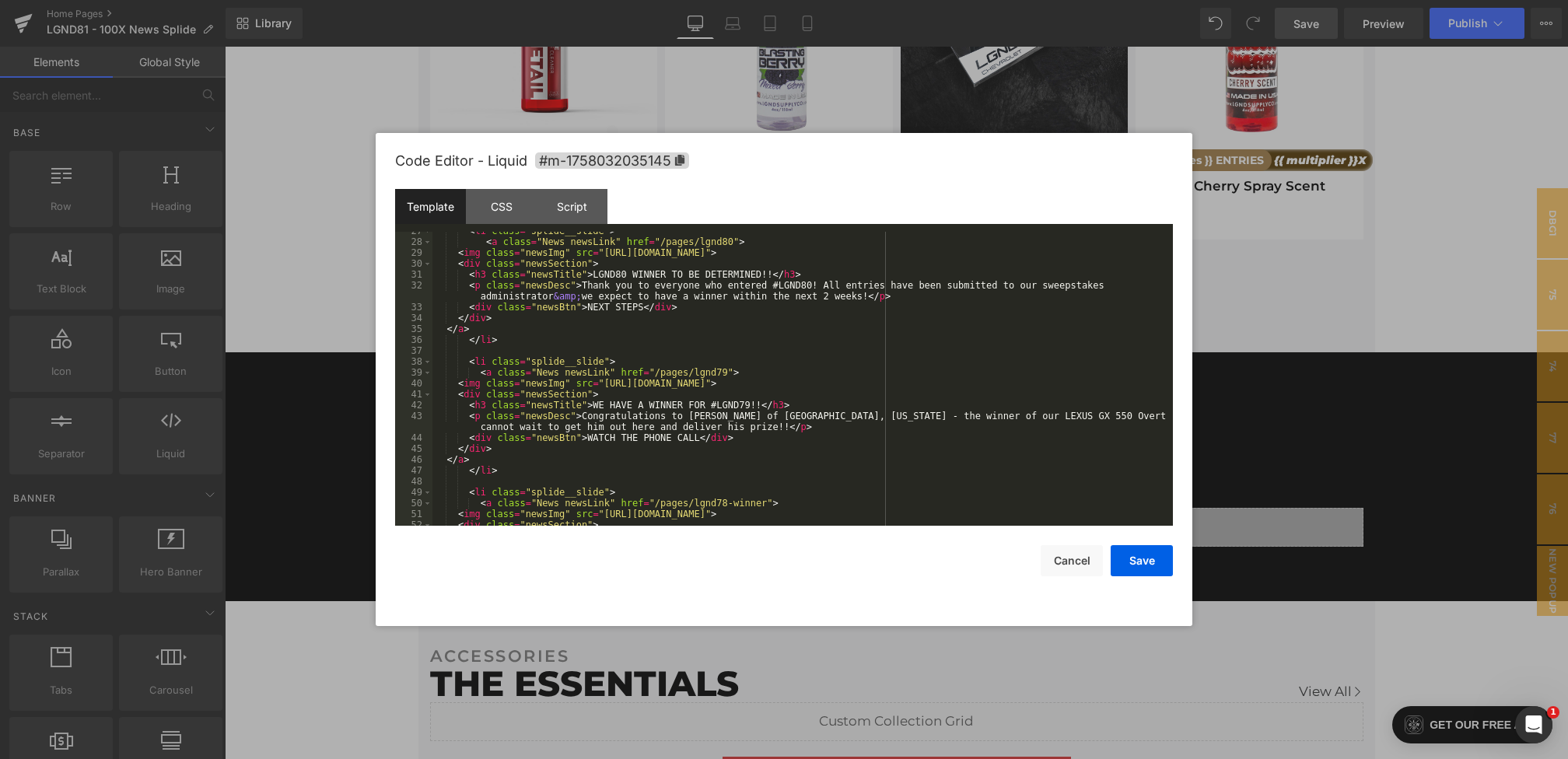
click at [594, 275] on div "< li class = "splide__slide" > < a class = "News newsLink" href = "/pages/lgnd8…" at bounding box center [800, 384] width 734 height 316
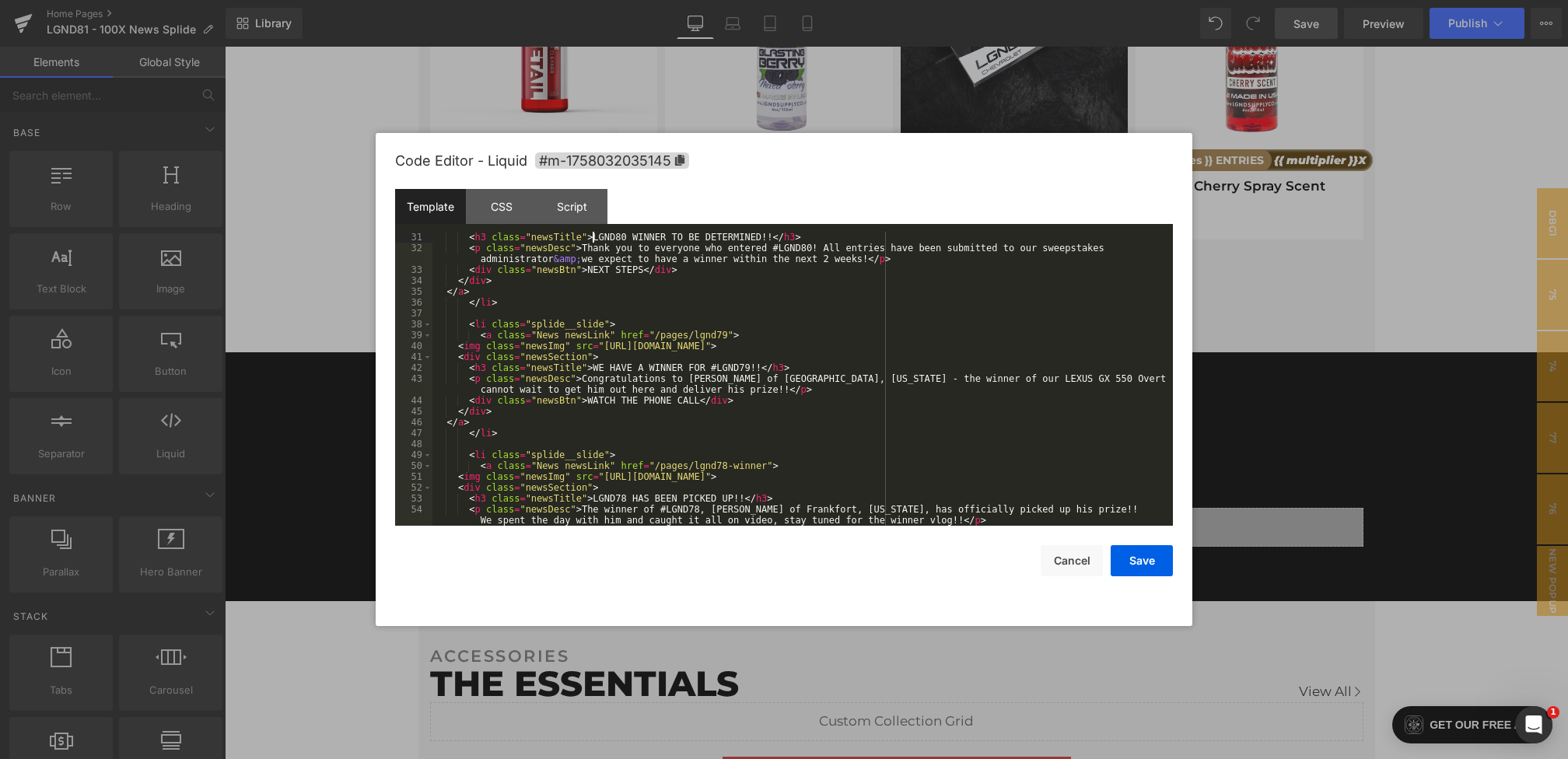
scroll to position [392, 0]
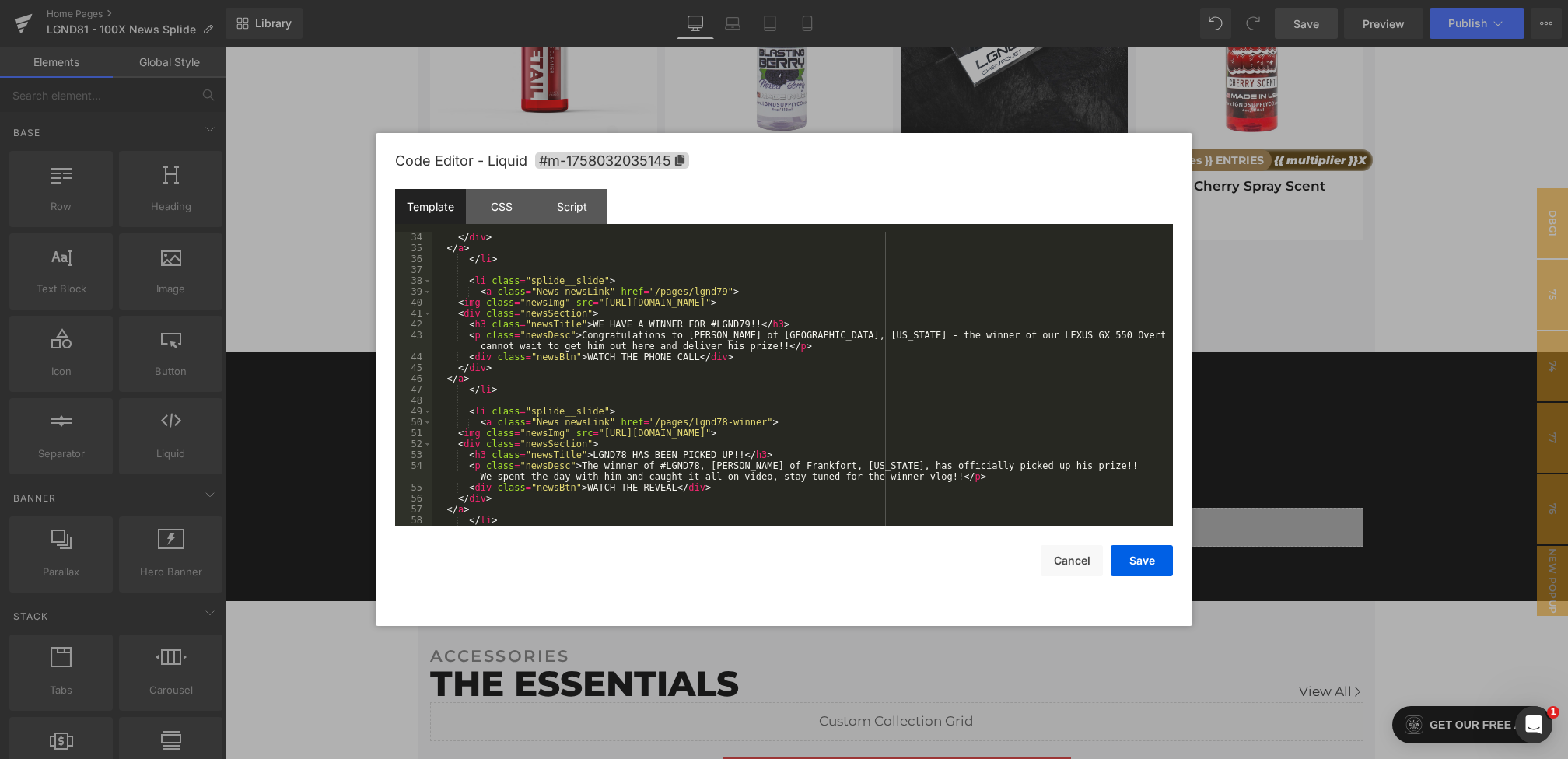
click at [717, 325] on div "</ div > </ a > </ li > < li class = "splide__slide" > < a class = "News newsLi…" at bounding box center [800, 390] width 734 height 316
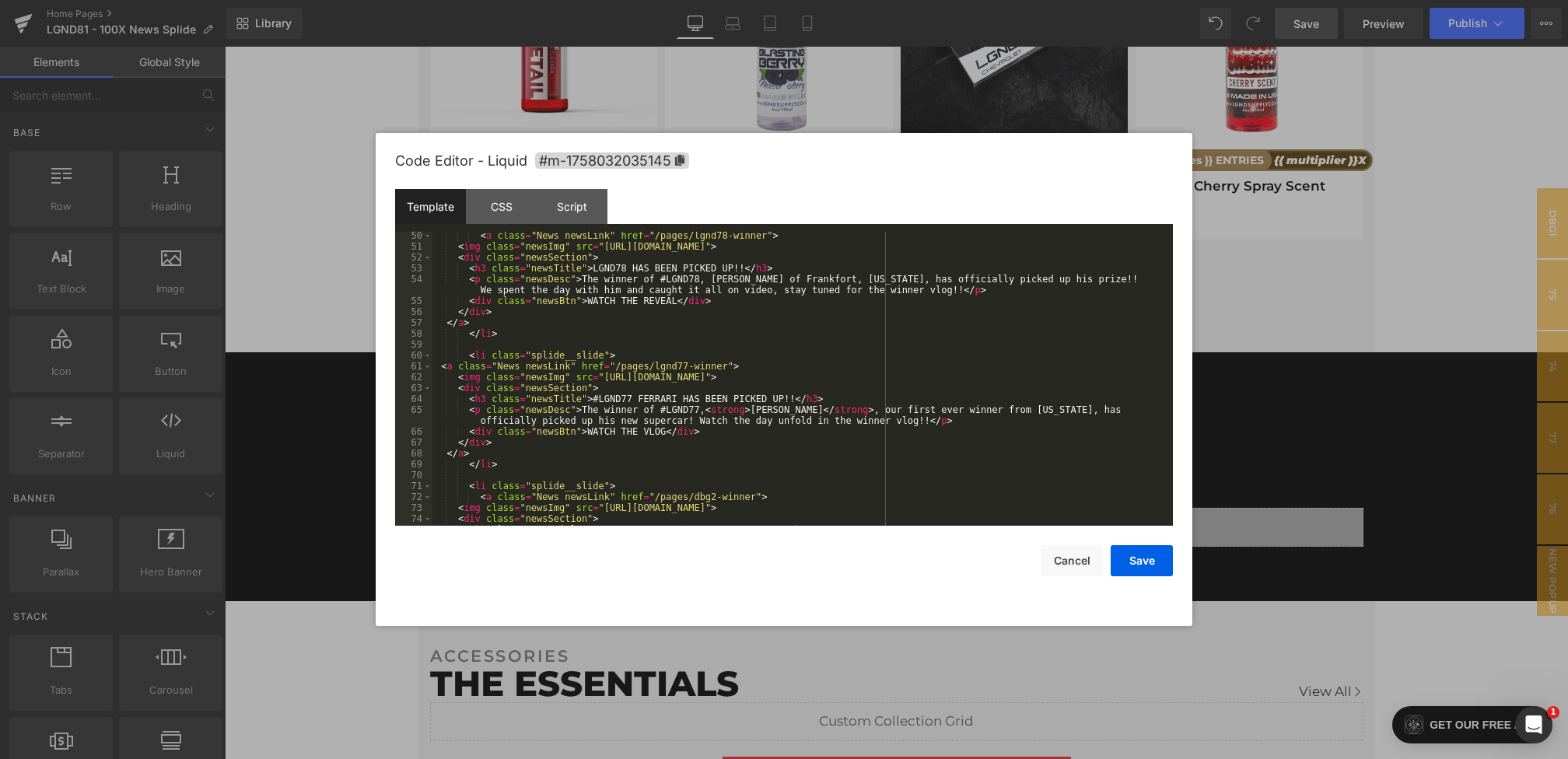
scroll to position [579, 0]
click at [599, 397] on div "< a class = "News newsLink" href = "/pages/lgnd78-winner" > < img class = "news…" at bounding box center [800, 388] width 734 height 316
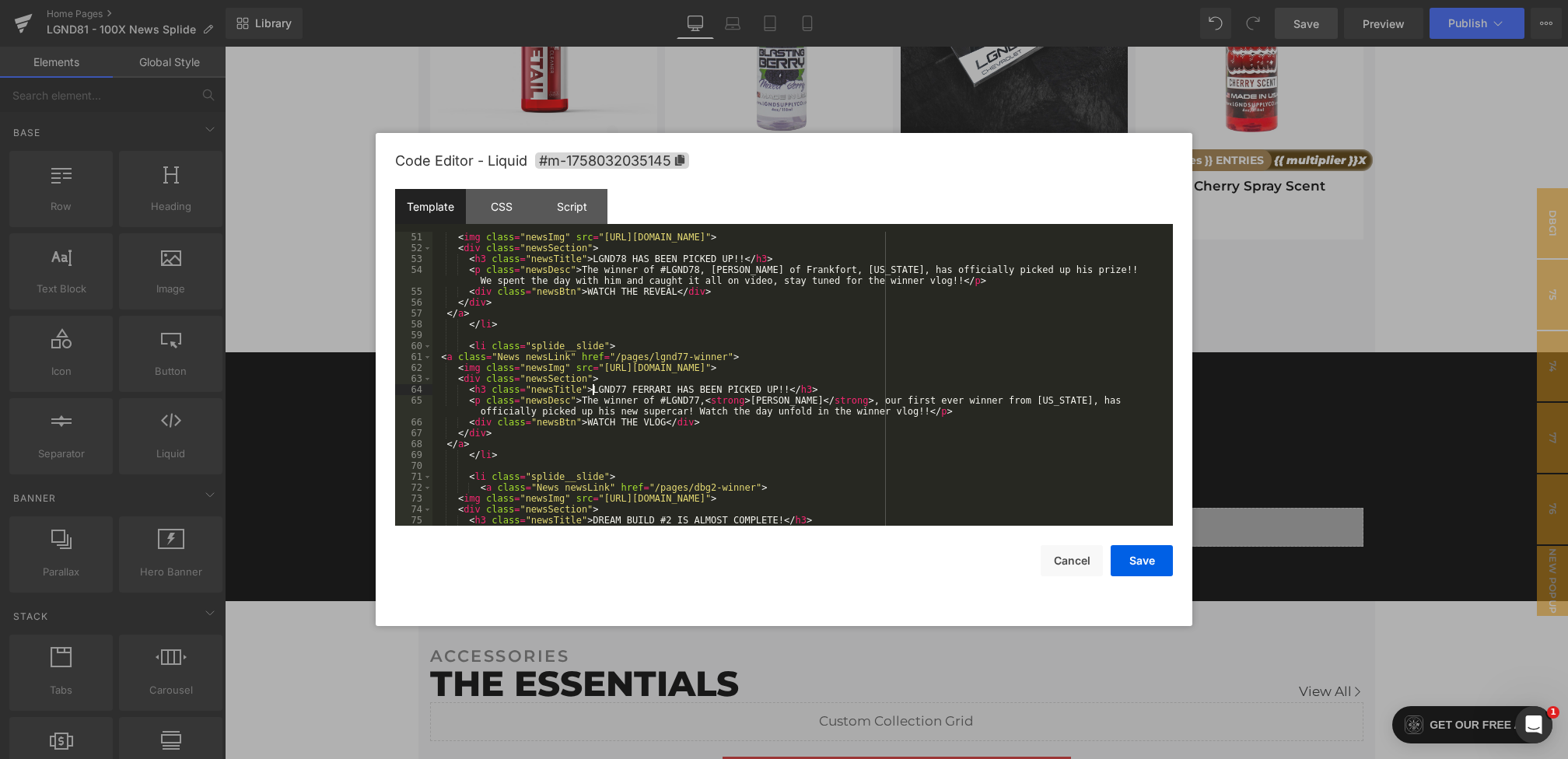
scroll to position [524, 0]
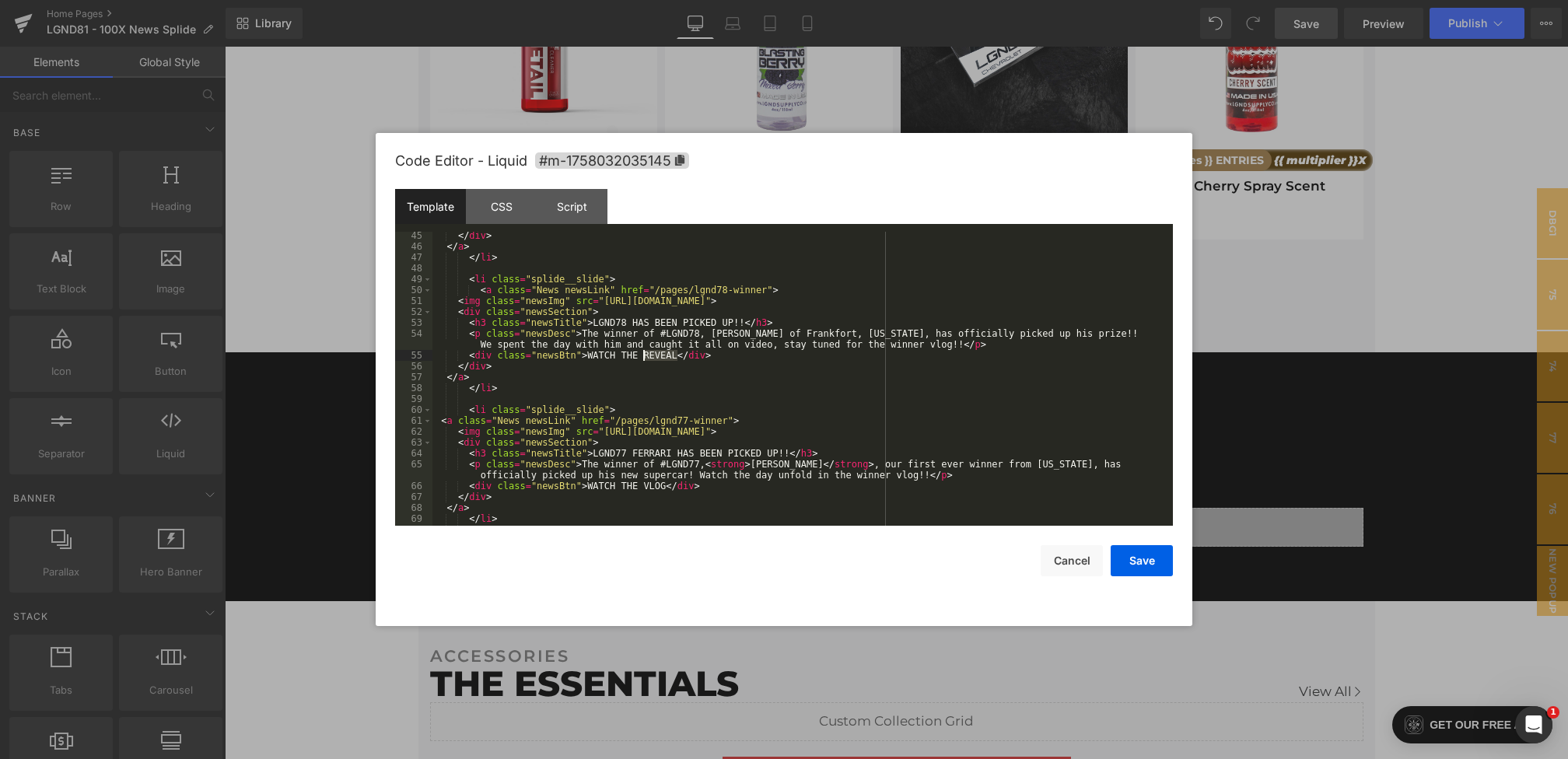
drag, startPoint x: 678, startPoint y: 358, endPoint x: 642, endPoint y: 358, distance: 36.0
click at [642, 358] on div "</ div > </ a > </ li > < li class = "splide__slide" > < a class = "News newsLi…" at bounding box center [800, 388] width 734 height 316
drag, startPoint x: 772, startPoint y: 347, endPoint x: 950, endPoint y: 345, distance: 178.0
click at [950, 345] on div "</ div > </ a > </ li > < li class = "splide__slide" > < a class = "News newsLi…" at bounding box center [800, 388] width 734 height 316
click at [495, 346] on div "</ div > </ a > </ li > < li class = "splide__slide" > < a class = "News newsLi…" at bounding box center [800, 388] width 734 height 316
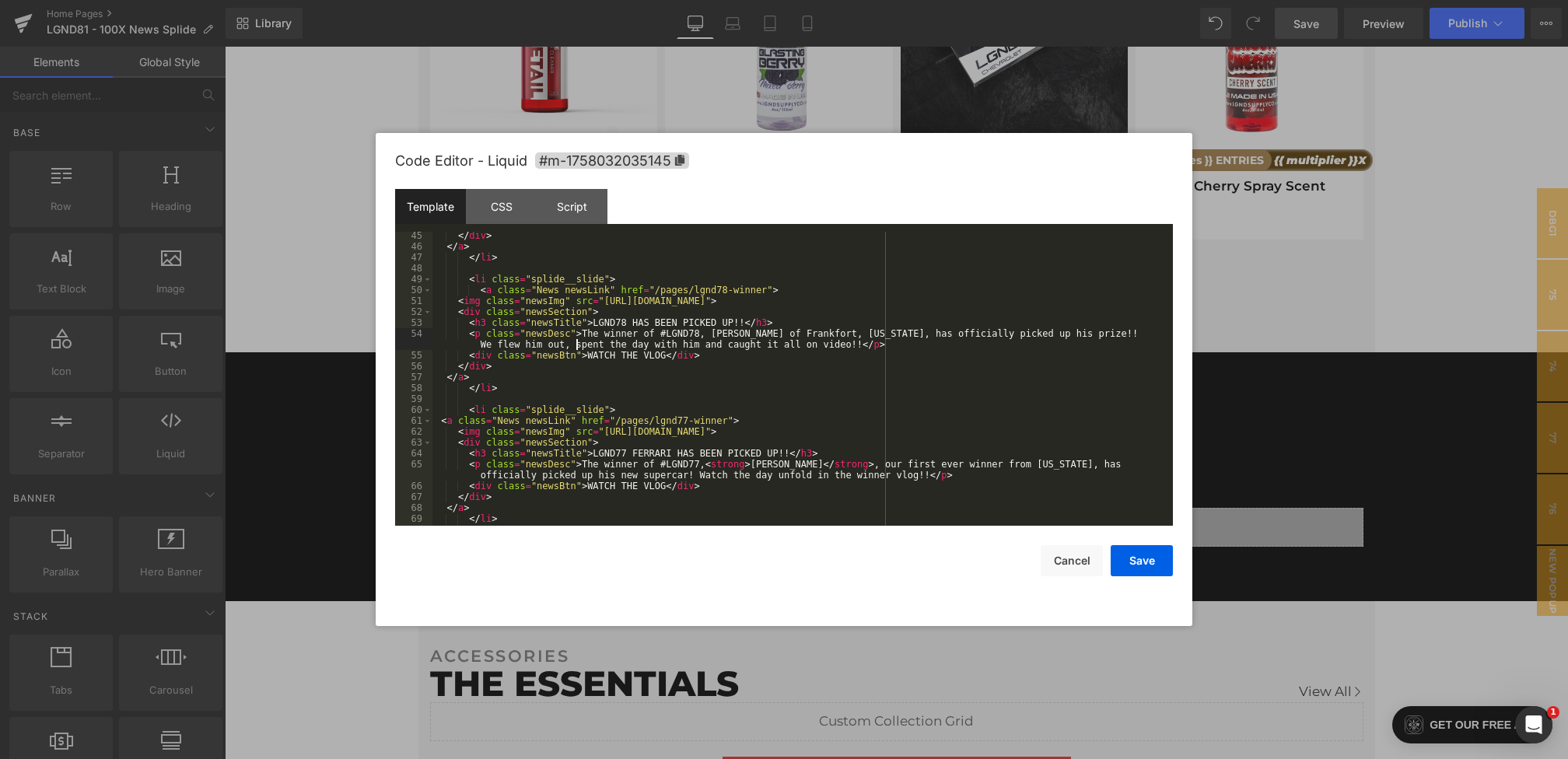
click at [704, 350] on div "</ div > </ a > </ li > < li class = "splide__slide" > < a class = "News newsLi…" at bounding box center [800, 388] width 734 height 316
click at [701, 341] on div "</ div > </ a > </ li > < li class = "splide__slide" > < a class = "News newsLi…" at bounding box center [800, 388] width 734 height 316
click at [1133, 572] on button "Save" at bounding box center [1141, 561] width 62 height 31
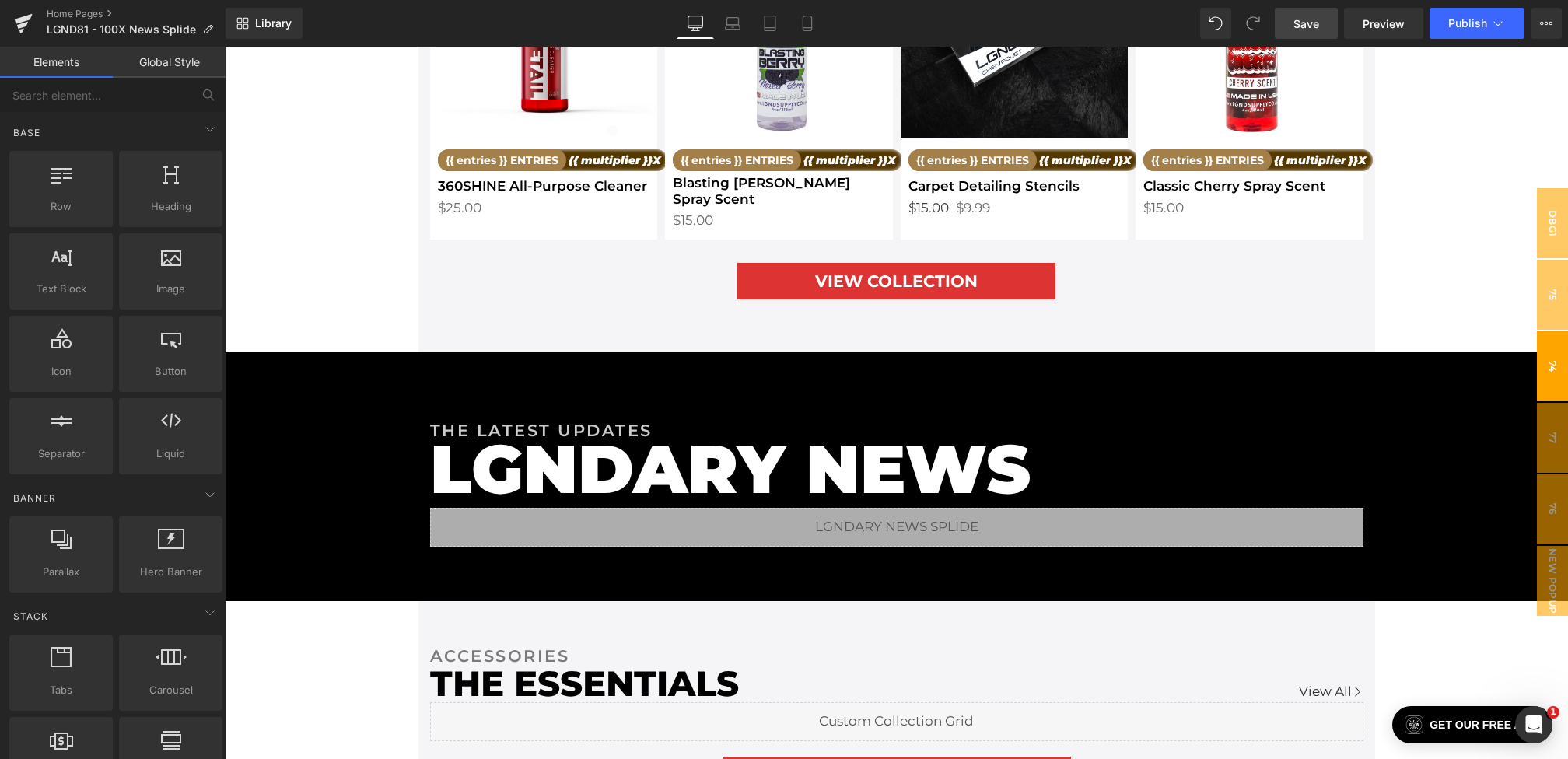
click at [1544, 374] on span "74" at bounding box center [1552, 366] width 31 height 70
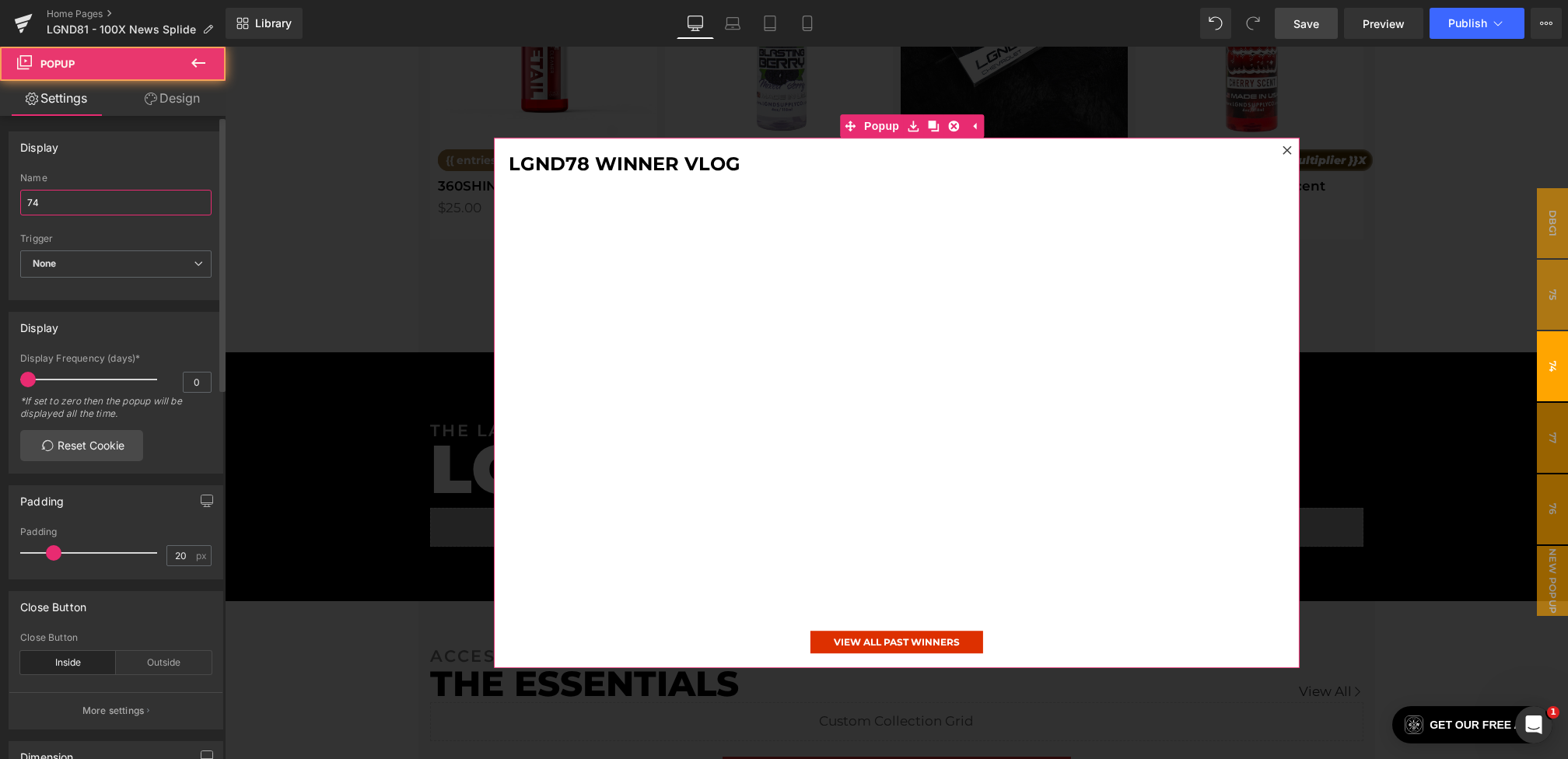
click at [71, 212] on input "74" at bounding box center [116, 202] width 191 height 26
type input "78"
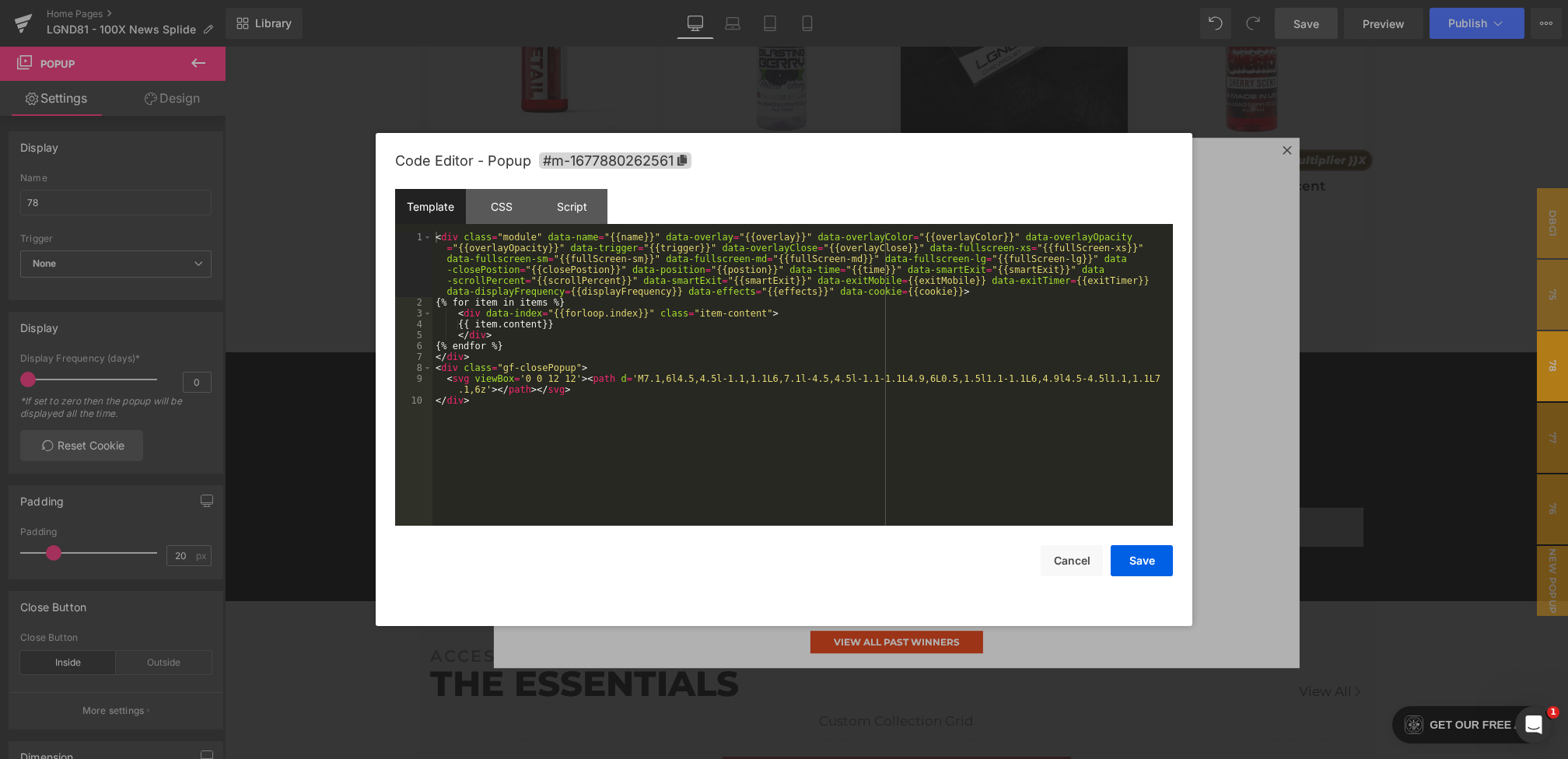
click at [815, 0] on div "Youtube You are previewing how the will restyle your page. You can not edit Ele…" at bounding box center [784, 0] width 1568 height 0
click at [654, 164] on span "#m-1677880262561" at bounding box center [615, 161] width 153 height 17
click at [1477, 290] on div at bounding box center [784, 379] width 1568 height 759
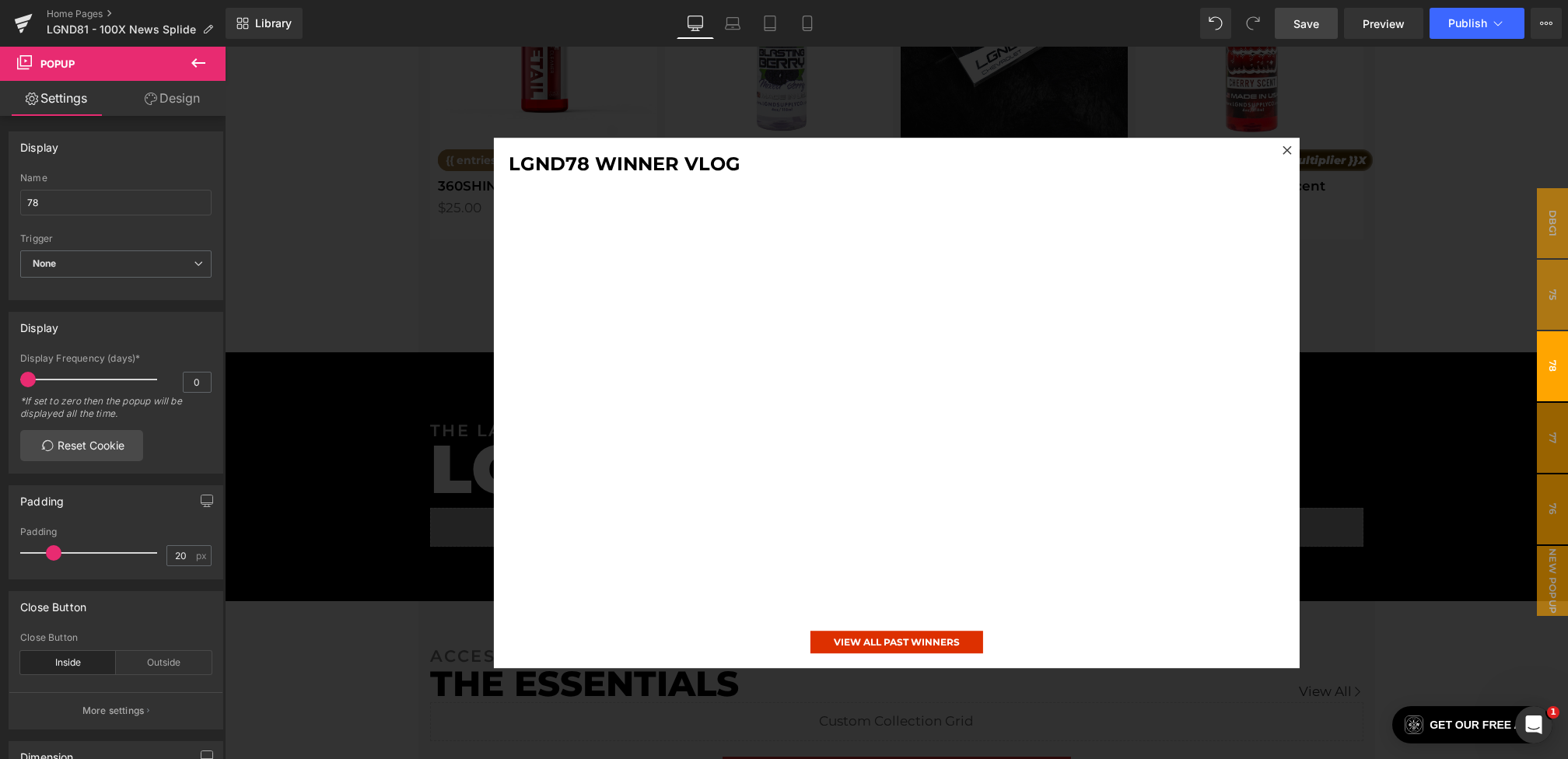
click at [1477, 290] on div at bounding box center [896, 402] width 1343 height 713
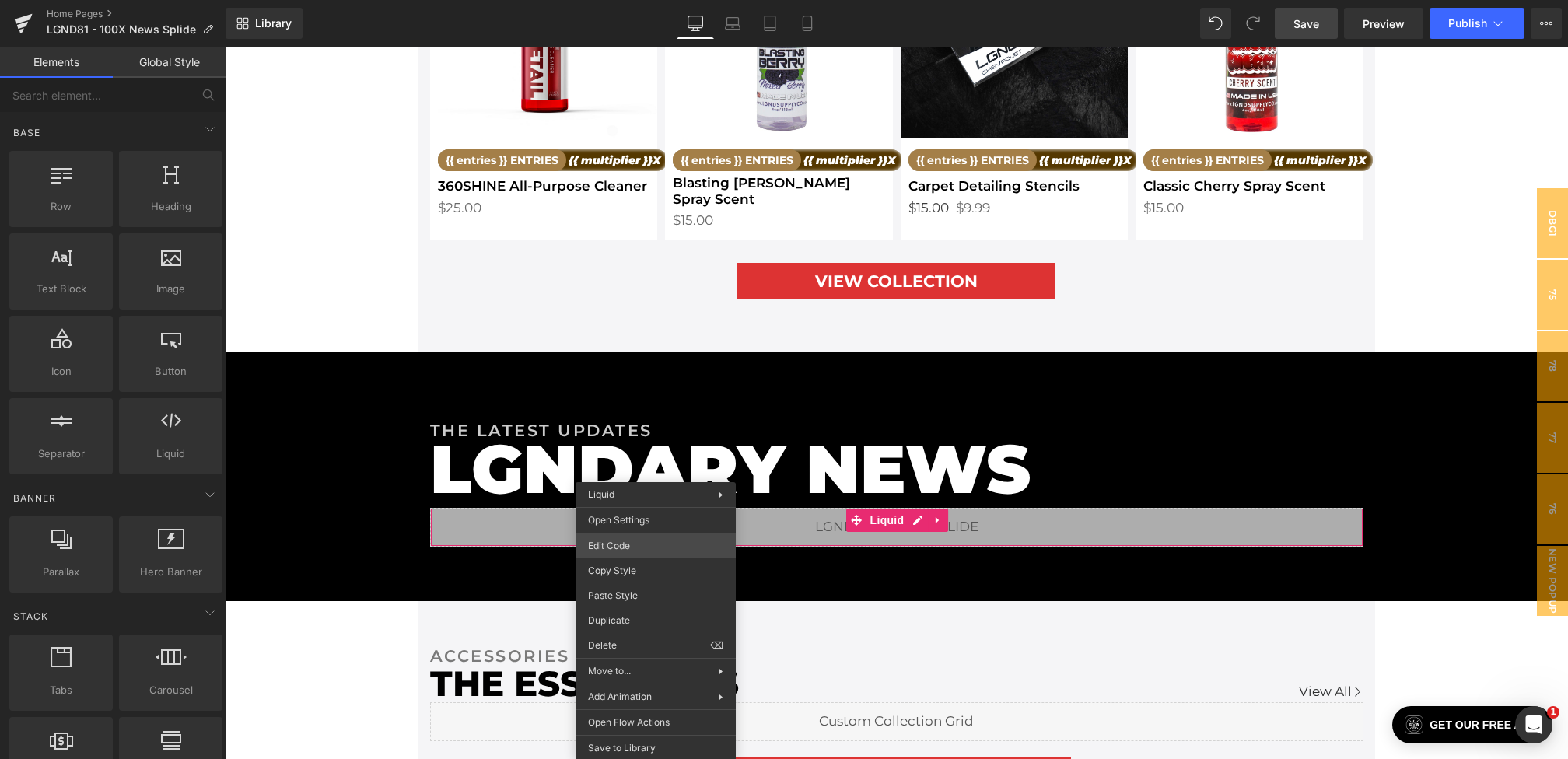
click at [616, 0] on div "Youtube You are previewing how the will restyle your page. You can not edit Ele…" at bounding box center [784, 0] width 1568 height 0
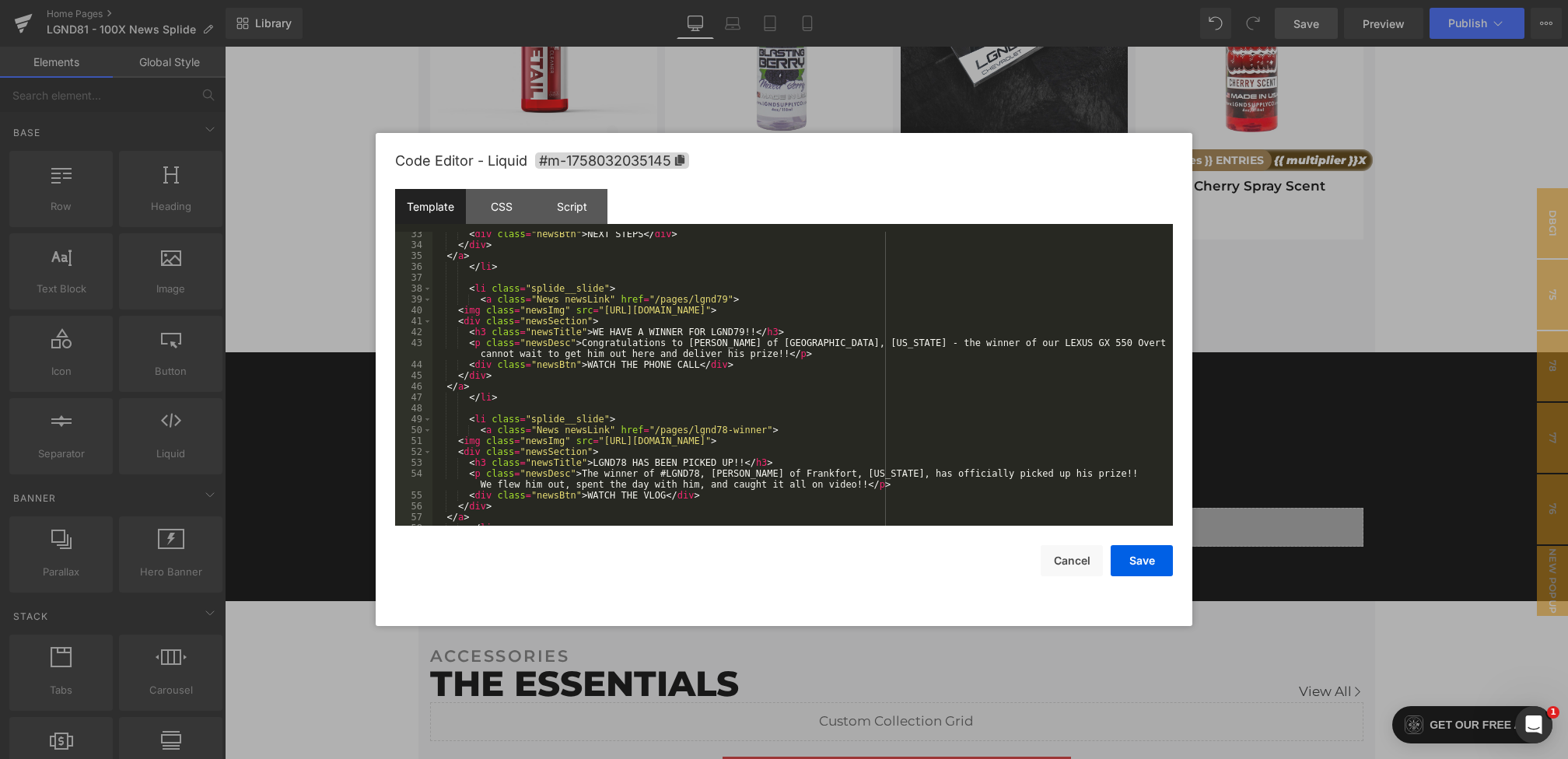
scroll to position [419, 0]
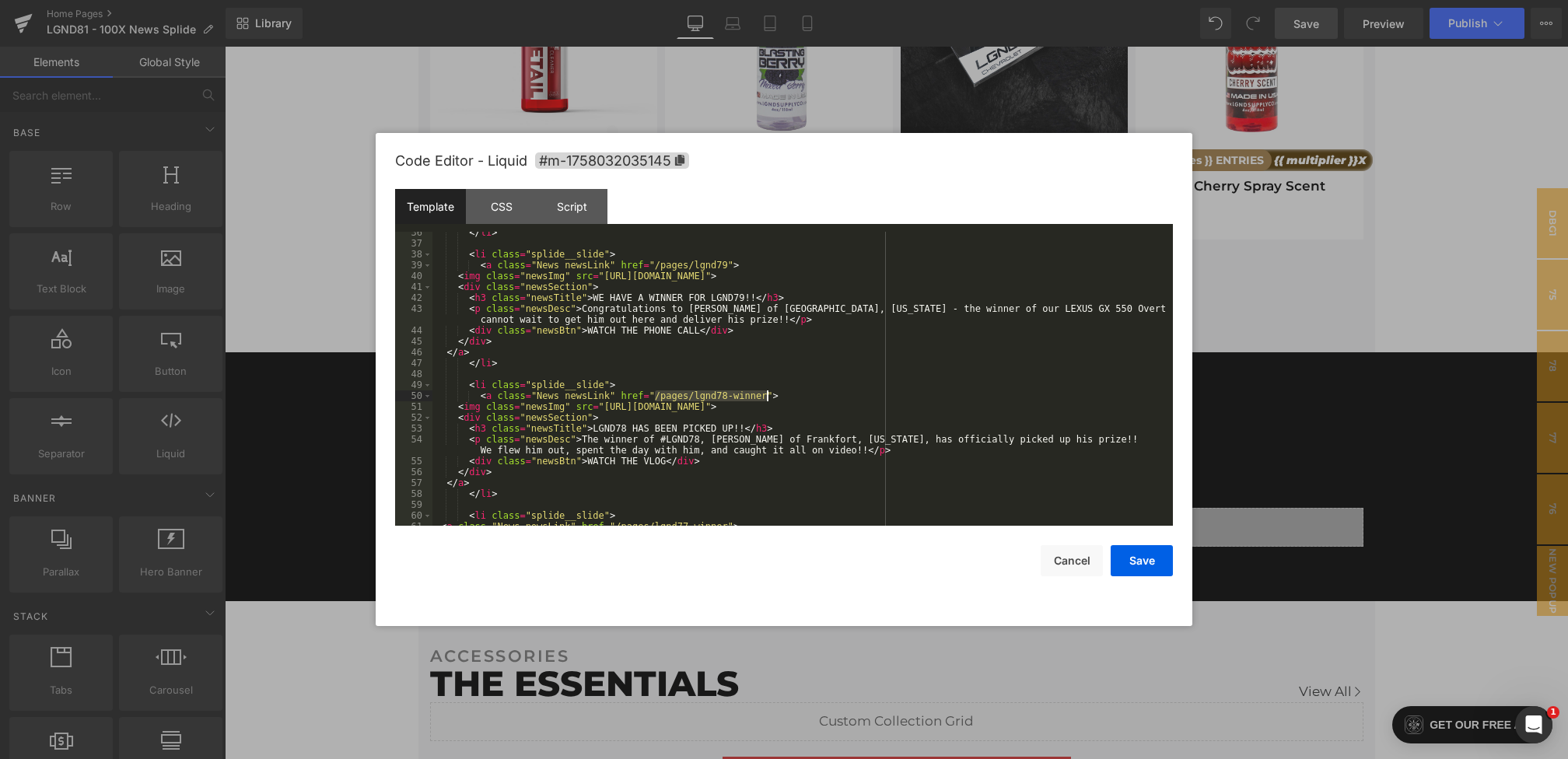
drag, startPoint x: 654, startPoint y: 397, endPoint x: 767, endPoint y: 395, distance: 113.0
click at [767, 395] on div "</ li > < li class = "splide__slide" > < a class = "News newsLink" href = "/pag…" at bounding box center [800, 386] width 734 height 316
paste textarea
click at [662, 399] on div "</ li > < li class = "splide__slide" > < a class = "News newsLink" href = "/pag…" at bounding box center [800, 386] width 734 height 316
click at [1133, 570] on button "Save" at bounding box center [1141, 561] width 62 height 31
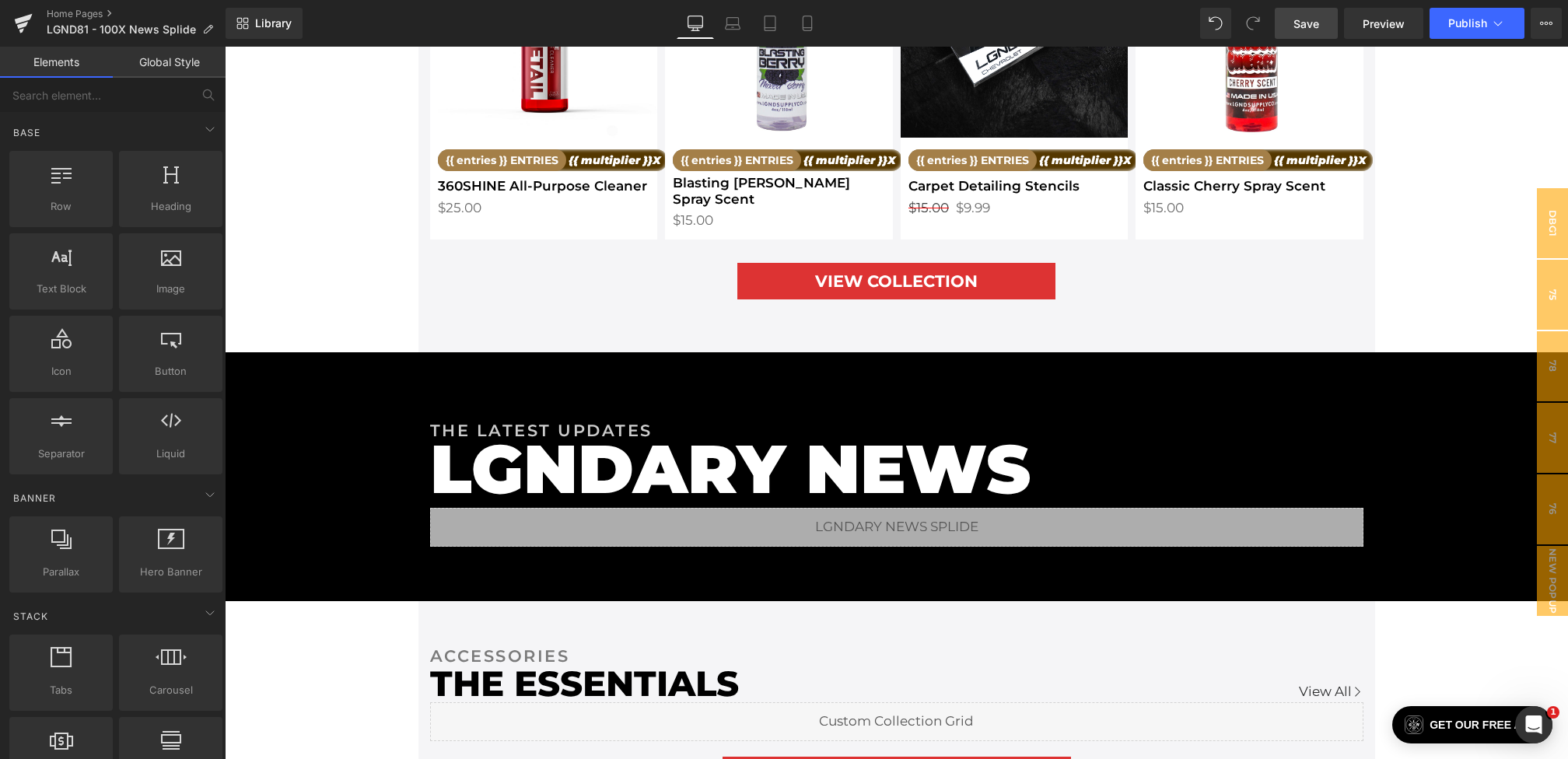
drag, startPoint x: 1305, startPoint y: 35, endPoint x: 848, endPoint y: 187, distance: 481.6
click at [1305, 35] on link "Save" at bounding box center [1306, 23] width 63 height 31
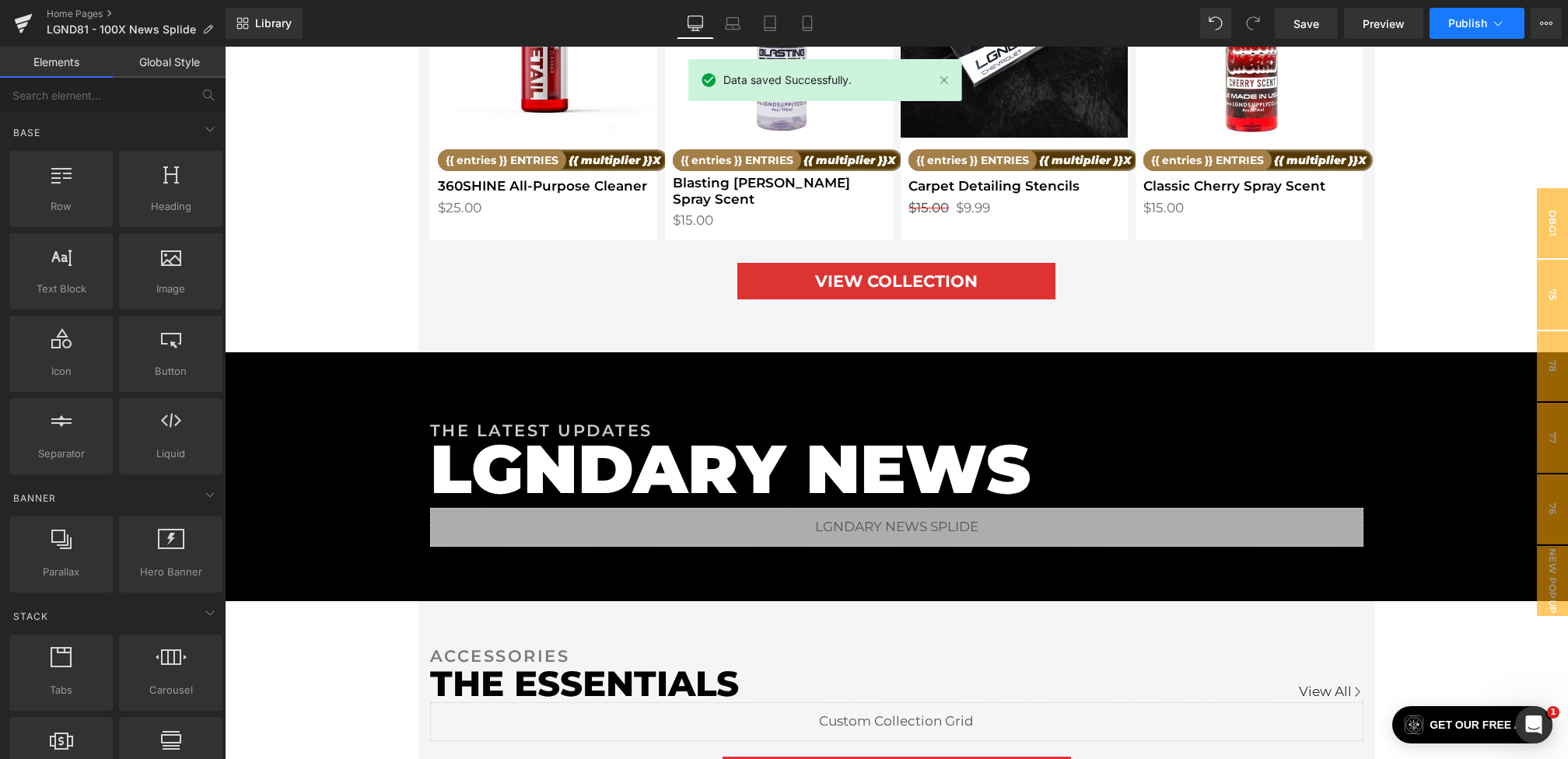
click at [1465, 34] on button "Publish" at bounding box center [1476, 23] width 95 height 31
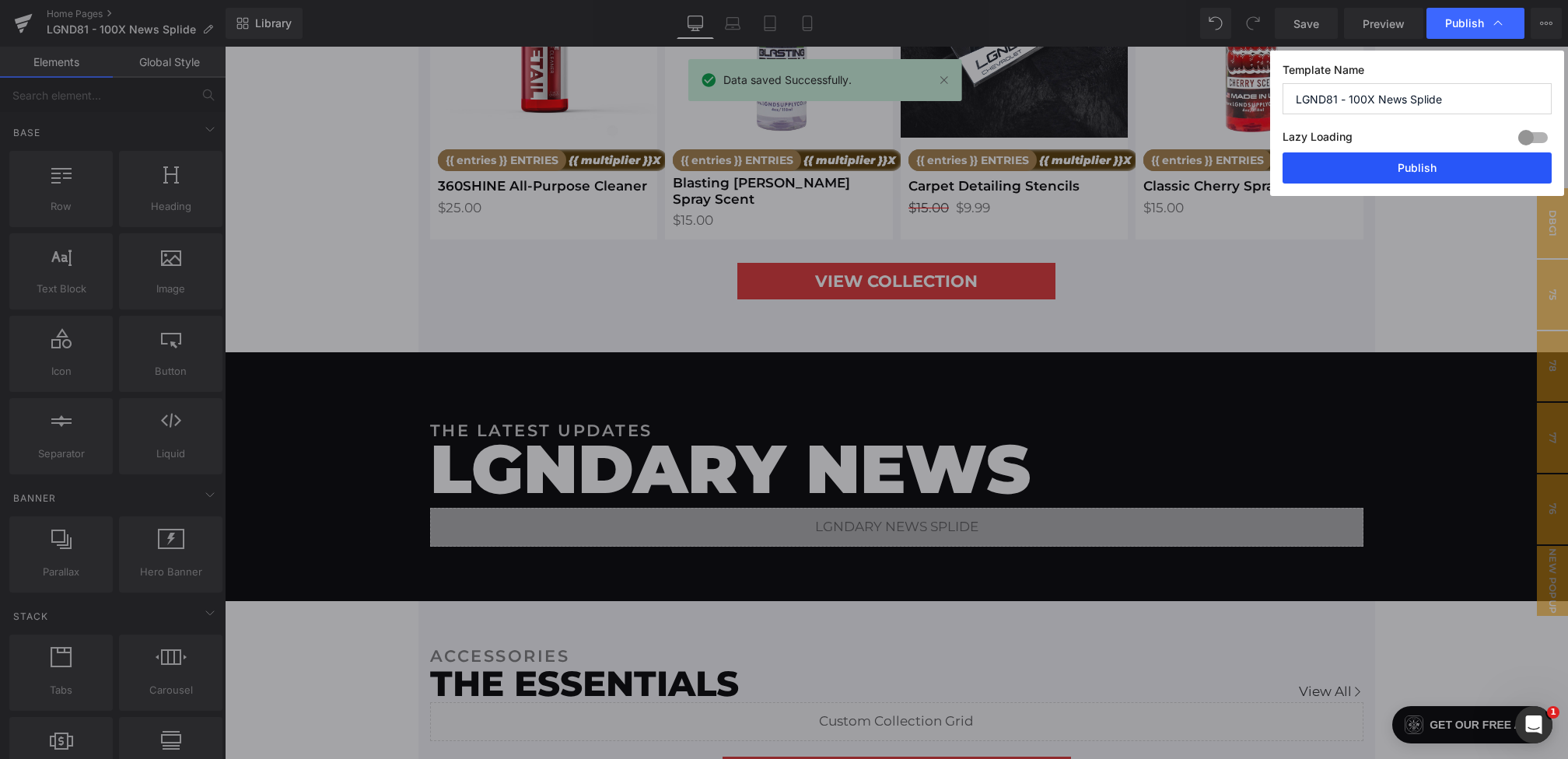
click at [1418, 163] on button "Publish" at bounding box center [1416, 168] width 269 height 31
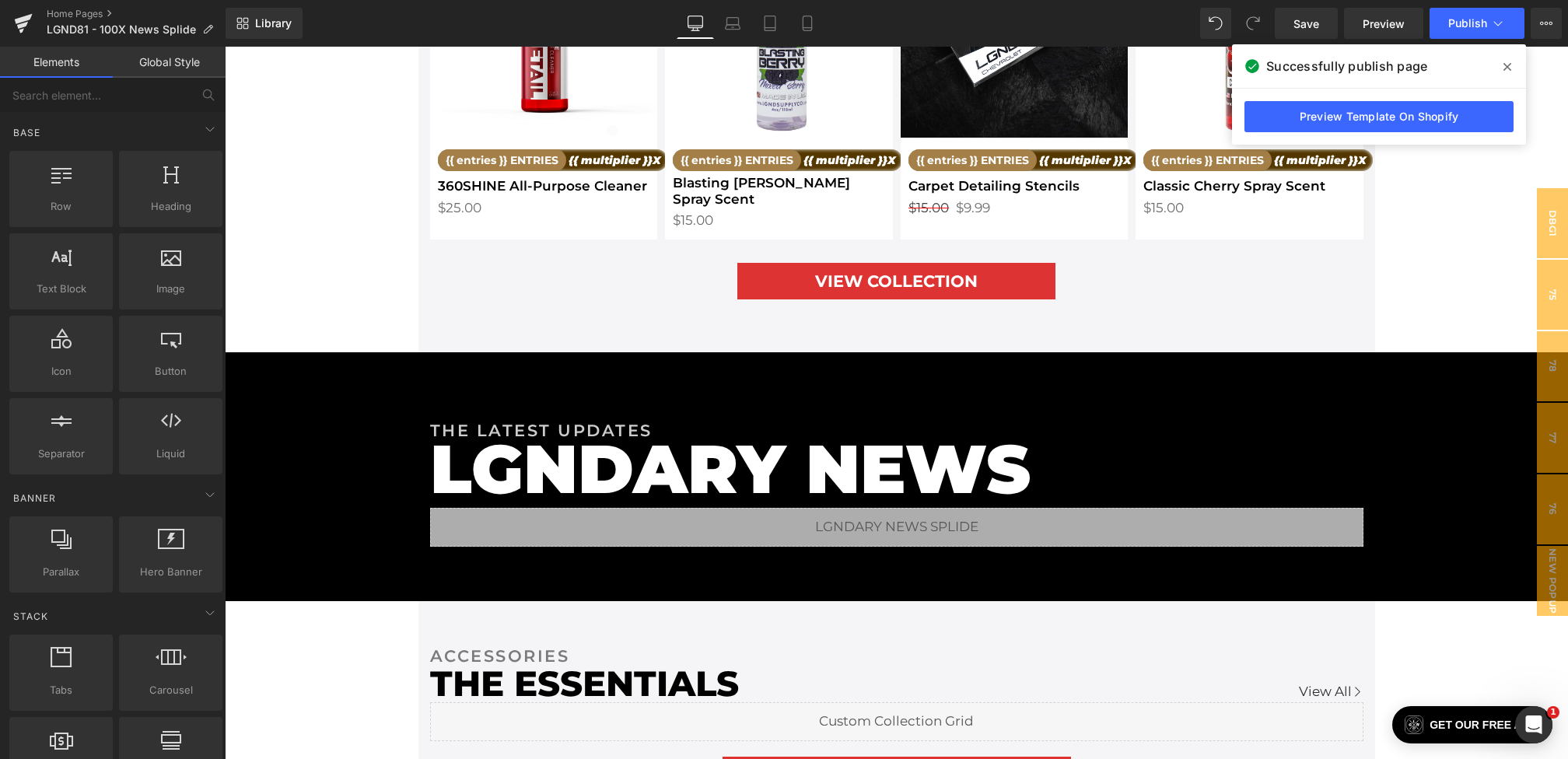
click at [1509, 67] on icon at bounding box center [1507, 67] width 7 height 12
